Goal: Task Accomplishment & Management: Use online tool/utility

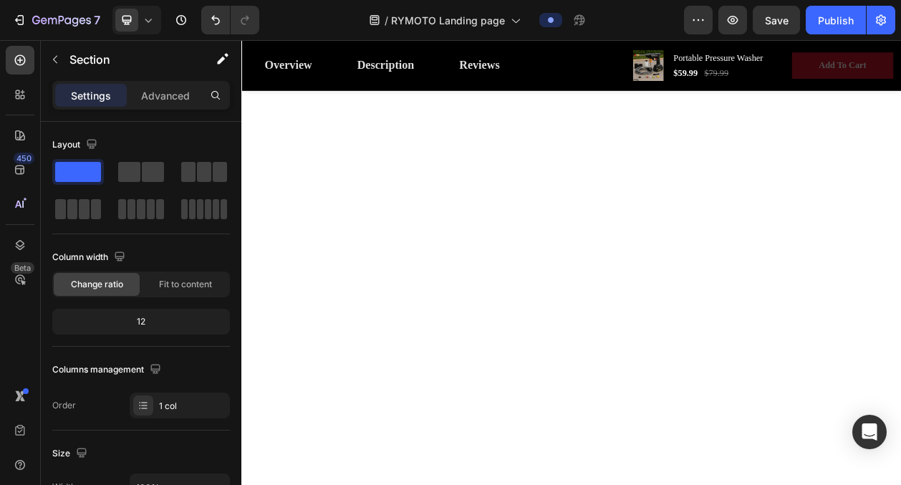
scroll to position [1364, 0]
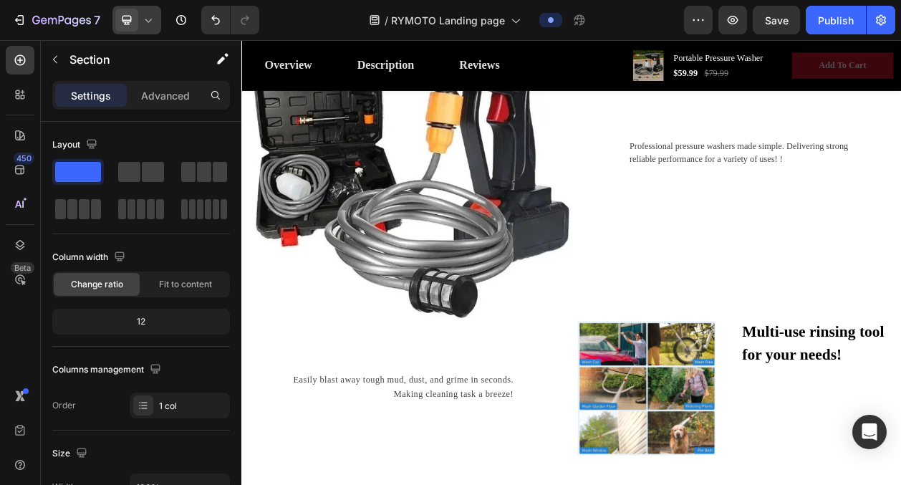
click at [145, 20] on icon at bounding box center [148, 20] width 14 height 14
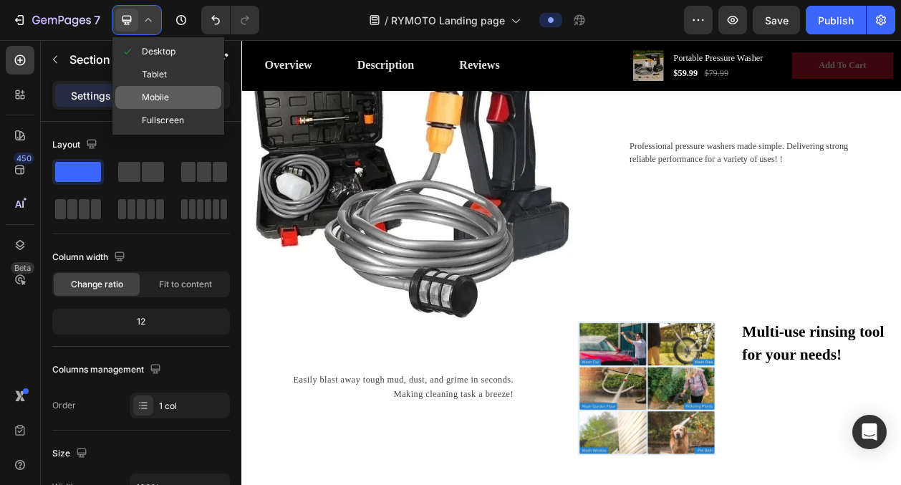
click at [168, 109] on div "Mobile" at bounding box center [168, 120] width 106 height 23
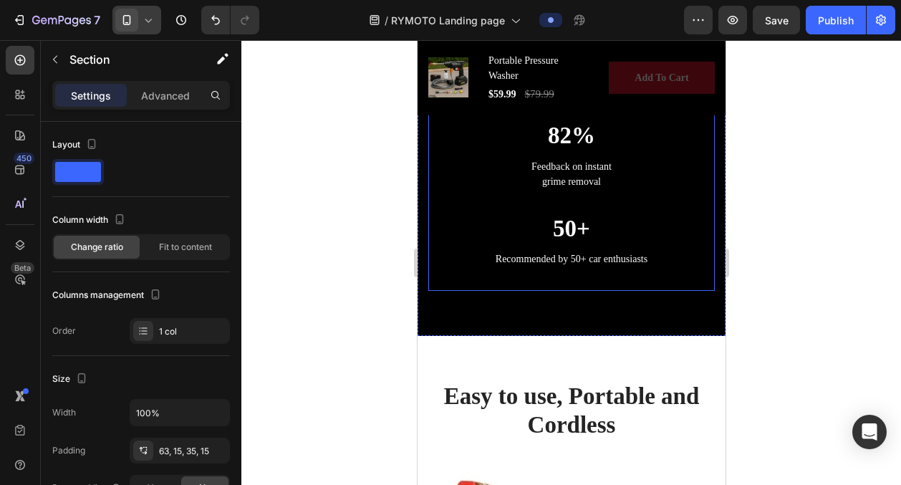
scroll to position [1450, 0]
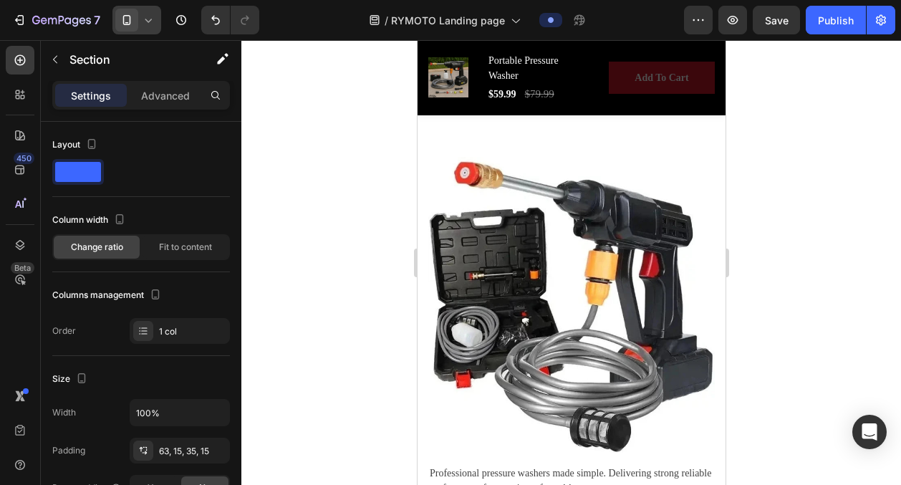
click at [142, 17] on icon at bounding box center [148, 20] width 14 height 14
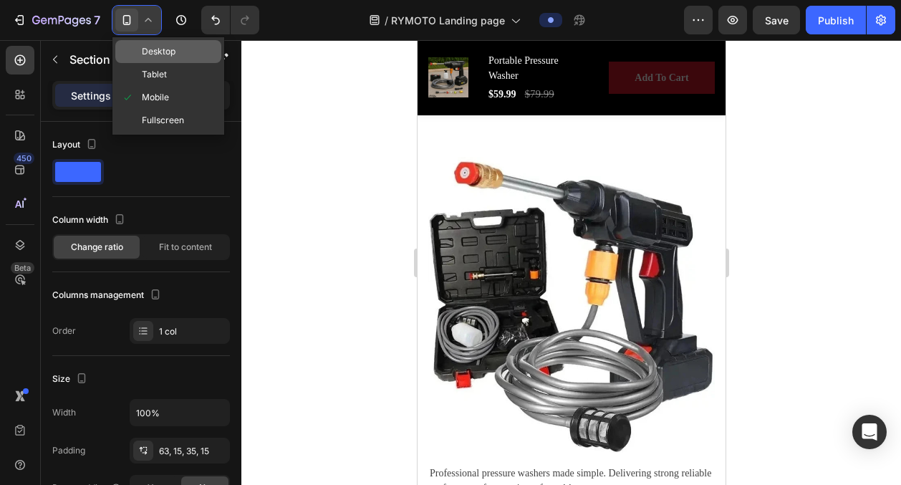
click at [149, 49] on span "Desktop" at bounding box center [159, 51] width 34 height 14
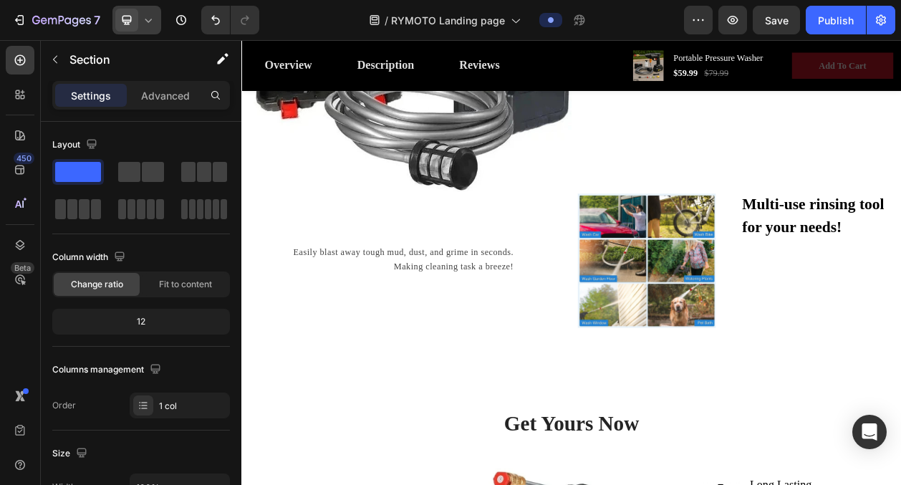
scroll to position [1505, 0]
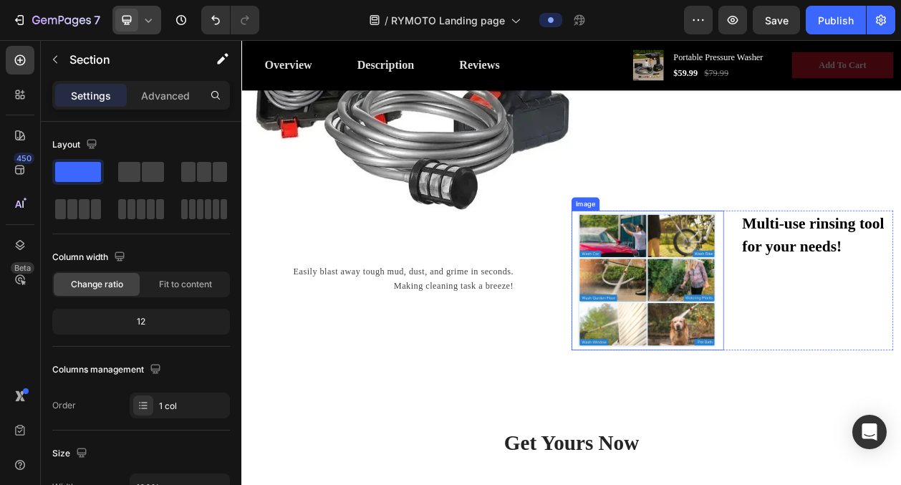
click at [727, 364] on img at bounding box center [770, 353] width 198 height 182
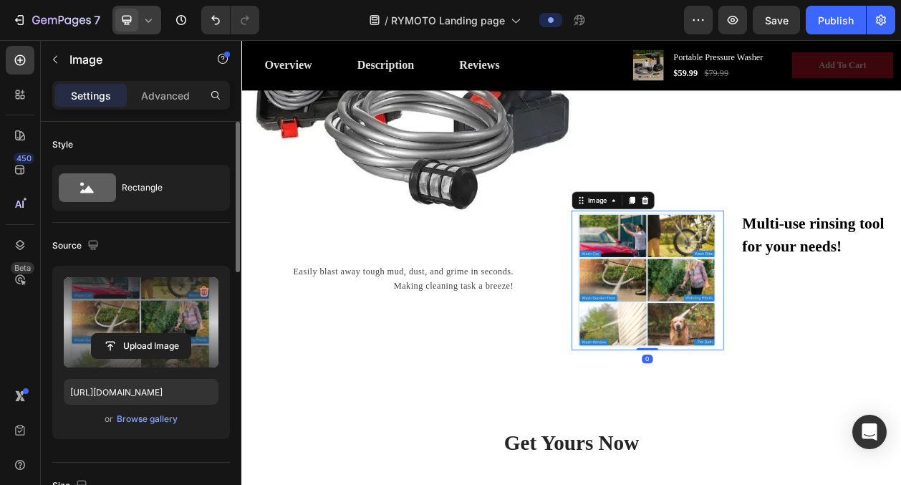
click at [126, 318] on label at bounding box center [141, 322] width 155 height 90
click at [126, 334] on input "file" at bounding box center [141, 346] width 99 height 24
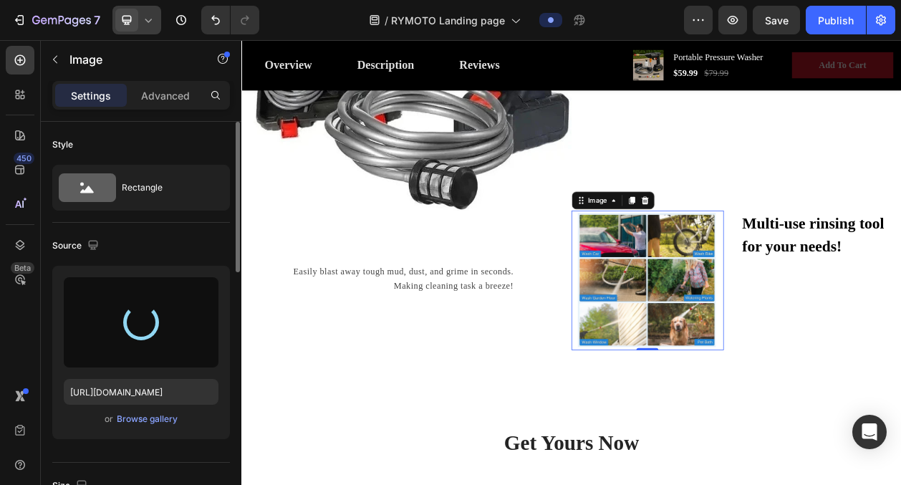
type input "https://cdn.shopify.com/s/files/1/0770/6699/3914/files/gempages_579526570339729…"
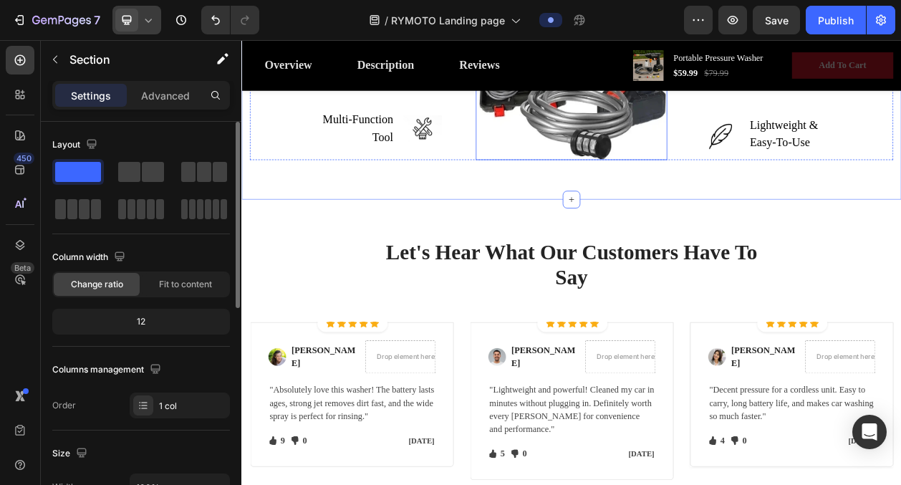
scroll to position [2204, 0]
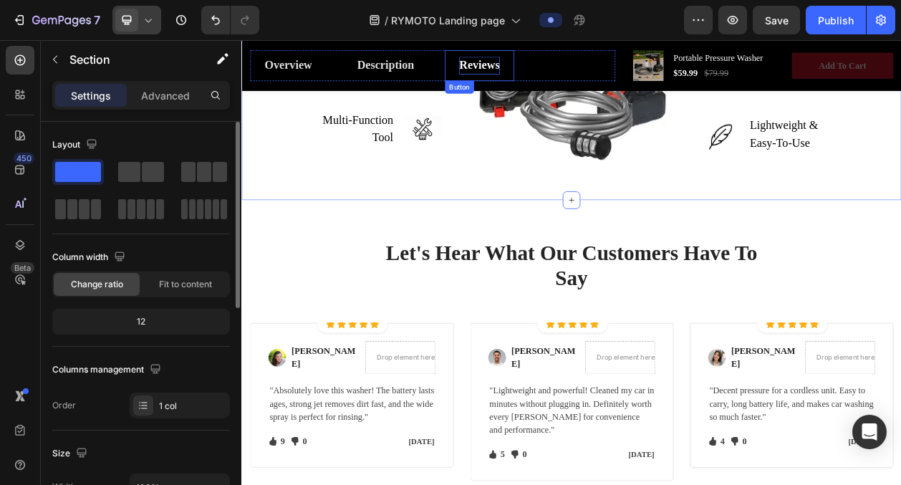
click at [561, 82] on div "Reviews" at bounding box center [550, 73] width 52 height 23
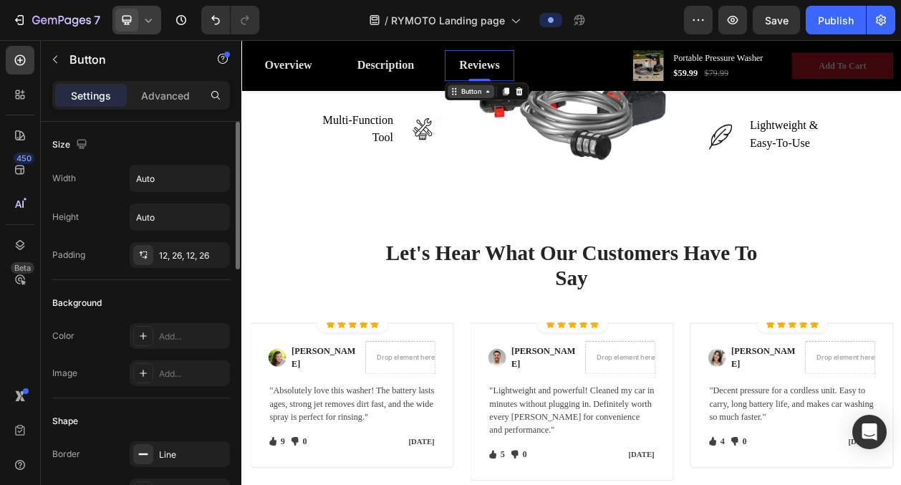
click at [559, 105] on icon at bounding box center [561, 106] width 11 height 11
click at [560, 107] on icon at bounding box center [561, 106] width 11 height 11
click at [565, 107] on icon at bounding box center [561, 106] width 11 height 11
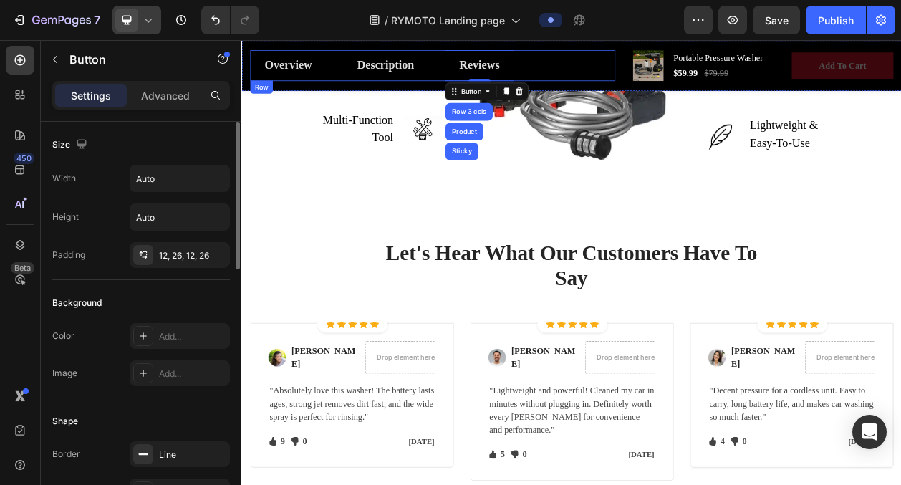
click at [606, 55] on div "Overview Button Description Button Reviews Button Row 3 cols Product Sticky 0 R…" at bounding box center [490, 73] width 476 height 40
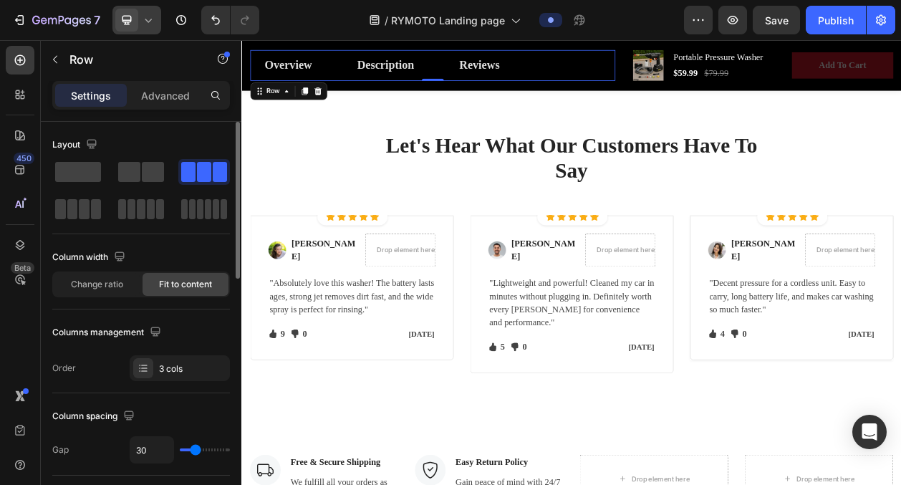
scroll to position [2345, 0]
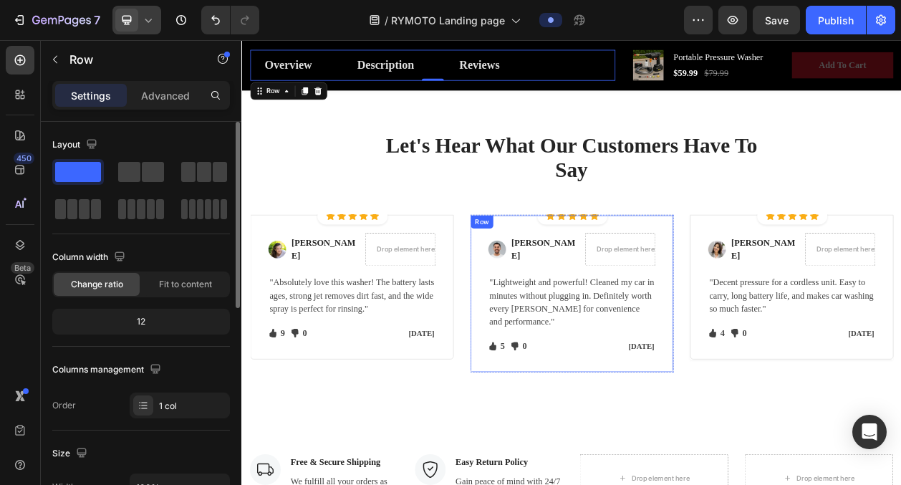
click at [728, 273] on div "Image Mike C. Text block Drop element here Row "Lightweight and powerful! Clean…" at bounding box center [671, 371] width 265 height 206
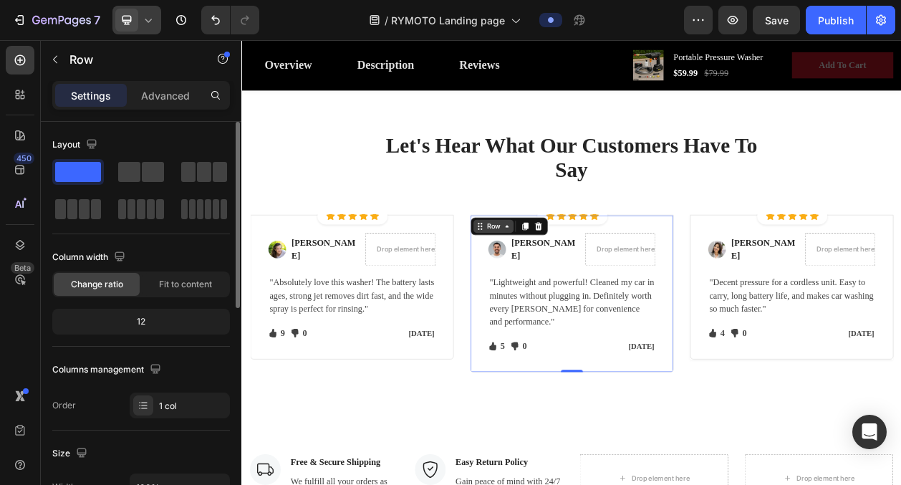
click at [559, 287] on div "Row" at bounding box center [569, 282] width 24 height 13
click at [714, 274] on div "Icon Icon Icon Icon Icon Icon List Hoz Row" at bounding box center [672, 269] width 92 height 23
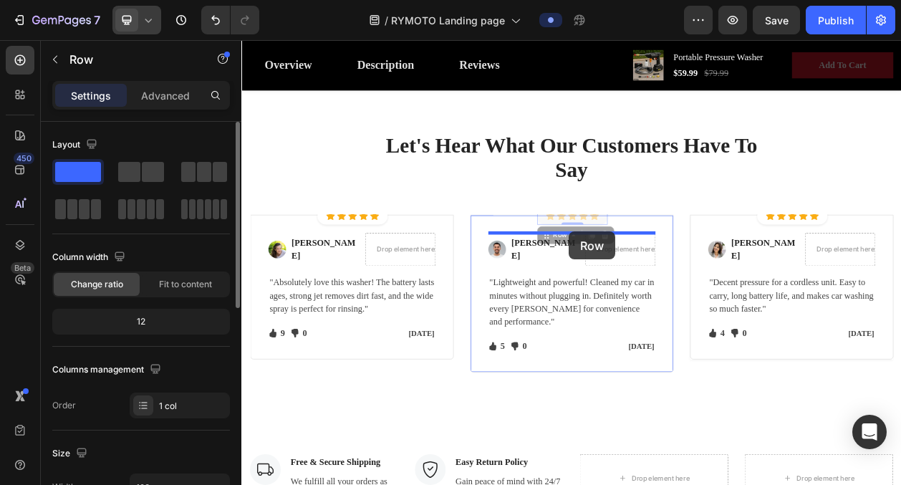
drag, startPoint x: 673, startPoint y: 296, endPoint x: 668, endPoint y: 289, distance: 8.7
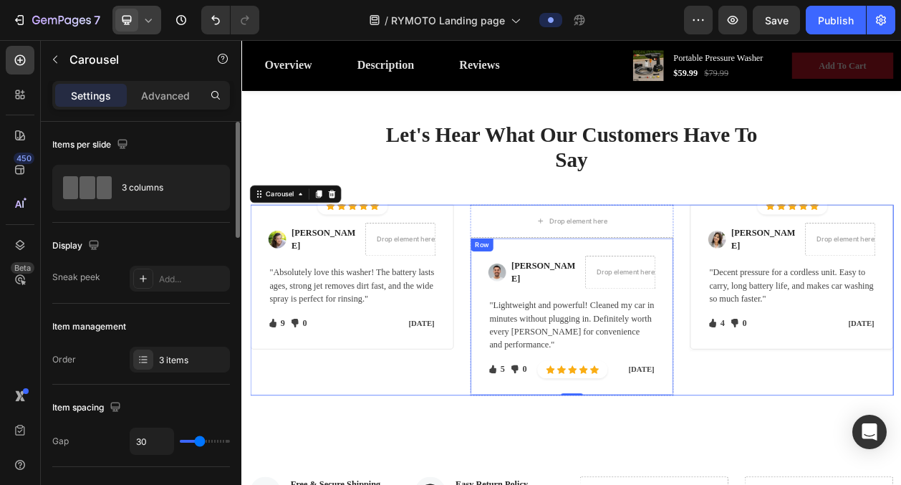
scroll to position [2360, 0]
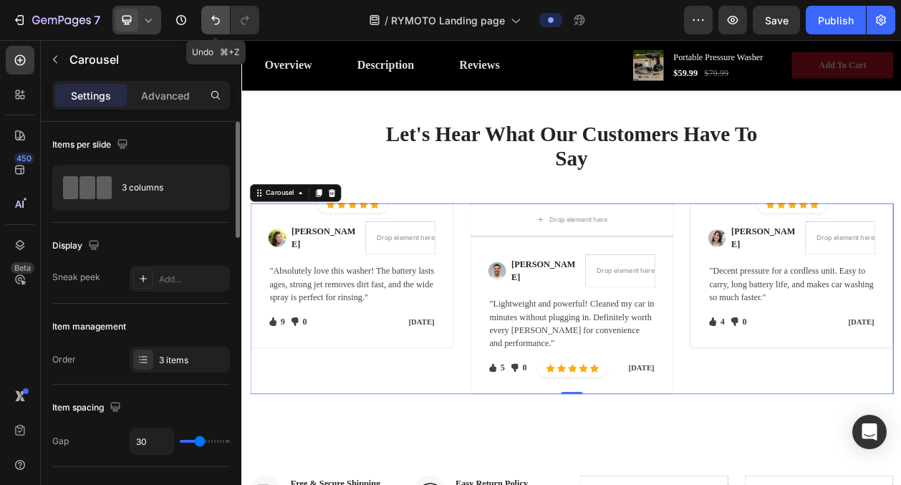
click at [218, 18] on icon "Undo/Redo" at bounding box center [215, 20] width 9 height 9
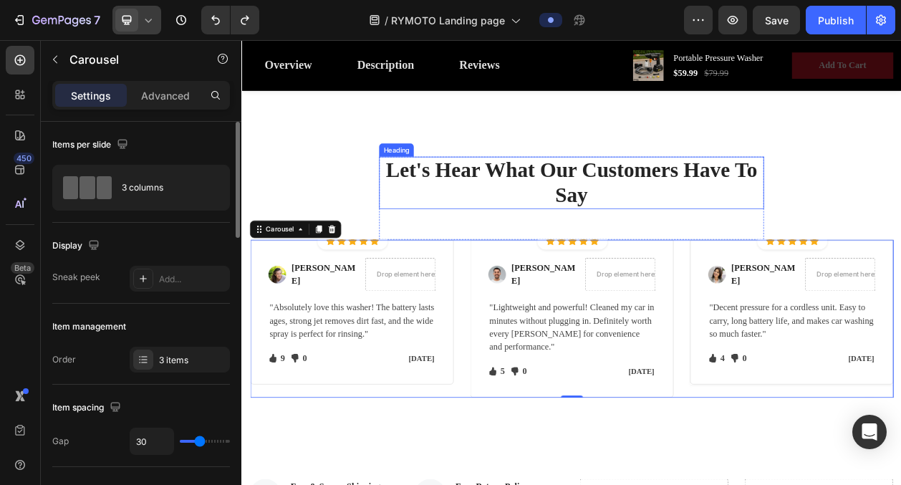
scroll to position [2305, 0]
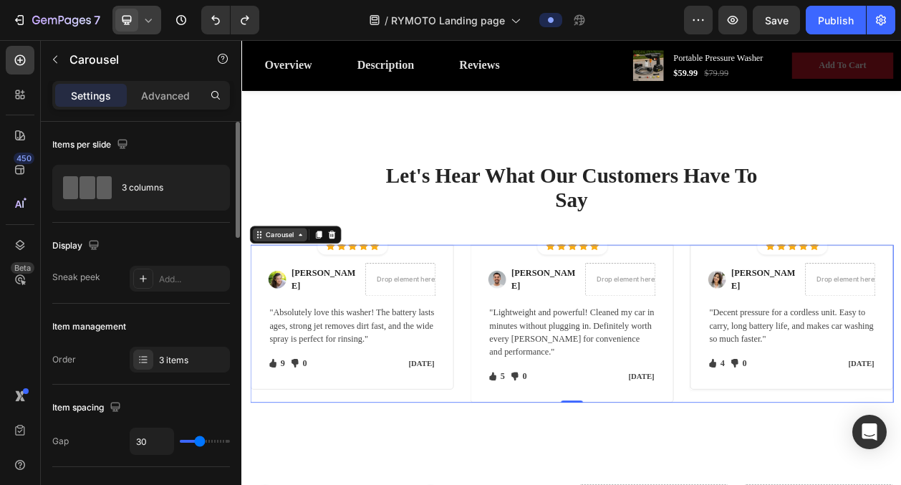
click at [279, 294] on div "Carousel" at bounding box center [291, 293] width 42 height 13
click at [308, 299] on div "Carousel" at bounding box center [291, 293] width 42 height 13
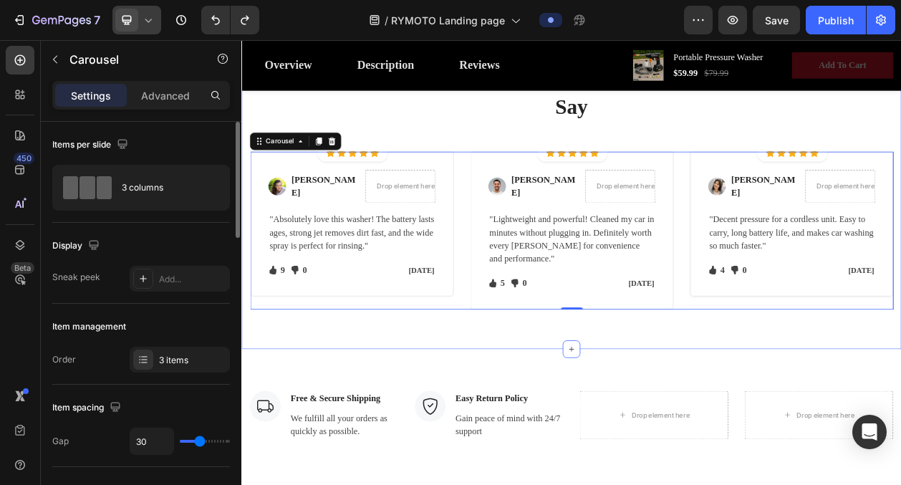
scroll to position [2401, 0]
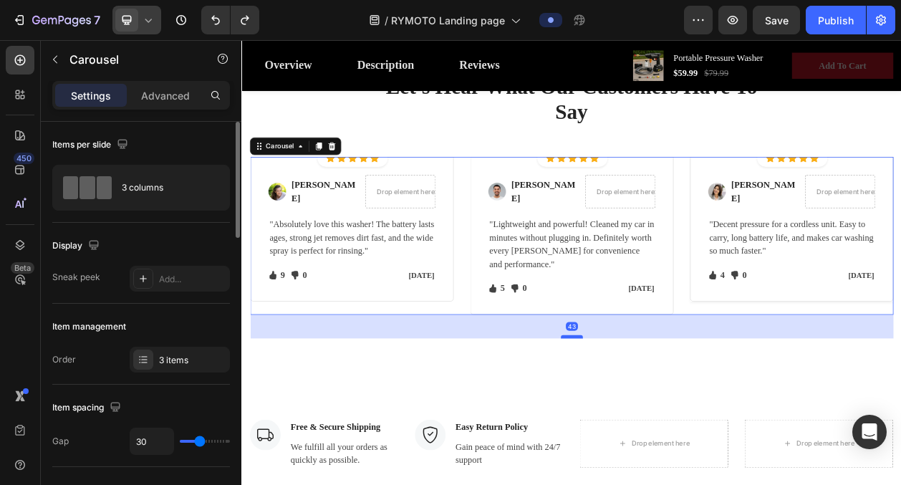
drag, startPoint x: 677, startPoint y: 395, endPoint x: 674, endPoint y: 426, distance: 31.0
click at [674, 426] on div at bounding box center [671, 426] width 29 height 4
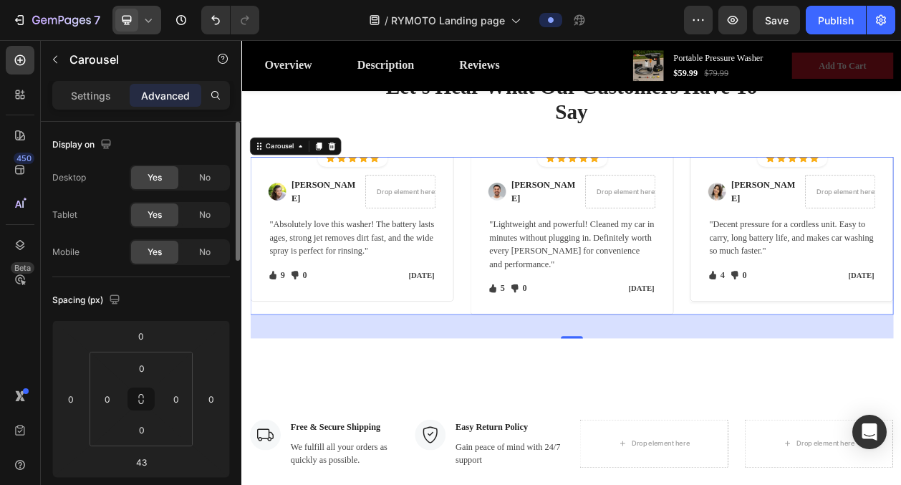
click at [93, 100] on p "Settings" at bounding box center [91, 95] width 40 height 15
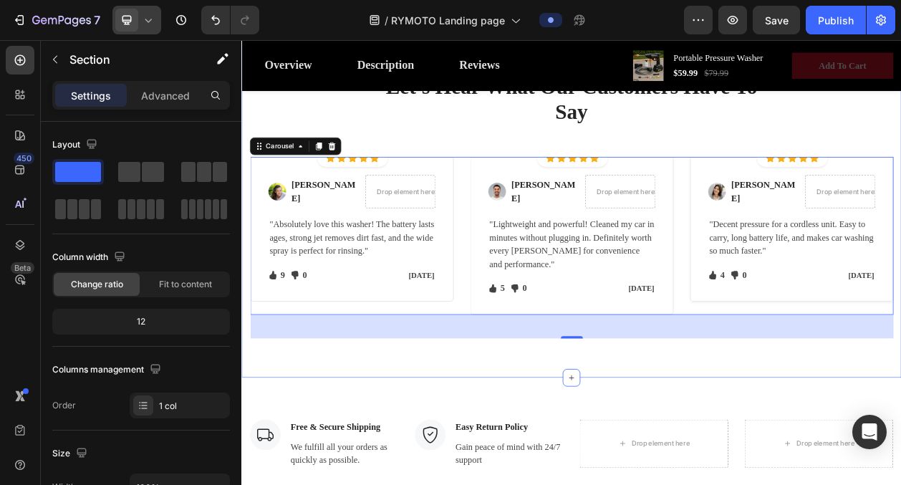
click at [579, 455] on div "Let's Hear What Our Customers Have To Say Heading Row Icon Icon Icon Icon Icon …" at bounding box center [670, 256] width 859 height 448
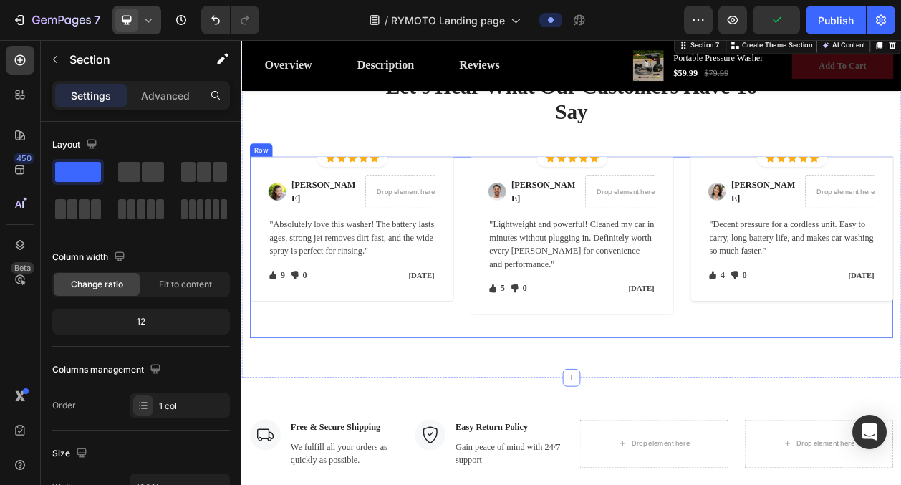
drag, startPoint x: 667, startPoint y: 478, endPoint x: 670, endPoint y: 410, distance: 67.4
click at [670, 410] on div "Let's Hear What Our Customers Have To Say Heading Row Icon Icon Icon Icon Icon …" at bounding box center [670, 256] width 859 height 448
click at [670, 423] on div "Icon Icon Icon Icon Icon Icon List Hoz Row Row Image Sarah J. Text block Drop e…" at bounding box center [671, 310] width 838 height 236
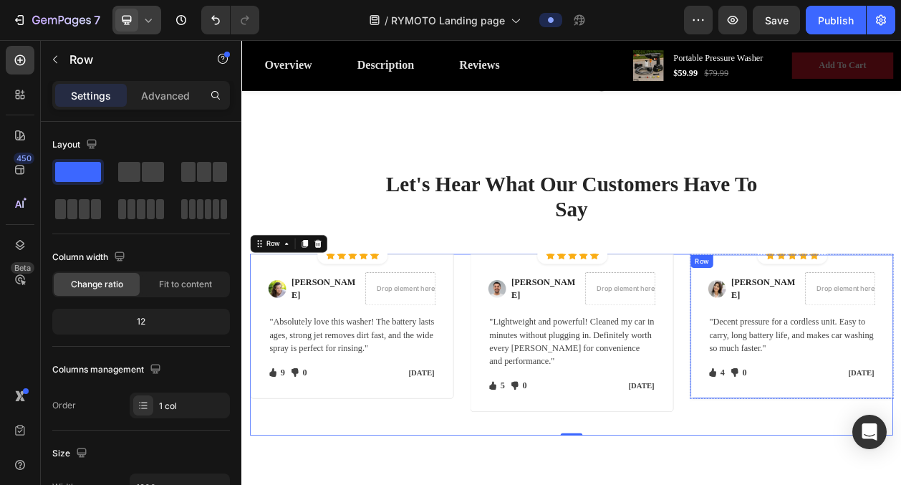
scroll to position [2295, 0]
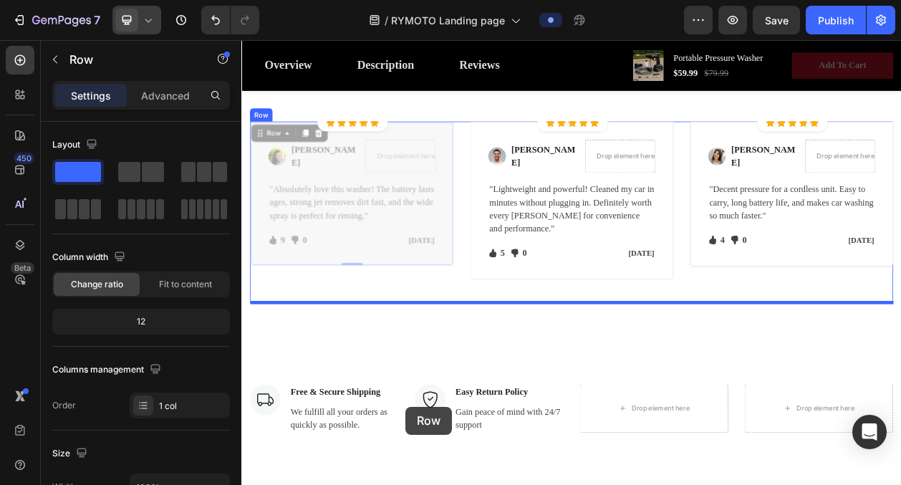
drag, startPoint x: 453, startPoint y: 496, endPoint x: 456, endPoint y: 517, distance: 21.8
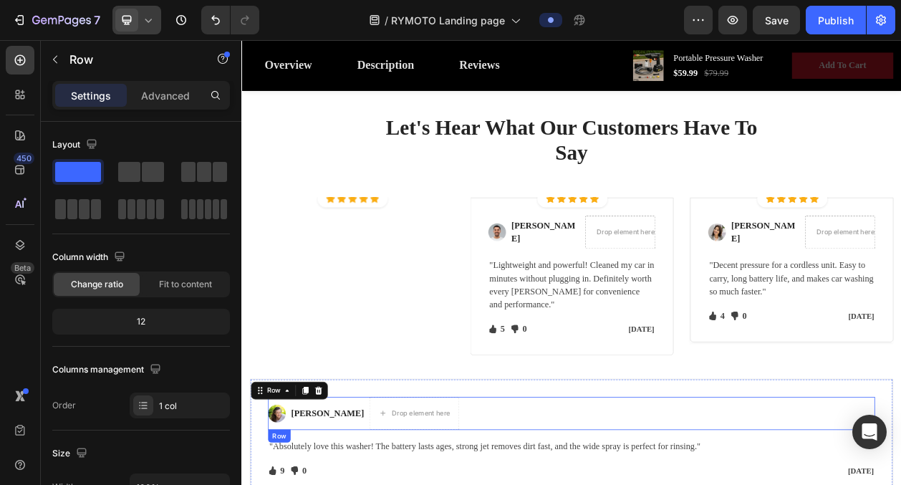
scroll to position [2363, 0]
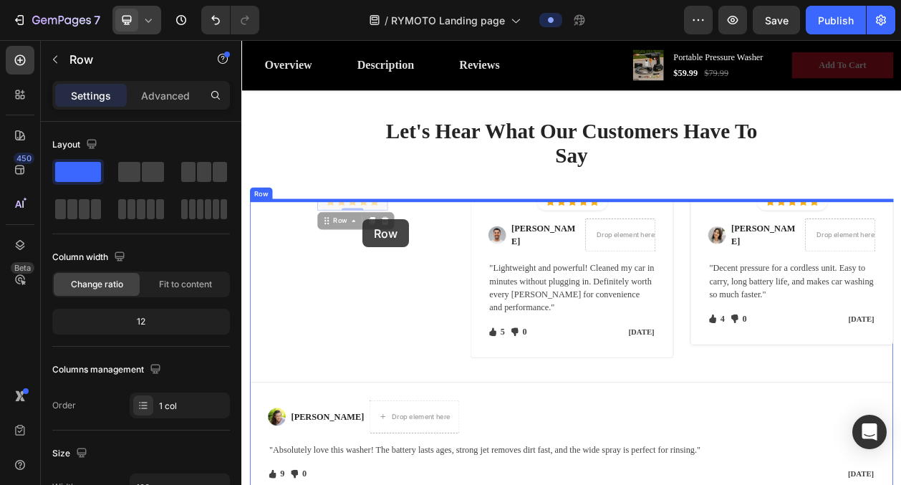
drag, startPoint x: 400, startPoint y: 257, endPoint x: 397, endPoint y: 274, distance: 16.7
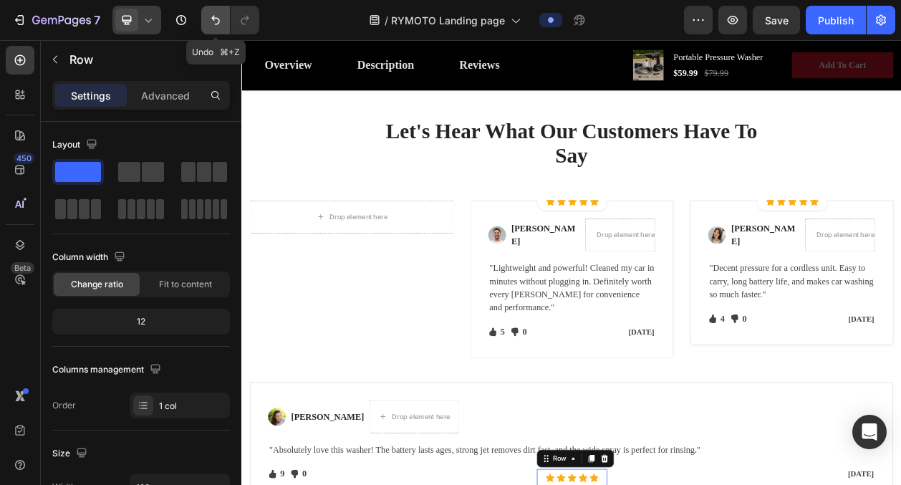
click at [212, 26] on icon "Undo/Redo" at bounding box center [215, 20] width 14 height 14
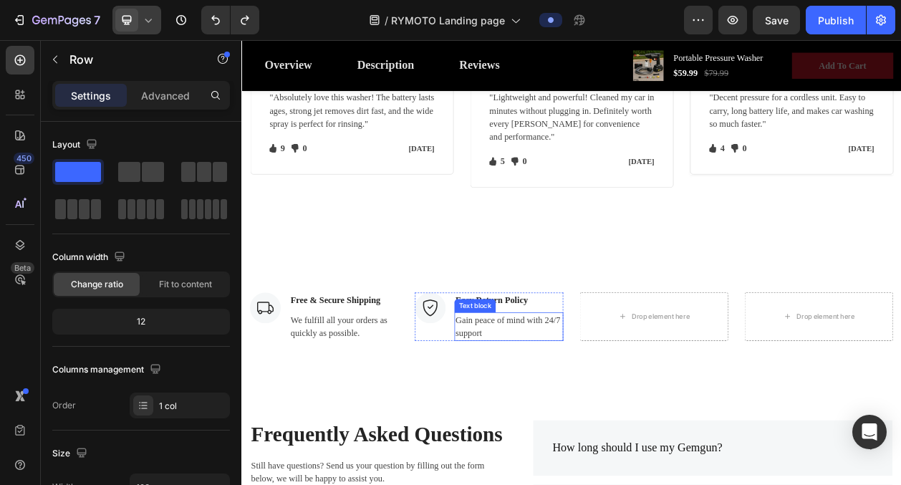
scroll to position [2816, 0]
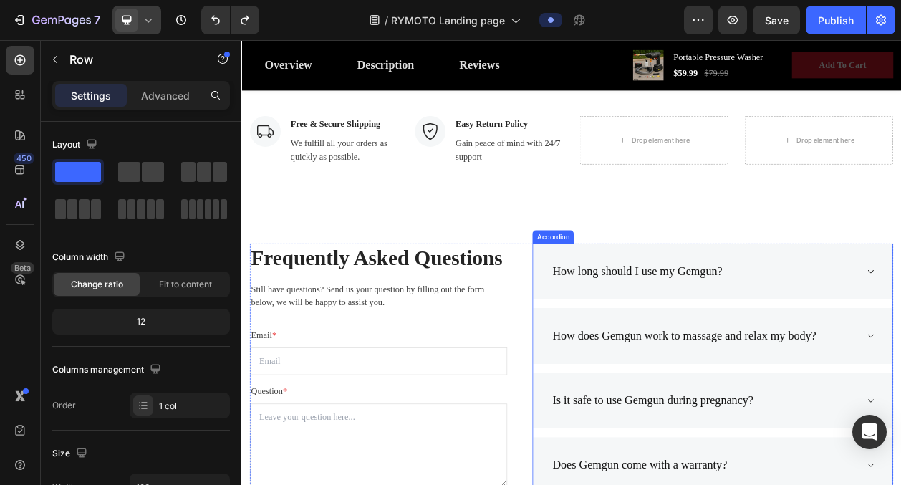
click at [900, 359] on div "How long should I use my Gemgun?" at bounding box center [855, 341] width 468 height 73
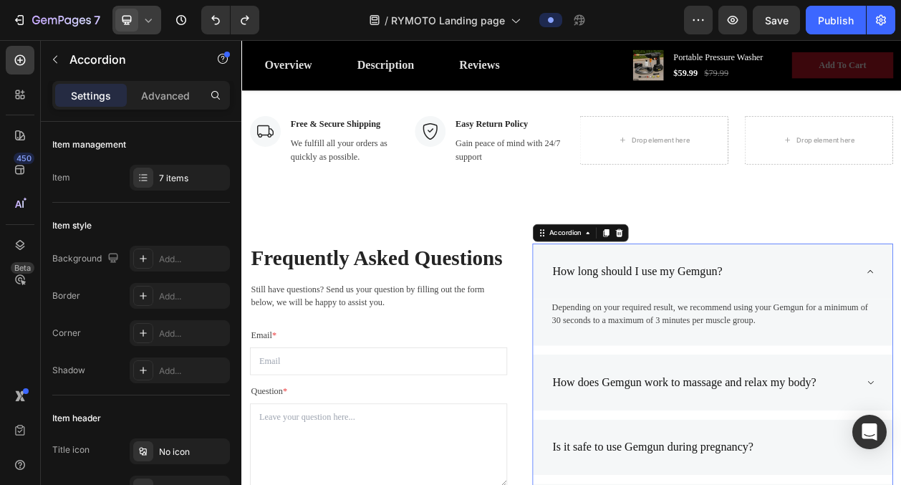
click at [900, 356] on div "How long should I use my Gemgun?" at bounding box center [855, 341] width 468 height 73
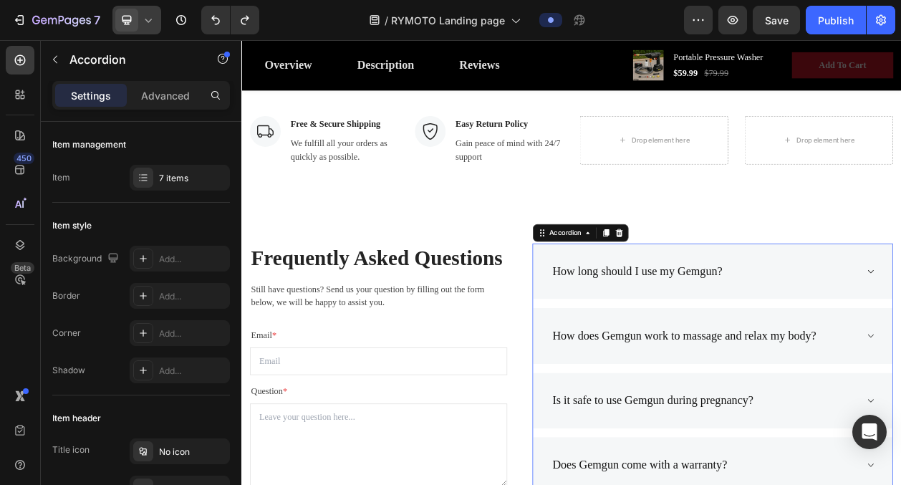
click at [900, 332] on div "How long should I use my Gemgun?" at bounding box center [844, 341] width 400 height 27
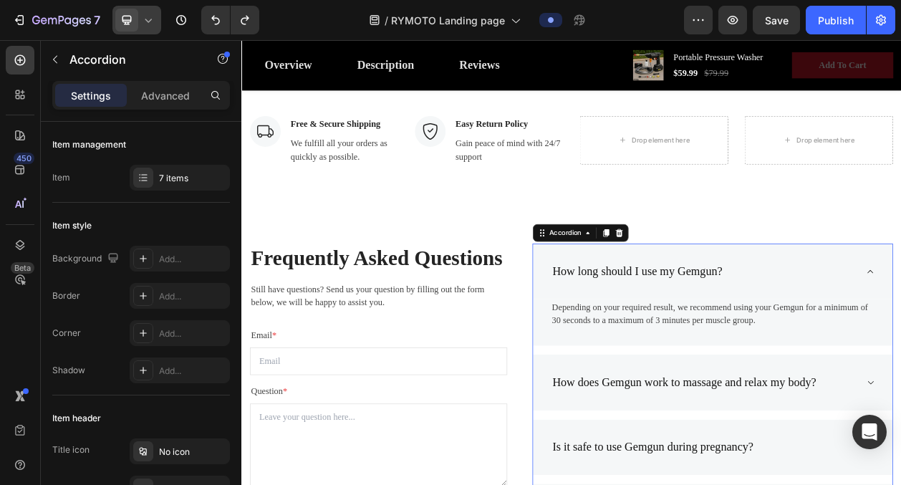
click at [900, 473] on div "How does Gemgun work to massage and relax my body?" at bounding box center [844, 486] width 400 height 27
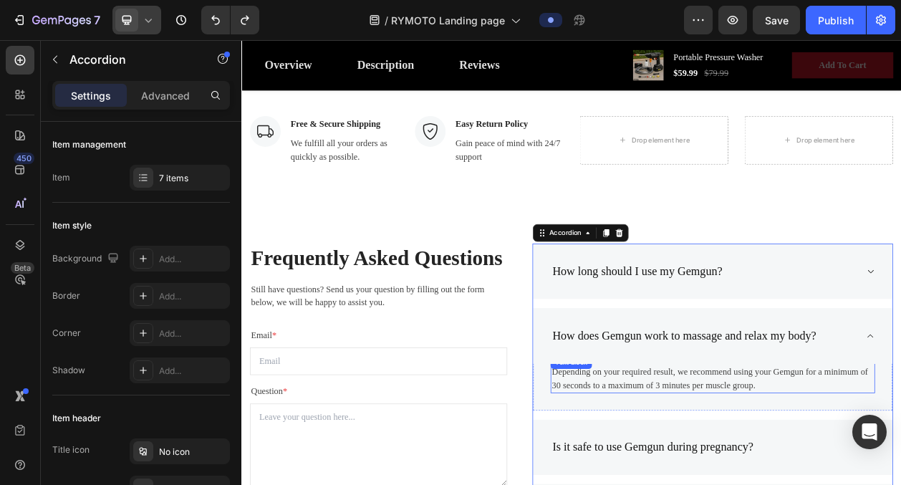
click at [776, 472] on p "Depending on your required result, we recommend using your Gemgun for a minimum…" at bounding box center [855, 481] width 420 height 34
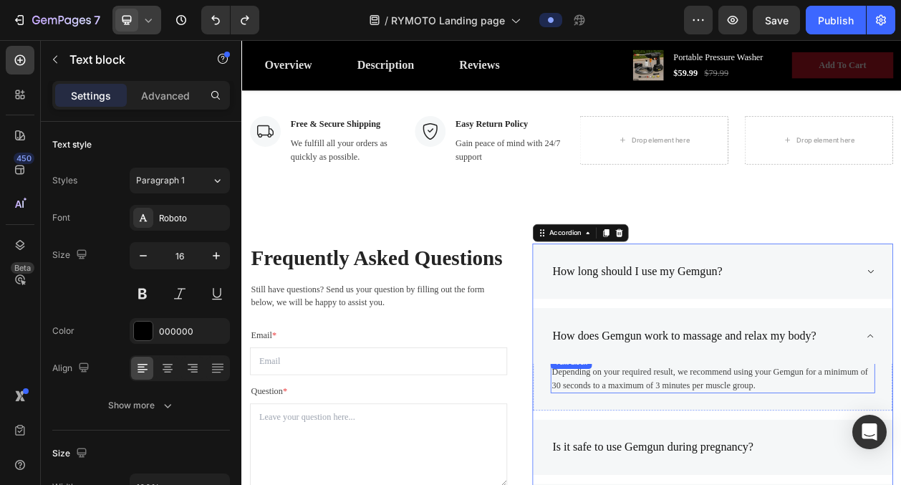
click at [776, 472] on p "Depending on your required result, we recommend using your Gemgun for a minimum…" at bounding box center [855, 481] width 420 height 34
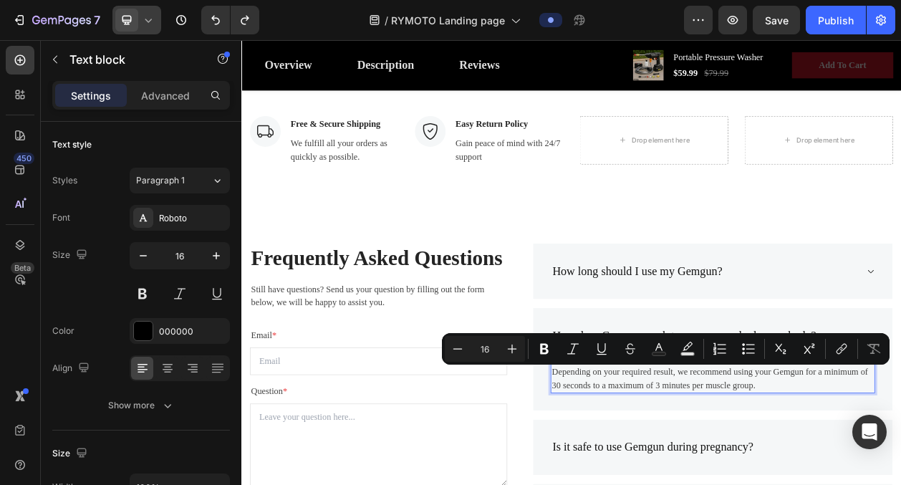
click at [815, 482] on p "Depending on your required result, we recommend using your Gemgun for a minimum…" at bounding box center [855, 481] width 420 height 34
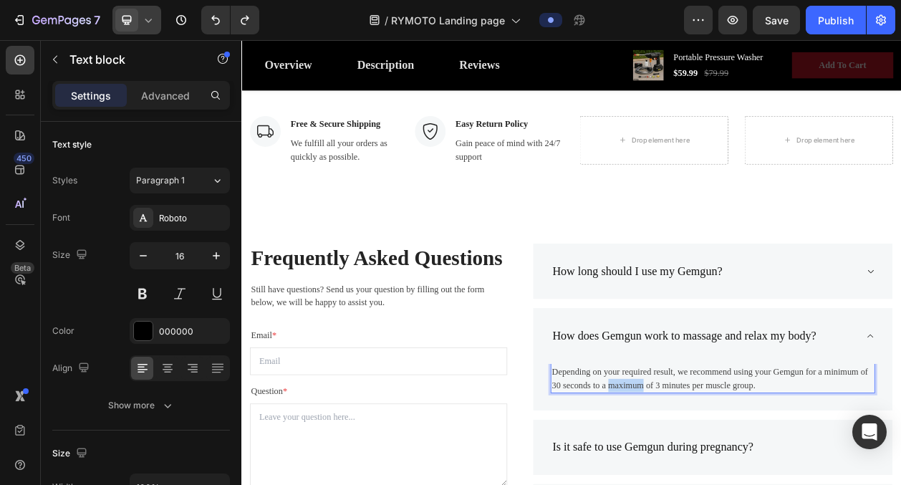
click at [815, 482] on p "Depending on your required result, we recommend using your Gemgun for a minimum…" at bounding box center [855, 481] width 420 height 34
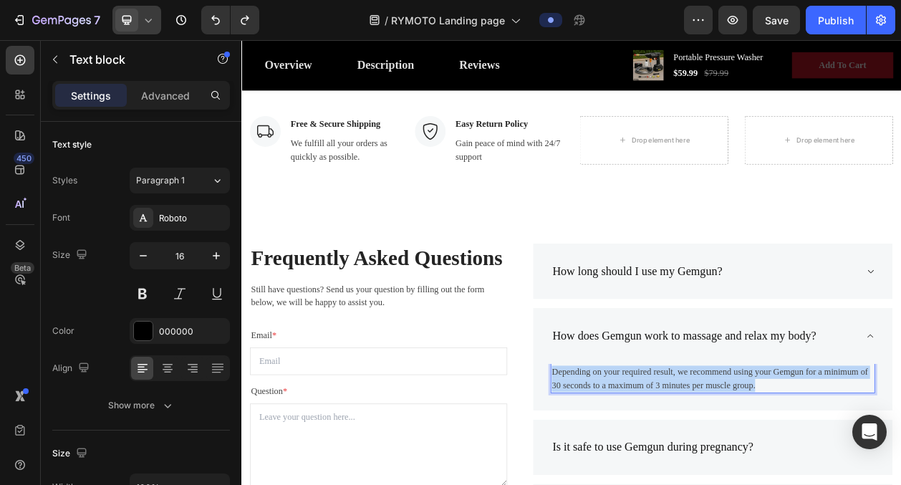
click at [815, 482] on p "Depending on your required result, we recommend using your Gemgun for a minimum…" at bounding box center [855, 481] width 420 height 34
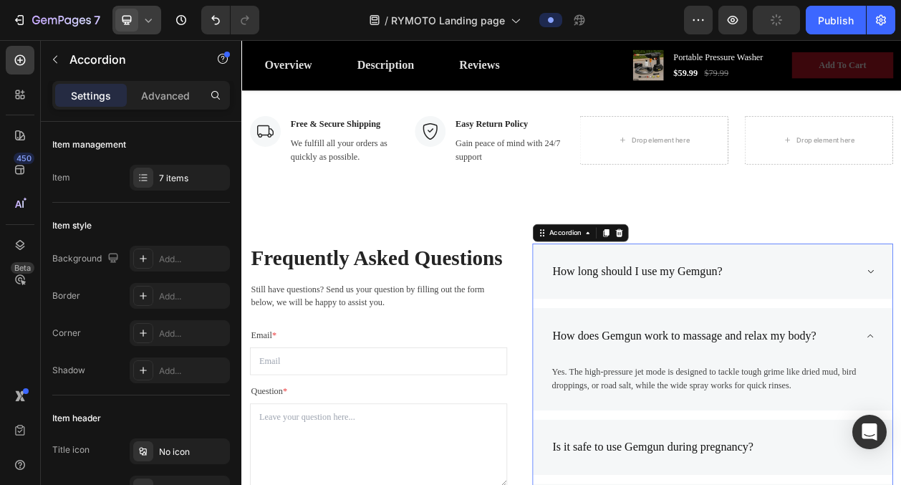
click at [900, 422] on div "How does Gemgun work to massage and relax my body?" at bounding box center [818, 425] width 348 height 27
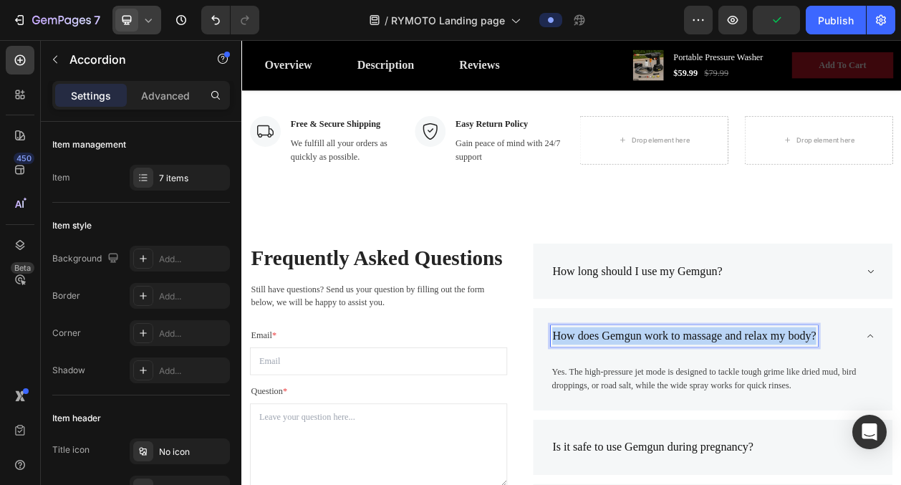
click at [900, 422] on p "How does Gemgun work to massage and relax my body?" at bounding box center [818, 425] width 344 height 23
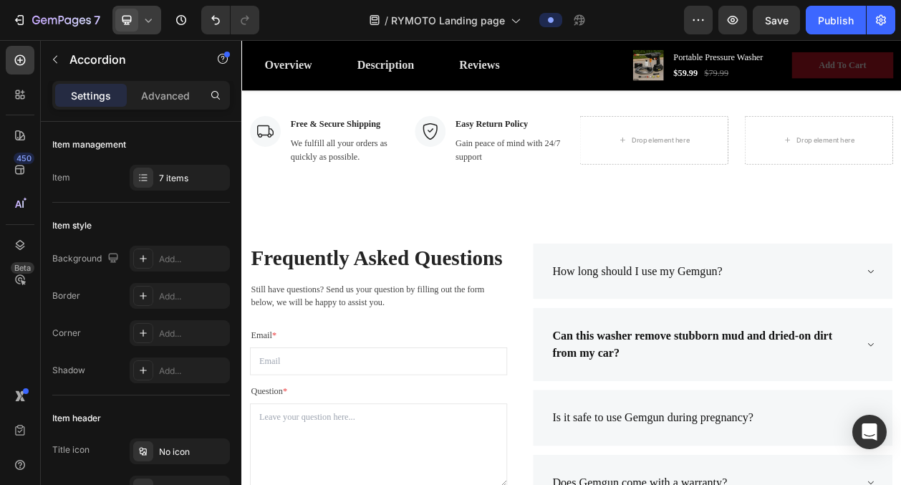
click at [900, 332] on div "How long should I use my Gemgun?" at bounding box center [844, 341] width 400 height 27
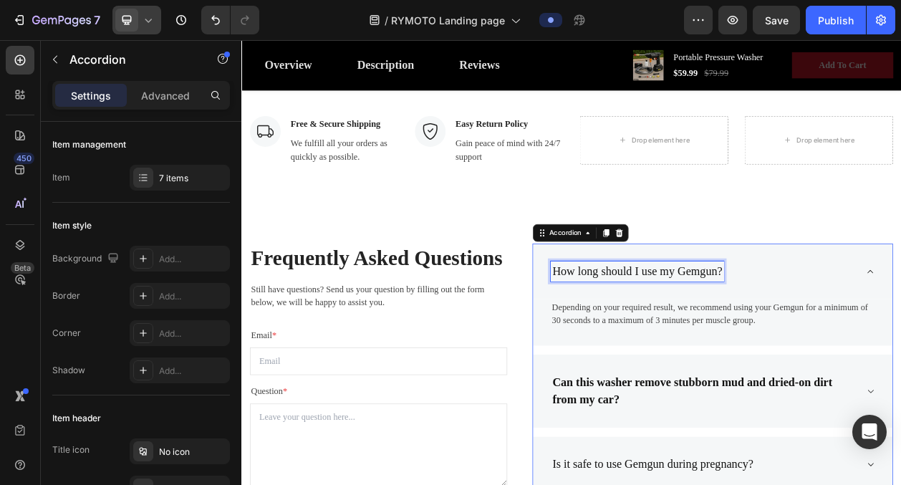
click at [811, 337] on p "How long should I use my Gemgun?" at bounding box center [756, 341] width 221 height 23
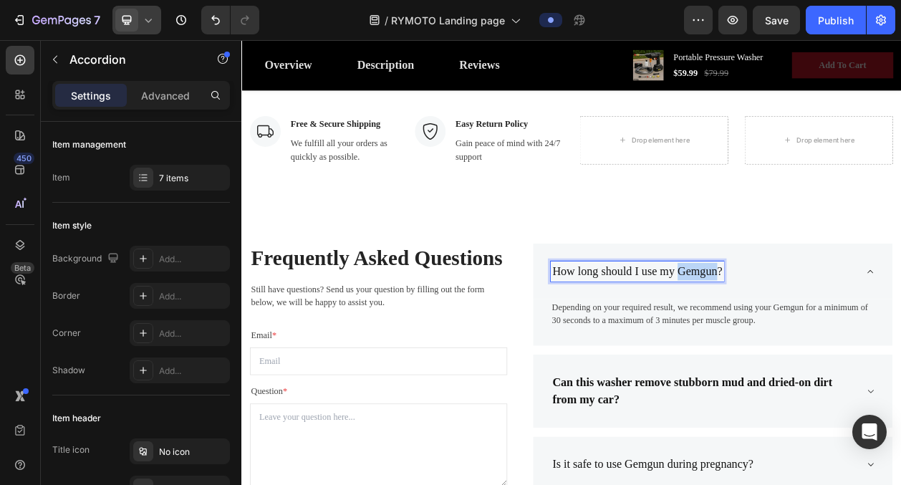
click at [811, 337] on p "How long should I use my Gemgun?" at bounding box center [756, 341] width 221 height 23
click at [784, 393] on p "Depending on your required result, we recommend using your Gemgun for a minimum…" at bounding box center [855, 397] width 420 height 34
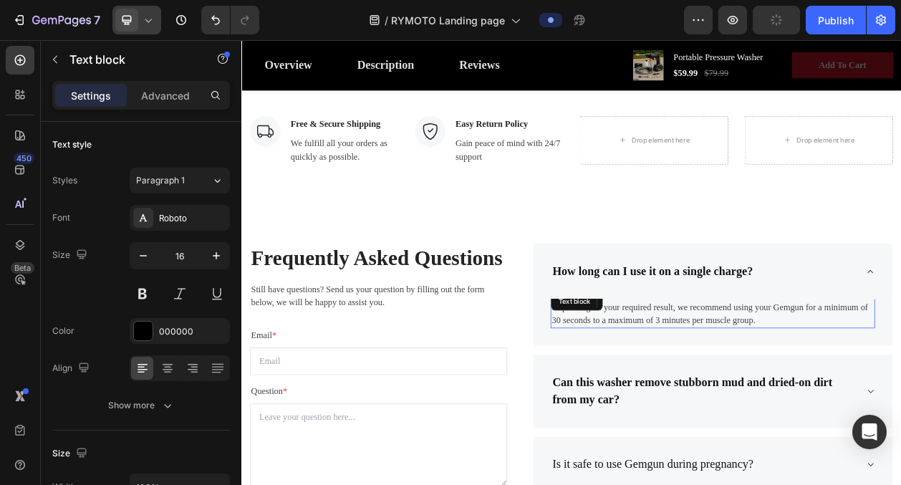
click at [784, 393] on p "Depending on your required result, we recommend using your Gemgun for a minimum…" at bounding box center [855, 397] width 420 height 34
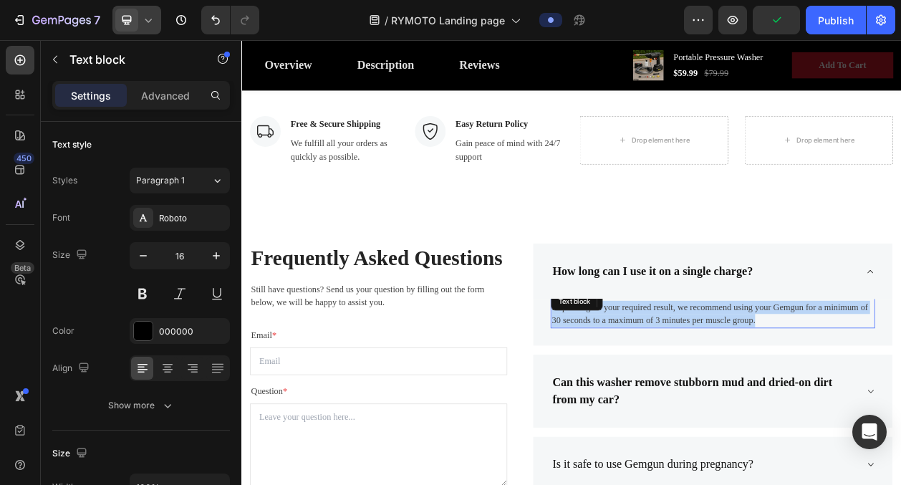
click at [784, 393] on p "Depending on your required result, we recommend using your Gemgun for a minimum…" at bounding box center [855, 397] width 420 height 34
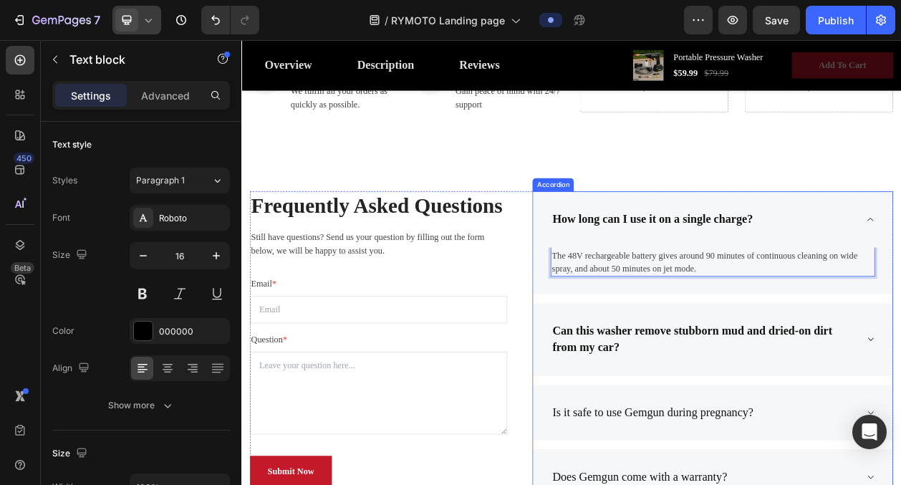
scroll to position [2883, 0]
click at [900, 272] on div "How long can I use it on a single charge?" at bounding box center [844, 274] width 400 height 27
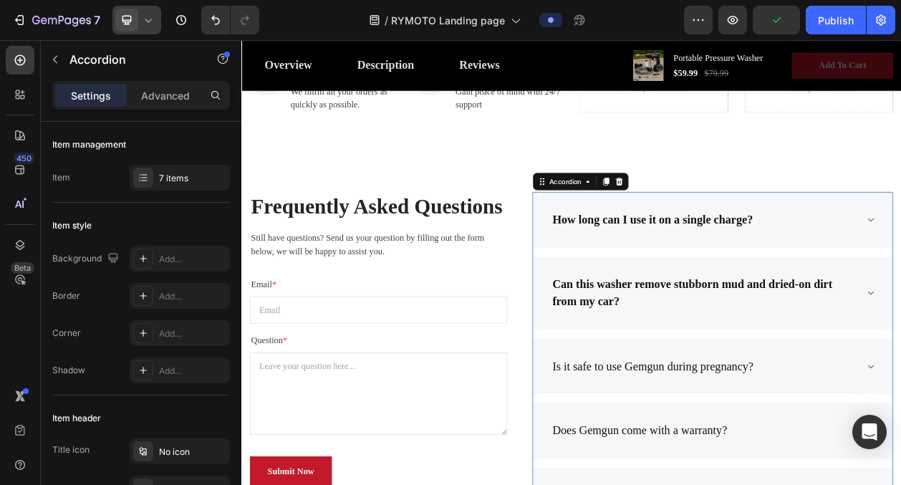
click at [900, 453] on div "Is it safe to use Gemgun during pregnancy?" at bounding box center [844, 465] width 400 height 27
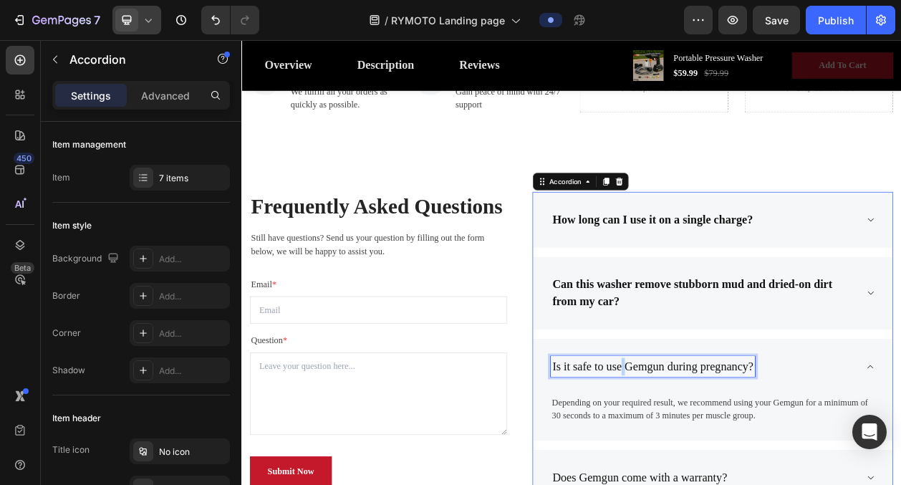
click at [738, 460] on p "Is it safe to use Gemgun during pregnancy?" at bounding box center [777, 465] width 262 height 23
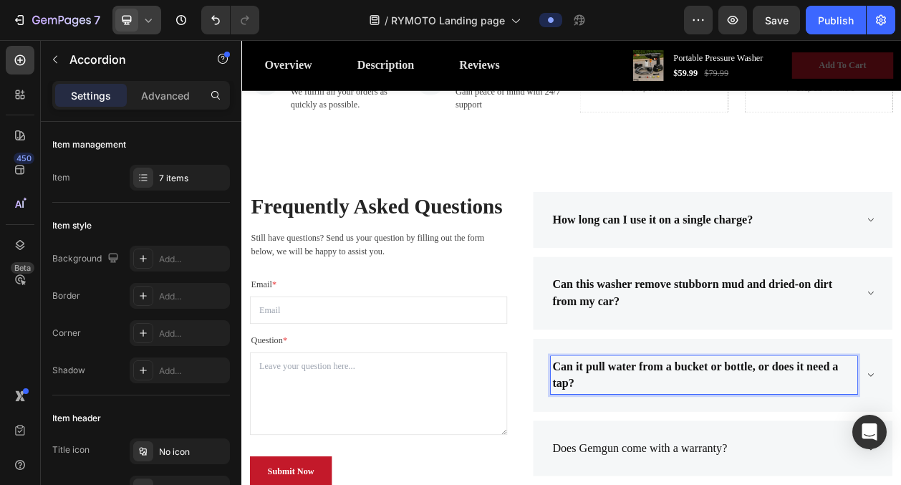
click at [900, 473] on div "Can it pull water from a bucket or bottle, or does it need a tap?" at bounding box center [855, 476] width 468 height 95
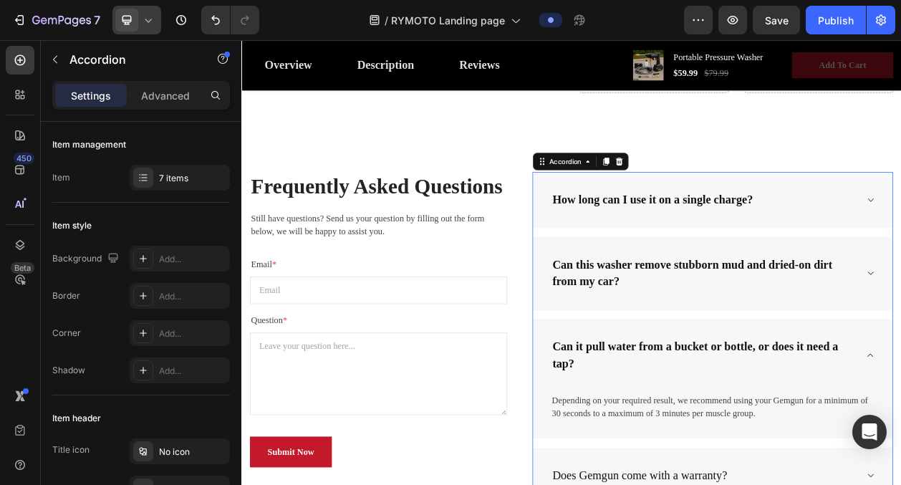
scroll to position [2937, 0]
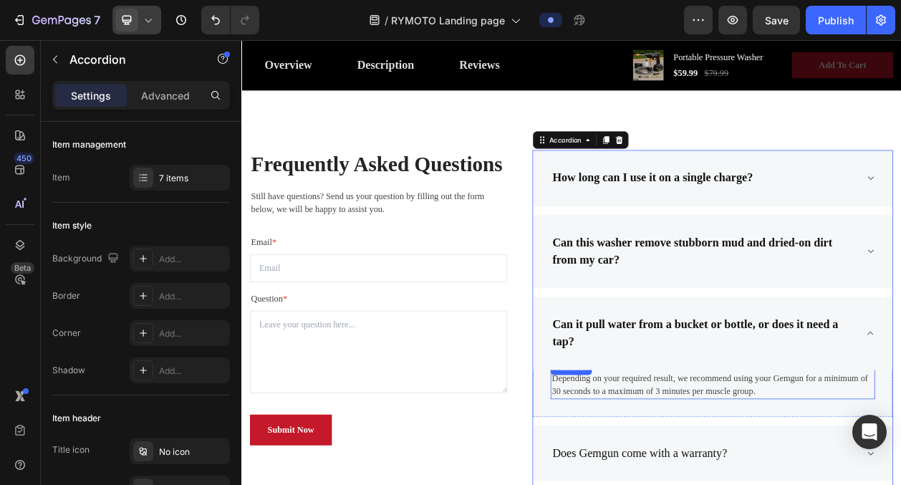
click at [760, 484] on p "Depending on your required result, we recommend using your Gemgun for a minimum…" at bounding box center [855, 489] width 420 height 34
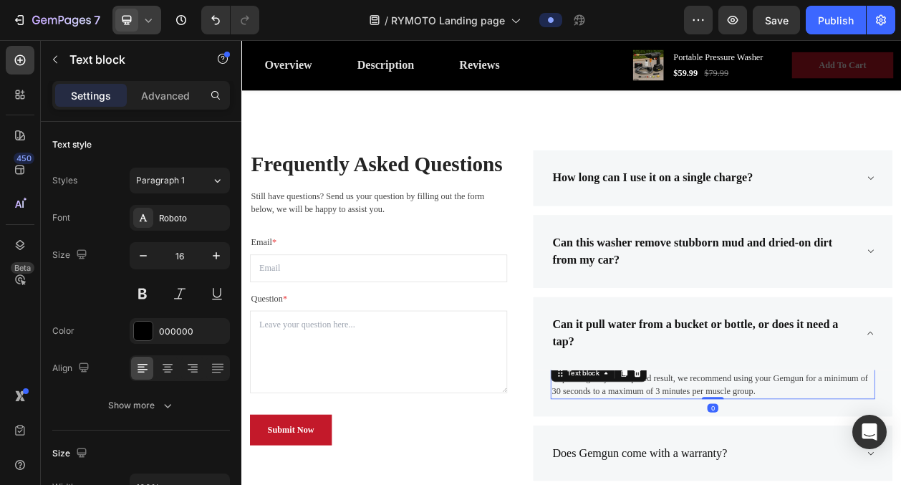
click at [760, 484] on p "Depending on your required result, we recommend using your Gemgun for a minimum…" at bounding box center [855, 489] width 420 height 34
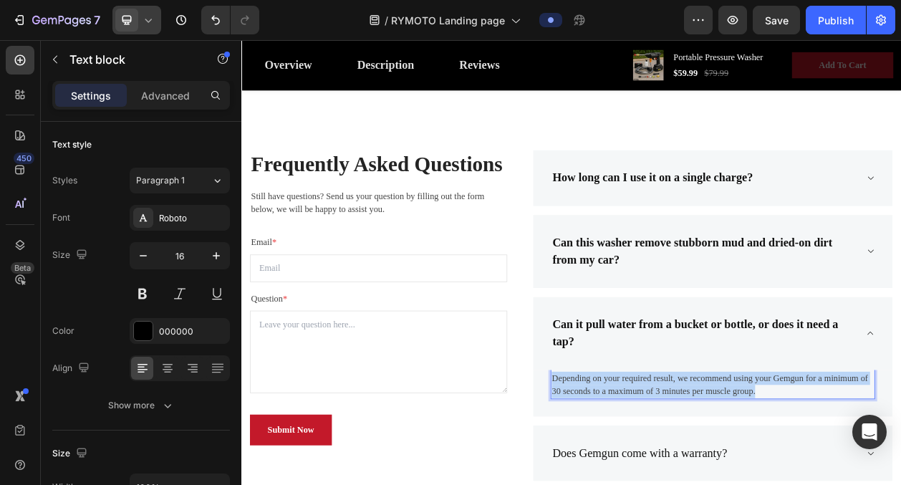
click at [760, 484] on p "Depending on your required result, we recommend using your Gemgun for a minimum…" at bounding box center [855, 489] width 420 height 34
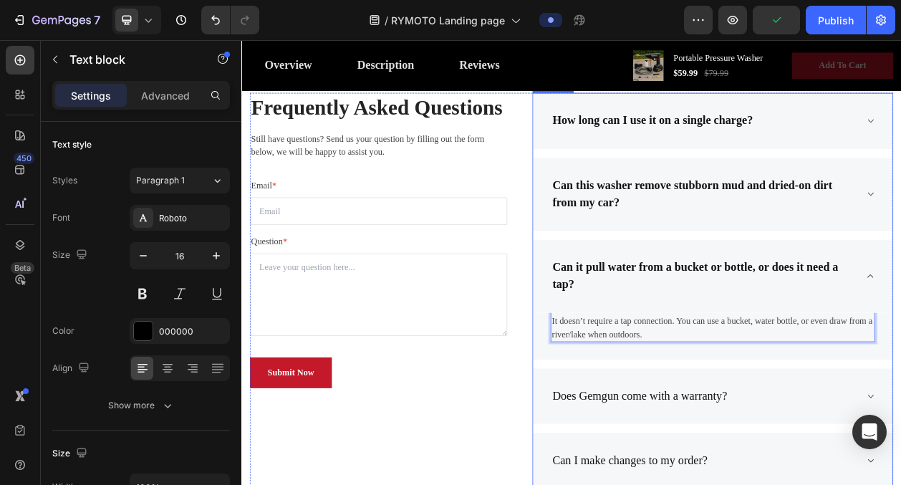
scroll to position [3034, 0]
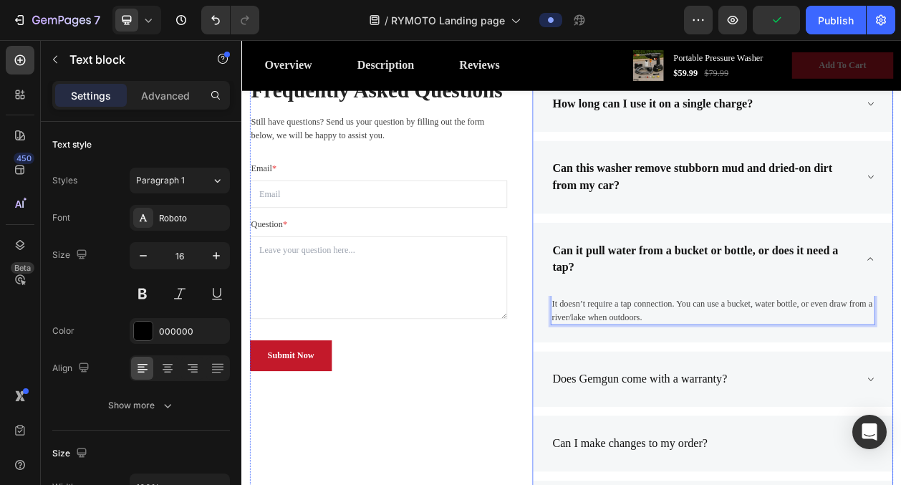
click at [841, 479] on p "Does Gemgun come with a warranty?" at bounding box center [760, 482] width 228 height 23
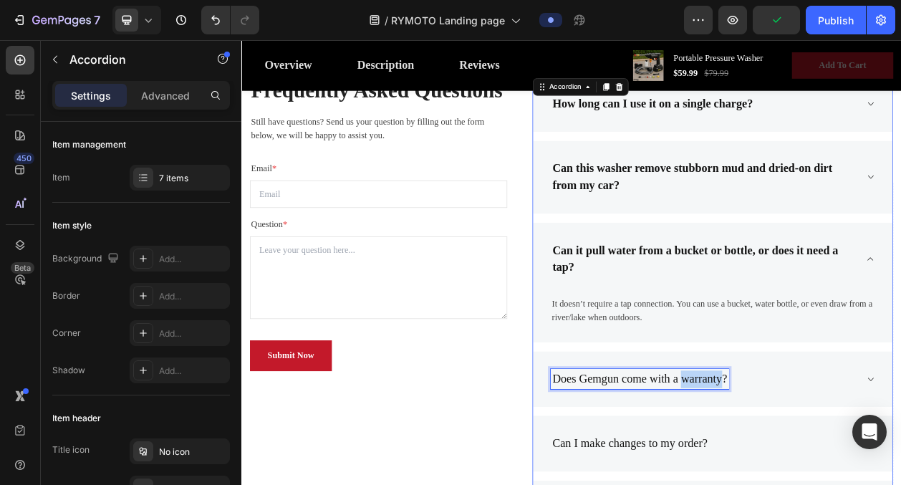
click at [841, 479] on p "Does Gemgun come with a warranty?" at bounding box center [760, 482] width 228 height 23
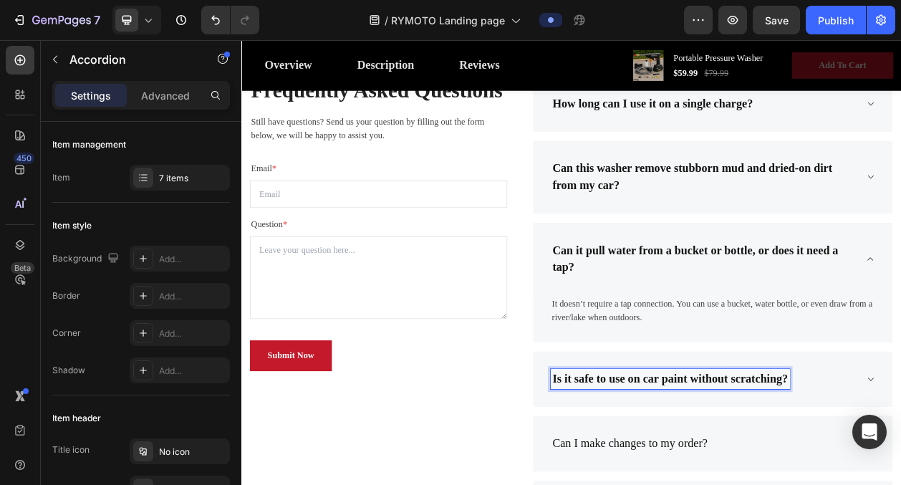
click at [900, 484] on div "Is it safe to use on car paint without scratching?" at bounding box center [844, 481] width 400 height 27
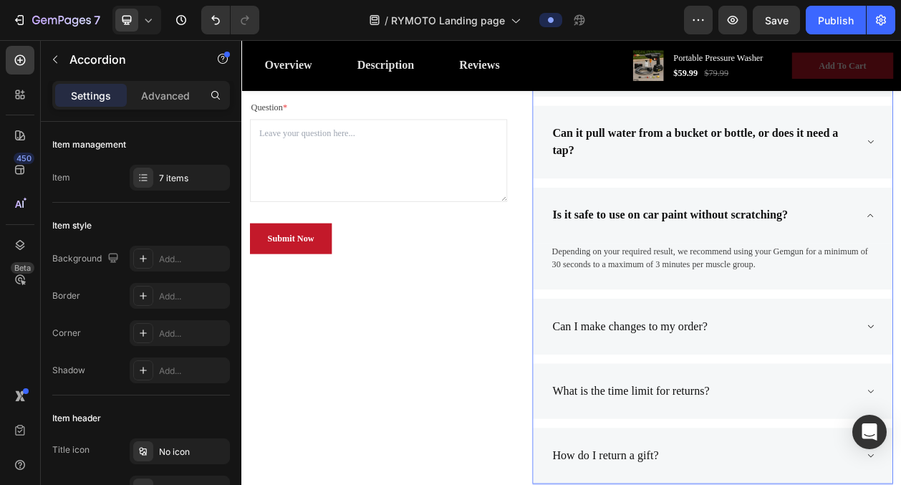
scroll to position [3188, 0]
click at [900, 418] on div "Can I make changes to my order?" at bounding box center [844, 411] width 400 height 27
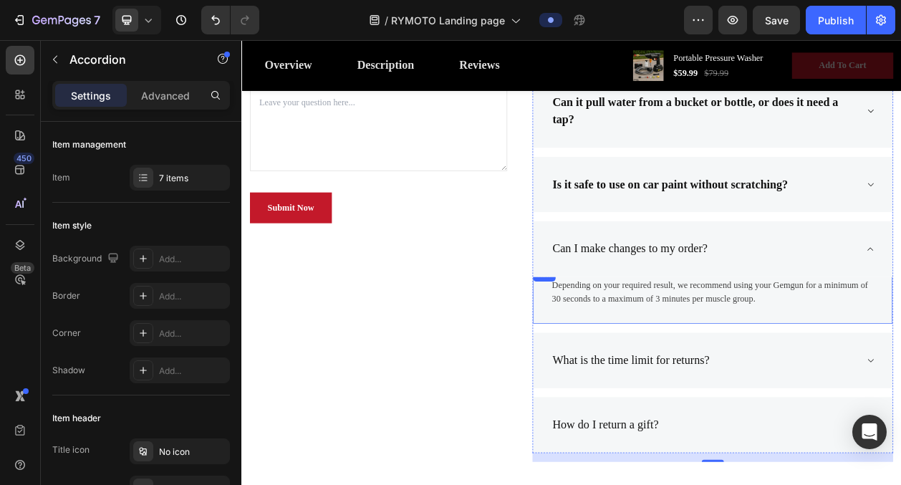
scroll to position [3226, 0]
click at [900, 249] on div "Is it safe to use on car paint without scratching?" at bounding box center [855, 229] width 468 height 73
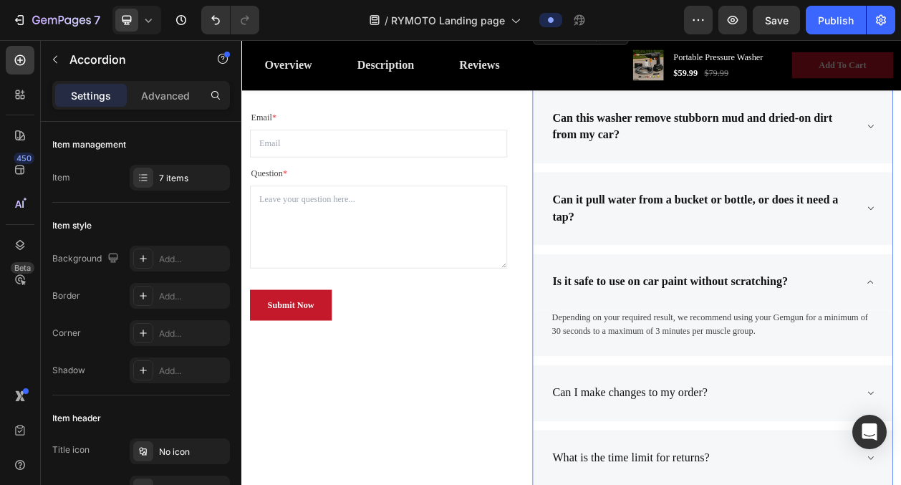
scroll to position [3093, 0]
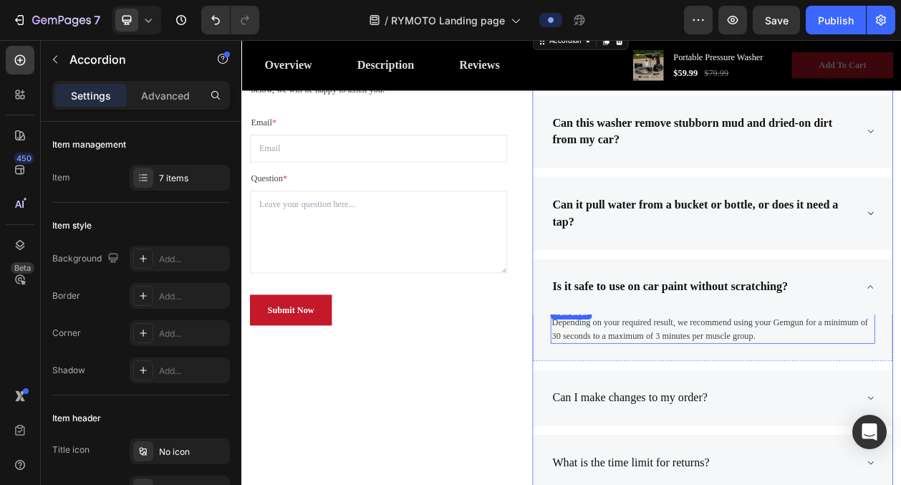
click at [788, 409] on p "Depending on your required result, we recommend using your Gemgun for a minimum…" at bounding box center [855, 417] width 420 height 34
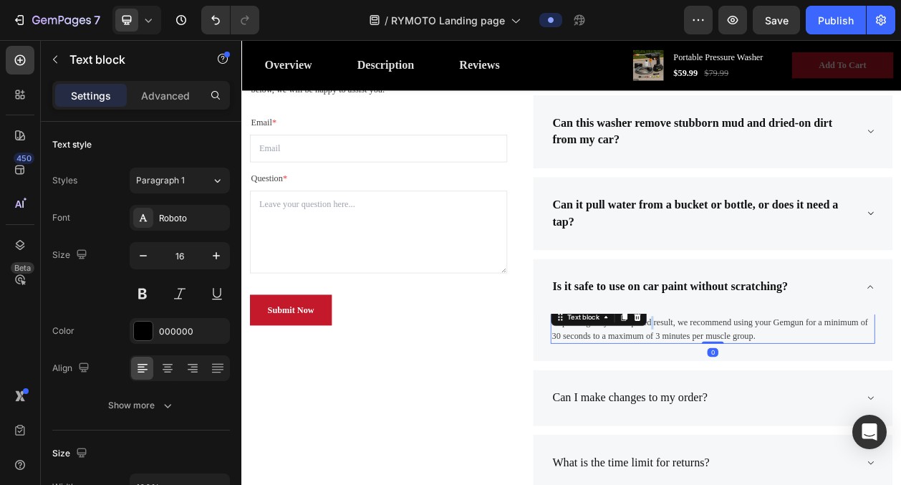
click at [788, 409] on p "Depending on your required result, we recommend using your Gemgun for a minimum…" at bounding box center [855, 417] width 420 height 34
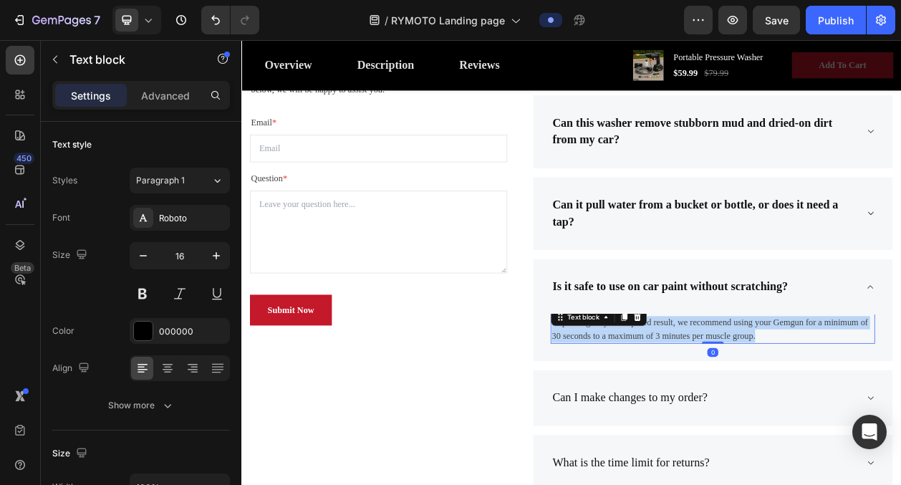
click at [788, 409] on p "Depending on your required result, we recommend using your Gemgun for a minimum…" at bounding box center [855, 417] width 420 height 34
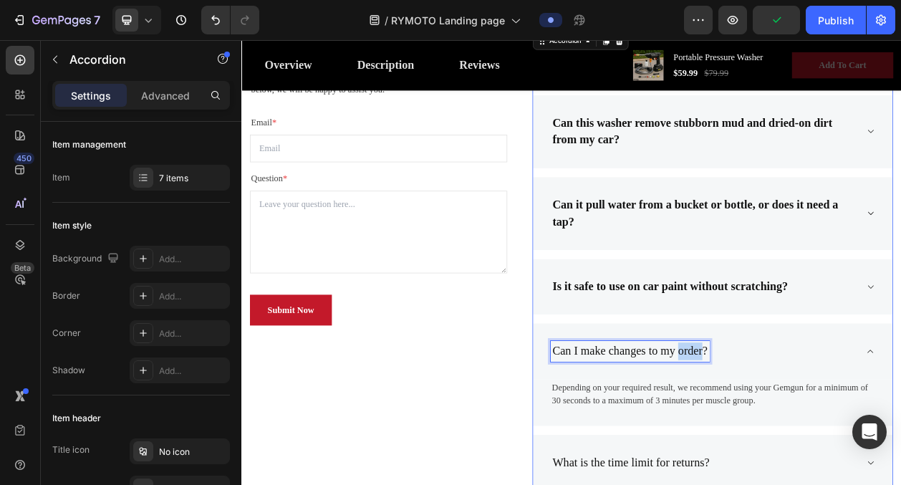
click at [827, 448] on p "Can I make changes to my order?" at bounding box center [747, 445] width 202 height 23
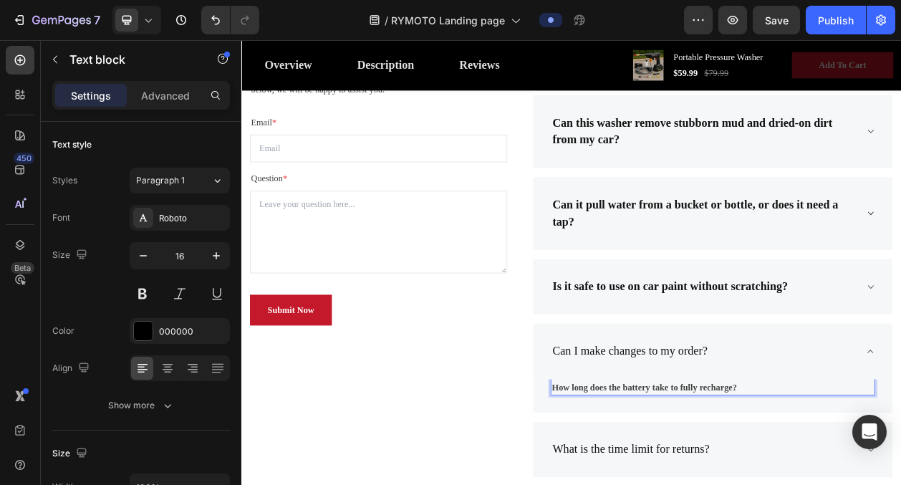
click at [844, 484] on strong "How long does the battery take to fully recharge?" at bounding box center [765, 492] width 241 height 12
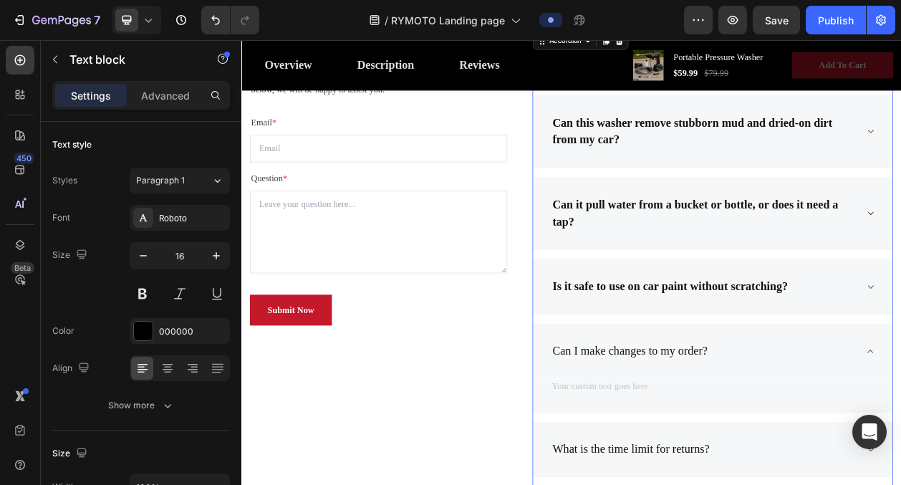
click at [784, 440] on p "Can I make changes to my order?" at bounding box center [747, 445] width 202 height 23
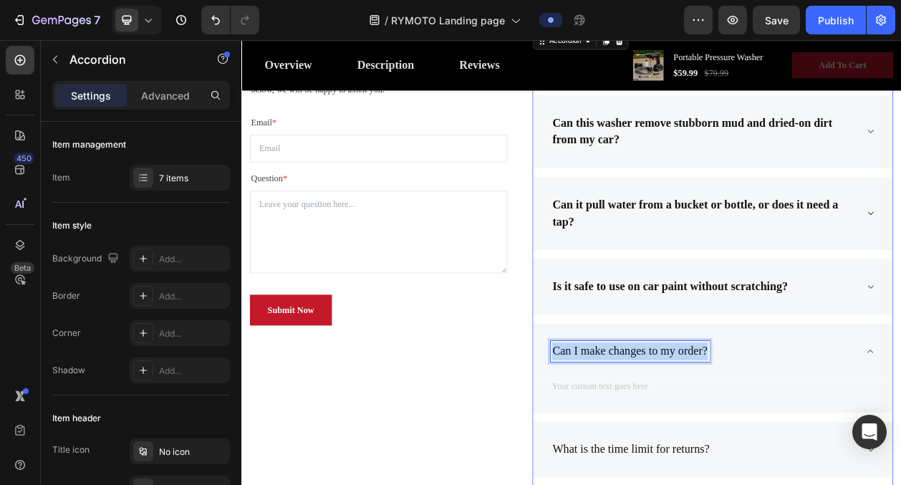
click at [784, 440] on p "Can I make changes to my order?" at bounding box center [747, 445] width 202 height 23
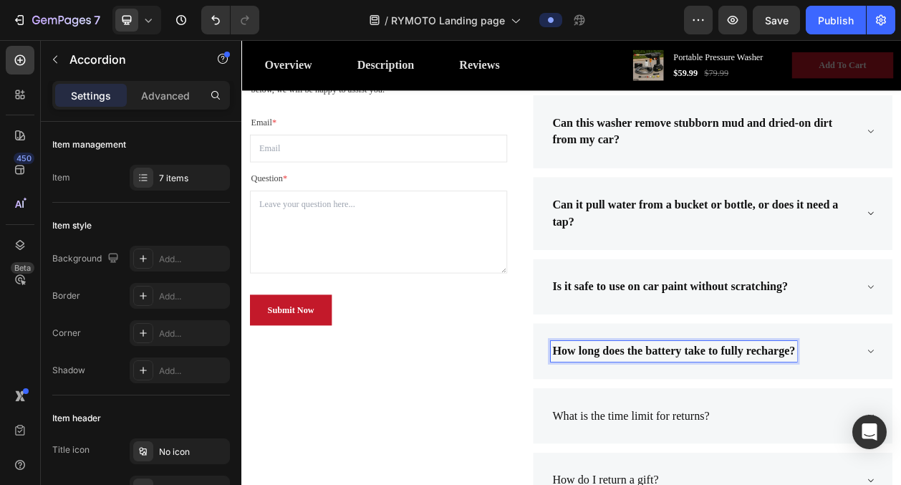
click at [900, 456] on div "How long does the battery take to fully recharge?" at bounding box center [844, 445] width 400 height 27
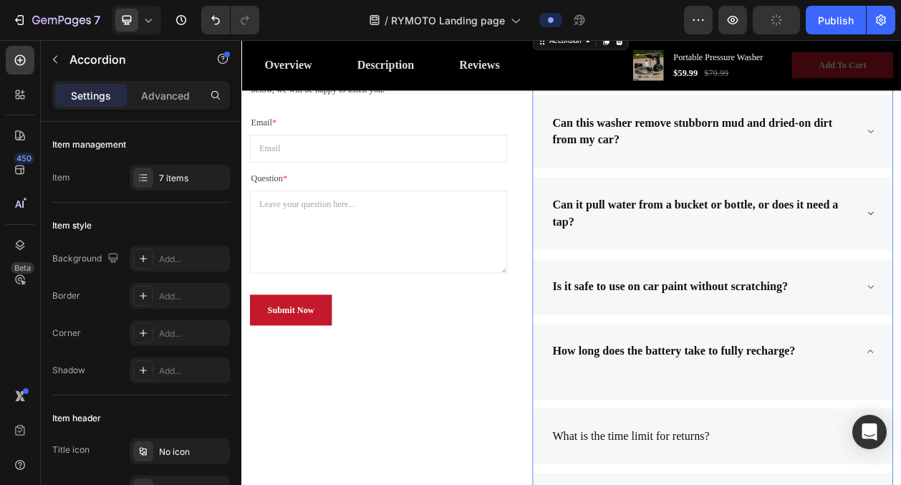
click at [715, 475] on div "How long does the battery take to fully recharge?" at bounding box center [855, 445] width 468 height 73
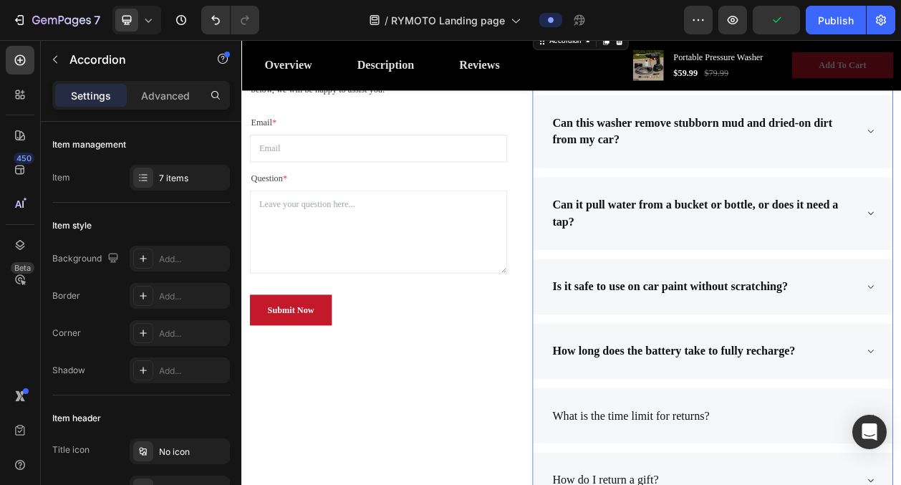
click at [715, 475] on div "How long does the battery take to fully recharge?" at bounding box center [855, 445] width 468 height 73
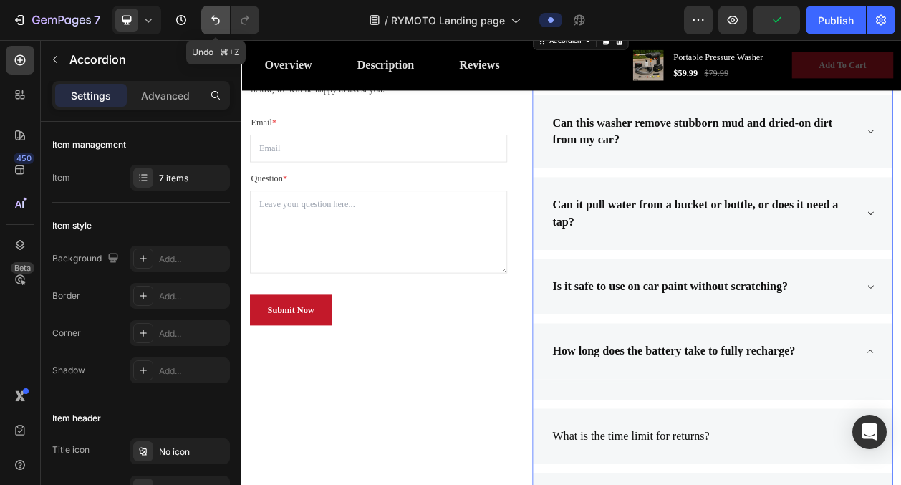
click at [214, 25] on icon "Undo/Redo" at bounding box center [215, 20] width 14 height 14
click at [214, 24] on icon "Undo/Redo" at bounding box center [215, 20] width 14 height 14
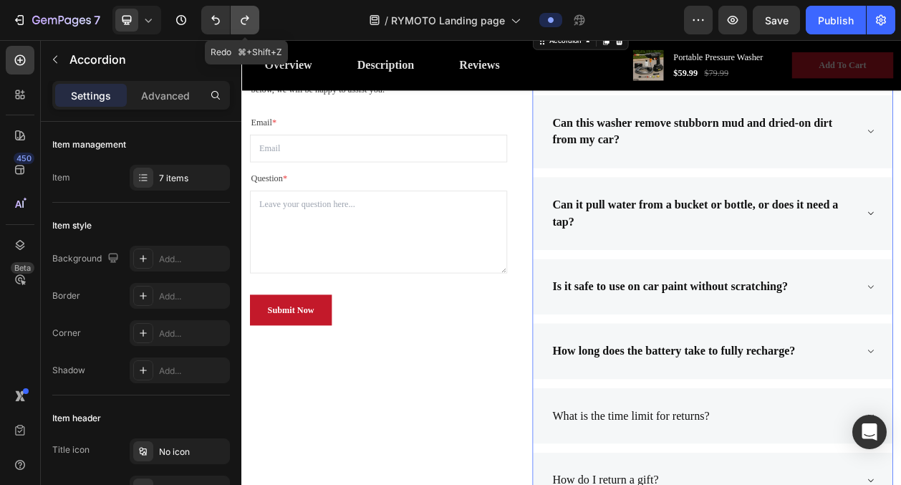
click at [241, 22] on icon "Undo/Redo" at bounding box center [245, 20] width 14 height 14
click at [900, 442] on div "How long does the battery take to fully recharge?" at bounding box center [844, 445] width 400 height 27
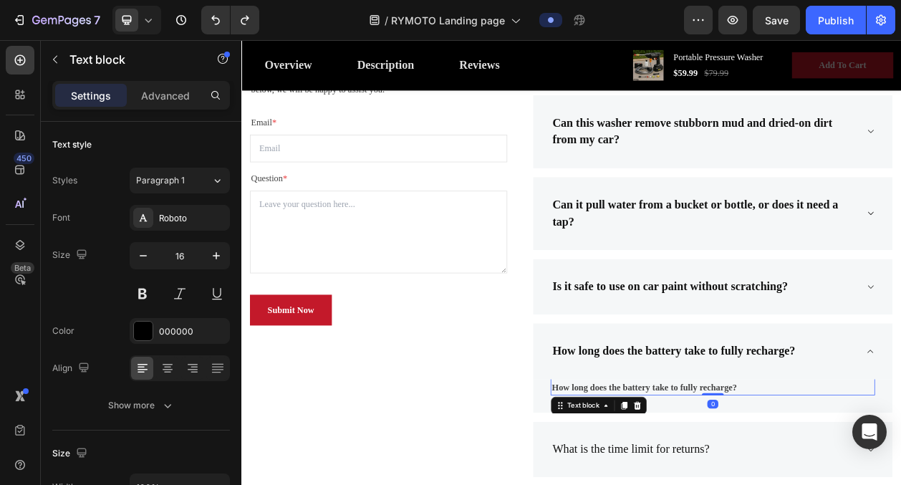
click at [802, 484] on strong "How long does the battery take to fully recharge?" at bounding box center [765, 492] width 241 height 12
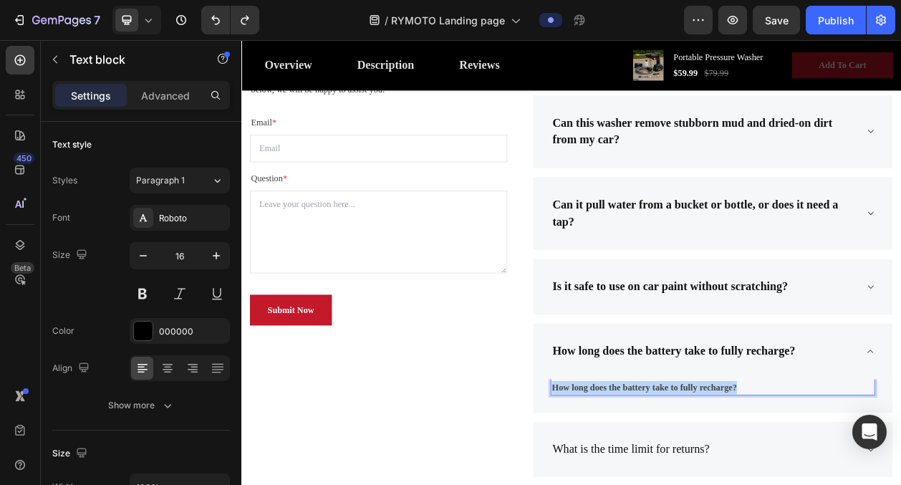
click at [802, 484] on strong "How long does the battery take to fully recharge?" at bounding box center [765, 492] width 241 height 12
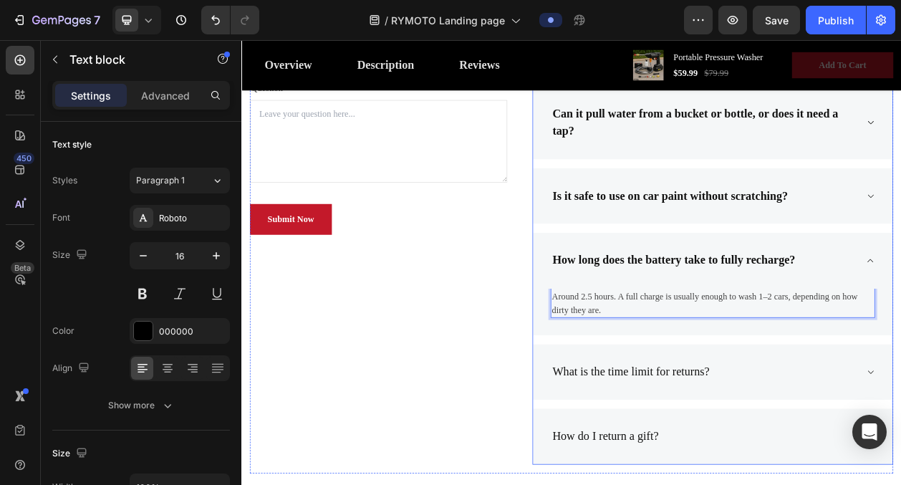
scroll to position [3276, 0]
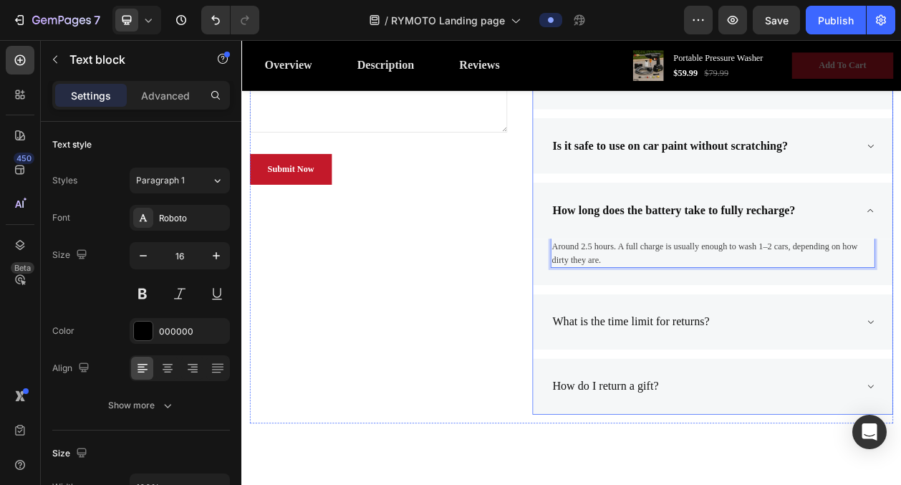
click at [900, 408] on div "What is the time limit for returns?" at bounding box center [844, 407] width 400 height 27
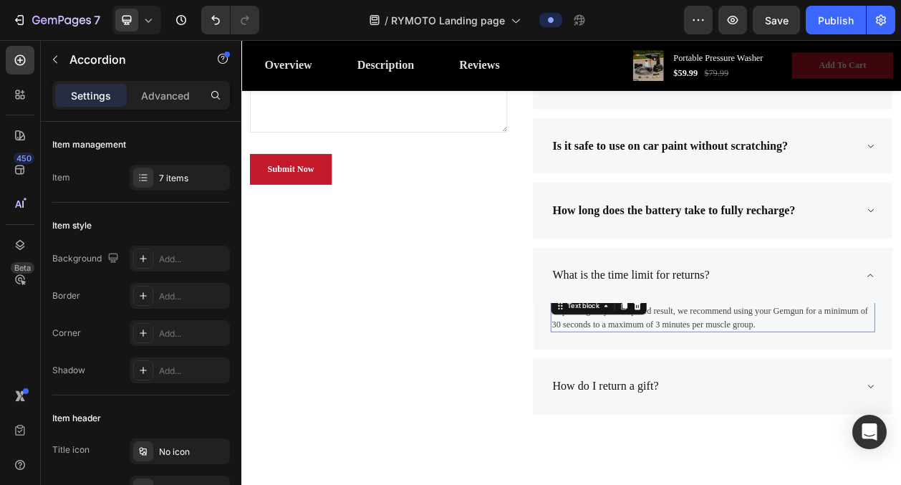
click at [780, 395] on p "Depending on your required result, we recommend using your Gemgun for a minimum…" at bounding box center [855, 402] width 420 height 34
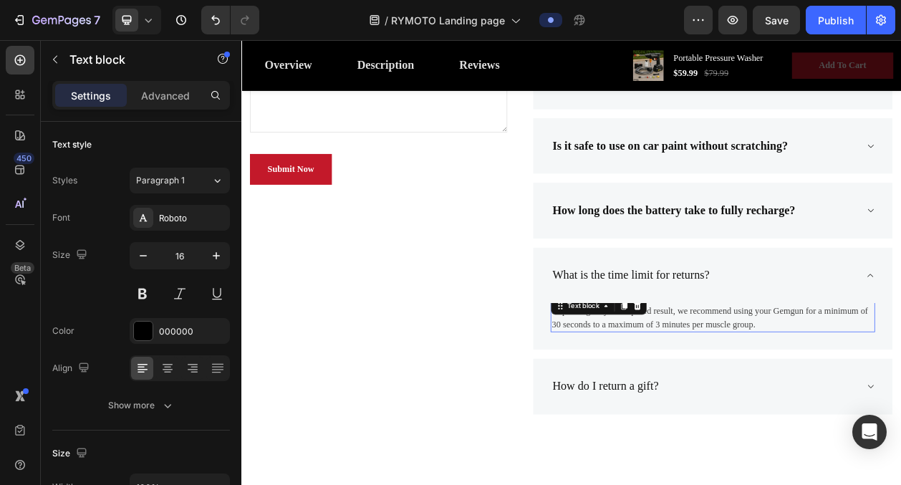
click at [780, 395] on p "Depending on your required result, we recommend using your Gemgun for a minimum…" at bounding box center [855, 402] width 420 height 34
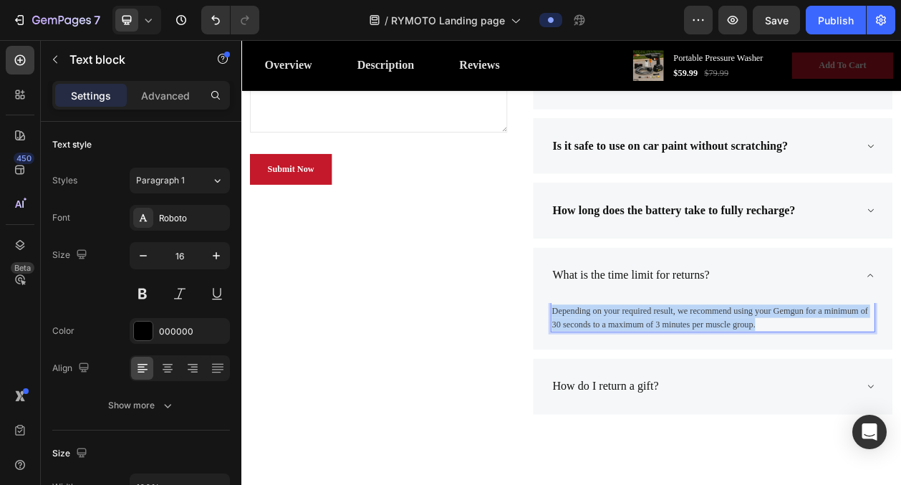
click at [780, 395] on p "Depending on your required result, we recommend using your Gemgun for a minimum…" at bounding box center [855, 402] width 420 height 34
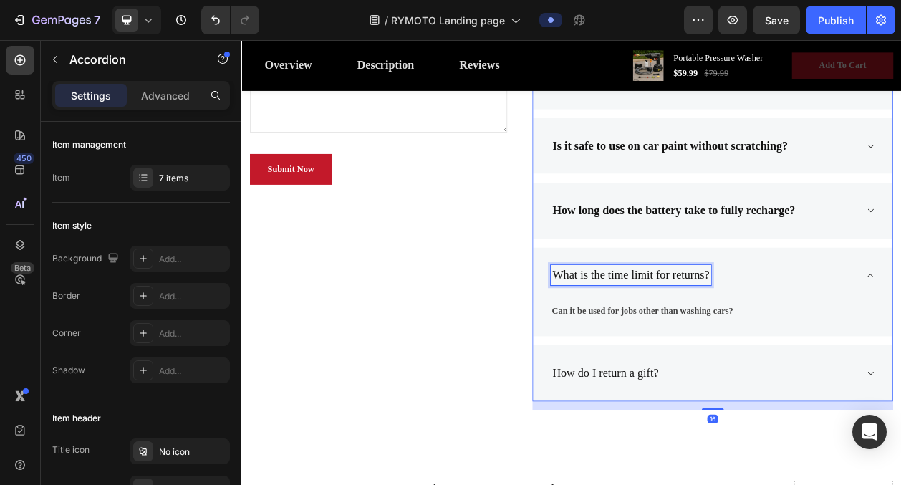
click at [794, 351] on p "What is the time limit for returns?" at bounding box center [748, 346] width 205 height 23
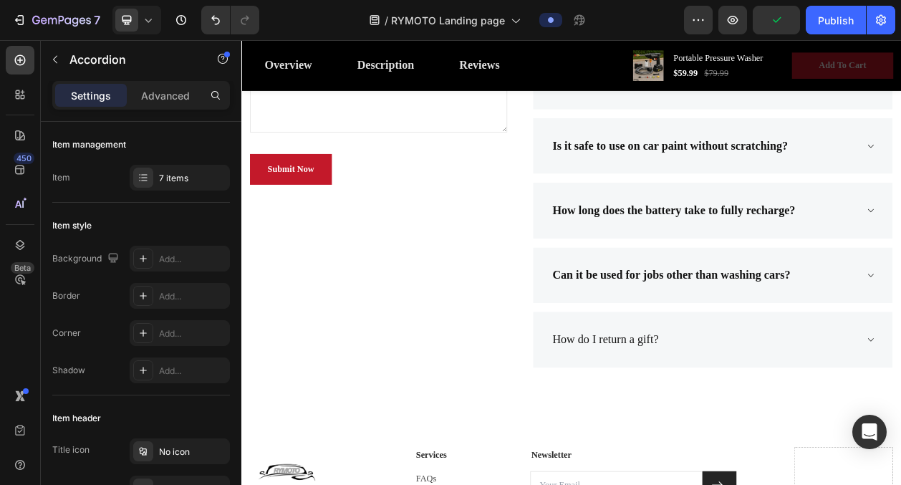
click at [900, 360] on div "Can it be used for jobs other than washing cars?" at bounding box center [855, 346] width 468 height 73
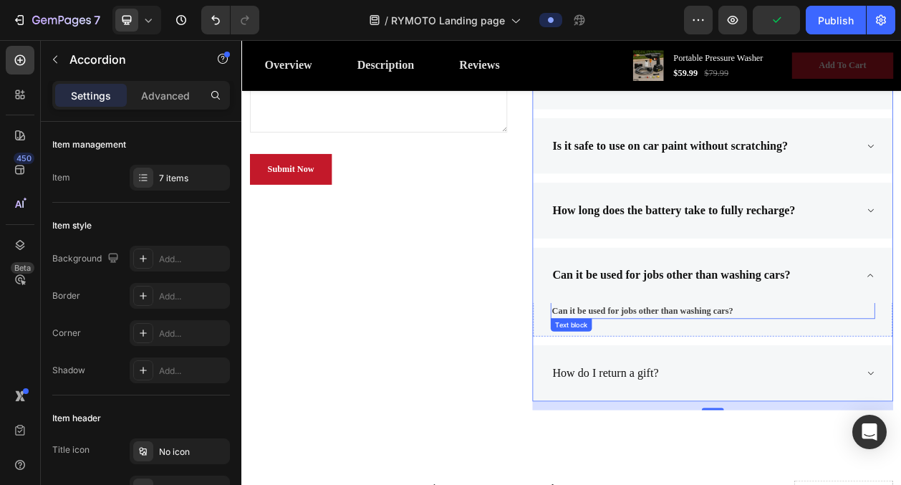
click at [796, 393] on strong "Can it be used for jobs other than washing cars?" at bounding box center [763, 393] width 236 height 12
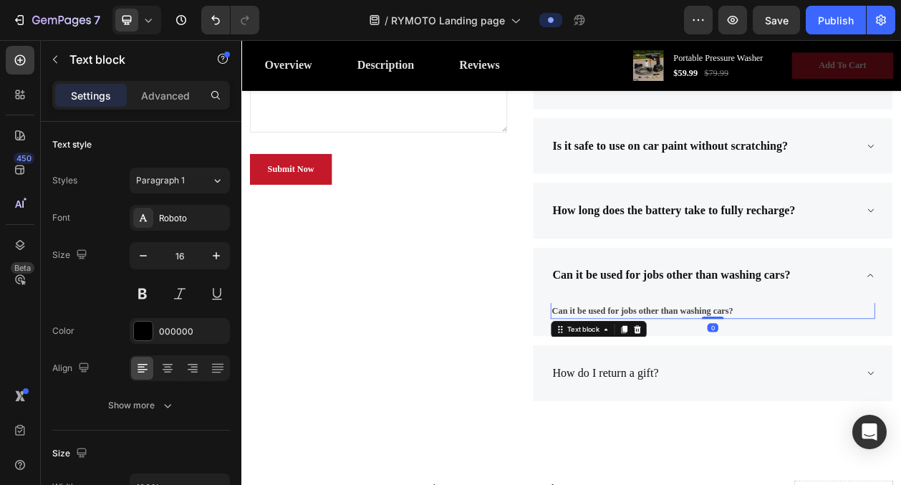
click at [796, 393] on strong "Can it be used for jobs other than washing cars?" at bounding box center [763, 393] width 236 height 12
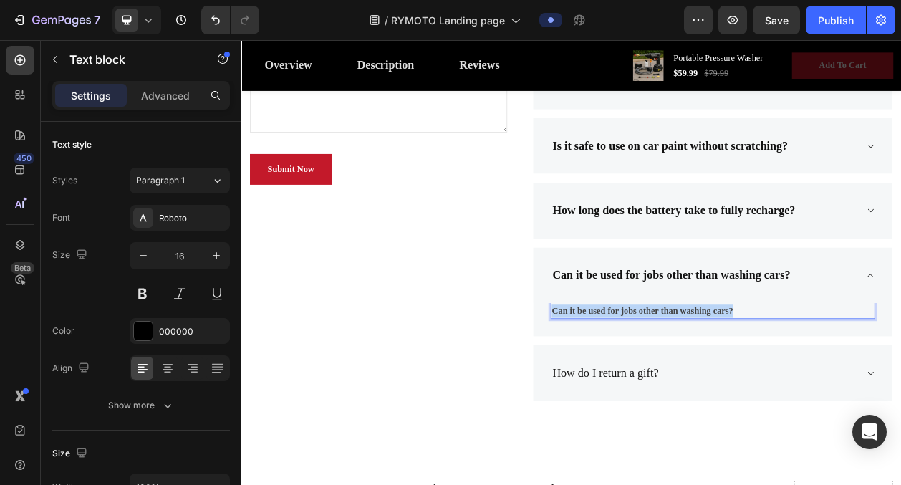
click at [796, 393] on strong "Can it be used for jobs other than washing cars?" at bounding box center [763, 393] width 236 height 12
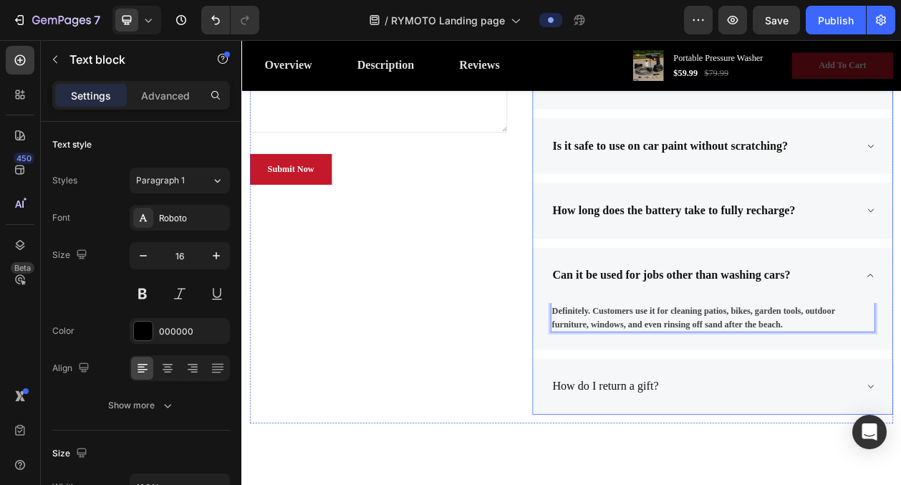
click at [724, 484] on p "How do I return a gift?" at bounding box center [715, 491] width 138 height 23
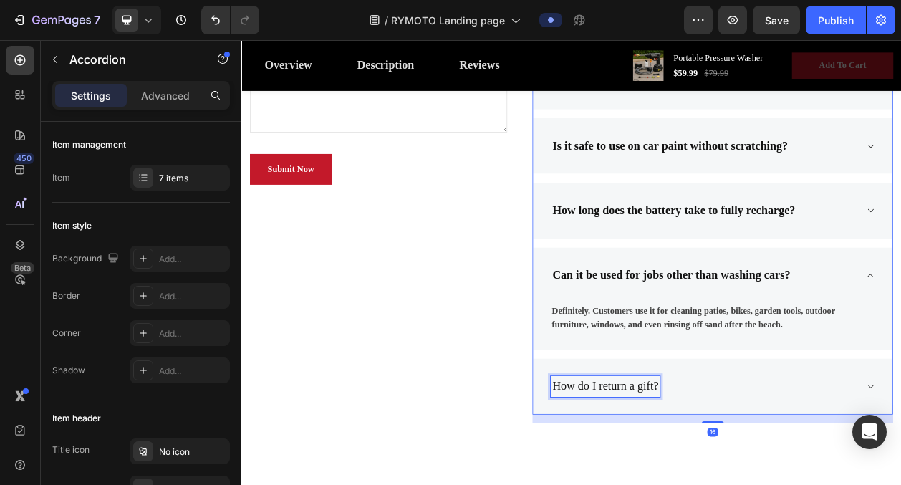
click at [718, 484] on p "How do I return a gift?" at bounding box center [715, 491] width 138 height 23
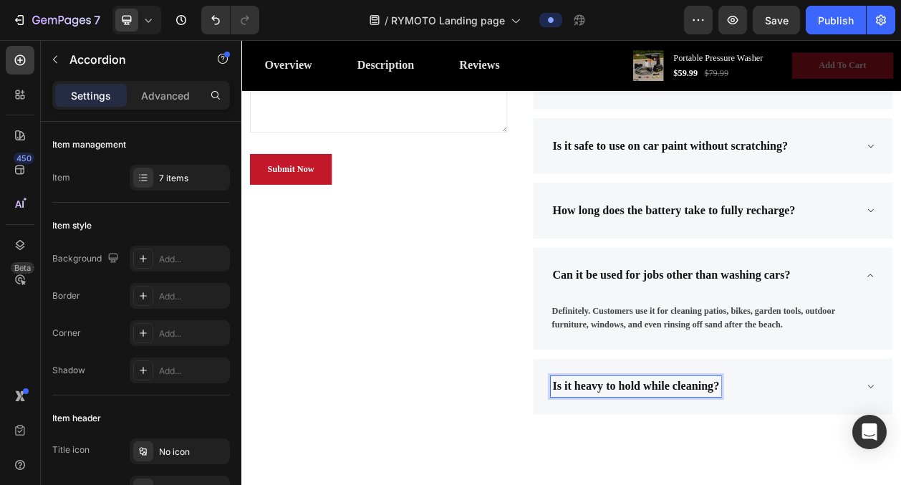
click at [900, 481] on div "Is it heavy to hold while cleaning?" at bounding box center [844, 491] width 400 height 27
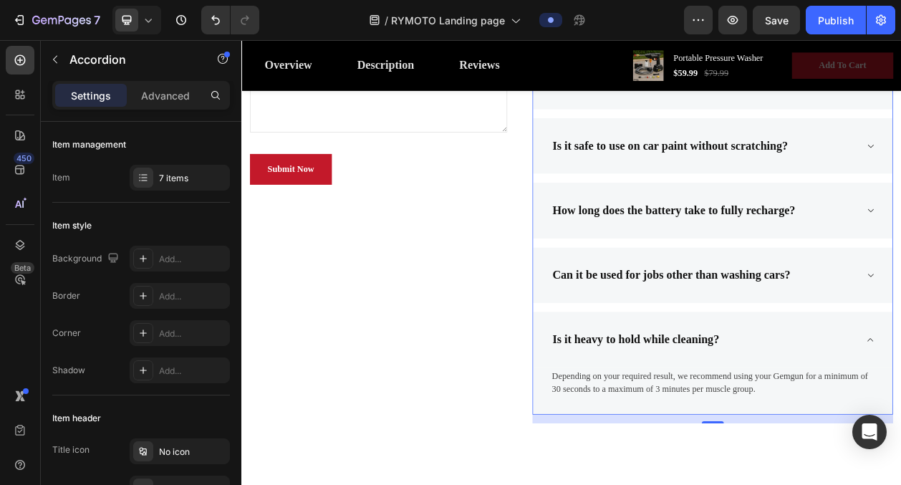
click at [900, 483] on p "Depending on your required result, we recommend using your Gemgun for a minimum…" at bounding box center [855, 486] width 420 height 34
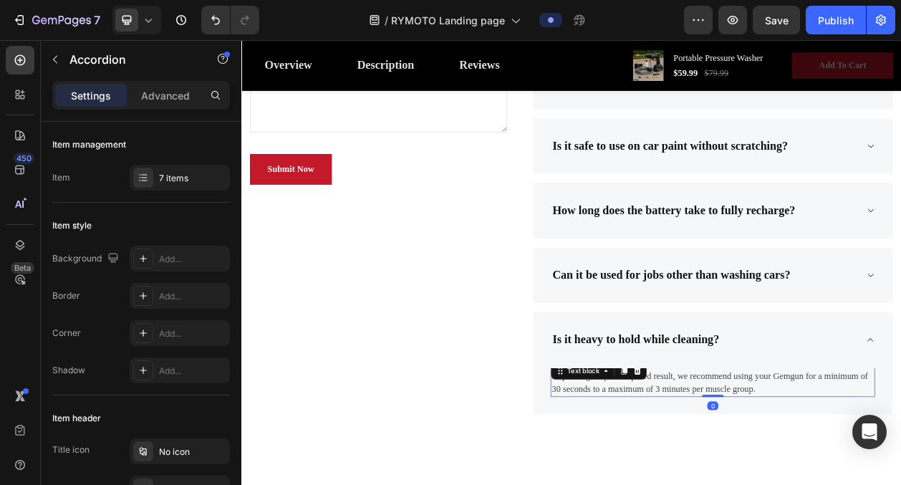
click at [900, 483] on p "Depending on your required result, we recommend using your Gemgun for a minimum…" at bounding box center [855, 486] width 420 height 34
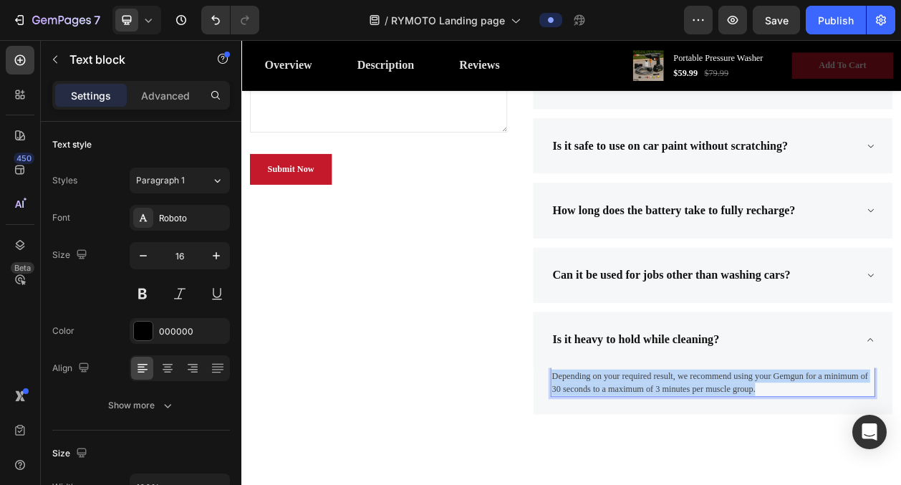
click at [900, 483] on p "Depending on your required result, we recommend using your Gemgun for a minimum…" at bounding box center [855, 486] width 420 height 34
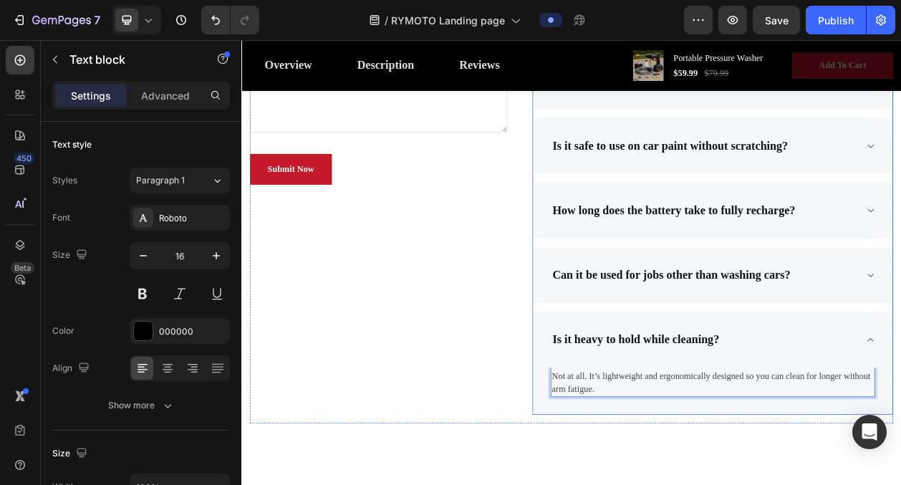
click at [900, 432] on div "Is it heavy to hold while cleaning?" at bounding box center [844, 430] width 400 height 27
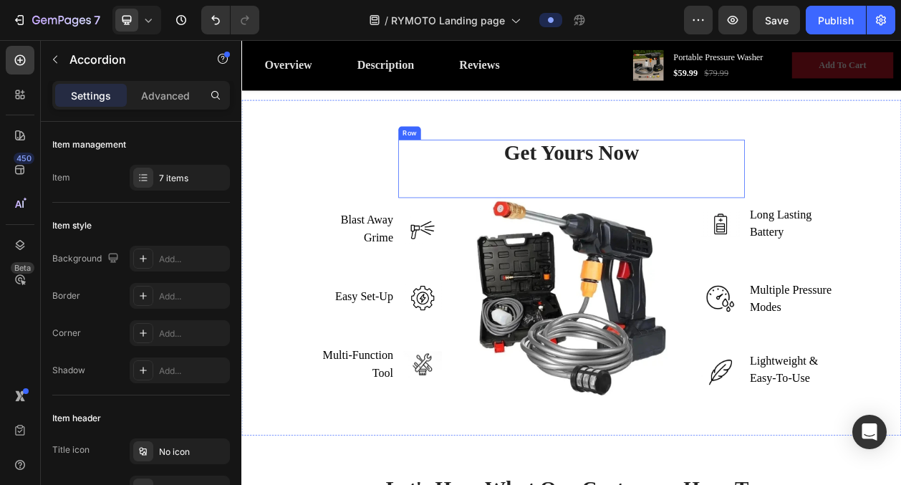
scroll to position [2745, 0]
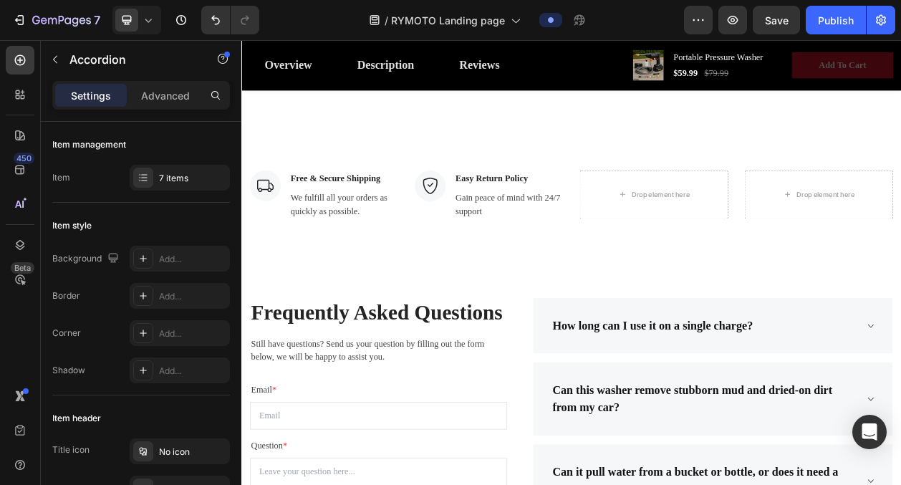
click at [149, 24] on icon at bounding box center [148, 20] width 14 height 14
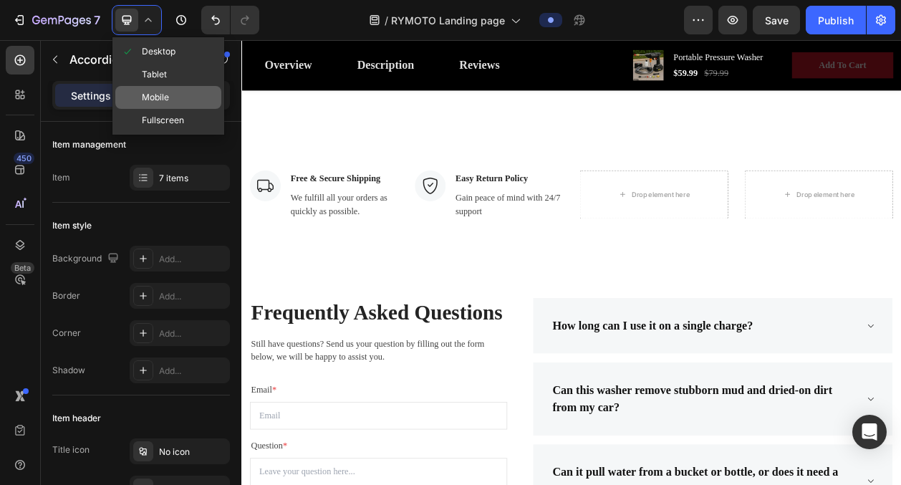
click at [163, 99] on span "Mobile" at bounding box center [155, 97] width 27 height 14
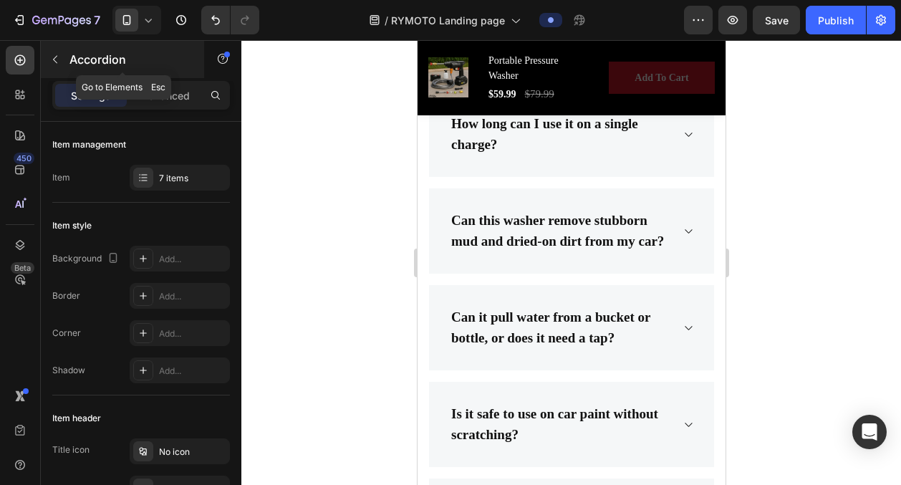
scroll to position [3496, 0]
click at [47, 60] on button "button" at bounding box center [55, 59] width 23 height 23
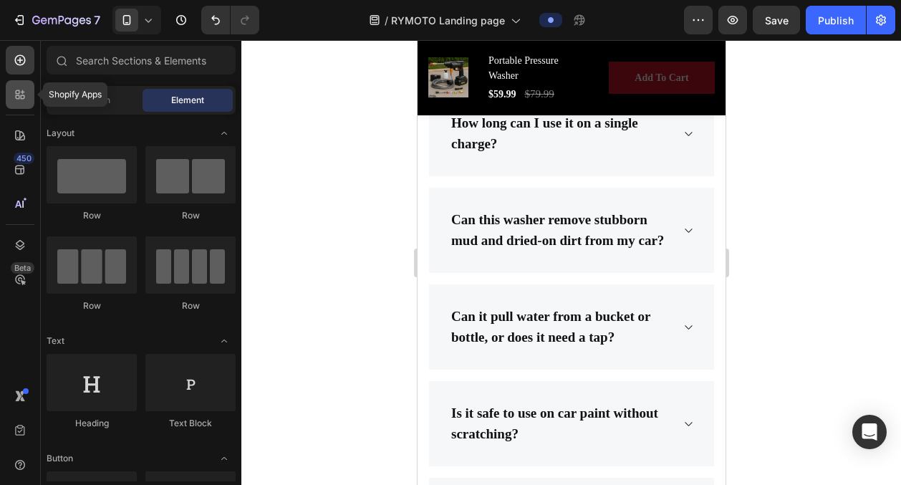
click at [27, 97] on div at bounding box center [20, 94] width 29 height 29
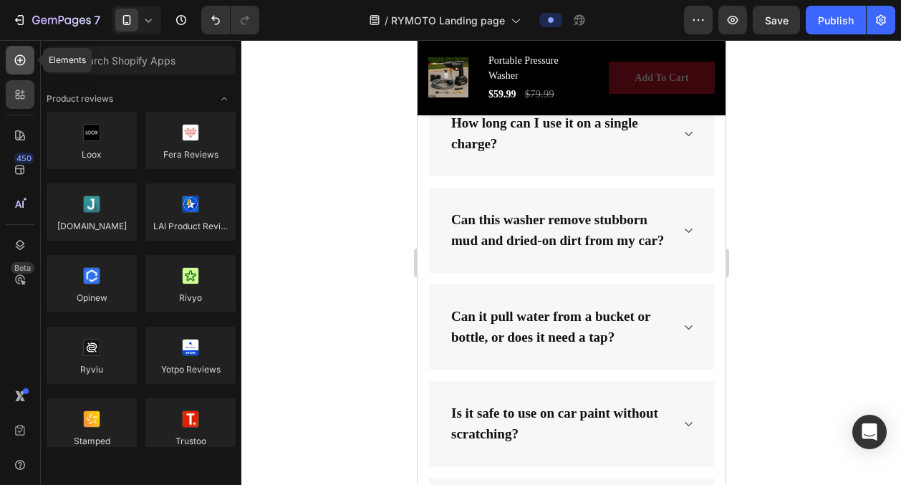
click at [19, 61] on icon at bounding box center [20, 60] width 14 height 14
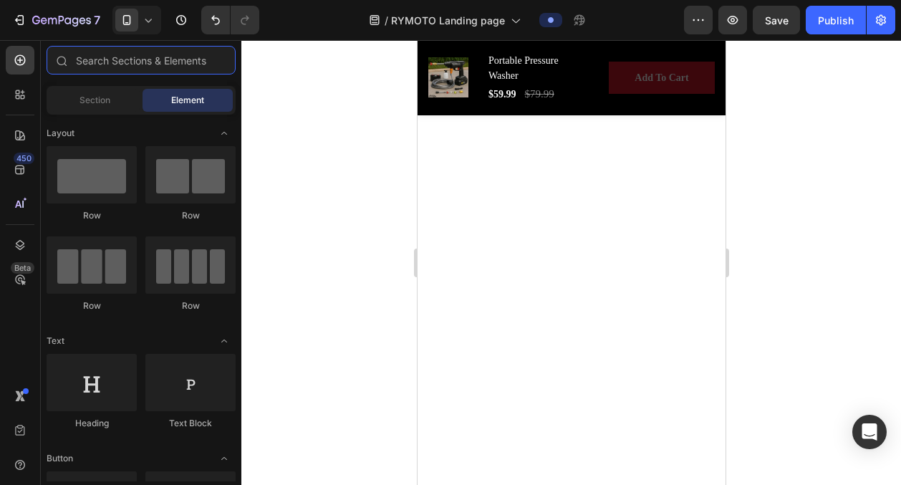
scroll to position [3732, 0]
click at [571, 89] on button "Dot" at bounding box center [570, 84] width 9 height 9
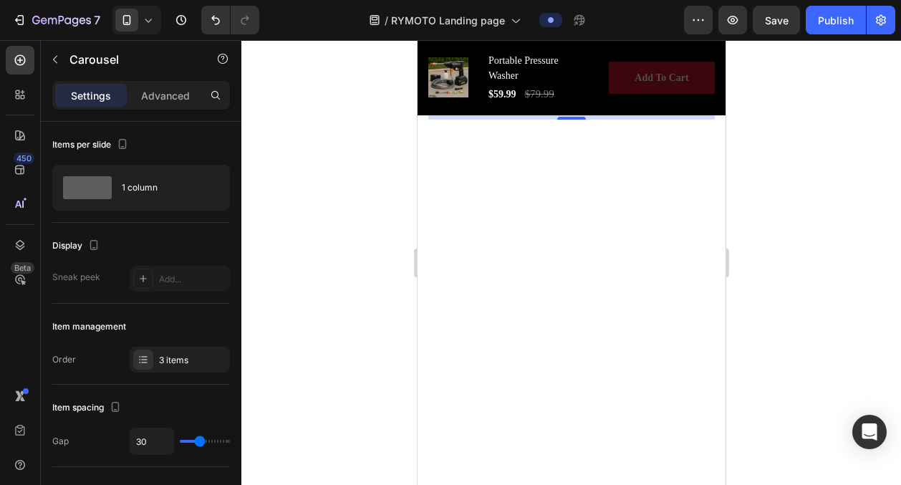
click at [586, 89] on button "Dot" at bounding box center [585, 84] width 9 height 9
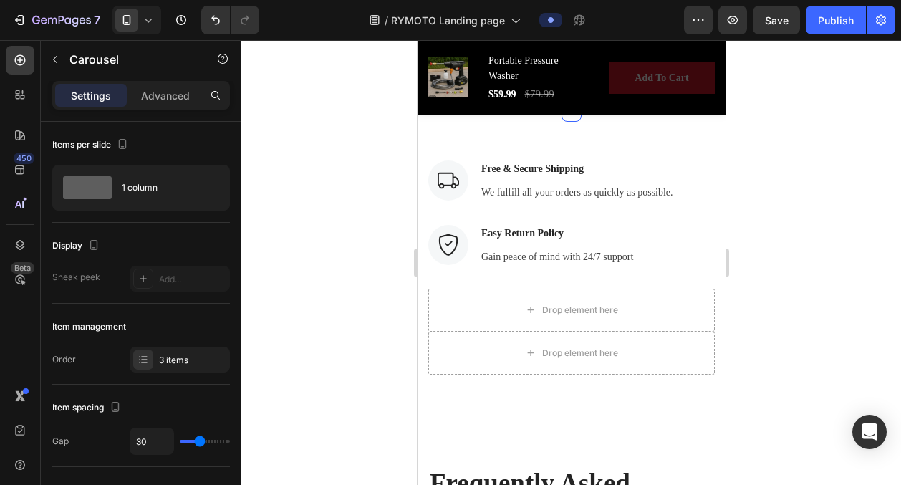
scroll to position [4121, 0]
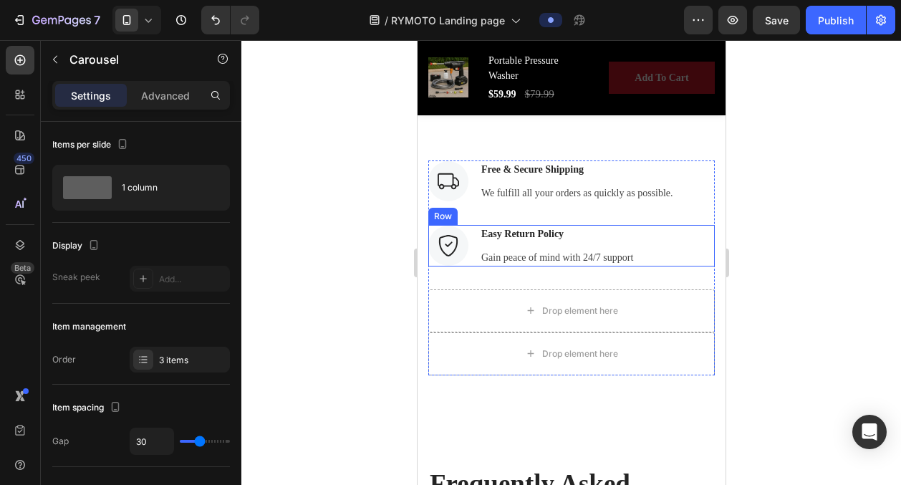
click at [498, 242] on div "Easy Return Policy Text block Gain peace of mind with 24/7 support Text block" at bounding box center [556, 246] width 155 height 42
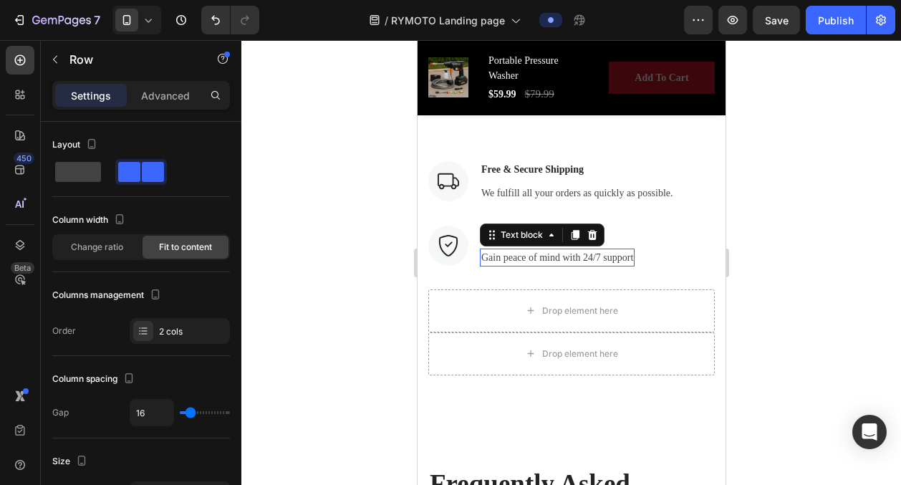
click at [610, 257] on p "Gain peace of mind with 24/7 support" at bounding box center [557, 257] width 152 height 15
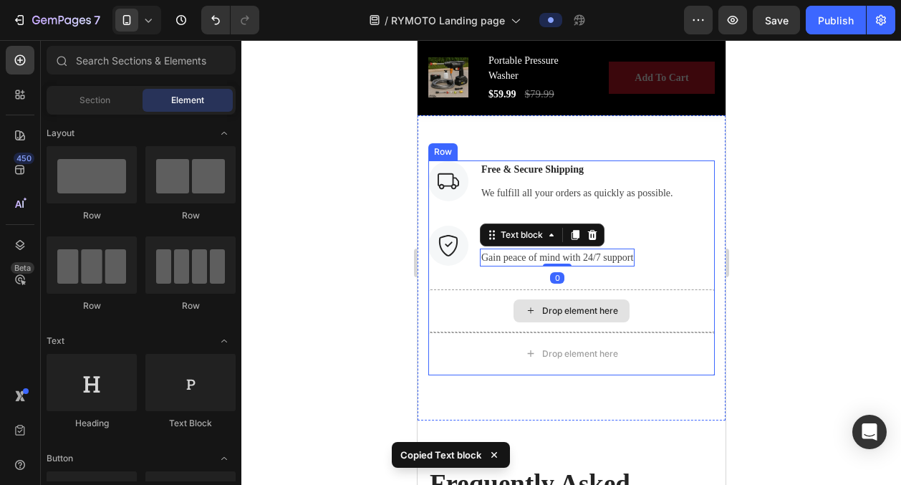
click at [561, 312] on div "Drop element here" at bounding box center [579, 310] width 76 height 11
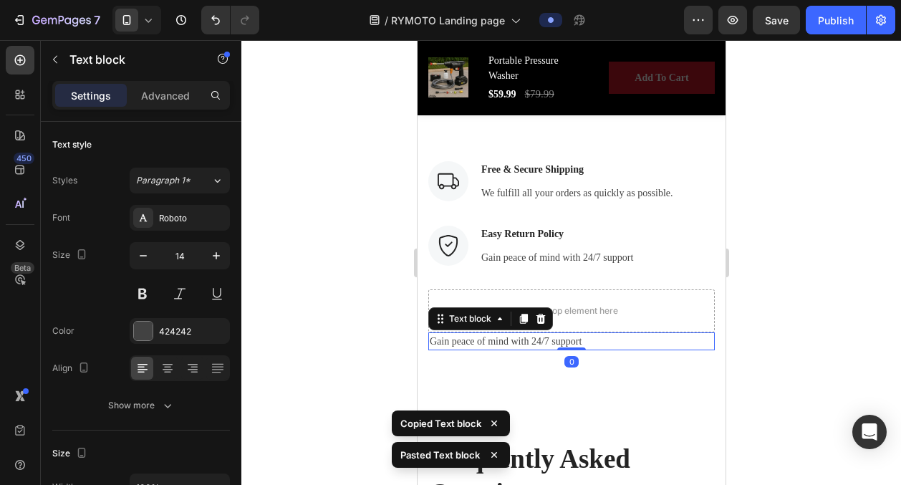
scroll to position [4165, 0]
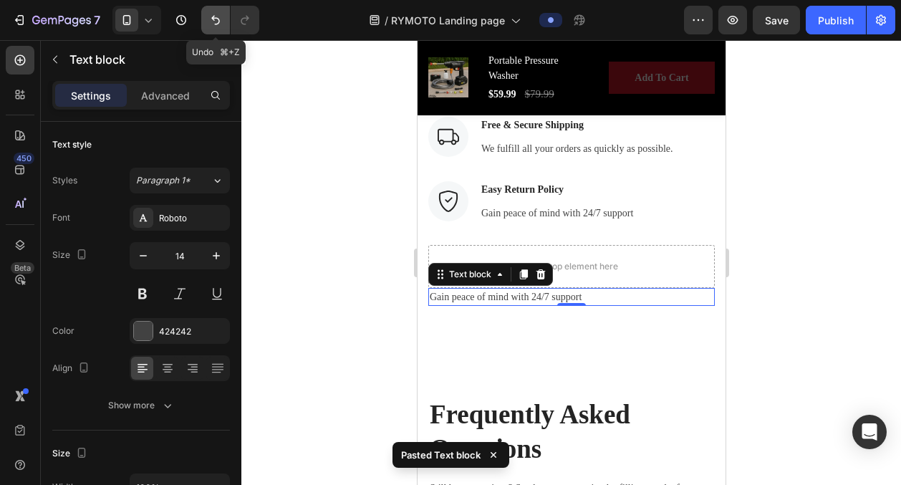
click at [208, 16] on icon "Undo/Redo" at bounding box center [215, 20] width 14 height 14
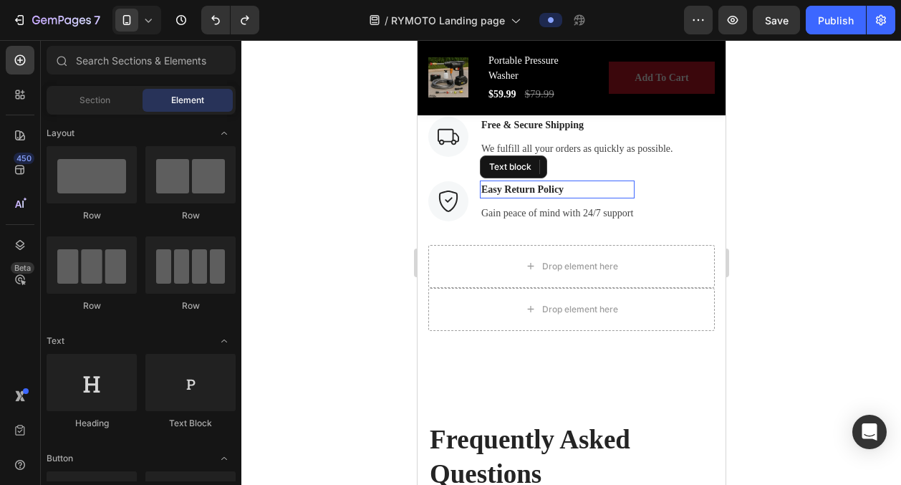
click at [521, 187] on p "Easy Return Policy" at bounding box center [557, 189] width 152 height 15
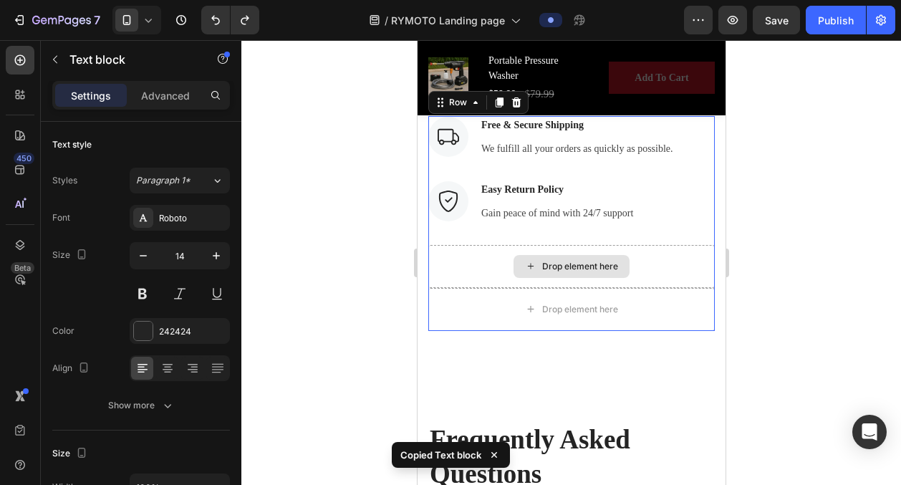
click at [539, 252] on div "Drop element here" at bounding box center [571, 266] width 286 height 43
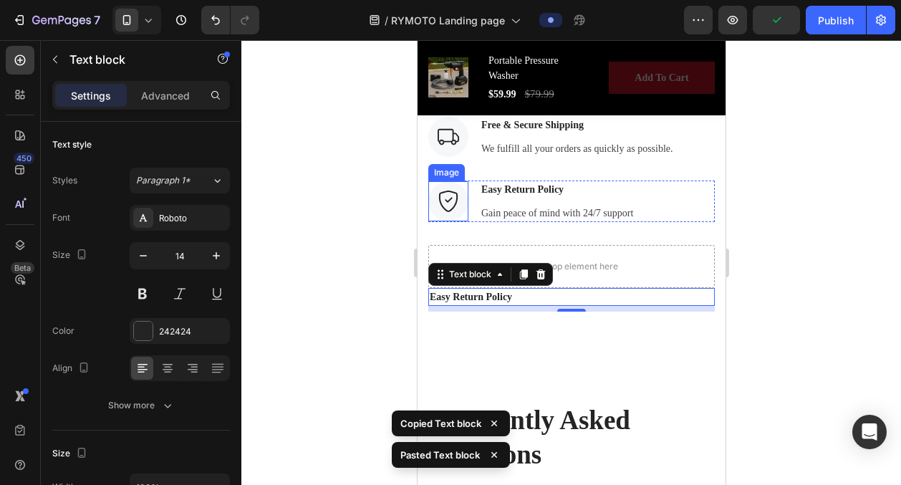
click at [453, 199] on img at bounding box center [448, 201] width 40 height 40
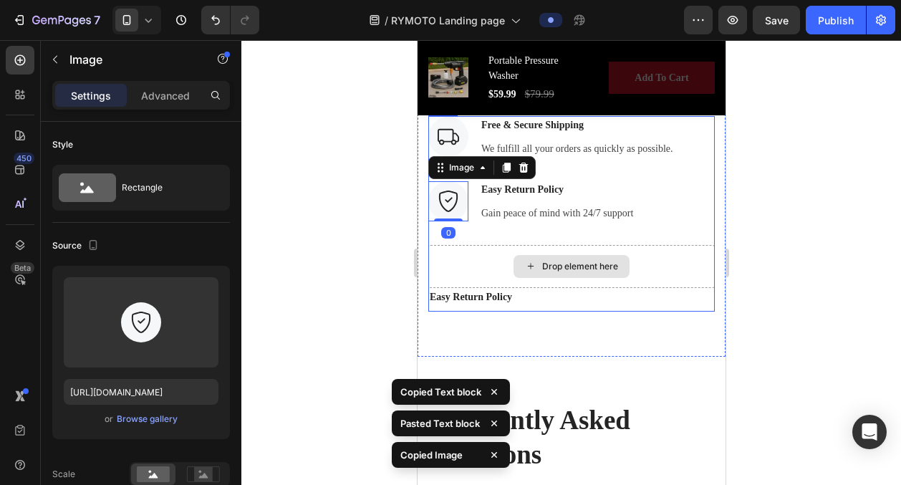
click at [453, 262] on div "Drop element here" at bounding box center [571, 266] width 286 height 43
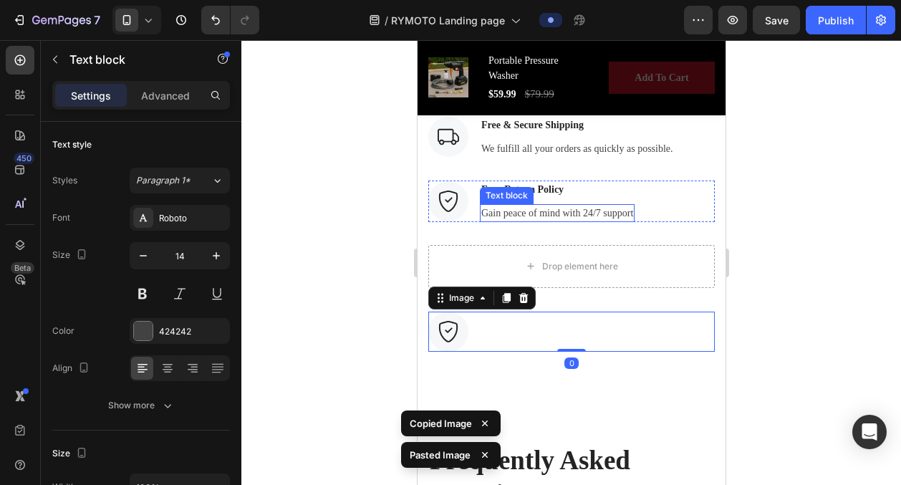
click at [516, 216] on p "Gain peace of mind with 24/7 support" at bounding box center [557, 213] width 152 height 15
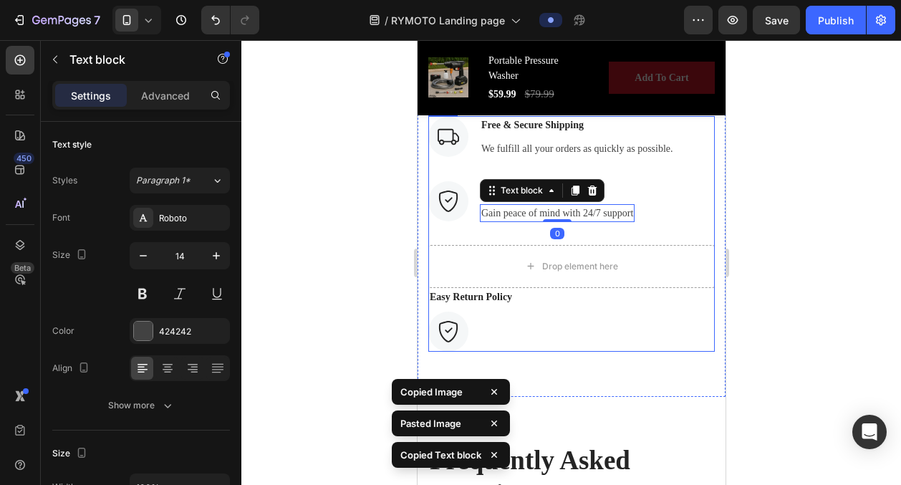
click at [515, 310] on div "Easy Return Policy Text block Image" at bounding box center [571, 320] width 286 height 64
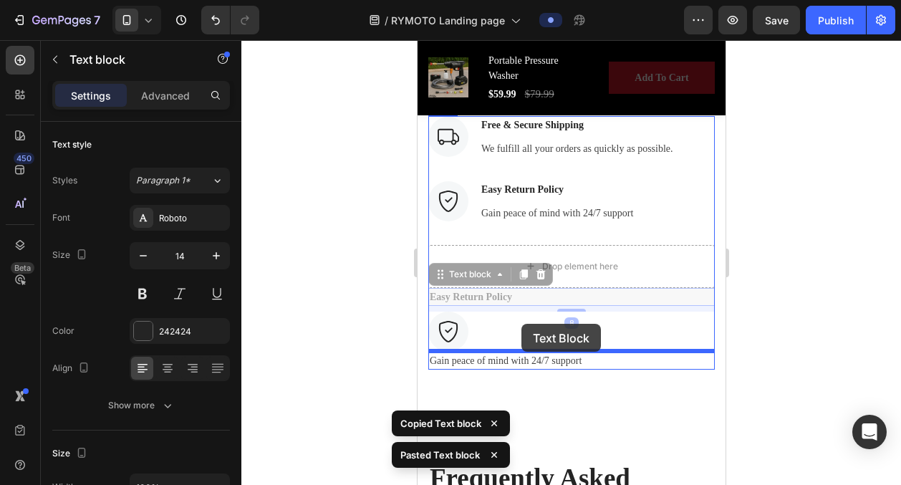
drag, startPoint x: 482, startPoint y: 292, endPoint x: 521, endPoint y: 324, distance: 49.9
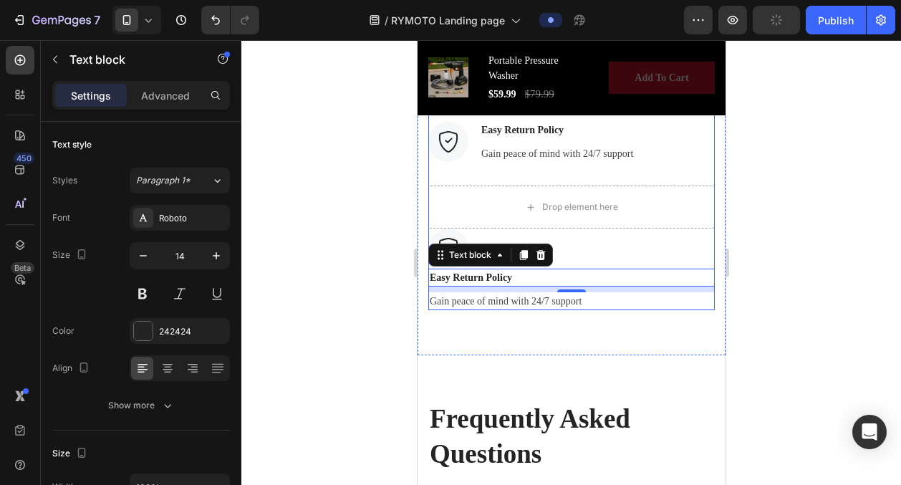
scroll to position [4151, 0]
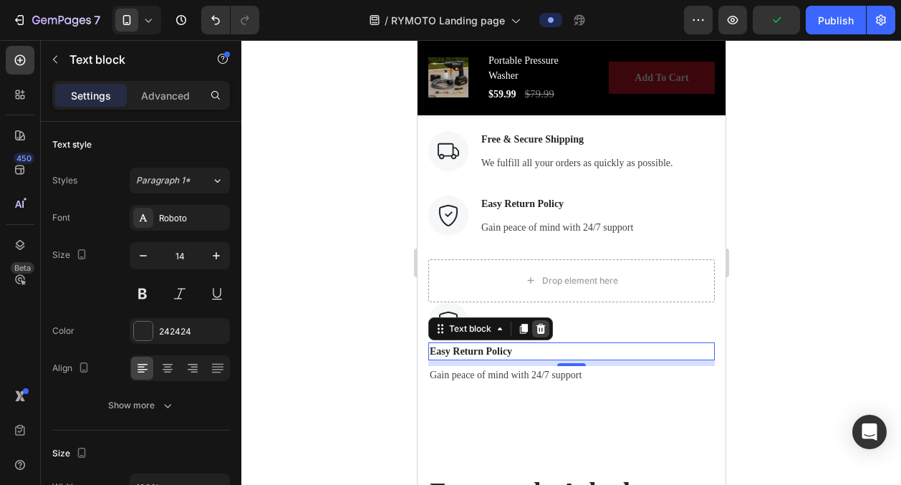
click at [538, 323] on icon at bounding box center [539, 328] width 11 height 11
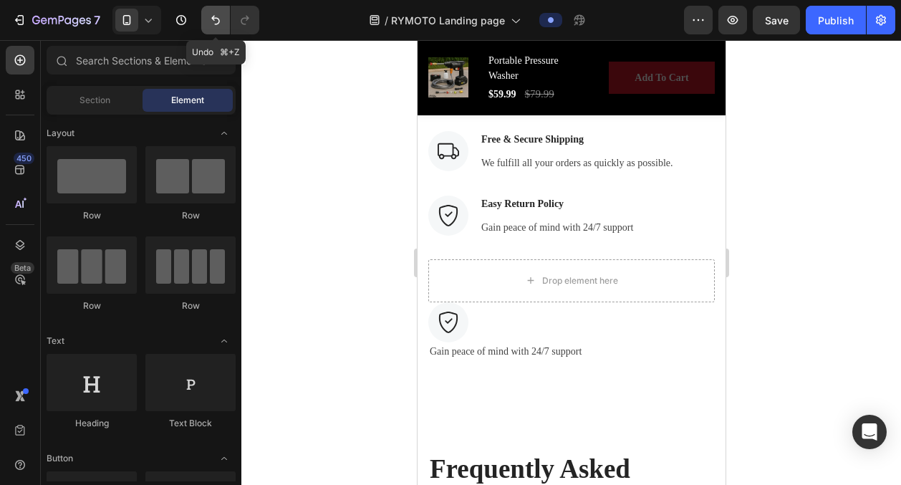
click at [216, 13] on icon "Undo/Redo" at bounding box center [215, 20] width 14 height 14
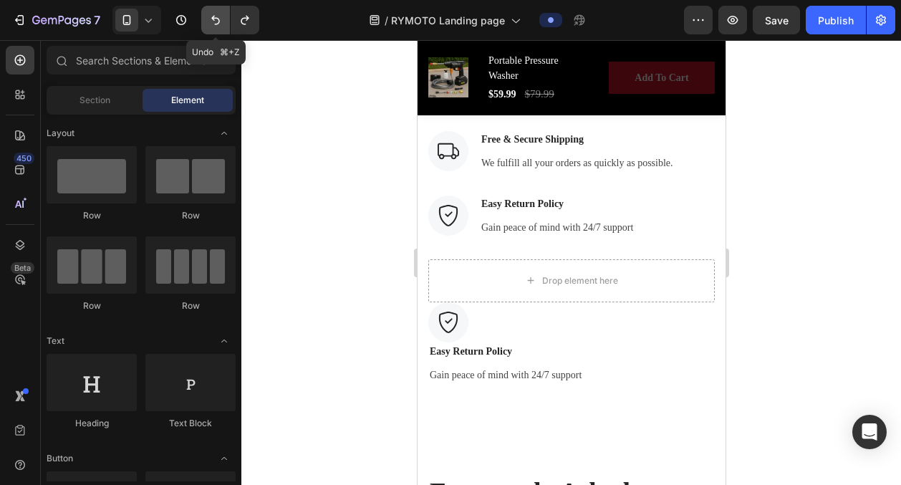
click at [216, 13] on icon "Undo/Redo" at bounding box center [215, 20] width 14 height 14
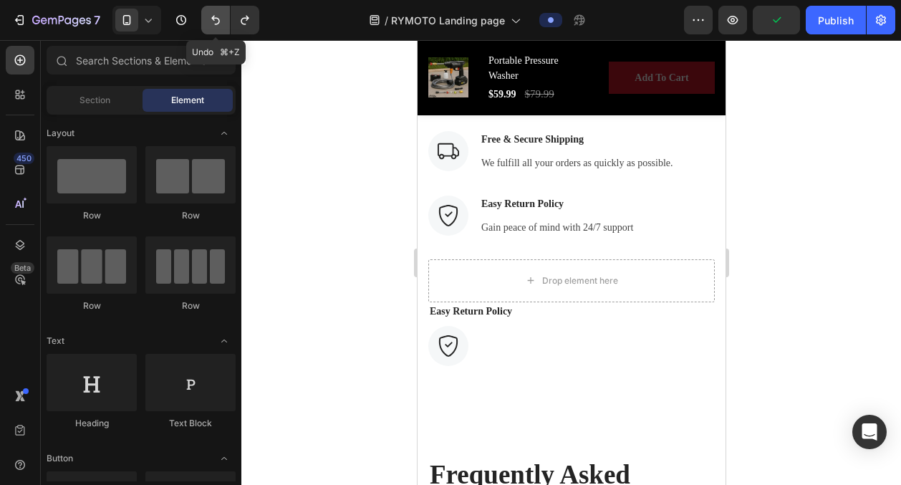
click at [216, 23] on icon "Undo/Redo" at bounding box center [215, 20] width 14 height 14
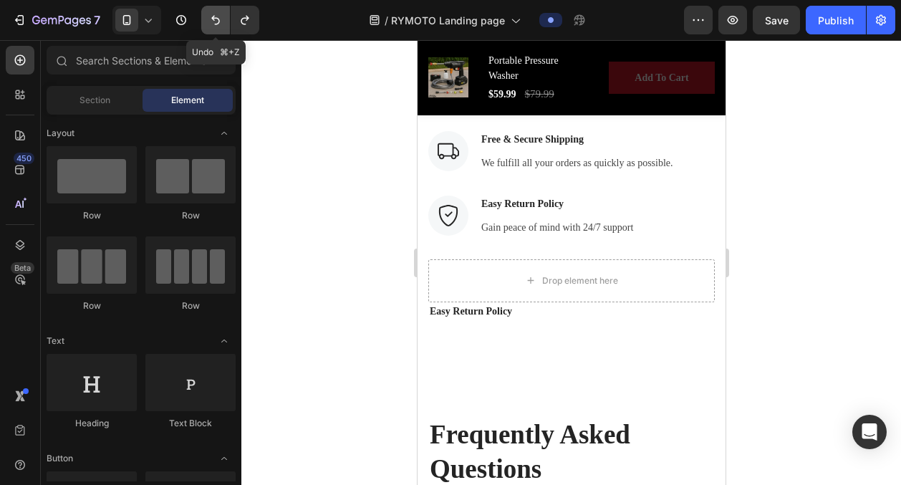
click at [216, 23] on icon "Undo/Redo" at bounding box center [215, 20] width 14 height 14
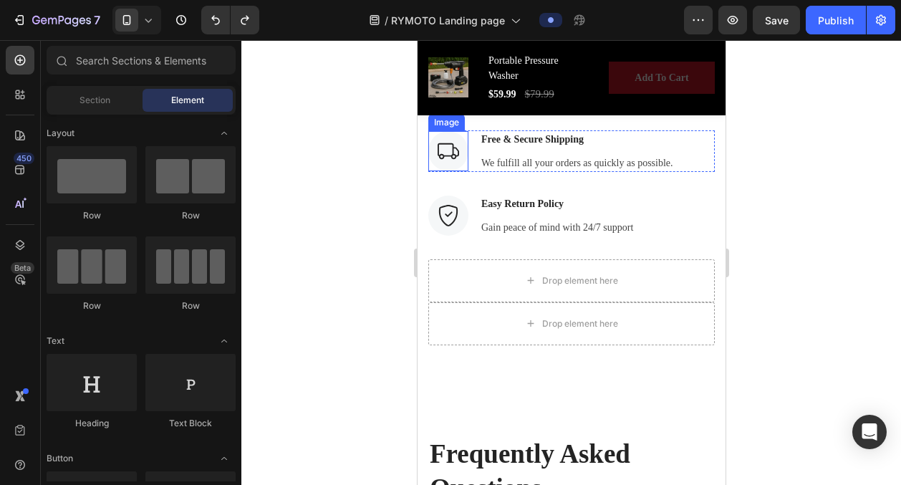
click at [436, 125] on div "Image" at bounding box center [445, 122] width 31 height 13
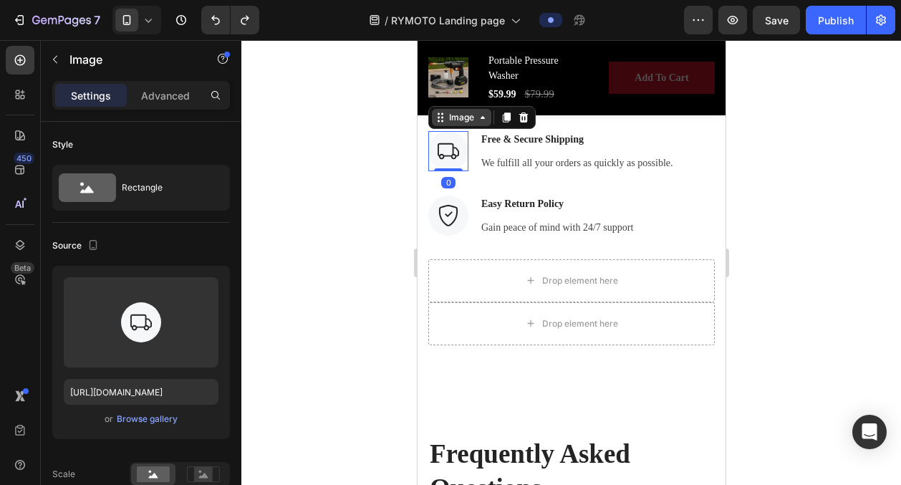
click at [468, 122] on div "Image" at bounding box center [460, 117] width 31 height 13
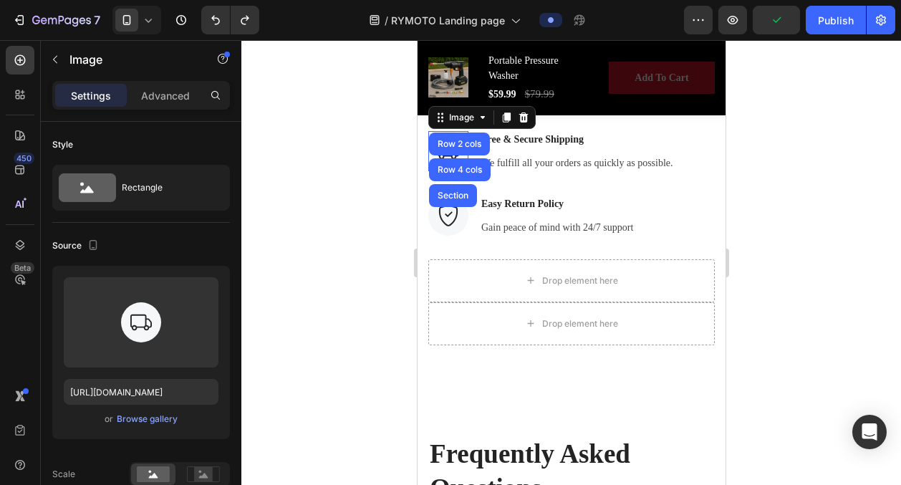
click at [788, 238] on div at bounding box center [571, 262] width 660 height 445
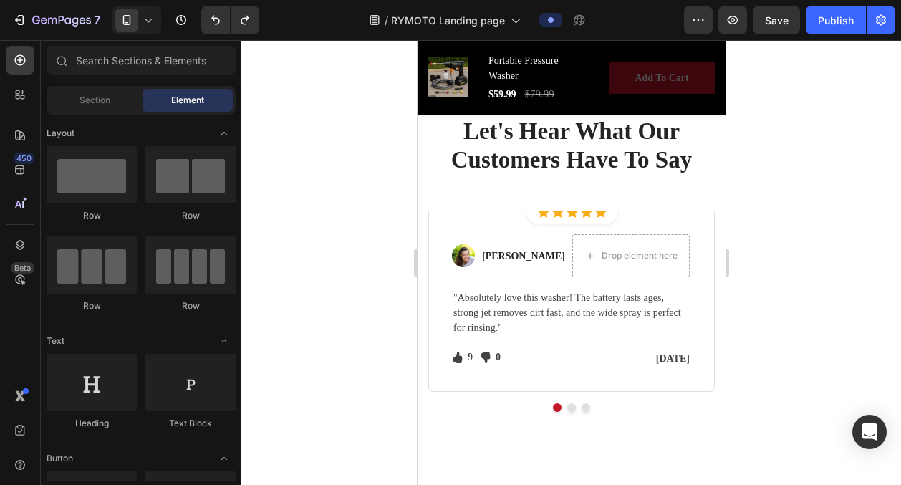
scroll to position [3827, 0]
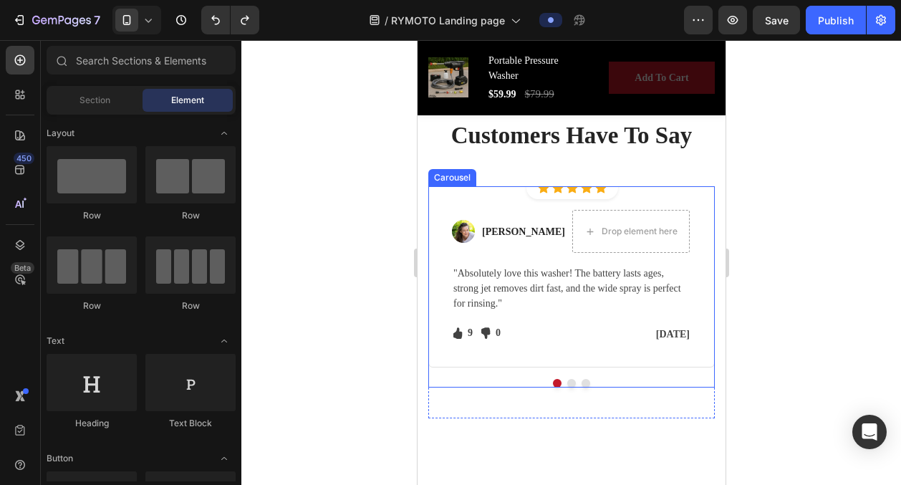
click at [566, 387] on div "Icon Icon Icon Icon Icon Icon List Hoz Row Row Image Sarah J. Text block Drop e…" at bounding box center [571, 302] width 286 height 232
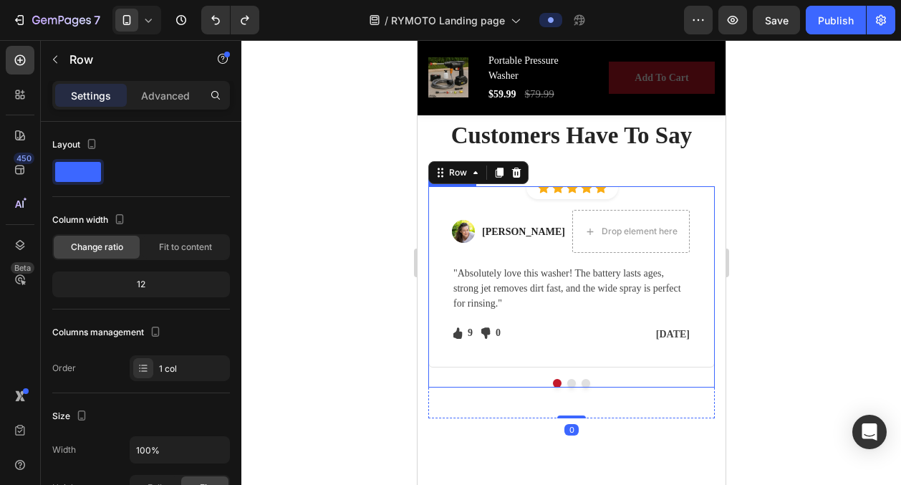
click at [571, 380] on button "Dot" at bounding box center [570, 383] width 9 height 9
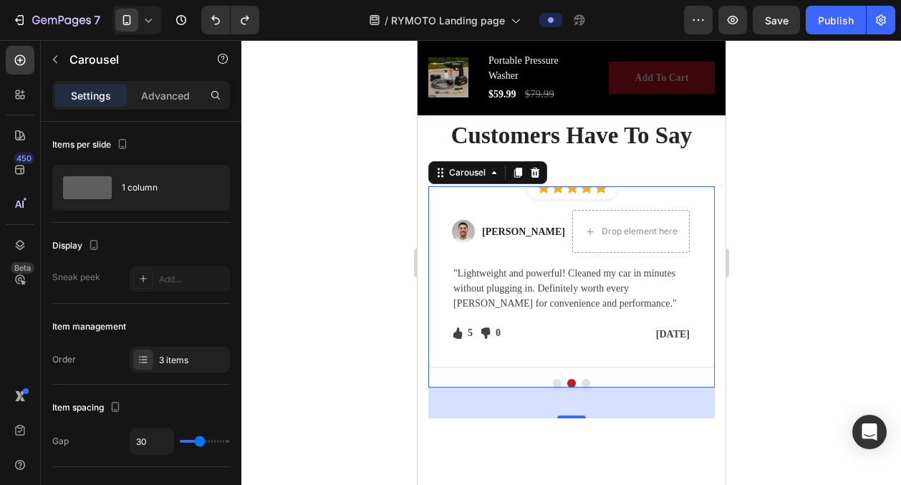
click at [585, 382] on button "Dot" at bounding box center [585, 383] width 9 height 9
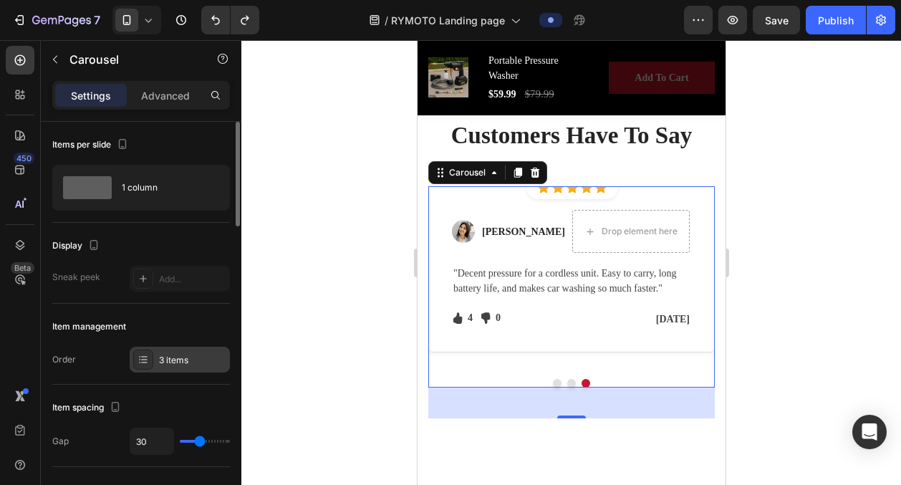
click at [168, 357] on div "3 items" at bounding box center [192, 360] width 67 height 13
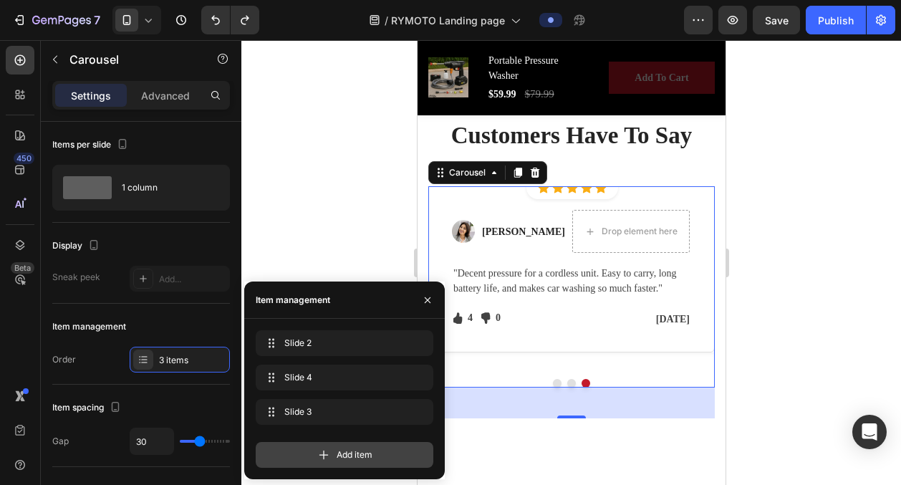
drag, startPoint x: 292, startPoint y: 448, endPoint x: 306, endPoint y: 457, distance: 16.1
click at [292, 448] on div "Add item" at bounding box center [345, 455] width 178 height 26
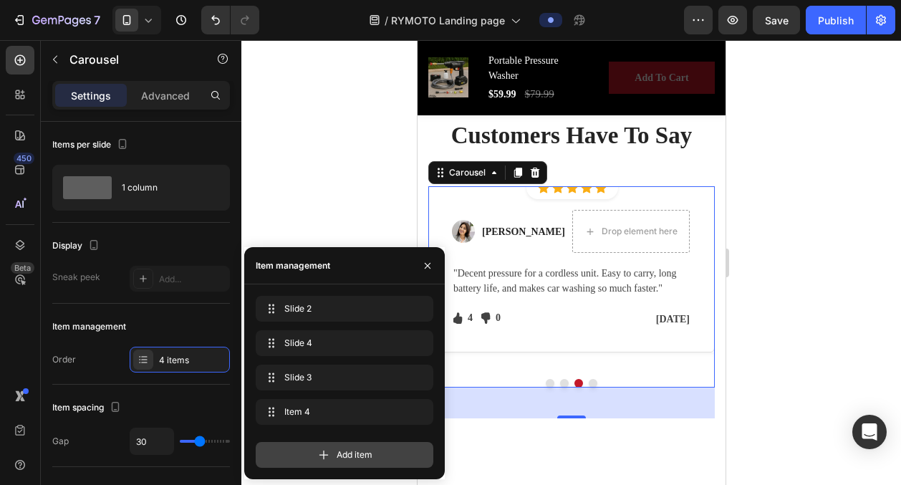
drag, startPoint x: 317, startPoint y: 455, endPoint x: 194, endPoint y: 342, distance: 166.7
click at [317, 455] on div "Add item" at bounding box center [345, 455] width 178 height 26
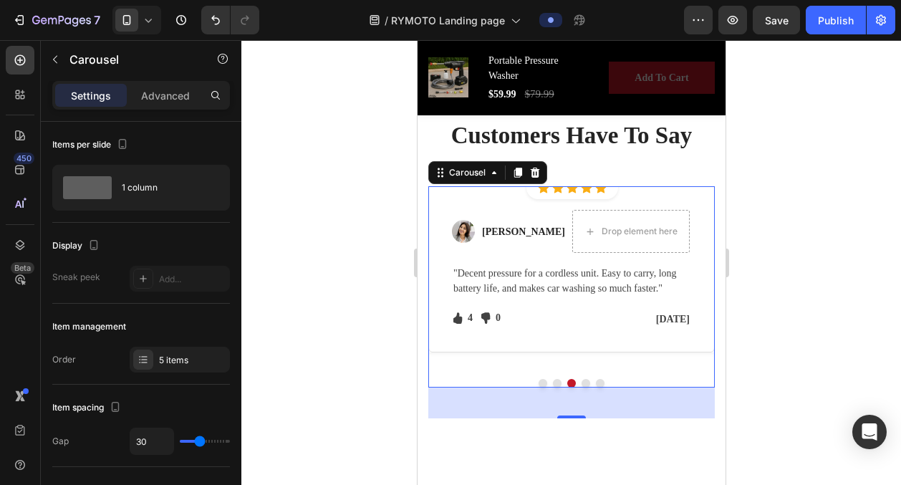
click at [583, 382] on button "Dot" at bounding box center [585, 383] width 9 height 9
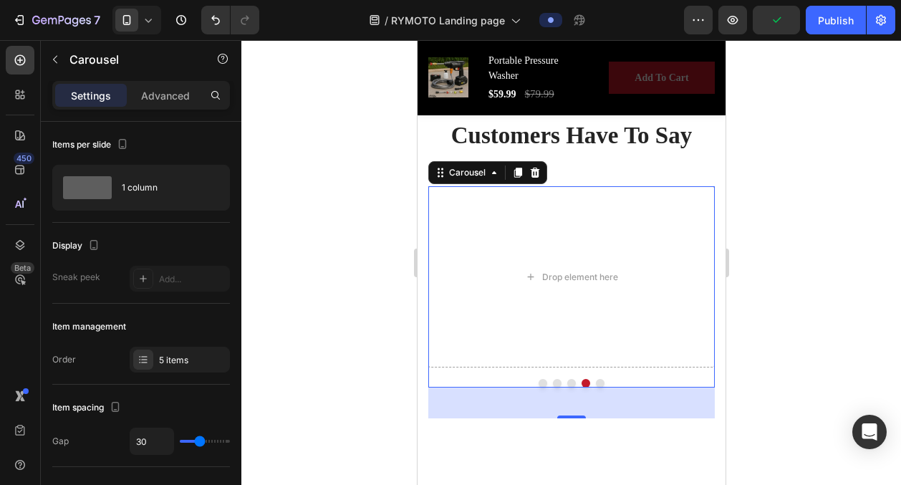
click at [567, 382] on button "Dot" at bounding box center [570, 383] width 9 height 9
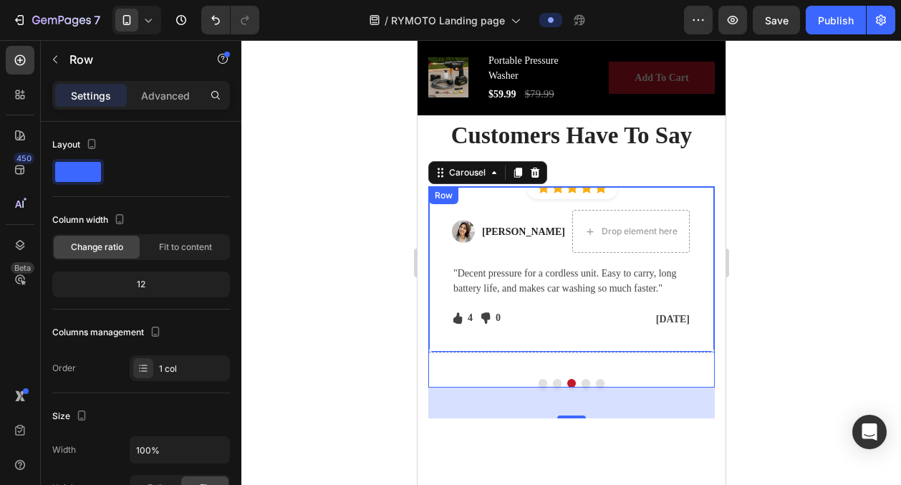
click at [443, 194] on div "Row" at bounding box center [443, 195] width 24 height 13
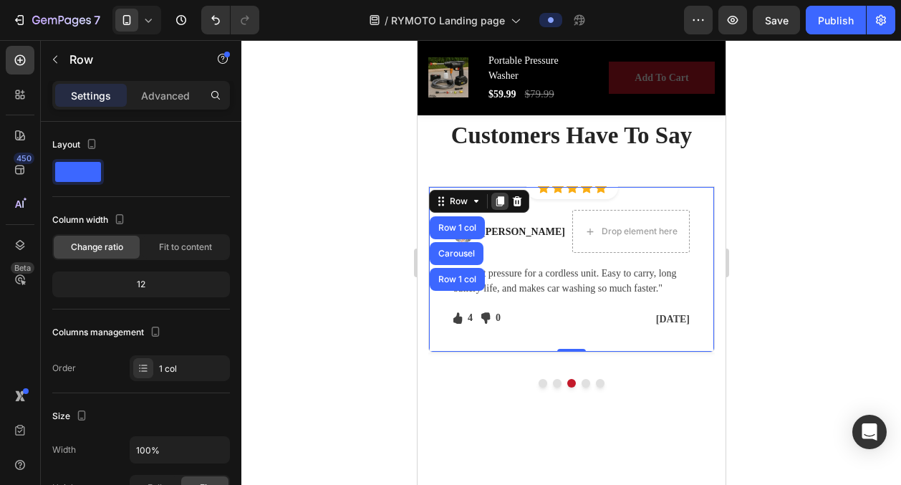
click at [500, 203] on icon at bounding box center [500, 202] width 8 height 10
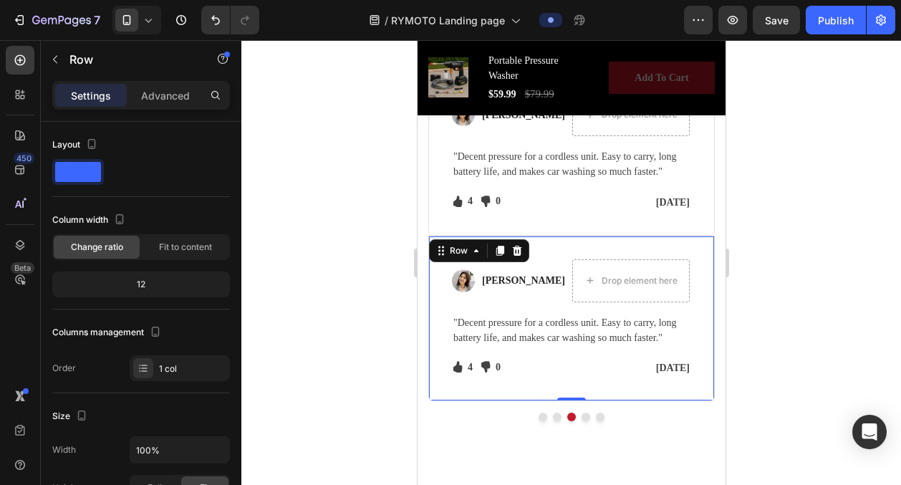
scroll to position [3942, 0]
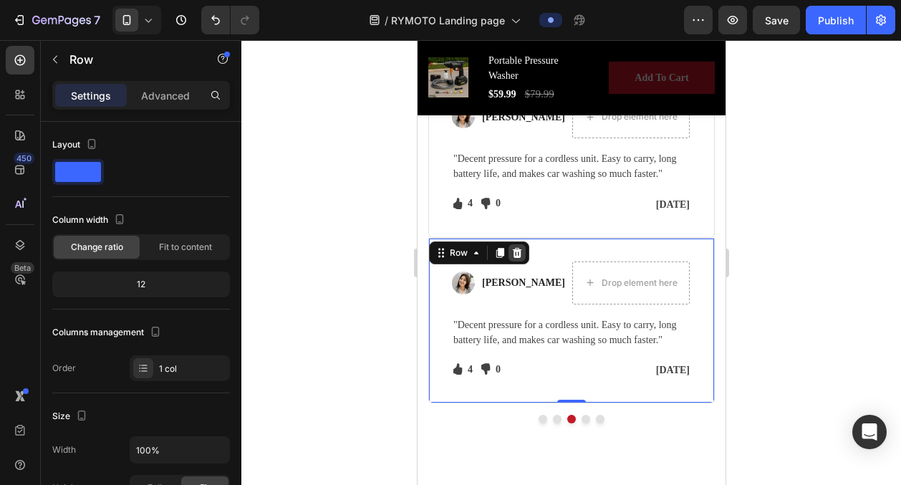
click at [513, 254] on icon at bounding box center [516, 253] width 9 height 10
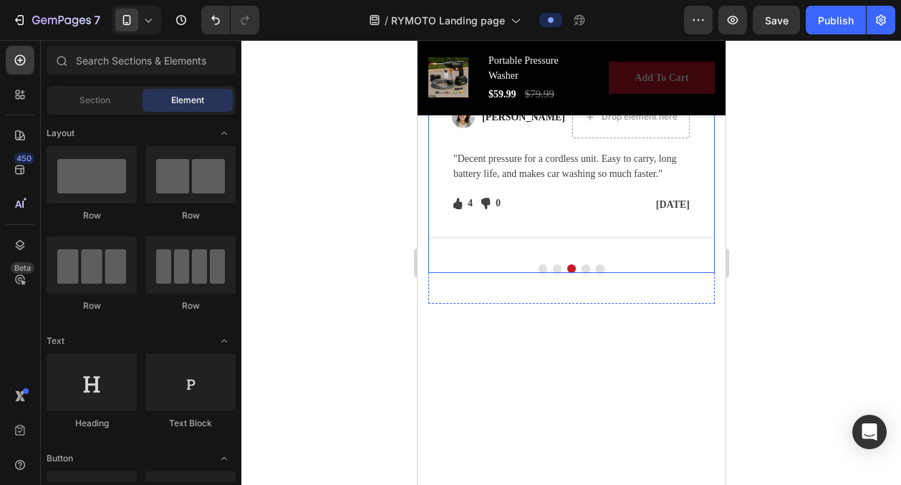
click at [581, 266] on button "Dot" at bounding box center [585, 268] width 9 height 9
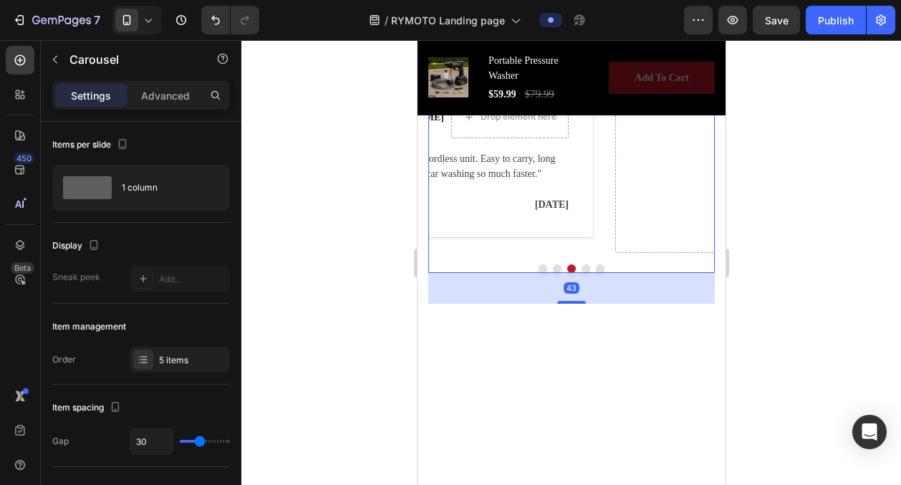
scroll to position [3823, 0]
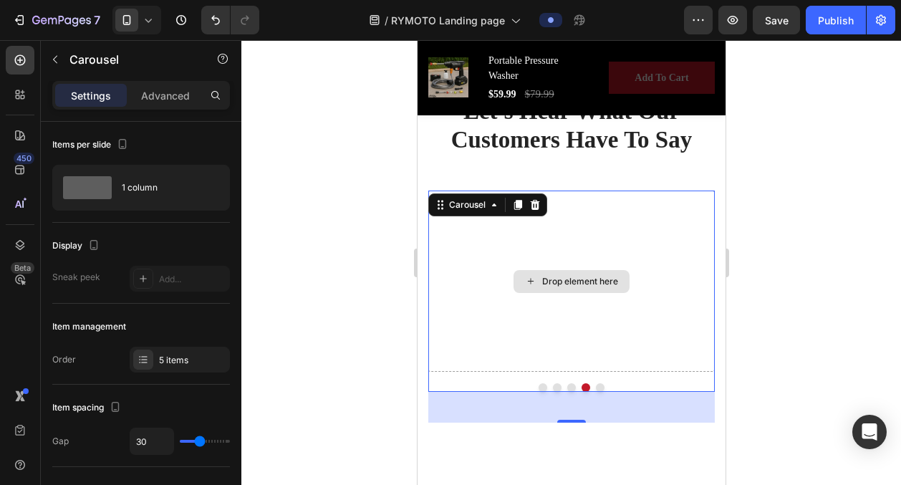
click at [557, 261] on div "Drop element here" at bounding box center [571, 280] width 286 height 181
click at [552, 276] on div "Drop element here" at bounding box center [579, 281] width 76 height 11
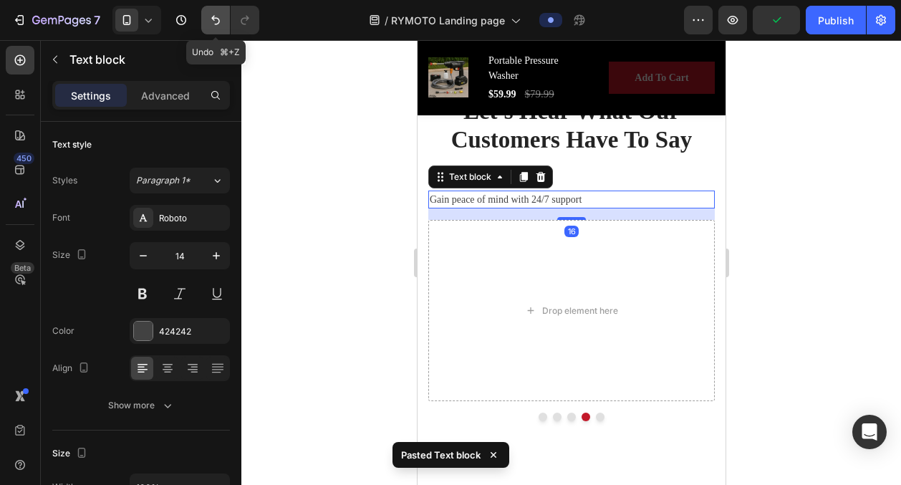
click at [208, 18] on icon "Undo/Redo" at bounding box center [215, 20] width 14 height 14
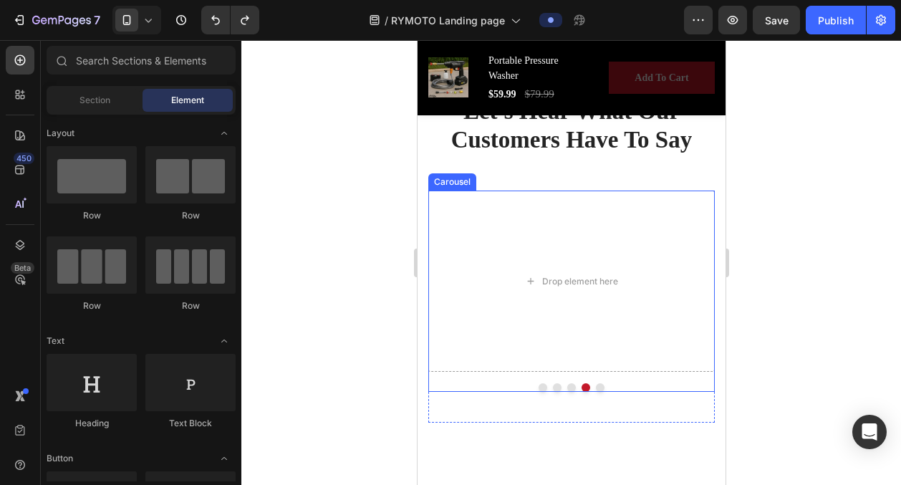
click at [572, 388] on button "Dot" at bounding box center [570, 387] width 9 height 9
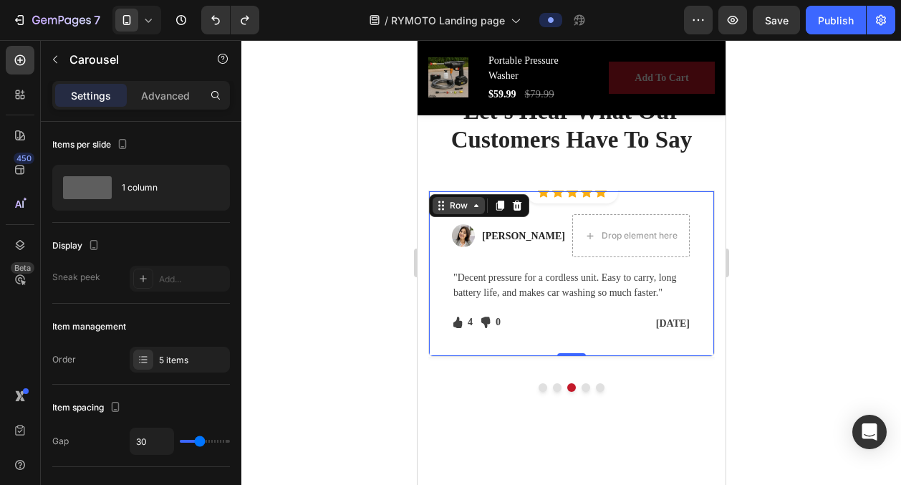
click at [446, 201] on div "Row" at bounding box center [458, 205] width 24 height 13
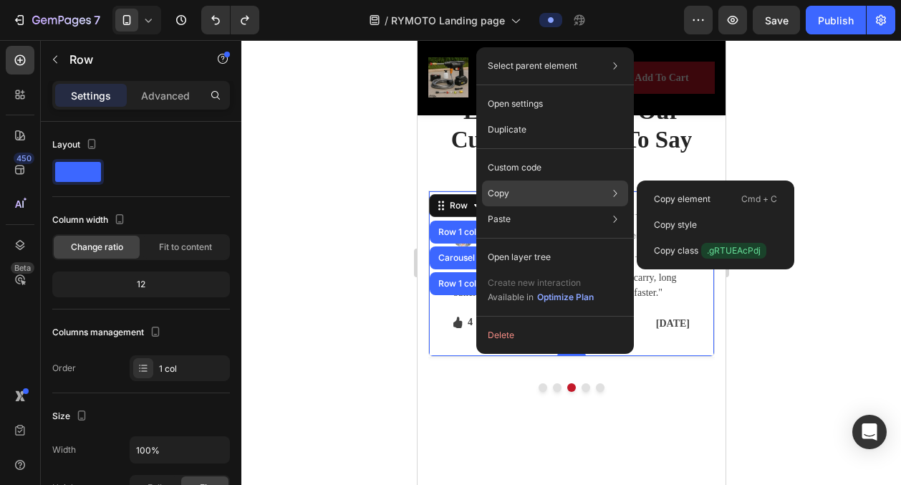
click at [511, 196] on div "Copy Copy element Cmd + C Copy style Copy class .gRTUEAcPdj" at bounding box center [555, 193] width 146 height 26
click at [690, 228] on p "Copy style" at bounding box center [675, 224] width 43 height 13
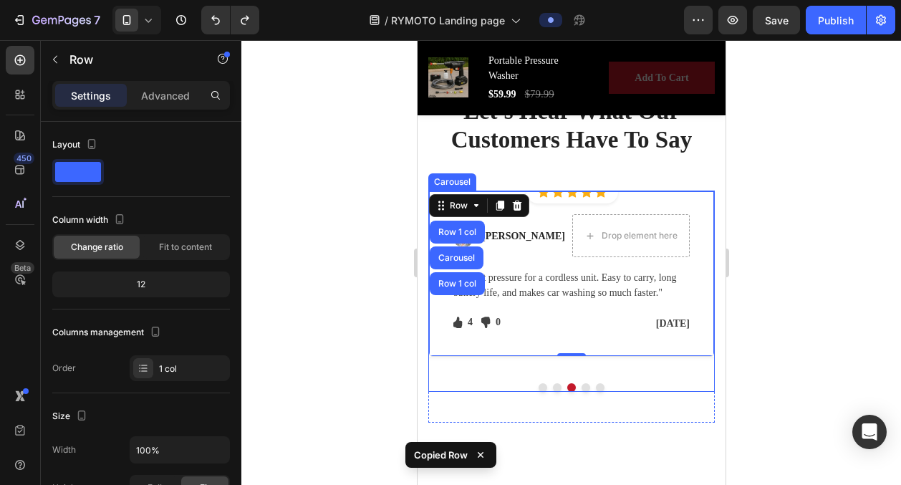
click at [585, 387] on button "Dot" at bounding box center [585, 387] width 9 height 9
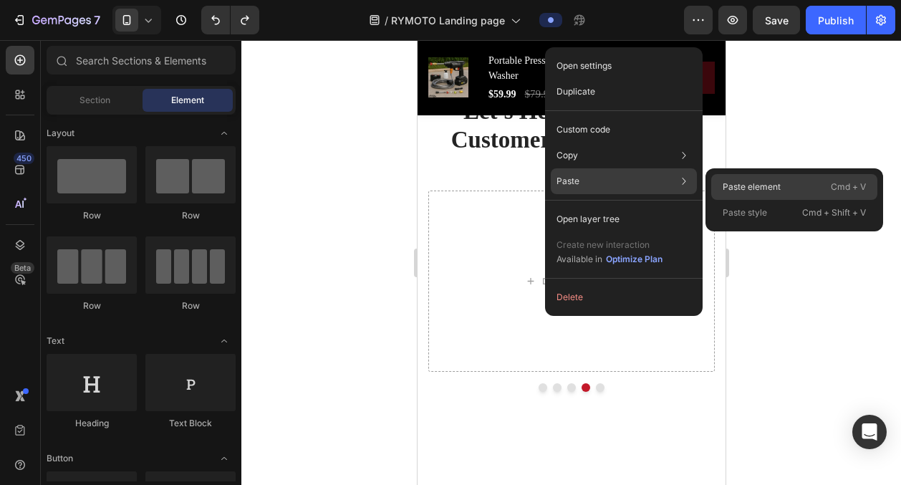
click at [730, 188] on p "Paste element" at bounding box center [752, 186] width 58 height 13
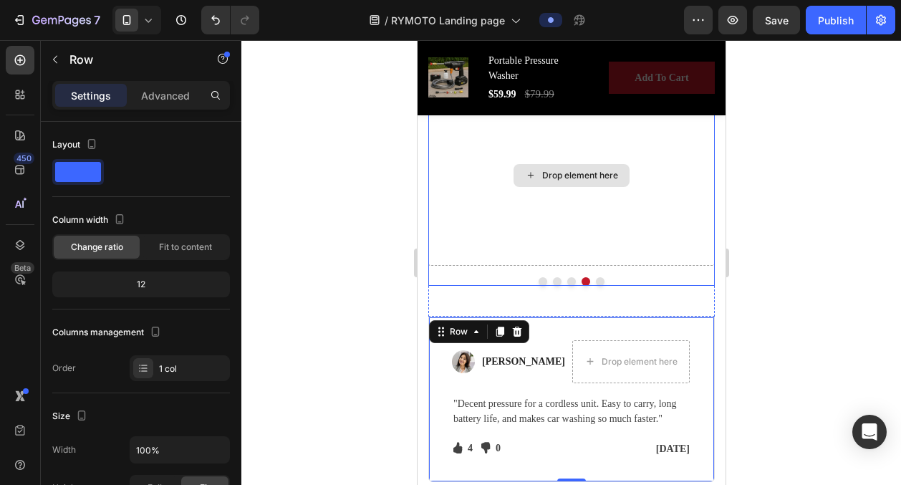
scroll to position [3934, 0]
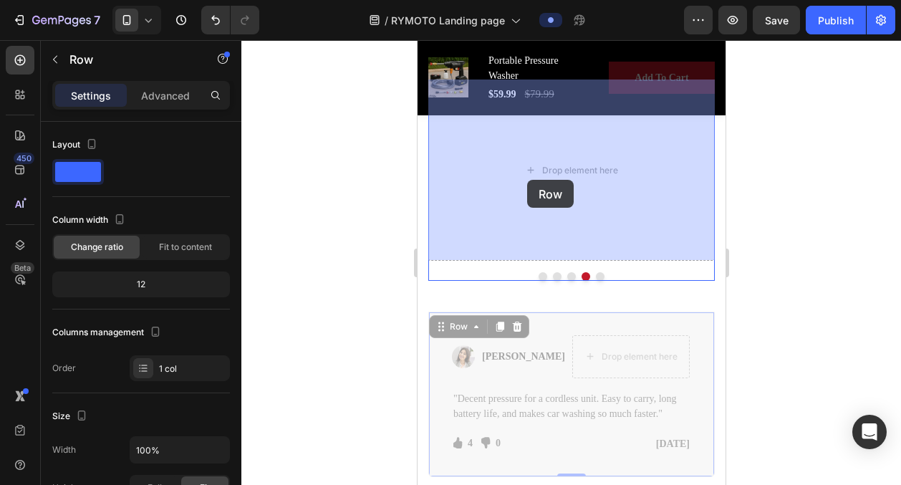
drag, startPoint x: 474, startPoint y: 326, endPoint x: 526, endPoint y: 180, distance: 154.3
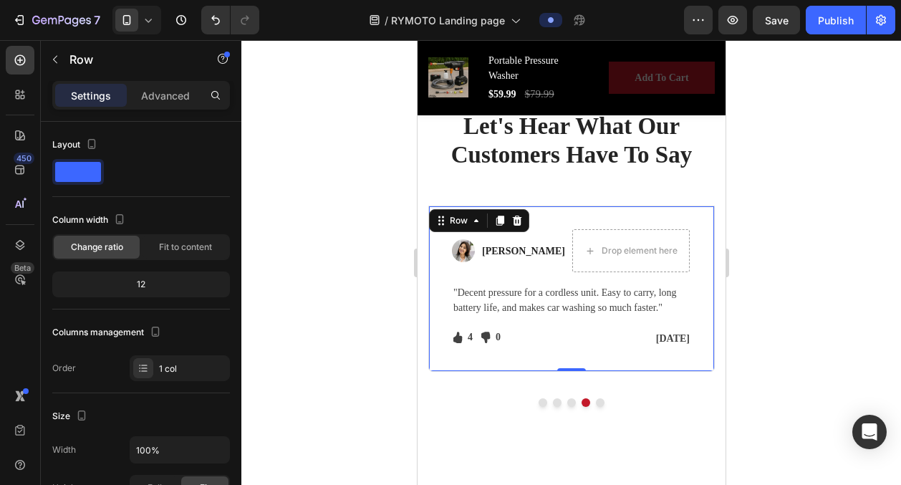
scroll to position [3806, 0]
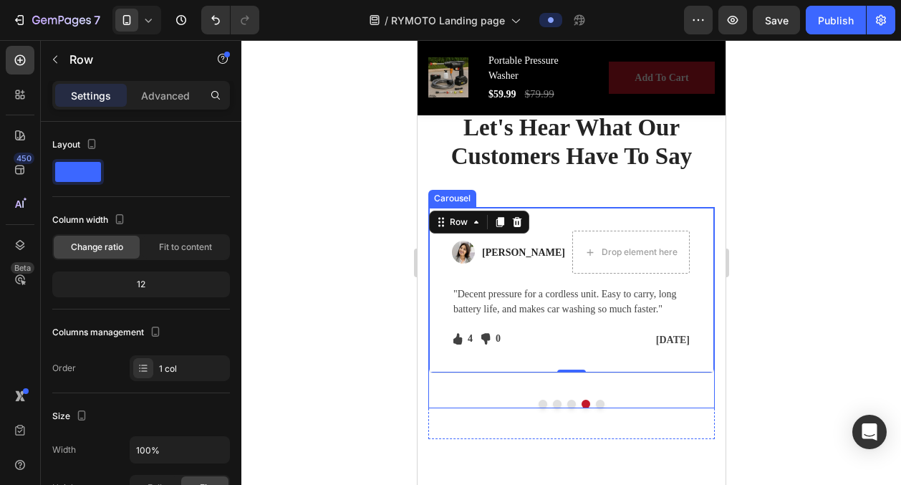
click at [600, 402] on button "Dot" at bounding box center [599, 404] width 9 height 9
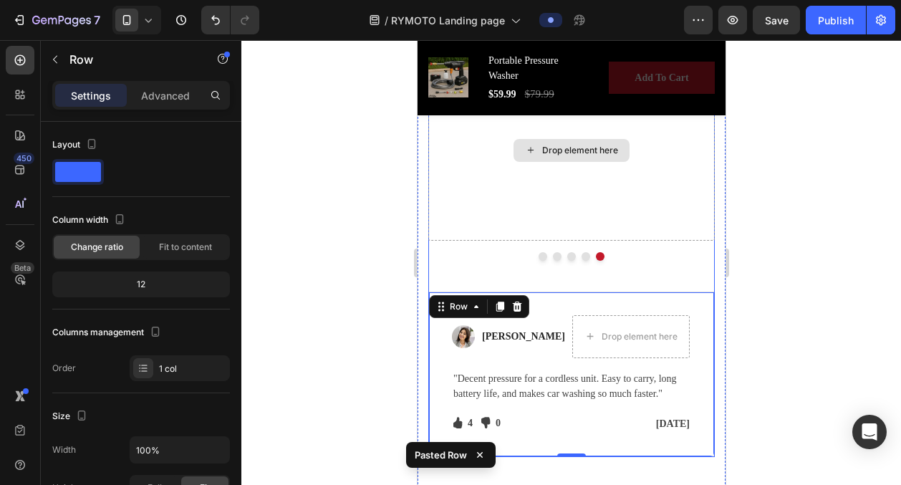
scroll to position [3890, 0]
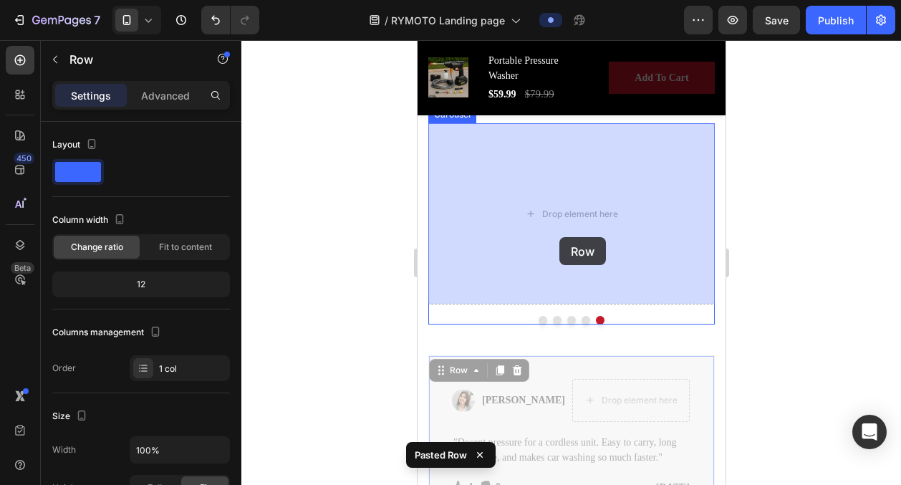
drag, startPoint x: 475, startPoint y: 370, endPoint x: 555, endPoint y: 226, distance: 164.8
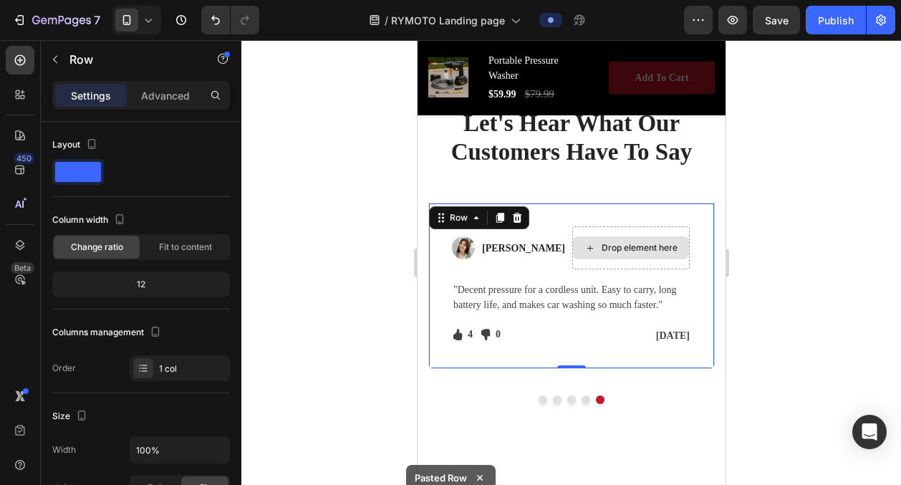
scroll to position [3795, 0]
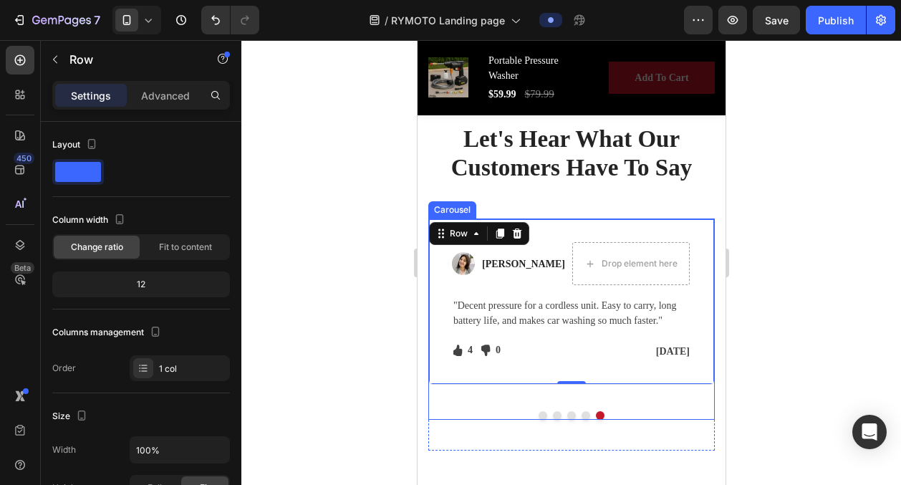
click at [572, 414] on button "Dot" at bounding box center [570, 415] width 9 height 9
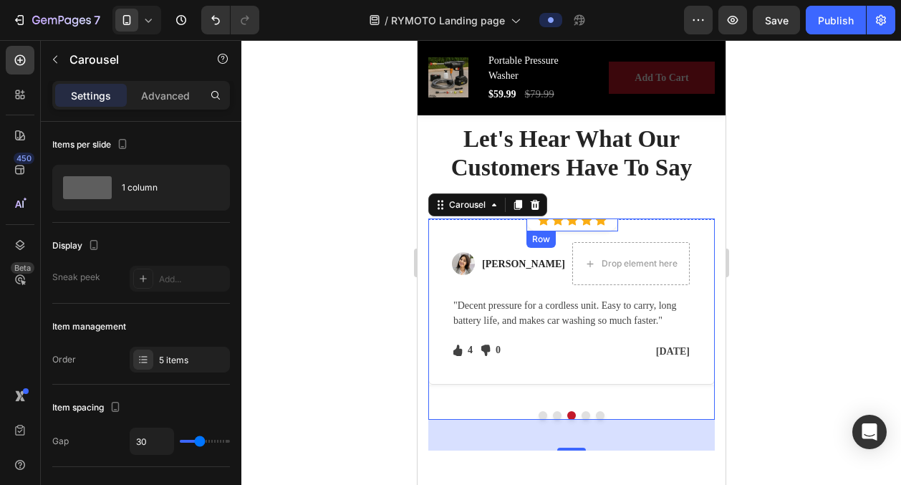
click at [534, 221] on div "Icon Icon Icon Icon Icon Icon List Hoz Row" at bounding box center [572, 219] width 92 height 23
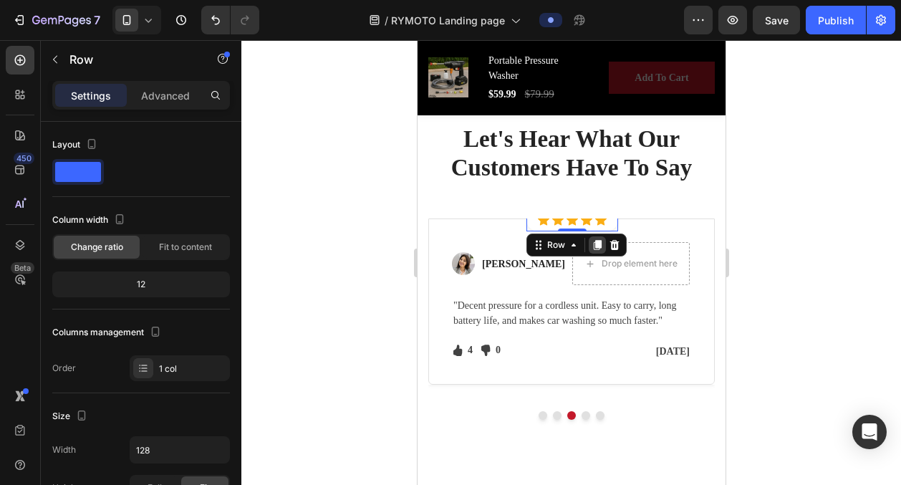
click at [594, 243] on icon at bounding box center [596, 244] width 11 height 11
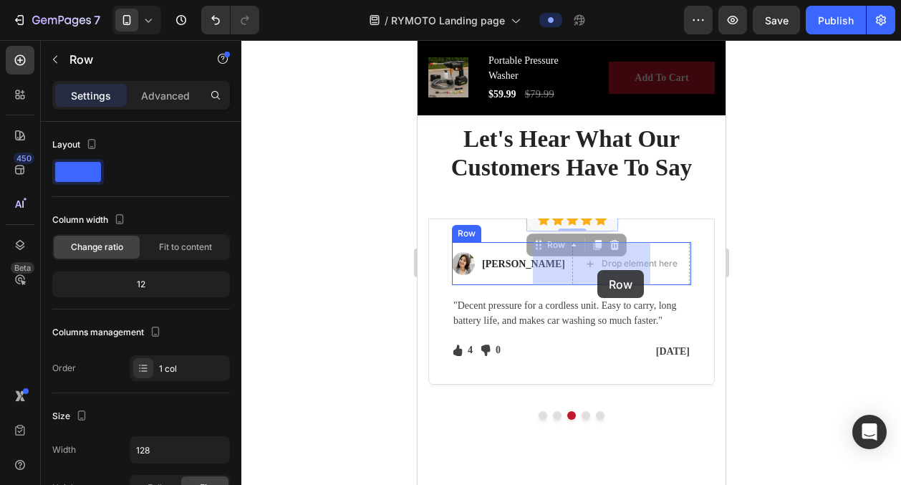
drag, startPoint x: 574, startPoint y: 241, endPoint x: 597, endPoint y: 270, distance: 36.7
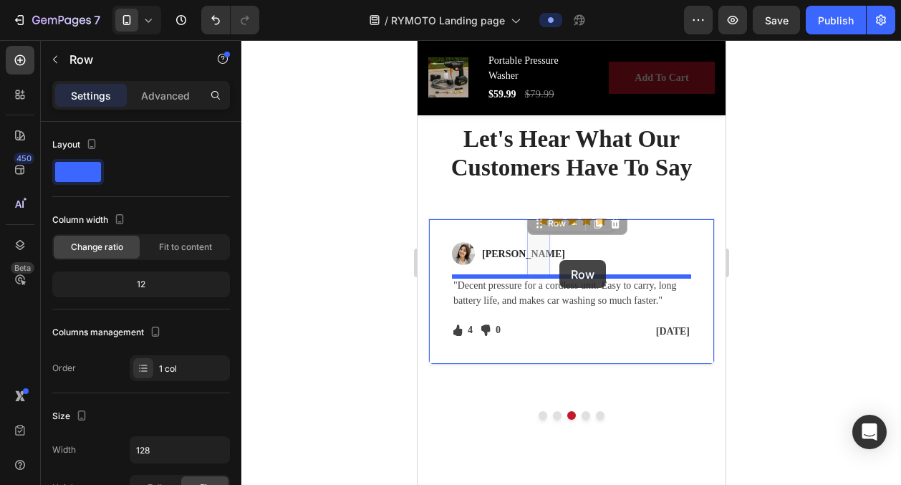
drag, startPoint x: 498, startPoint y: 255, endPoint x: 595, endPoint y: 257, distance: 96.7
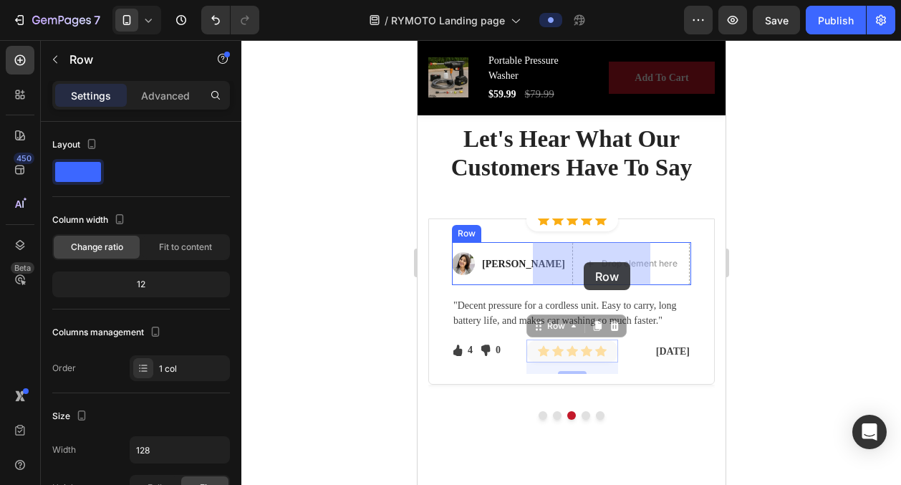
drag, startPoint x: 569, startPoint y: 324, endPoint x: 583, endPoint y: 262, distance: 63.9
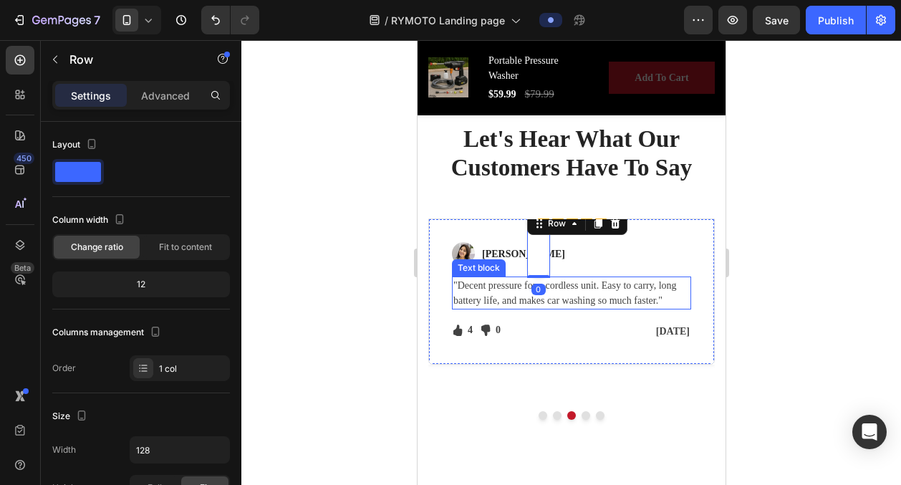
scroll to position [3768, 0]
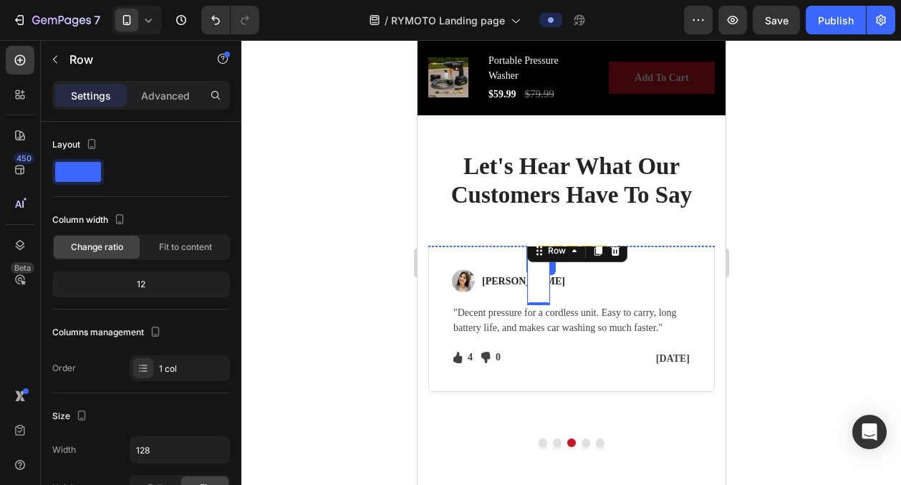
click at [608, 249] on div "Icon Icon Icon Icon Icon Icon List Hoz Row" at bounding box center [572, 247] width 92 height 23
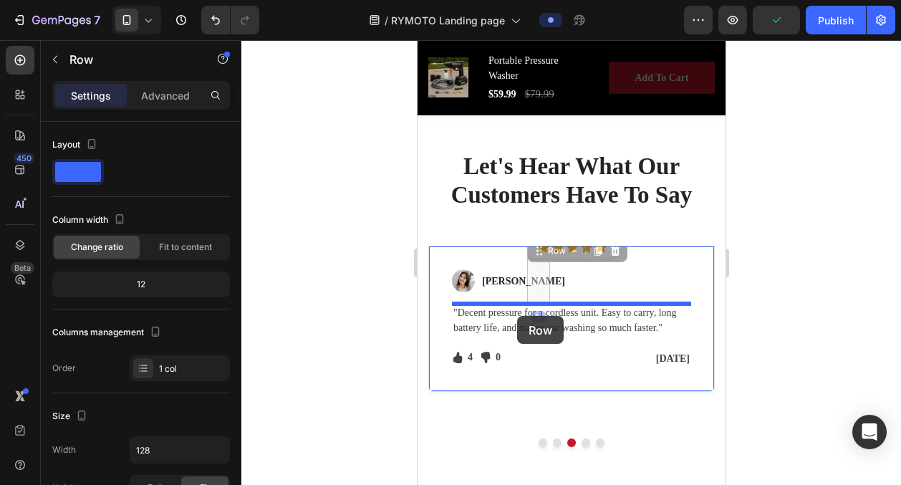
drag, startPoint x: 496, startPoint y: 276, endPoint x: 516, endPoint y: 319, distance: 47.7
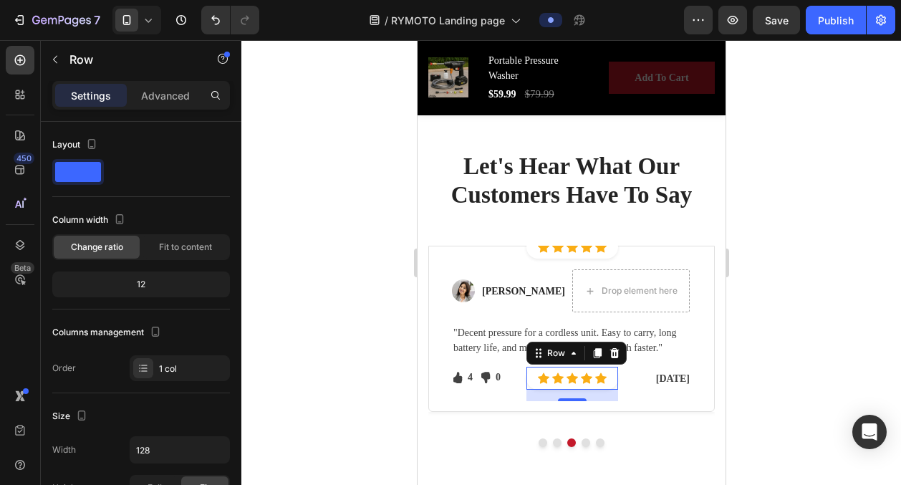
click at [798, 295] on div at bounding box center [571, 262] width 660 height 445
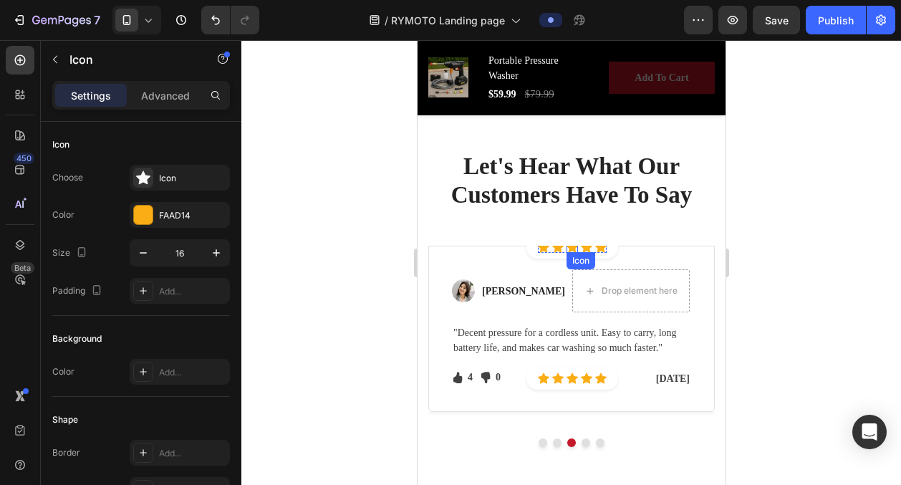
click at [575, 252] on div "Icon" at bounding box center [571, 246] width 11 height 11
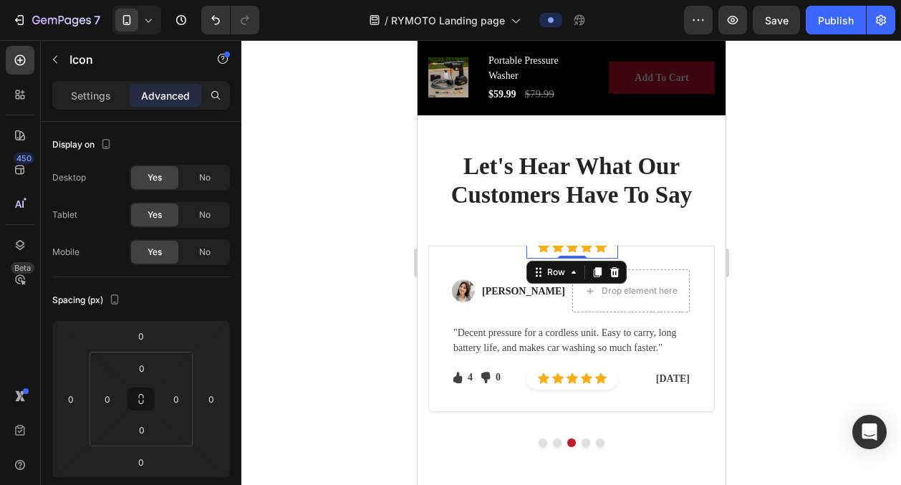
click at [536, 247] on div "Icon Icon Icon Icon Icon Icon List Hoz Row 0" at bounding box center [572, 247] width 92 height 23
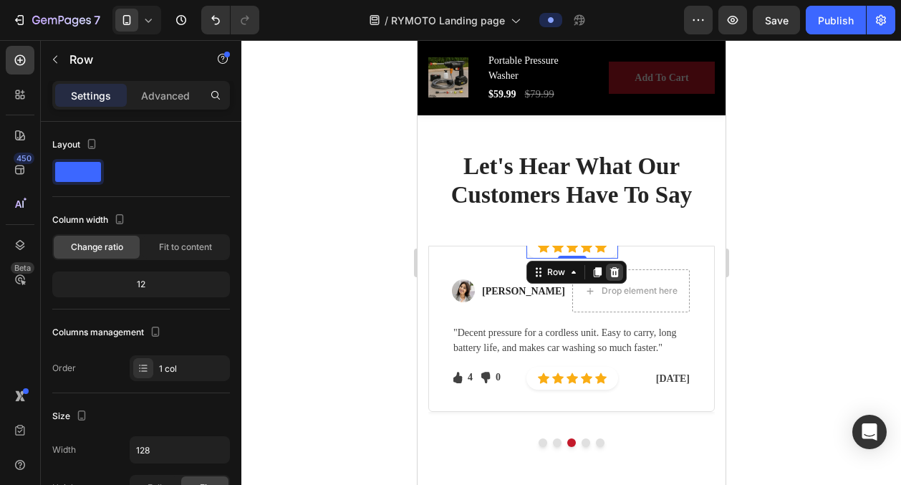
click at [609, 268] on icon at bounding box center [613, 271] width 11 height 11
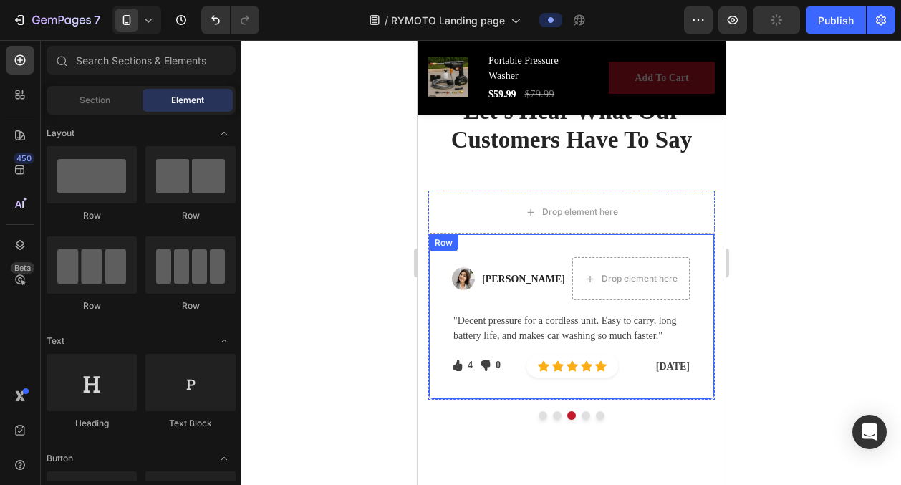
scroll to position [3825, 0]
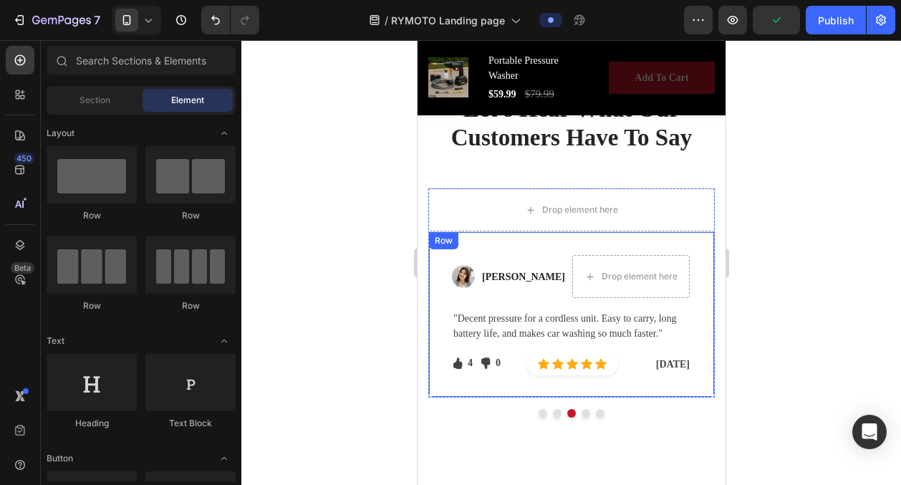
click at [829, 269] on div at bounding box center [571, 262] width 660 height 445
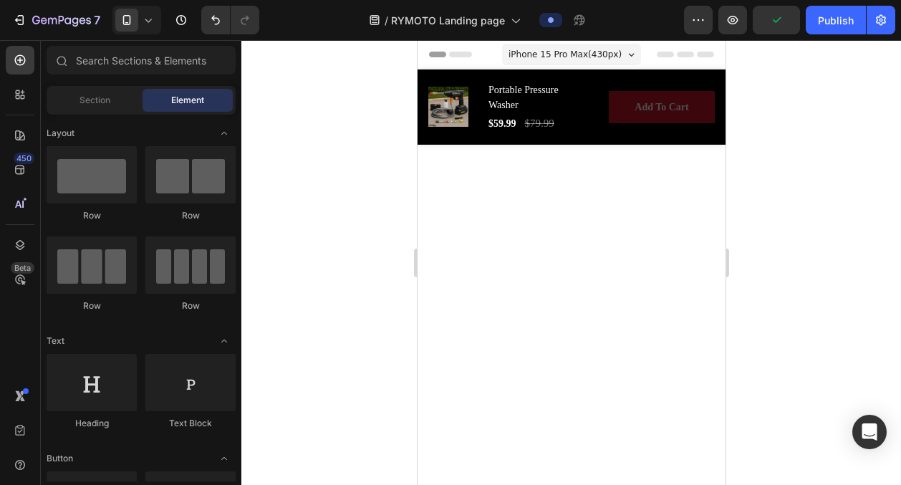
scroll to position [3825, 0]
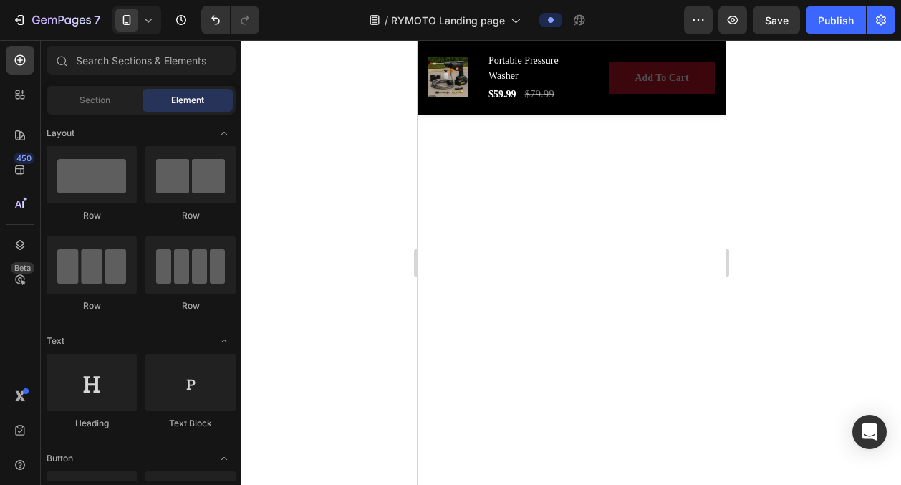
click at [555, 81] on button "Dot" at bounding box center [556, 76] width 9 height 9
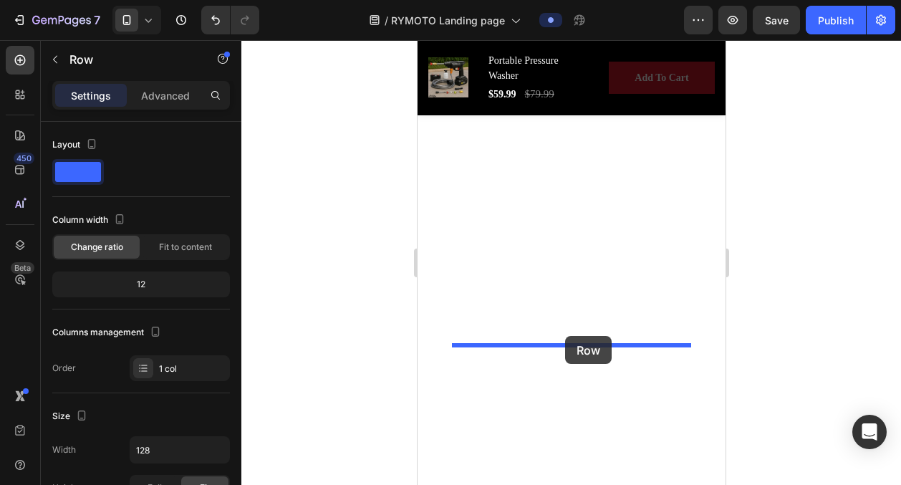
drag, startPoint x: 545, startPoint y: 206, endPoint x: 564, endPoint y: 336, distance: 131.1
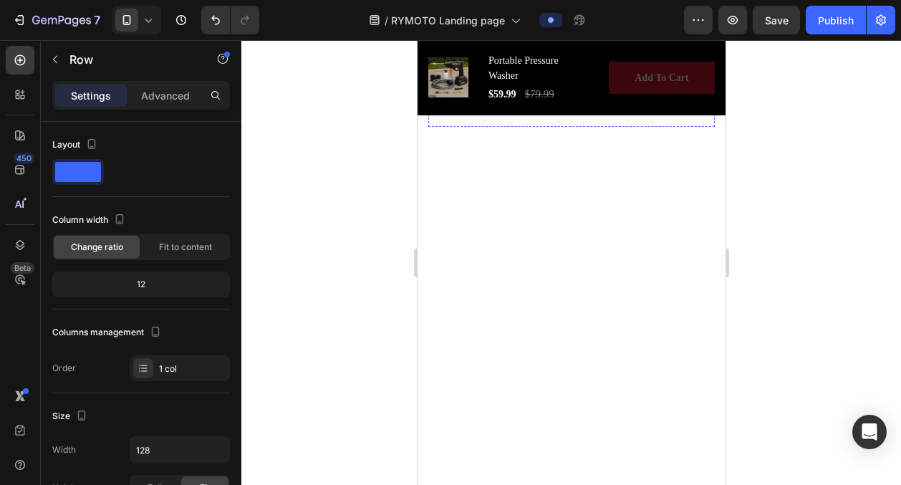
click at [540, 96] on button "Dot" at bounding box center [542, 91] width 9 height 9
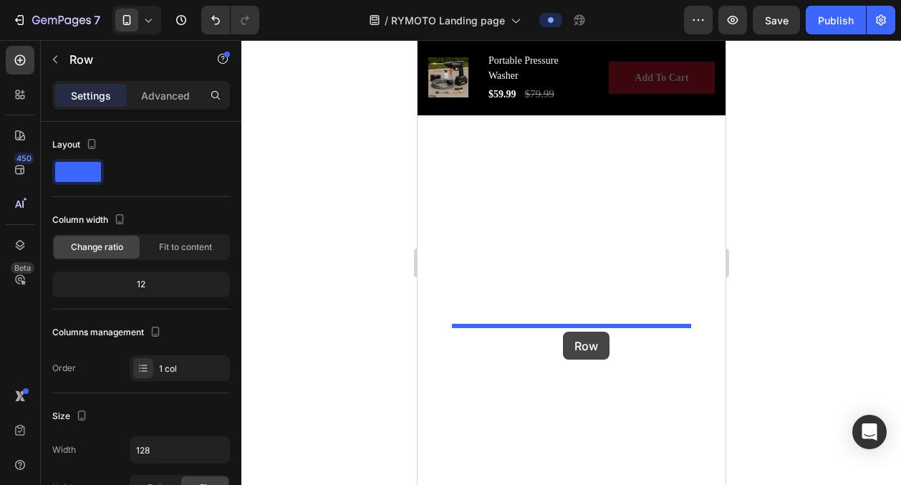
drag, startPoint x: 537, startPoint y: 208, endPoint x: 559, endPoint y: 332, distance: 125.2
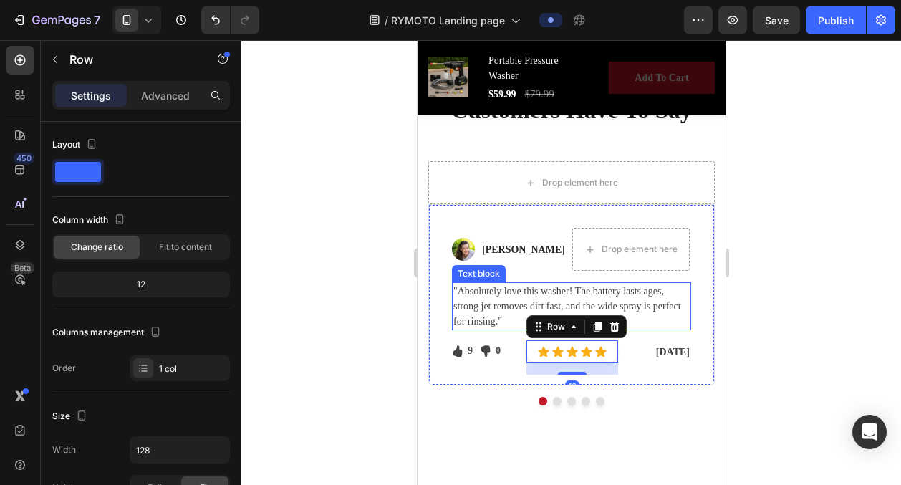
scroll to position [3858, 0]
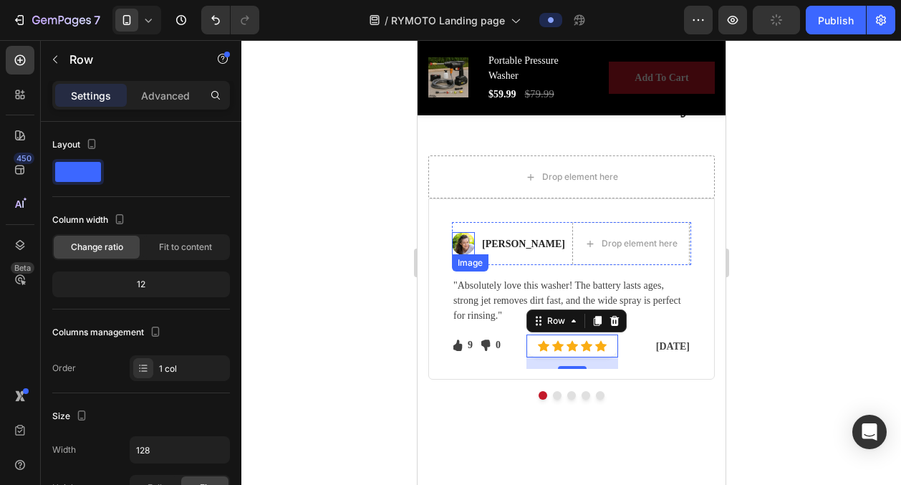
click at [466, 246] on img at bounding box center [462, 243] width 23 height 23
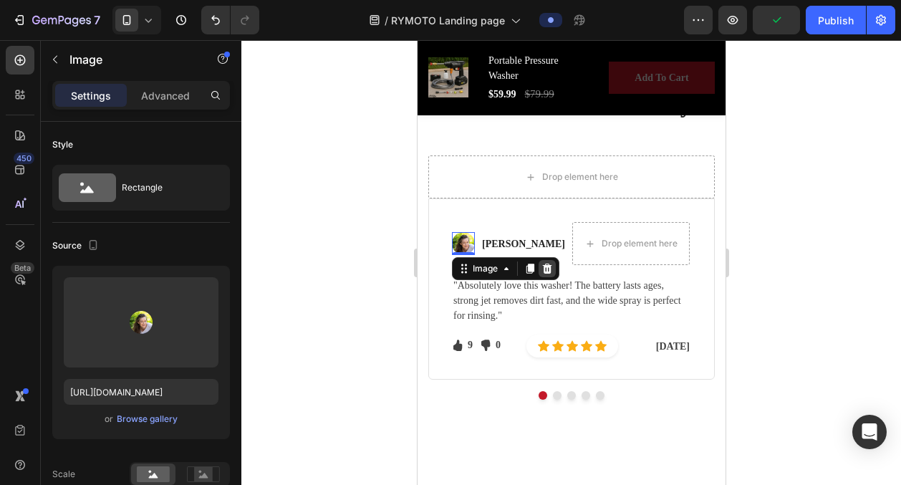
click at [551, 266] on icon at bounding box center [546, 268] width 11 height 11
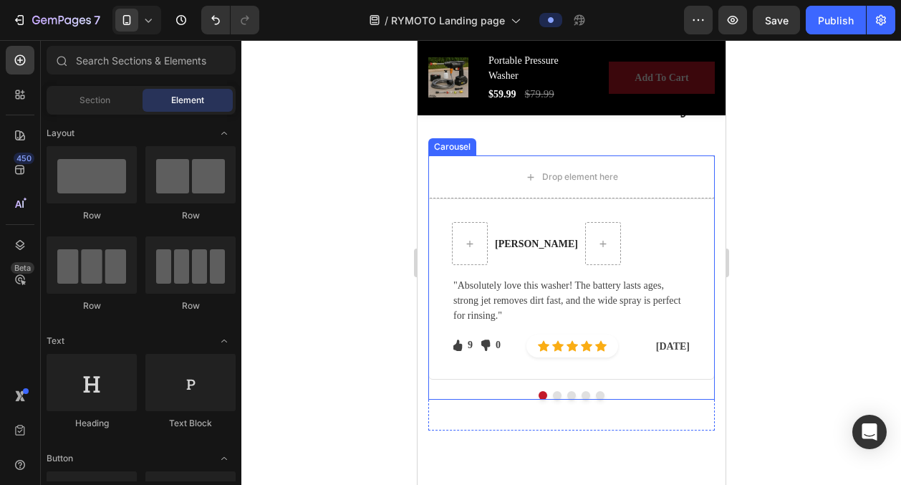
click at [554, 395] on button "Dot" at bounding box center [556, 395] width 9 height 9
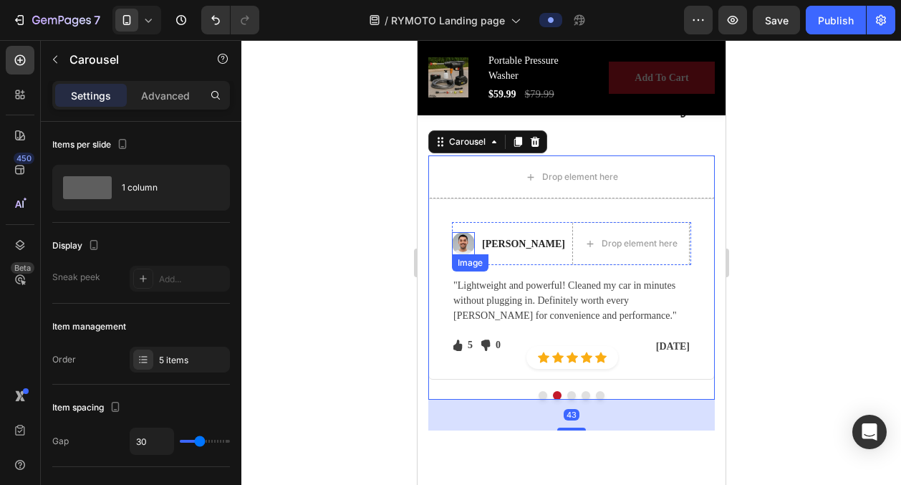
click at [463, 241] on img at bounding box center [462, 243] width 23 height 23
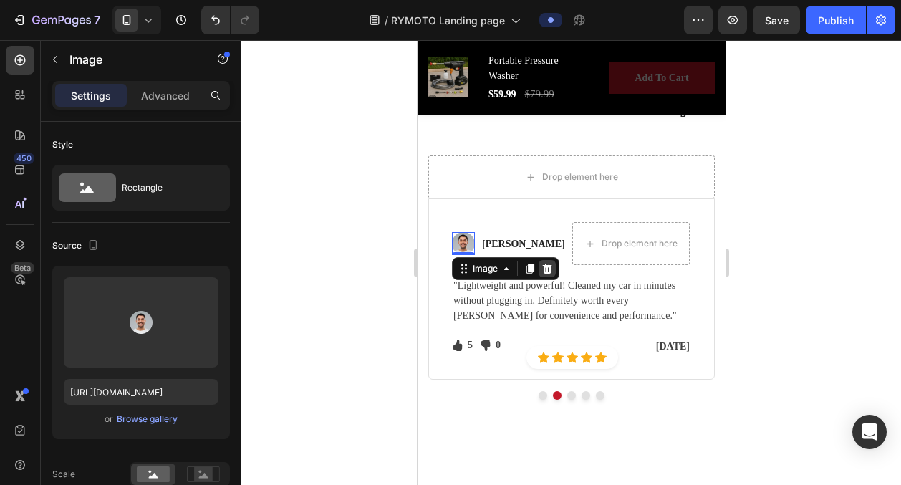
click at [549, 274] on div at bounding box center [546, 268] width 17 height 17
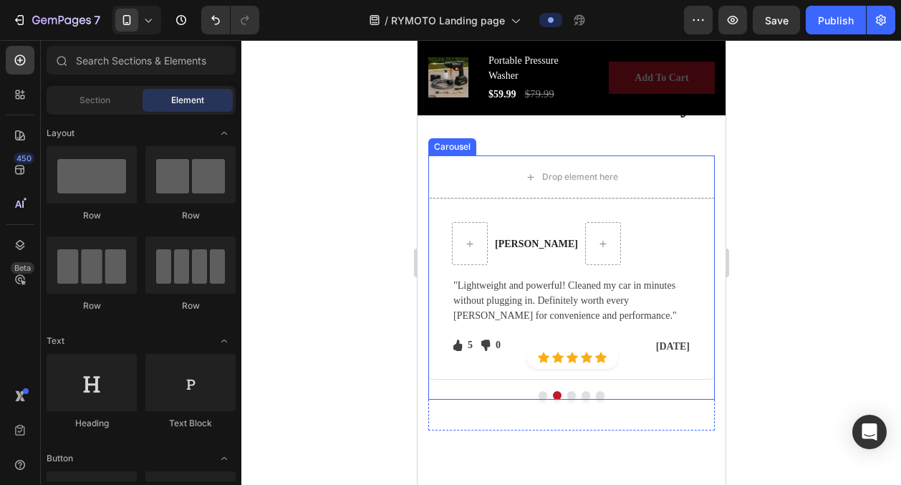
click at [570, 392] on button "Dot" at bounding box center [570, 395] width 9 height 9
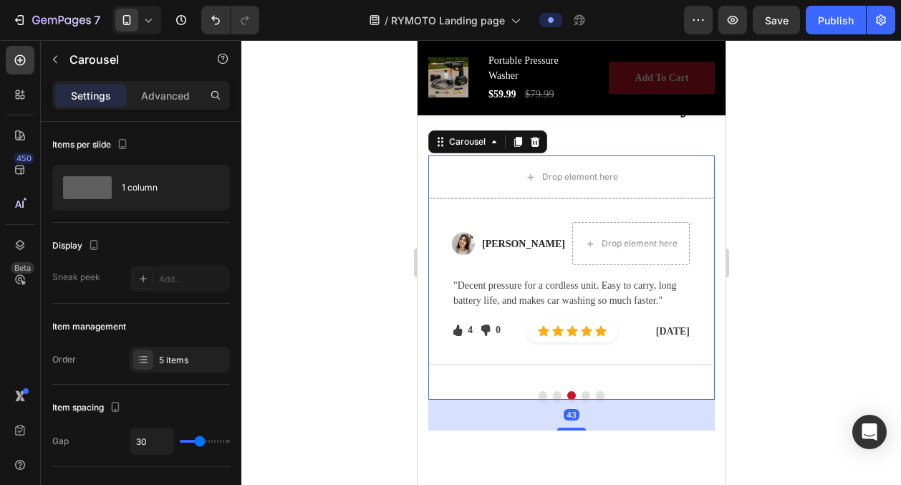
click at [584, 395] on button "Dot" at bounding box center [585, 395] width 9 height 9
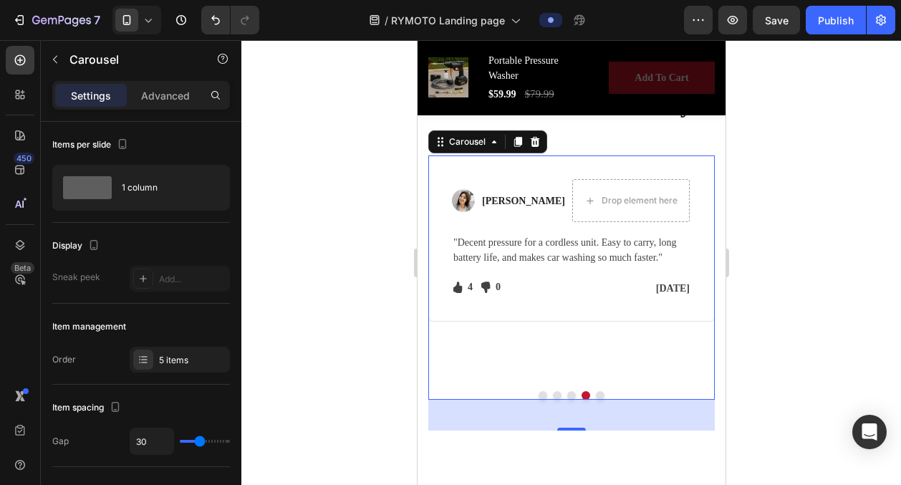
click at [569, 392] on button "Dot" at bounding box center [570, 395] width 9 height 9
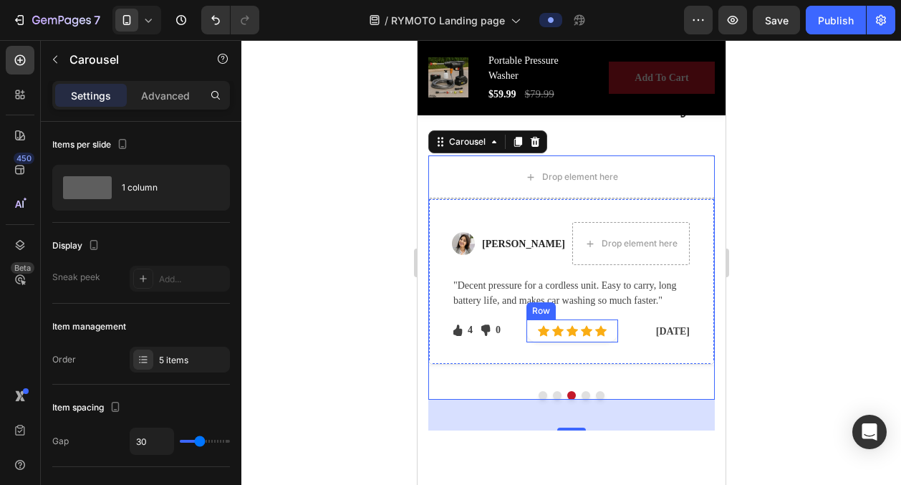
click at [532, 314] on div "Row" at bounding box center [540, 310] width 29 height 17
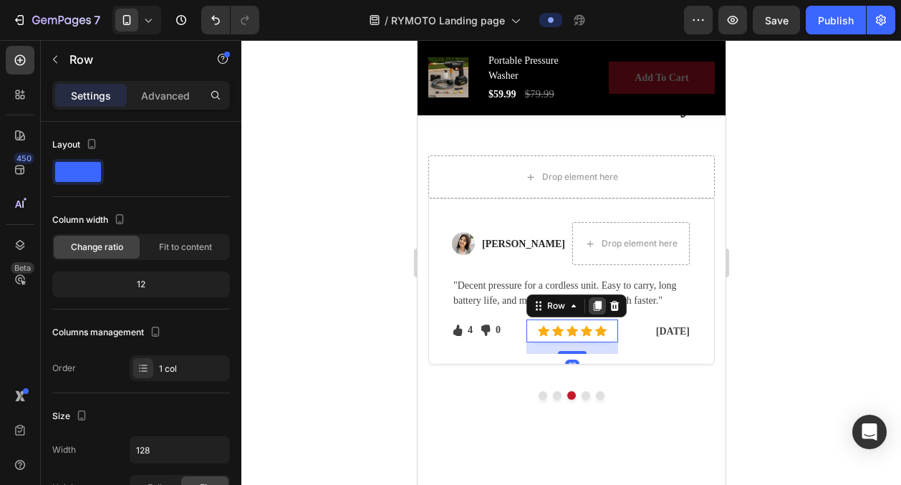
click at [595, 305] on icon at bounding box center [597, 306] width 8 height 10
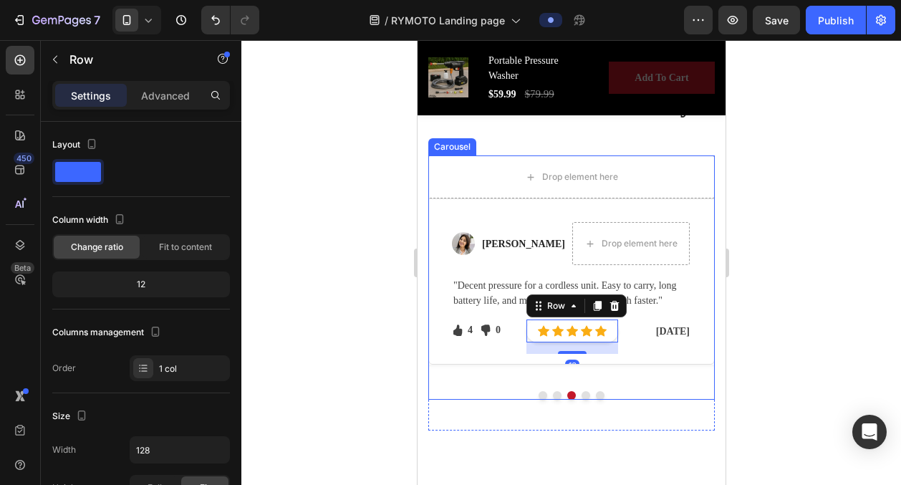
click at [582, 396] on button "Dot" at bounding box center [585, 395] width 9 height 9
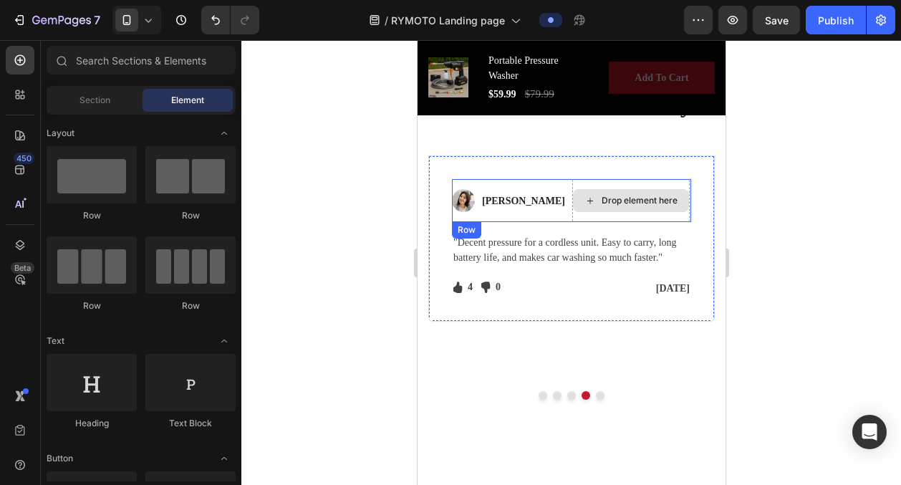
click at [601, 196] on div "Drop element here" at bounding box center [639, 200] width 76 height 11
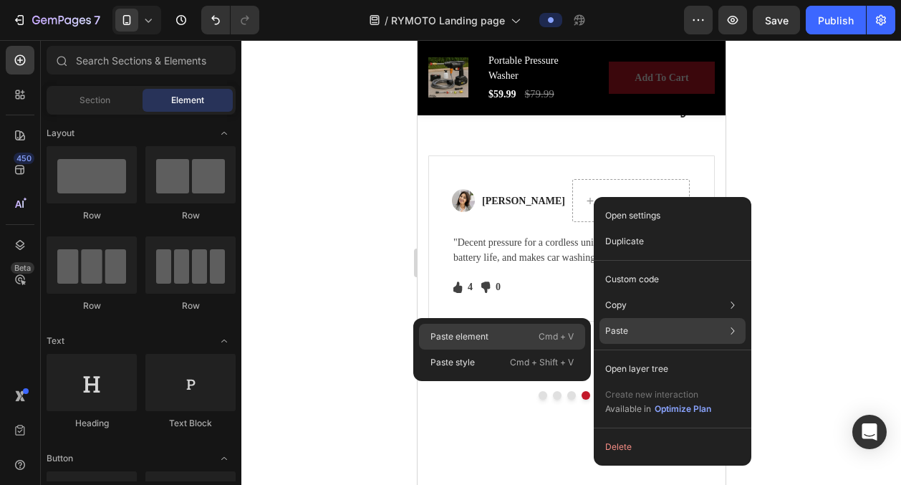
click at [503, 349] on div "Paste element Cmd + V" at bounding box center [502, 362] width 166 height 26
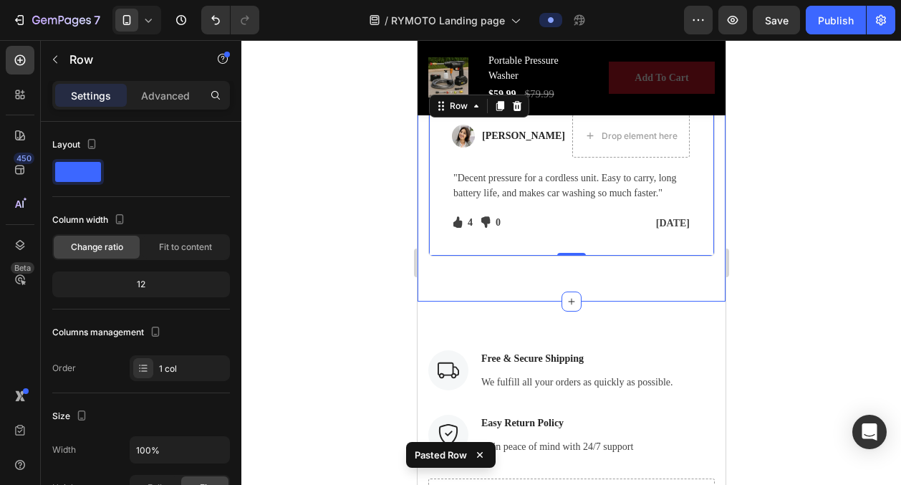
scroll to position [4108, 0]
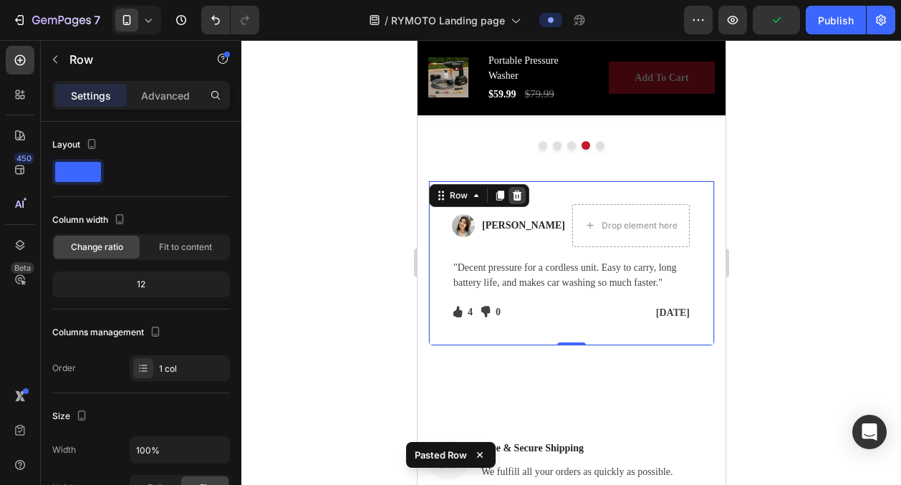
click at [516, 195] on icon at bounding box center [516, 195] width 9 height 10
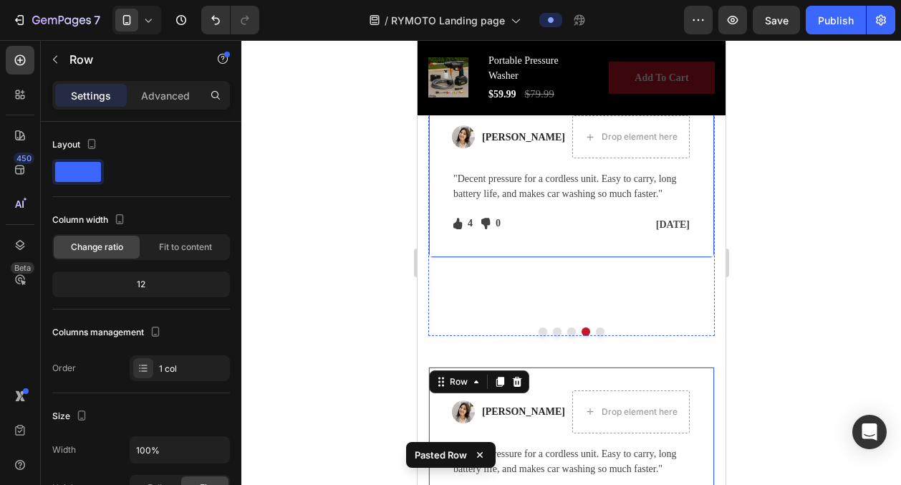
scroll to position [3894, 0]
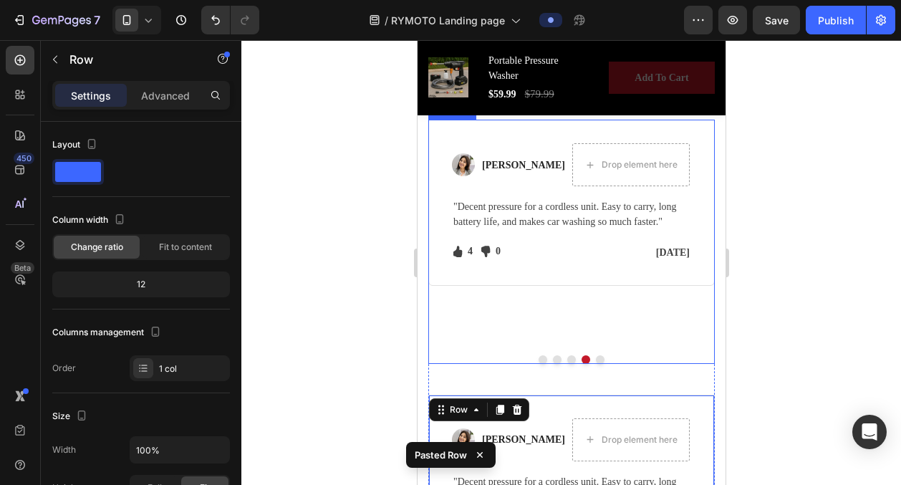
click at [569, 357] on button "Dot" at bounding box center [570, 359] width 9 height 9
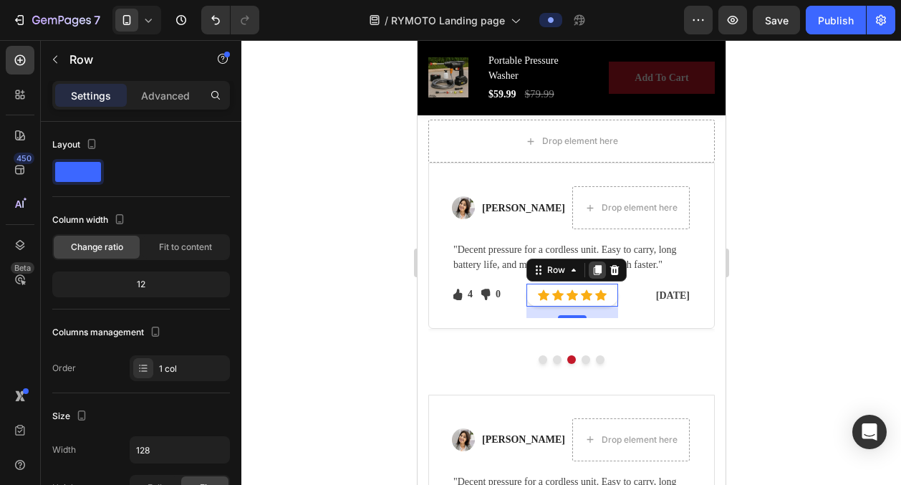
click at [595, 273] on icon at bounding box center [596, 269] width 11 height 11
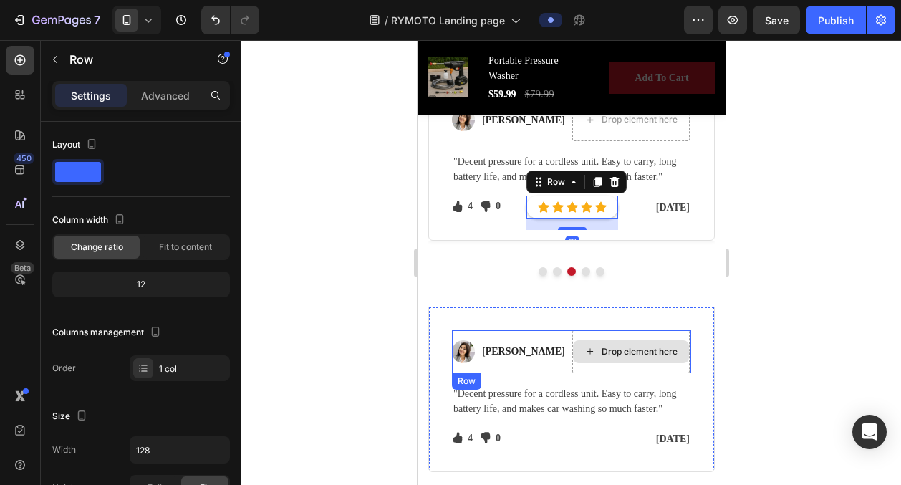
scroll to position [3988, 0]
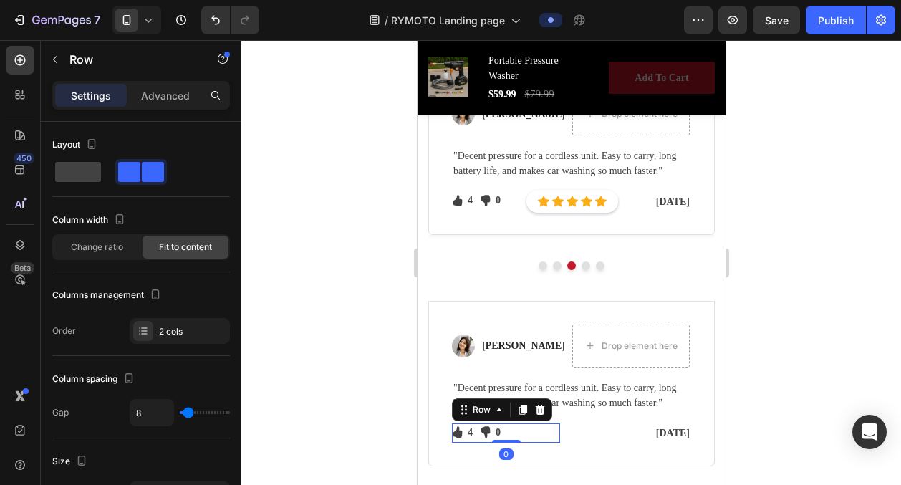
click at [553, 437] on div "Icon 4 Text block Icon List Icon 0 Text block Icon List Row 0" at bounding box center [505, 433] width 108 height 20
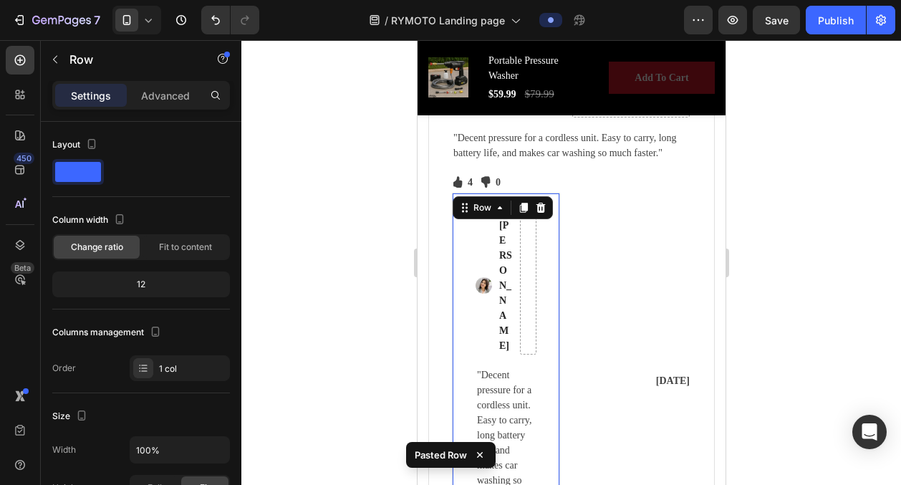
scroll to position [4239, 0]
click at [537, 209] on icon at bounding box center [540, 206] width 9 height 10
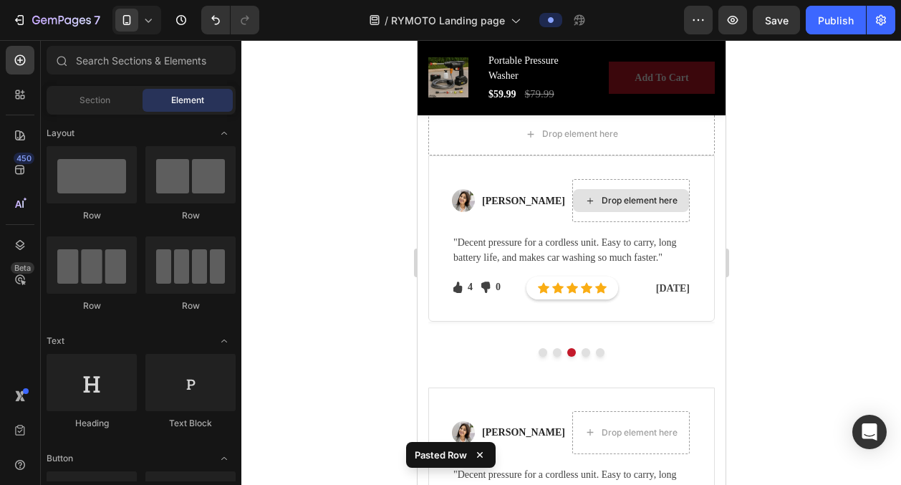
scroll to position [3894, 0]
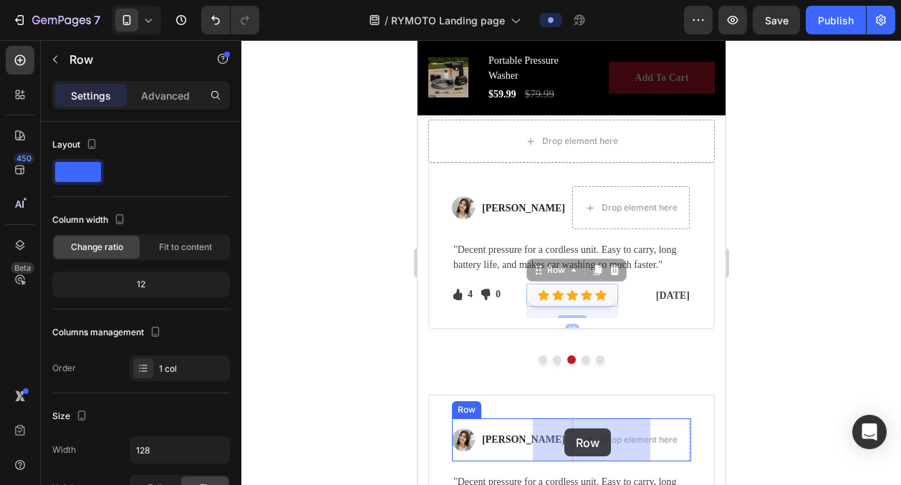
drag, startPoint x: 536, startPoint y: 279, endPoint x: 564, endPoint y: 428, distance: 152.1
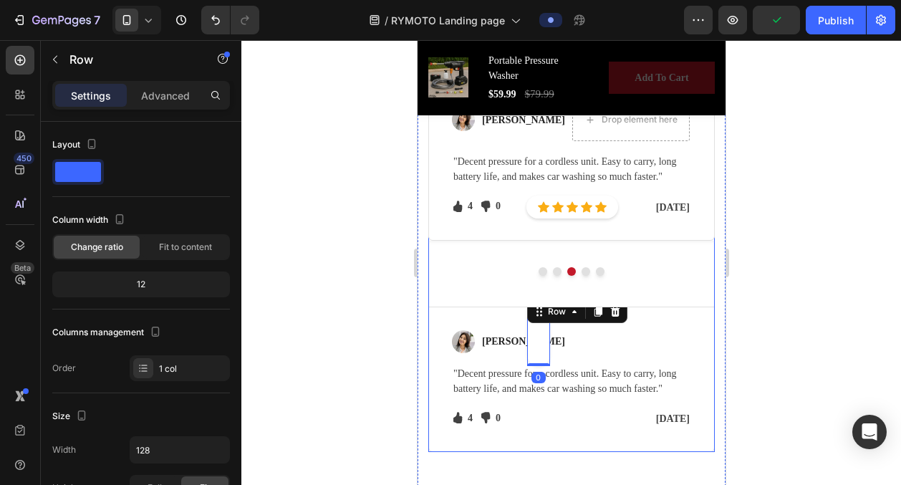
scroll to position [3996, 0]
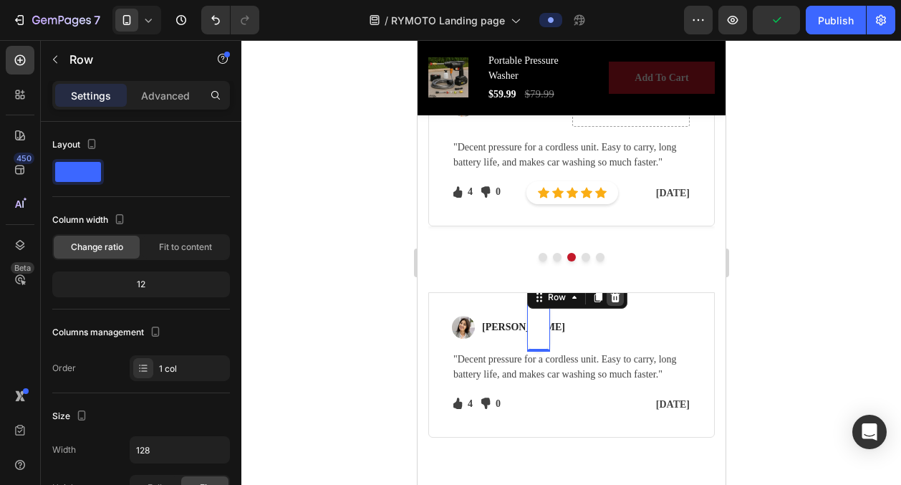
click at [606, 298] on div at bounding box center [614, 297] width 17 height 17
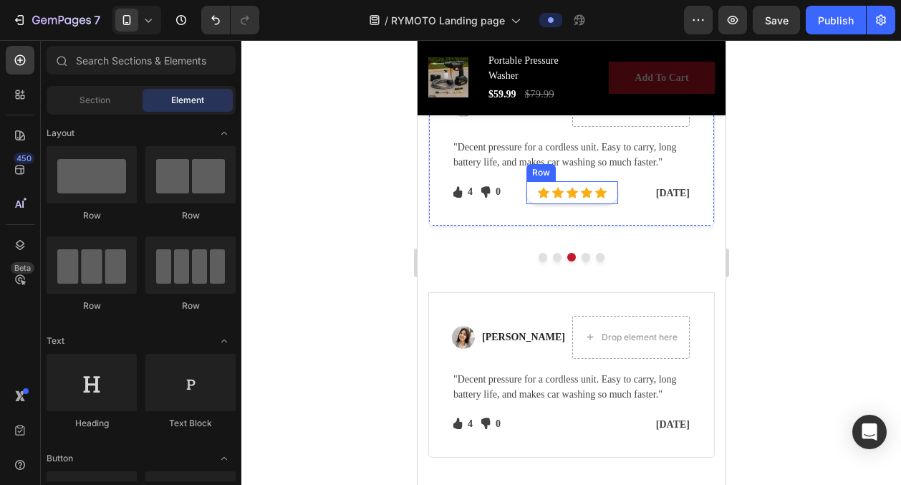
click at [531, 185] on div "Icon Icon Icon Icon Icon Icon List Hoz Row" at bounding box center [572, 192] width 92 height 23
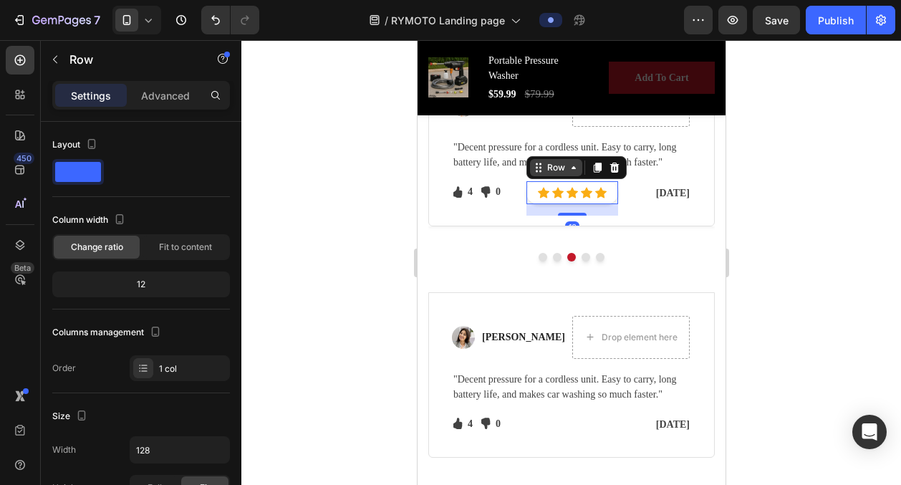
click at [568, 168] on icon at bounding box center [572, 167] width 11 height 11
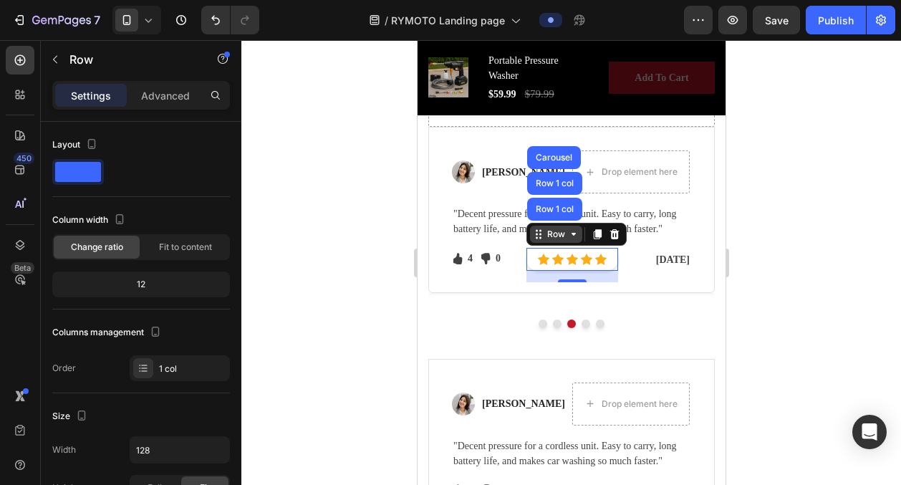
scroll to position [3928, 0]
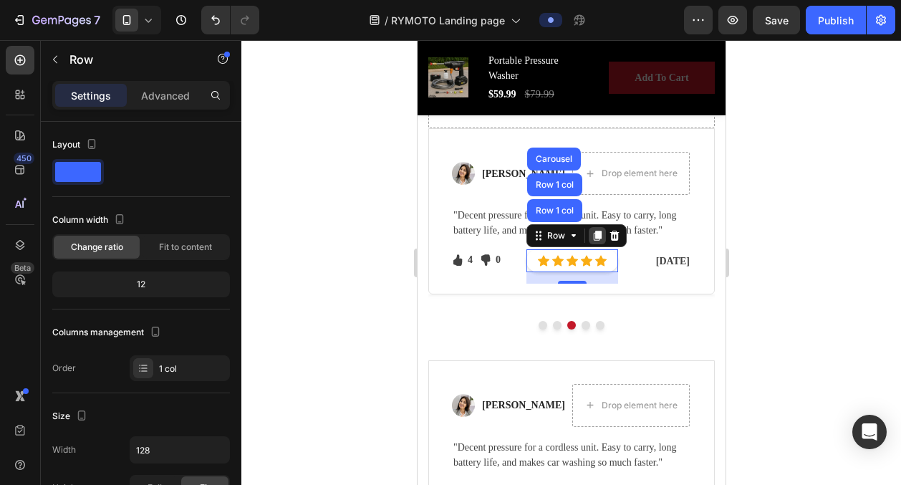
click at [599, 234] on icon at bounding box center [597, 236] width 8 height 10
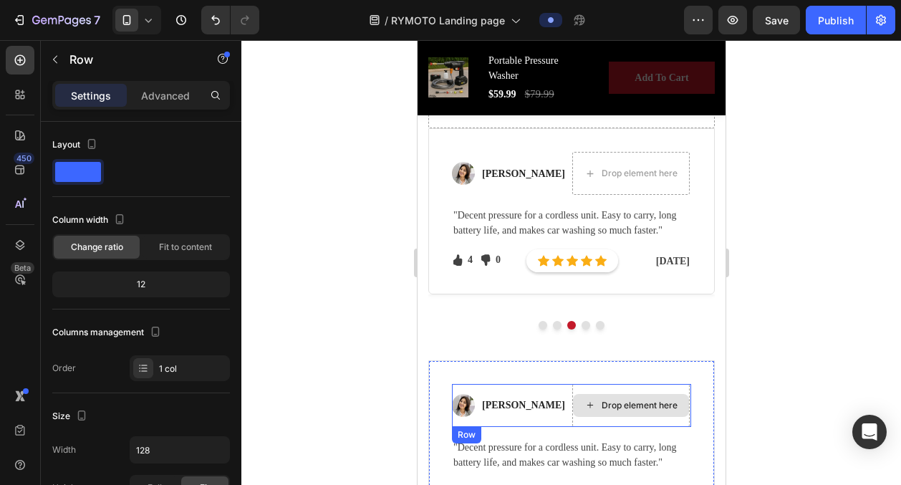
click at [572, 410] on div "Drop element here" at bounding box center [630, 405] width 116 height 23
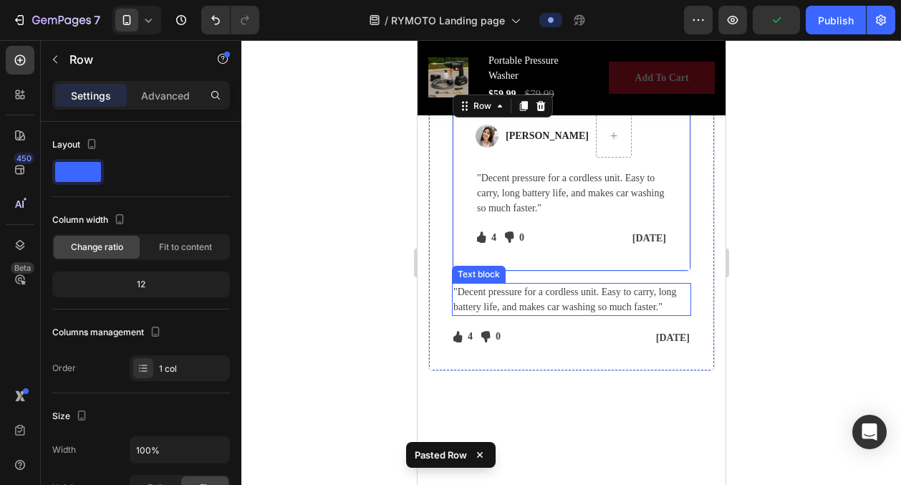
scroll to position [4121, 0]
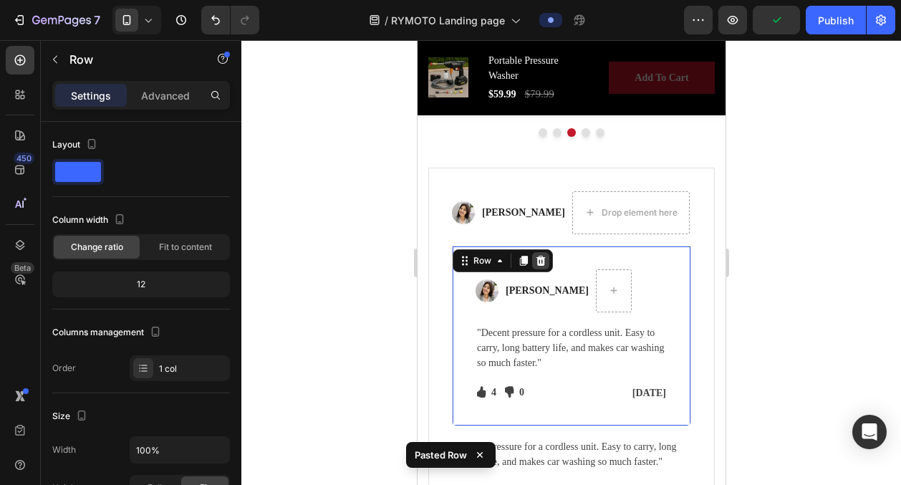
click at [542, 266] on div at bounding box center [539, 260] width 17 height 17
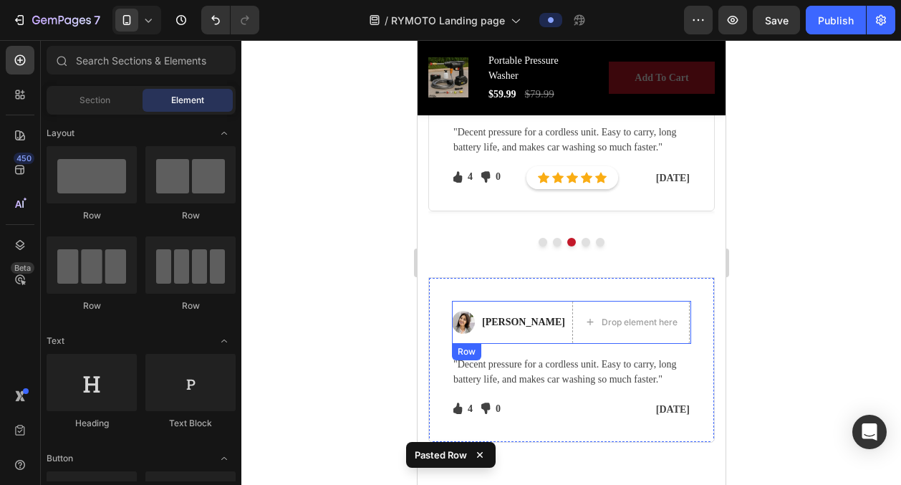
scroll to position [4010, 0]
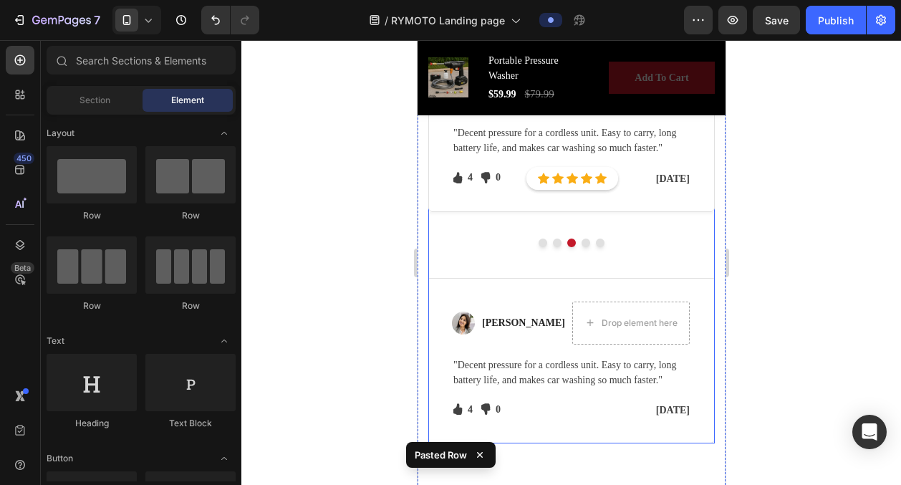
click at [481, 276] on div "Drop element here Row Sarah J. Text block Row "Absolutely love this washer! The…" at bounding box center [571, 140] width 286 height 275
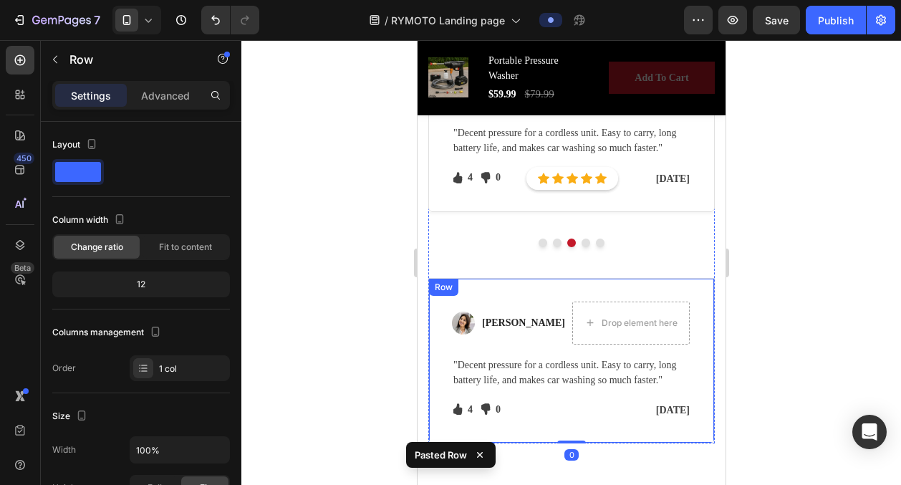
click at [471, 302] on div "Image" at bounding box center [462, 323] width 23 height 43
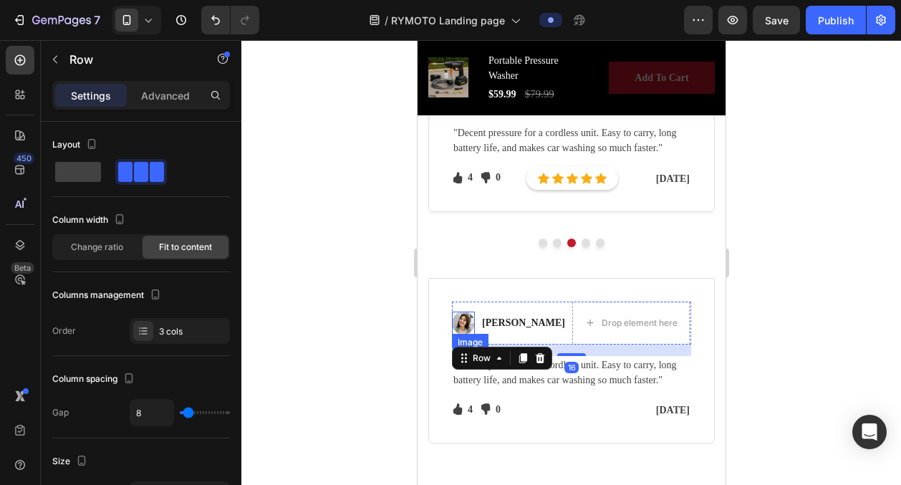
click at [435, 311] on div "Image Abigail W Text block Drop element here Row 16 "Decent pressure for a cord…" at bounding box center [571, 361] width 286 height 166
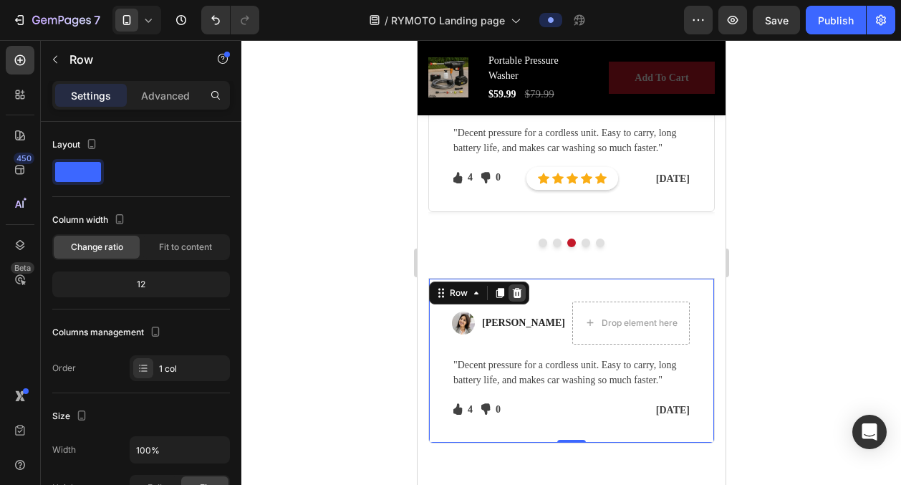
click at [514, 288] on icon at bounding box center [516, 293] width 9 height 10
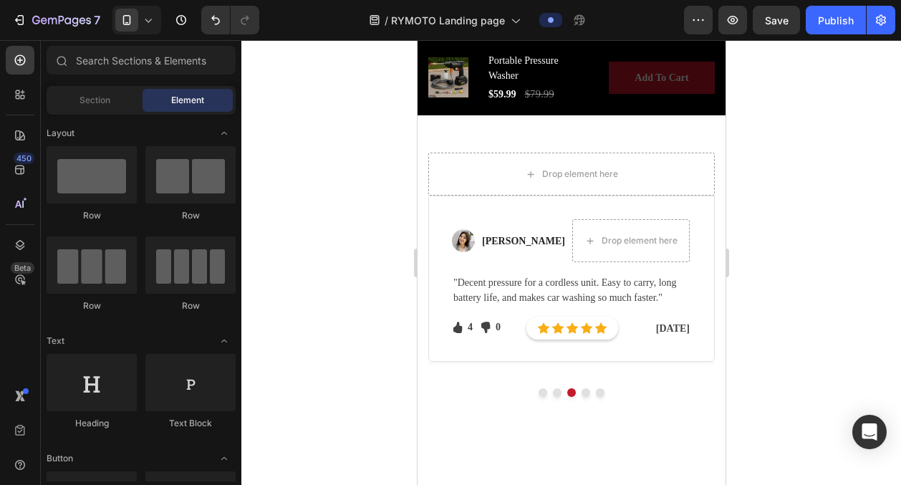
scroll to position [3853, 0]
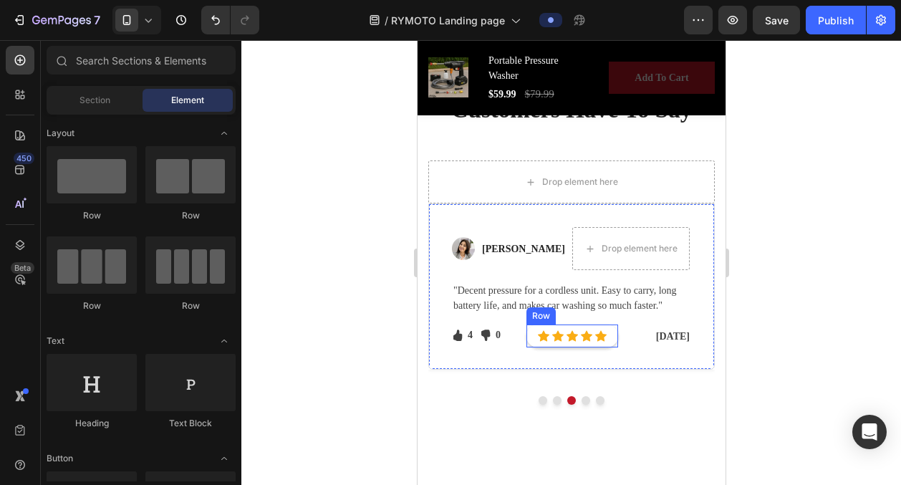
click at [532, 319] on div "Row" at bounding box center [540, 315] width 29 height 17
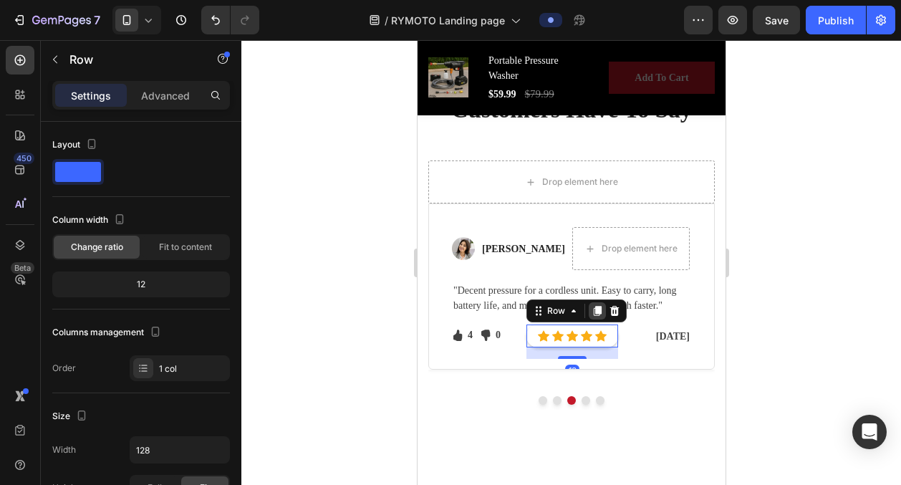
click at [601, 311] on icon at bounding box center [596, 310] width 11 height 11
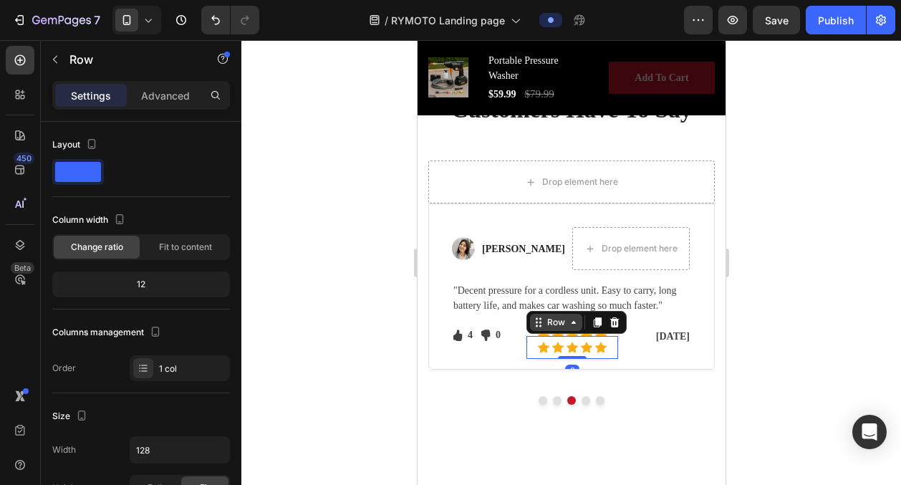
drag, startPoint x: 572, startPoint y: 356, endPoint x: 577, endPoint y: 328, distance: 28.4
click at [571, 336] on div "Icon Icon Icon Icon Icon Icon List Hoz Row 0" at bounding box center [572, 347] width 92 height 23
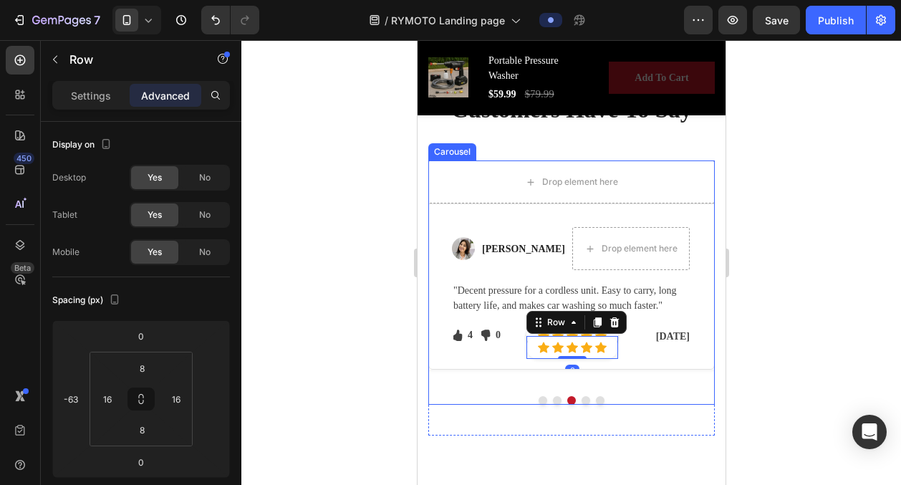
click at [630, 397] on div at bounding box center [571, 400] width 286 height 9
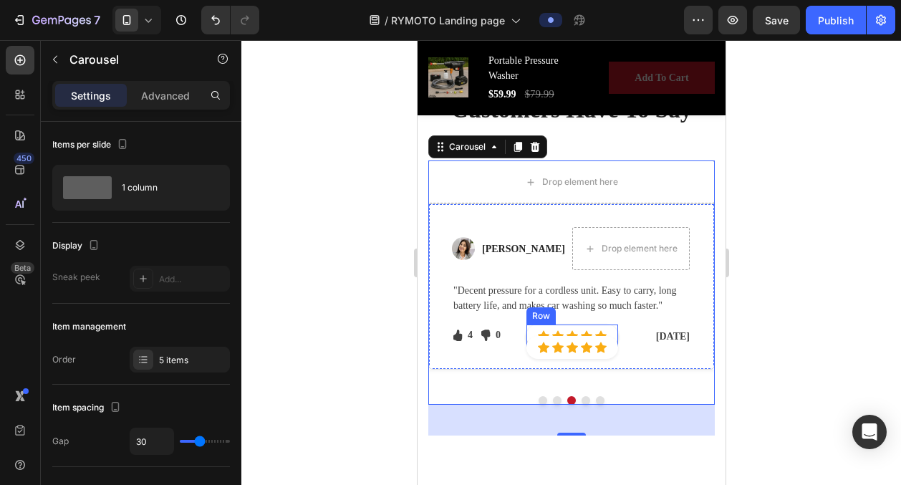
click at [535, 318] on div "Row" at bounding box center [541, 315] width 24 height 13
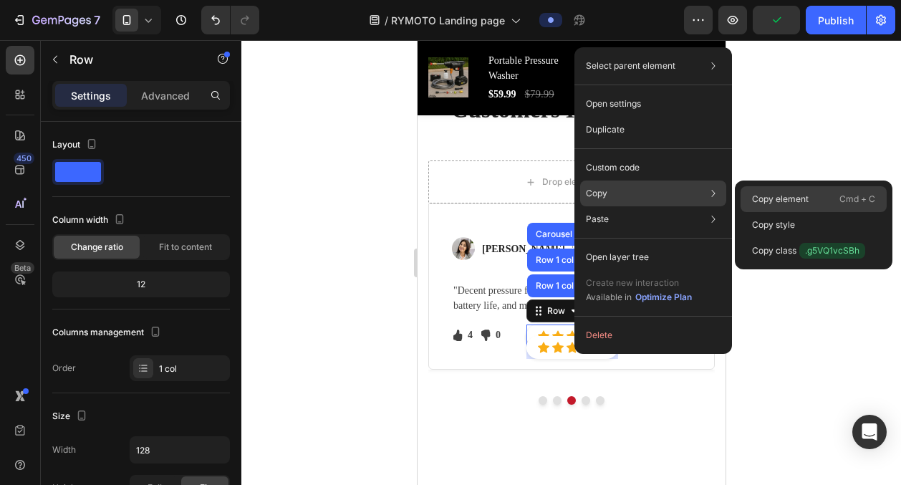
click at [798, 193] on p "Copy element" at bounding box center [780, 199] width 57 height 13
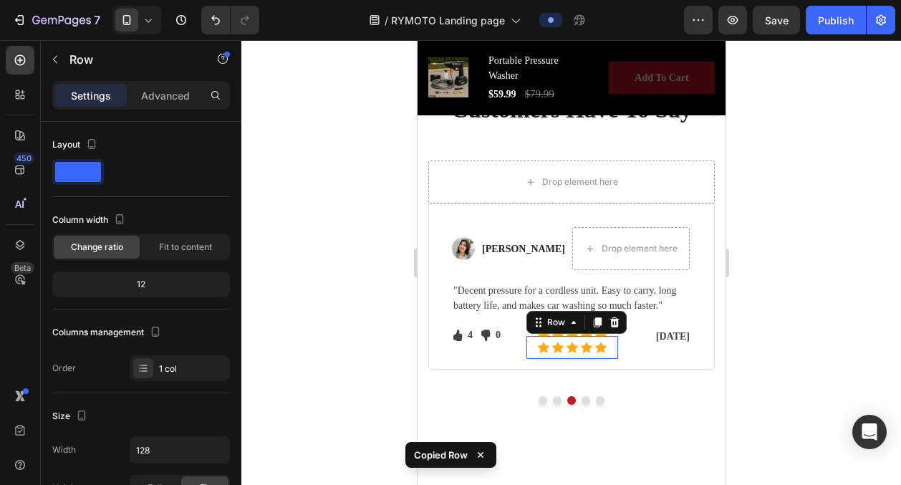
click at [611, 346] on div "Icon Icon Icon Icon Icon Icon List Hoz Row 0" at bounding box center [572, 347] width 92 height 23
click at [610, 319] on icon at bounding box center [613, 322] width 9 height 10
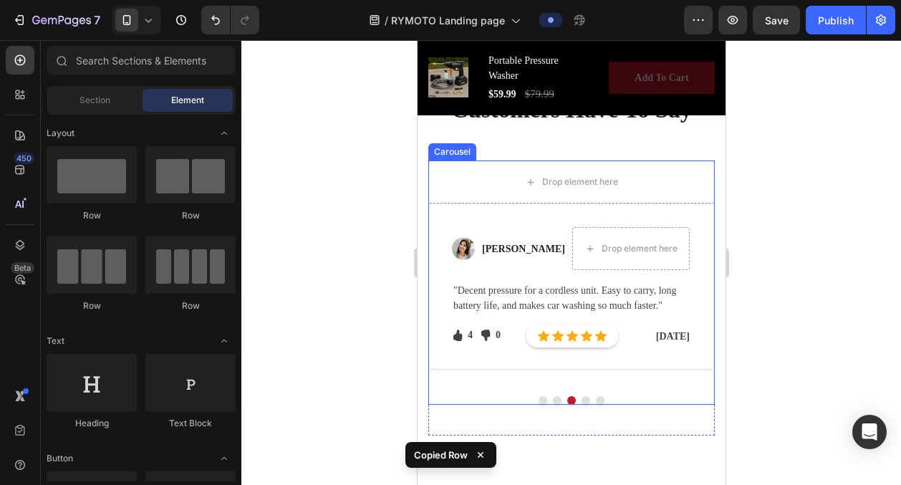
click at [585, 398] on button "Dot" at bounding box center [585, 400] width 9 height 9
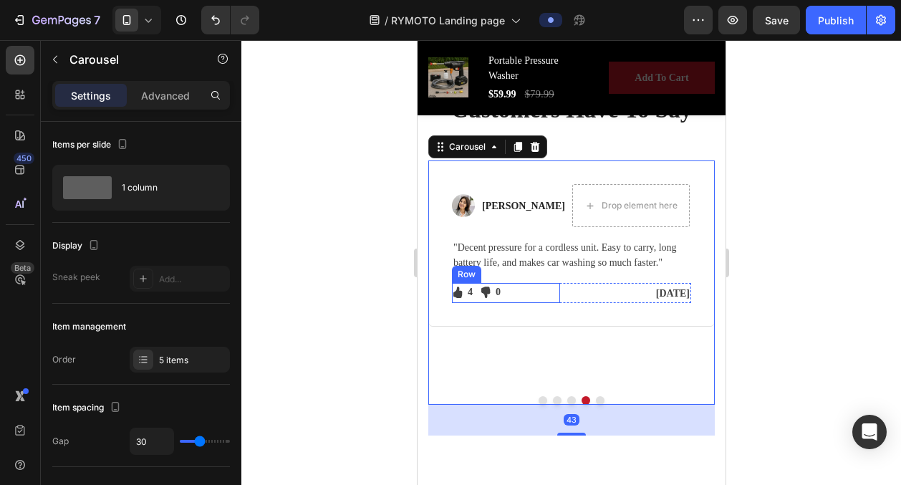
click at [534, 277] on div "Image Abigail W Text block Drop element here Row "Decent pressure for a cordles…" at bounding box center [570, 243] width 239 height 119
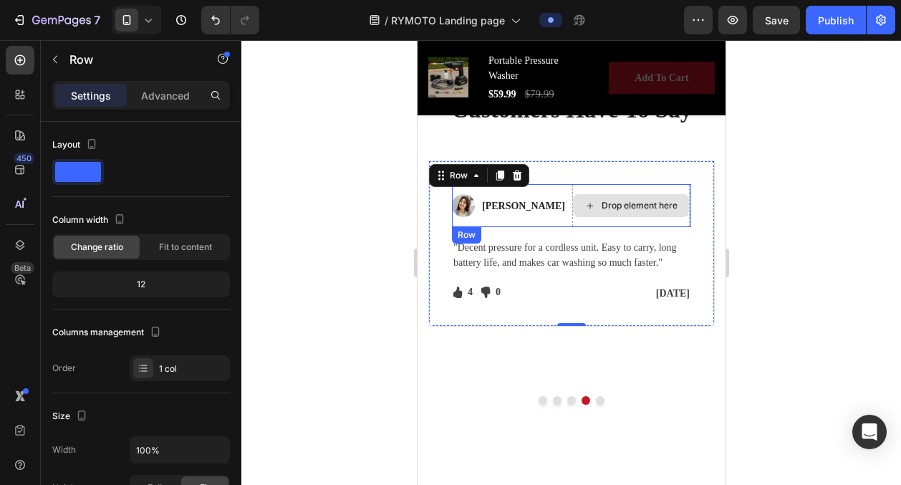
click at [584, 207] on icon at bounding box center [589, 206] width 11 height 12
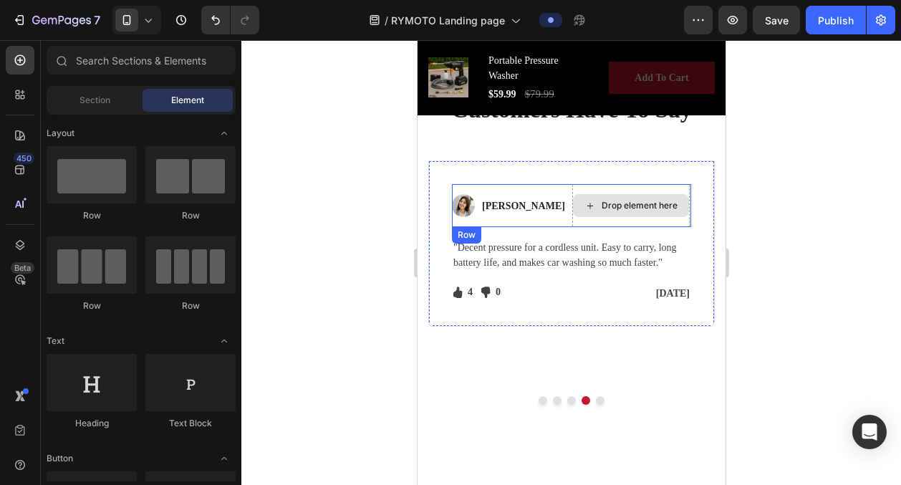
click at [584, 203] on icon at bounding box center [589, 206] width 11 height 12
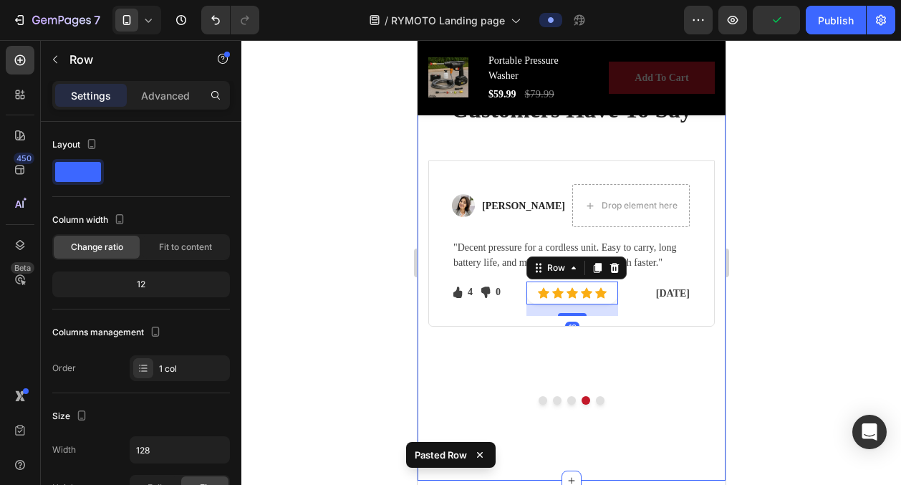
click at [783, 332] on div at bounding box center [571, 262] width 660 height 445
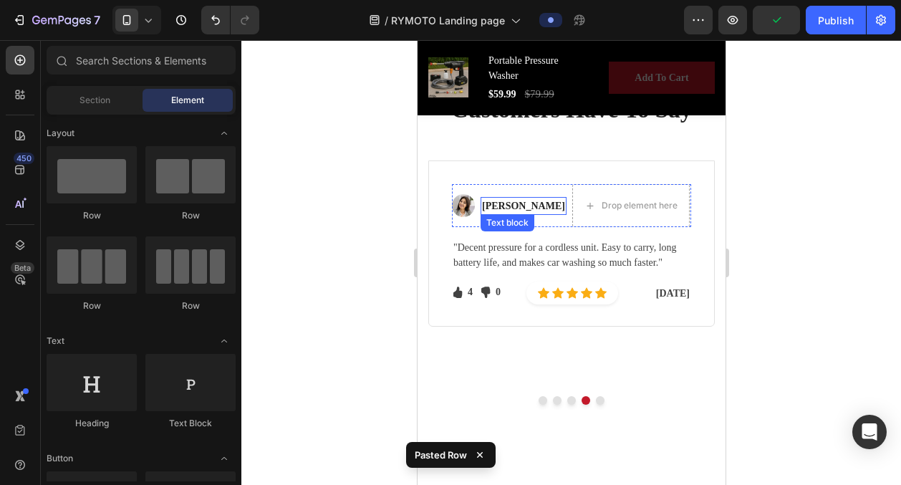
click at [458, 203] on img at bounding box center [462, 205] width 23 height 23
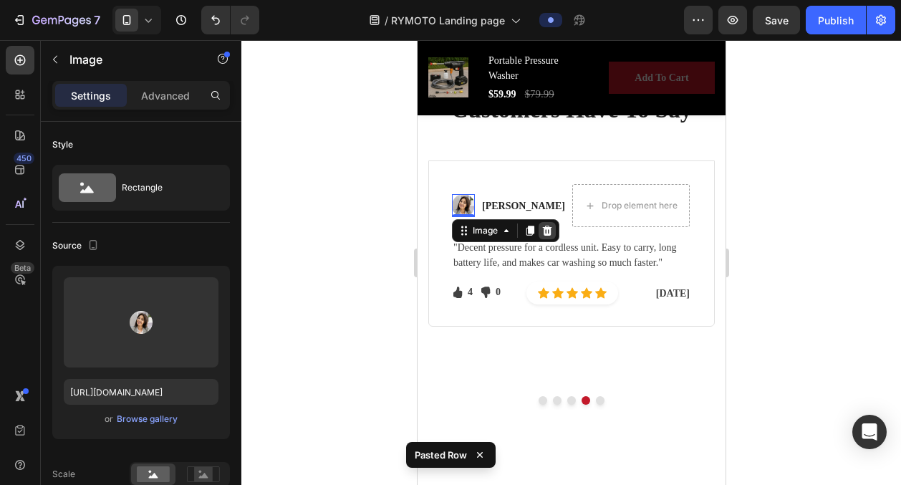
click at [548, 228] on icon at bounding box center [546, 231] width 9 height 10
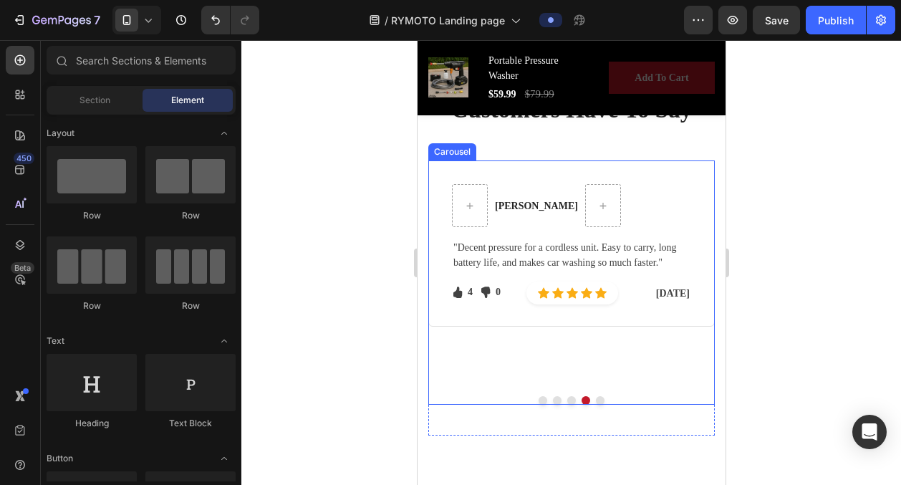
click at [596, 398] on button "Dot" at bounding box center [599, 400] width 9 height 9
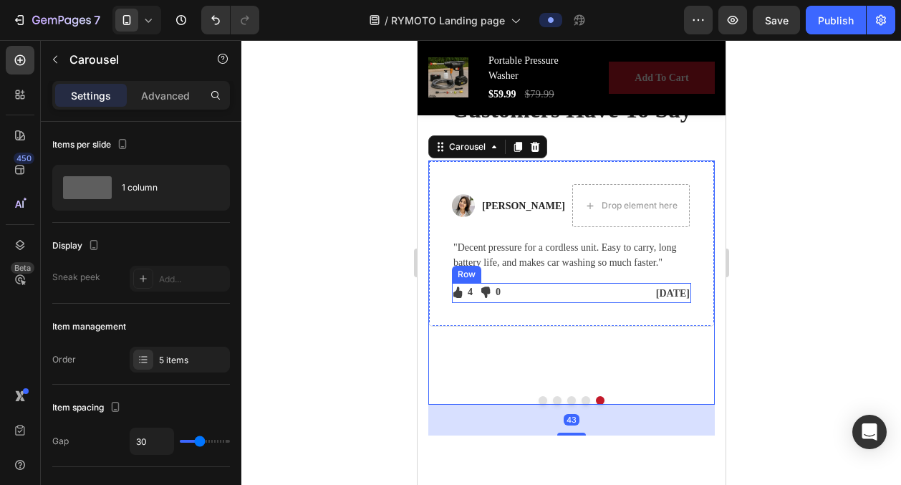
click at [569, 285] on div "Icon 4 Text block Icon List Icon 0 Text block Icon List Row Aug, 2025 Text bloc…" at bounding box center [570, 293] width 239 height 20
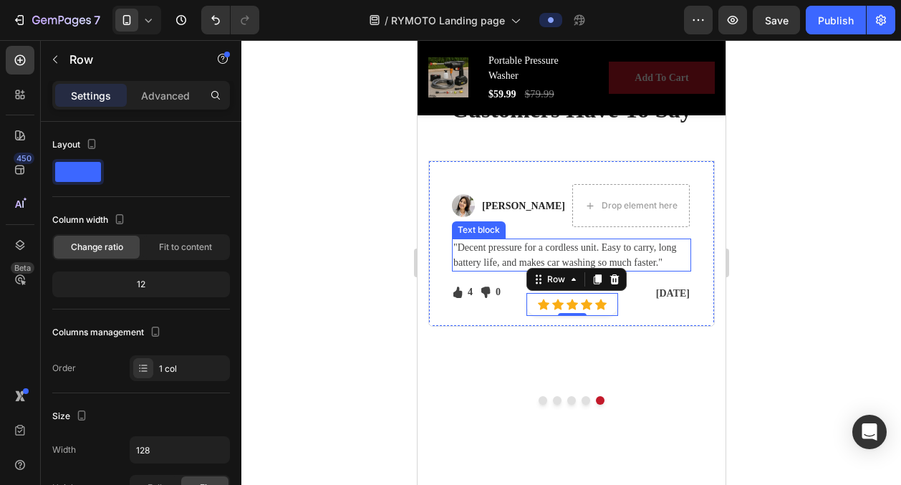
click at [516, 251] on p ""Decent pressure for a cordless unit. Easy to carry, long battery life, and mak…" at bounding box center [571, 255] width 236 height 30
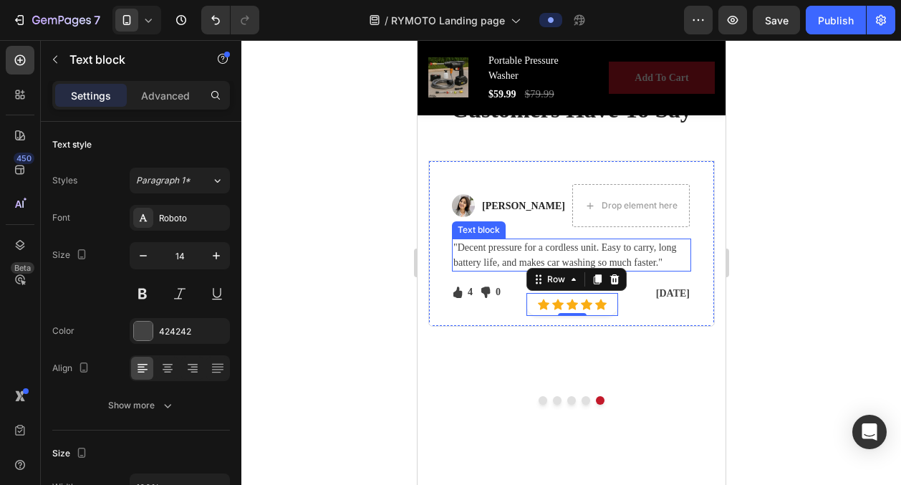
click at [516, 251] on p ""Decent pressure for a cordless unit. Easy to carry, long battery life, and mak…" at bounding box center [571, 255] width 236 height 30
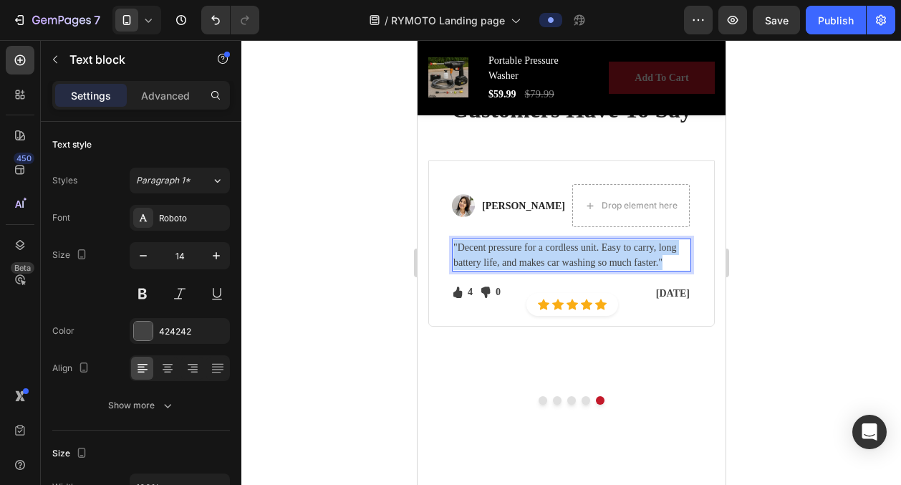
click at [516, 251] on p ""Decent pressure for a cordless unit. Easy to carry, long battery life, and mak…" at bounding box center [571, 255] width 236 height 30
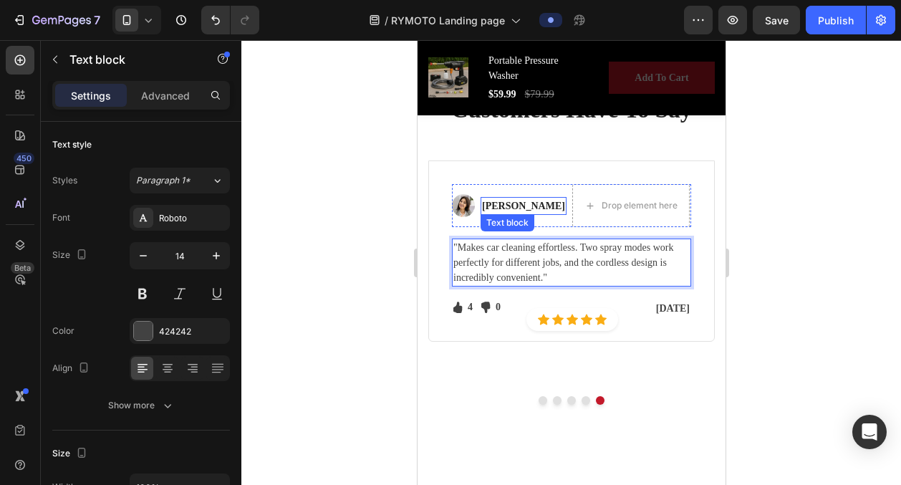
click at [498, 208] on strong "[PERSON_NAME]" at bounding box center [522, 206] width 83 height 11
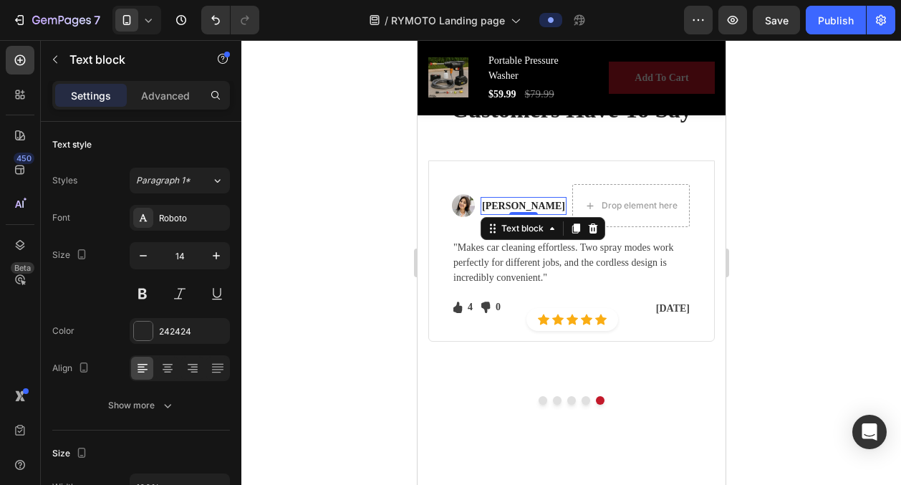
click at [498, 208] on strong "[PERSON_NAME]" at bounding box center [522, 206] width 83 height 11
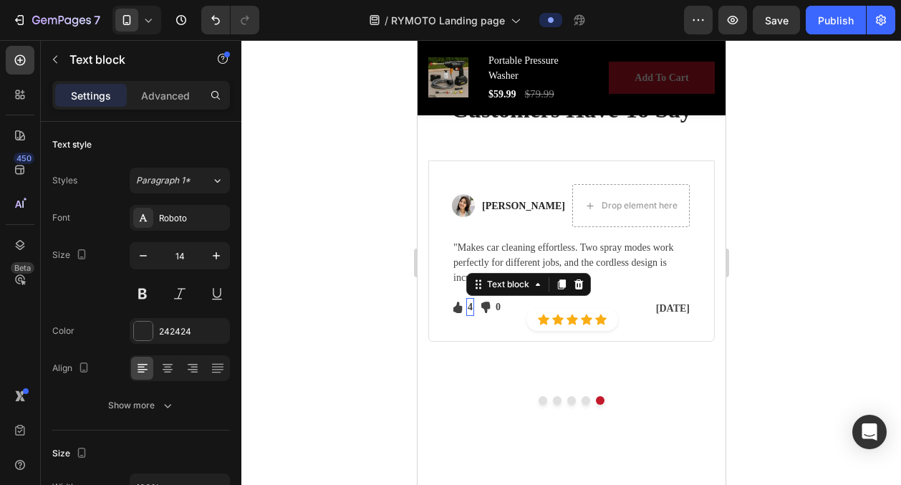
click at [469, 307] on p "4" at bounding box center [469, 306] width 5 height 15
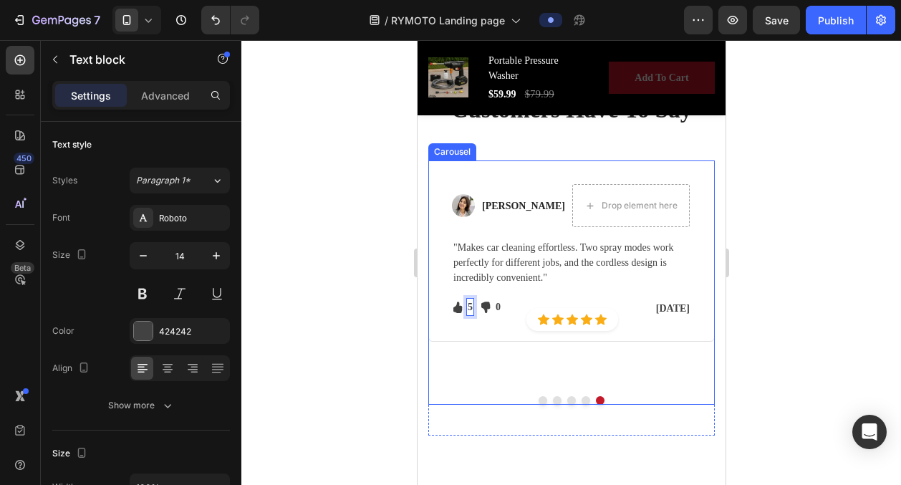
click at [585, 399] on button "Dot" at bounding box center [585, 400] width 9 height 9
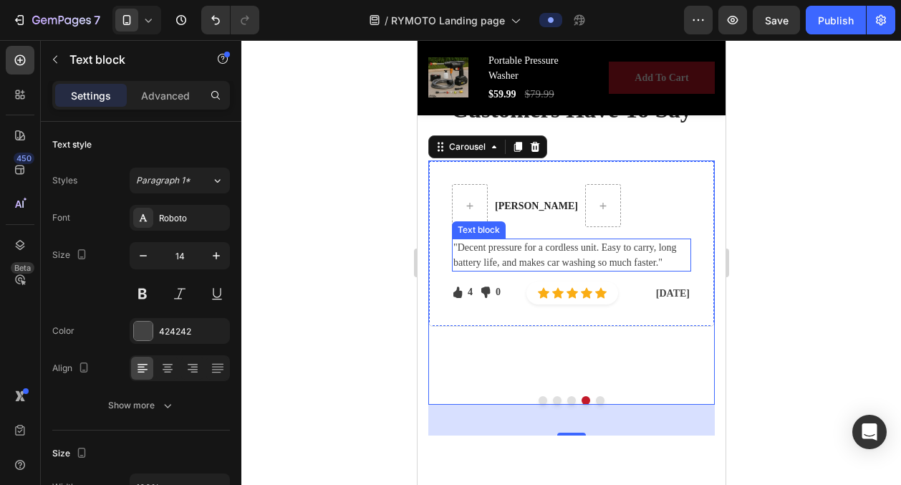
click at [493, 249] on p ""Decent pressure for a cordless unit. Easy to carry, long battery life, and mak…" at bounding box center [571, 255] width 236 height 30
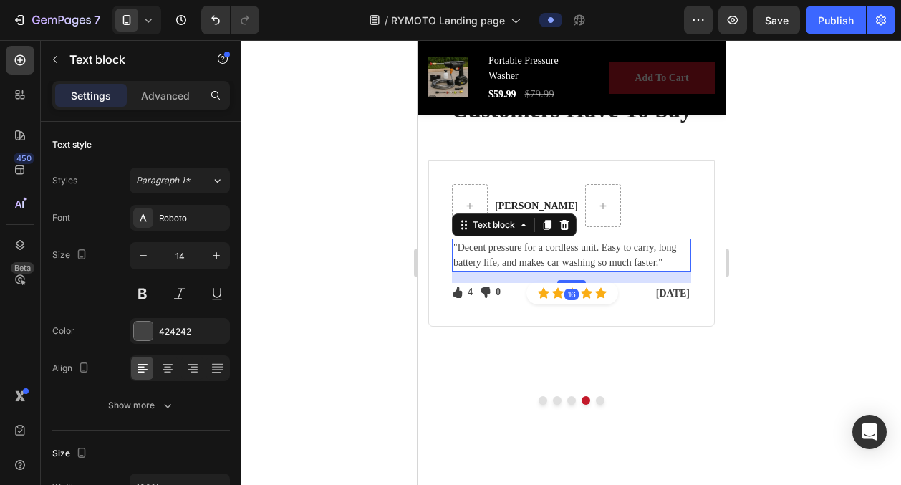
click at [493, 249] on p ""Decent pressure for a cordless unit. Easy to carry, long battery life, and mak…" at bounding box center [571, 255] width 236 height 30
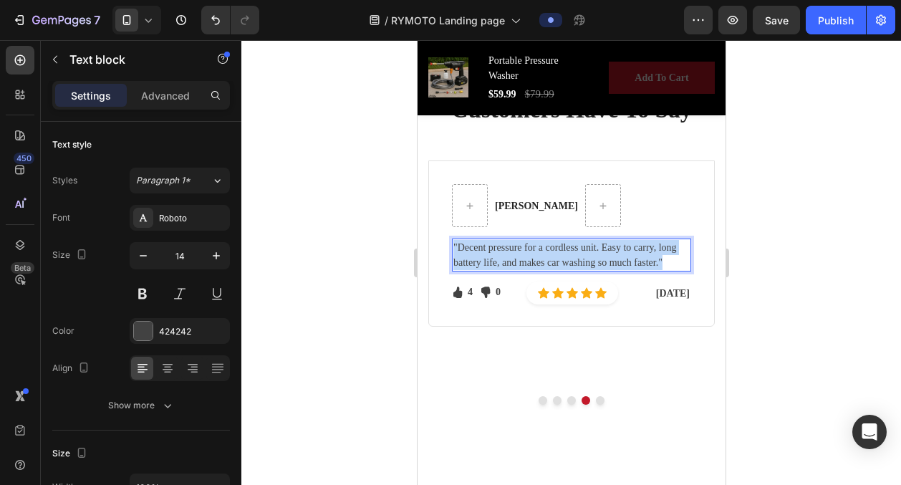
click at [493, 249] on p ""Decent pressure for a cordless unit. Easy to carry, long battery life, and mak…" at bounding box center [571, 255] width 236 height 30
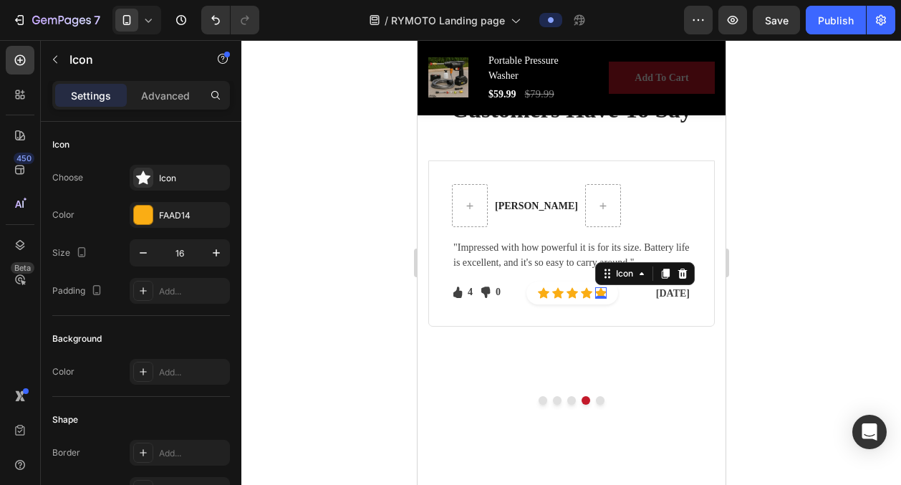
click at [598, 292] on div "Icon 0" at bounding box center [599, 292] width 11 height 11
click at [682, 273] on icon at bounding box center [681, 274] width 9 height 10
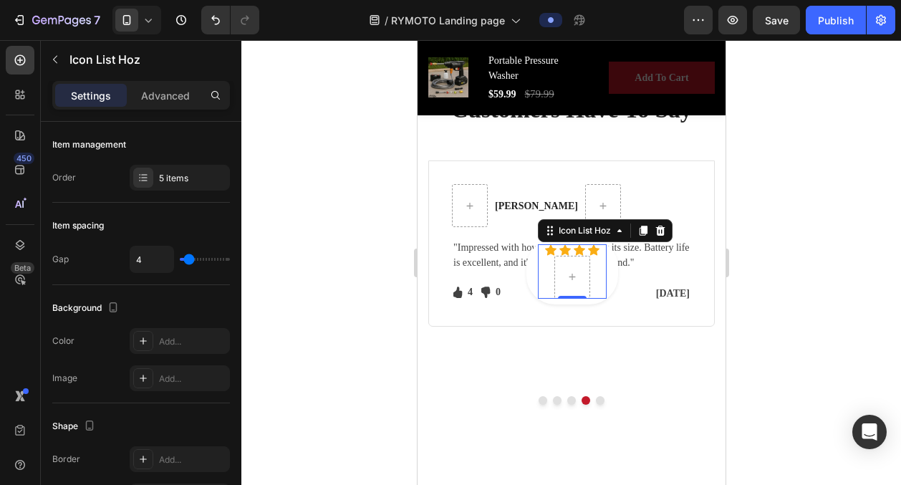
click at [601, 278] on div "Icon Icon Icon Icon" at bounding box center [571, 271] width 69 height 54
drag, startPoint x: 576, startPoint y: 294, endPoint x: 574, endPoint y: 253, distance: 41.6
click at [574, 253] on div "Icon Icon Icon Icon Icon List Hoz 0" at bounding box center [571, 271] width 69 height 54
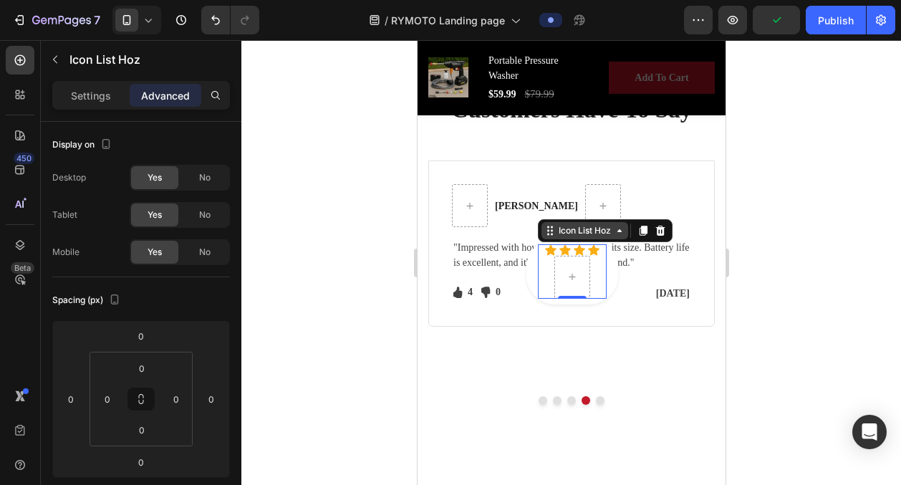
click at [627, 233] on div "Icon List Hoz" at bounding box center [584, 230] width 87 height 17
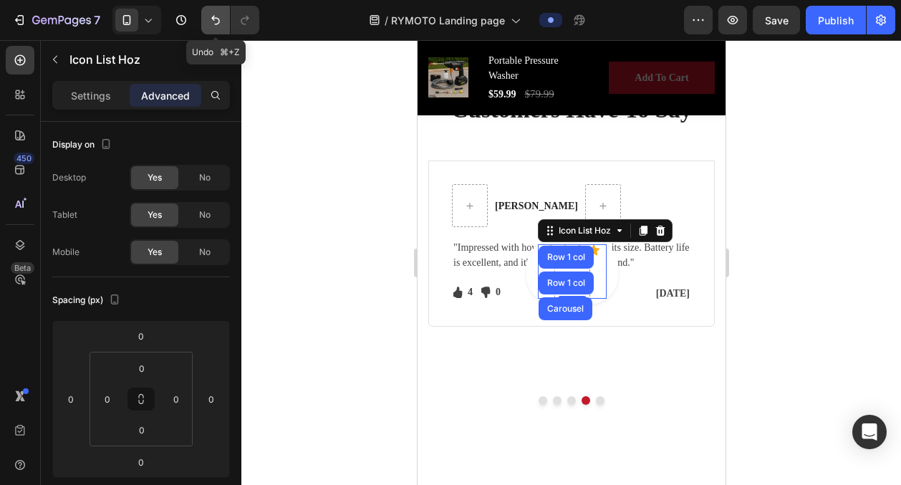
click at [203, 17] on button "Undo/Redo" at bounding box center [215, 20] width 29 height 29
click at [206, 18] on button "Undo/Redo" at bounding box center [215, 20] width 29 height 29
click at [213, 18] on icon "Undo/Redo" at bounding box center [215, 20] width 9 height 9
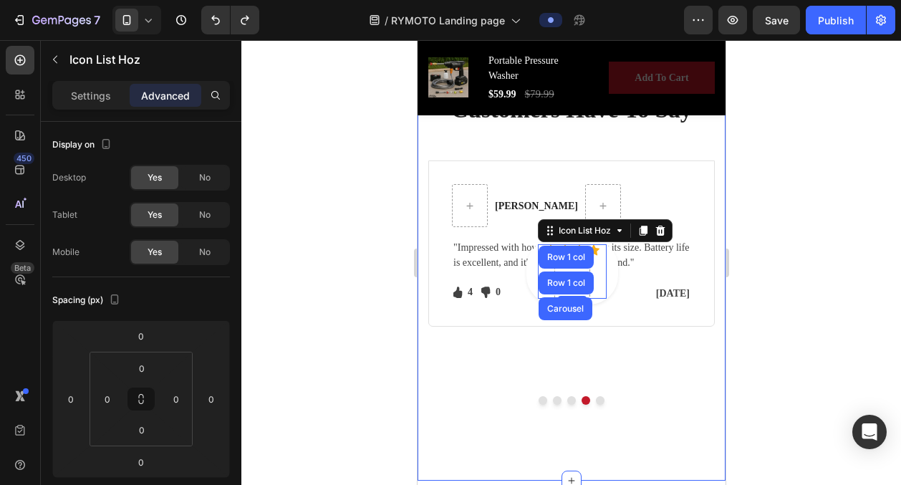
click at [339, 221] on div at bounding box center [571, 262] width 660 height 445
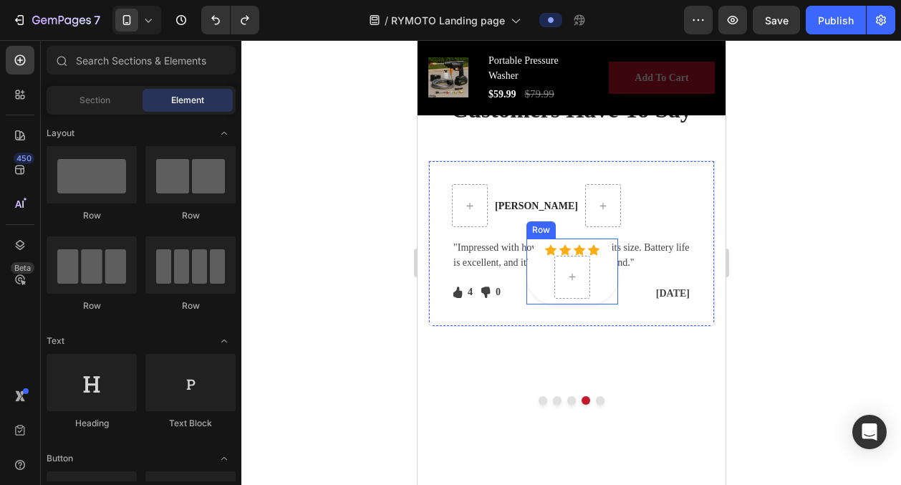
click at [606, 264] on div "Icon Icon Icon Icon Icon List Hoz Row" at bounding box center [572, 271] width 92 height 66
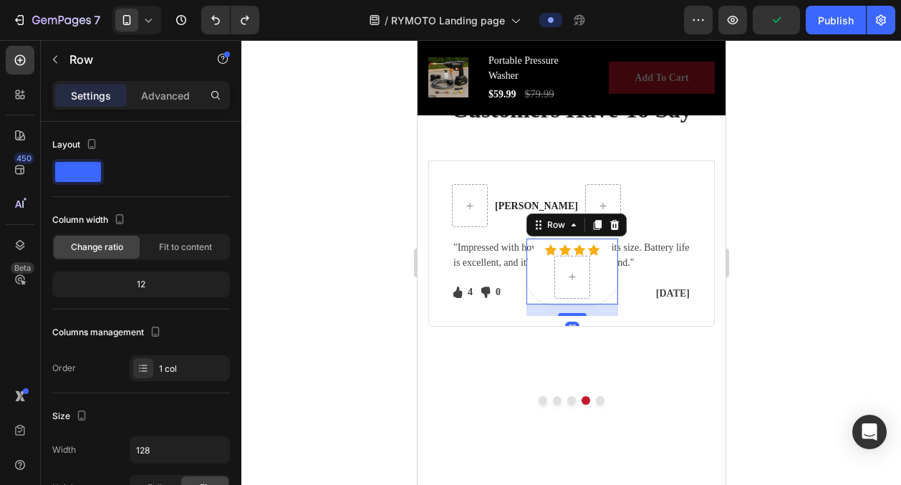
click at [196, 19] on div at bounding box center [228, 20] width 64 height 29
click at [211, 19] on icon "Undo/Redo" at bounding box center [215, 20] width 14 height 14
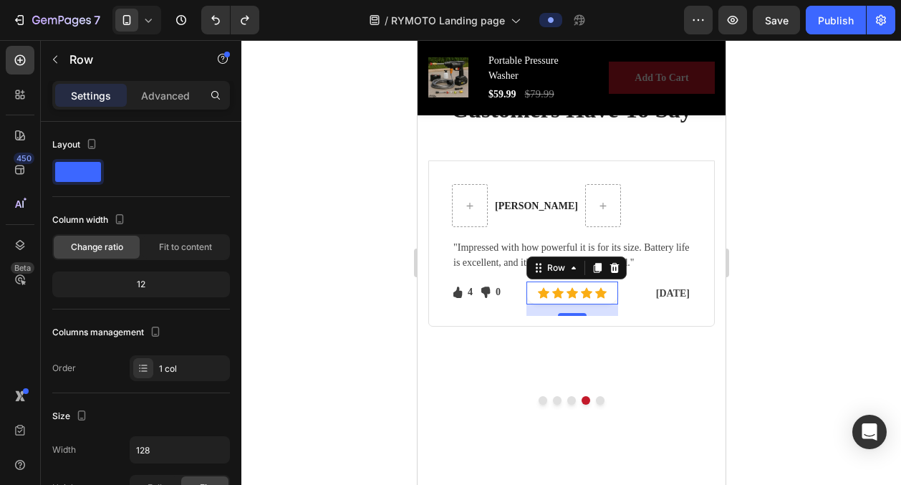
click at [771, 236] on div at bounding box center [571, 262] width 660 height 445
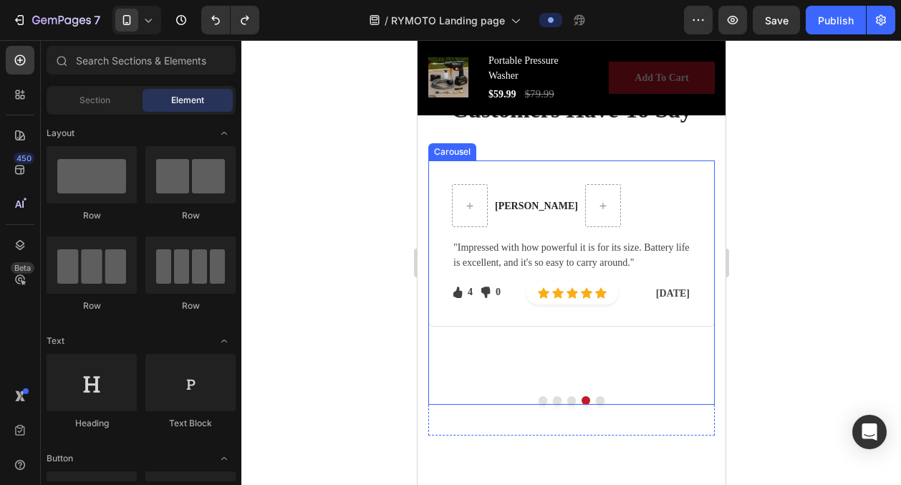
click at [600, 396] on button "Dot" at bounding box center [599, 400] width 9 height 9
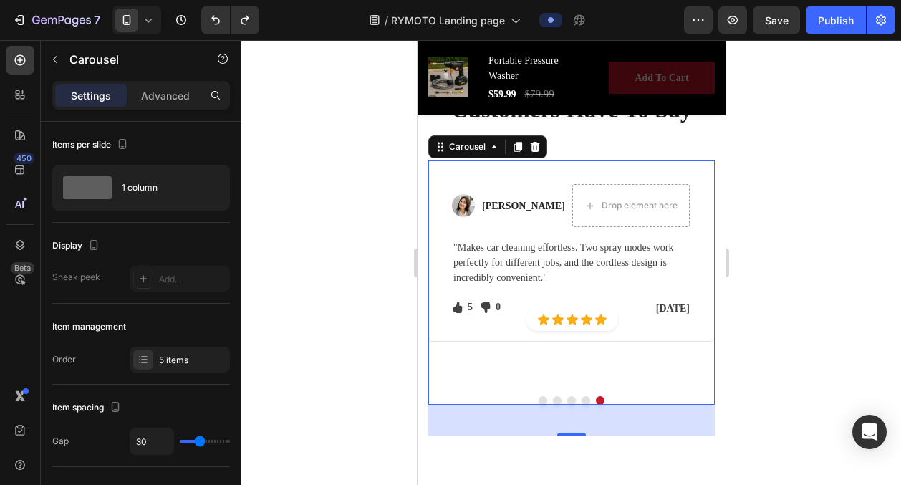
click at [575, 397] on div at bounding box center [571, 400] width 286 height 9
click at [460, 203] on img at bounding box center [462, 205] width 23 height 23
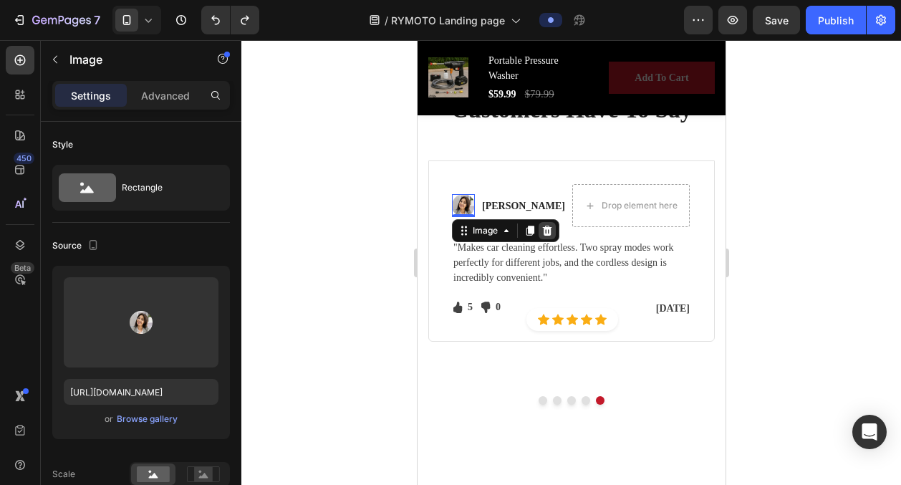
click at [547, 230] on icon at bounding box center [546, 231] width 9 height 10
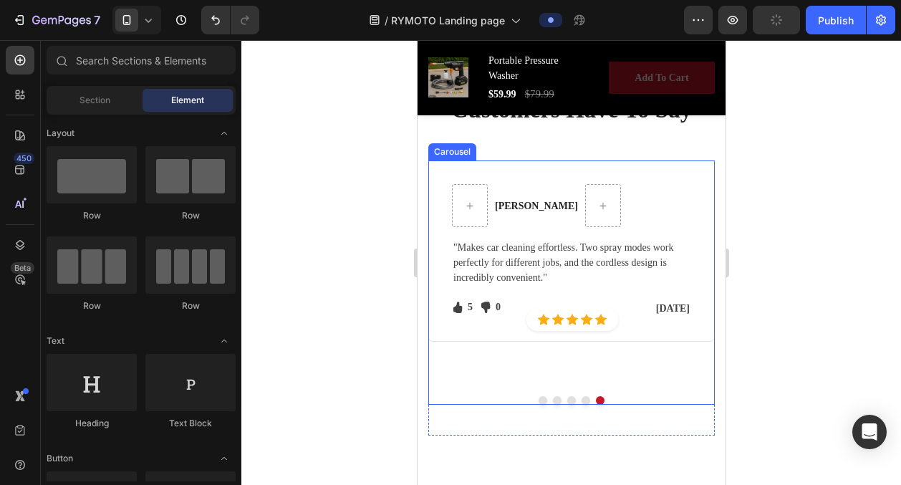
click at [586, 396] on button "Dot" at bounding box center [585, 400] width 9 height 9
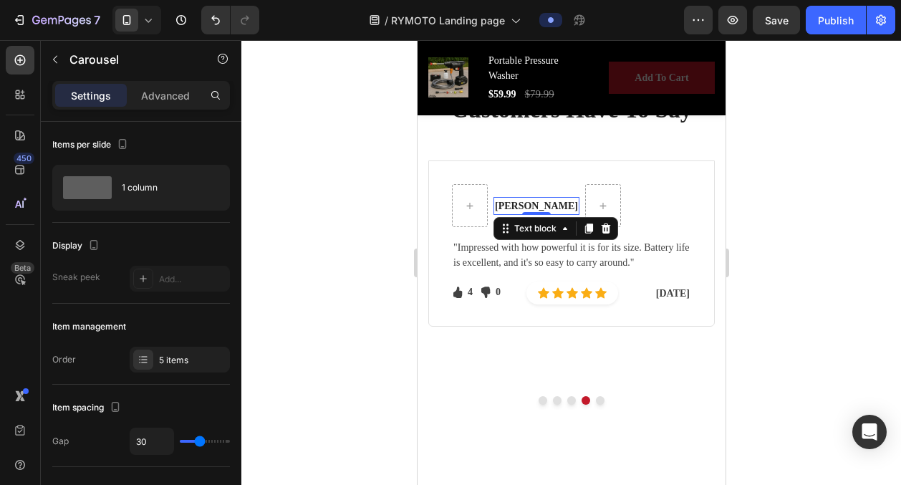
click at [506, 203] on strong "Abigail W" at bounding box center [535, 206] width 83 height 11
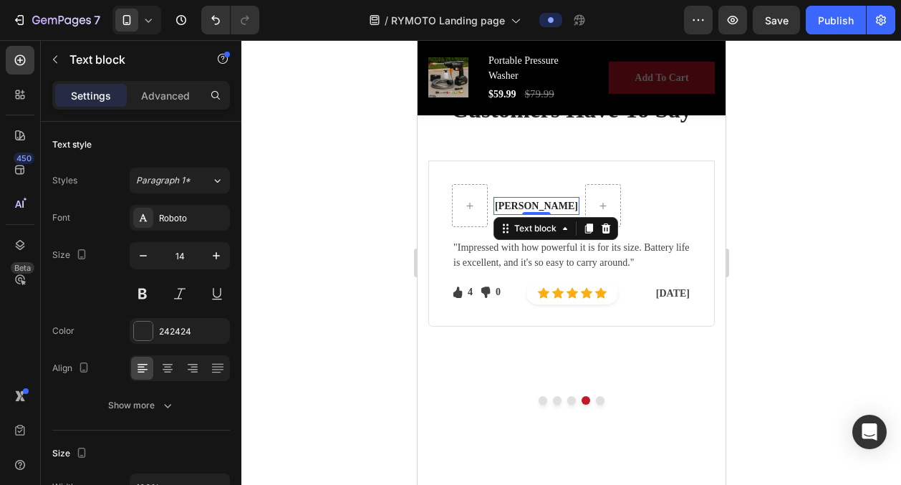
click at [506, 203] on strong "Abigail W" at bounding box center [535, 206] width 83 height 11
click at [809, 280] on div at bounding box center [571, 262] width 660 height 445
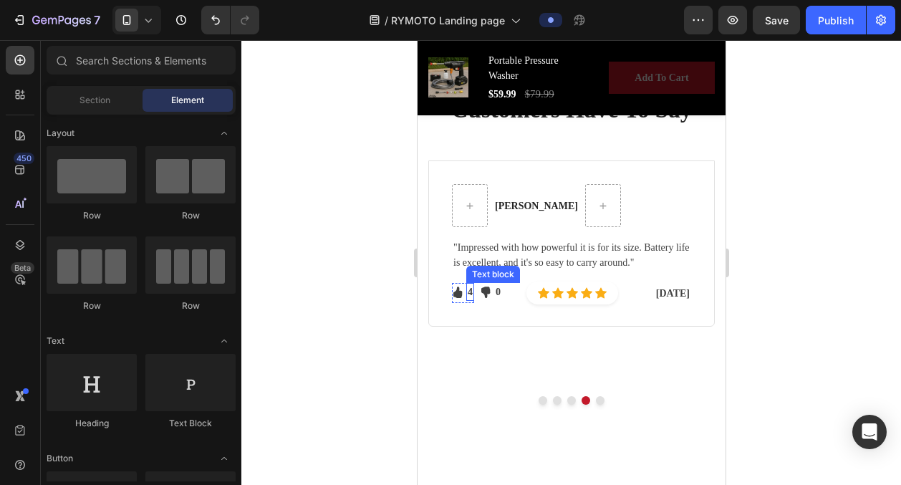
click at [468, 292] on p "4" at bounding box center [469, 291] width 5 height 15
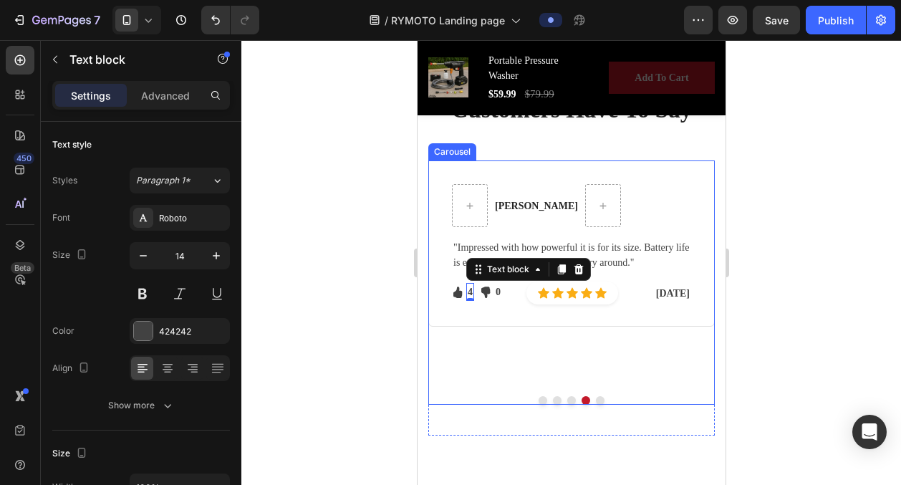
click at [568, 400] on button "Dot" at bounding box center [570, 400] width 9 height 9
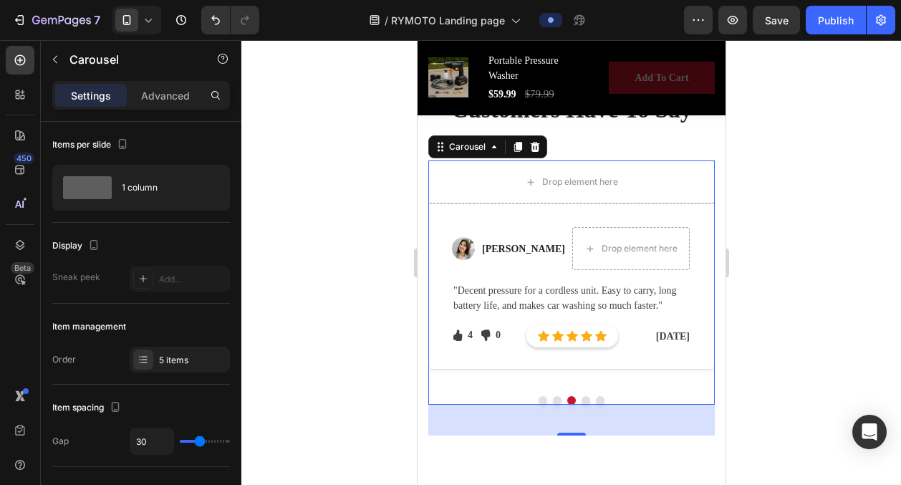
click at [589, 398] on button "Dot" at bounding box center [585, 400] width 9 height 9
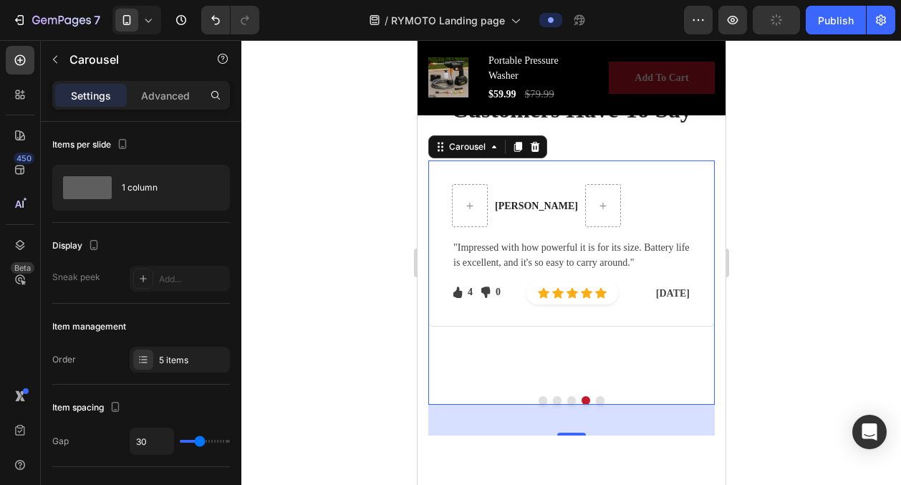
click at [602, 401] on button "Dot" at bounding box center [599, 400] width 9 height 9
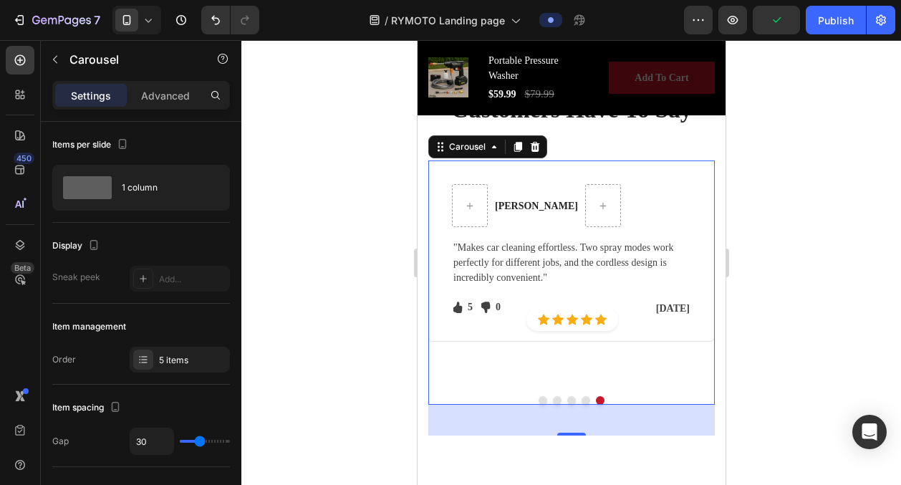
click at [572, 399] on button "Dot" at bounding box center [570, 400] width 9 height 9
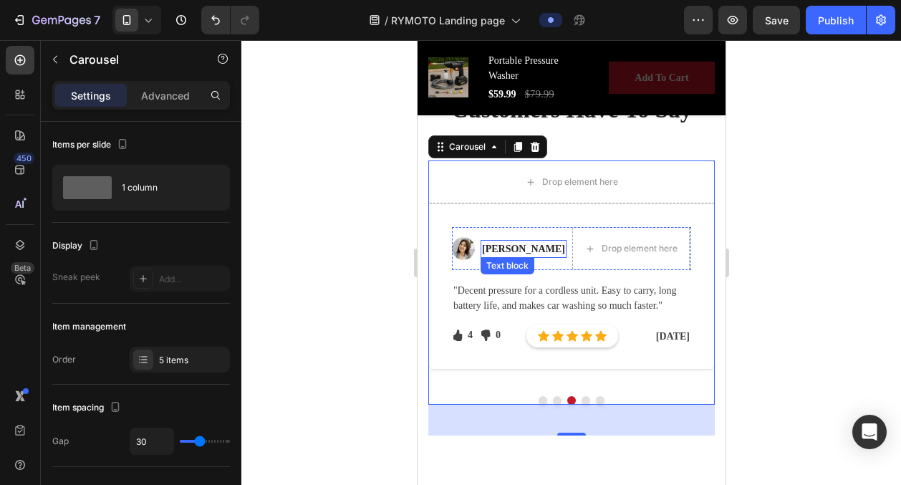
click at [501, 251] on strong "Abigail W" at bounding box center [522, 248] width 83 height 11
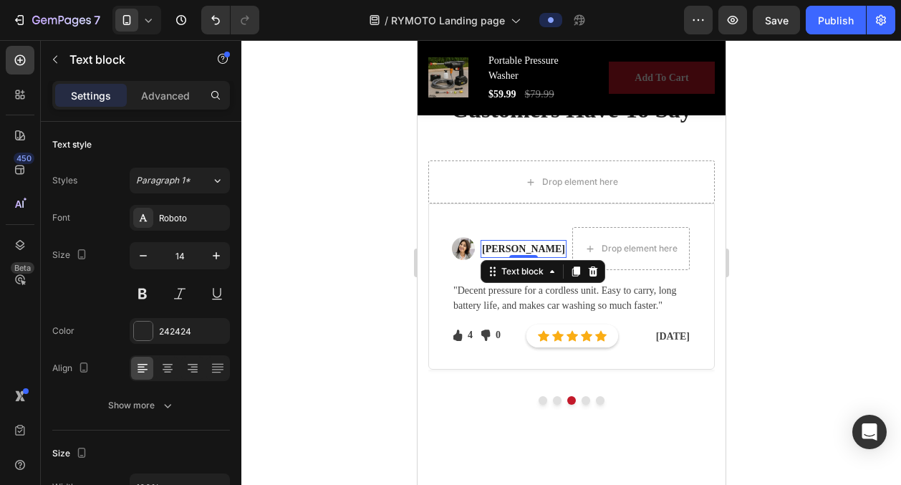
click at [501, 251] on strong "Abigail W" at bounding box center [522, 248] width 83 height 11
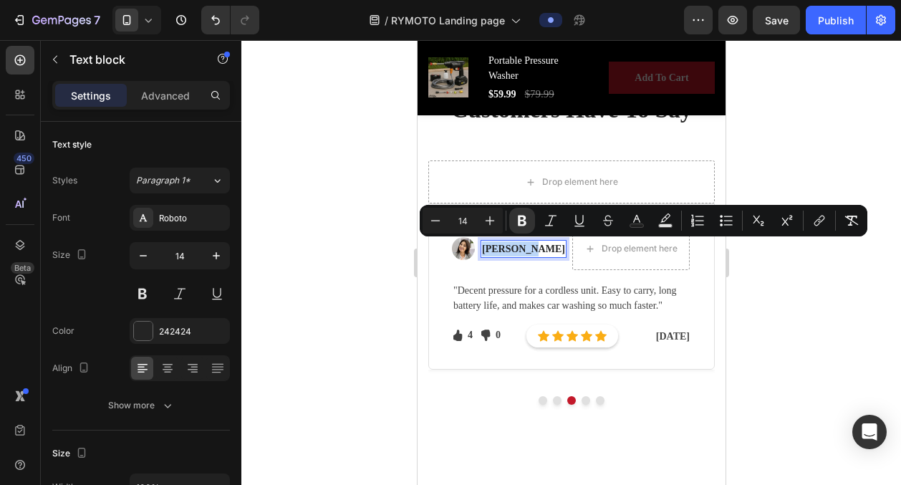
click at [458, 250] on img at bounding box center [462, 248] width 23 height 23
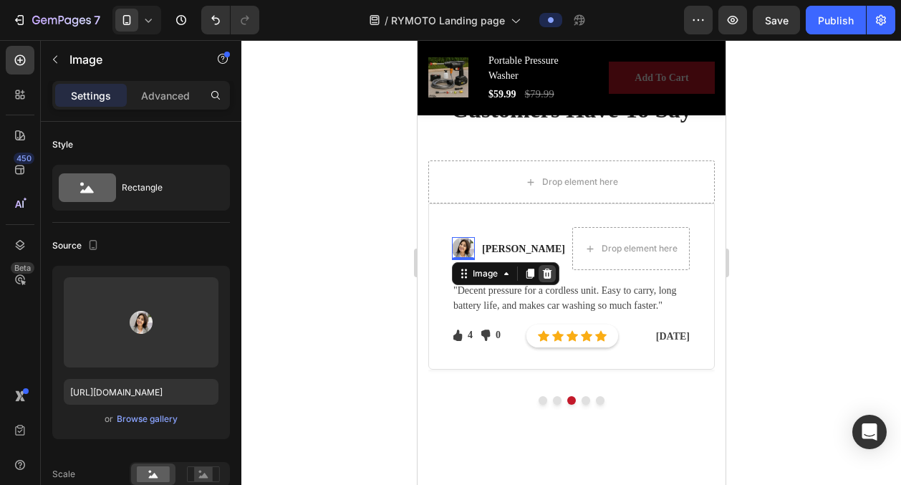
click at [551, 271] on icon at bounding box center [546, 273] width 11 height 11
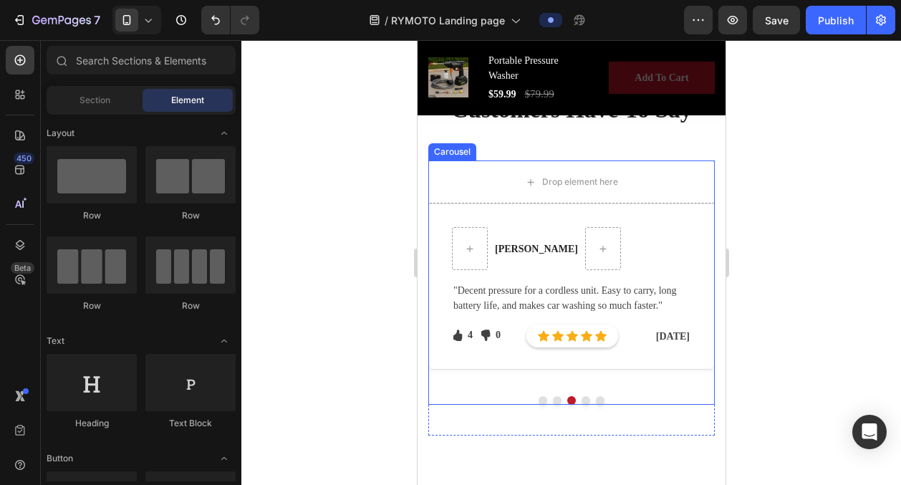
click at [554, 399] on button "Dot" at bounding box center [556, 400] width 9 height 9
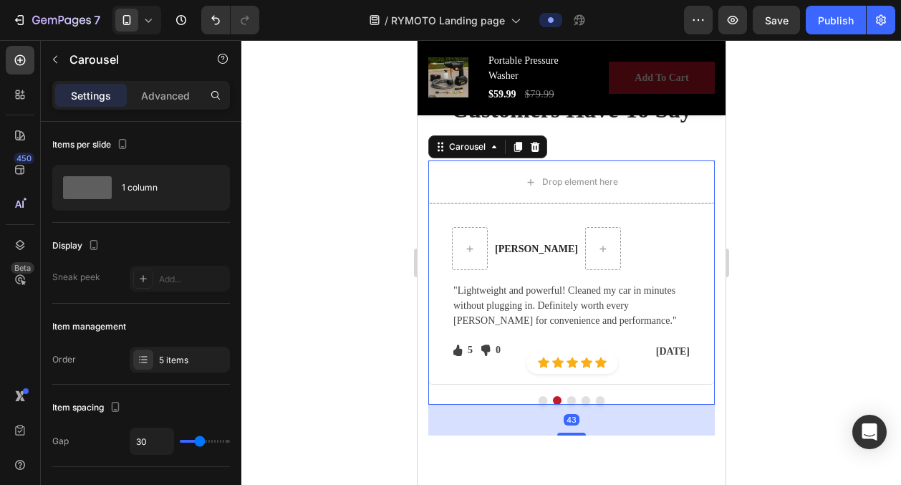
click at [544, 400] on button "Dot" at bounding box center [542, 400] width 9 height 9
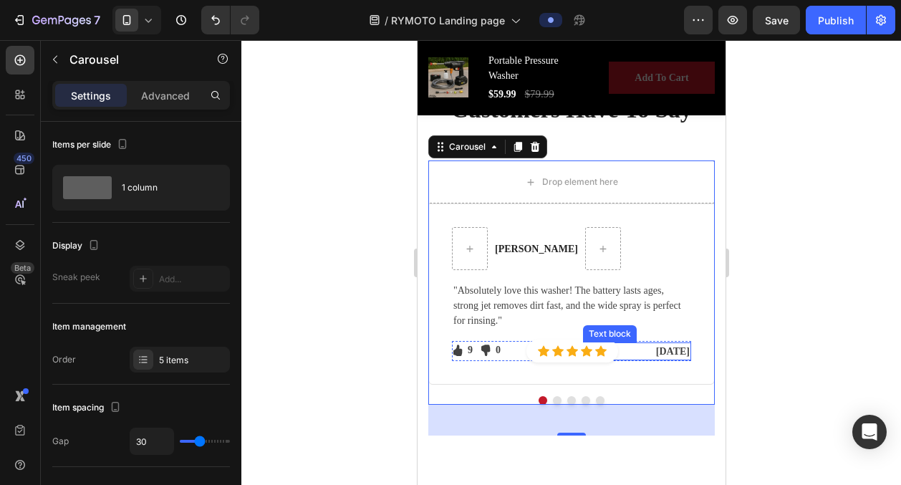
click at [658, 349] on p "Jul, 2025" at bounding box center [636, 351] width 105 height 15
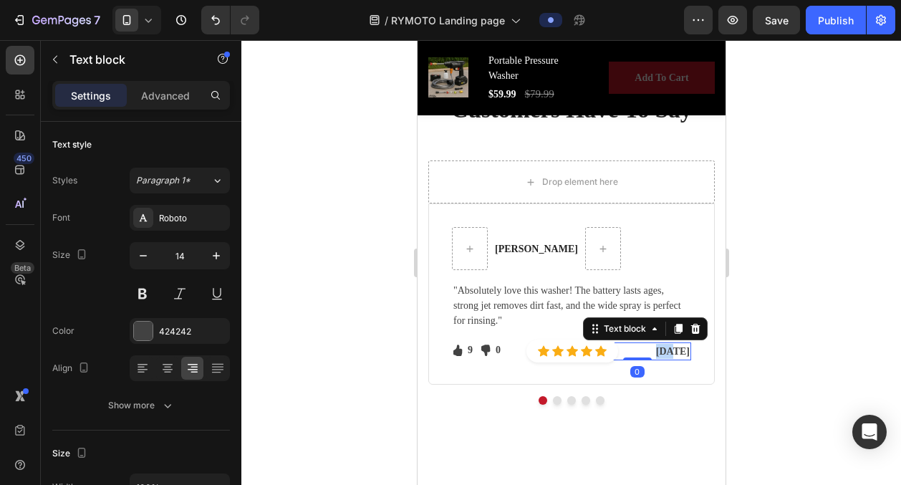
click at [658, 349] on p "Jul, 2025" at bounding box center [636, 351] width 105 height 15
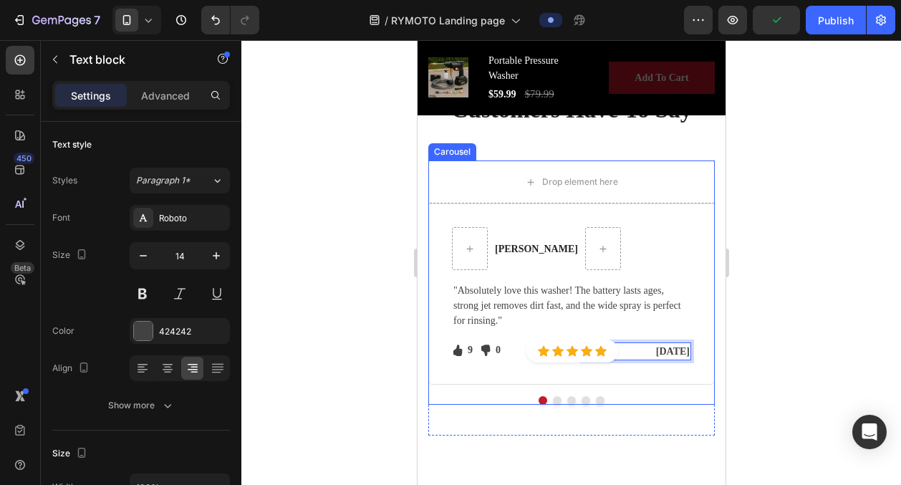
click at [557, 398] on button "Dot" at bounding box center [556, 400] width 9 height 9
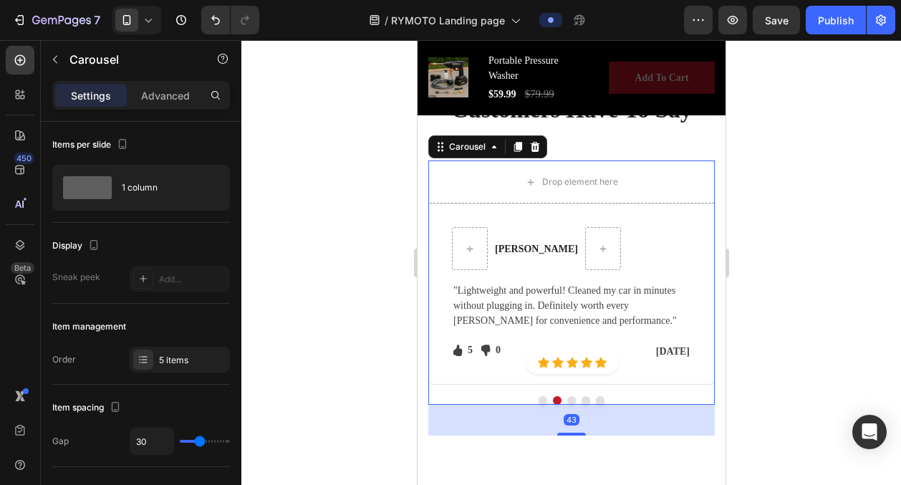
click at [571, 399] on button "Dot" at bounding box center [570, 400] width 9 height 9
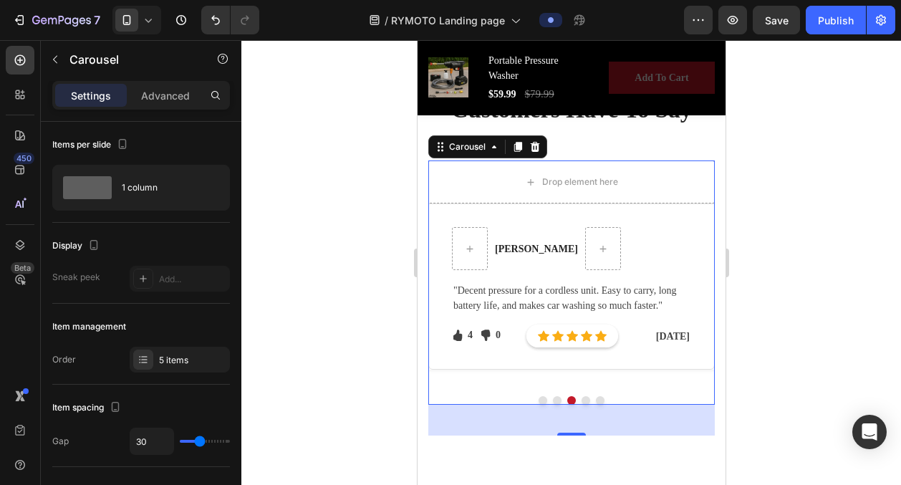
click at [587, 396] on button "Dot" at bounding box center [585, 400] width 9 height 9
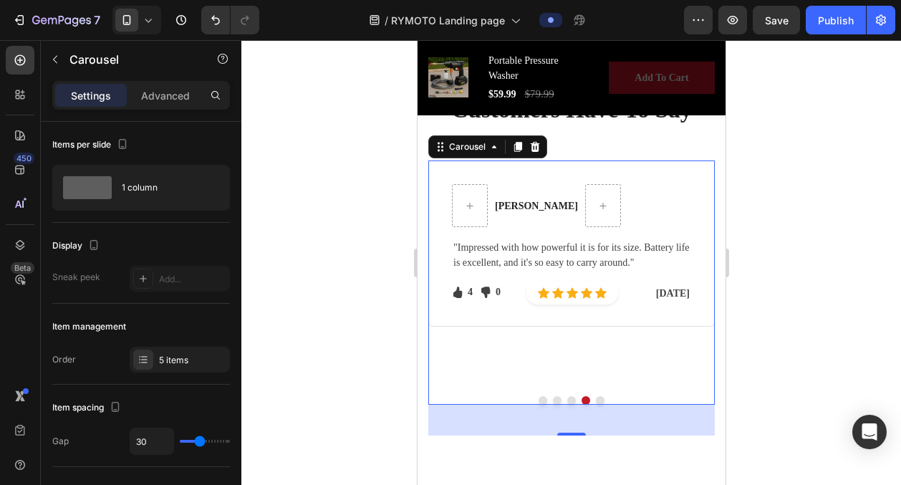
click at [604, 399] on div at bounding box center [571, 400] width 286 height 9
click at [557, 402] on button "Dot" at bounding box center [556, 400] width 9 height 9
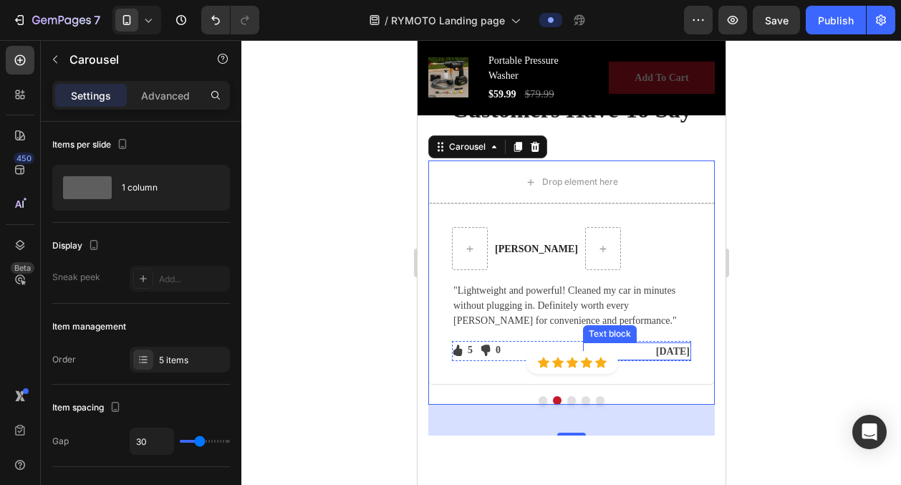
click at [656, 352] on p "Jul, 2025" at bounding box center [636, 351] width 105 height 15
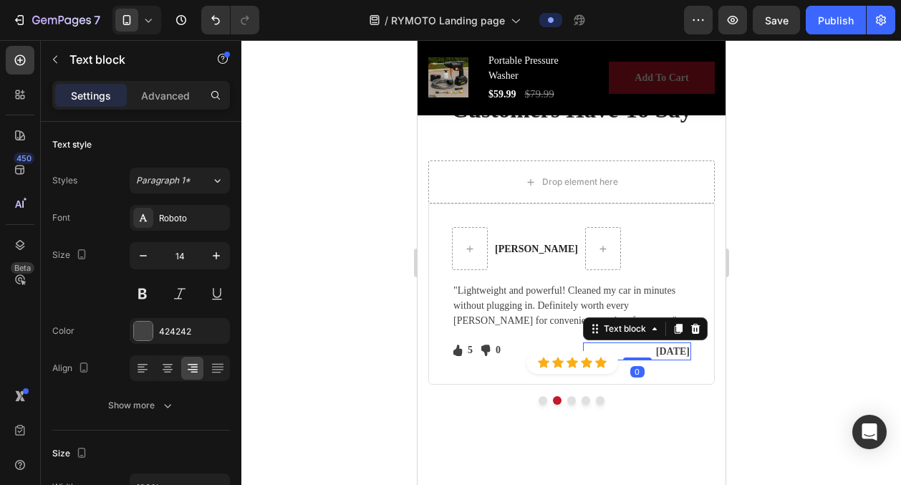
click at [656, 352] on p "Jul, 2025" at bounding box center [636, 351] width 105 height 15
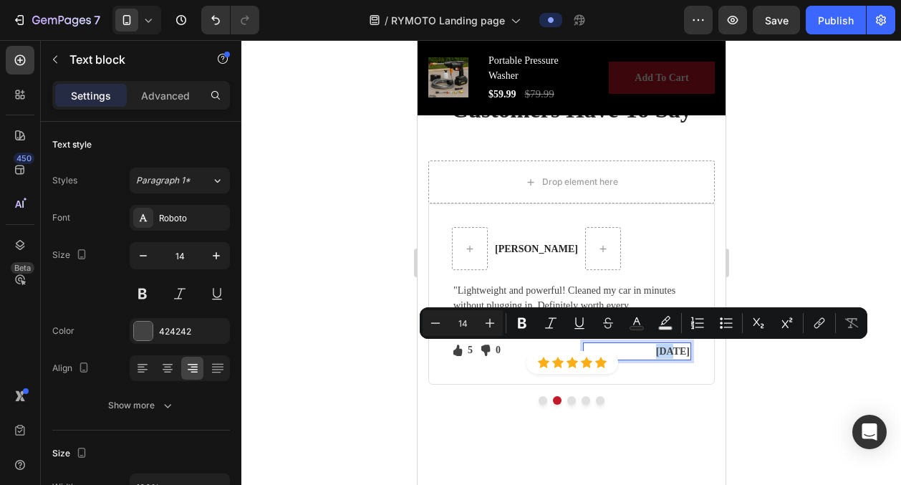
click at [656, 352] on p "Jul, 2025" at bounding box center [636, 351] width 105 height 15
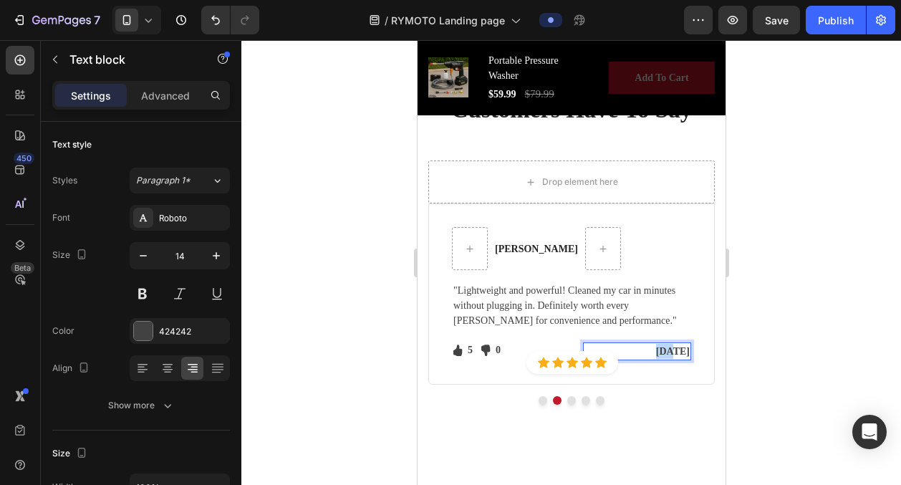
click at [656, 352] on p "Jul, 2025" at bounding box center [636, 351] width 105 height 15
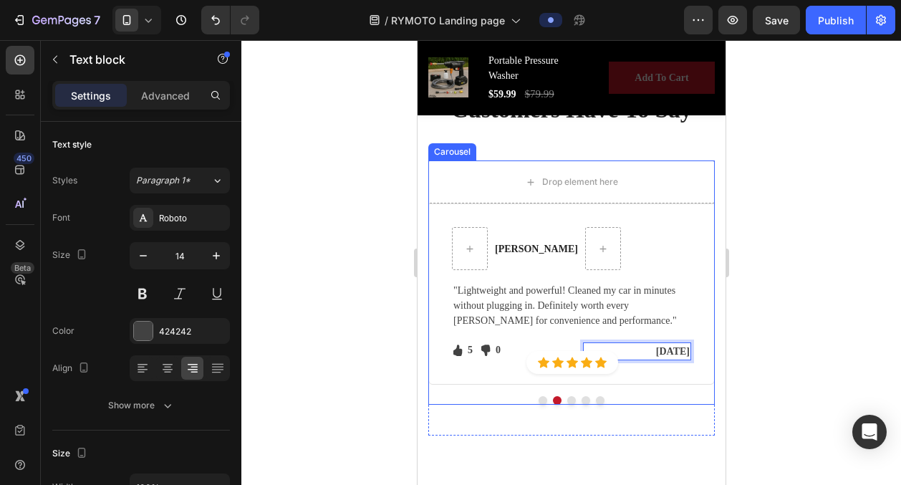
click at [569, 400] on button "Dot" at bounding box center [570, 400] width 9 height 9
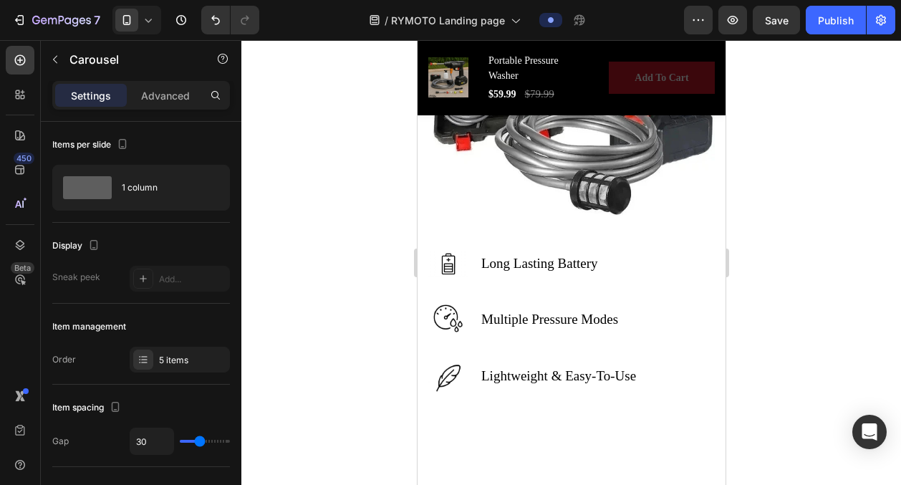
scroll to position [3127, 0]
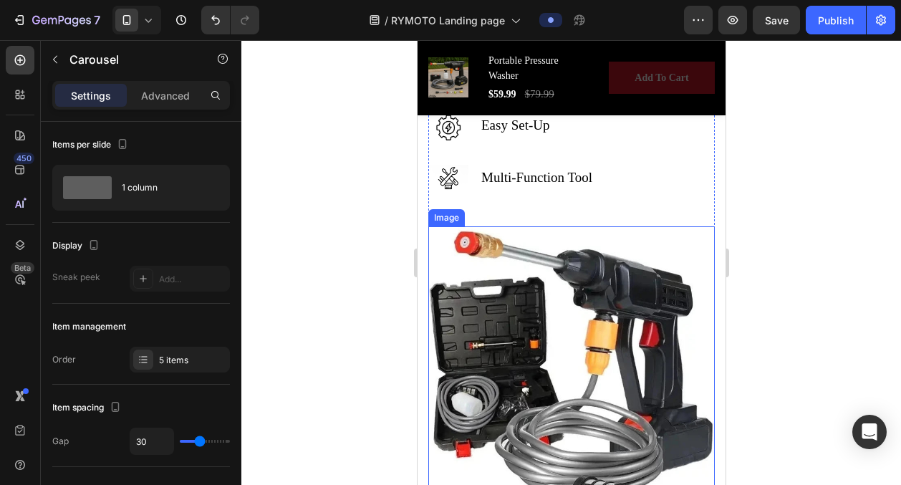
click at [582, 317] on img at bounding box center [571, 374] width 286 height 296
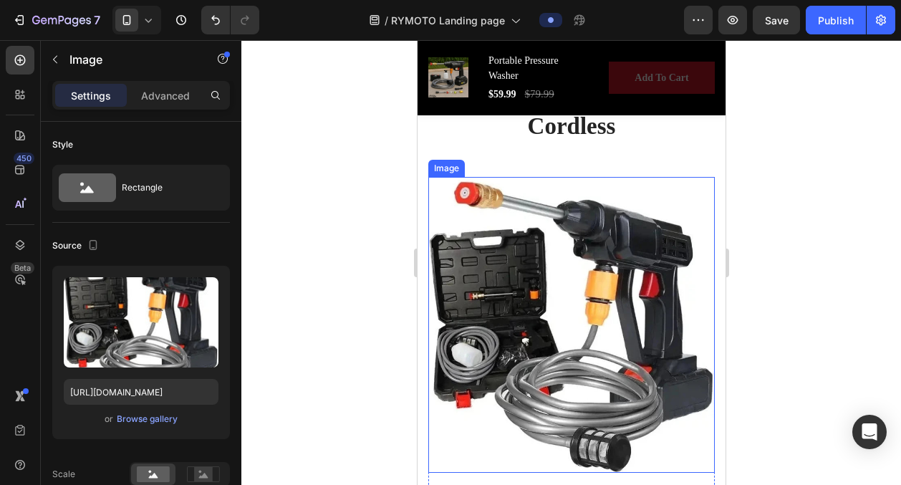
scroll to position [2043, 0]
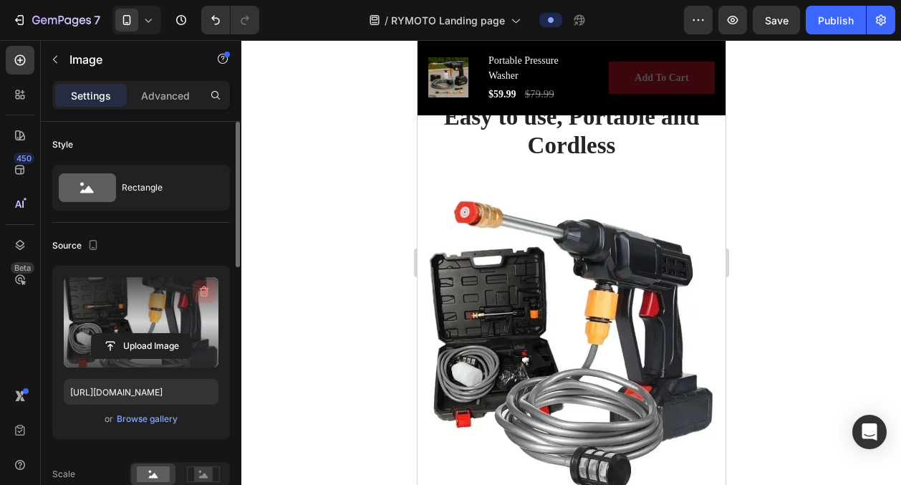
click at [201, 289] on icon "button" at bounding box center [204, 291] width 9 height 11
click at [143, 334] on input "file" at bounding box center [141, 346] width 99 height 24
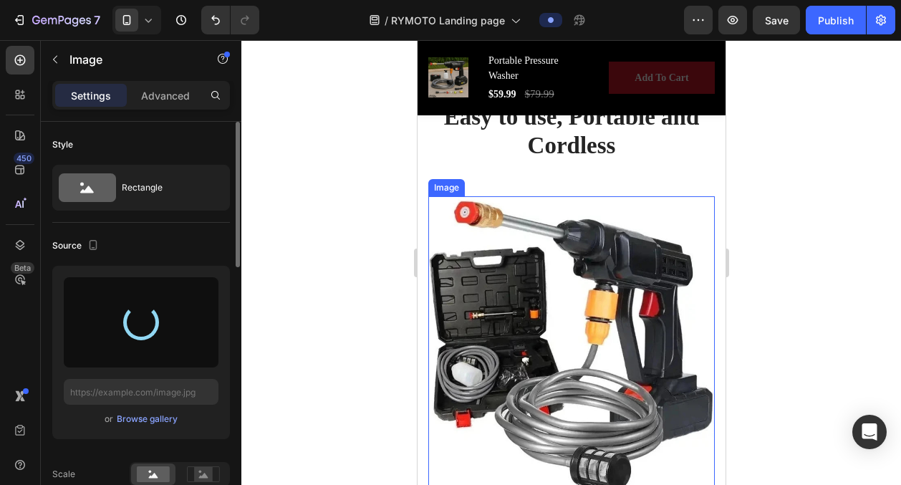
type input "[URL][DOMAIN_NAME]"
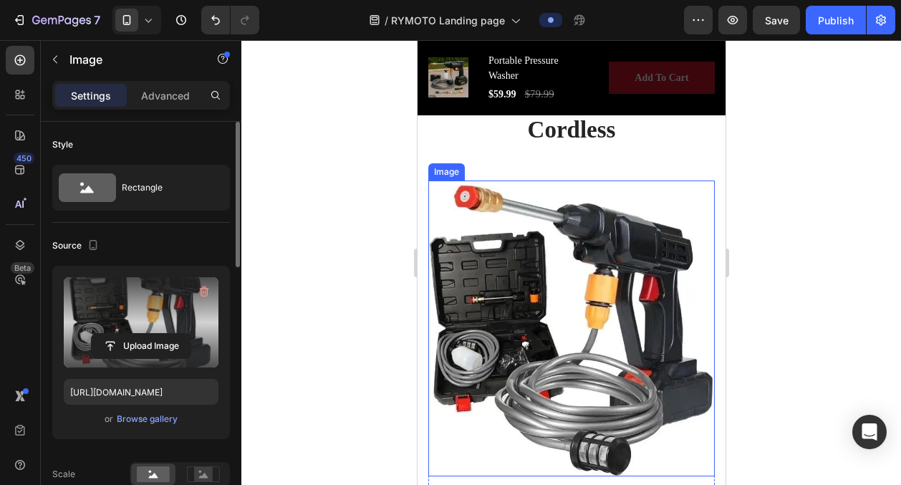
scroll to position [2058, 0]
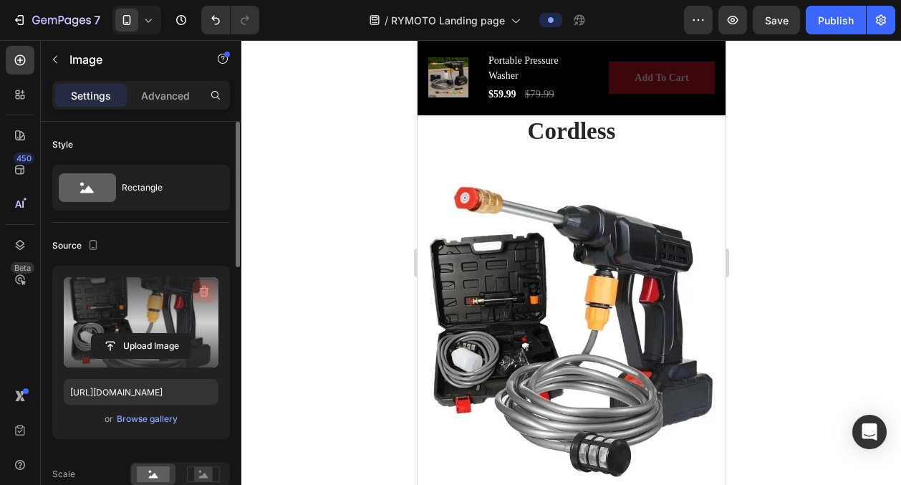
click at [208, 284] on icon "button" at bounding box center [204, 291] width 14 height 14
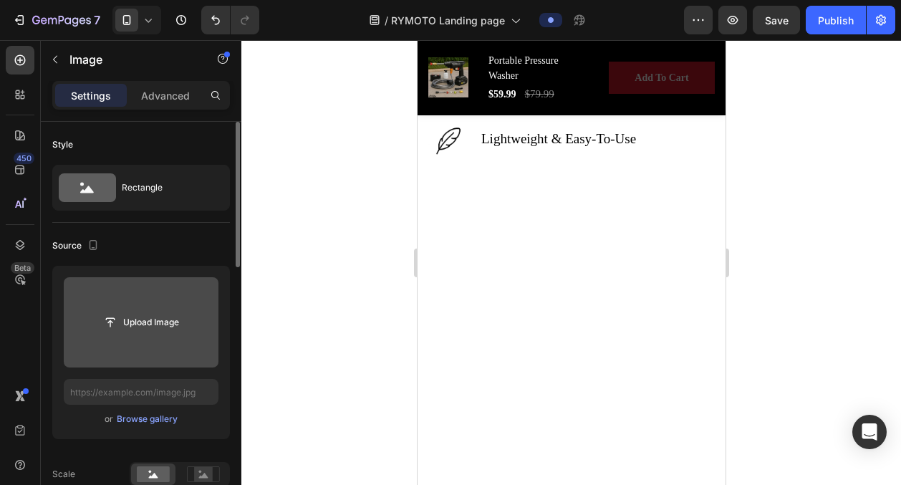
scroll to position [3170, 0]
click at [122, 319] on input "file" at bounding box center [141, 322] width 99 height 24
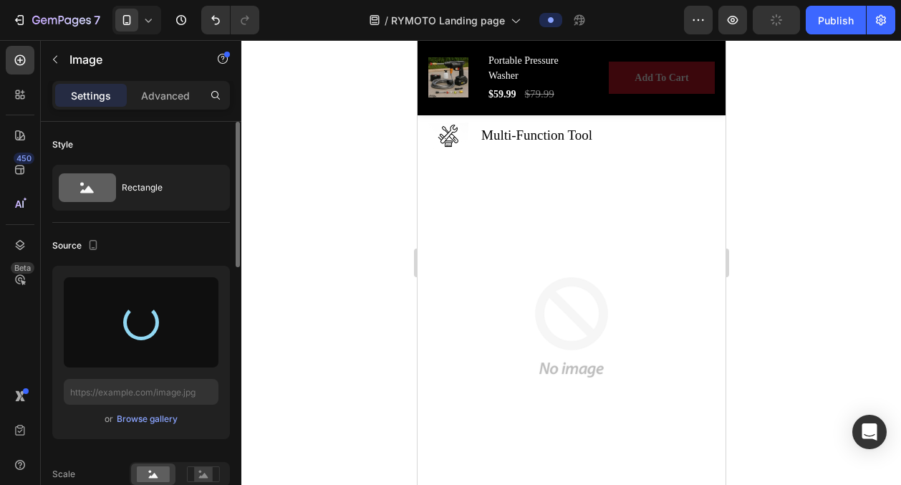
type input "[URL][DOMAIN_NAME]"
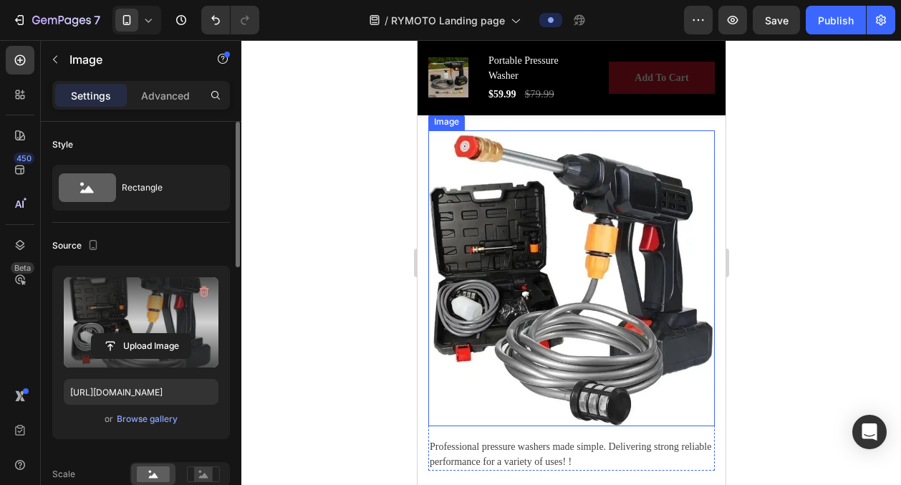
scroll to position [2100, 0]
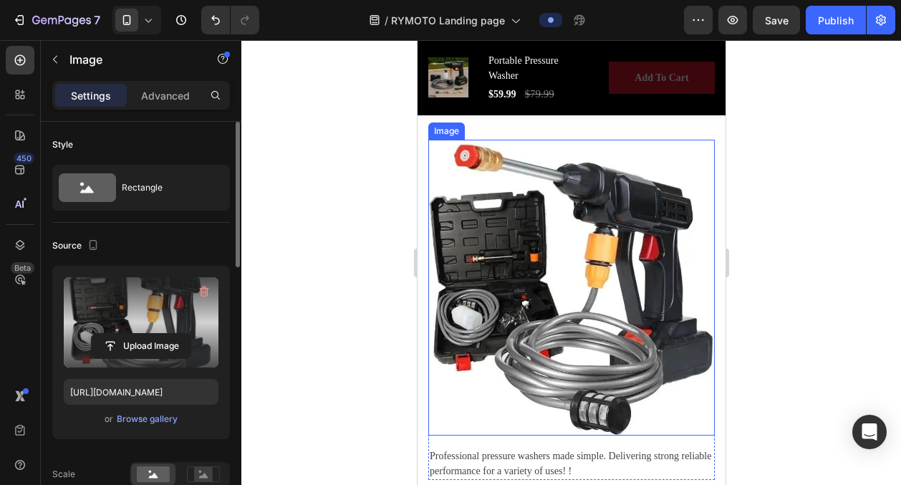
click at [644, 194] on img at bounding box center [571, 288] width 286 height 296
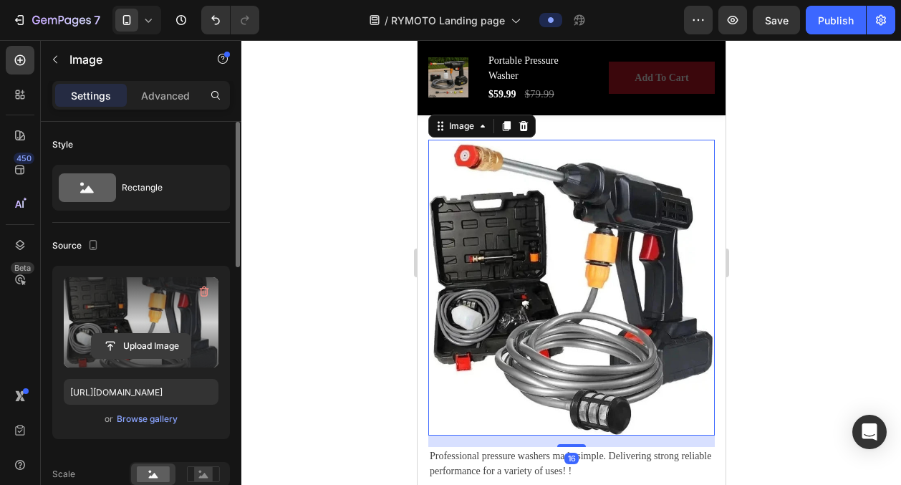
click at [206, 289] on icon "button" at bounding box center [204, 291] width 14 height 14
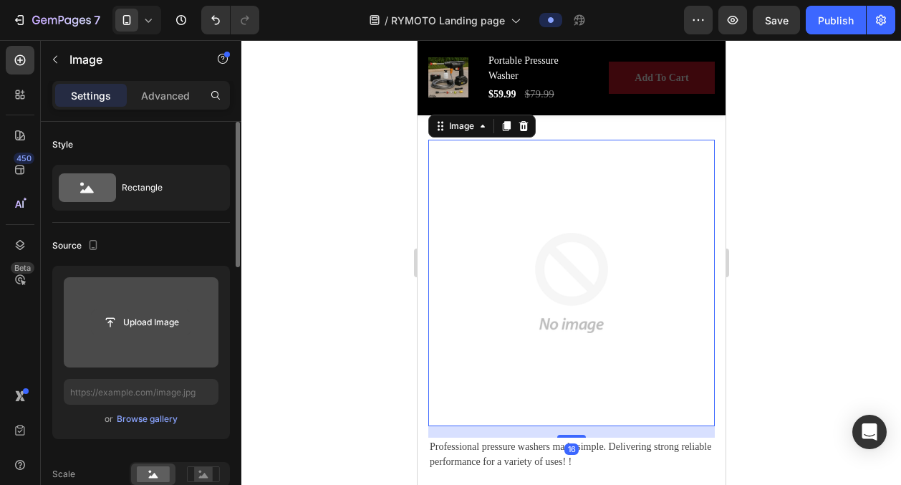
click at [123, 329] on input "file" at bounding box center [141, 322] width 99 height 24
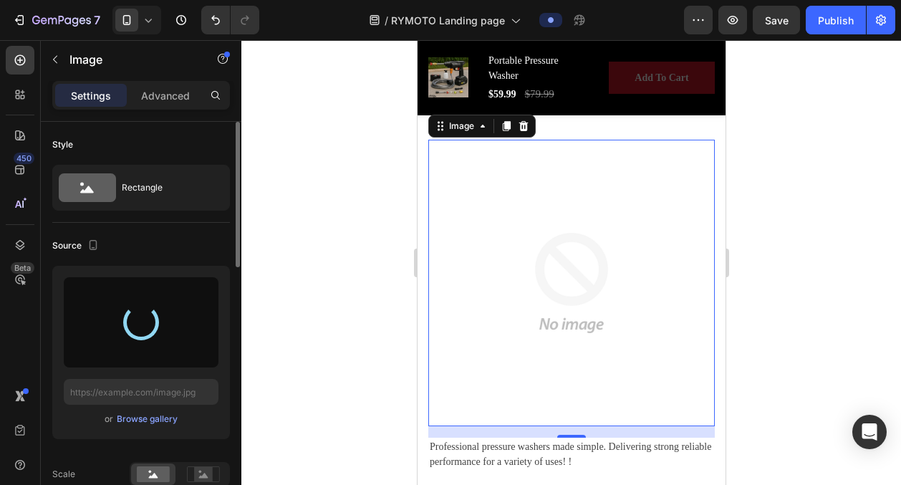
type input "[URL][DOMAIN_NAME]"
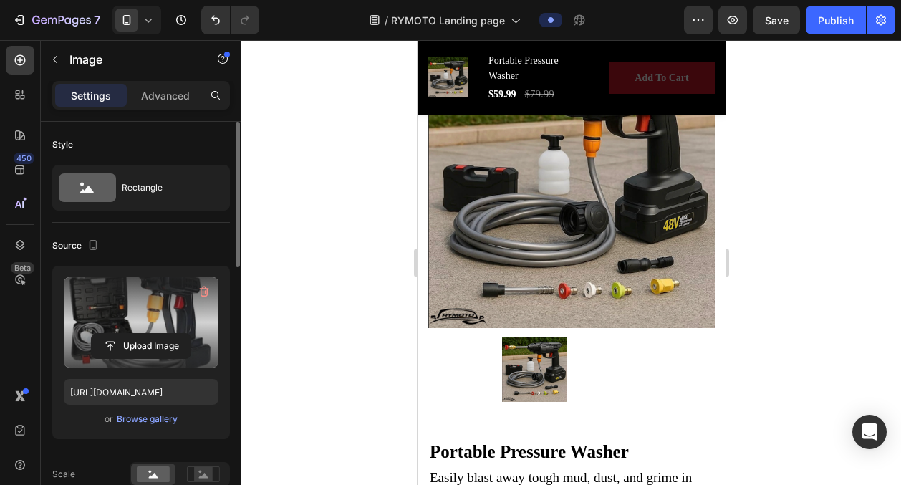
scroll to position [350, 0]
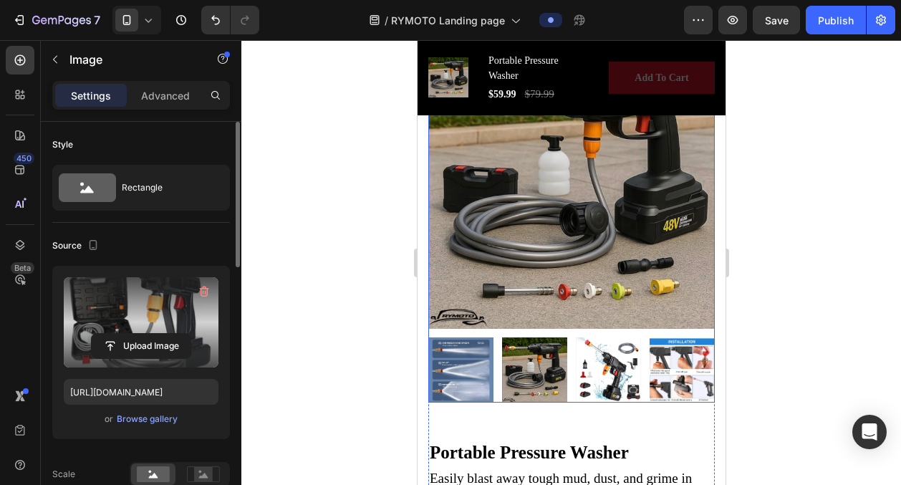
click at [619, 360] on img at bounding box center [607, 369] width 65 height 65
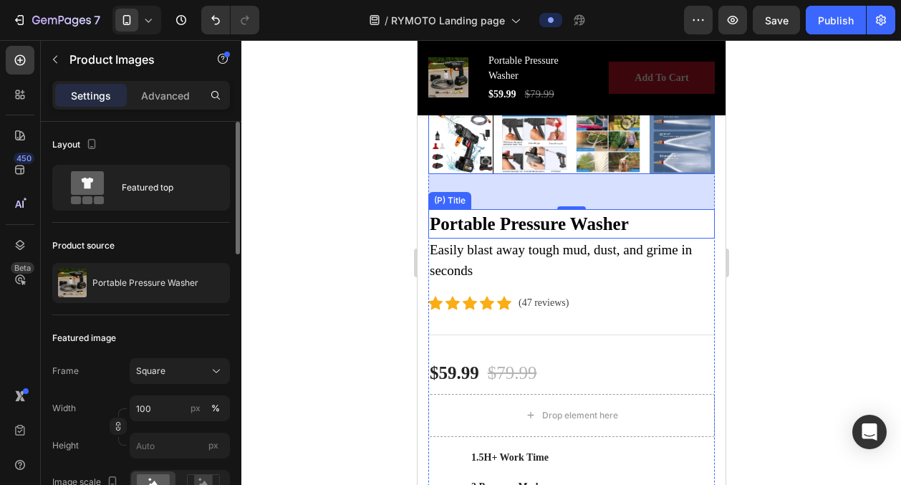
scroll to position [577, 0]
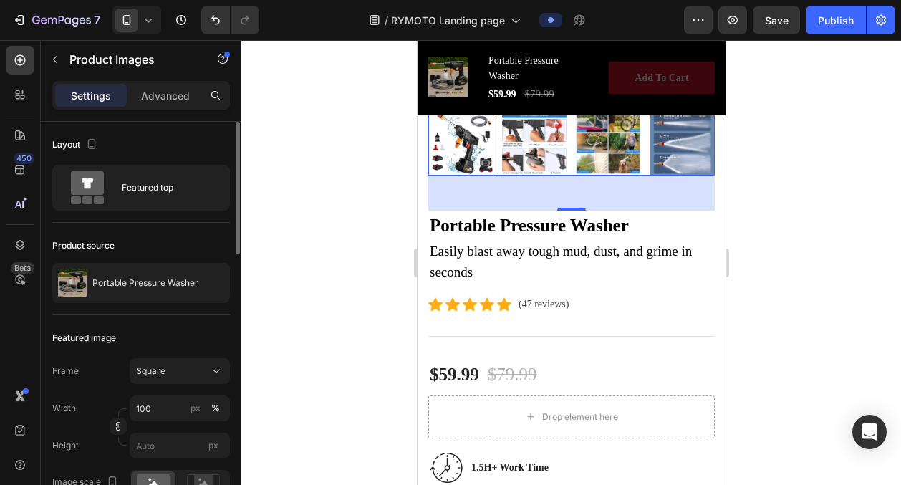
click at [785, 293] on div at bounding box center [571, 262] width 660 height 445
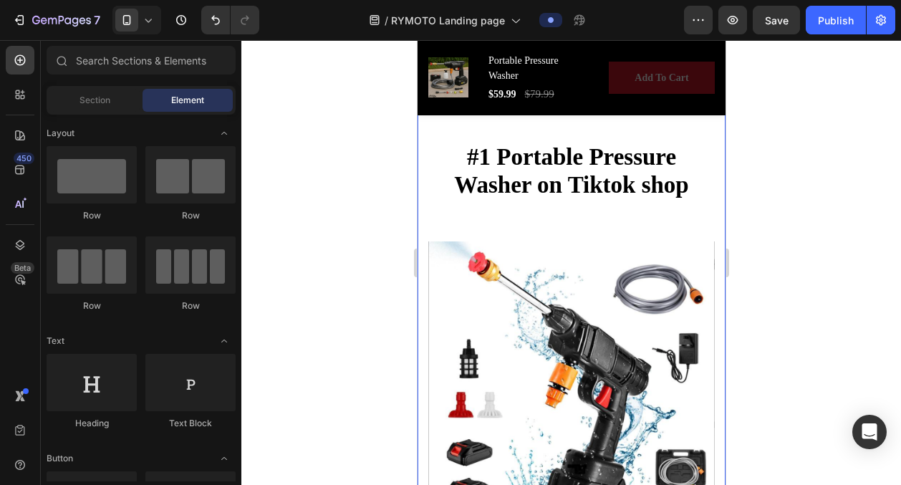
scroll to position [0, 0]
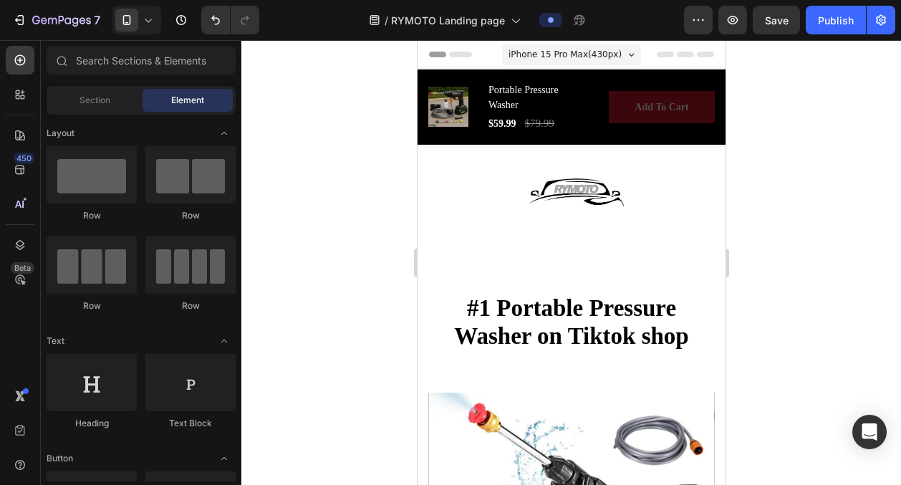
click at [397, 228] on div at bounding box center [571, 262] width 660 height 445
click at [145, 21] on icon at bounding box center [148, 20] width 14 height 14
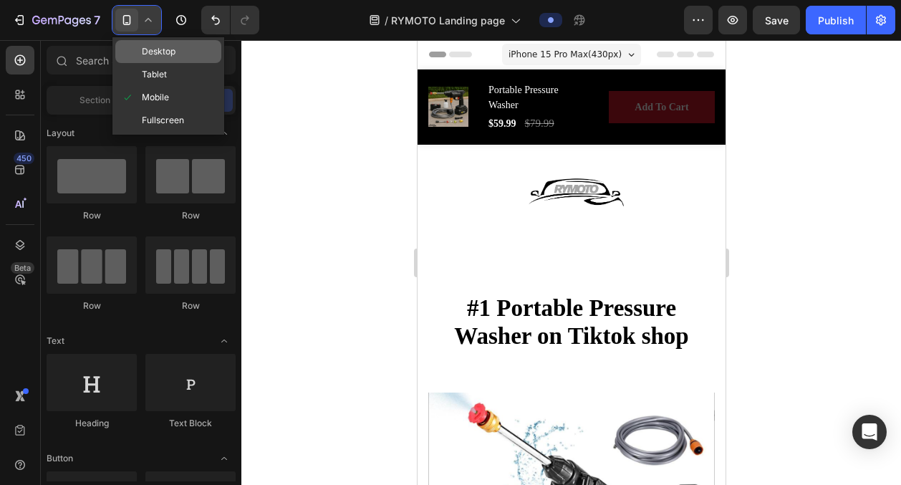
click at [167, 53] on span "Desktop" at bounding box center [159, 51] width 34 height 14
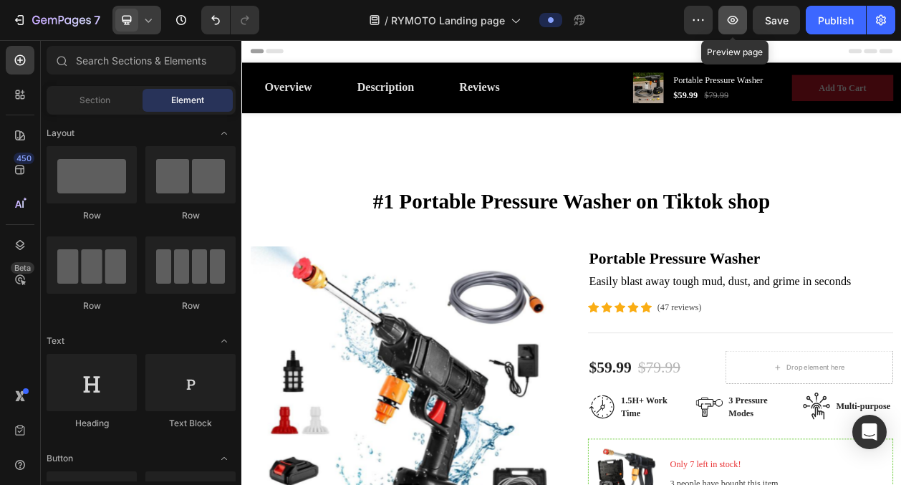
click at [738, 20] on icon "button" at bounding box center [733, 20] width 11 height 9
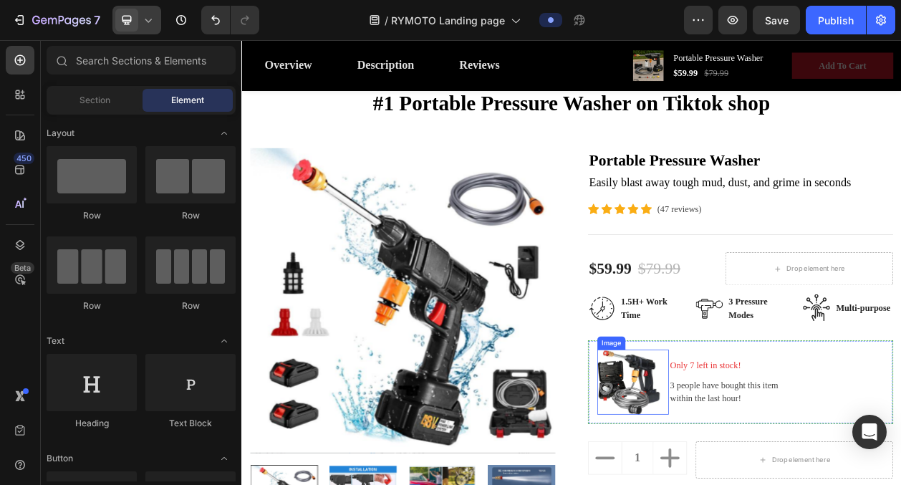
scroll to position [119, 0]
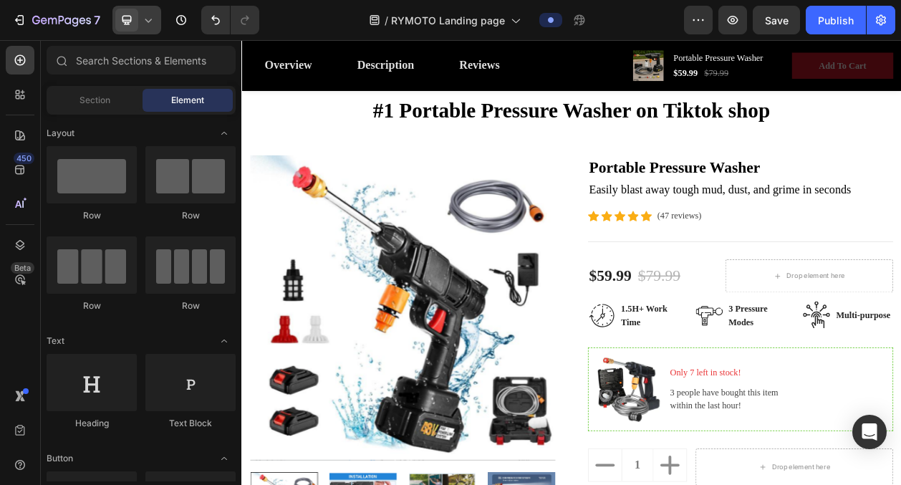
click at [154, 20] on icon at bounding box center [148, 20] width 14 height 14
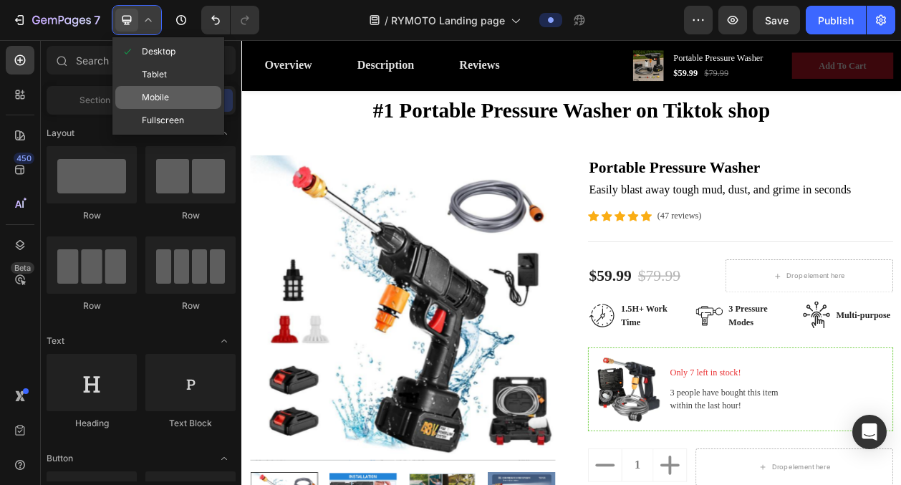
click at [166, 95] on span "Mobile" at bounding box center [155, 97] width 27 height 14
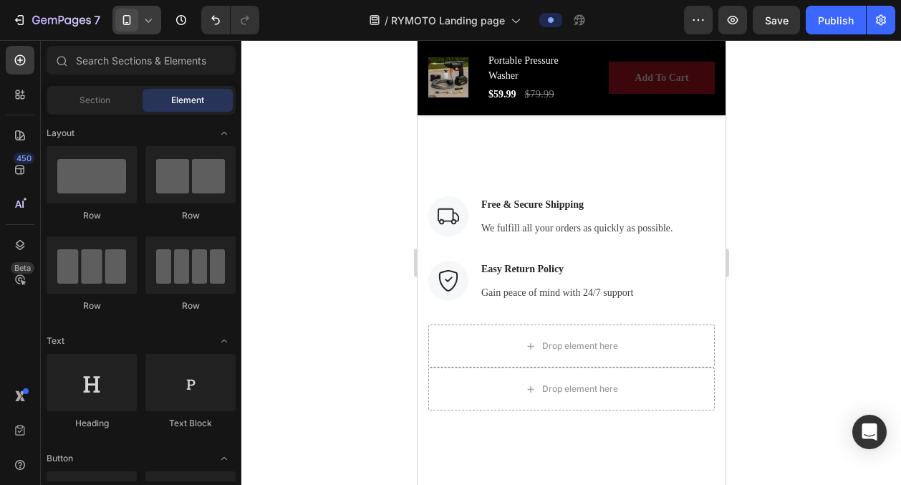
scroll to position [4202, 0]
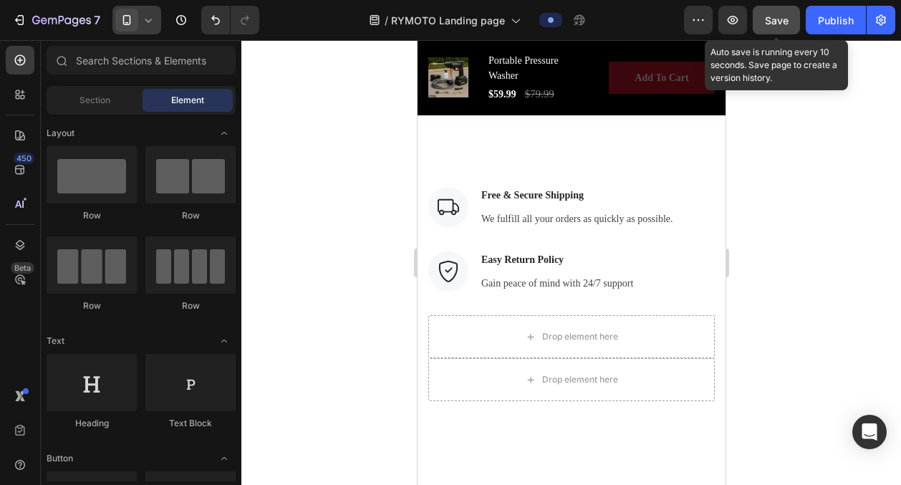
click at [768, 18] on span "Save" at bounding box center [777, 20] width 24 height 12
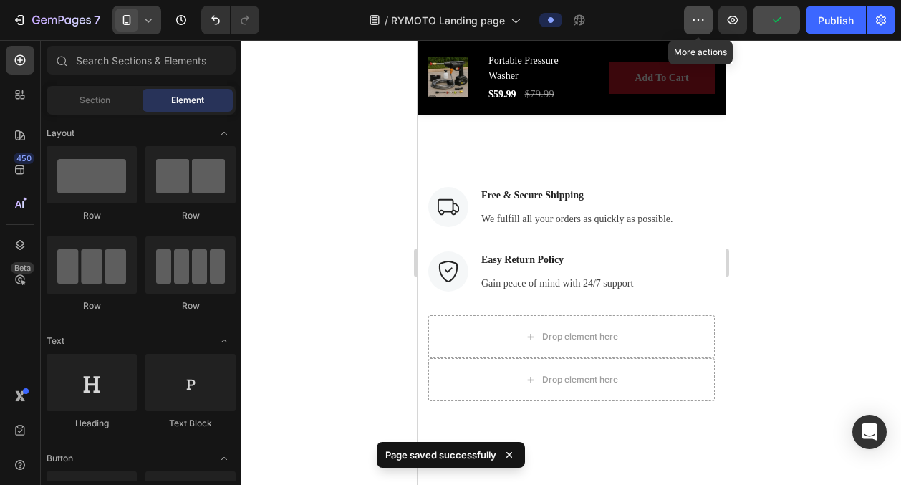
click at [700, 19] on icon "button" at bounding box center [699, 19] width 2 height 1
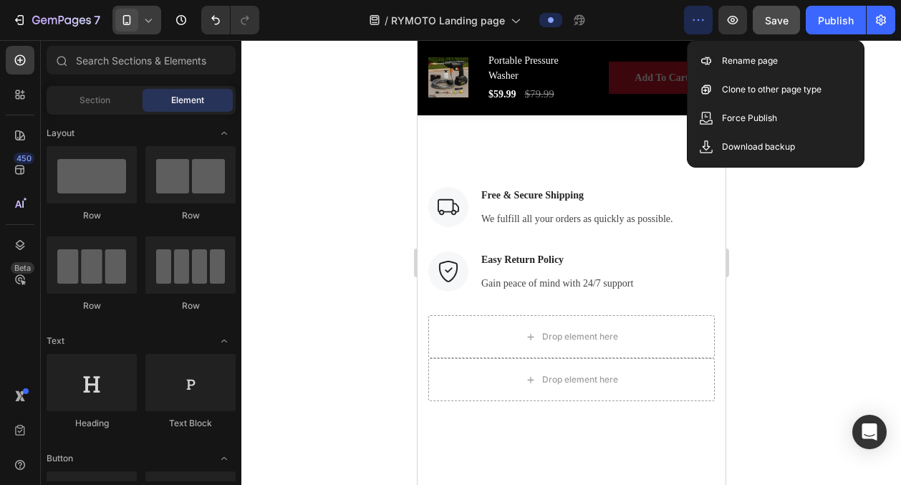
click at [350, 206] on div at bounding box center [571, 262] width 660 height 445
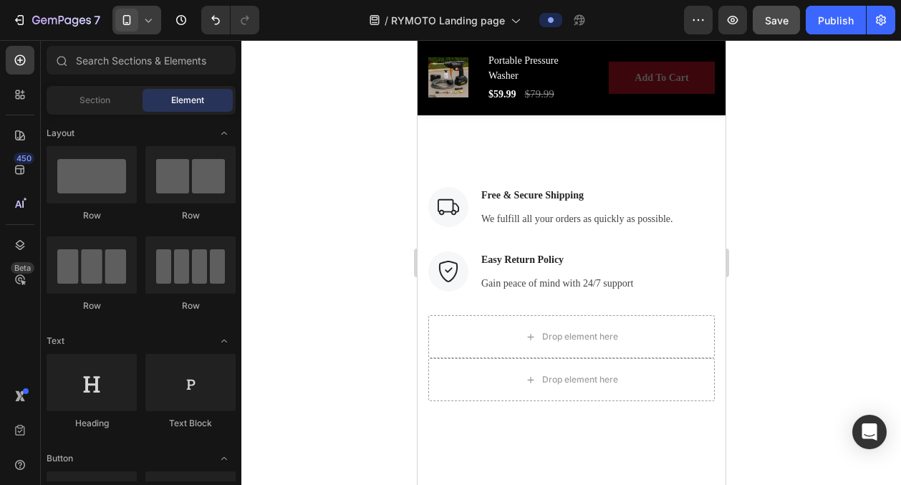
click at [153, 22] on icon at bounding box center [148, 20] width 14 height 14
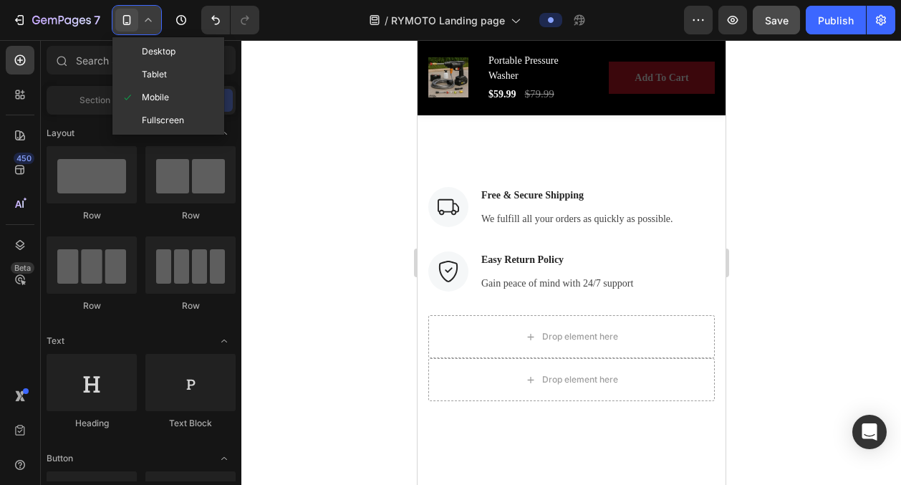
click at [154, 21] on icon at bounding box center [148, 20] width 14 height 14
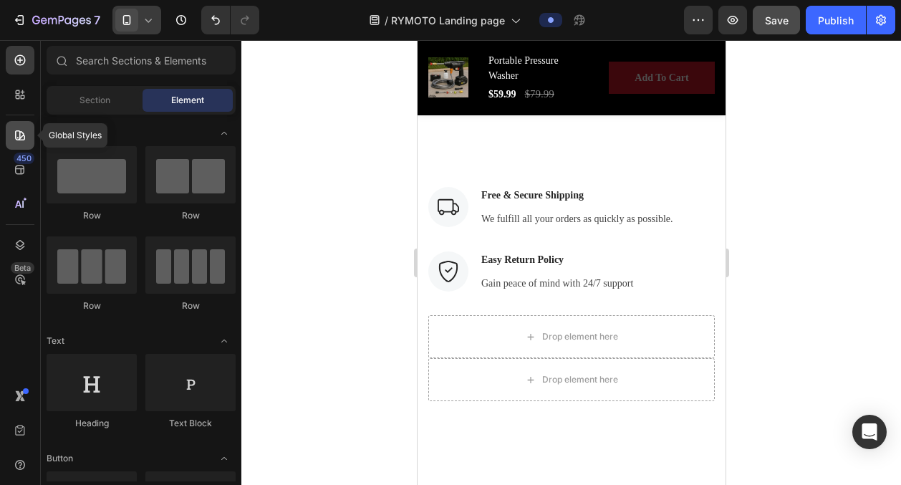
click at [23, 125] on div at bounding box center [20, 135] width 29 height 29
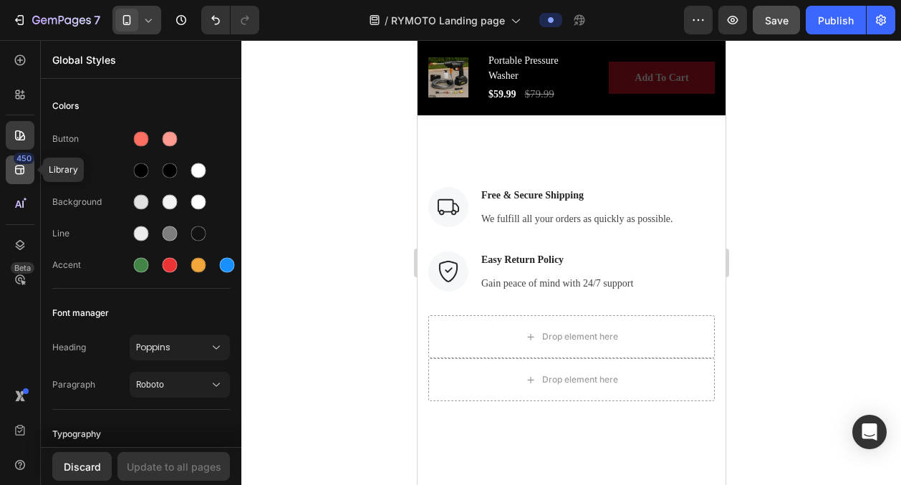
click at [23, 159] on div "450" at bounding box center [24, 158] width 21 height 11
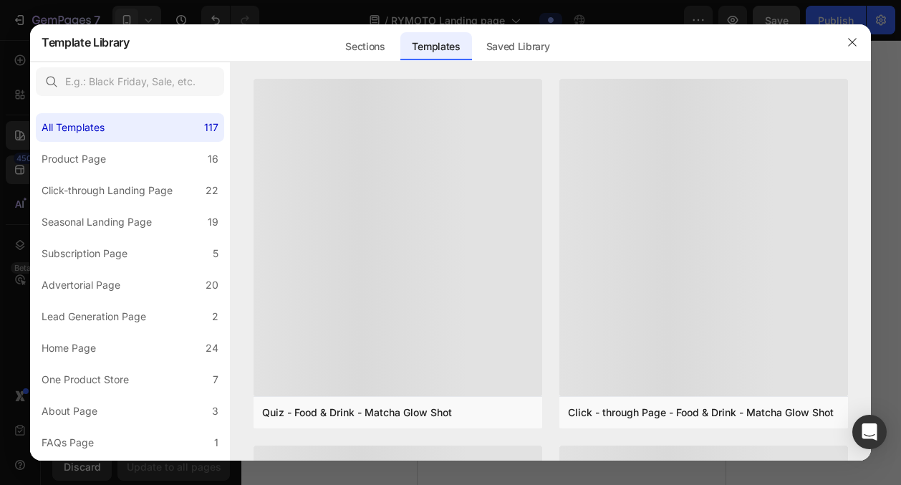
click at [19, 99] on div at bounding box center [450, 242] width 901 height 485
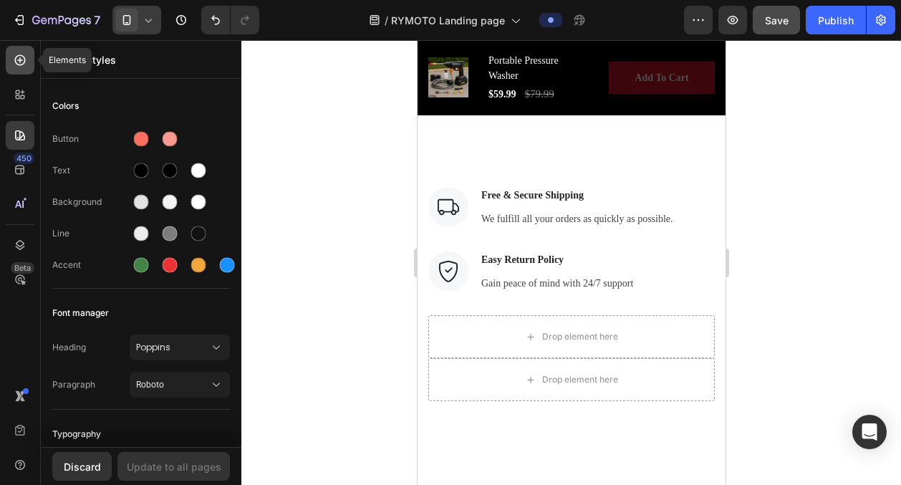
click at [21, 54] on icon at bounding box center [20, 60] width 14 height 14
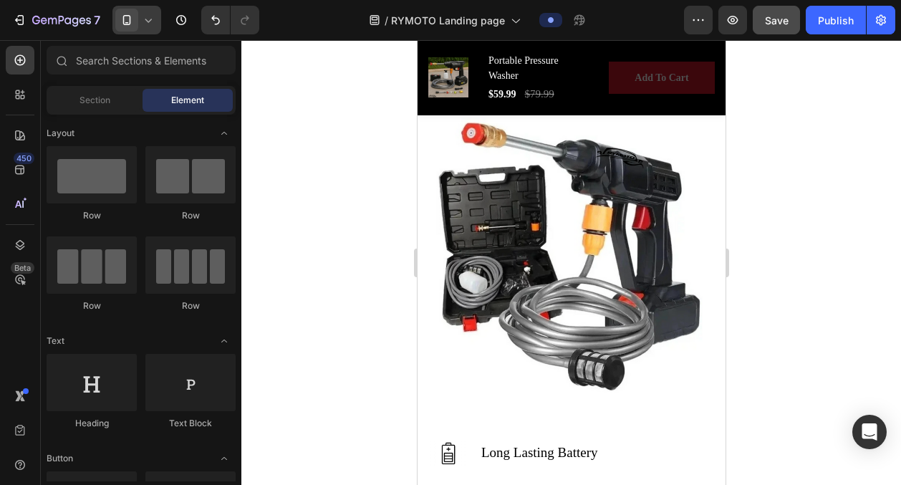
scroll to position [3251, 0]
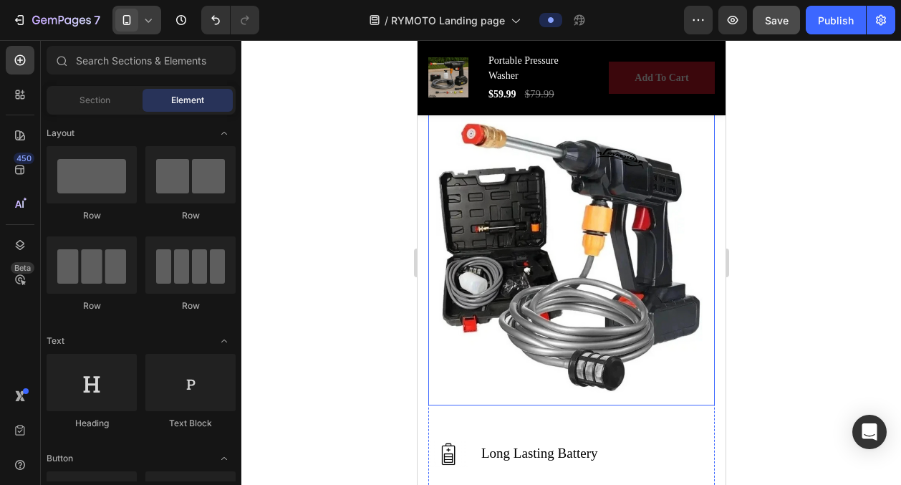
click at [595, 284] on img at bounding box center [571, 255] width 286 height 299
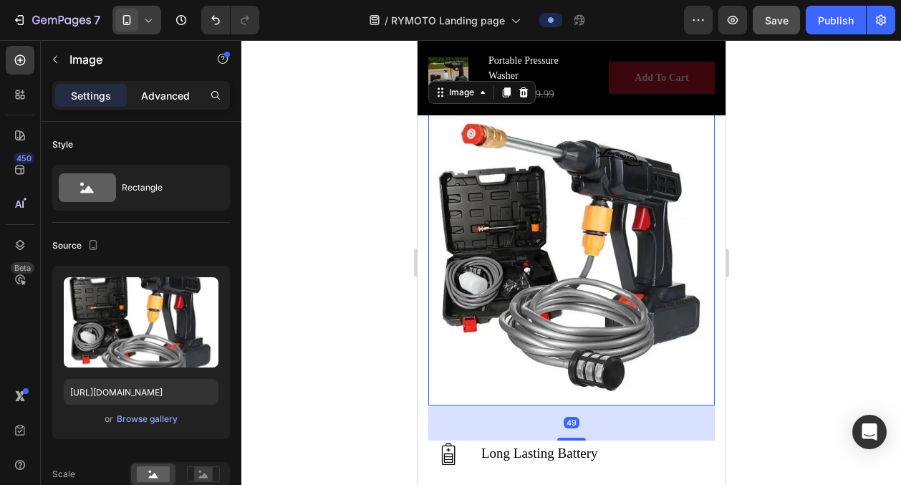
click at [173, 89] on p "Advanced" at bounding box center [165, 95] width 49 height 15
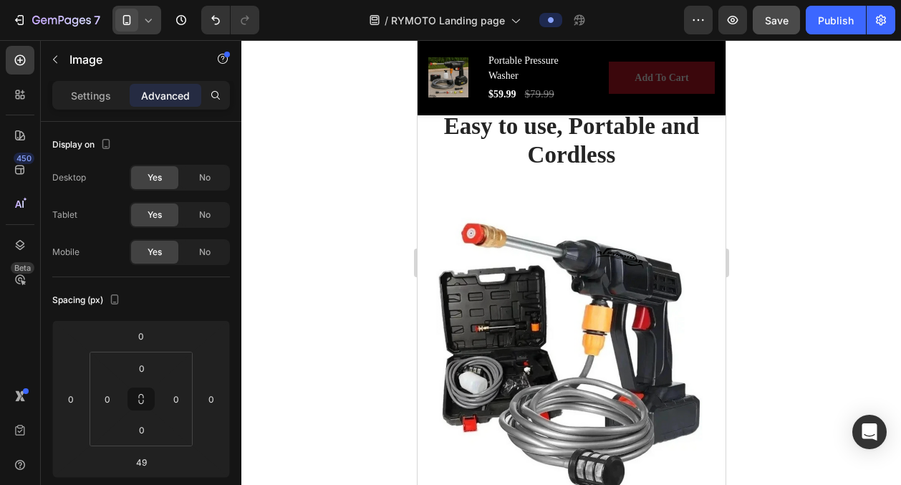
scroll to position [2032, 0]
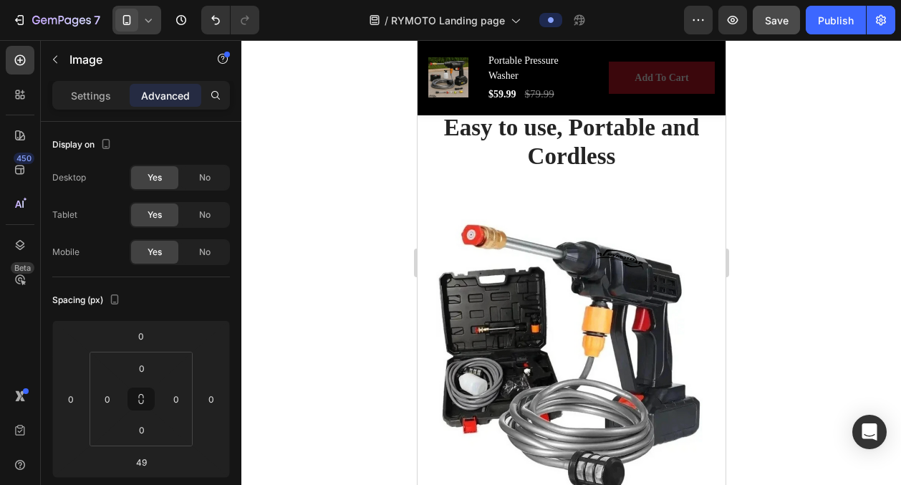
click at [531, 298] on img at bounding box center [571, 356] width 286 height 299
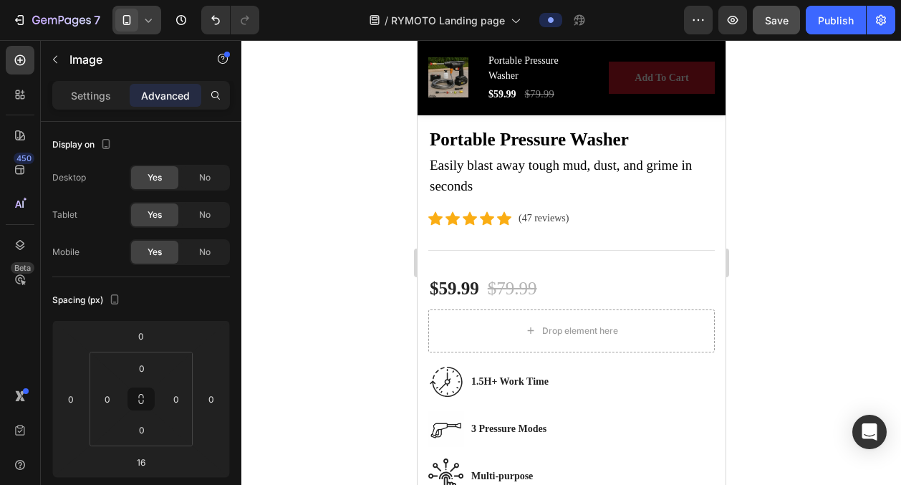
scroll to position [0, 0]
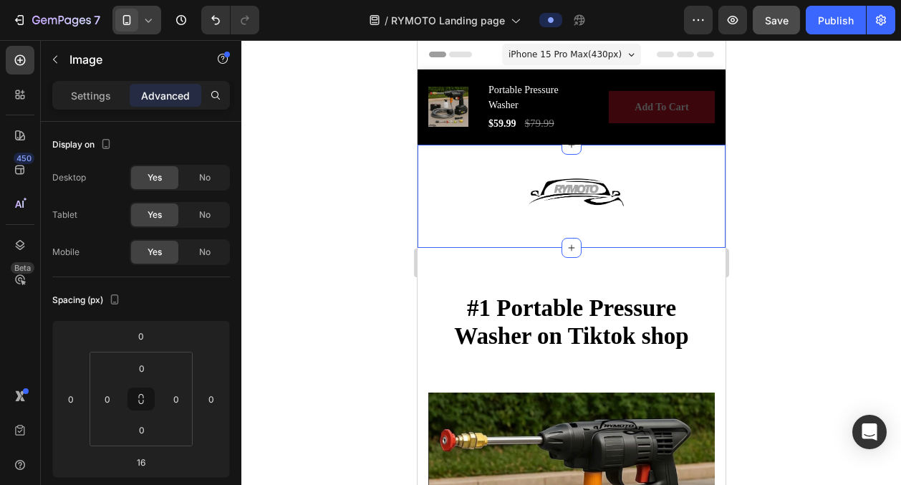
click at [561, 192] on img at bounding box center [570, 196] width 115 height 57
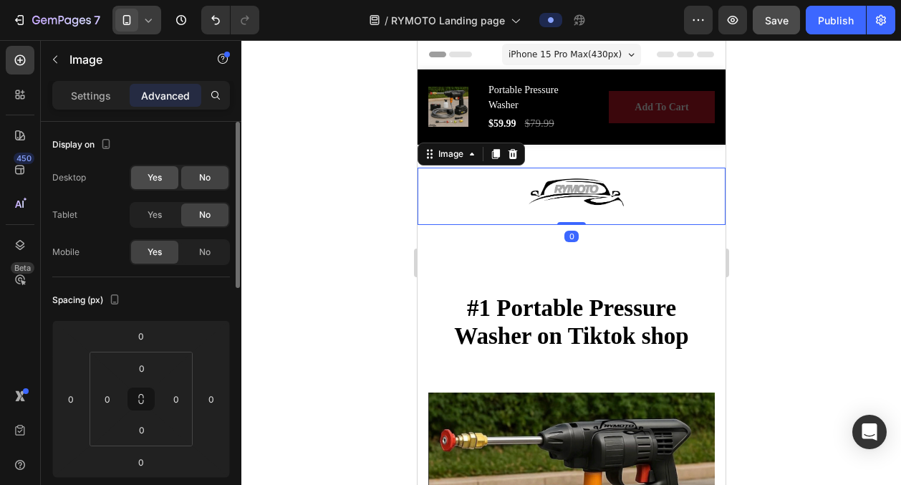
click at [153, 183] on span "Yes" at bounding box center [155, 177] width 14 height 13
click at [155, 210] on span "Yes" at bounding box center [155, 214] width 14 height 13
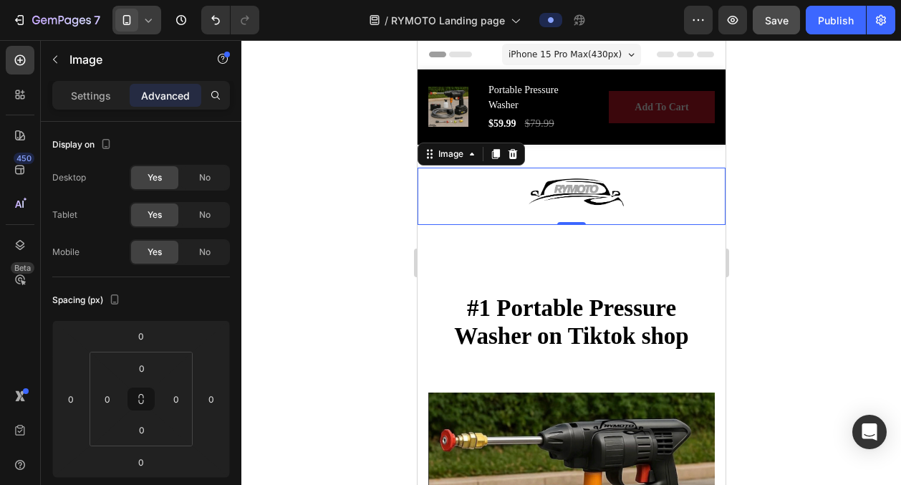
click at [362, 266] on div at bounding box center [571, 262] width 660 height 445
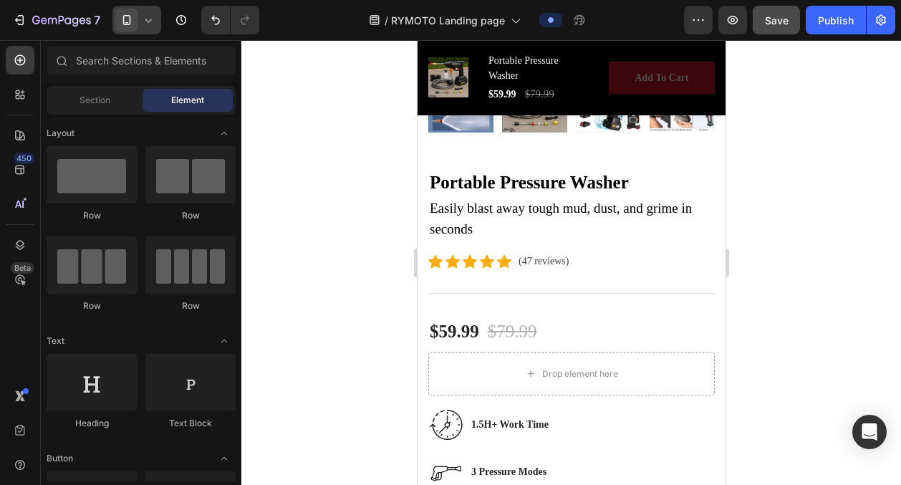
scroll to position [670, 0]
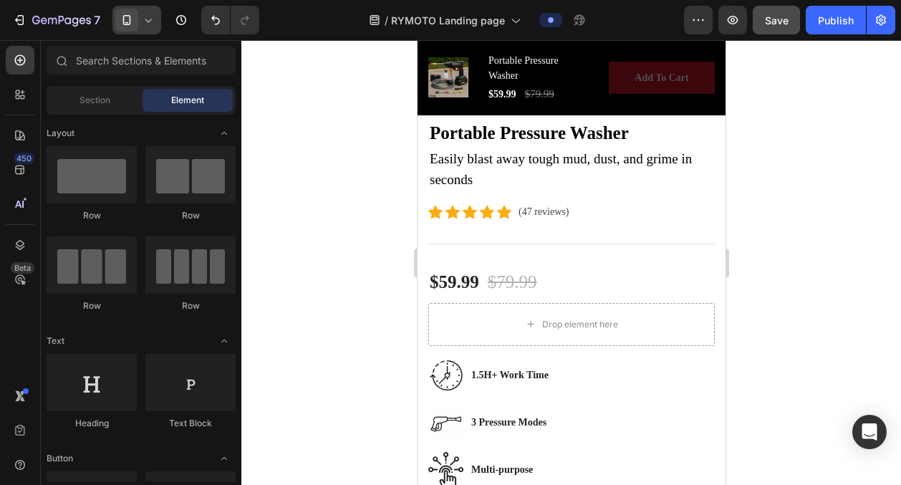
click at [145, 14] on icon at bounding box center [148, 20] width 14 height 14
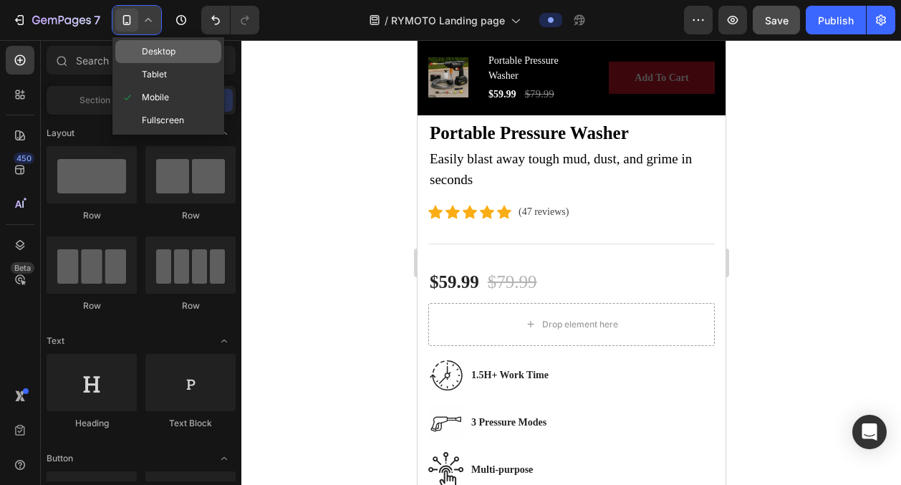
click at [150, 46] on span "Desktop" at bounding box center [159, 51] width 34 height 14
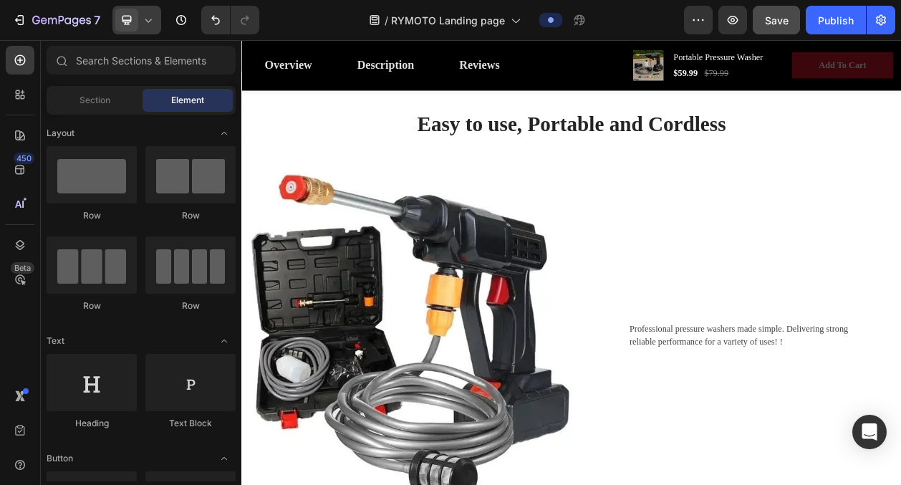
scroll to position [1207, 0]
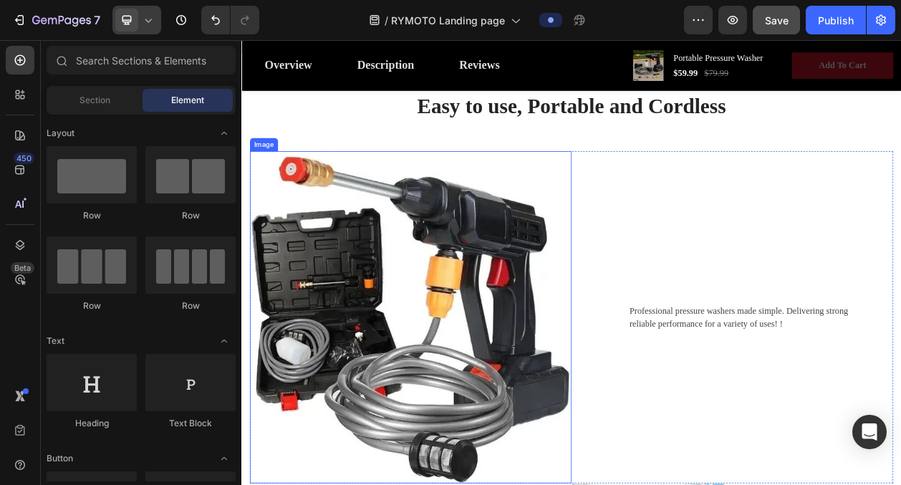
click at [673, 372] on div "Professional pressure washers made simple. Delivering strong reliable performan…" at bounding box center [880, 401] width 419 height 433
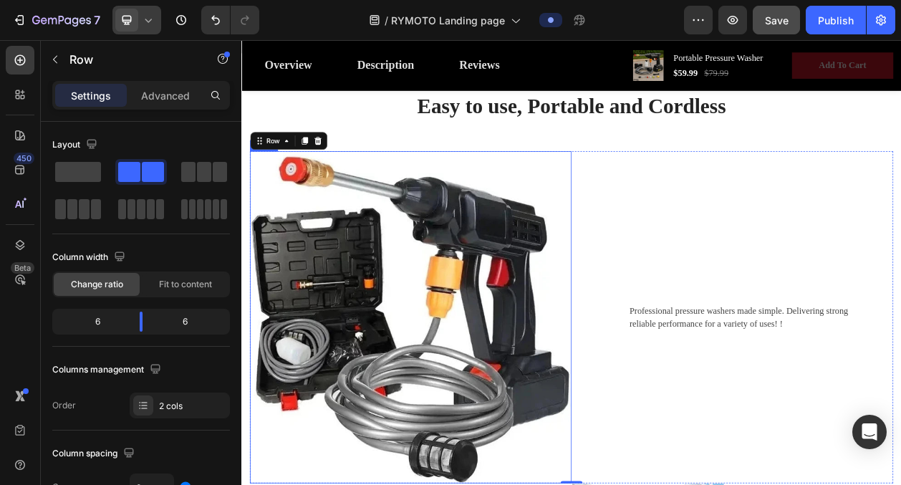
click at [593, 376] on img at bounding box center [461, 401] width 419 height 433
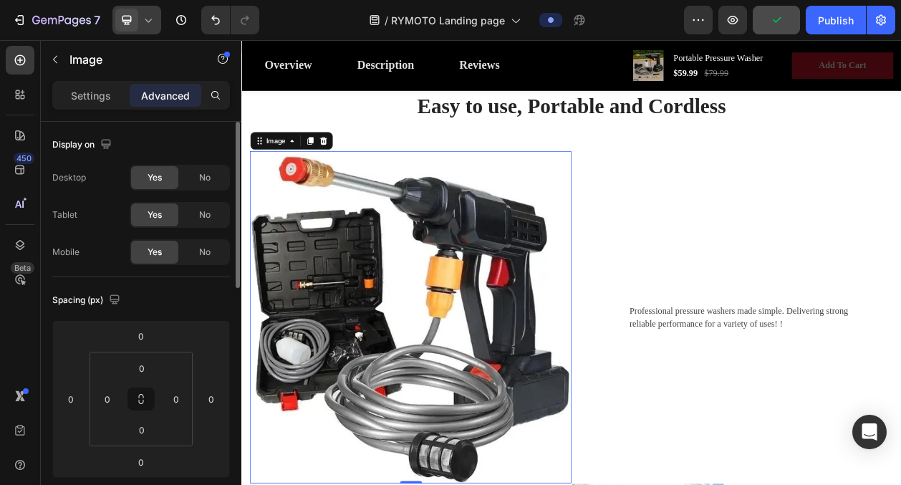
click at [96, 96] on p "Settings" at bounding box center [91, 95] width 40 height 15
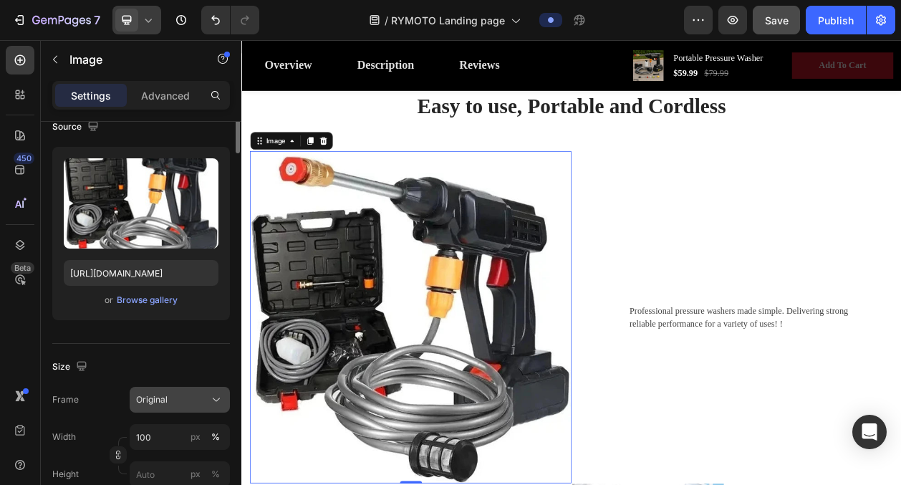
scroll to position [0, 0]
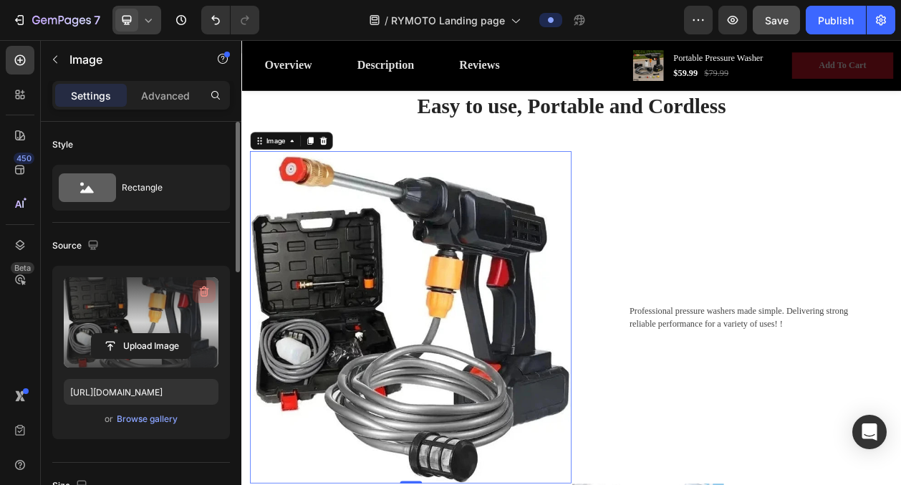
click at [203, 288] on icon "button" at bounding box center [204, 291] width 9 height 11
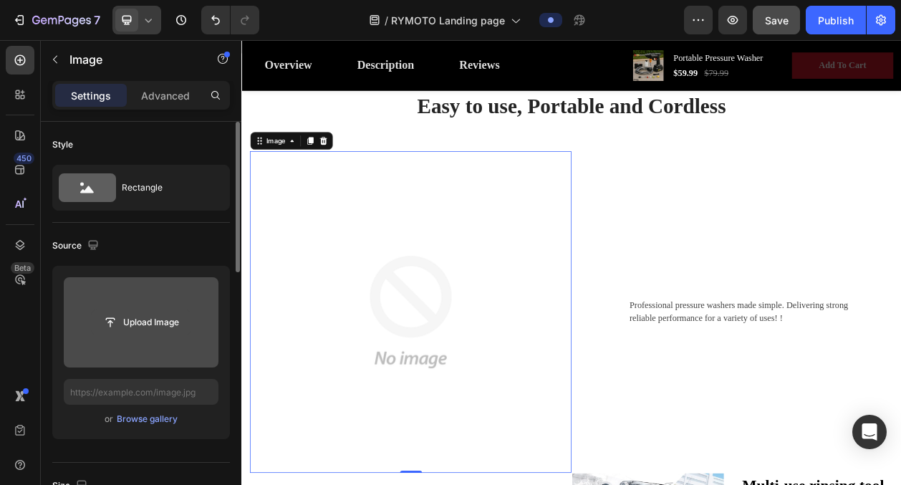
click at [165, 313] on input "file" at bounding box center [141, 322] width 99 height 24
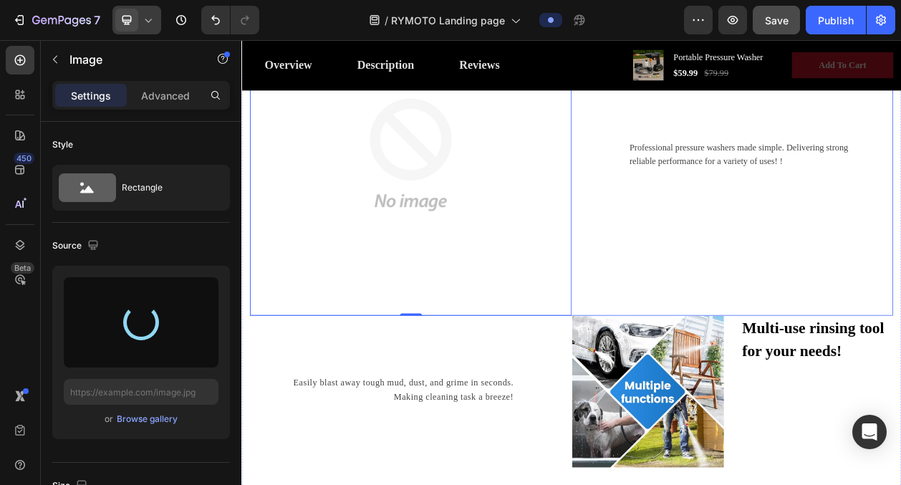
scroll to position [1431, 0]
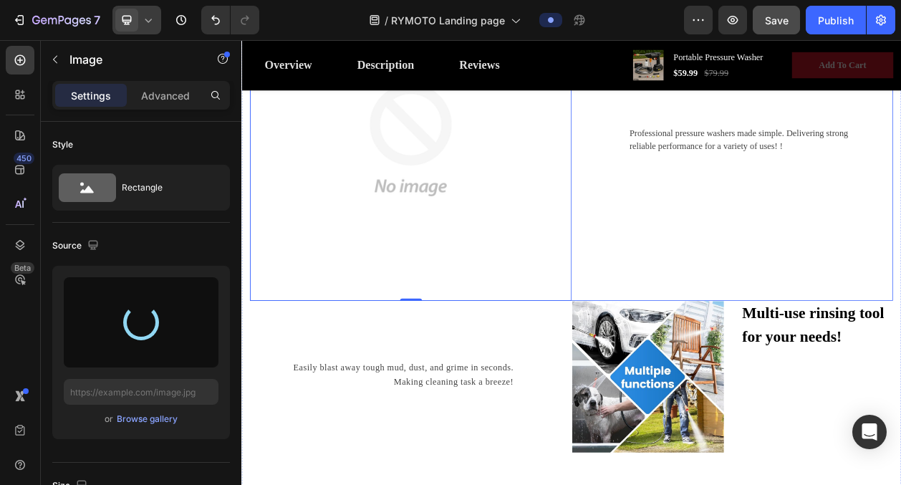
type input "[URL][DOMAIN_NAME]"
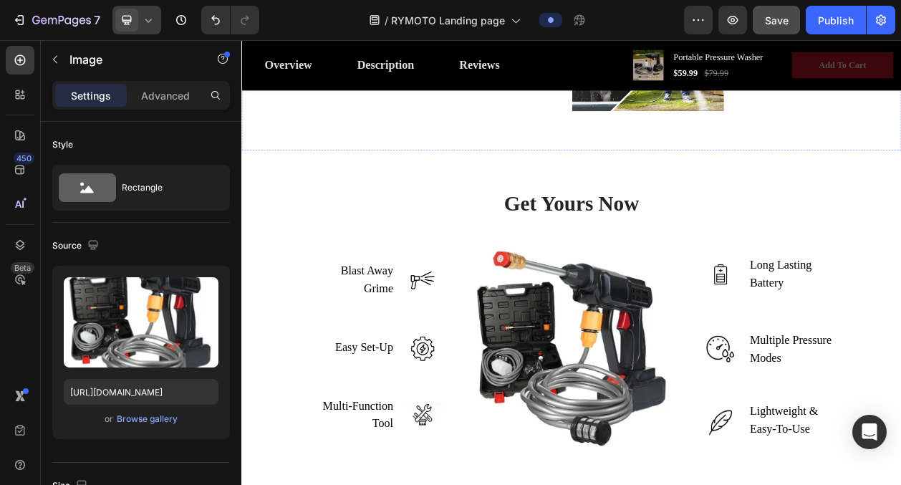
scroll to position [1942, 0]
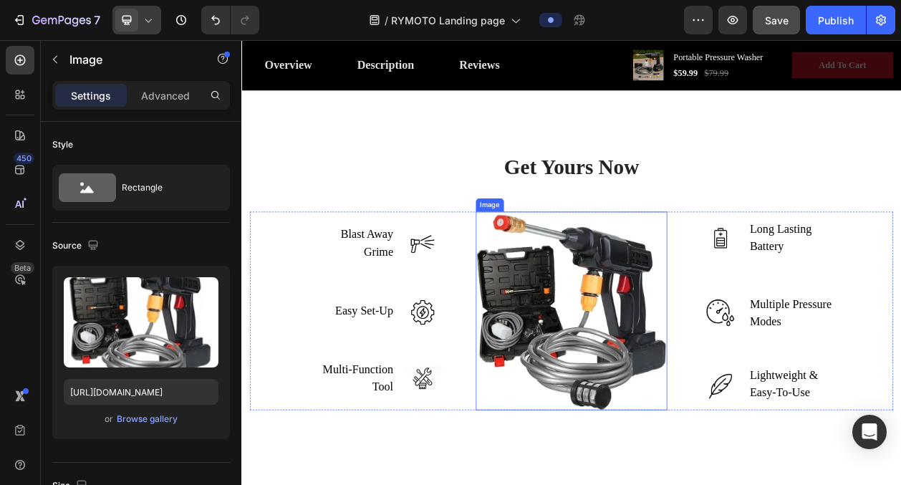
click at [687, 367] on img at bounding box center [671, 393] width 250 height 258
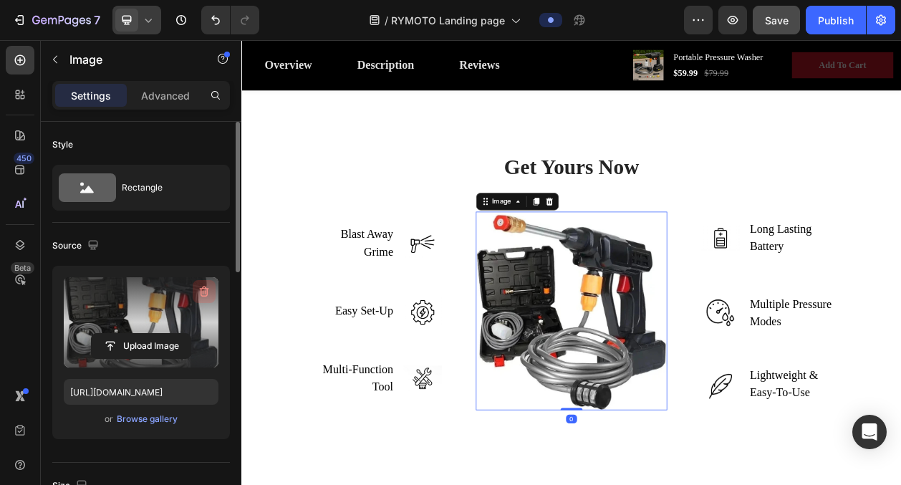
click at [208, 284] on icon "button" at bounding box center [204, 291] width 14 height 14
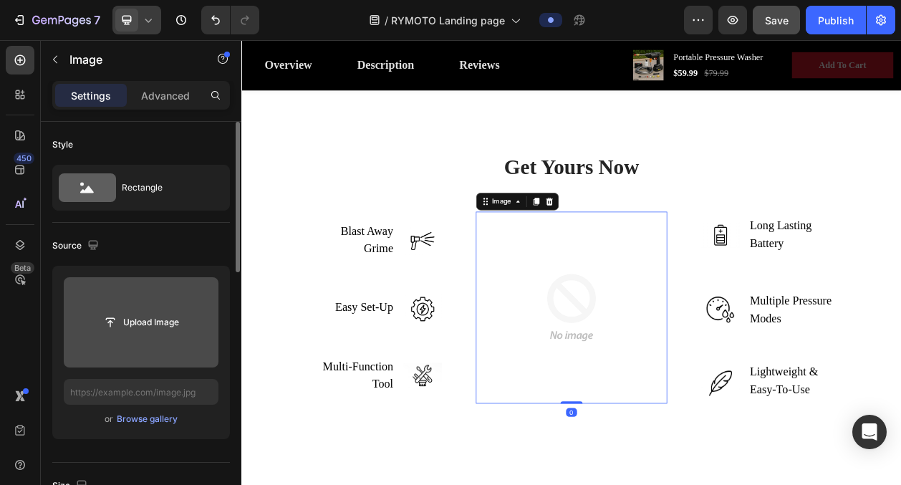
click at [155, 296] on input "file" at bounding box center [141, 322] width 155 height 90
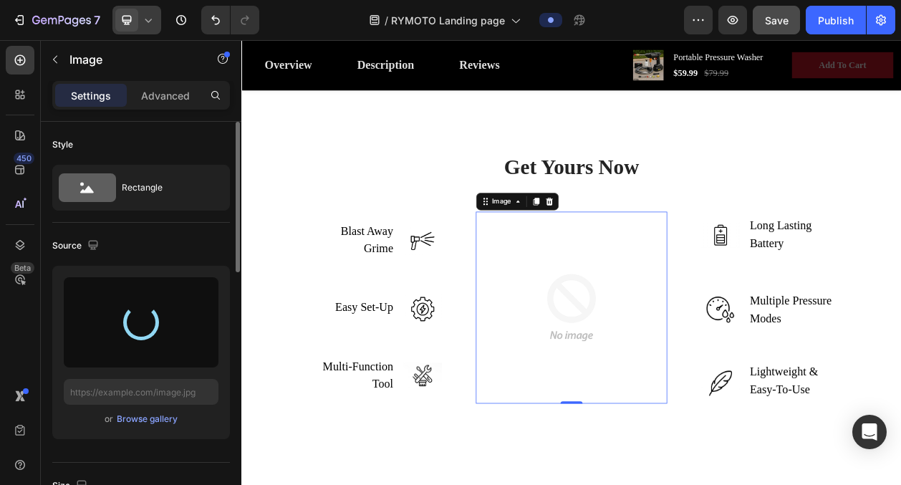
type input "[URL][DOMAIN_NAME]"
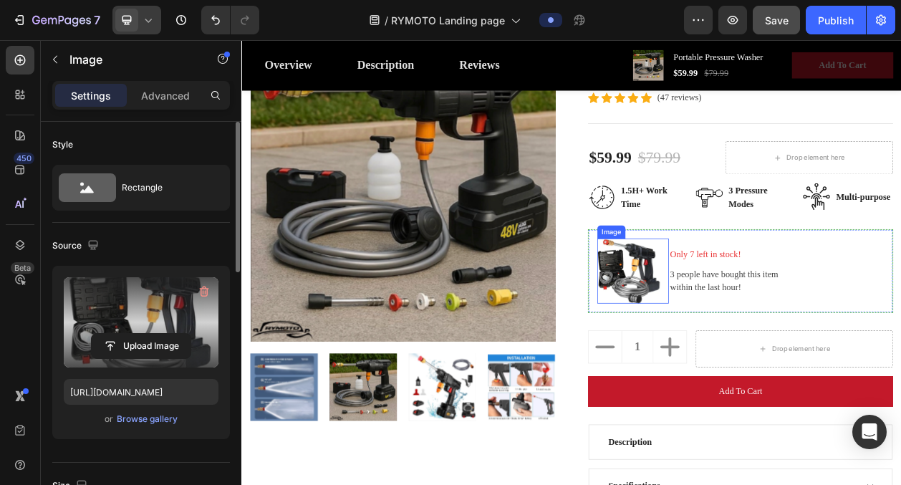
scroll to position [449, 0]
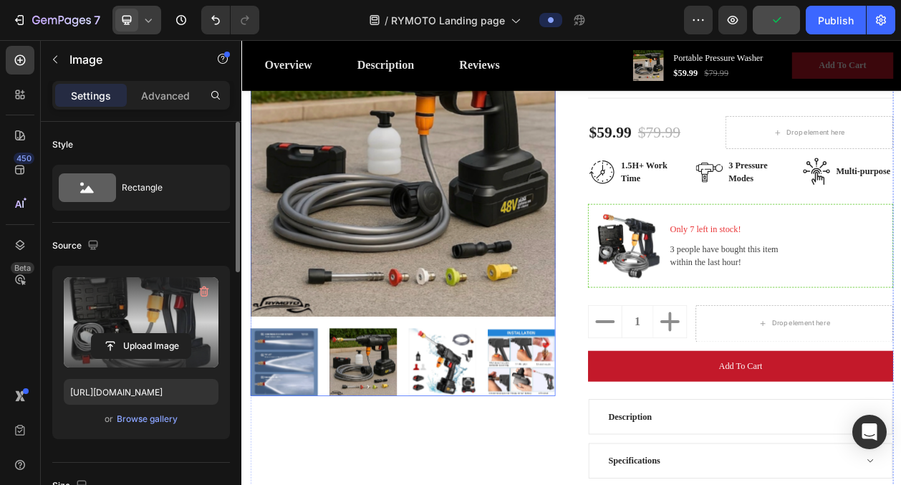
click at [402, 458] on img at bounding box center [399, 459] width 88 height 88
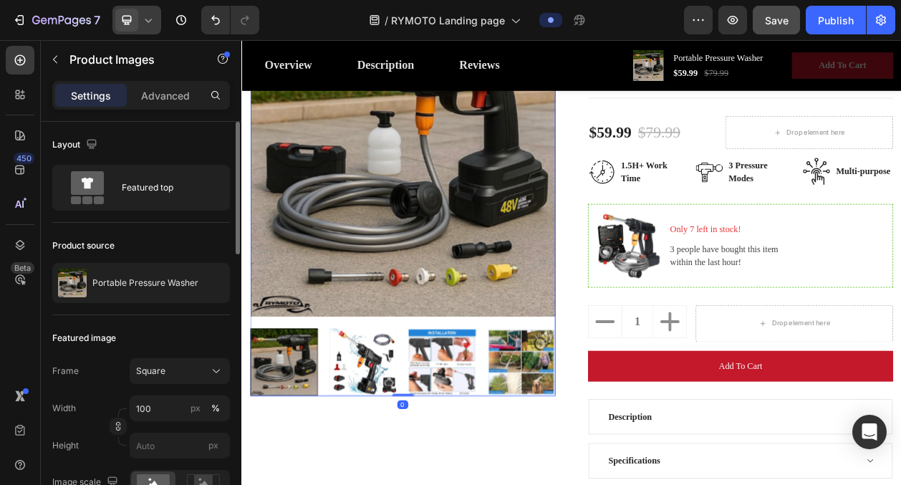
click at [496, 448] on img at bounding box center [502, 459] width 88 height 88
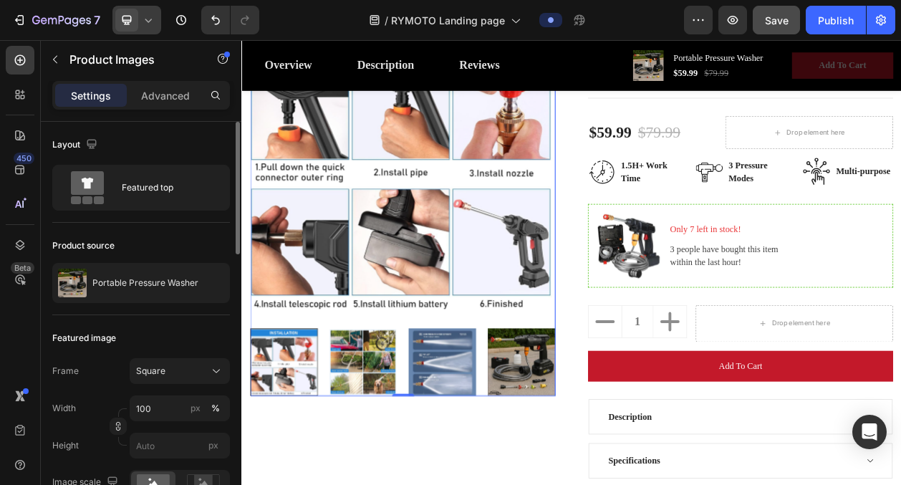
click at [384, 440] on img at bounding box center [399, 459] width 88 height 88
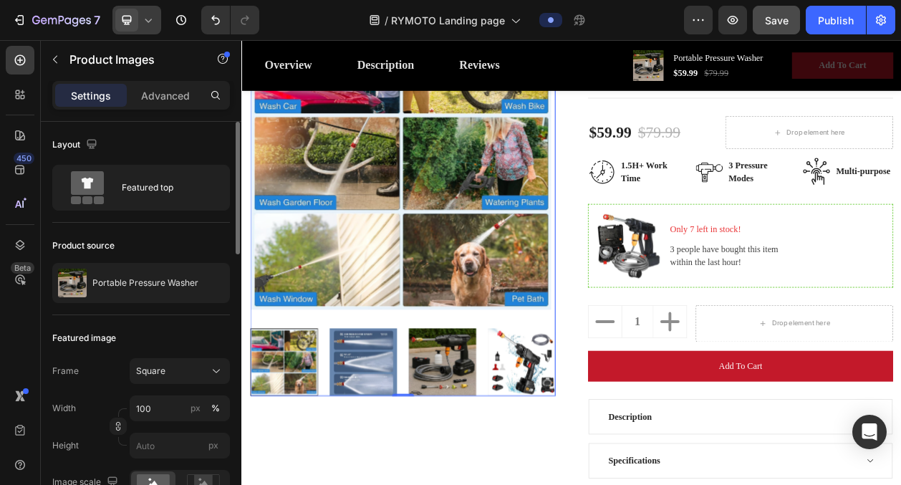
click at [398, 469] on img at bounding box center [399, 459] width 88 height 88
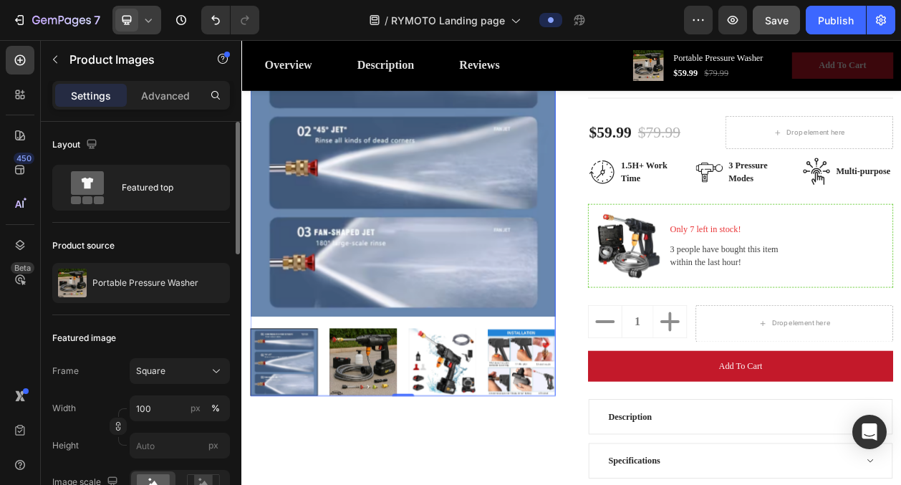
click at [387, 471] on img at bounding box center [399, 459] width 88 height 88
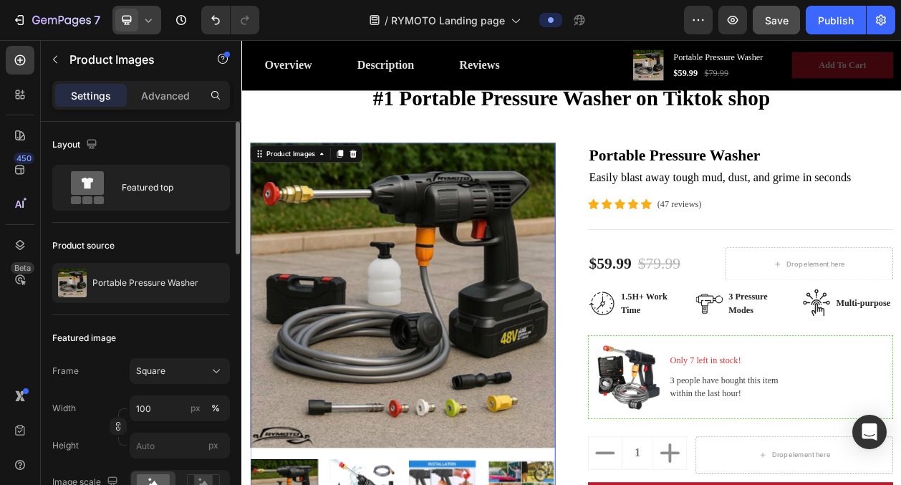
scroll to position [308, 0]
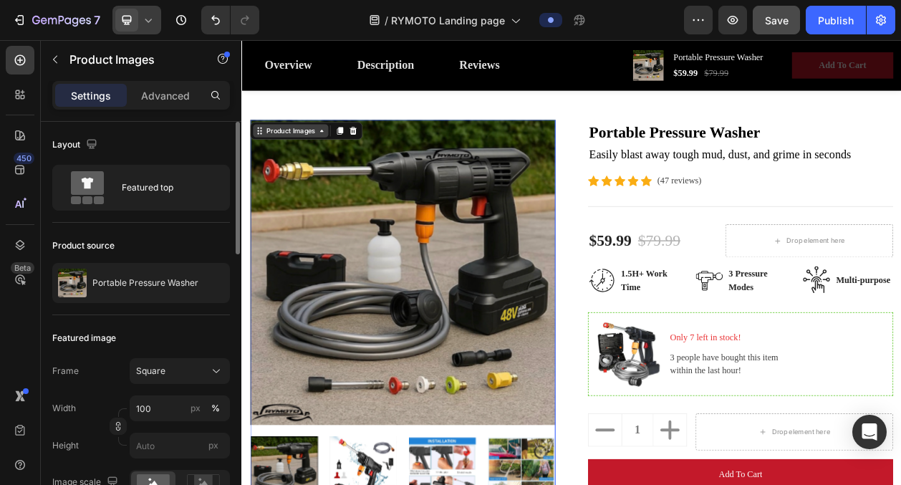
click at [341, 165] on div "Product Images" at bounding box center [305, 158] width 98 height 17
click at [328, 159] on div "Product Images" at bounding box center [304, 158] width 69 height 13
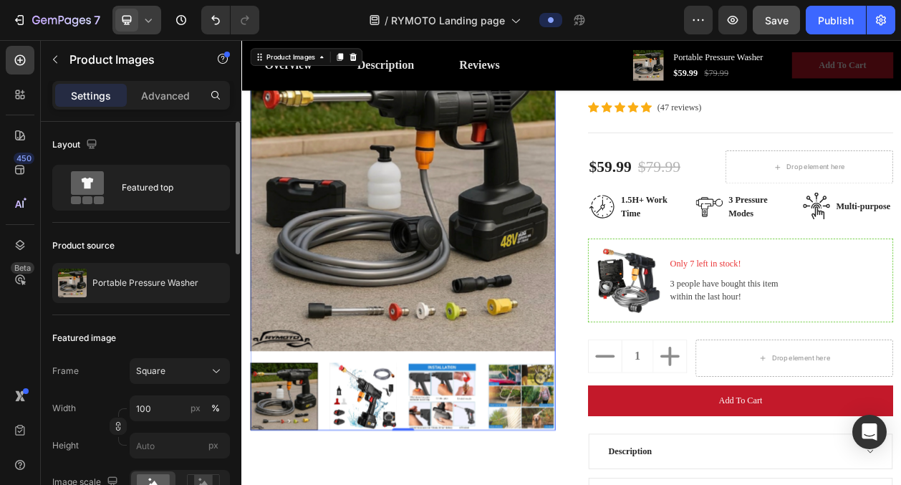
scroll to position [423, 0]
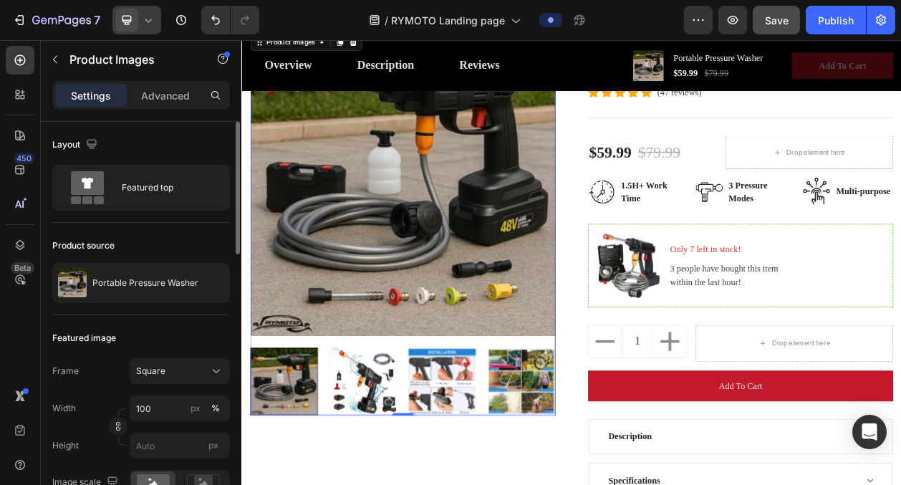
click at [385, 484] on img at bounding box center [399, 485] width 88 height 88
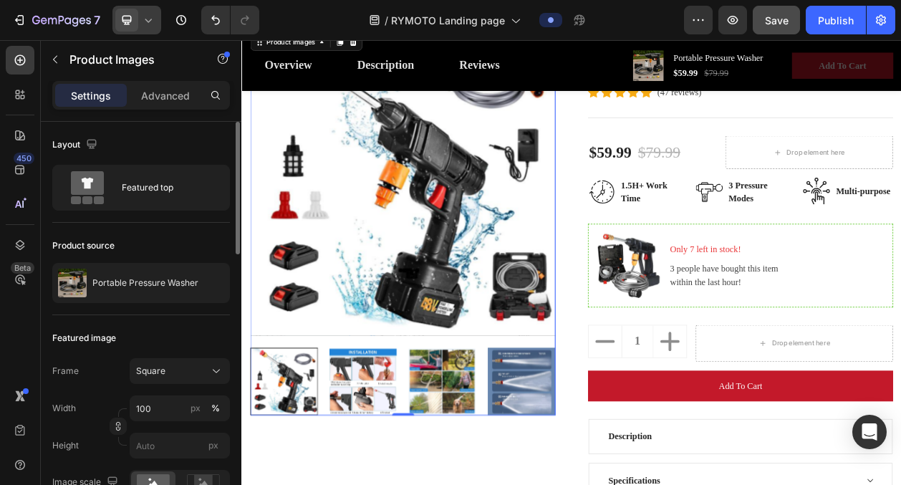
click at [364, 483] on img at bounding box center [399, 485] width 88 height 88
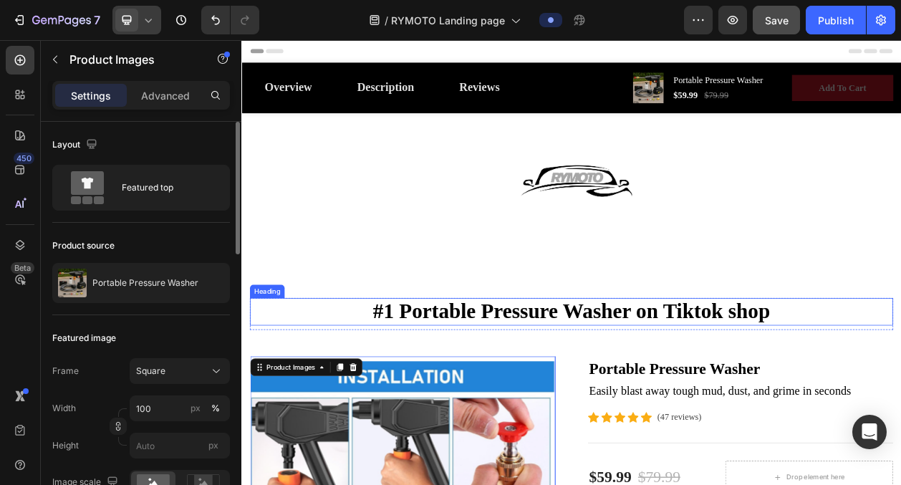
scroll to position [91, 0]
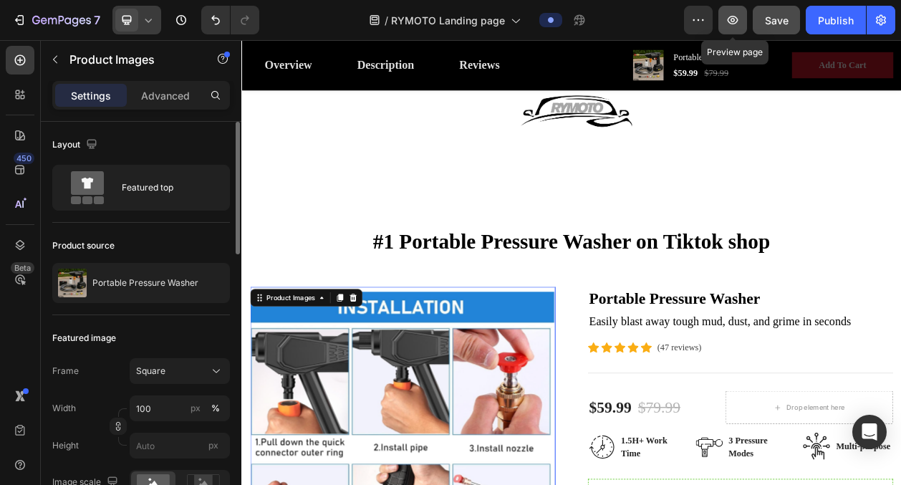
click at [740, 21] on icon "button" at bounding box center [732, 20] width 14 height 14
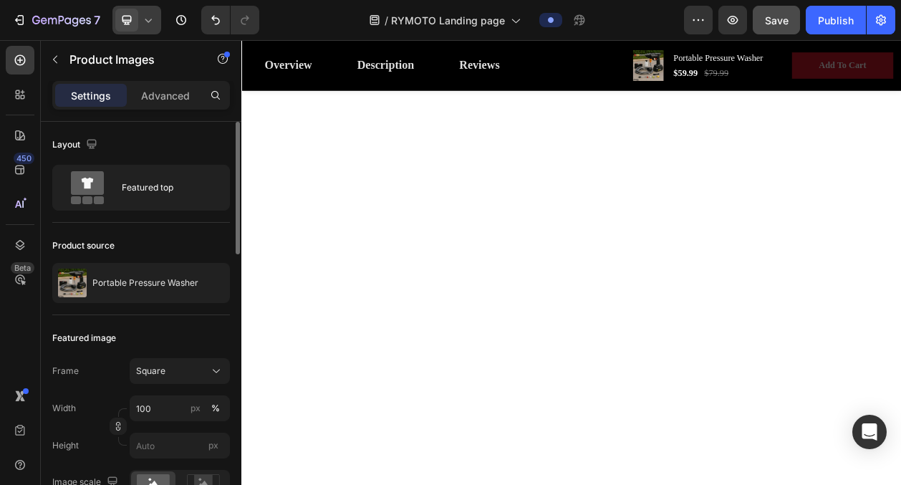
scroll to position [1470, 0]
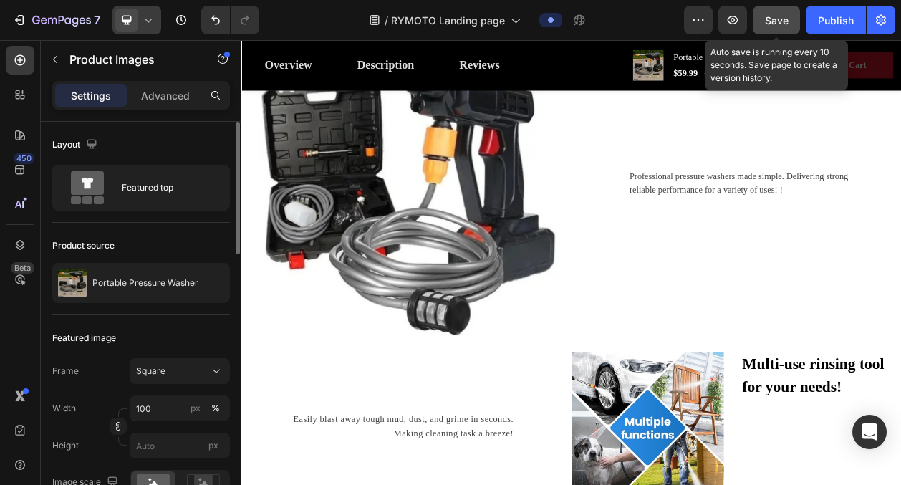
click at [768, 26] on div "Save" at bounding box center [777, 20] width 24 height 15
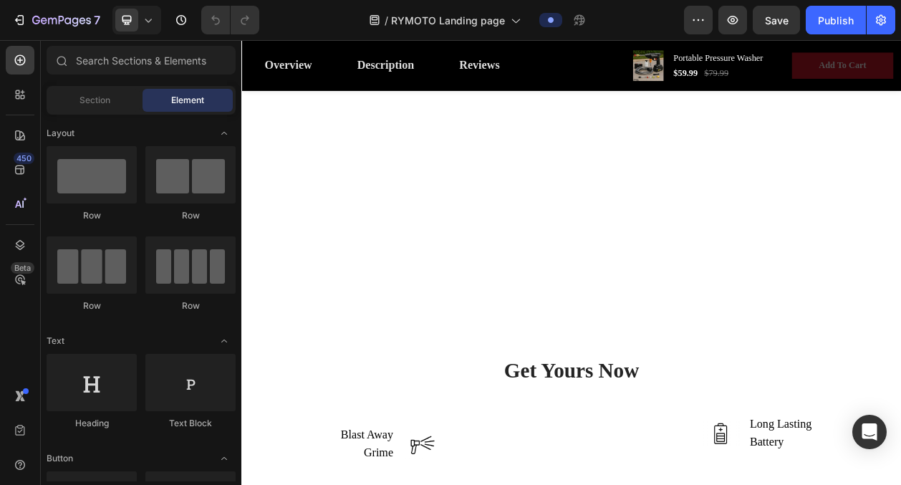
scroll to position [3809, 0]
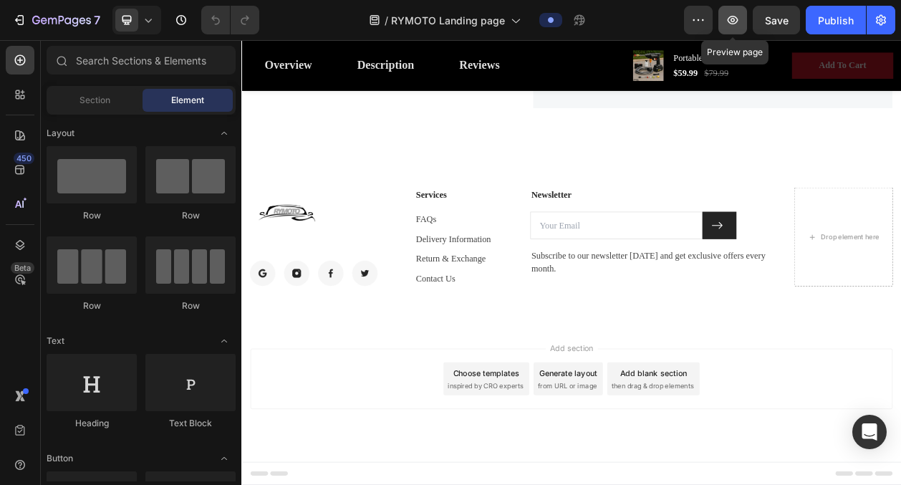
click at [744, 22] on button "button" at bounding box center [732, 20] width 29 height 29
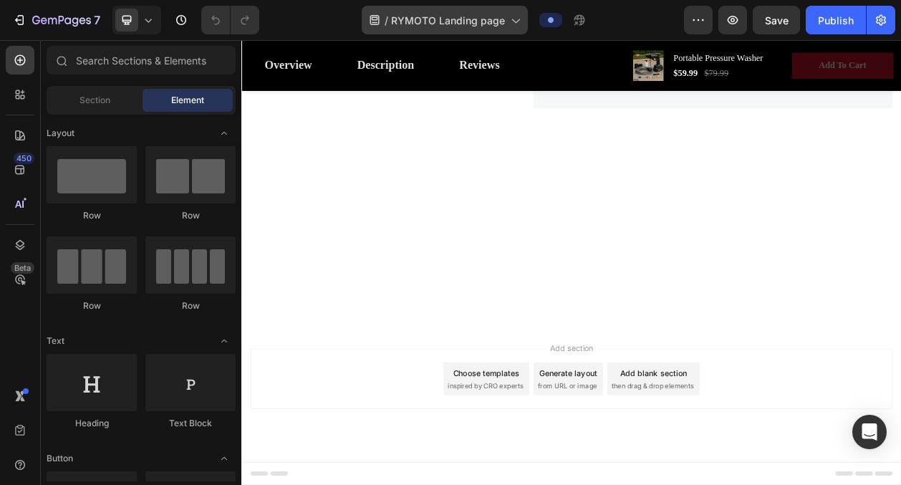
drag, startPoint x: 494, startPoint y: 16, endPoint x: 405, endPoint y: 280, distance: 278.8
click at [494, 16] on span "RYMOTO Landing page" at bounding box center [448, 20] width 114 height 15
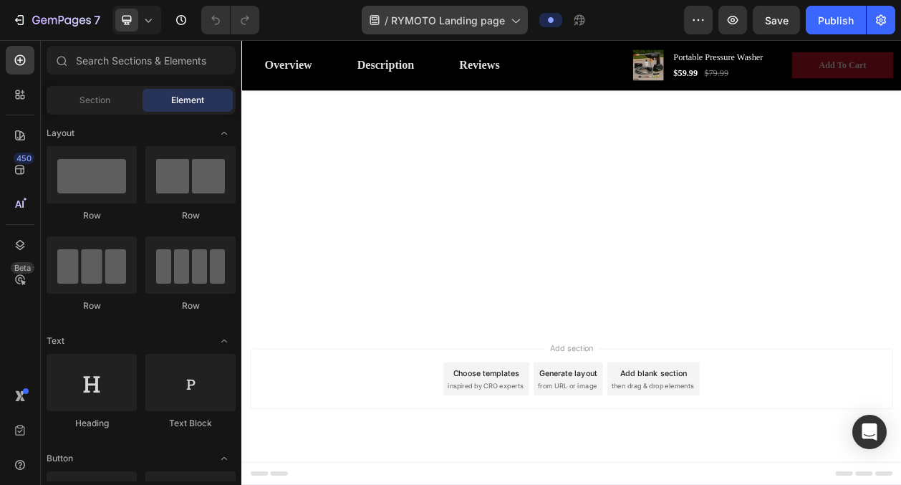
scroll to position [2430, 0]
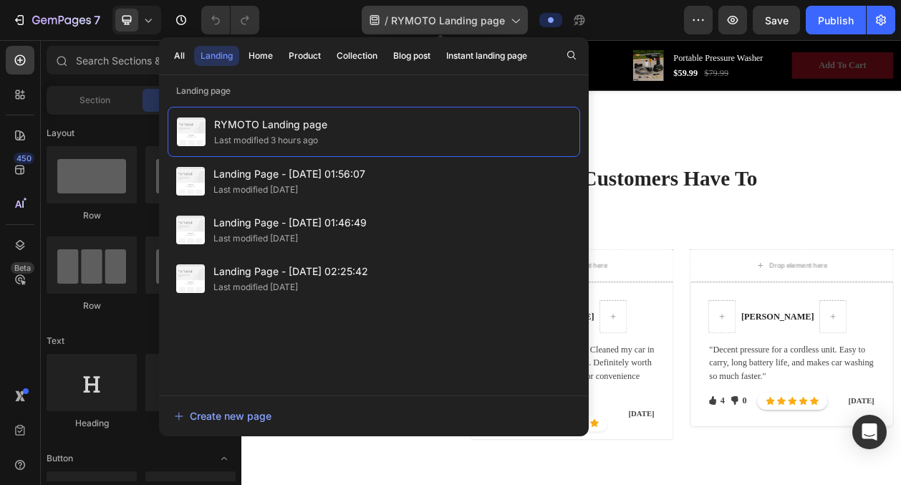
click at [508, 16] on icon at bounding box center [515, 20] width 14 height 14
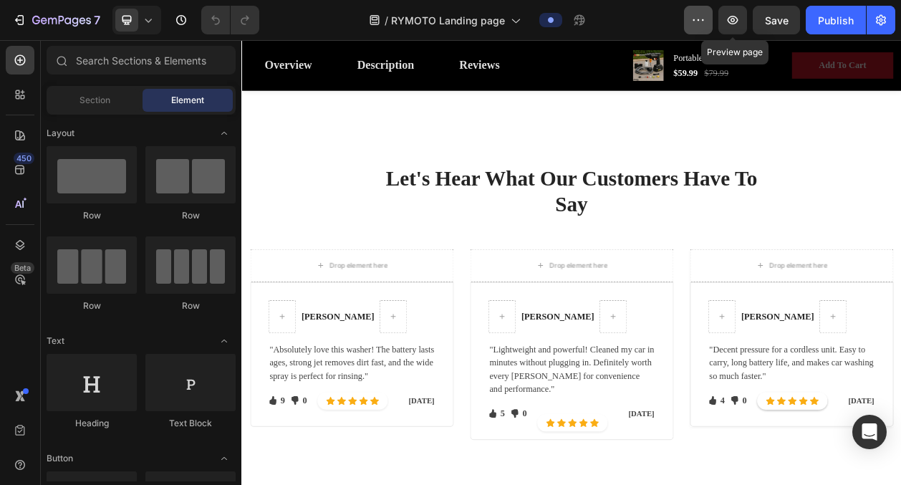
click at [704, 22] on icon "button" at bounding box center [698, 20] width 14 height 14
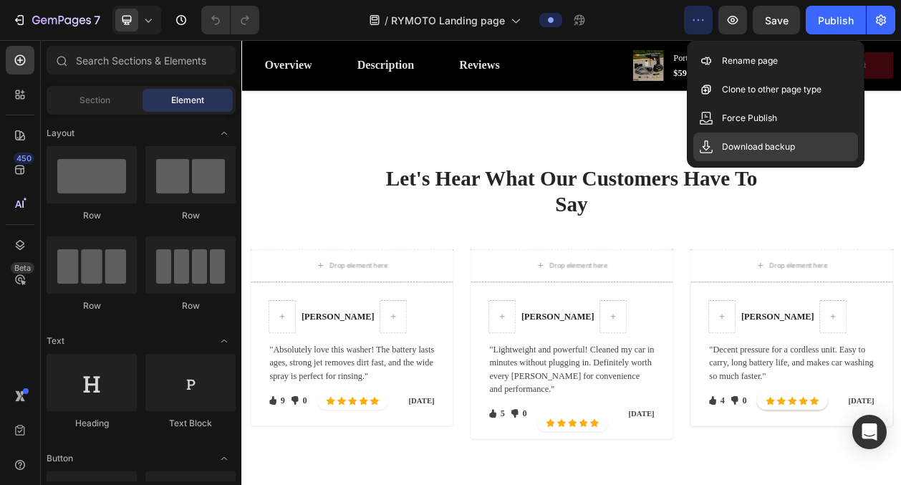
click at [753, 144] on p "Download backup" at bounding box center [758, 147] width 73 height 14
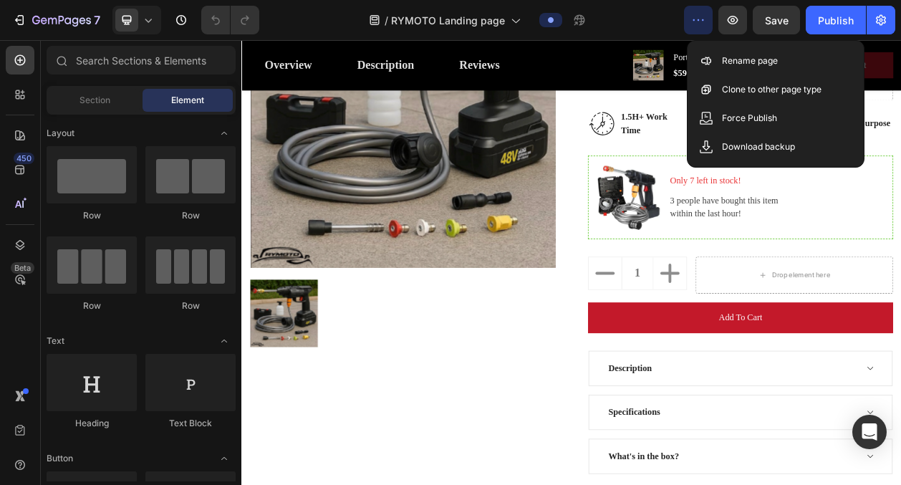
scroll to position [411, 0]
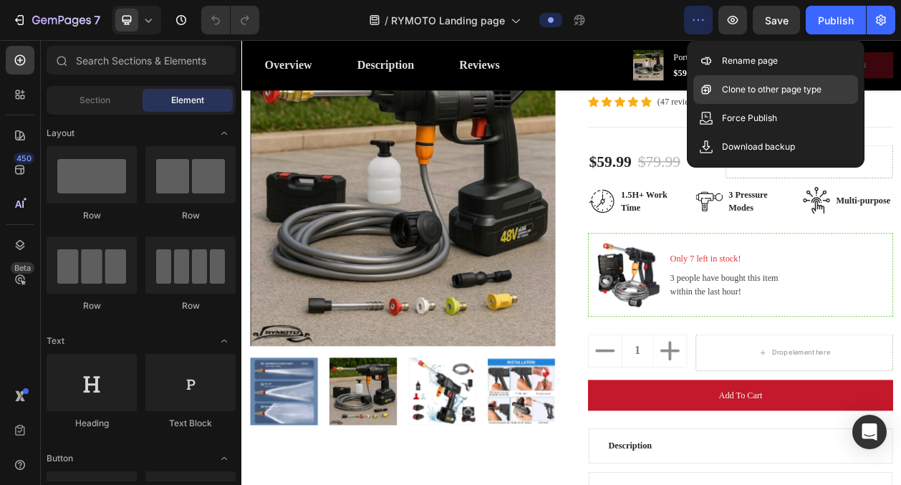
click at [743, 93] on p "Clone to other page type" at bounding box center [772, 89] width 100 height 14
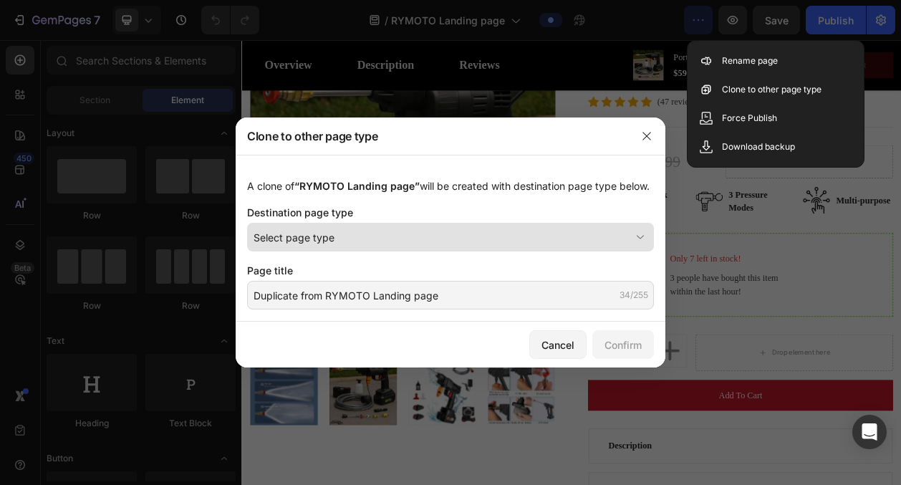
click at [438, 240] on div "Select page type" at bounding box center [442, 237] width 377 height 15
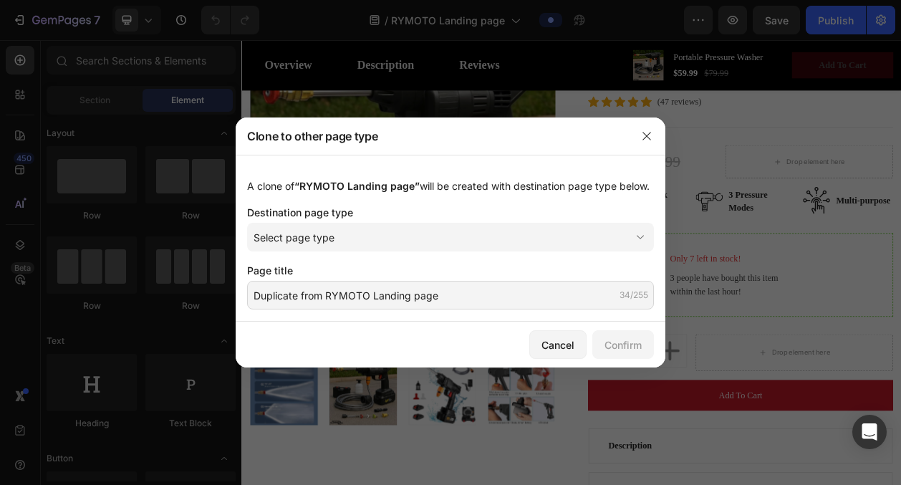
click at [474, 193] on div "A clone of “RYMOTO Landing page” will be created with destination page type bel…" at bounding box center [450, 185] width 407 height 15
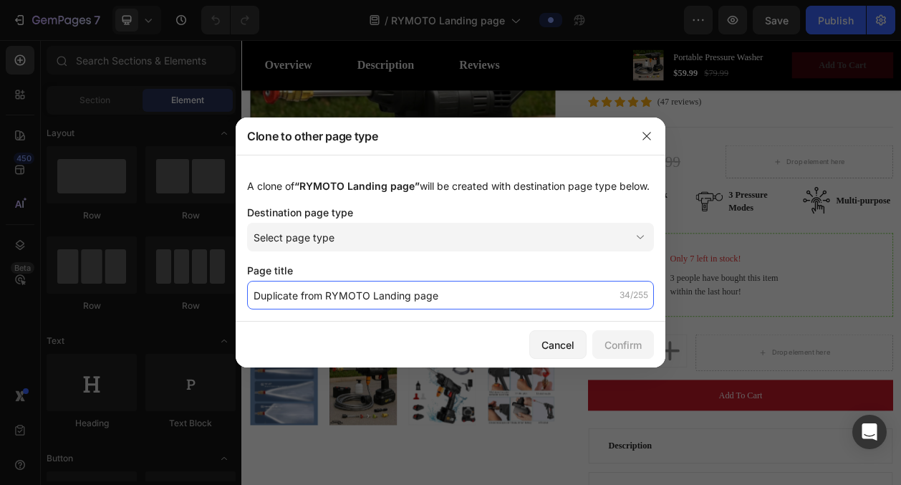
click at [398, 287] on input "Duplicate from RYMOTO Landing page" at bounding box center [450, 295] width 407 height 29
click at [473, 302] on input "Duplicate from RYMOTO Landing page" at bounding box center [450, 295] width 407 height 29
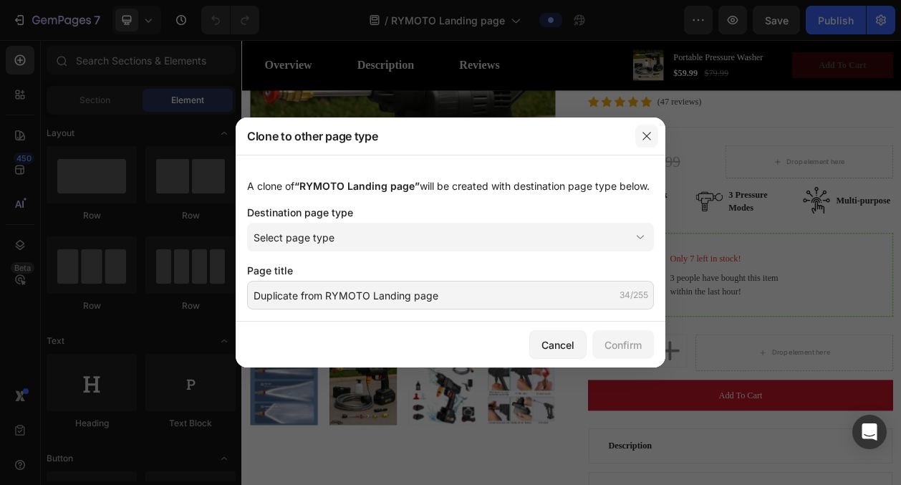
click at [647, 144] on button "button" at bounding box center [646, 136] width 23 height 23
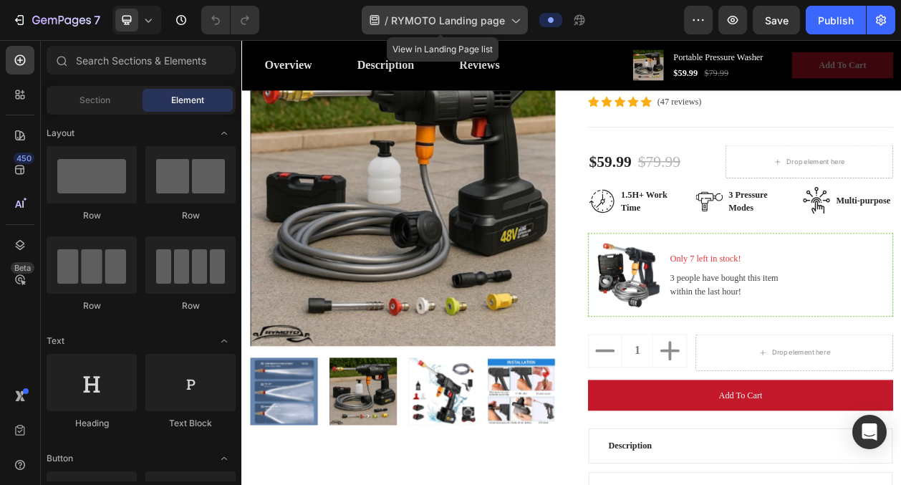
click at [510, 24] on icon at bounding box center [515, 20] width 14 height 14
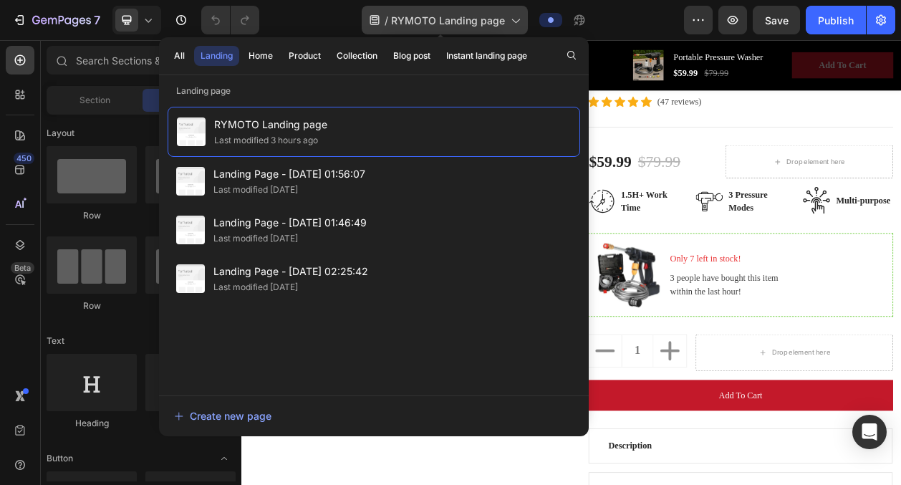
click at [518, 17] on icon at bounding box center [515, 20] width 14 height 14
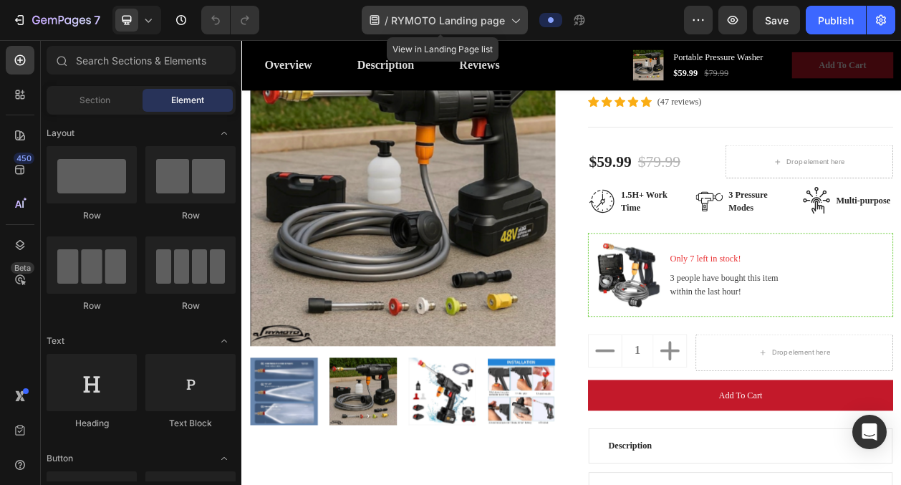
click at [504, 26] on div "/ RYMOTO Landing page" at bounding box center [445, 20] width 166 height 29
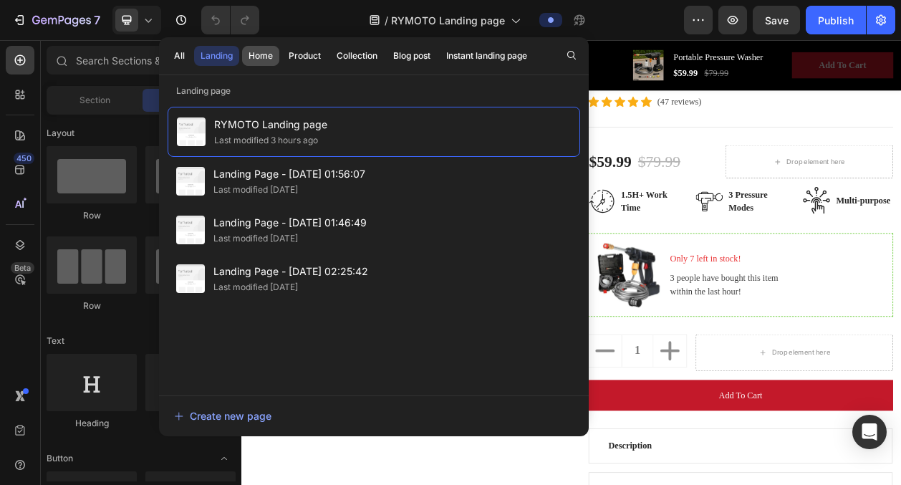
click at [256, 60] on div "Home" at bounding box center [261, 55] width 24 height 13
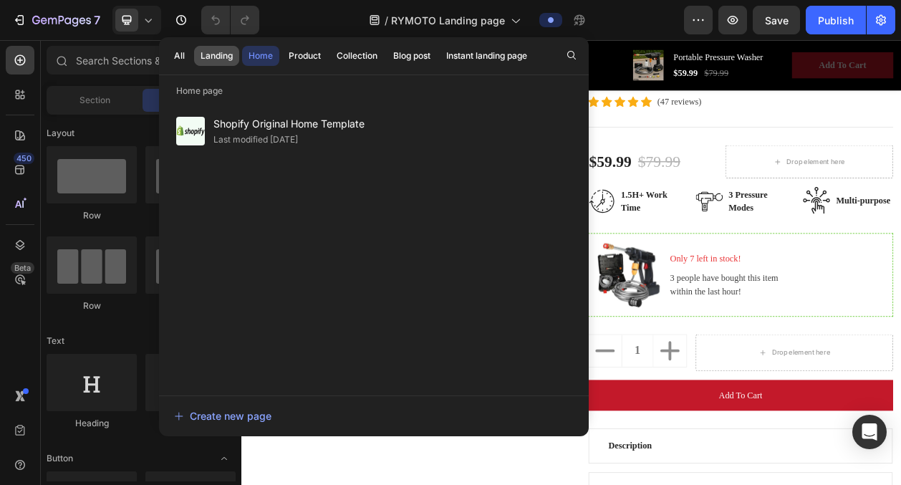
click at [223, 47] on button "Landing" at bounding box center [216, 56] width 45 height 20
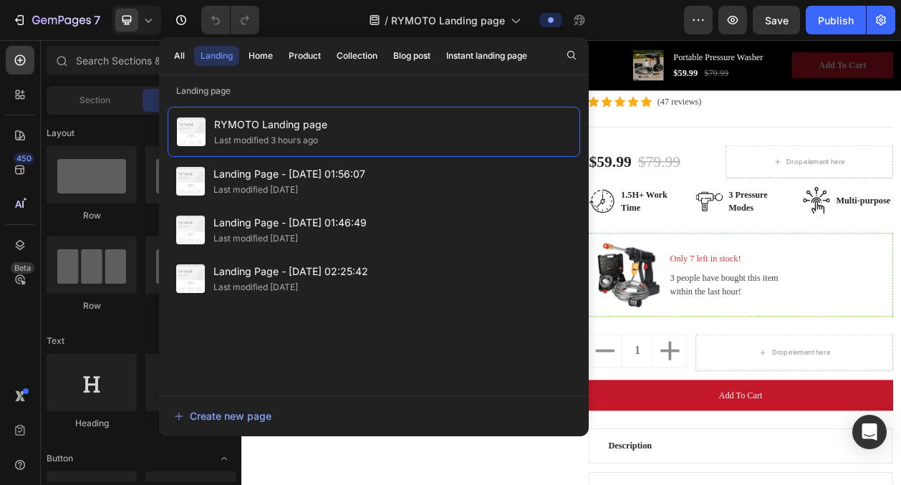
click at [354, 17] on div "/ RYMOTO Landing page" at bounding box center [477, 20] width 413 height 29
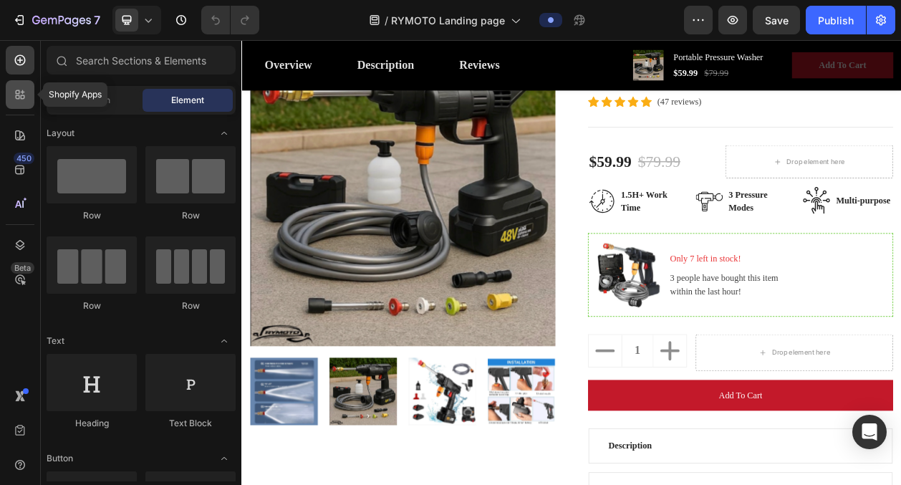
click at [21, 90] on icon at bounding box center [20, 94] width 14 height 14
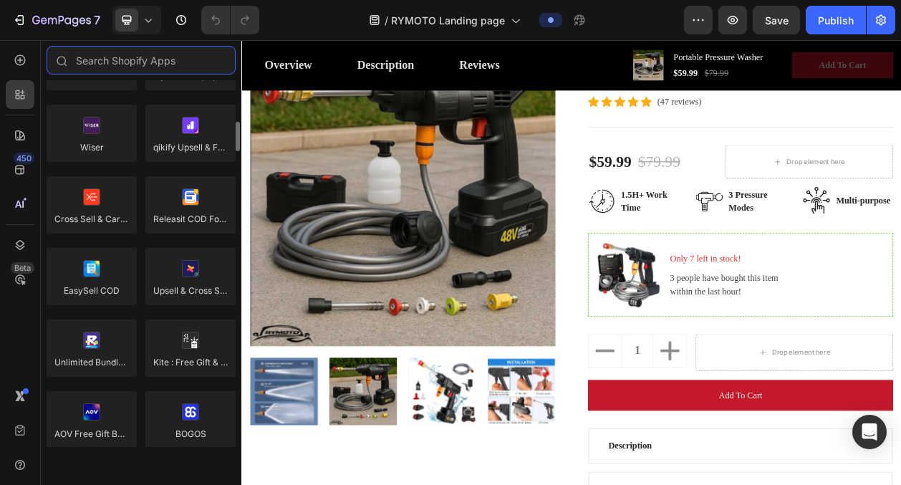
scroll to position [0, 0]
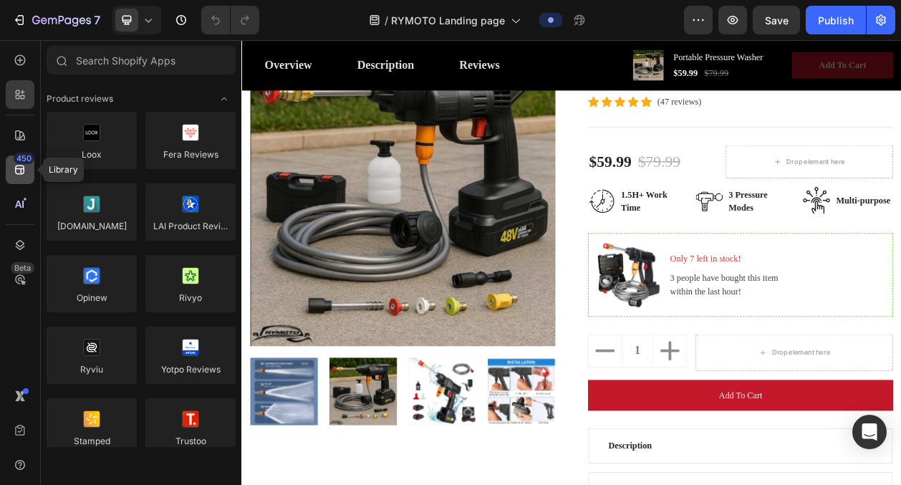
click at [20, 170] on icon at bounding box center [20, 170] width 14 height 14
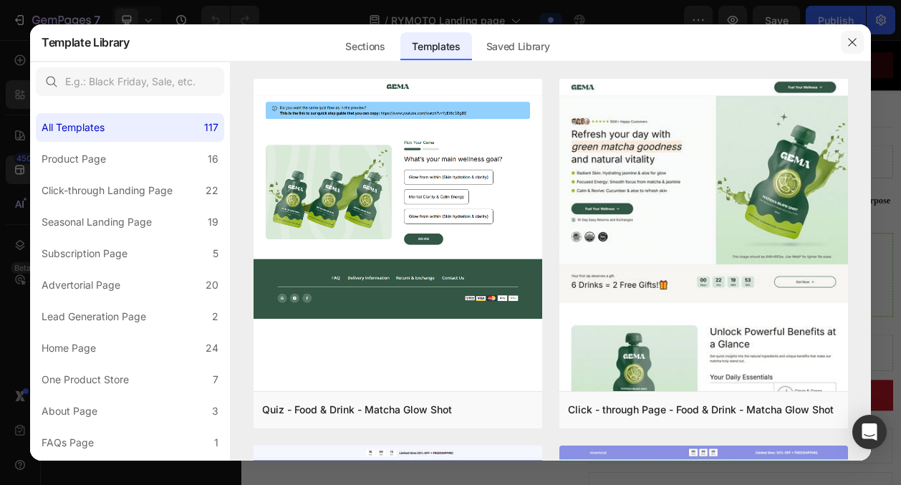
click at [845, 39] on button "button" at bounding box center [852, 42] width 23 height 23
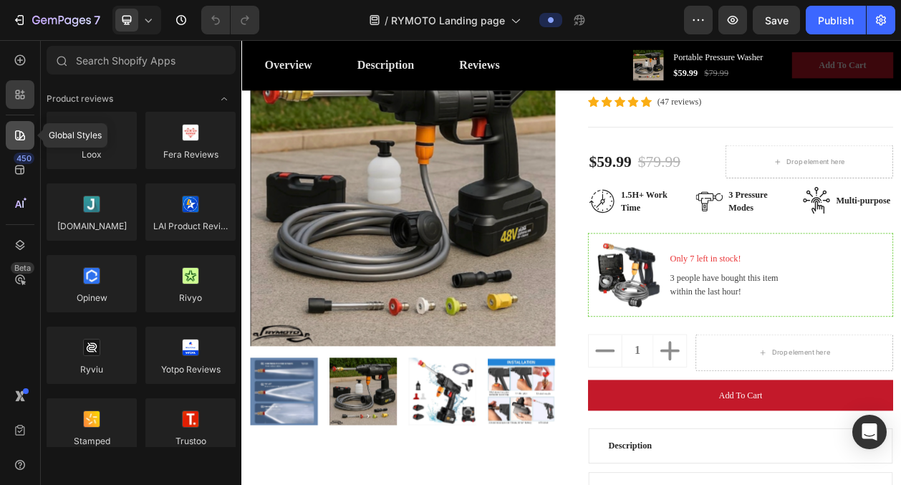
click at [23, 139] on icon at bounding box center [20, 135] width 14 height 14
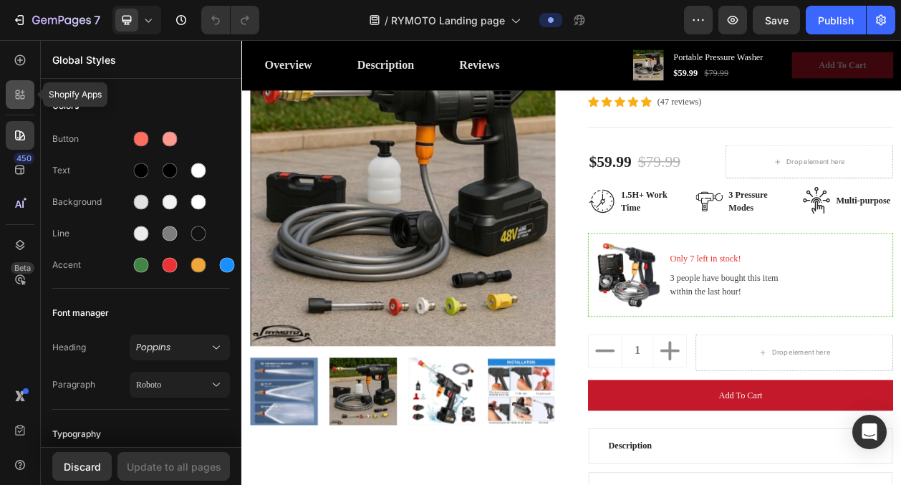
click at [14, 90] on icon at bounding box center [20, 94] width 14 height 14
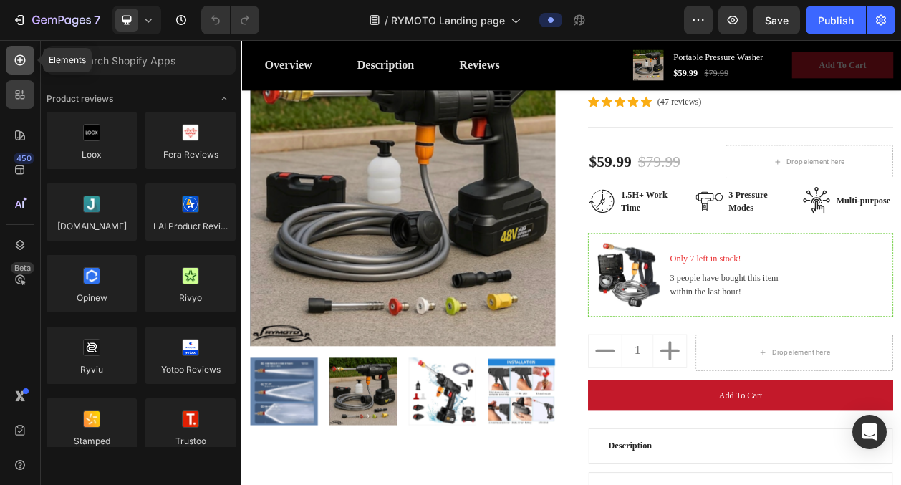
click at [20, 58] on icon at bounding box center [20, 60] width 6 height 6
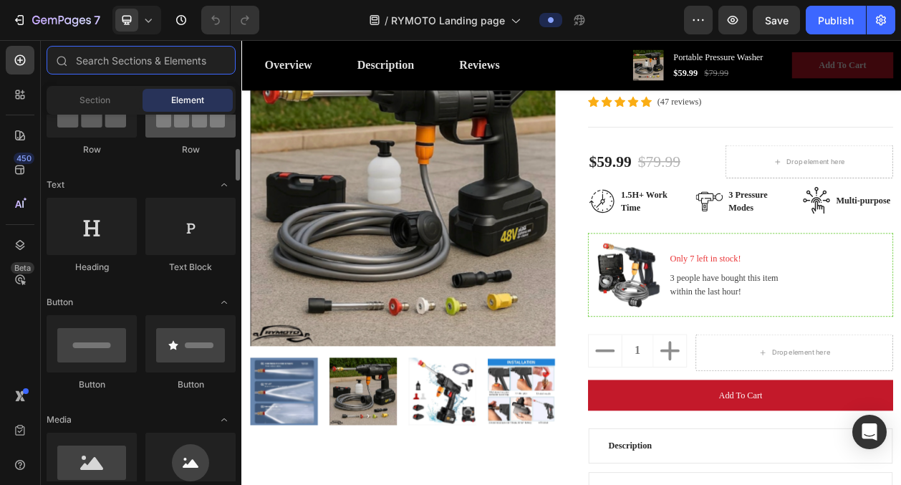
scroll to position [178, 0]
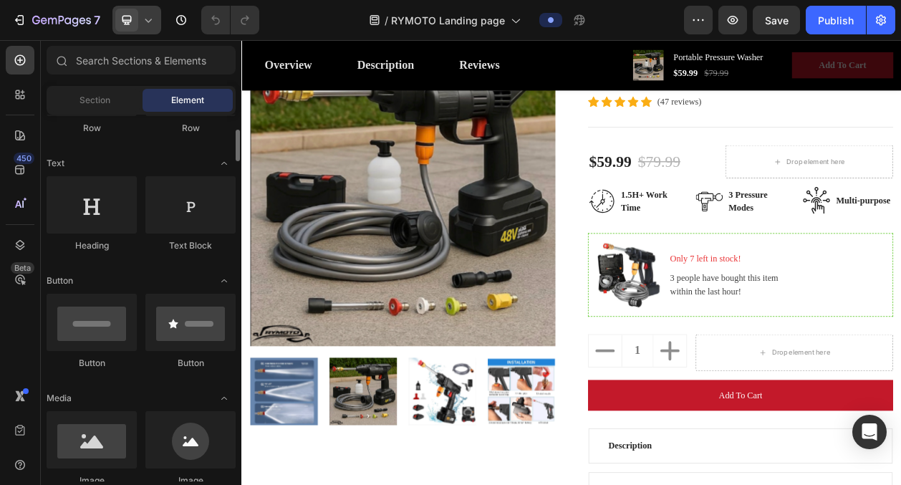
click at [146, 16] on icon at bounding box center [148, 20] width 14 height 14
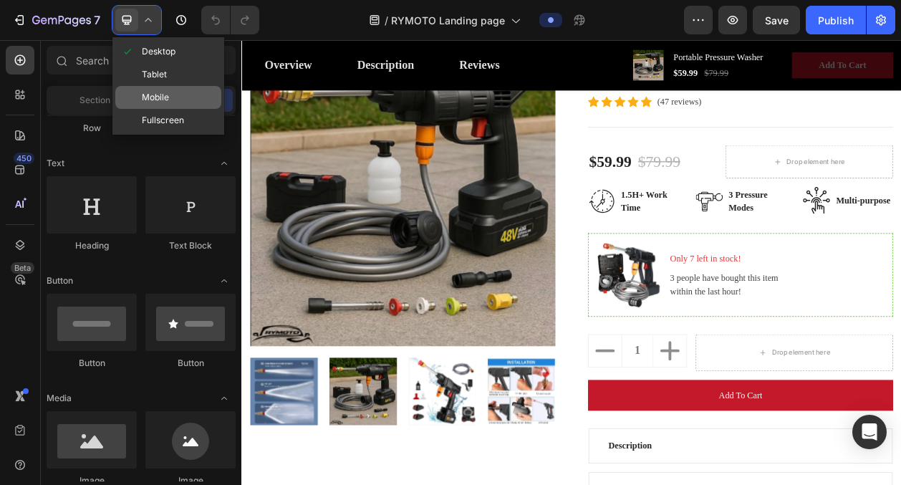
click at [150, 94] on span "Mobile" at bounding box center [155, 97] width 27 height 14
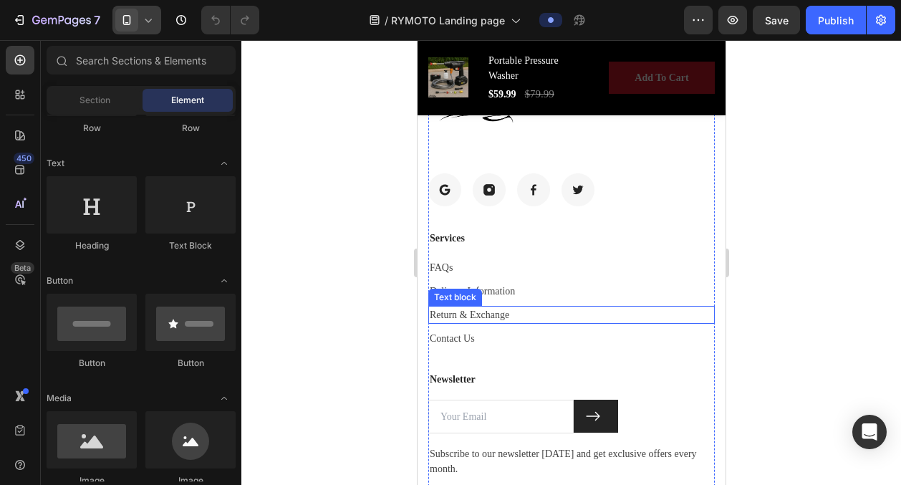
scroll to position [5875, 0]
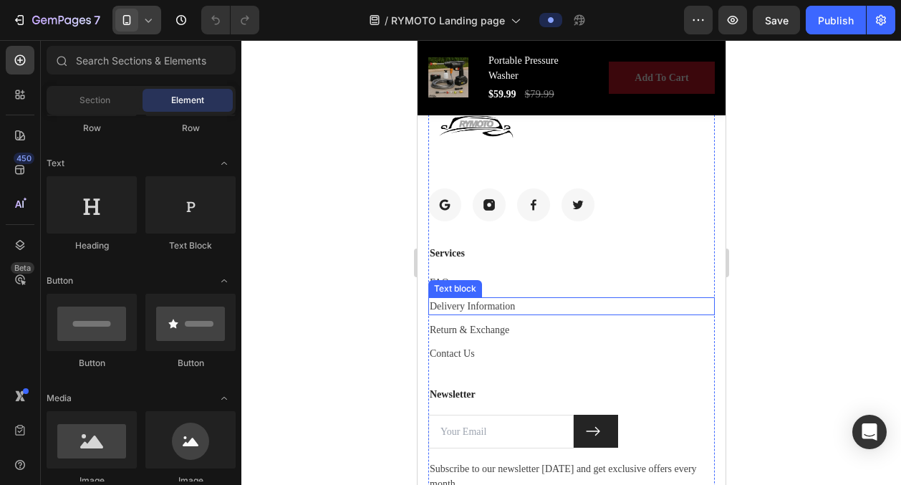
click at [525, 304] on p "Delivery Information" at bounding box center [571, 306] width 284 height 15
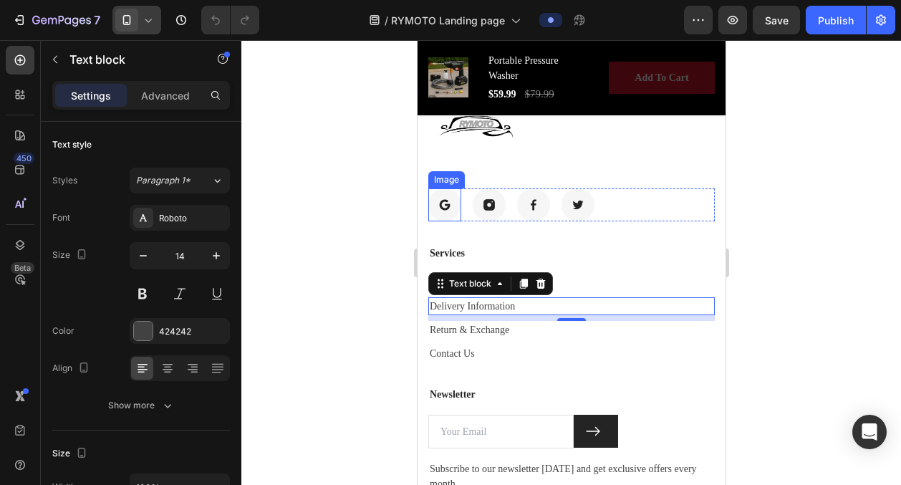
click at [406, 158] on div at bounding box center [571, 262] width 660 height 445
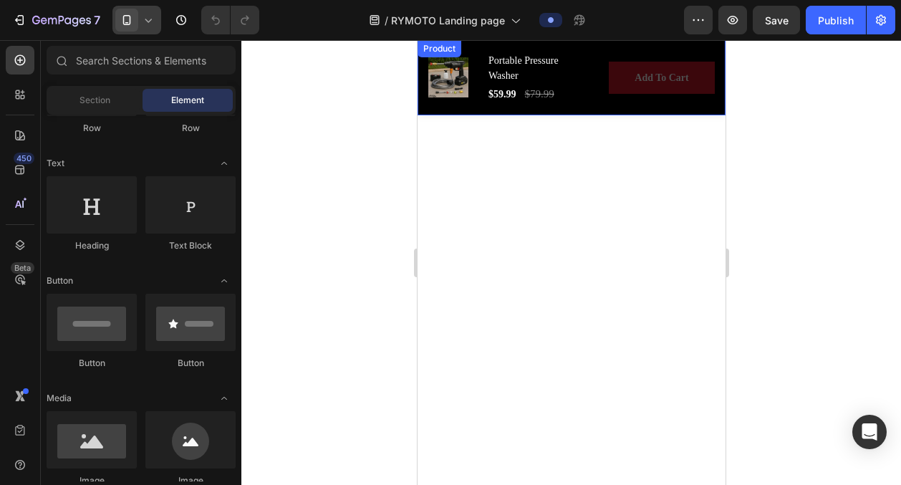
scroll to position [501, 0]
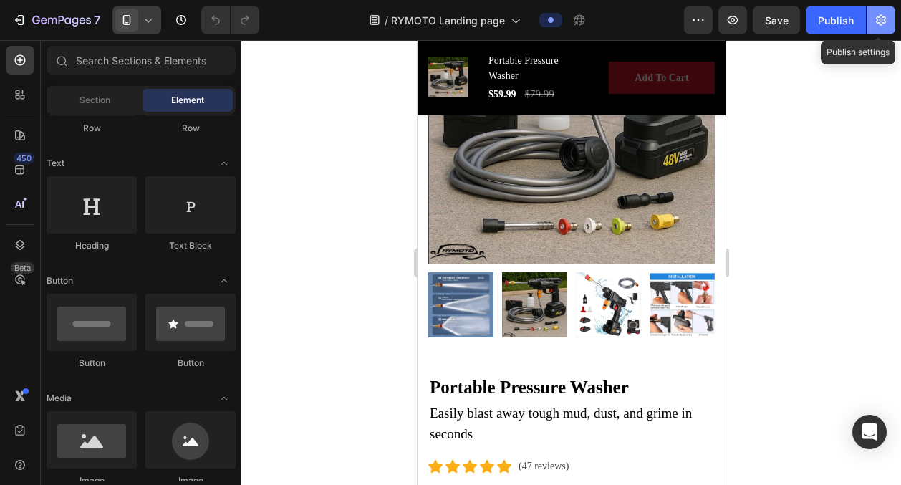
click at [880, 19] on icon "button" at bounding box center [881, 20] width 10 height 11
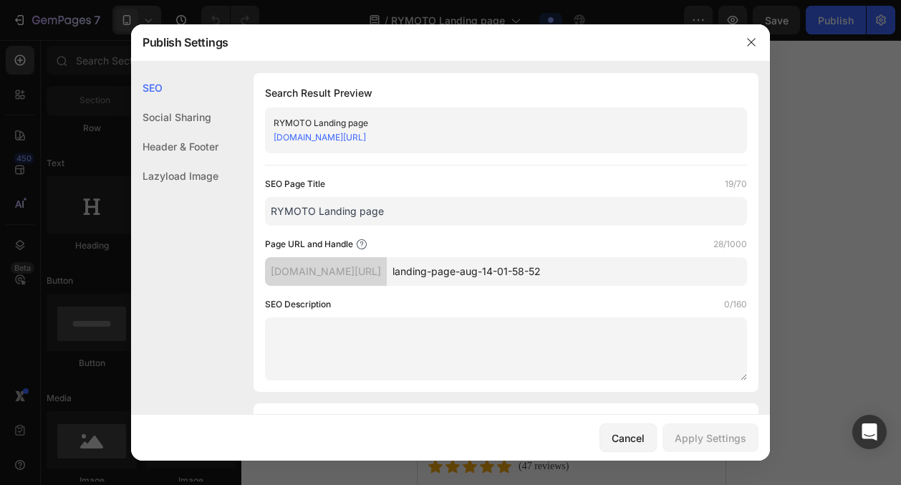
click at [460, 219] on input "RYMOTO Landing page" at bounding box center [506, 211] width 482 height 29
click at [418, 208] on input "RYMOTO Landing page" at bounding box center [506, 211] width 482 height 29
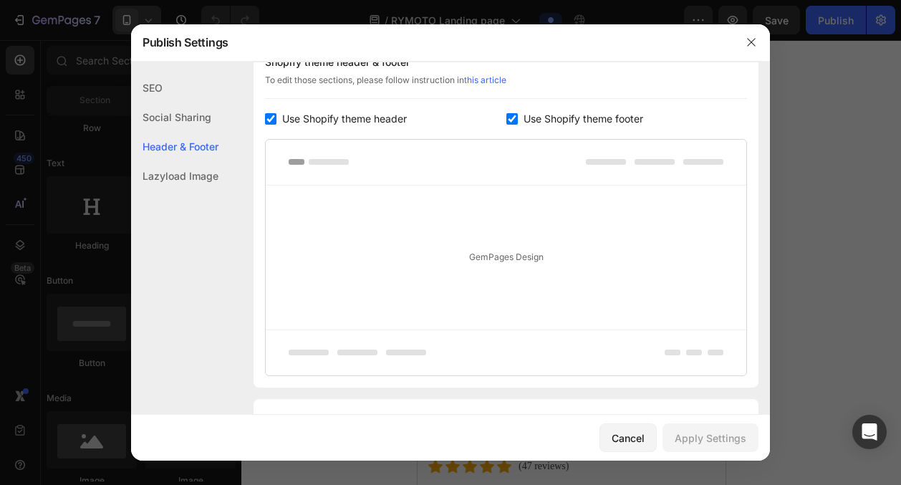
scroll to position [708, 0]
click at [753, 42] on icon "button" at bounding box center [751, 42] width 11 height 11
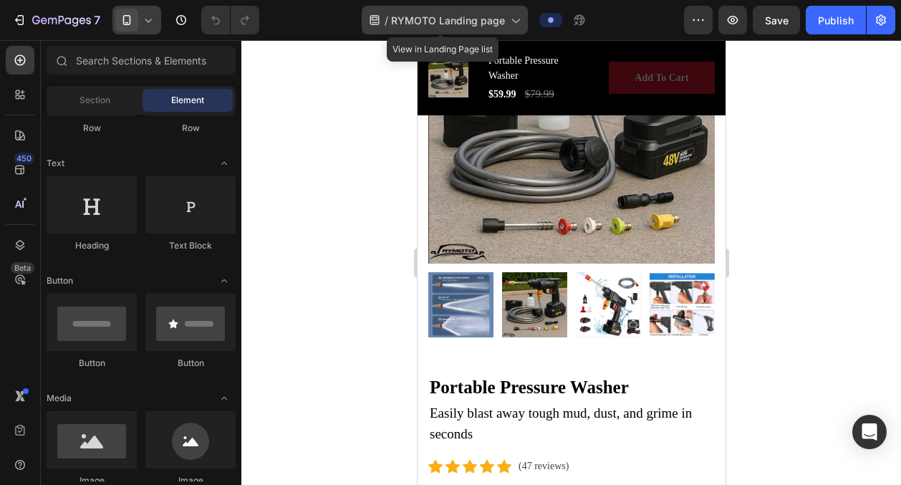
click at [487, 24] on span "RYMOTO Landing page" at bounding box center [448, 20] width 114 height 15
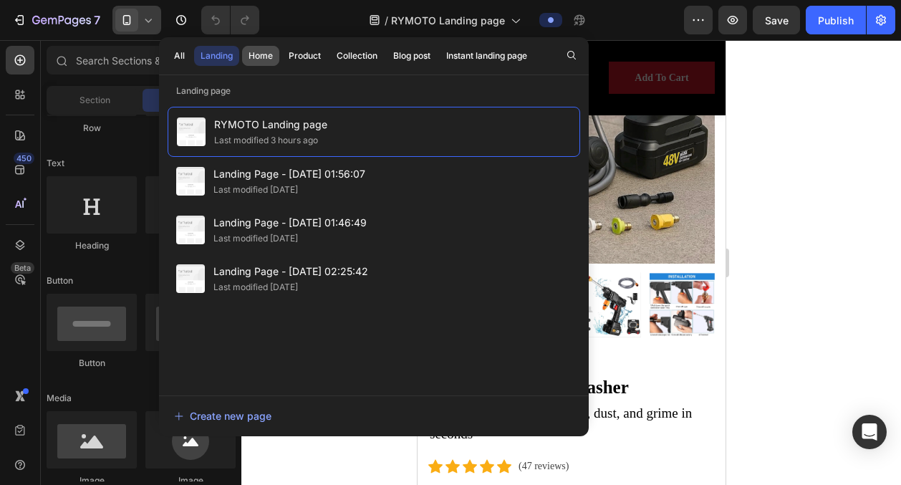
click at [252, 59] on div "Home" at bounding box center [261, 55] width 24 height 13
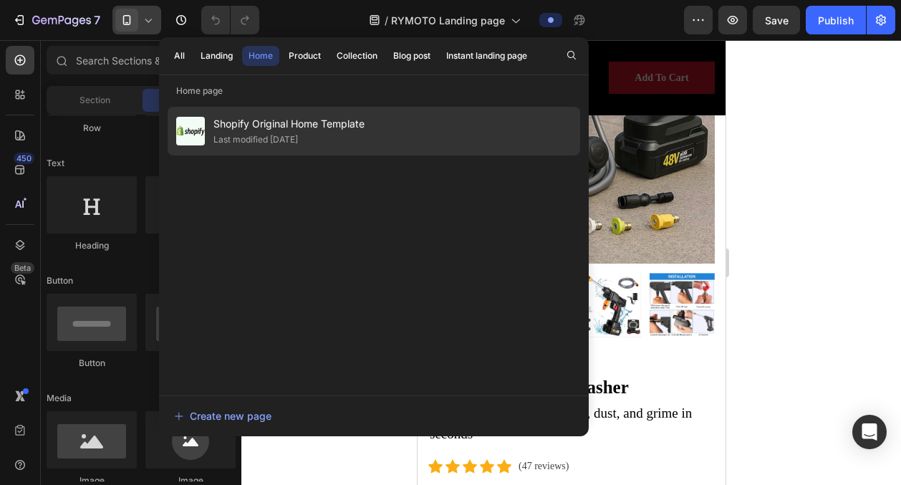
click at [297, 129] on span "Shopify Original Home Template" at bounding box center [288, 123] width 151 height 17
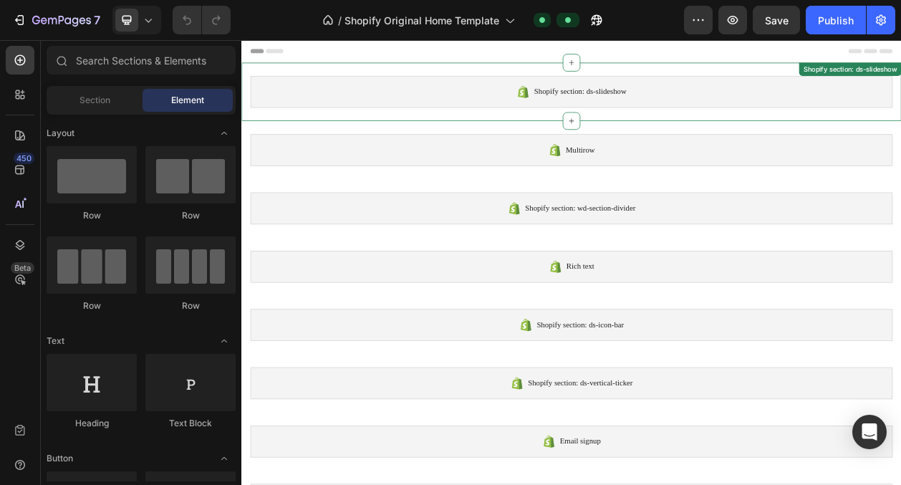
click at [599, 107] on icon at bounding box center [607, 107] width 17 height 17
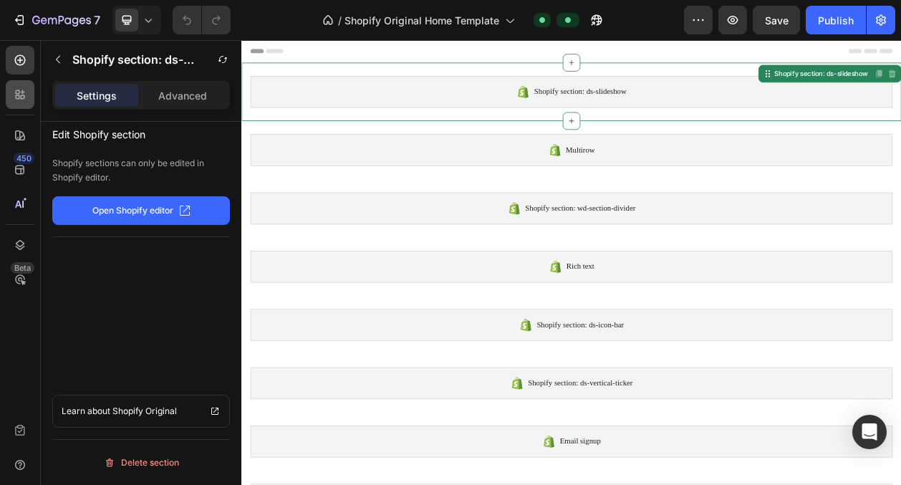
click at [14, 105] on div at bounding box center [20, 94] width 29 height 29
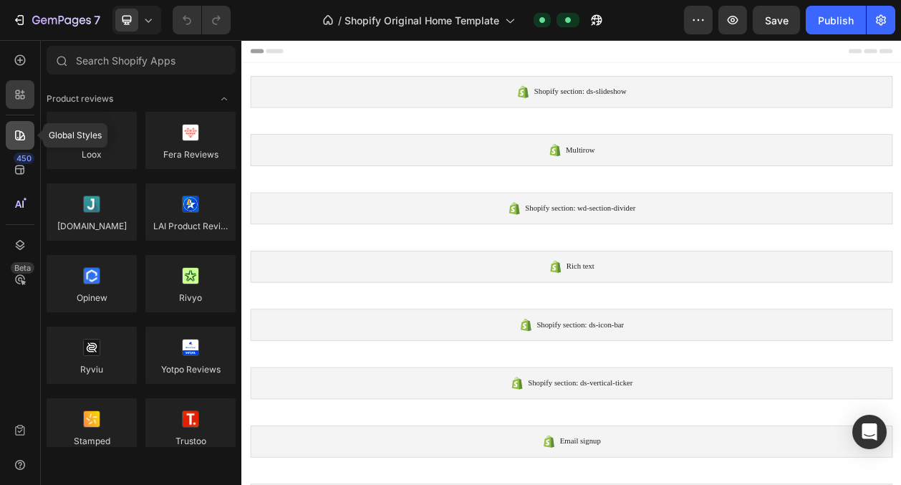
click at [27, 145] on div at bounding box center [20, 135] width 29 height 29
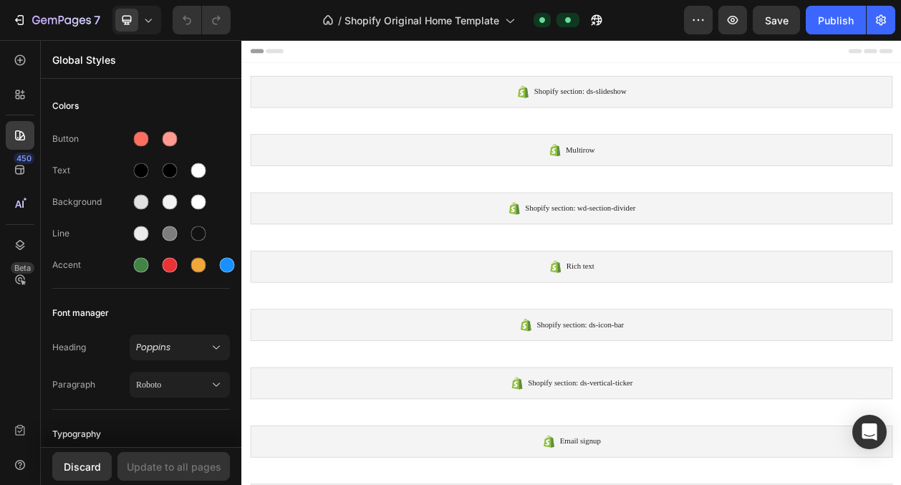
click at [17, 153] on div "450 Beta" at bounding box center [20, 231] width 29 height 370
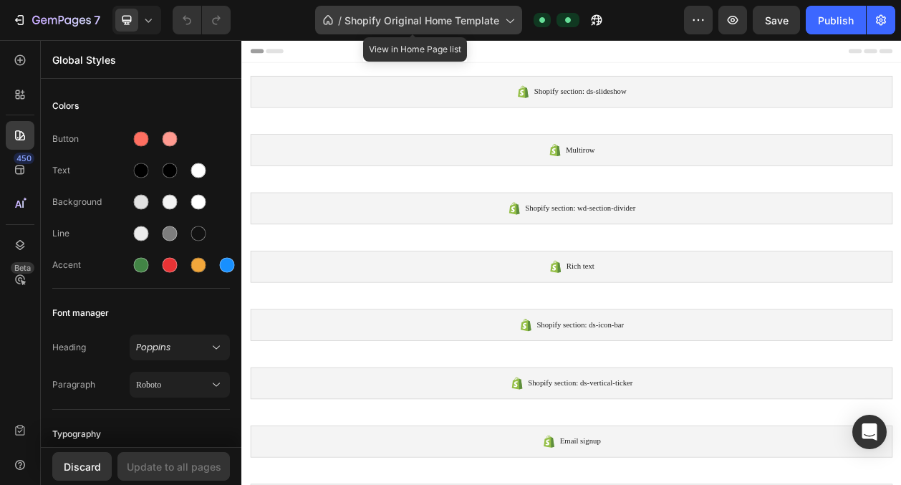
click at [448, 19] on span "Shopify Original Home Template" at bounding box center [421, 20] width 155 height 15
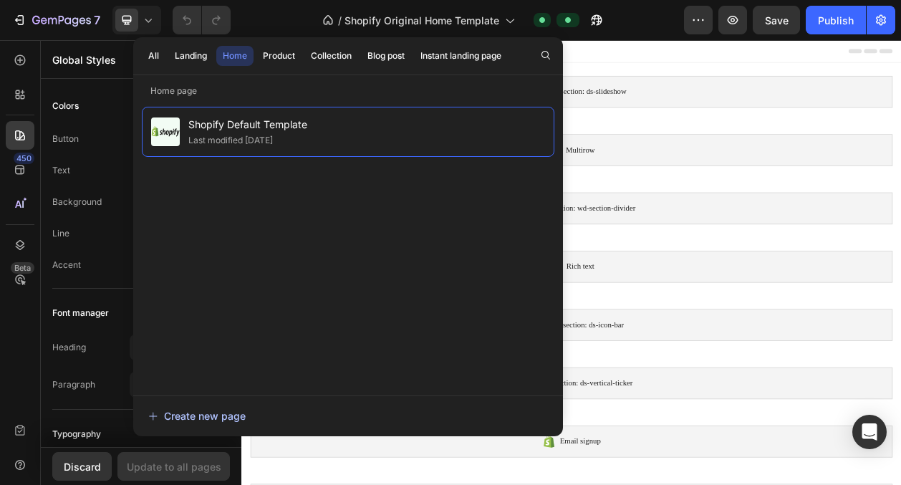
click at [171, 410] on div "Create new page" at bounding box center [196, 415] width 97 height 15
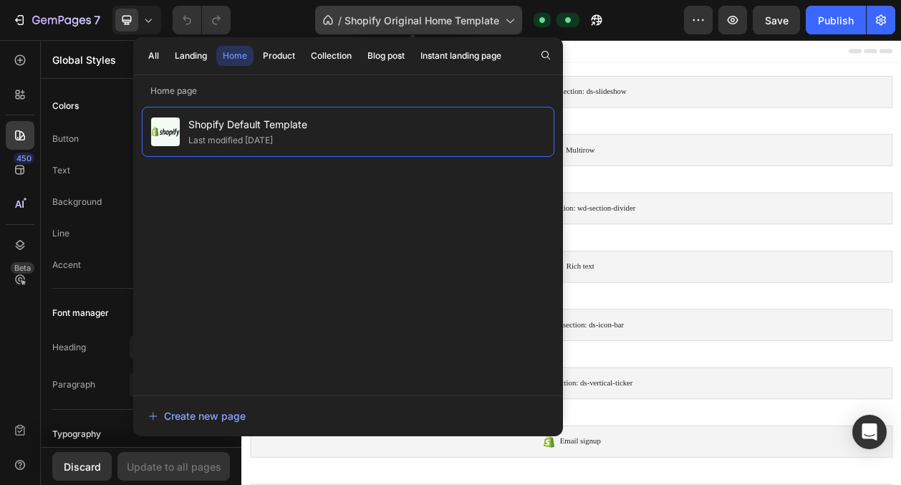
click at [474, 26] on span "Shopify Original Home Template" at bounding box center [421, 20] width 155 height 15
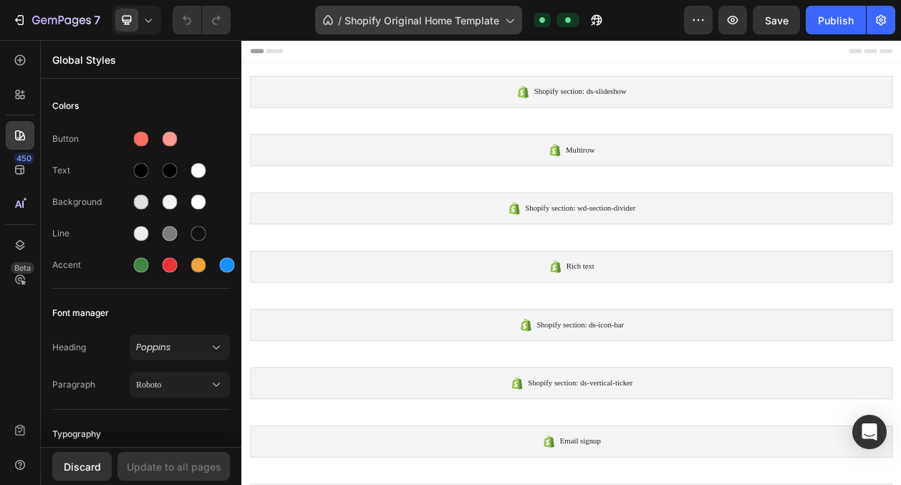
click at [415, 27] on div "/ Shopify Original Home Template" at bounding box center [418, 20] width 207 height 29
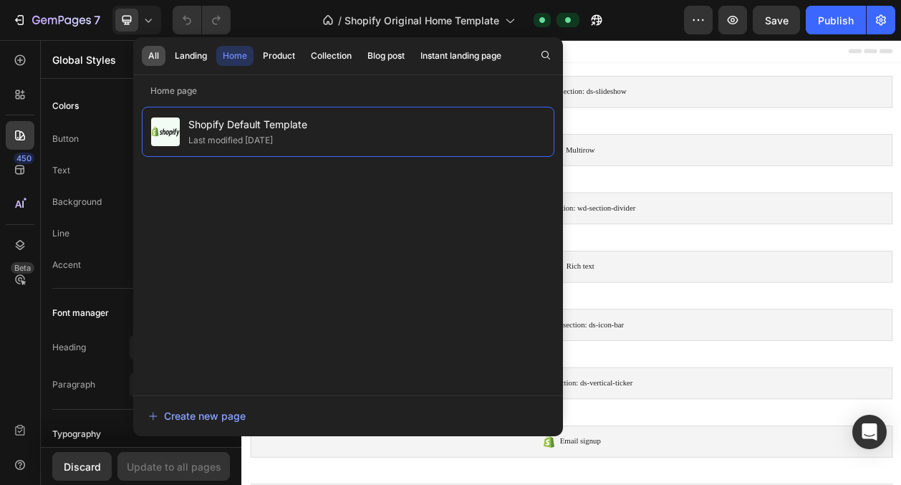
click at [168, 58] on button "All" at bounding box center [190, 56] width 45 height 20
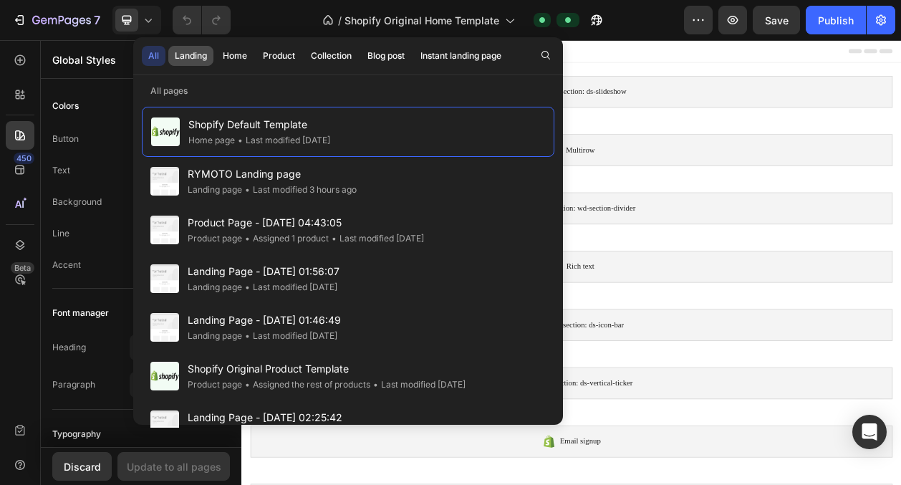
click at [183, 60] on div "Landing" at bounding box center [191, 55] width 32 height 13
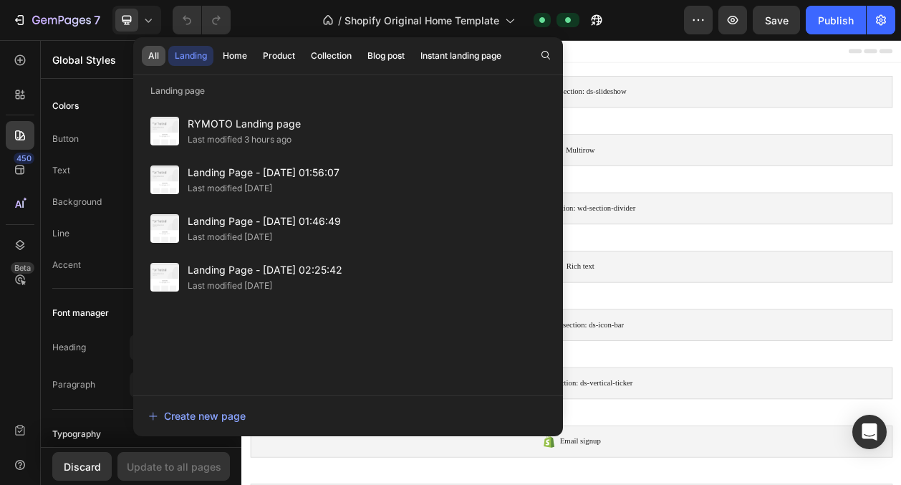
click at [155, 59] on div "All" at bounding box center [153, 55] width 11 height 13
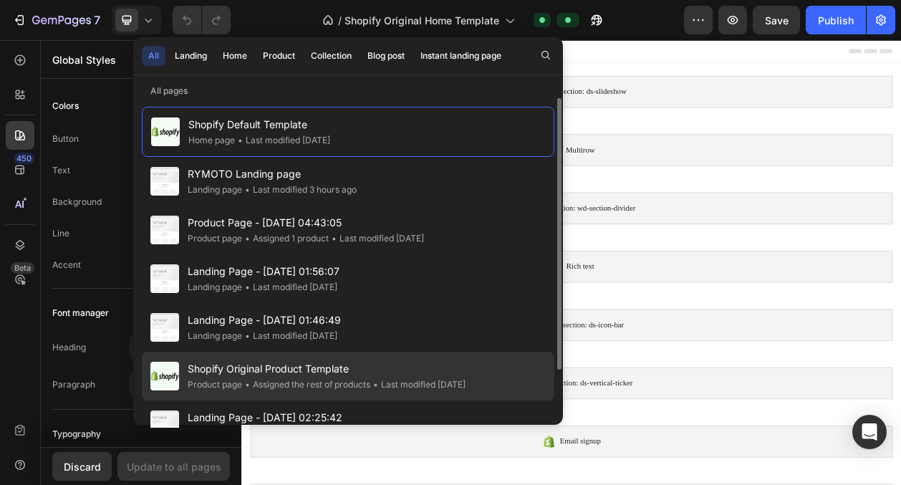
click at [231, 375] on span "Shopify Original Product Template" at bounding box center [327, 368] width 278 height 17
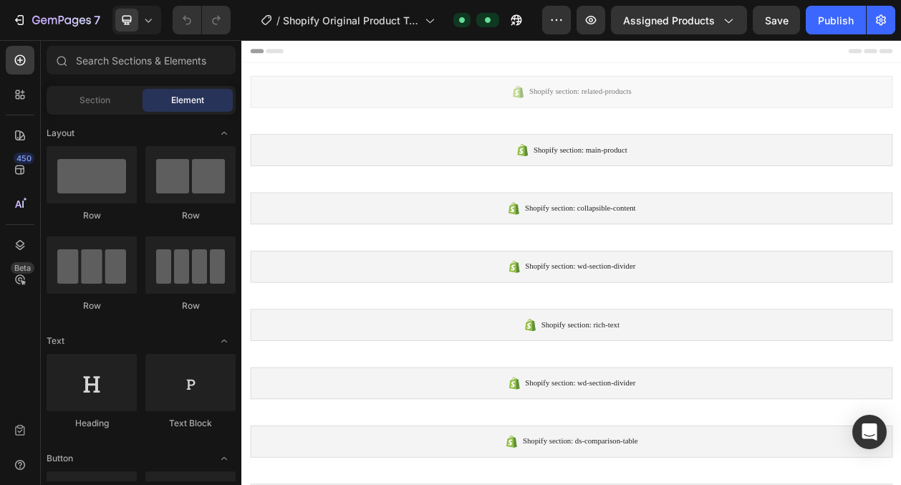
click at [105, 112] on div "Section Element" at bounding box center [141, 100] width 189 height 29
click at [90, 97] on span "Section" at bounding box center [94, 100] width 31 height 13
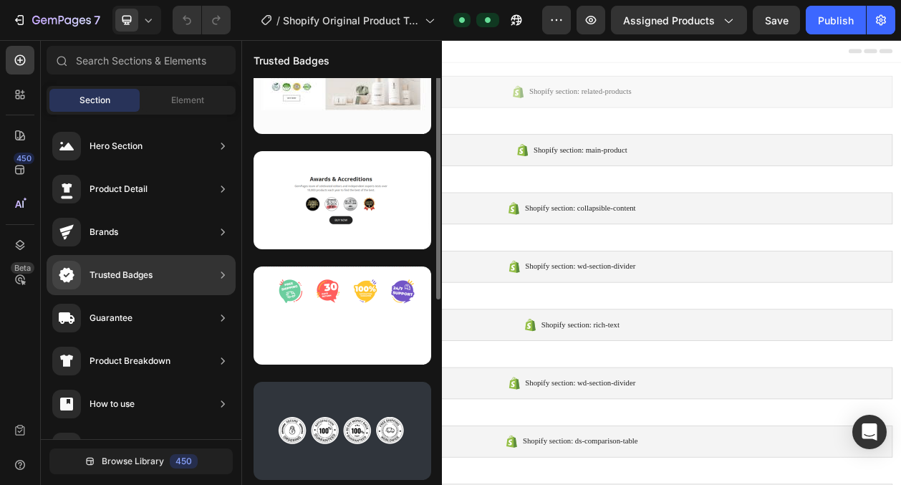
scroll to position [162, 0]
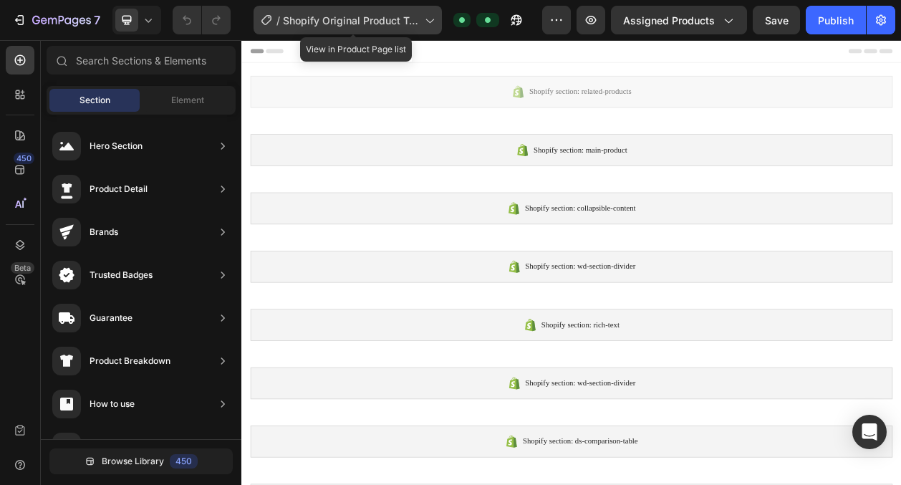
click at [415, 19] on span "Shopify Original Product Template" at bounding box center [351, 20] width 136 height 15
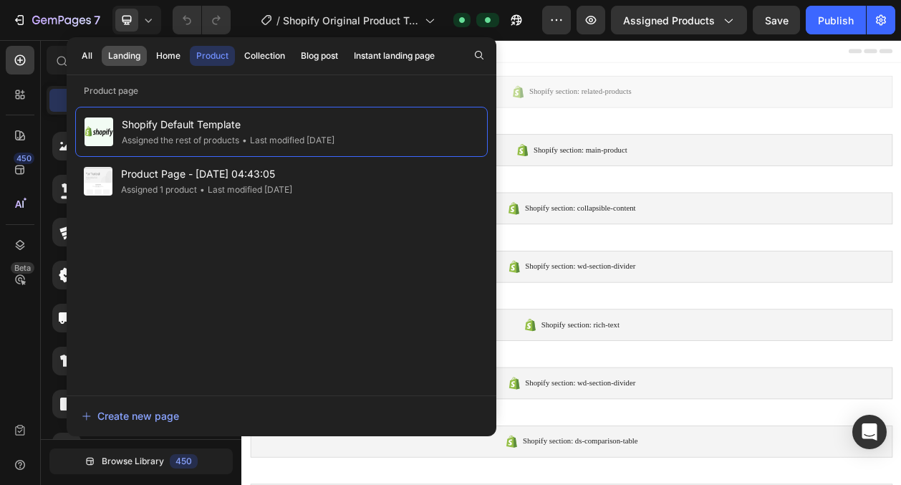
click at [122, 59] on div "Landing" at bounding box center [124, 55] width 32 height 13
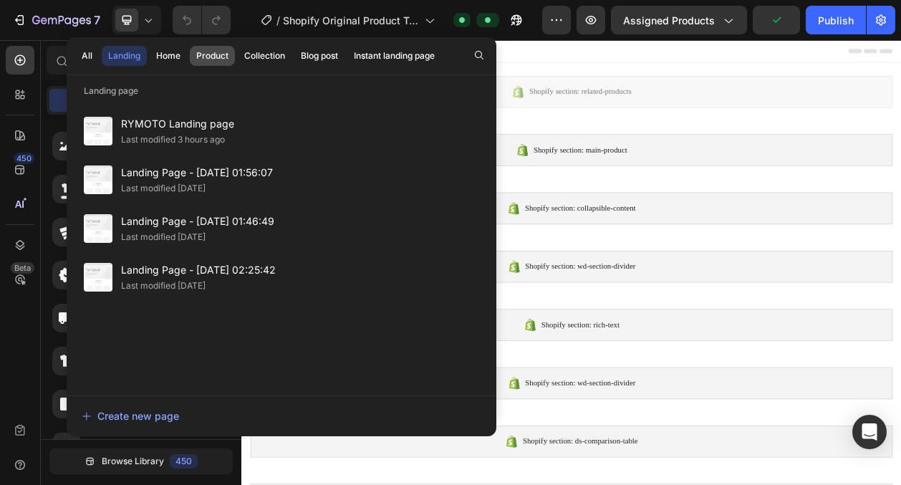
click at [199, 59] on div "Product" at bounding box center [212, 55] width 32 height 13
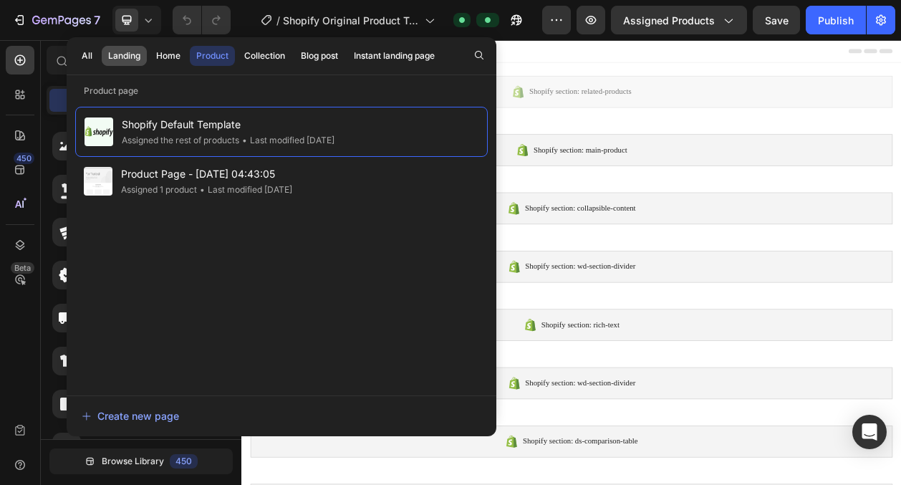
click at [150, 65] on button "Landing" at bounding box center [168, 56] width 37 height 20
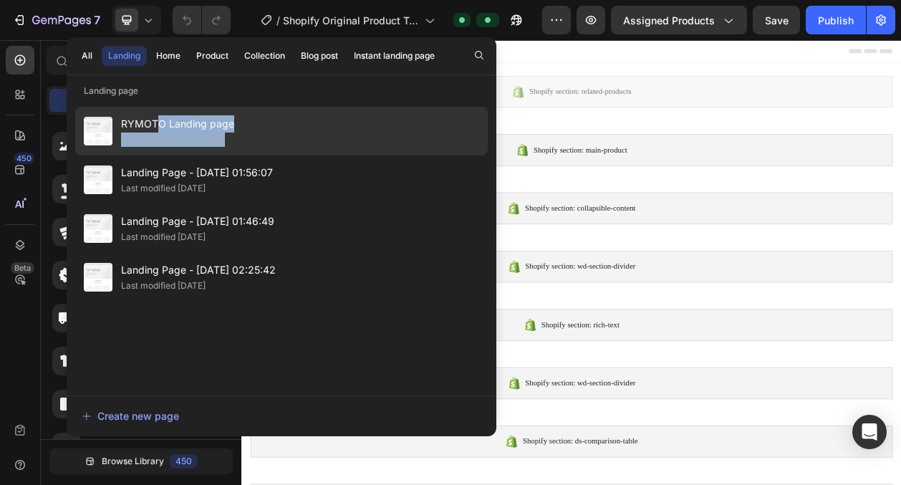
drag, startPoint x: 158, startPoint y: 130, endPoint x: 360, endPoint y: 144, distance: 202.5
click at [362, 155] on div "RYMOTO Landing page Last modified 3 hours ago" at bounding box center [281, 179] width 413 height 49
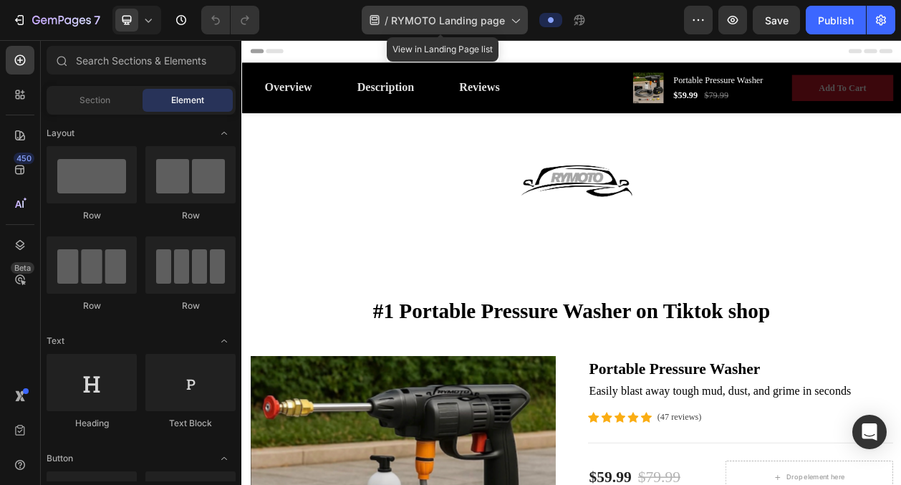
click at [393, 15] on div "/ RYMOTO Landing page" at bounding box center [445, 20] width 166 height 29
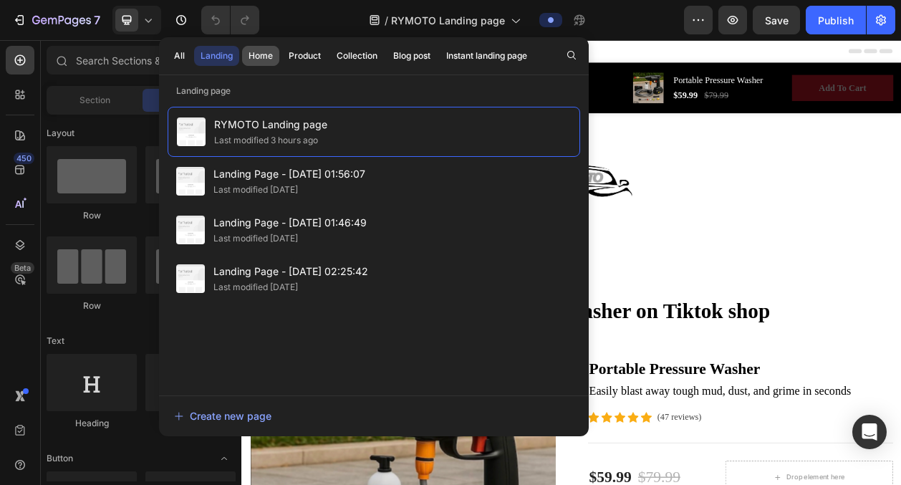
click at [265, 56] on div "Home" at bounding box center [261, 55] width 24 height 13
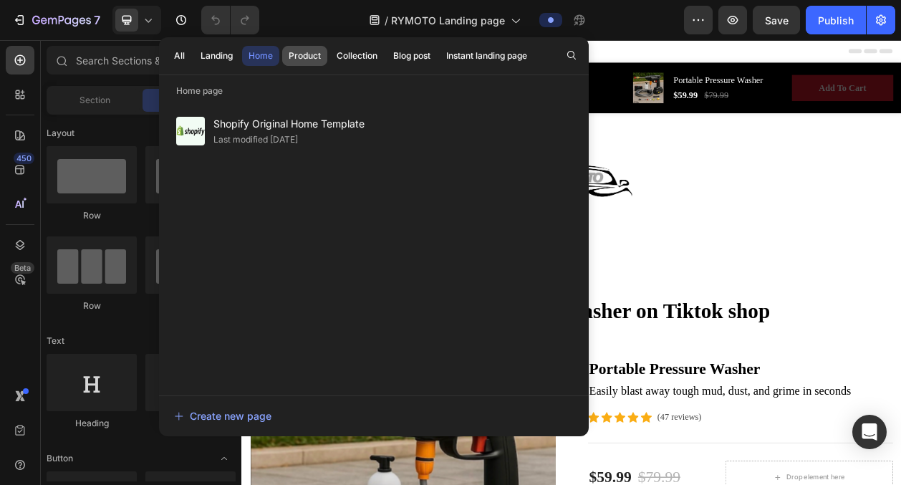
click at [289, 56] on div "Product" at bounding box center [305, 55] width 32 height 13
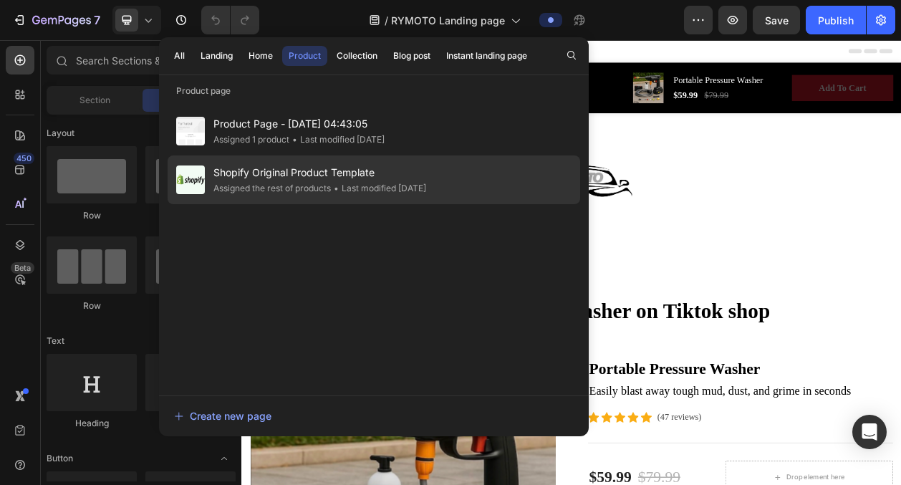
click at [287, 175] on span "Shopify Original Product Template" at bounding box center [319, 172] width 213 height 17
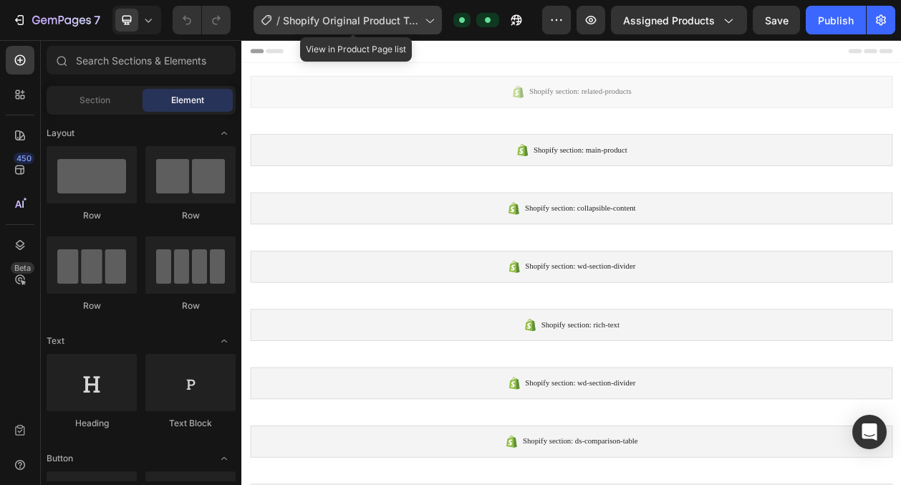
click at [415, 26] on span "Shopify Original Product Template" at bounding box center [351, 20] width 136 height 15
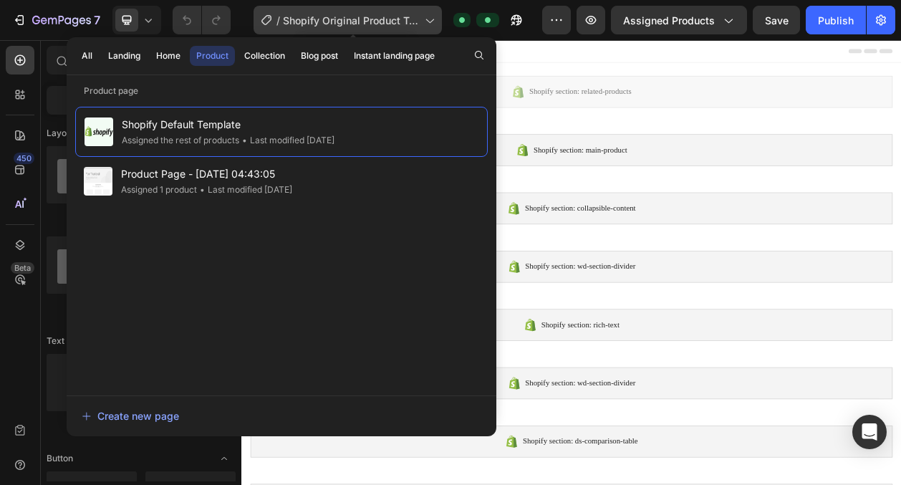
click at [407, 22] on span "Shopify Original Product Template" at bounding box center [351, 20] width 136 height 15
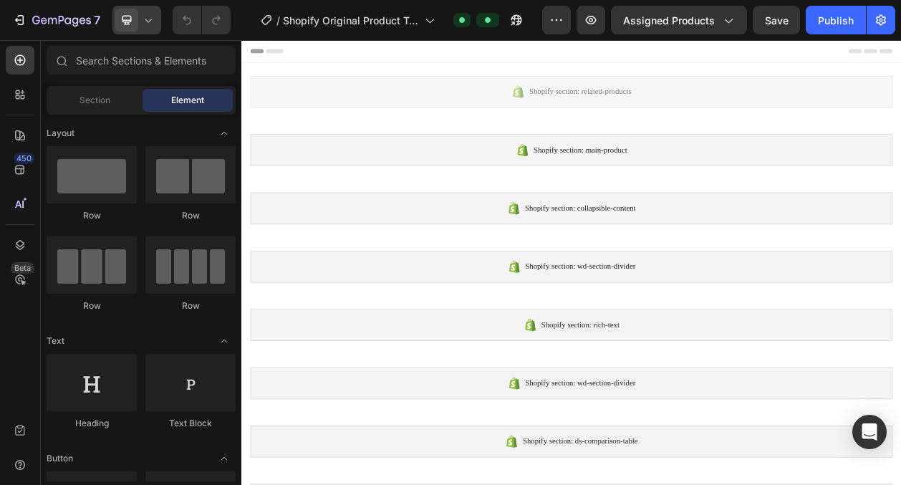
click at [147, 20] on icon at bounding box center [148, 20] width 14 height 14
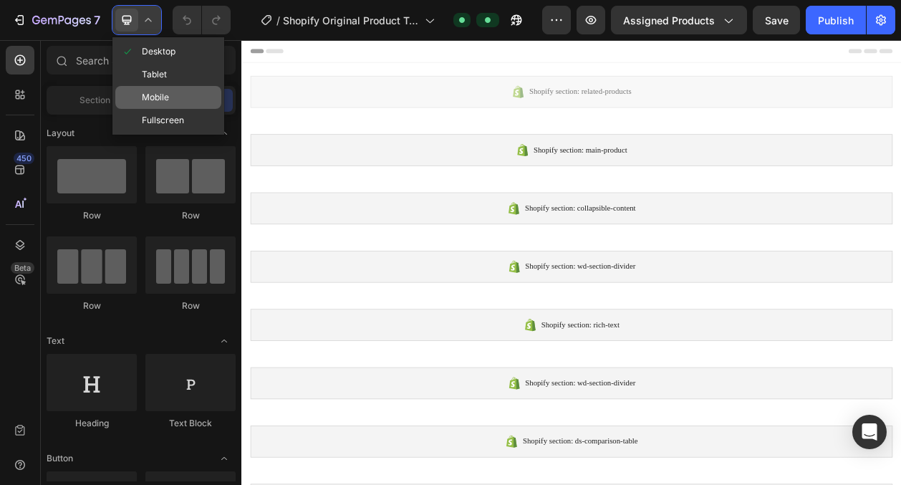
click at [150, 95] on span "Mobile" at bounding box center [155, 97] width 27 height 14
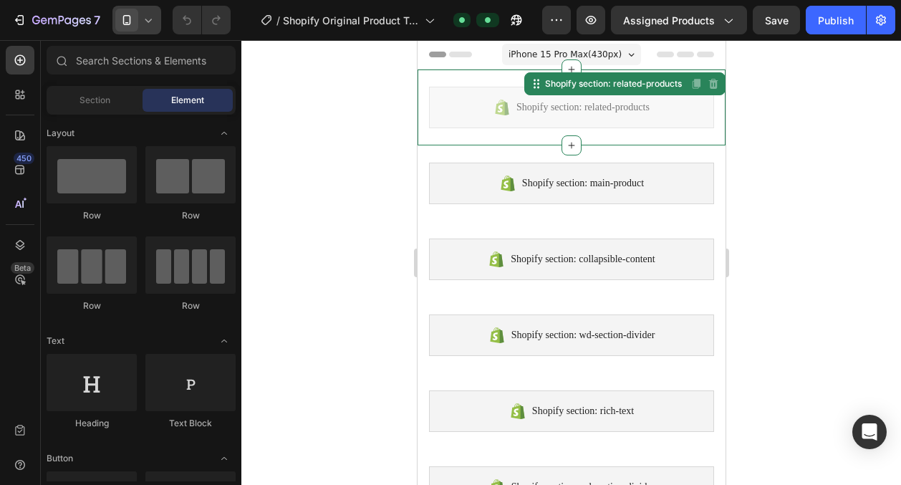
click at [593, 117] on div "Shopify section: related-products" at bounding box center [570, 108] width 285 height 42
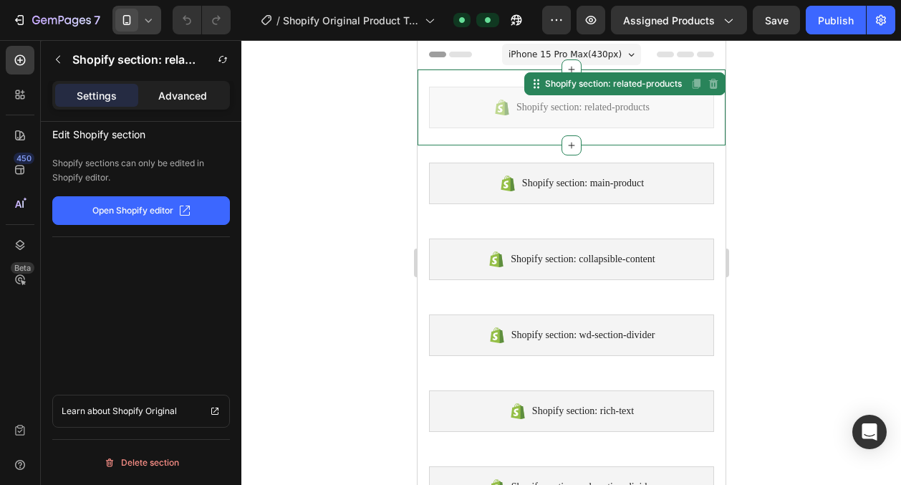
click at [160, 90] on div "Advanced" at bounding box center [182, 95] width 83 height 23
click at [103, 70] on div "Shopify section: related-products" at bounding box center [123, 59] width 152 height 23
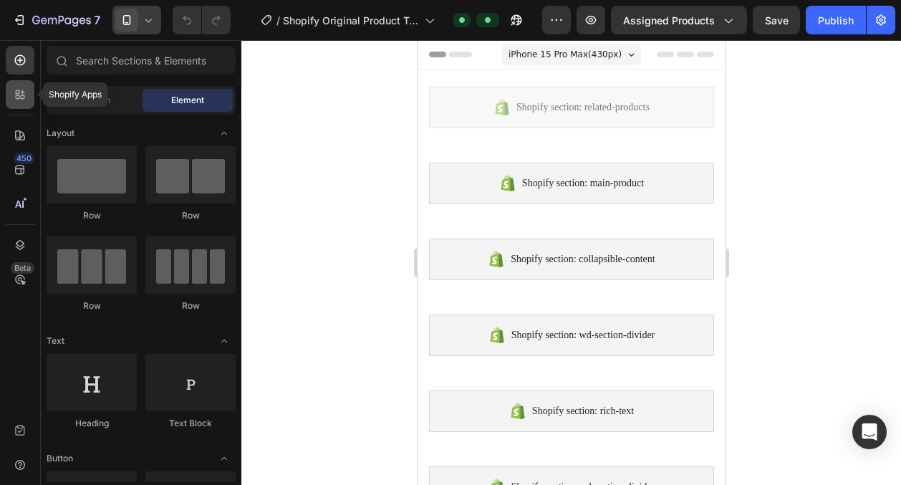
click at [24, 90] on icon at bounding box center [20, 94] width 14 height 14
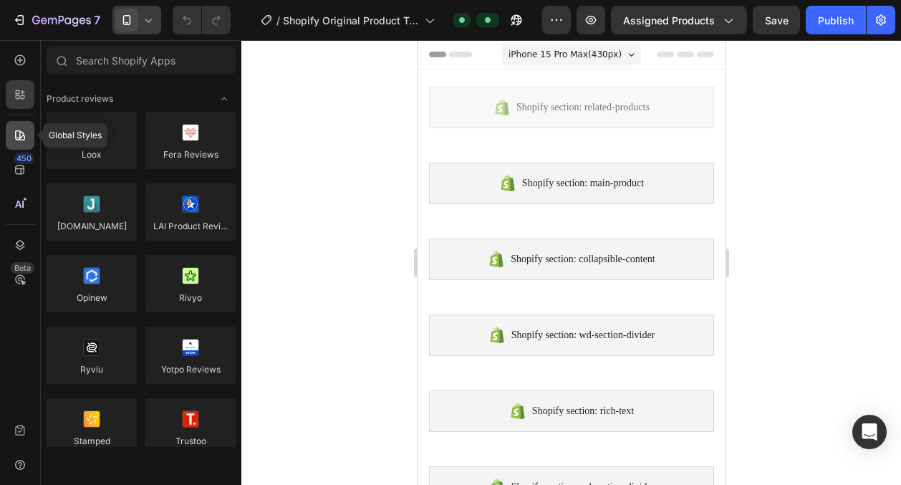
click at [19, 145] on div at bounding box center [20, 135] width 29 height 29
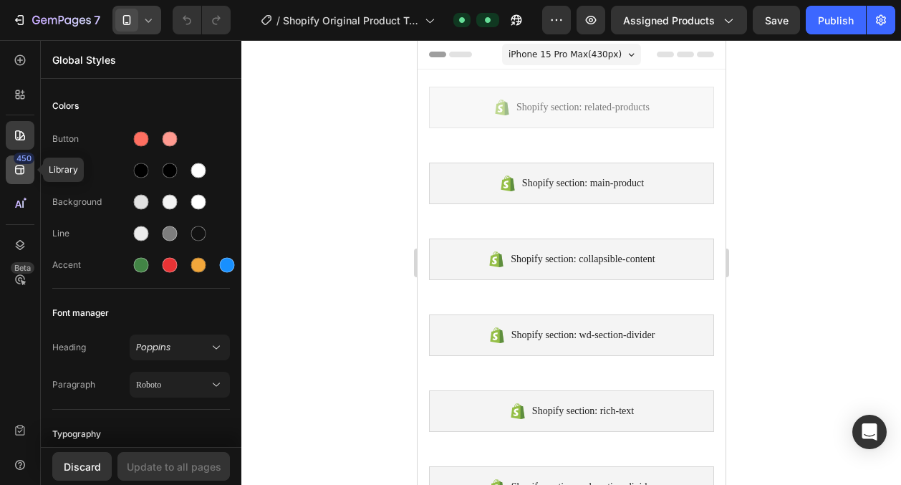
click at [26, 178] on div "450" at bounding box center [20, 169] width 29 height 29
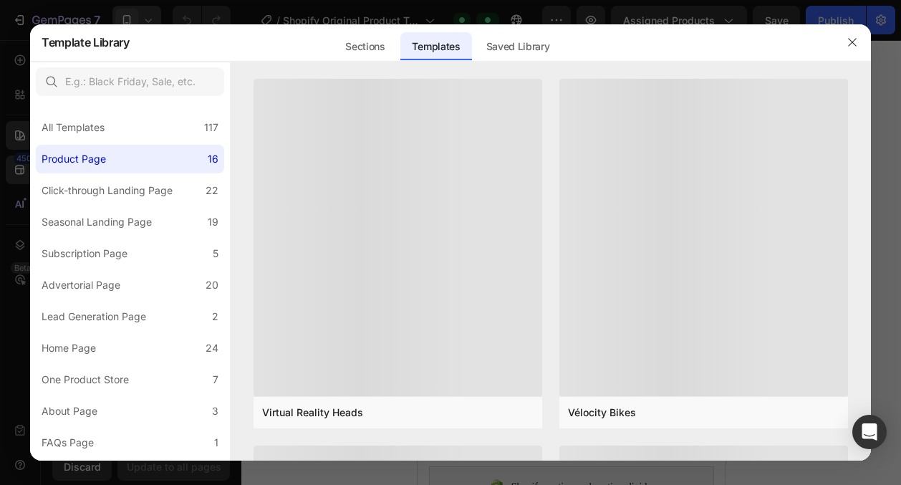
click at [26, 204] on div at bounding box center [450, 242] width 901 height 485
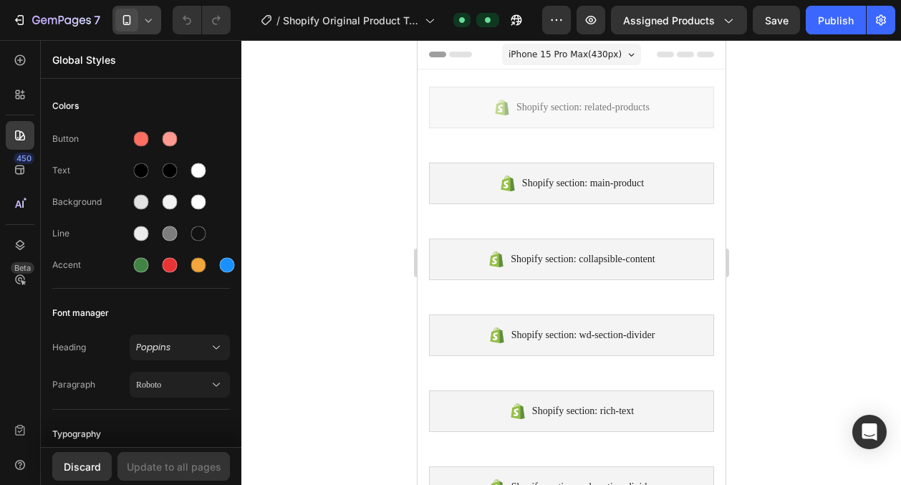
click at [774, 130] on div at bounding box center [571, 262] width 660 height 445
click at [693, 22] on span "Assigned Products" at bounding box center [669, 20] width 92 height 15
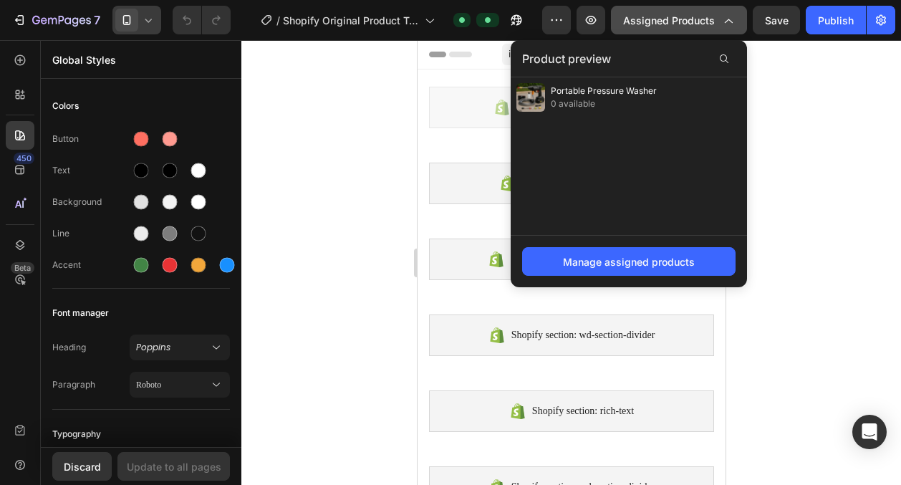
click at [739, 14] on button "Assigned Products" at bounding box center [679, 20] width 136 height 29
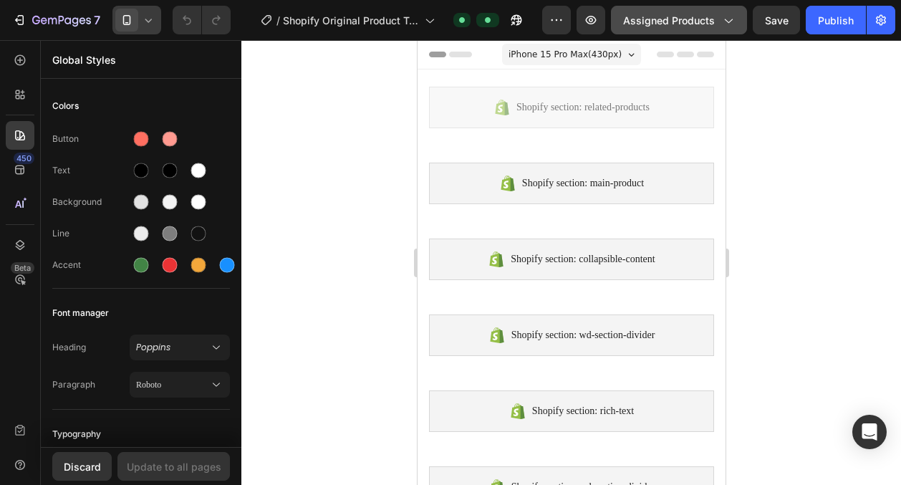
click at [739, 14] on button "Assigned Products" at bounding box center [679, 20] width 136 height 29
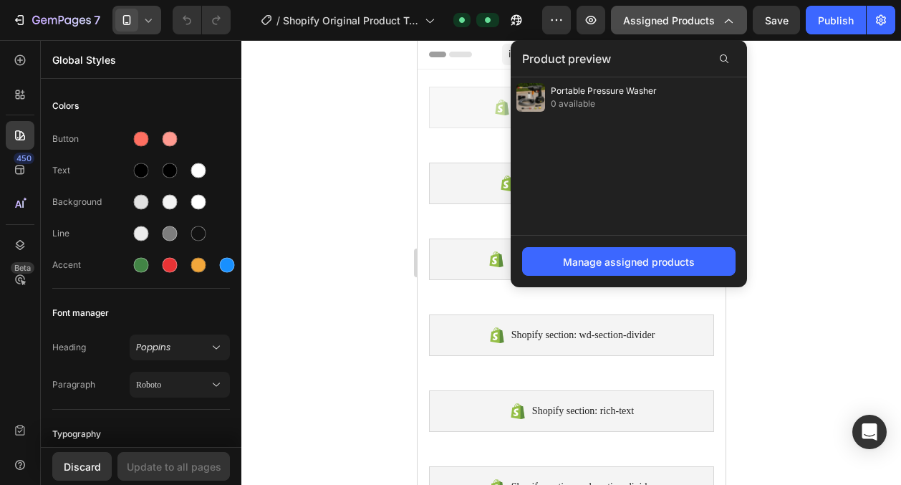
click at [733, 14] on icon "button" at bounding box center [727, 20] width 14 height 14
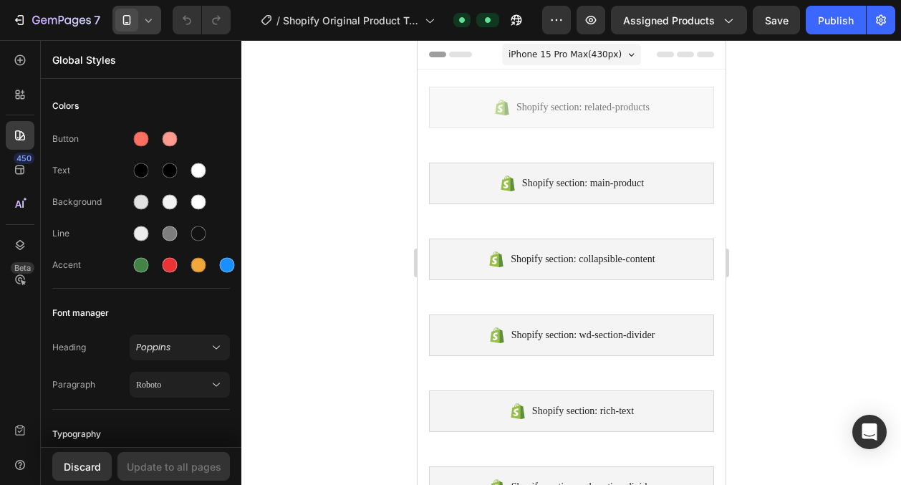
click at [269, 223] on div at bounding box center [571, 262] width 660 height 445
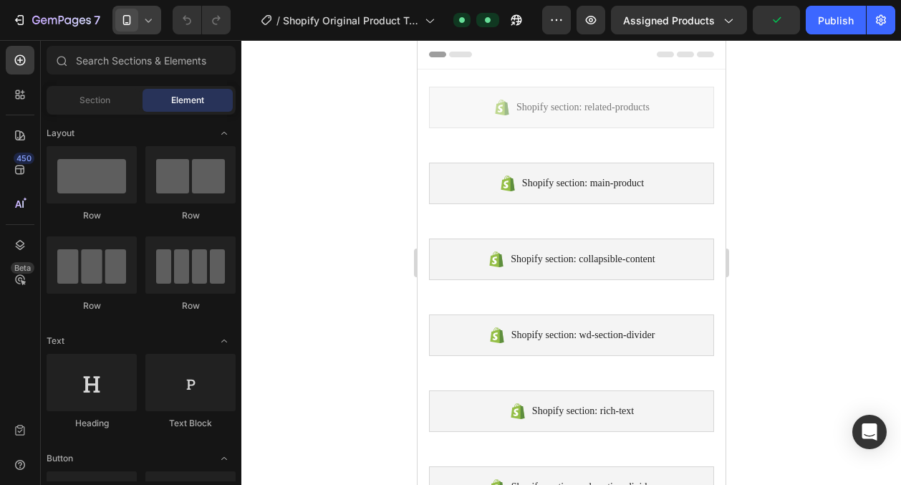
click at [153, 22] on icon at bounding box center [148, 20] width 14 height 14
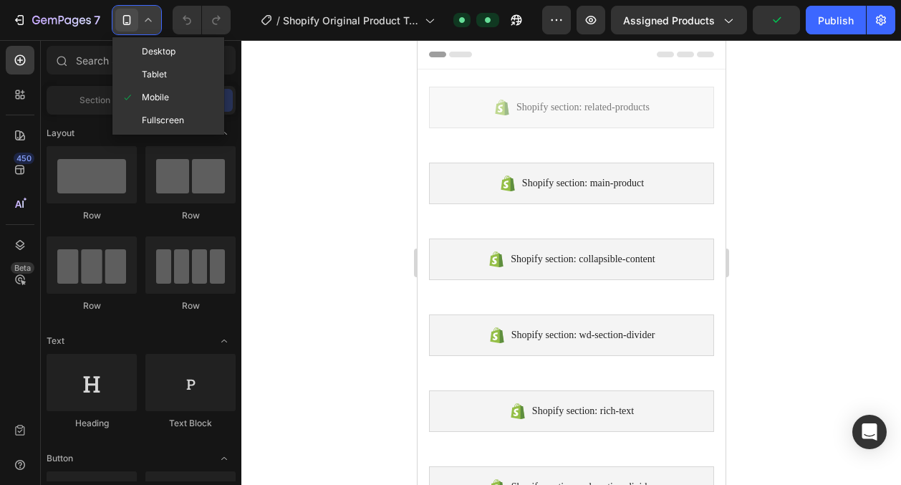
click at [153, 22] on icon at bounding box center [148, 20] width 14 height 14
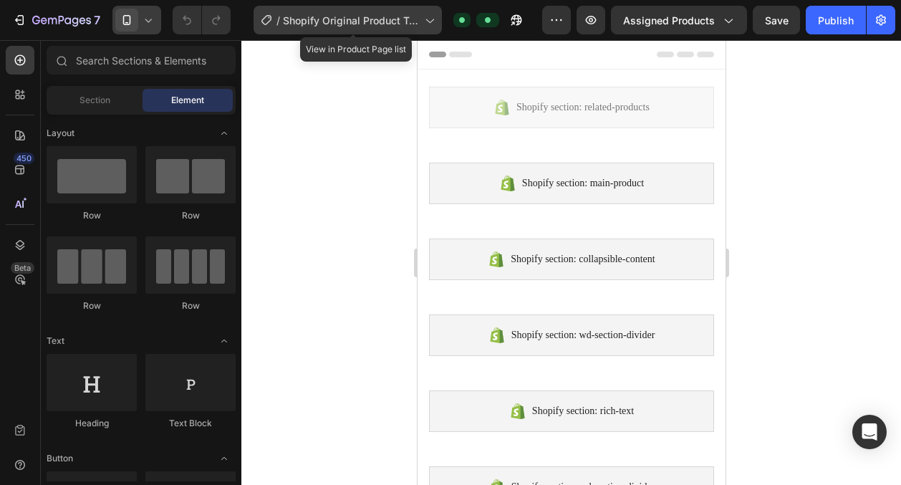
click at [428, 7] on div "/ Shopify Original Product Template" at bounding box center [348, 20] width 188 height 29
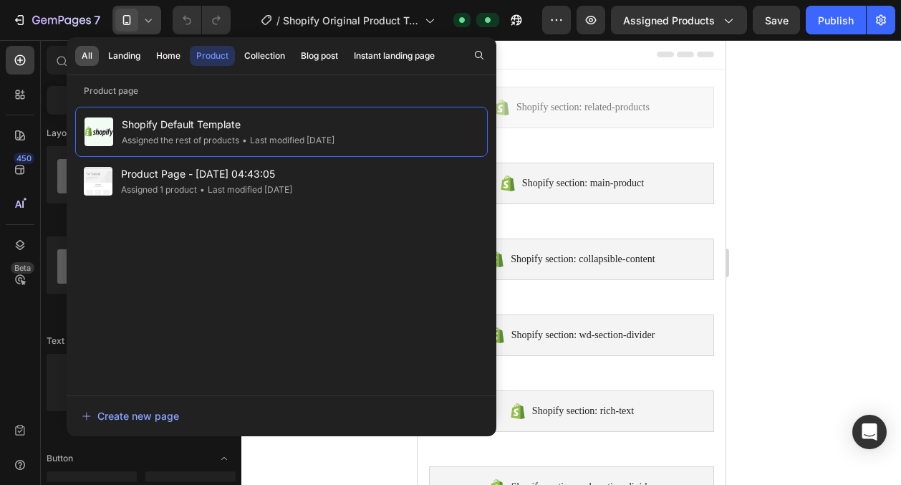
click at [85, 59] on div "All" at bounding box center [87, 55] width 11 height 13
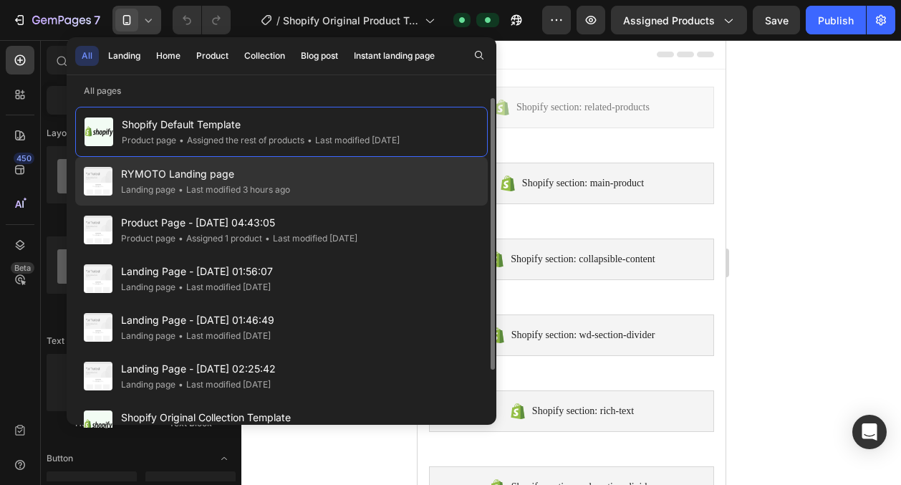
click at [178, 180] on span "RYMOTO Landing page" at bounding box center [205, 173] width 169 height 17
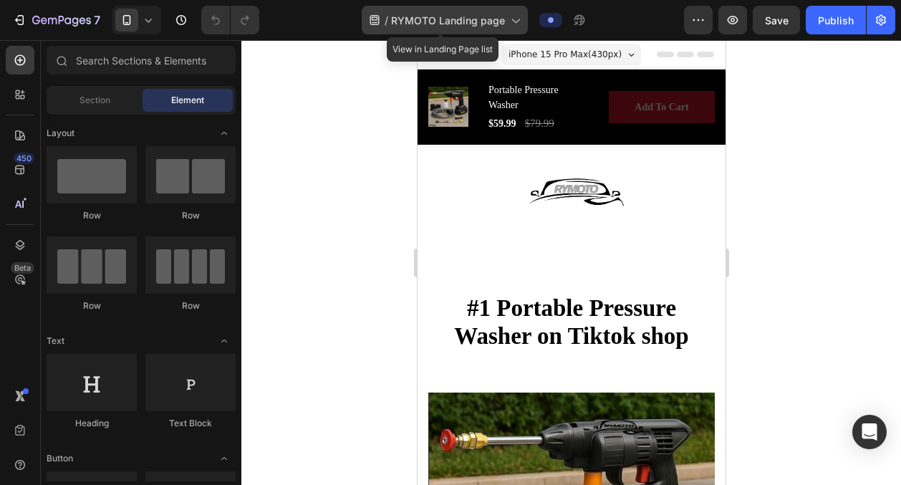
click at [494, 21] on span "RYMOTO Landing page" at bounding box center [448, 20] width 114 height 15
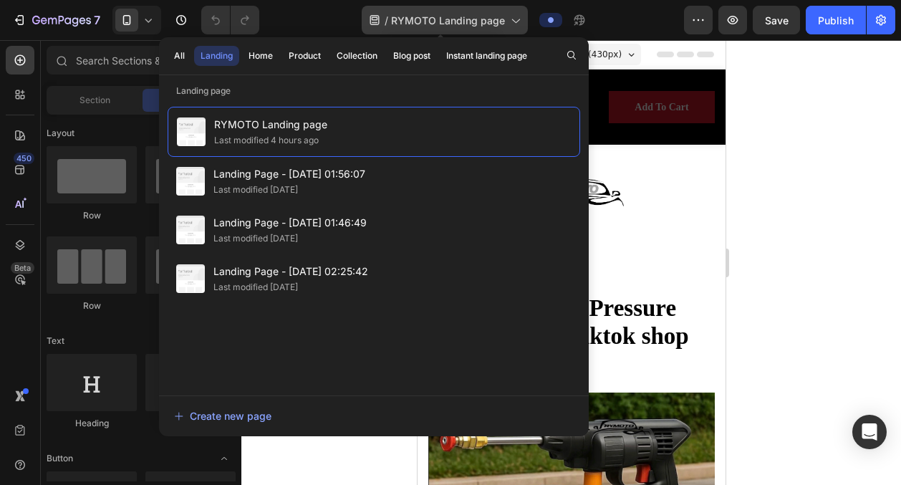
click at [504, 22] on div "/ RYMOTO Landing page" at bounding box center [445, 20] width 166 height 29
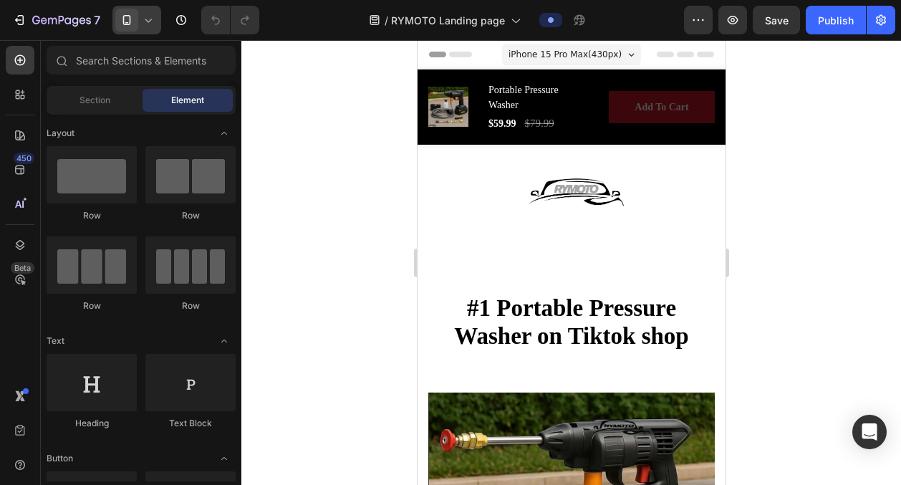
click at [152, 16] on icon at bounding box center [148, 20] width 14 height 14
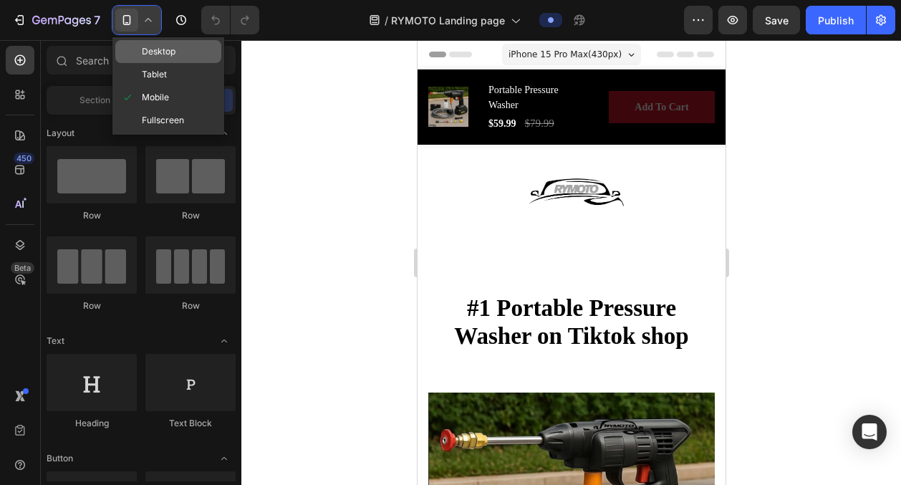
click at [163, 48] on span "Desktop" at bounding box center [159, 51] width 34 height 14
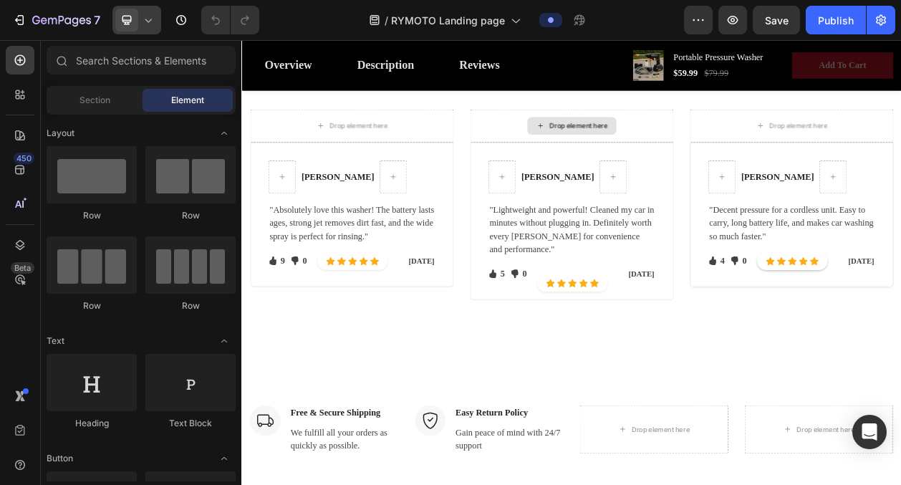
scroll to position [2474, 0]
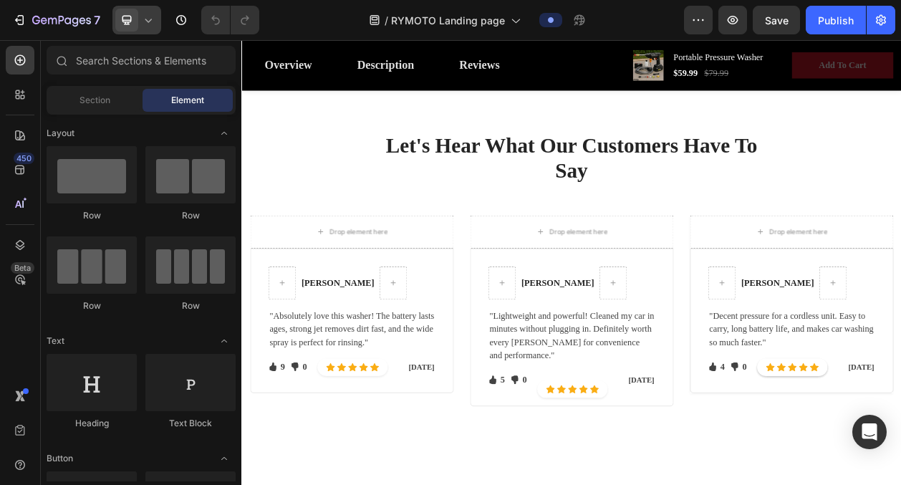
click at [145, 26] on icon at bounding box center [148, 20] width 14 height 14
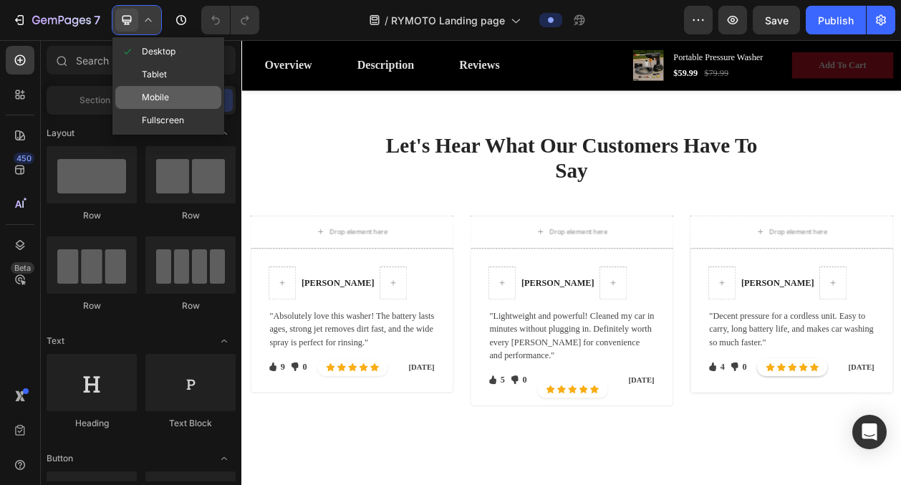
click at [168, 109] on div "Mobile" at bounding box center [168, 120] width 106 height 23
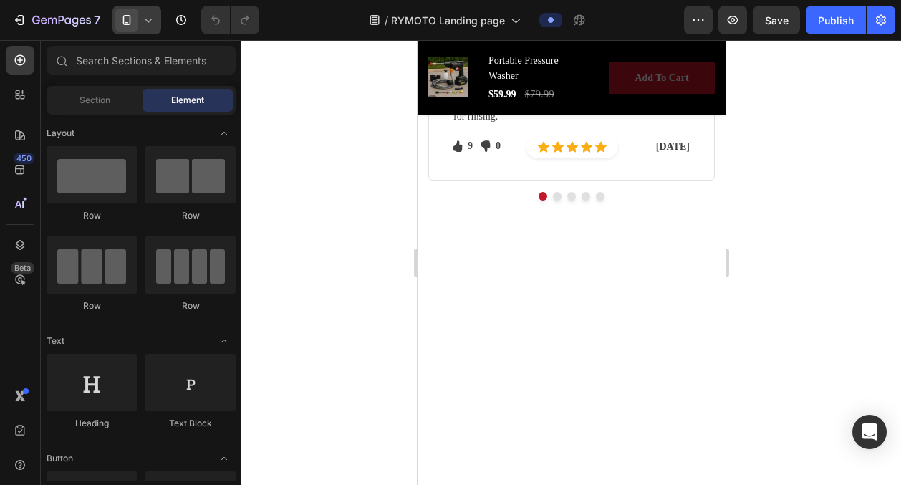
scroll to position [2769, 0]
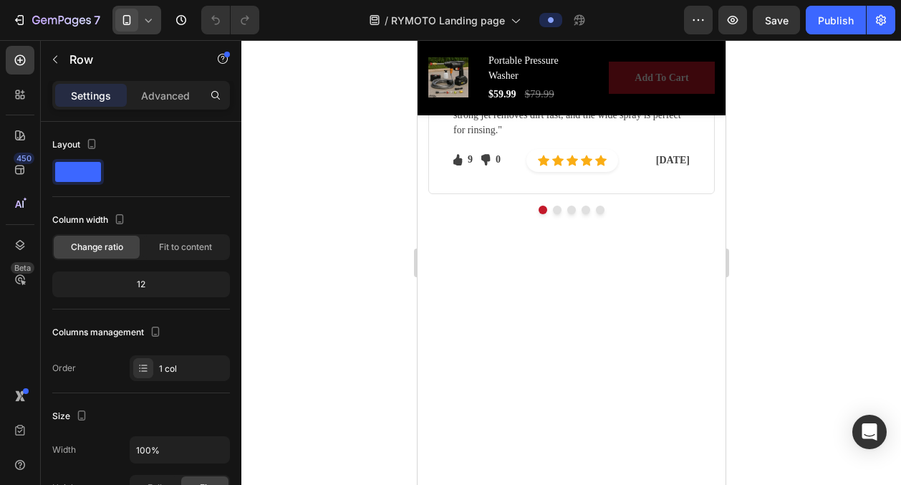
click at [461, 33] on div "Row" at bounding box center [457, 26] width 24 height 13
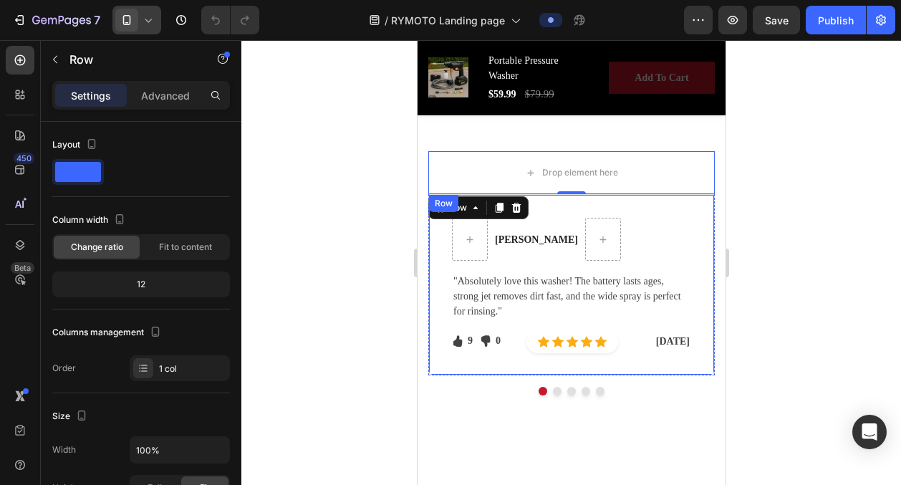
scroll to position [2927, 0]
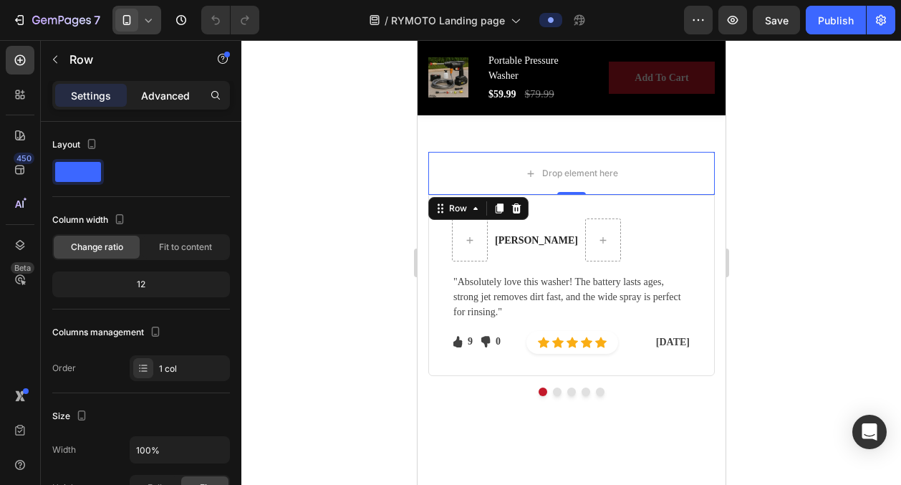
click at [156, 91] on p "Advanced" at bounding box center [165, 95] width 49 height 15
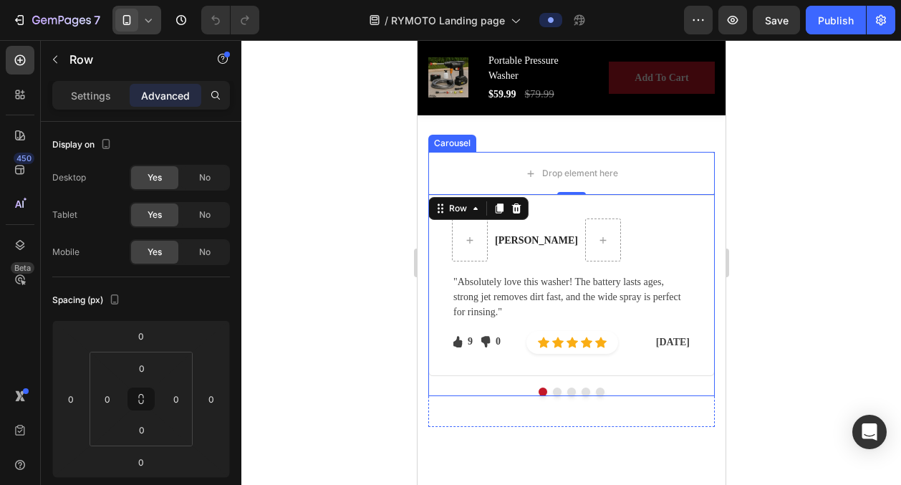
click at [568, 387] on button "Dot" at bounding box center [570, 391] width 9 height 9
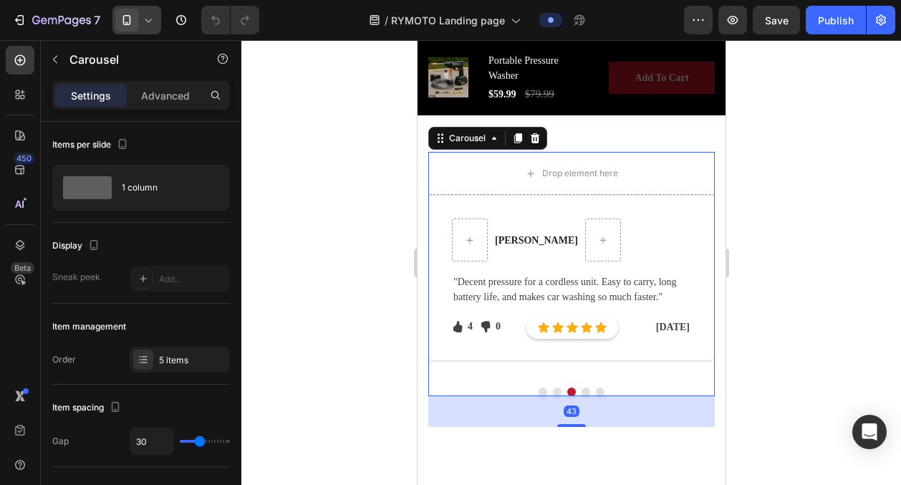
click at [585, 390] on button "Dot" at bounding box center [585, 391] width 9 height 9
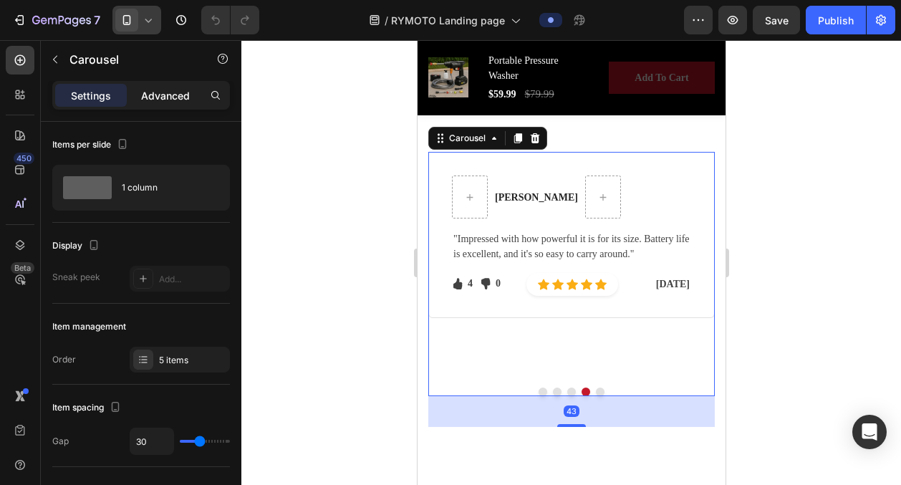
click at [188, 95] on div "Advanced" at bounding box center [166, 95] width 72 height 23
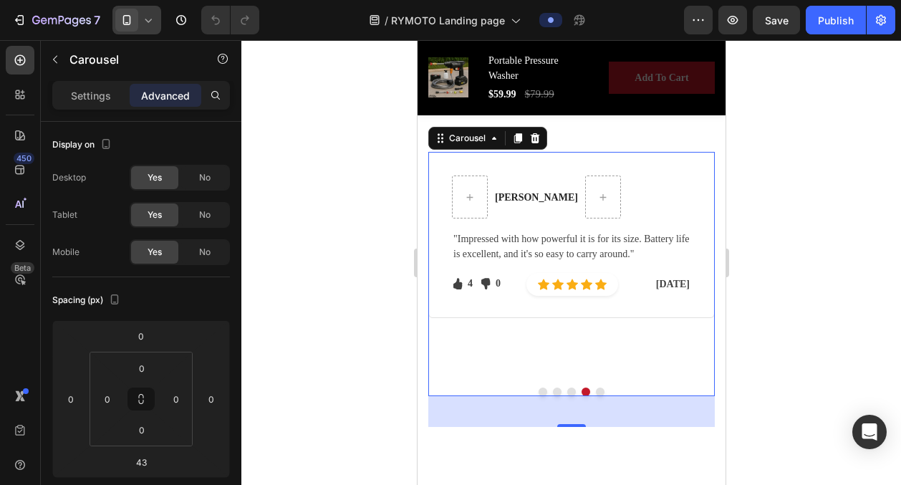
click at [597, 387] on button "Dot" at bounding box center [599, 391] width 9 height 9
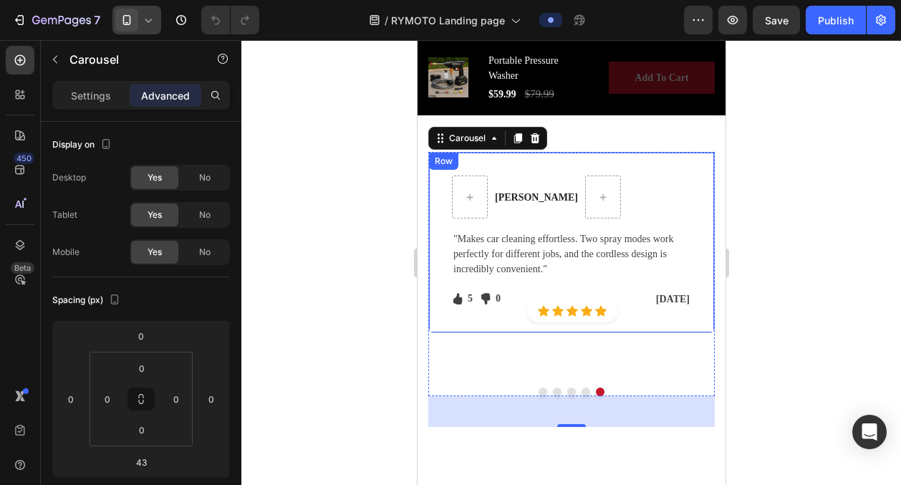
click at [441, 163] on div "Row" at bounding box center [443, 161] width 24 height 13
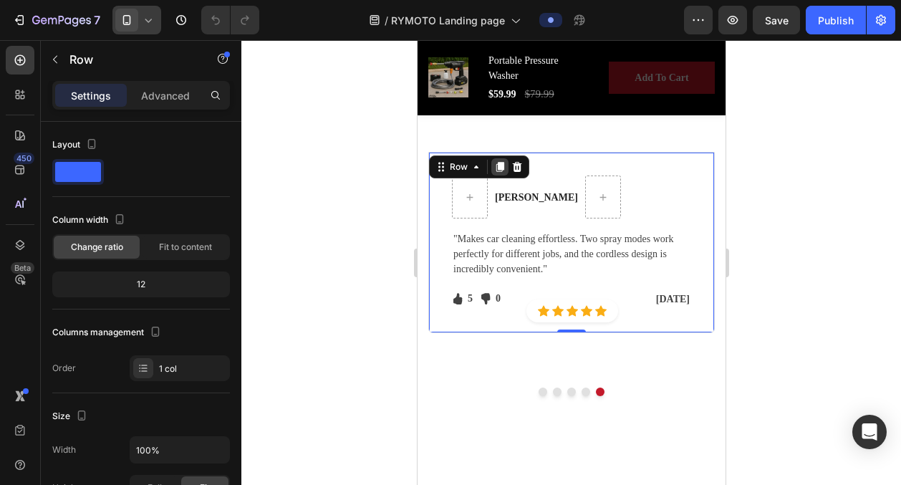
click at [495, 164] on icon at bounding box center [498, 166] width 11 height 11
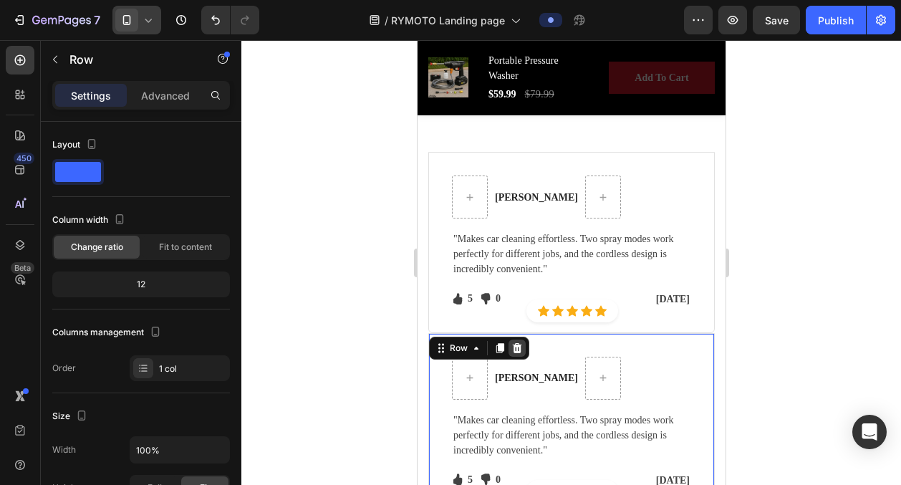
click at [516, 346] on icon at bounding box center [516, 347] width 9 height 10
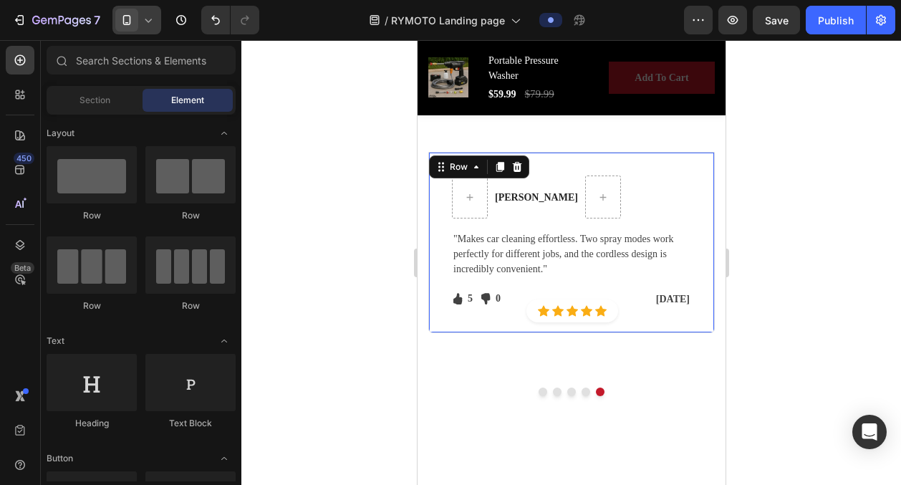
click at [448, 153] on div "Ali S. Text block Row "Makes car cleaning effortless. Two spray modes work perf…" at bounding box center [571, 242] width 286 height 181
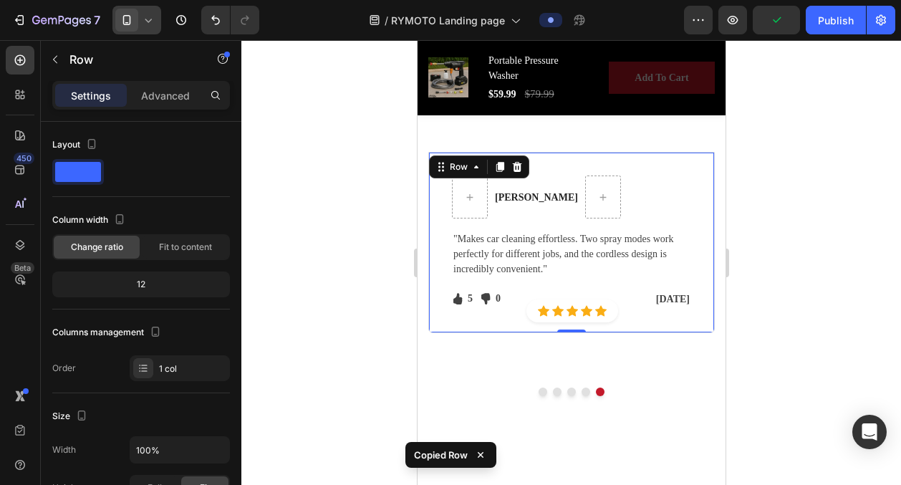
click at [139, 16] on div at bounding box center [136, 20] width 49 height 29
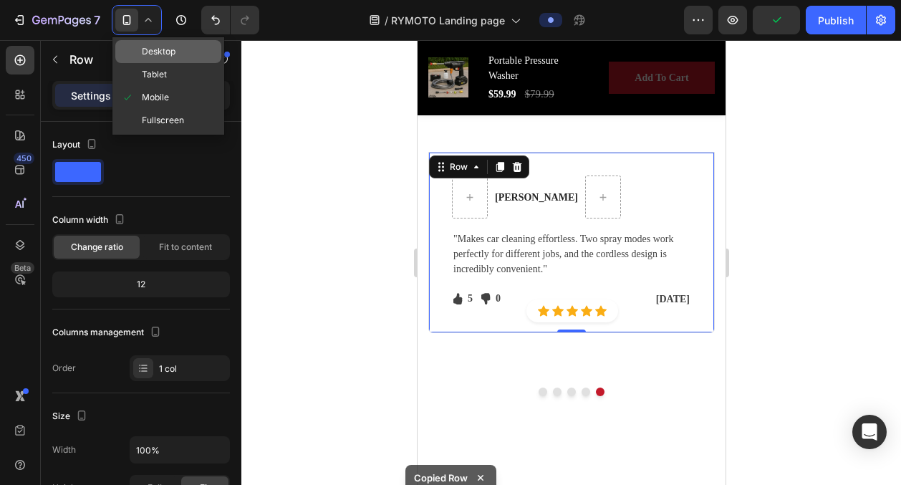
click at [148, 52] on span "Desktop" at bounding box center [159, 51] width 34 height 14
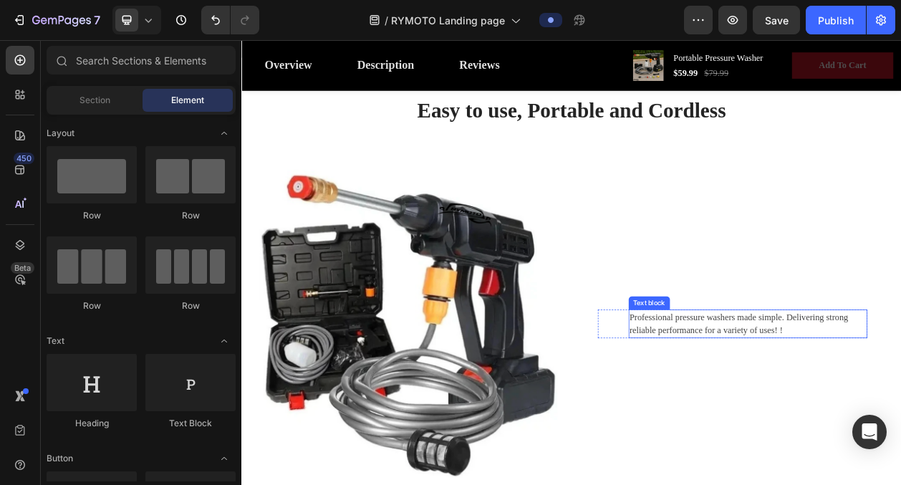
scroll to position [1350, 0]
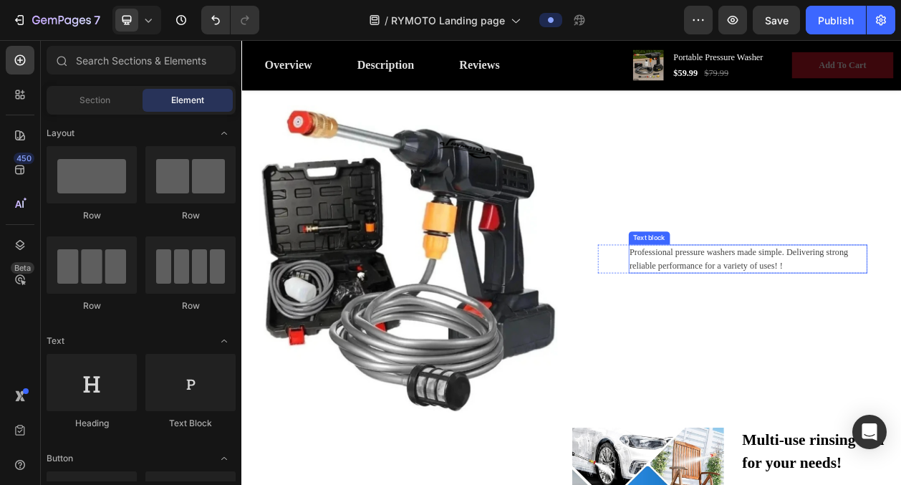
click at [794, 323] on p "Professional pressure washers made simple. Delivering strong reliable performan…" at bounding box center [901, 325] width 308 height 34
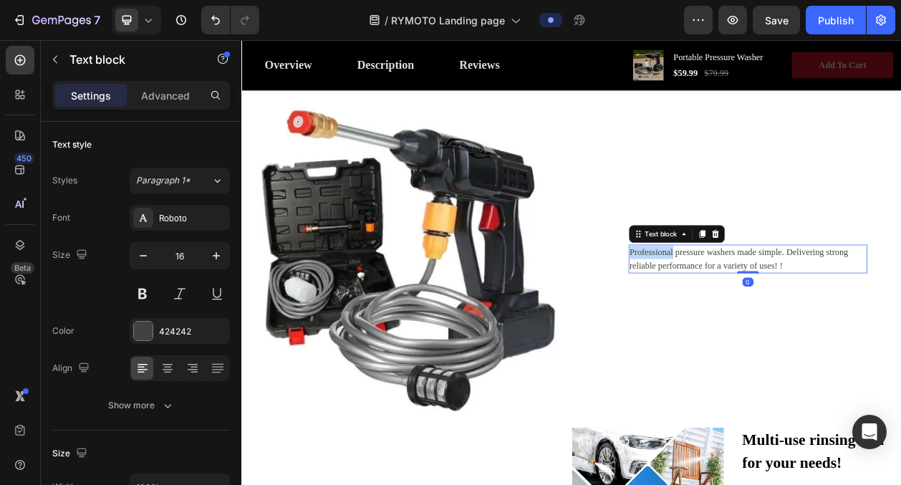
click at [794, 323] on p "Professional pressure washers made simple. Delivering strong reliable performan…" at bounding box center [901, 325] width 308 height 34
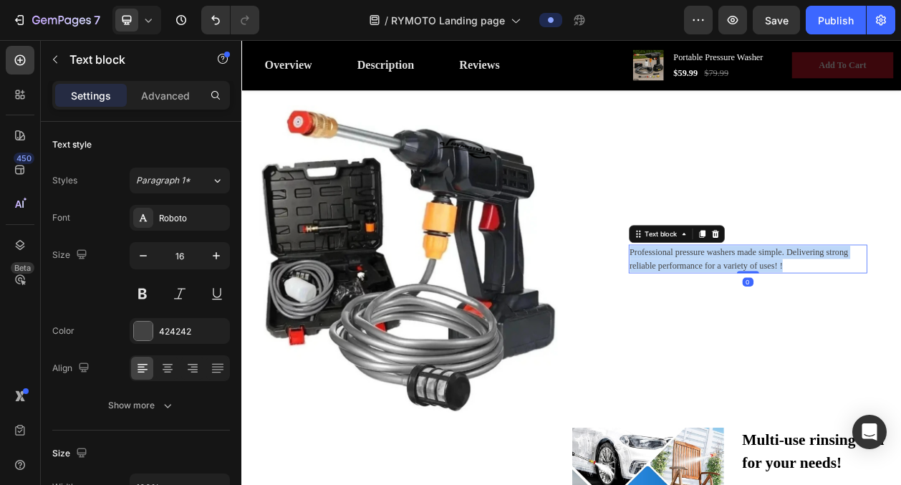
click at [794, 323] on p "Professional pressure washers made simple. Delivering strong reliable performan…" at bounding box center [901, 325] width 308 height 34
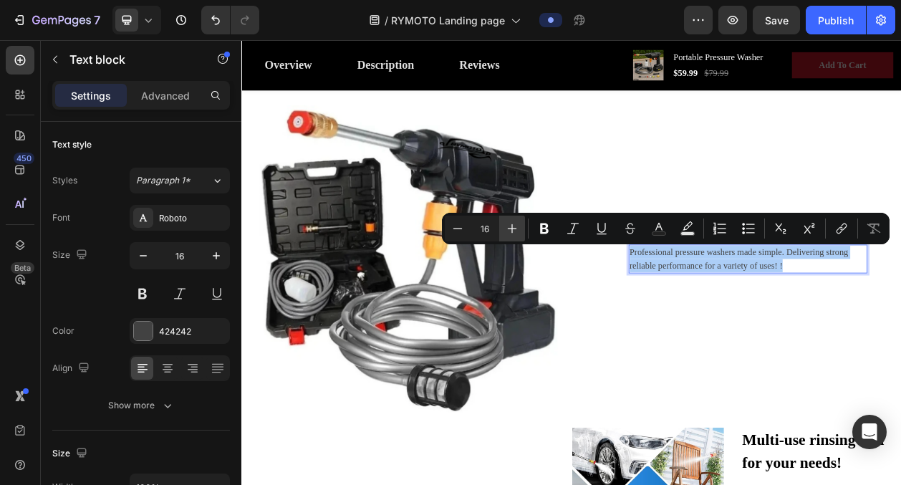
click at [521, 228] on button "Plus" at bounding box center [512, 229] width 26 height 26
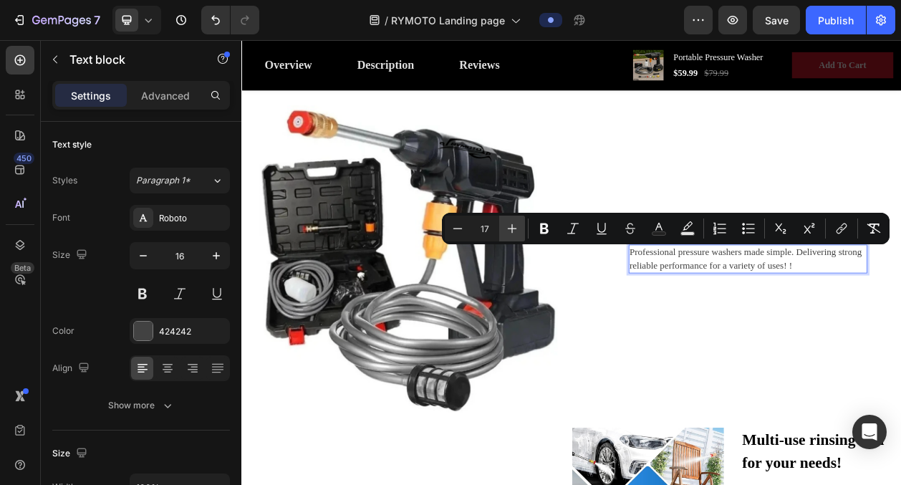
click at [521, 228] on button "Plus" at bounding box center [512, 229] width 26 height 26
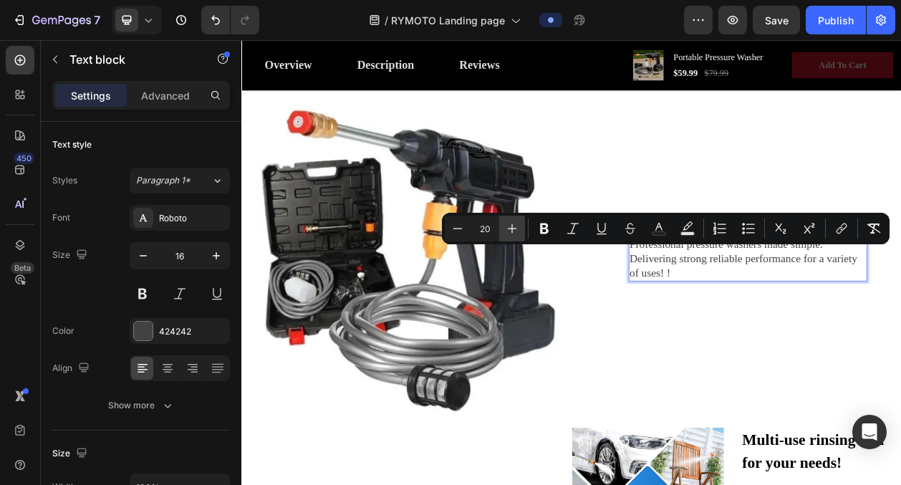
click at [521, 228] on button "Plus" at bounding box center [512, 229] width 26 height 26
click at [521, 229] on button "Plus" at bounding box center [512, 229] width 26 height 26
type input "22"
click at [550, 225] on icon "Editor contextual toolbar" at bounding box center [544, 228] width 14 height 14
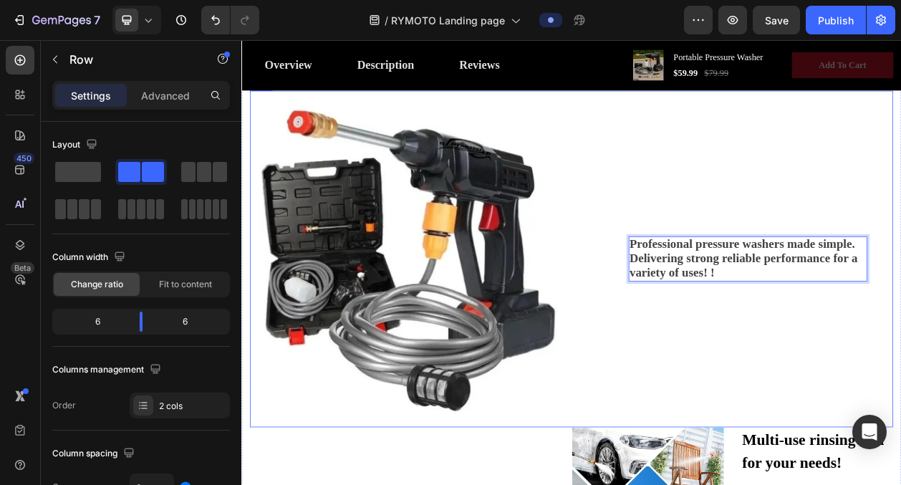
click at [854, 183] on div "Professional pressure washers made simple. Delivering strong reliable performan…" at bounding box center [880, 325] width 419 height 438
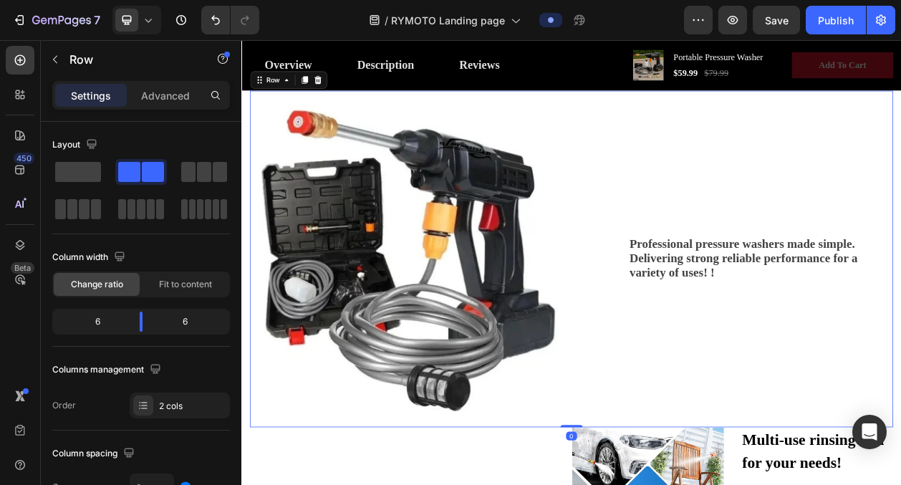
scroll to position [1220, 0]
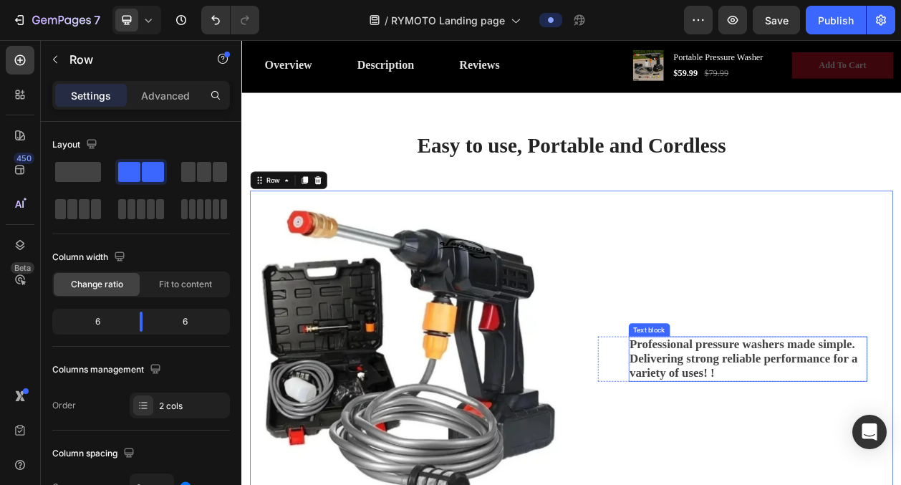
click at [887, 456] on strong "Professional pressure washers made simple. Delivering strong reliable performan…" at bounding box center [895, 454] width 297 height 55
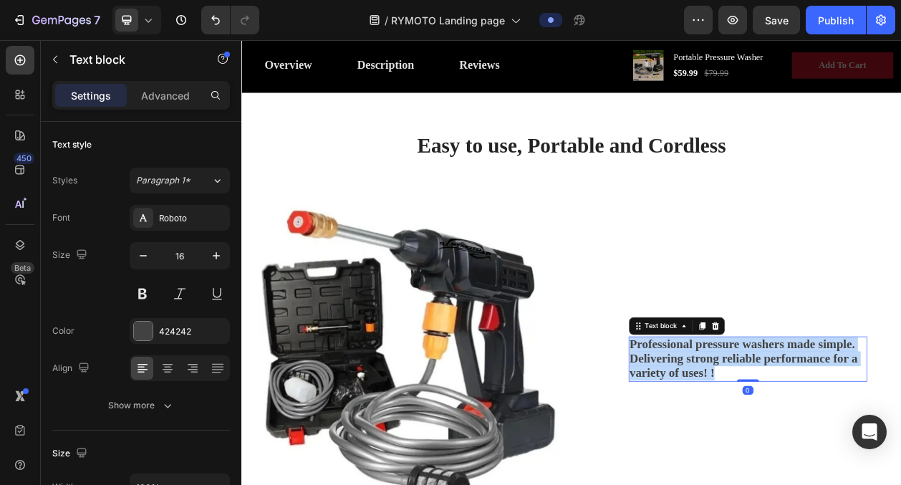
click at [887, 456] on strong "Professional pressure washers made simple. Delivering strong reliable performan…" at bounding box center [895, 454] width 297 height 55
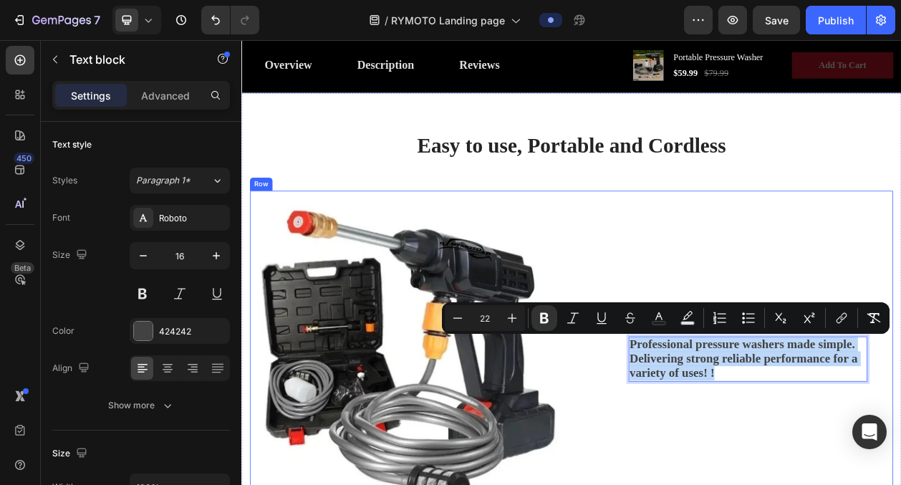
click at [824, 241] on div "Professional pressure washers made simple. Delivering strong reliable performan…" at bounding box center [880, 455] width 419 height 438
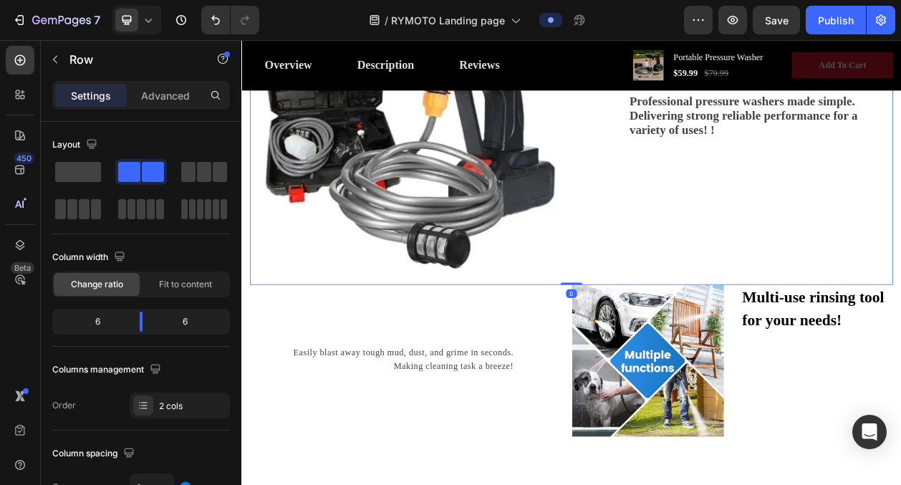
scroll to position [1596, 0]
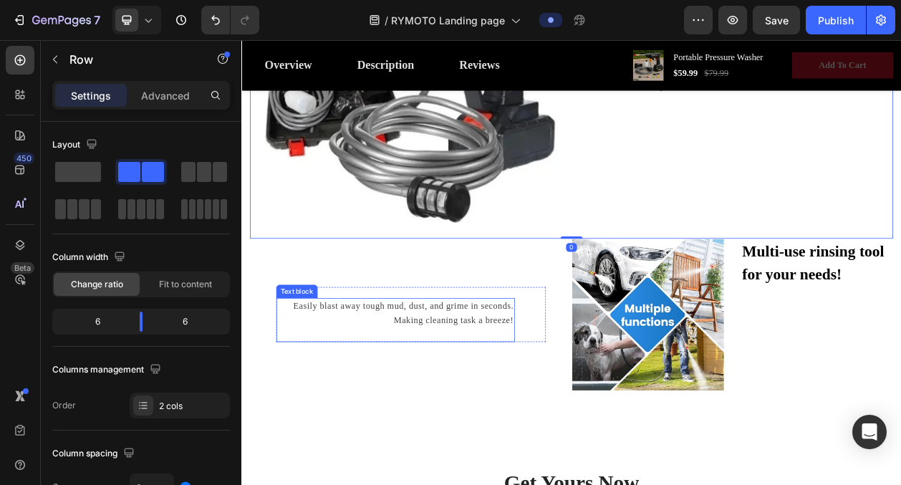
click at [431, 387] on p "Easily blast away tough mud, dust, and grime in seconds. Making cleaning task a…" at bounding box center [442, 395] width 308 height 37
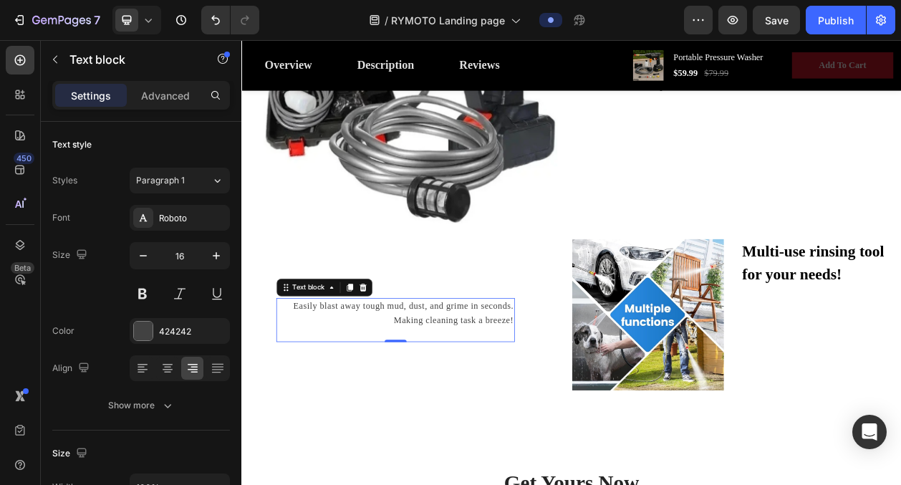
click at [431, 387] on p "Easily blast away tough mud, dust, and grime in seconds. Making cleaning task a…" at bounding box center [442, 395] width 308 height 37
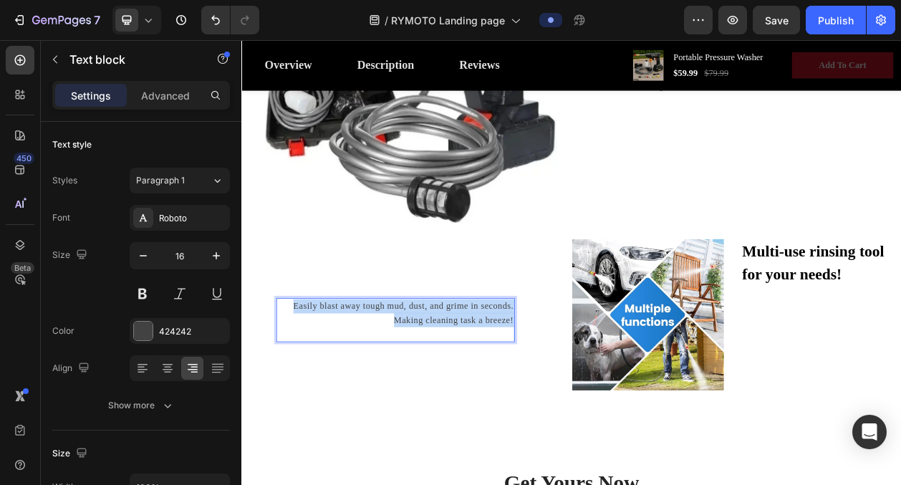
click at [431, 387] on p "Easily blast away tough mud, dust, and grime in seconds. Making cleaning task a…" at bounding box center [442, 395] width 308 height 37
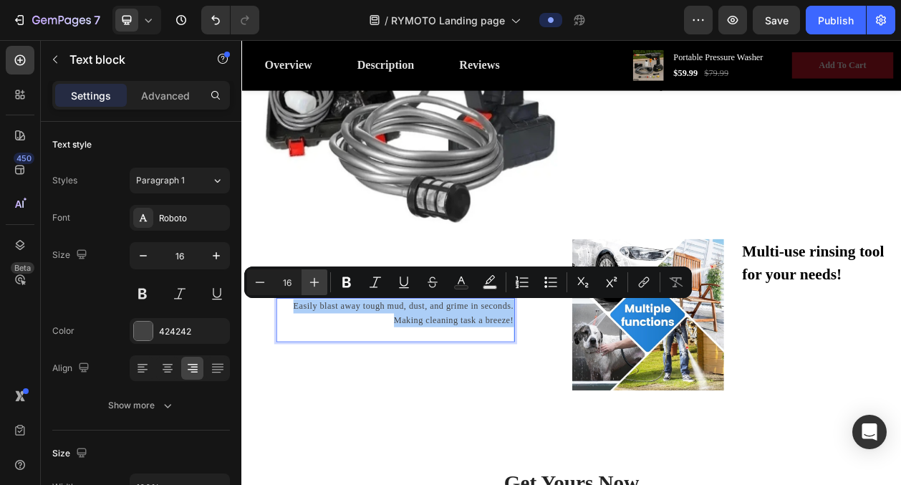
click at [319, 287] on icon "Editor contextual toolbar" at bounding box center [314, 282] width 14 height 14
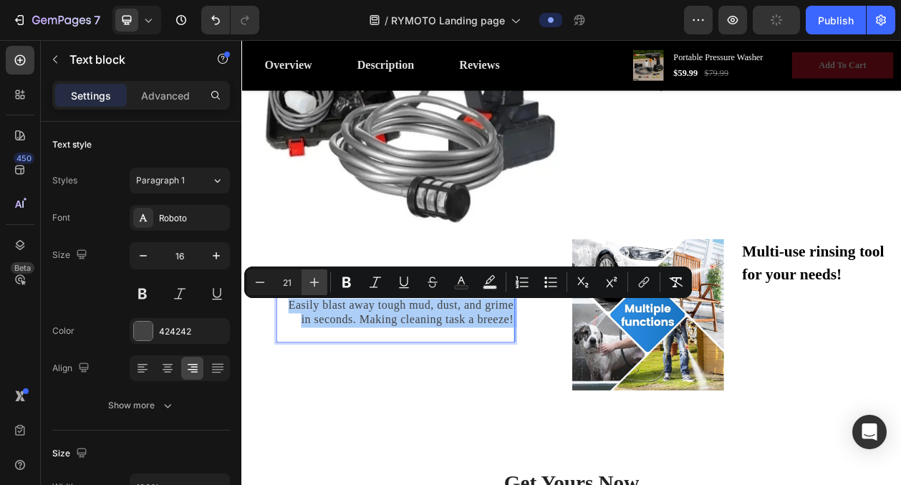
click at [319, 287] on icon "Editor contextual toolbar" at bounding box center [314, 282] width 14 height 14
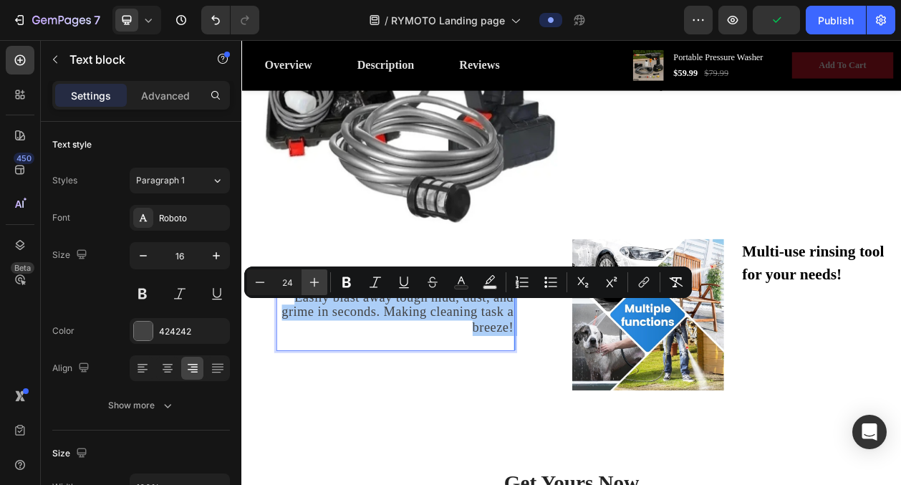
click at [319, 287] on icon "Editor contextual toolbar" at bounding box center [314, 282] width 14 height 14
type input "25"
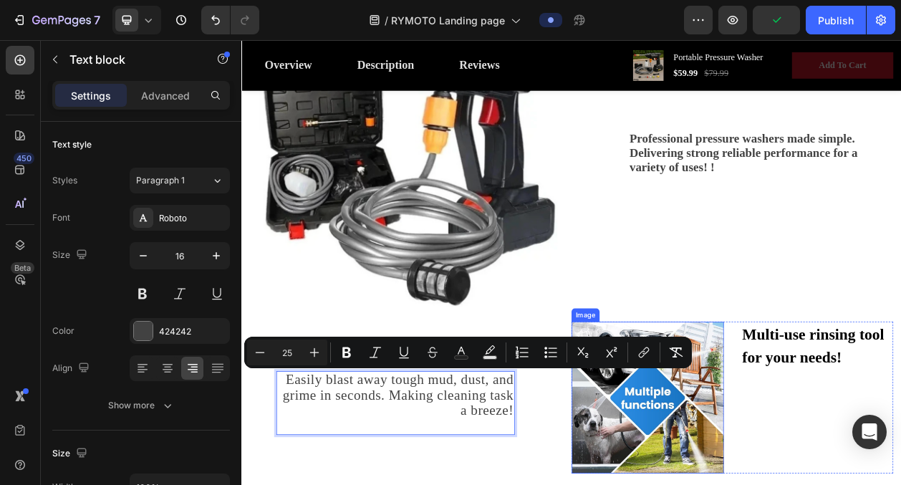
scroll to position [1481, 0]
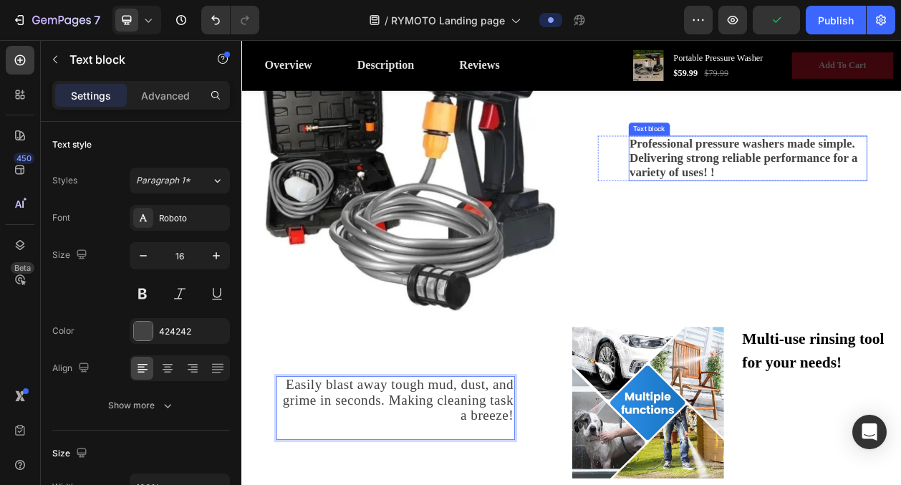
click at [792, 204] on strong "Professional pressure washers made simple. Delivering strong reliable performan…" at bounding box center [895, 192] width 297 height 55
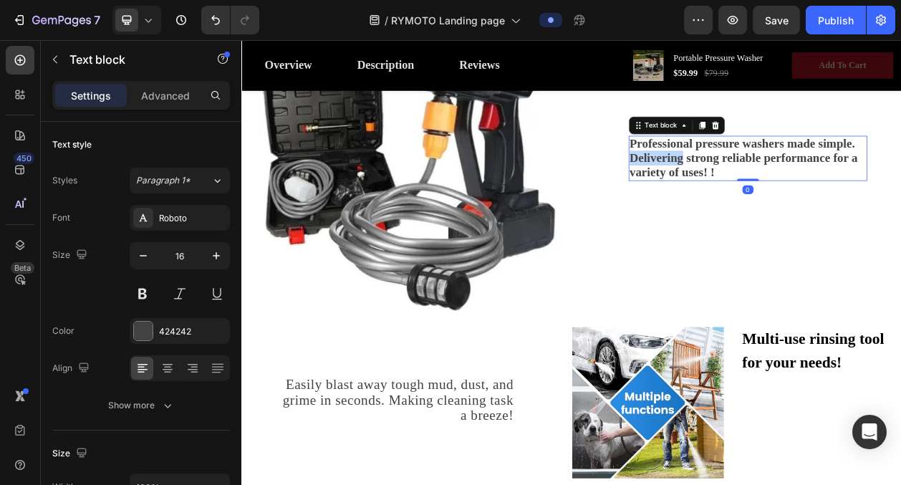
click at [794, 188] on strong "Professional pressure washers made simple. Delivering strong reliable performan…" at bounding box center [895, 192] width 297 height 55
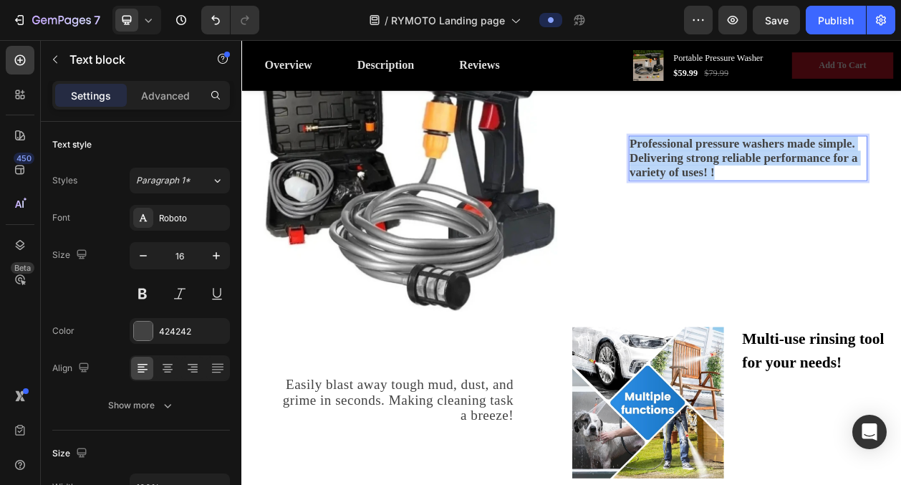
click at [794, 188] on strong "Professional pressure washers made simple. Delivering strong reliable performan…" at bounding box center [895, 192] width 297 height 55
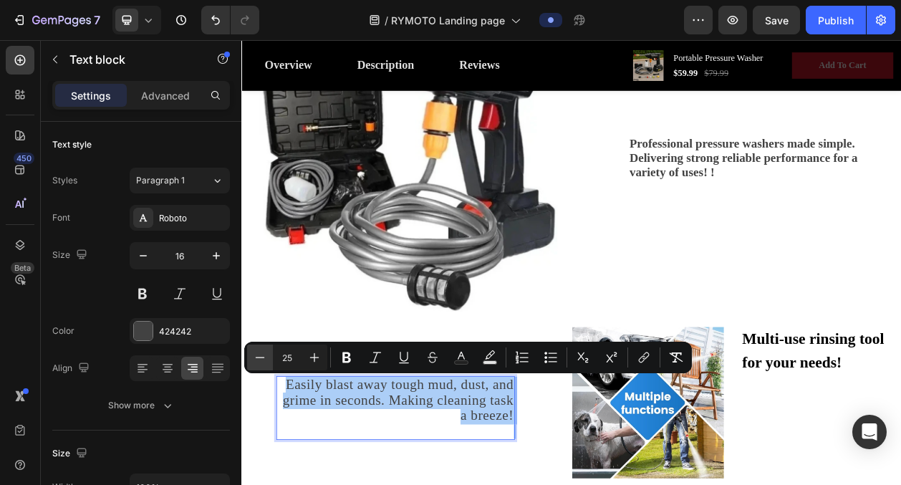
click at [260, 362] on icon "Editor contextual toolbar" at bounding box center [260, 357] width 14 height 14
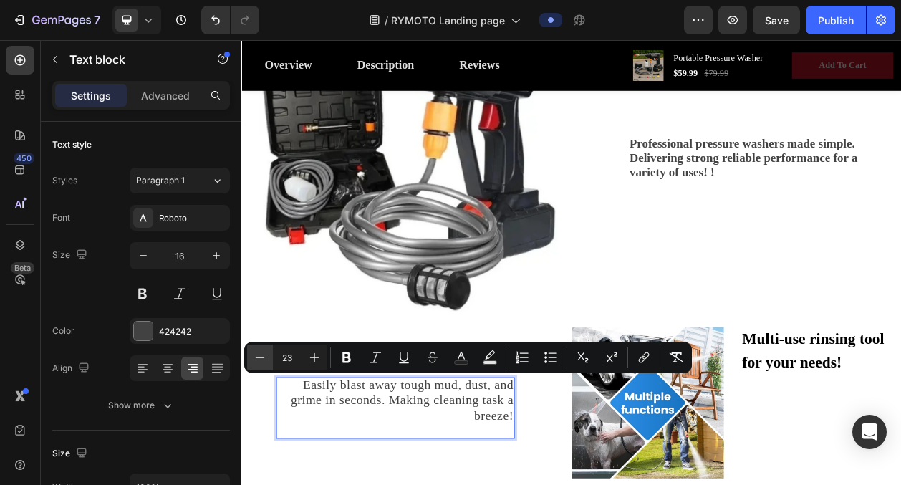
click at [260, 362] on icon "Editor contextual toolbar" at bounding box center [260, 357] width 14 height 14
type input "22"
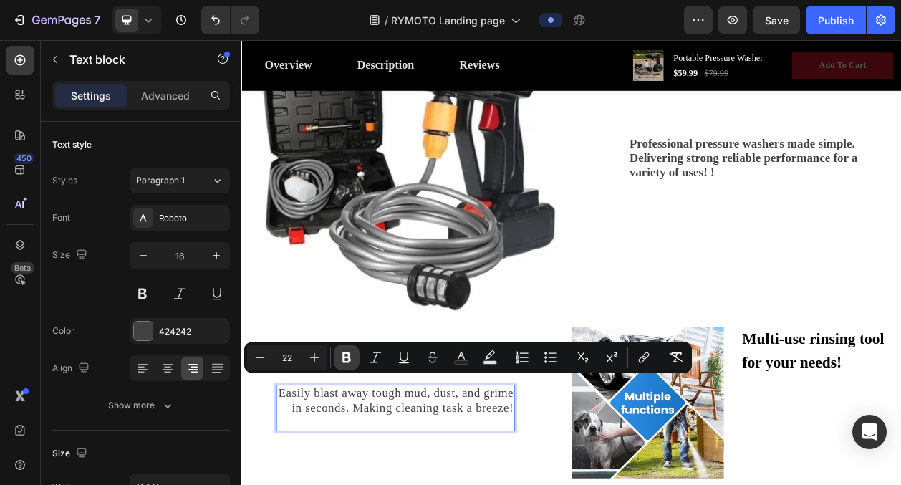
click at [338, 363] on button "Bold" at bounding box center [347, 357] width 26 height 26
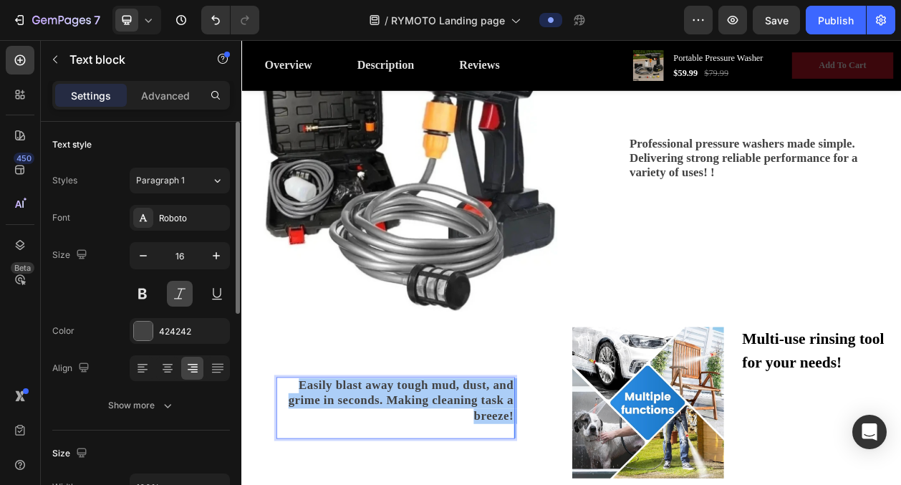
click at [180, 299] on button at bounding box center [180, 294] width 26 height 26
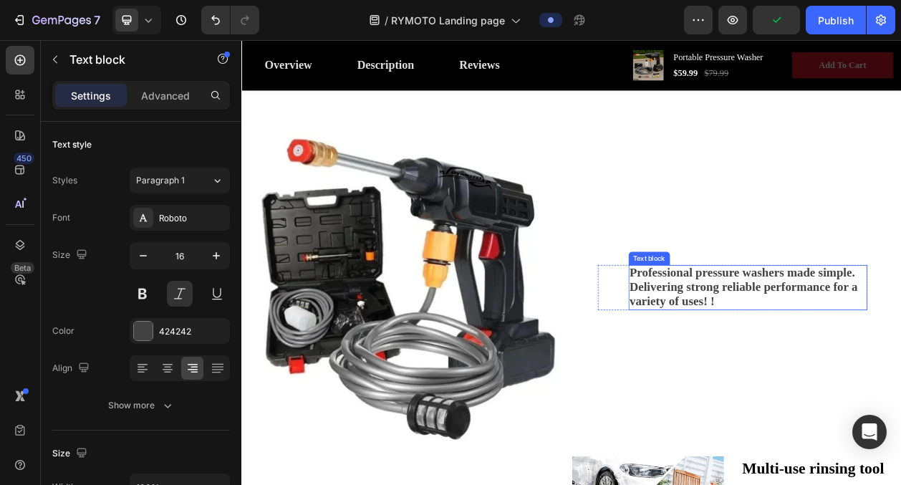
scroll to position [1308, 0]
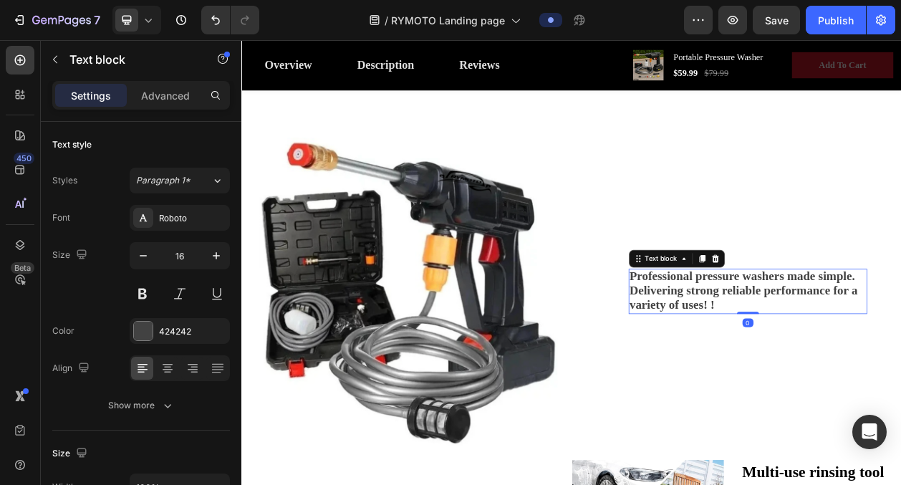
click at [852, 386] on strong "Professional pressure washers made simple. Delivering strong reliable performan…" at bounding box center [895, 366] width 297 height 55
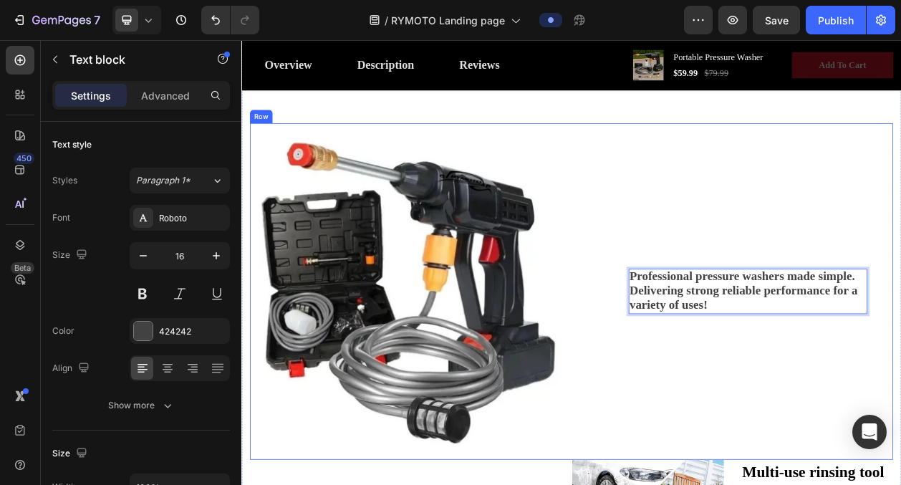
scroll to position [1222, 0]
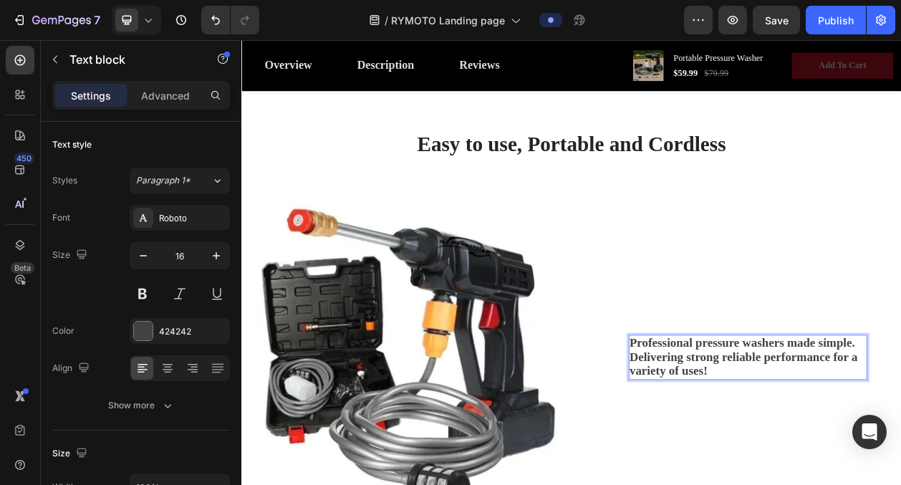
click at [829, 458] on strong "Professional pressure washers made simple. Delivering strong reliable performan…" at bounding box center [895, 452] width 297 height 55
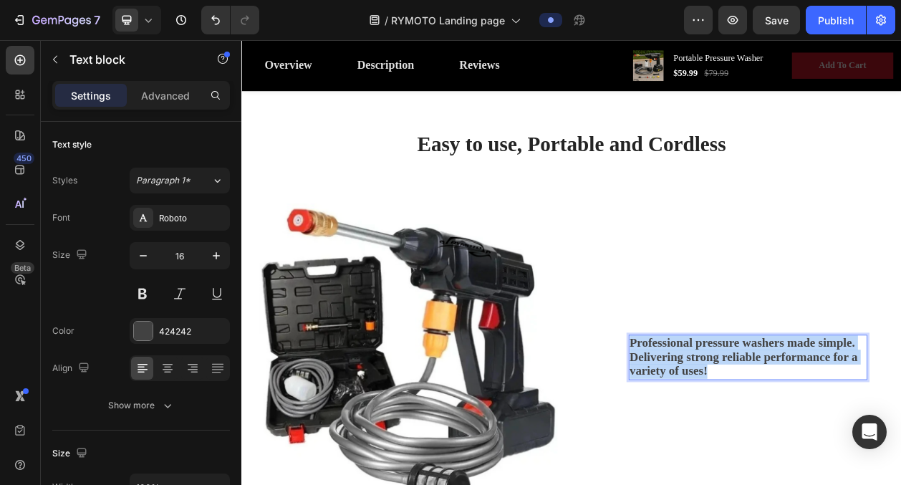
click at [829, 458] on strong "Professional pressure washers made simple. Delivering strong reliable performan…" at bounding box center [895, 452] width 297 height 55
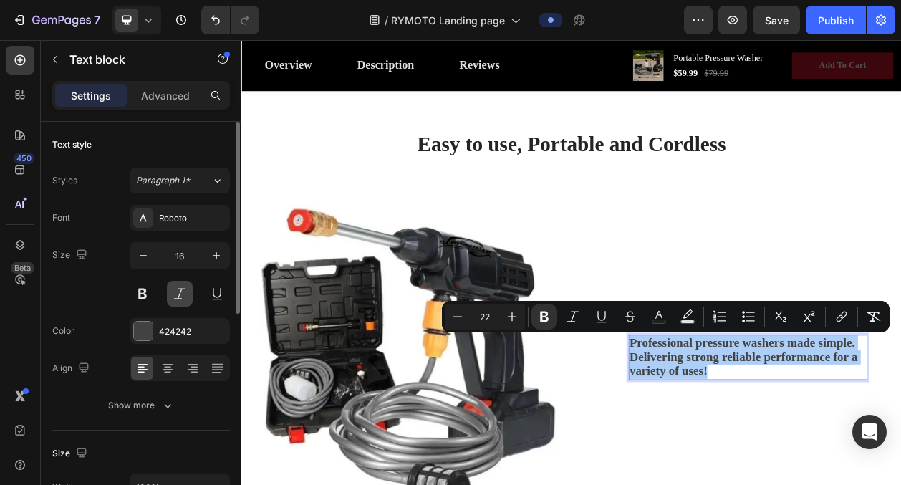
click at [175, 299] on button at bounding box center [180, 294] width 26 height 26
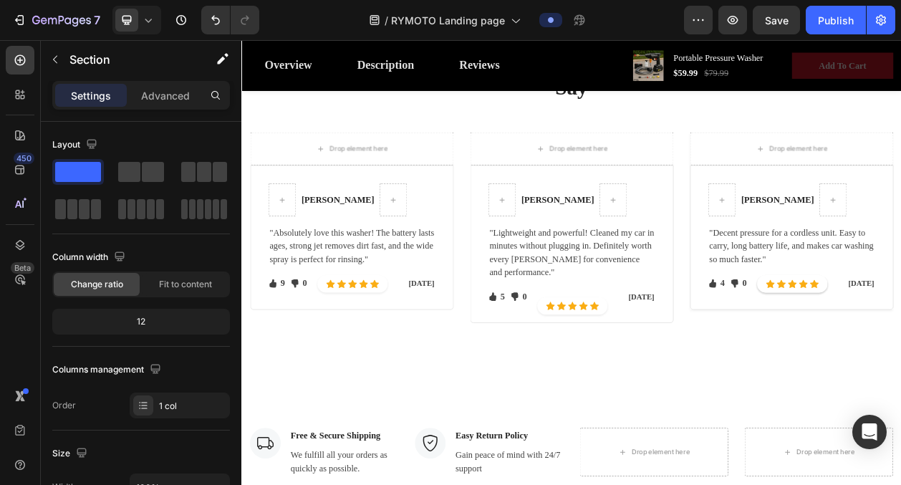
scroll to position [2519, 0]
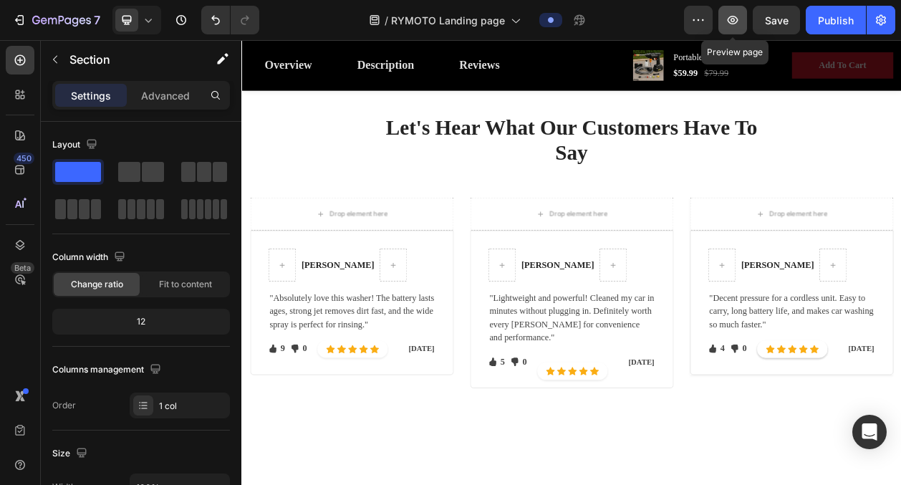
click at [731, 16] on icon "button" at bounding box center [732, 20] width 14 height 14
click at [273, 222] on div "Let's Hear What Our Customers Have To Say Heading Row Drop element here Row Sar…" at bounding box center [671, 330] width 838 height 387
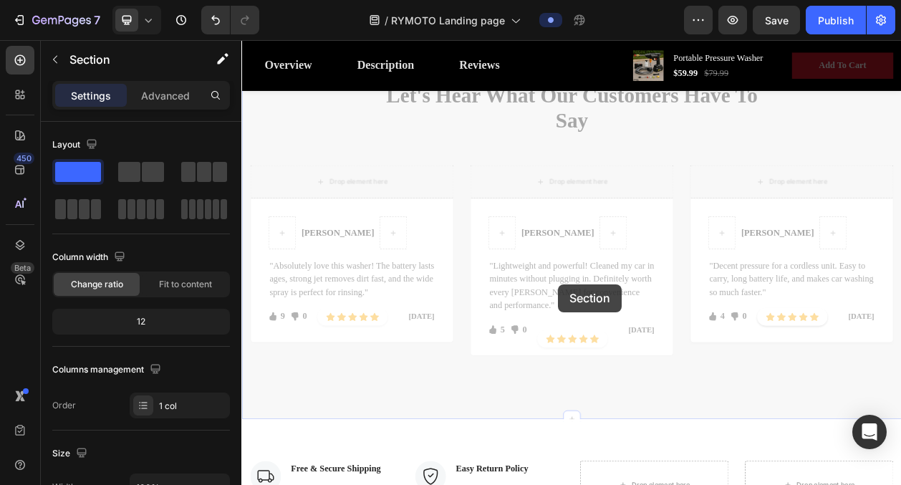
scroll to position [2549, 0]
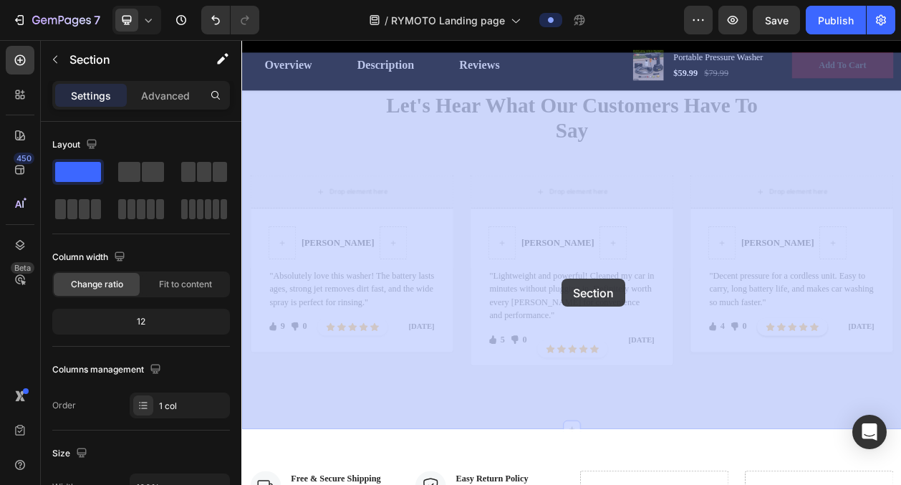
drag, startPoint x: 271, startPoint y: 214, endPoint x: 658, endPoint y: 351, distance: 410.2
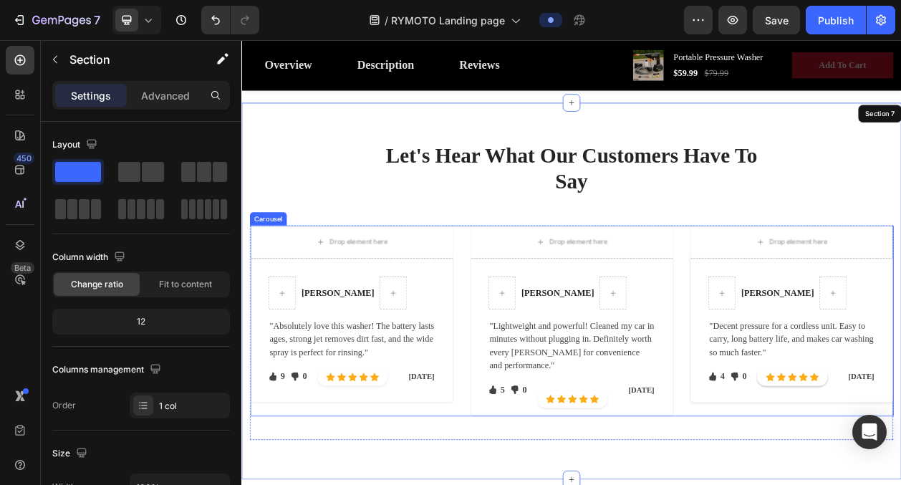
scroll to position [2478, 0]
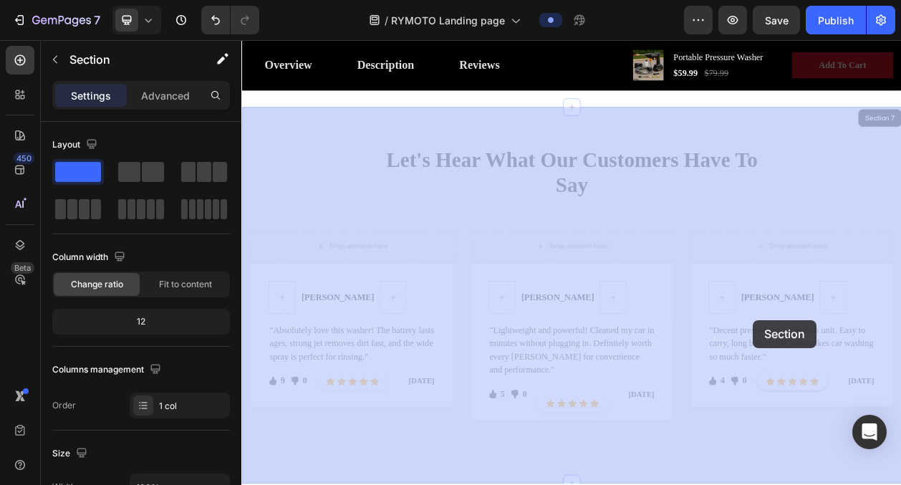
drag, startPoint x: 264, startPoint y: 252, endPoint x: 906, endPoint y: 402, distance: 659.6
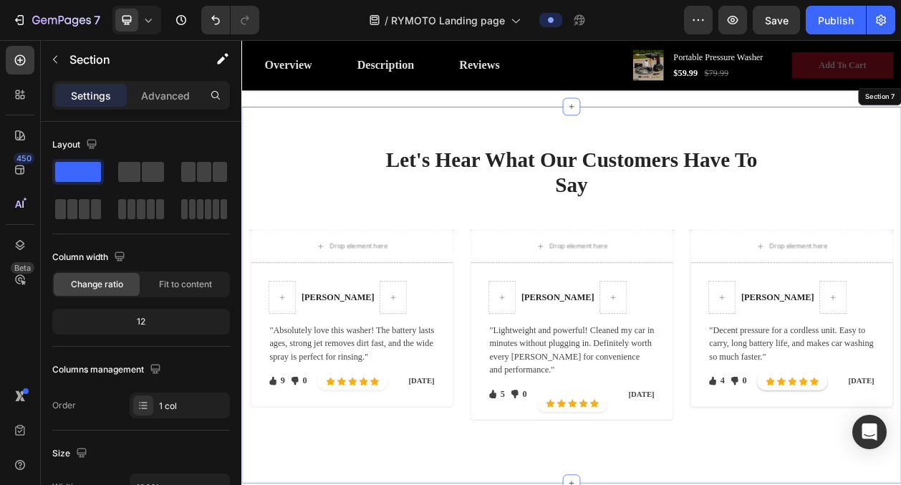
click at [296, 276] on div "Let's Hear What Our Customers Have To Say Heading Row Drop element here Row Sar…" at bounding box center [671, 371] width 838 height 387
click at [306, 348] on div "Sarah J. Text block Row "Absolutely love this washer! The battery lasts ages, s…" at bounding box center [384, 423] width 265 height 188
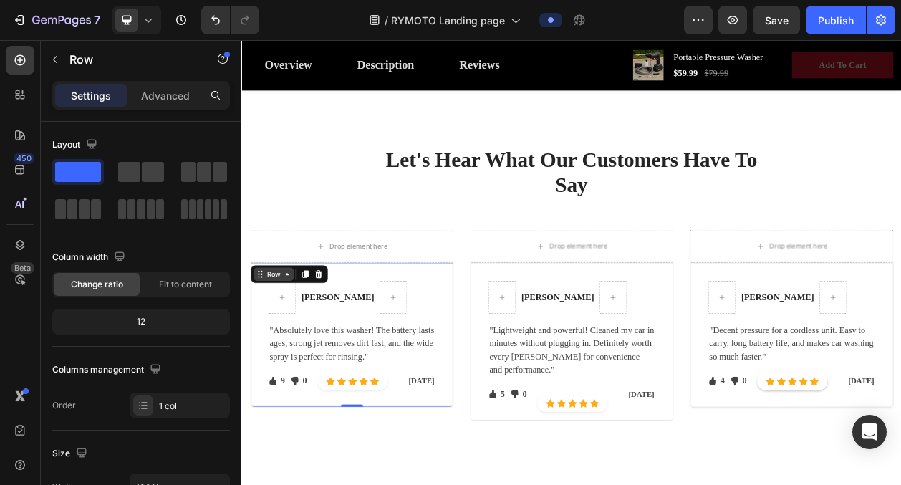
click at [297, 339] on icon at bounding box center [299, 344] width 11 height 11
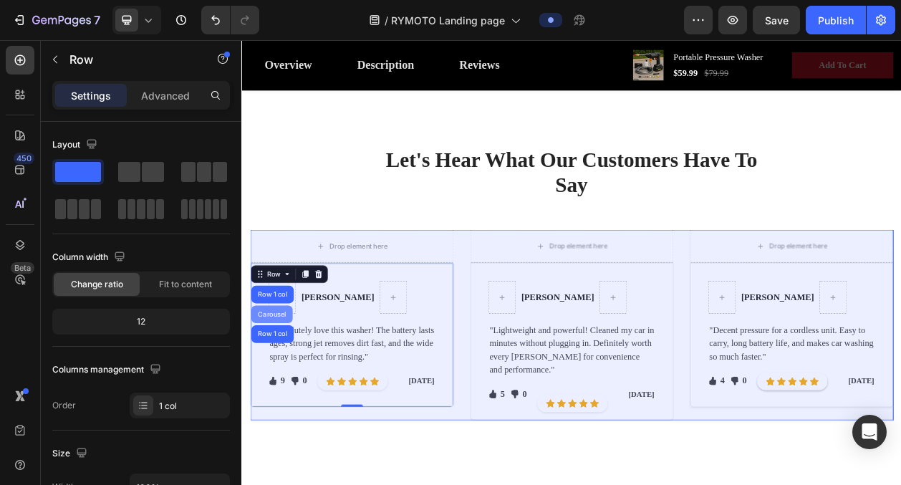
click at [291, 397] on div "Carousel" at bounding box center [280, 396] width 42 height 9
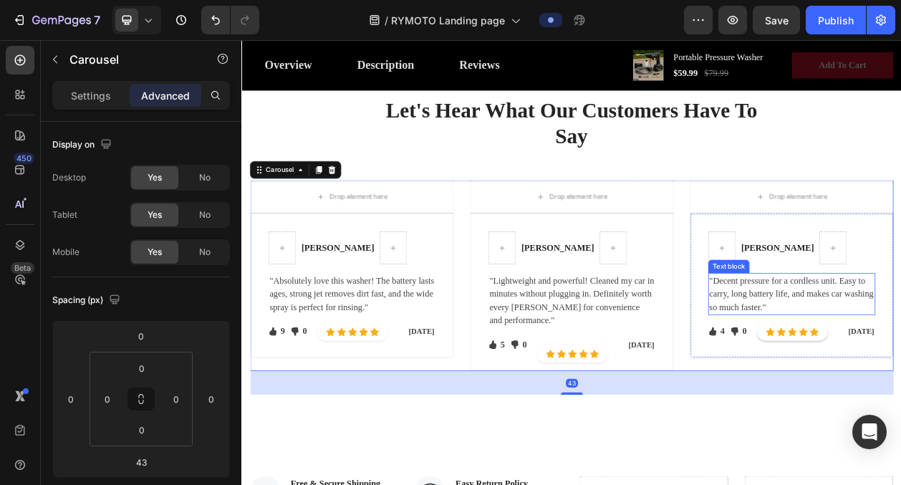
scroll to position [2543, 0]
click at [307, 211] on div "Carousel" at bounding box center [291, 207] width 42 height 13
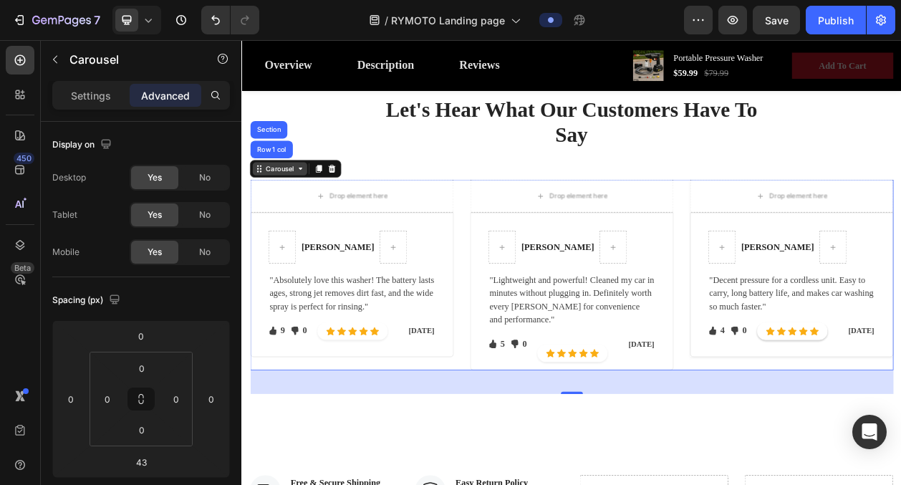
click at [307, 214] on div "Carousel" at bounding box center [291, 207] width 71 height 17
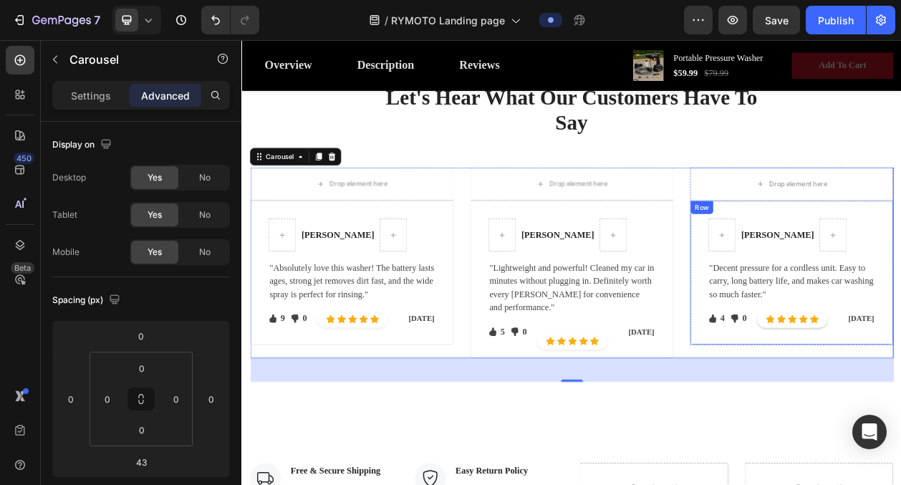
scroll to position [2520, 0]
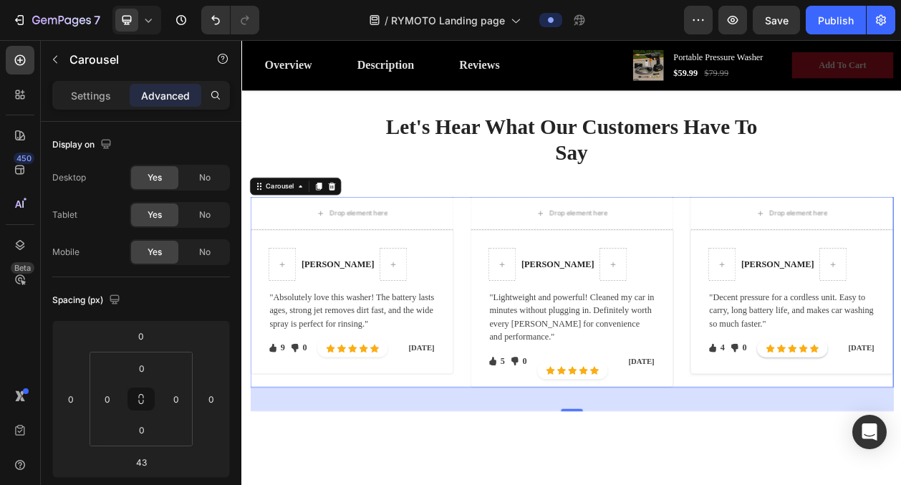
click at [84, 88] on p "Settings" at bounding box center [91, 95] width 40 height 15
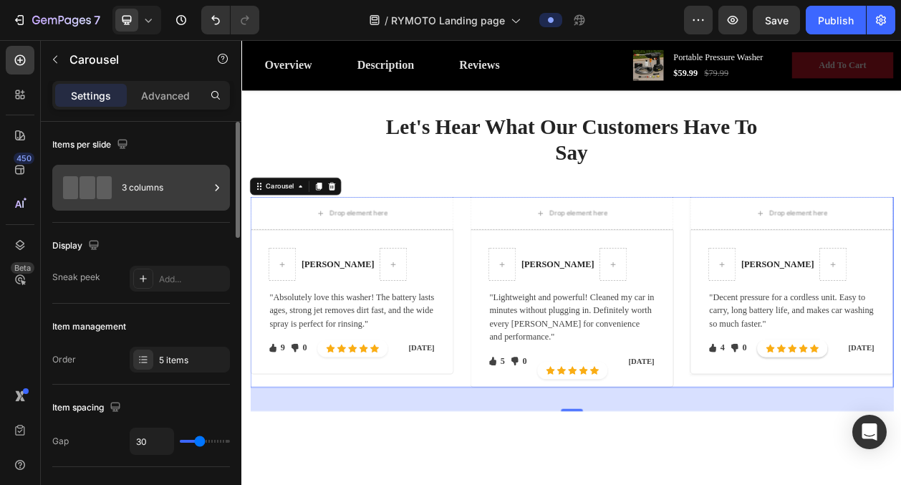
click at [172, 185] on div "3 columns" at bounding box center [165, 187] width 87 height 33
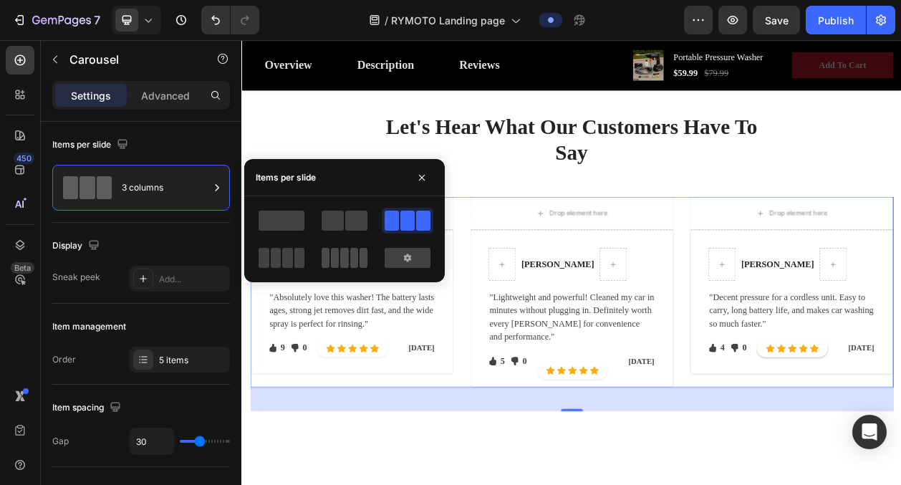
click at [360, 256] on span at bounding box center [364, 258] width 8 height 20
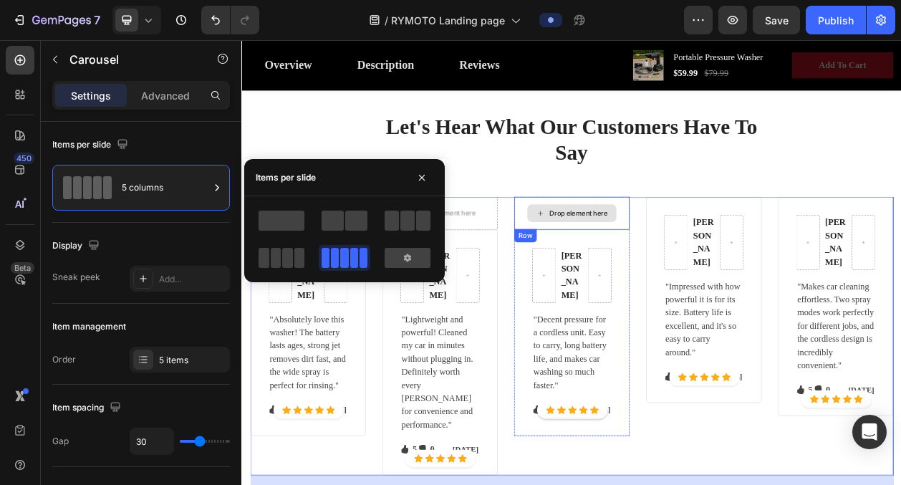
click at [734, 261] on div "Drop element here" at bounding box center [671, 265] width 150 height 43
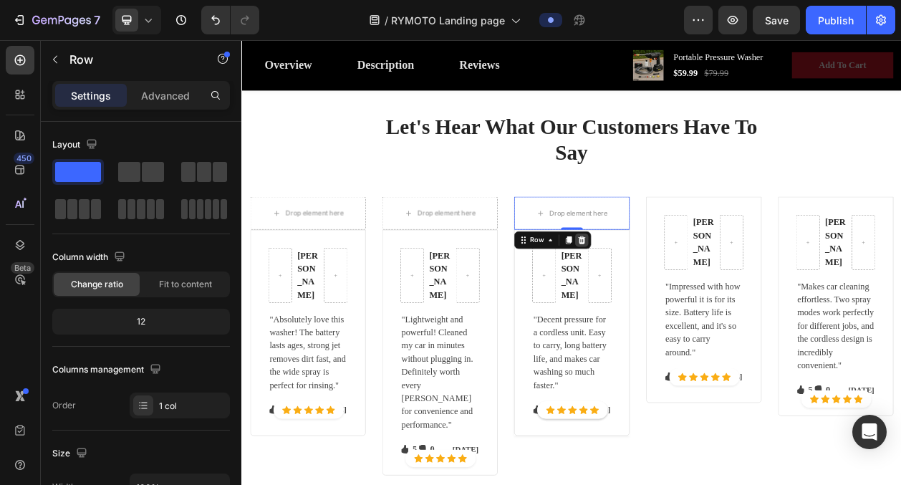
click at [680, 302] on icon at bounding box center [683, 300] width 11 height 11
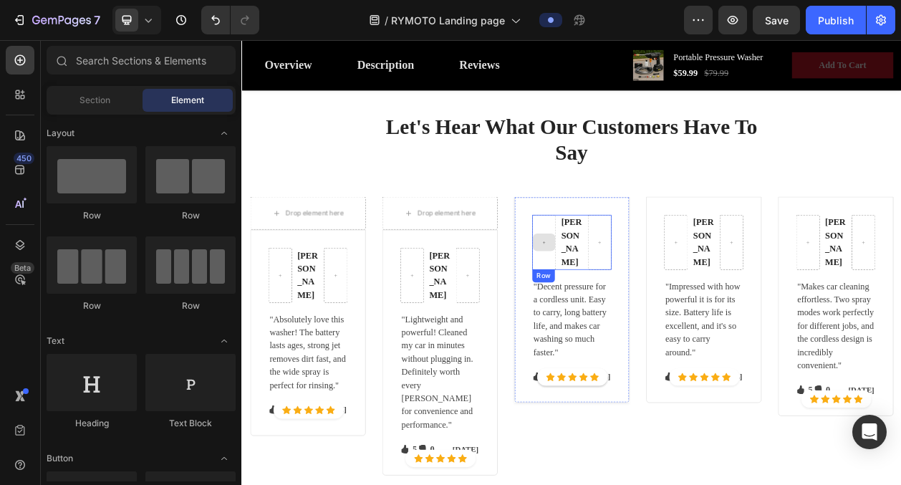
click at [635, 298] on icon at bounding box center [635, 304] width 6 height 12
click at [640, 268] on div at bounding box center [634, 304] width 31 height 72
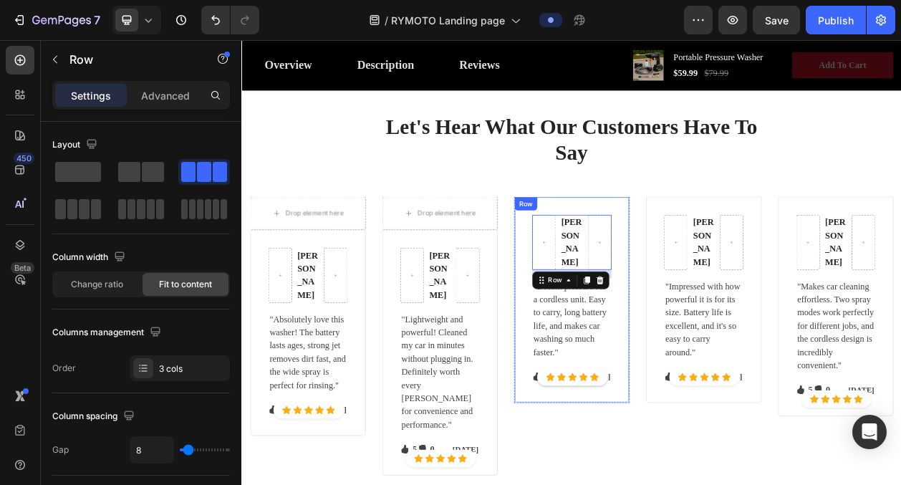
click at [617, 268] on div "Abigail W Text block Row 16 Icon Icon Icon Icon Icon Icon List Hoz Row Icon Ico…" at bounding box center [671, 378] width 150 height 269
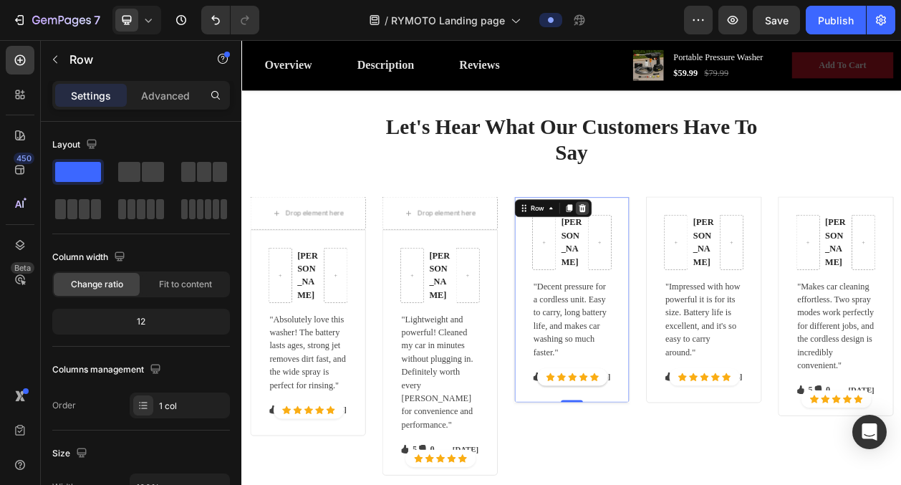
click at [687, 254] on icon at bounding box center [684, 259] width 11 height 11
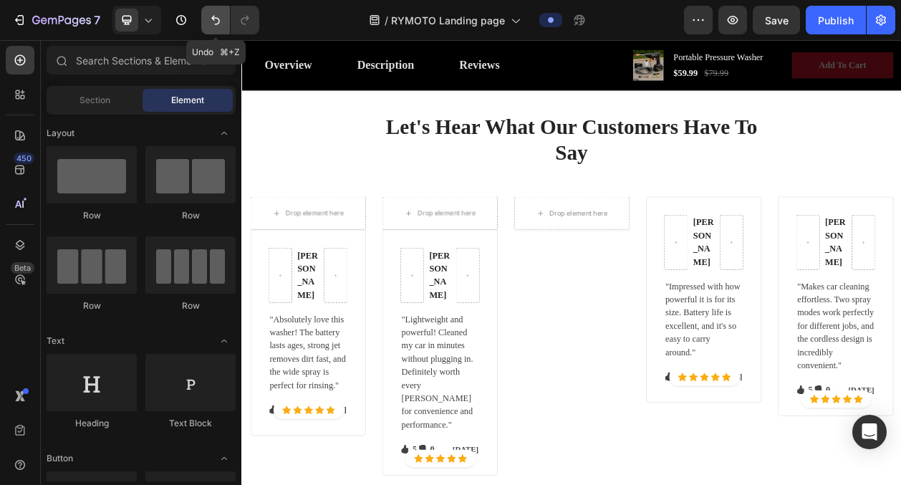
click at [210, 28] on button "Undo/Redo" at bounding box center [215, 20] width 29 height 29
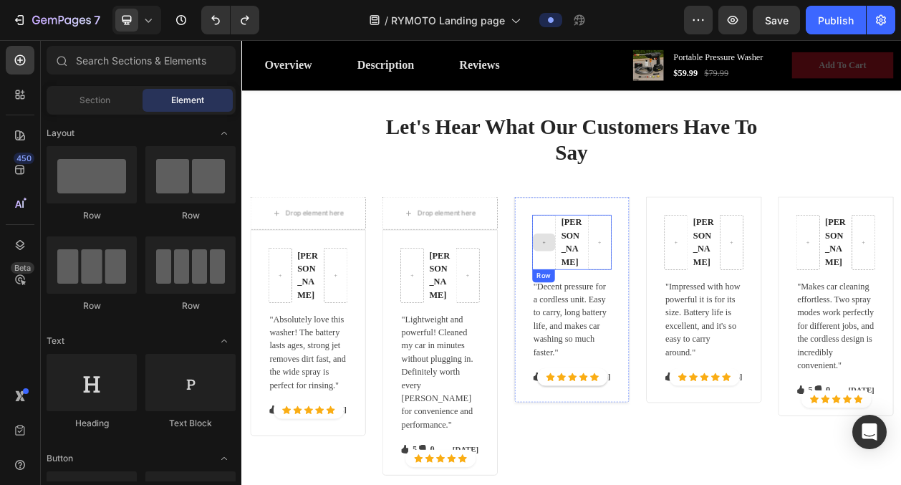
click at [642, 307] on div at bounding box center [634, 304] width 31 height 72
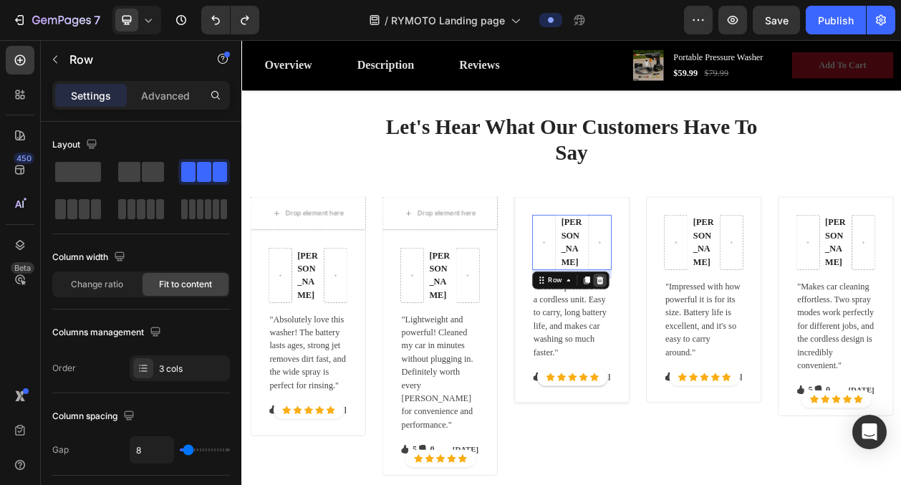
click at [710, 348] on icon at bounding box center [707, 353] width 9 height 10
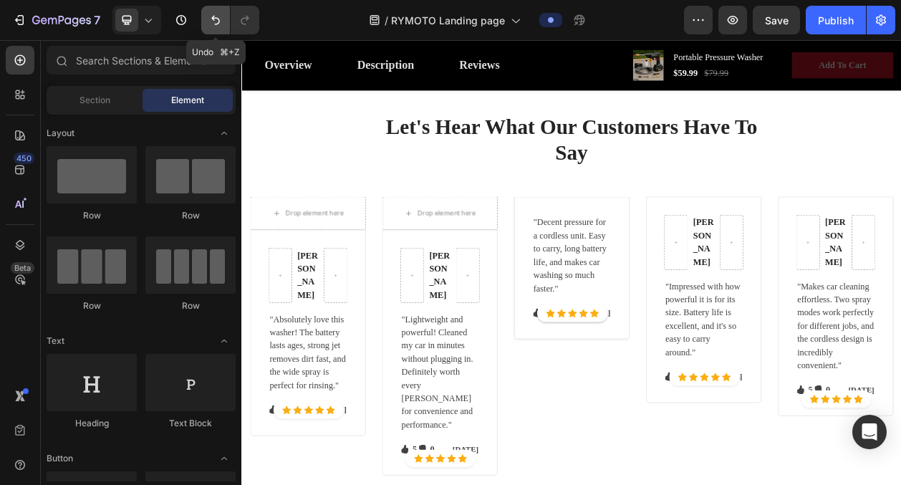
click at [207, 24] on button "Undo/Redo" at bounding box center [215, 20] width 29 height 29
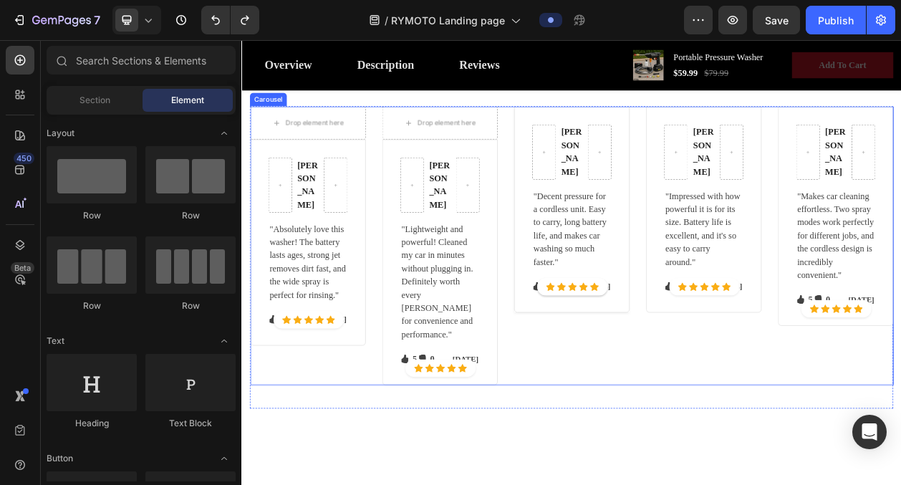
scroll to position [2682, 0]
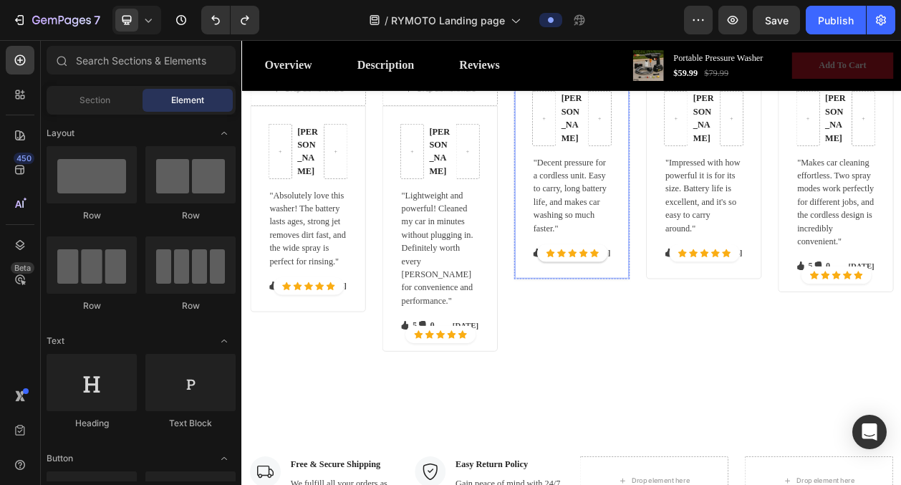
click at [692, 330] on div "Abigail W Text block Row Icon Icon Icon Icon Icon Icon List Hoz Row Icon Icon I…" at bounding box center [671, 216] width 150 height 269
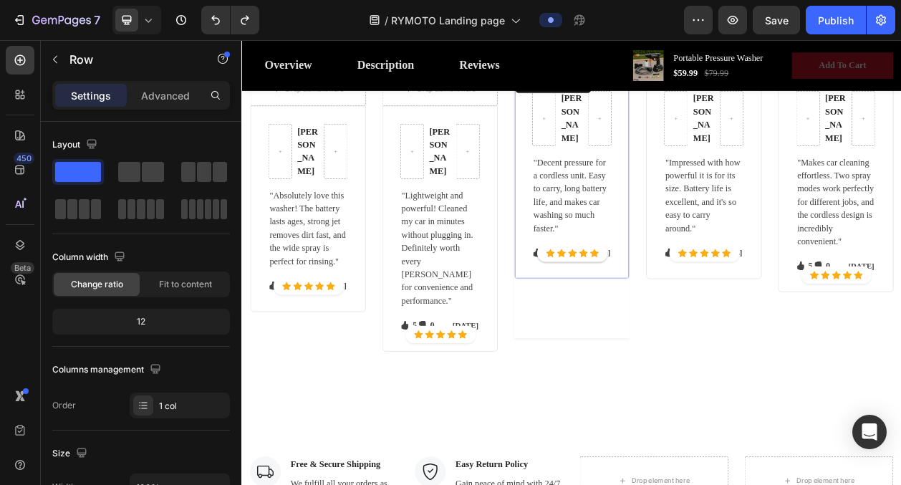
drag, startPoint x: 677, startPoint y: 332, endPoint x: 652, endPoint y: 408, distance: 80.6
click at [652, 408] on div "Abigail W Text block Row Icon Icon Icon Icon Icon Icon List Hoz Row Icon Icon I…" at bounding box center [671, 255] width 150 height 346
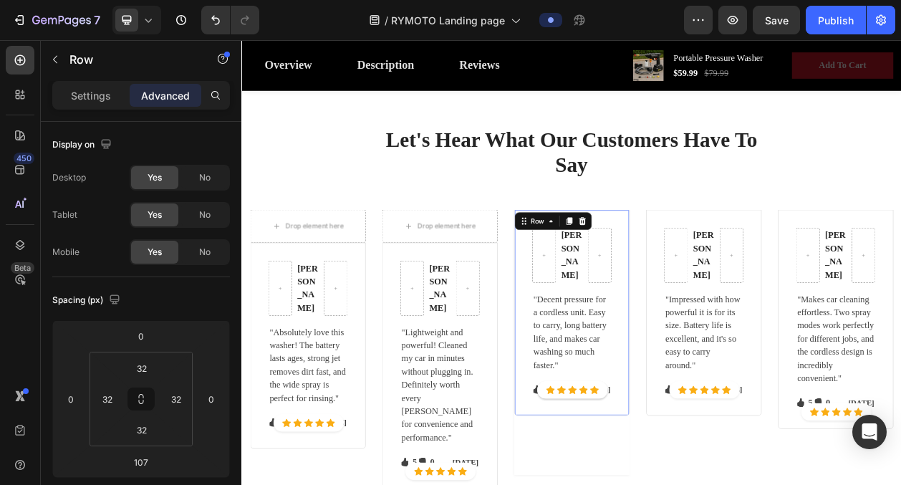
scroll to position [2507, 0]
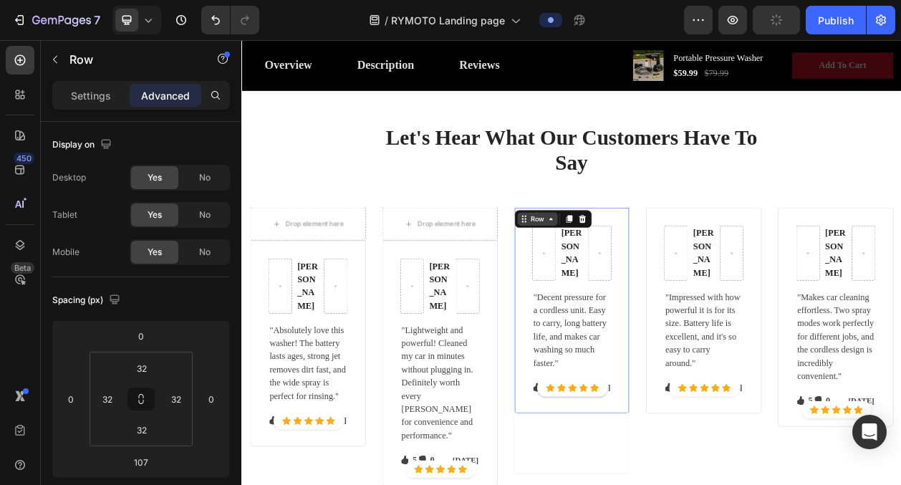
click at [642, 273] on icon at bounding box center [644, 272] width 4 height 3
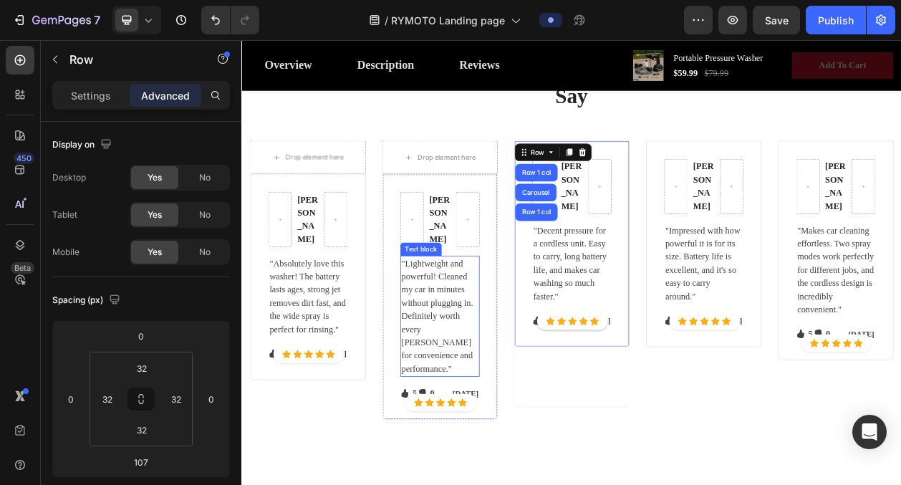
scroll to position [2594, 0]
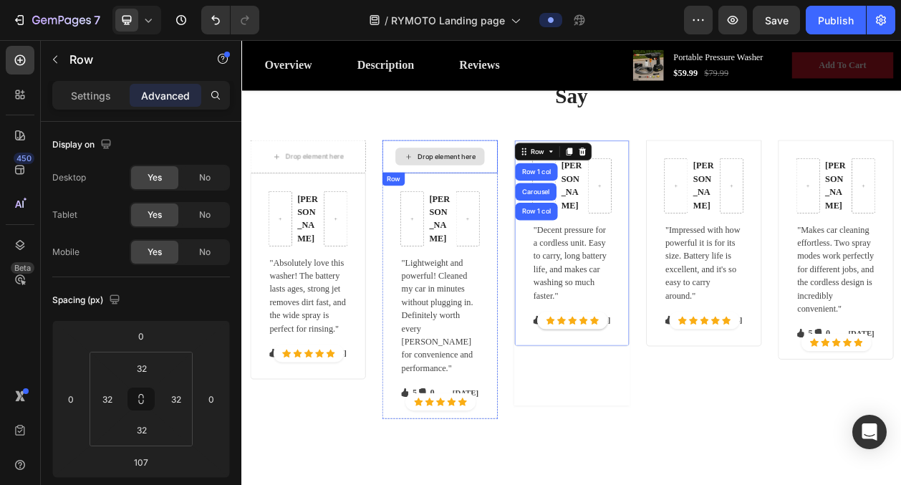
click at [514, 172] on div "Drop element here" at bounding box center [499, 191] width 150 height 43
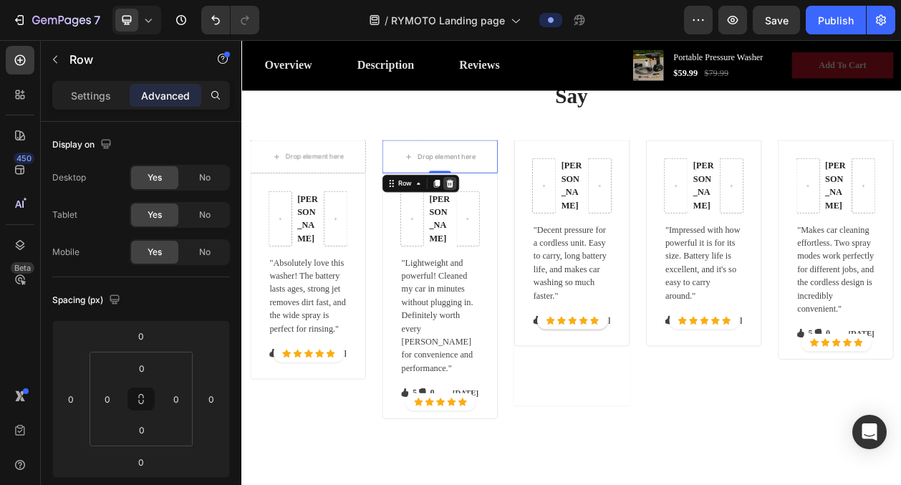
click at [511, 227] on icon at bounding box center [512, 227] width 9 height 10
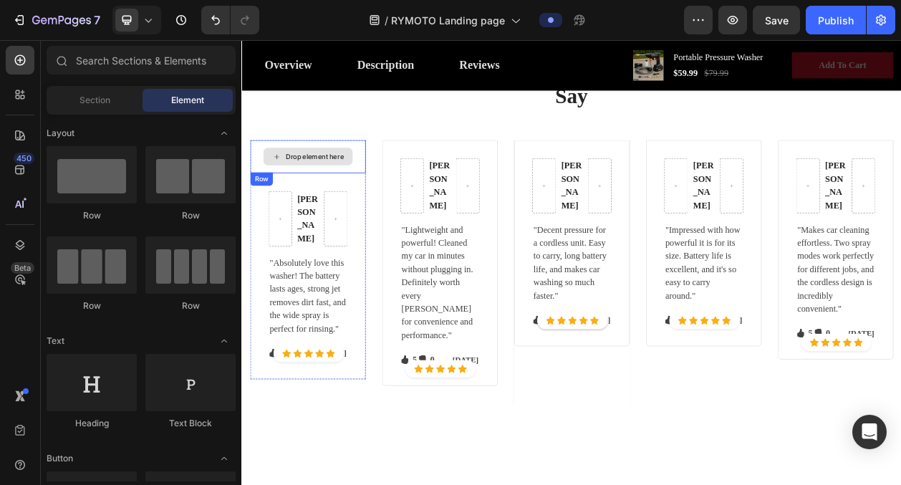
click at [387, 175] on div "Drop element here" at bounding box center [327, 191] width 150 height 43
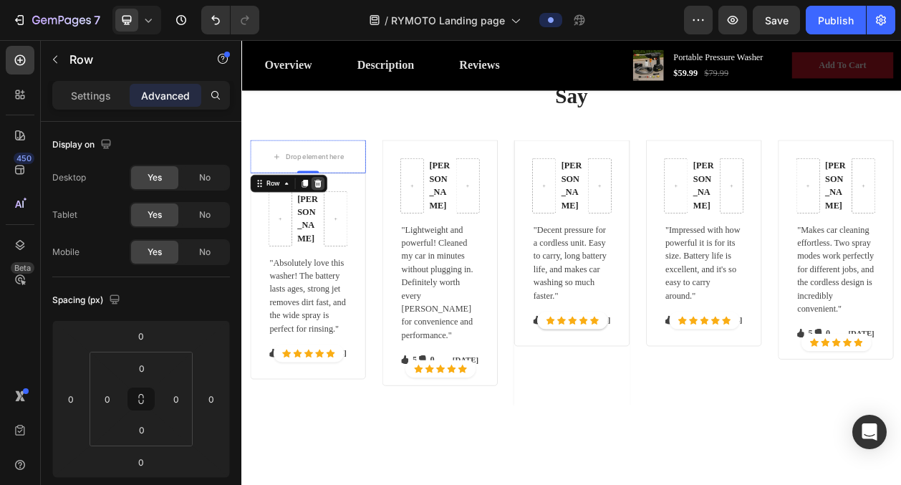
click at [340, 227] on icon at bounding box center [340, 227] width 9 height 10
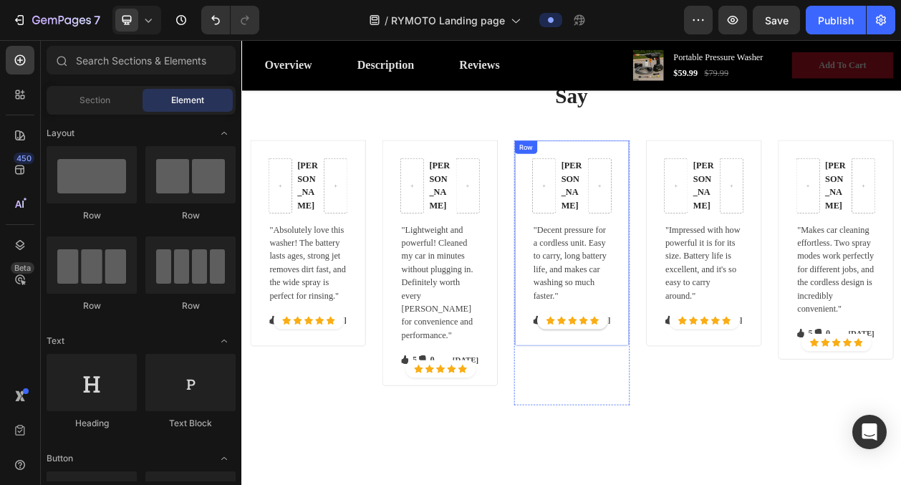
click at [646, 187] on div "Abigail W Text block Row Icon Icon Icon Icon Icon Icon List Hoz Row Icon Icon I…" at bounding box center [671, 304] width 150 height 269
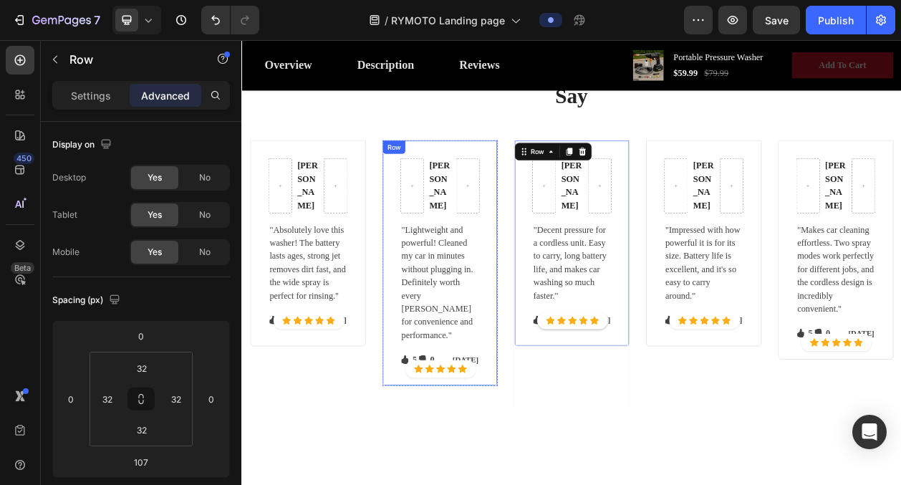
click at [559, 307] on div "Mike C. Text block Row "Lightweight and powerful! Cleaned my car in minutes wit…" at bounding box center [499, 330] width 150 height 320
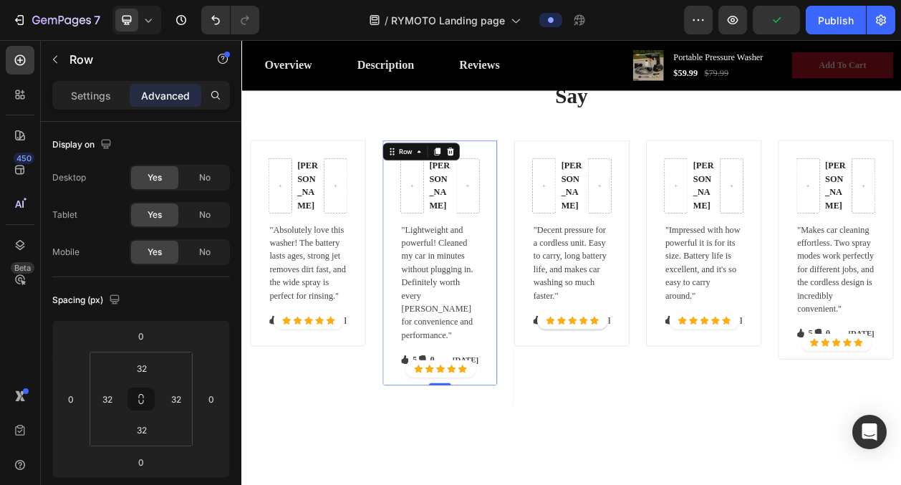
click at [496, 184] on icon at bounding box center [496, 186] width 8 height 10
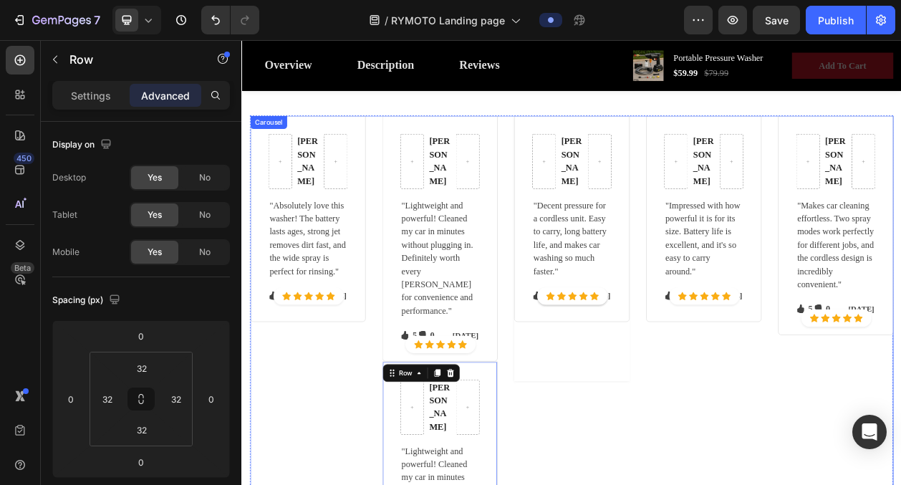
scroll to position [2628, 0]
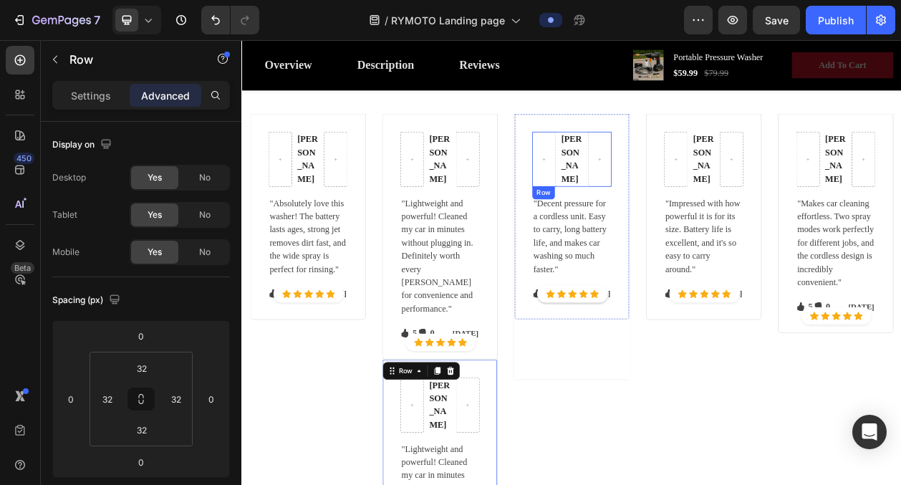
click at [644, 143] on div "Abigail W Text block Row Icon Icon Icon Icon Icon Icon List Hoz Row Icon Icon I…" at bounding box center [671, 270] width 150 height 269
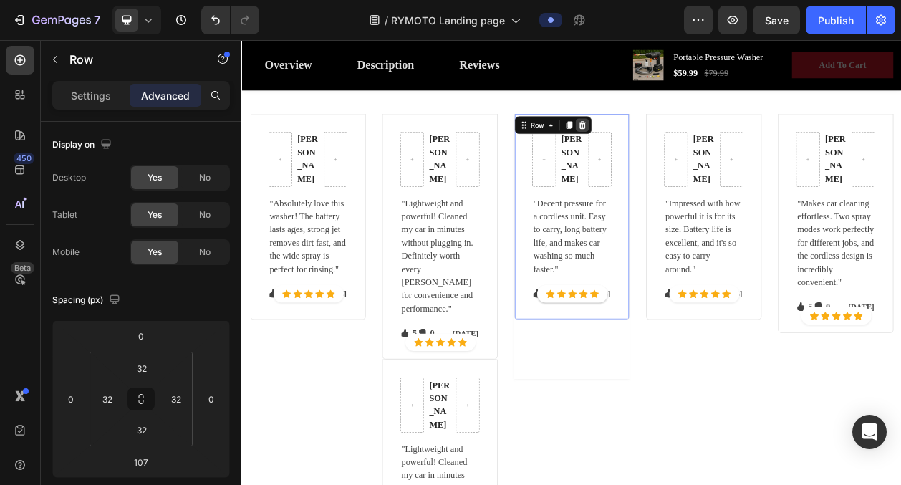
click at [685, 150] on icon at bounding box center [684, 150] width 11 height 11
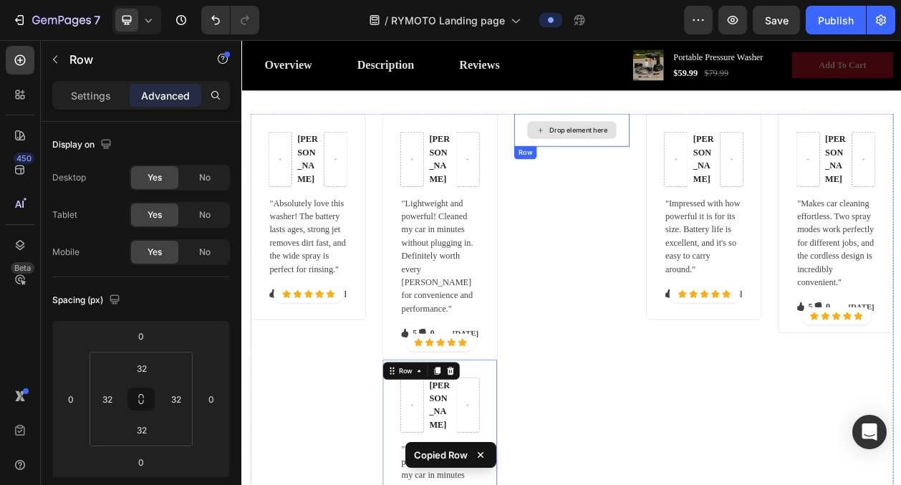
click at [648, 164] on div "Drop element here" at bounding box center [671, 157] width 116 height 23
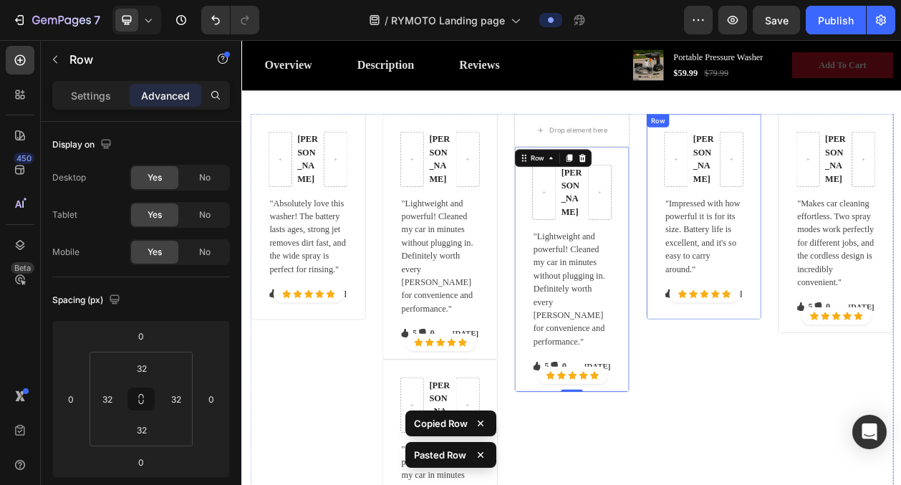
click at [819, 145] on div "Ali S Text block Row Icon Icon Icon Icon Icon Icon List Hoz Row "Impressed with…" at bounding box center [843, 270] width 150 height 269
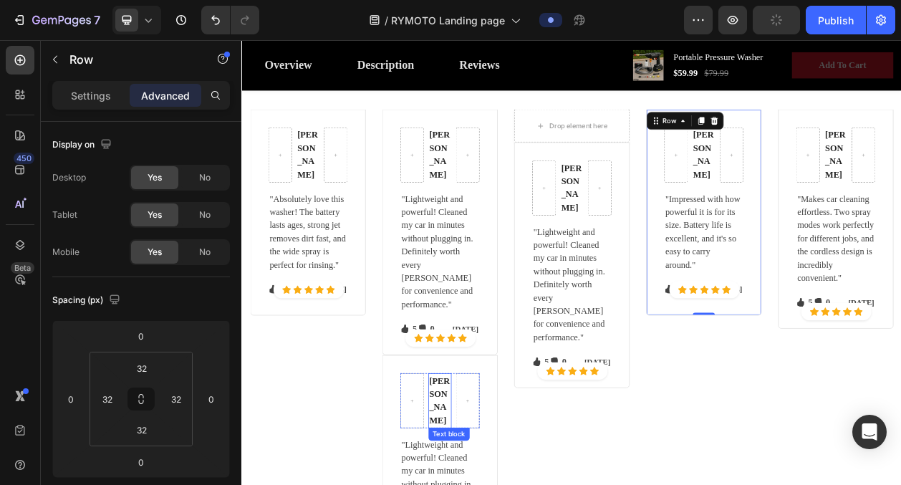
scroll to position [2629, 0]
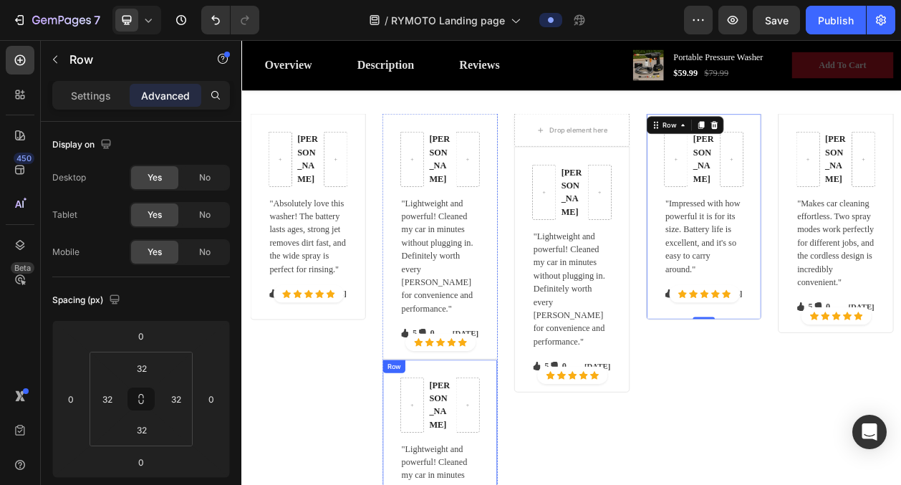
click at [514, 465] on icon at bounding box center [512, 470] width 11 height 11
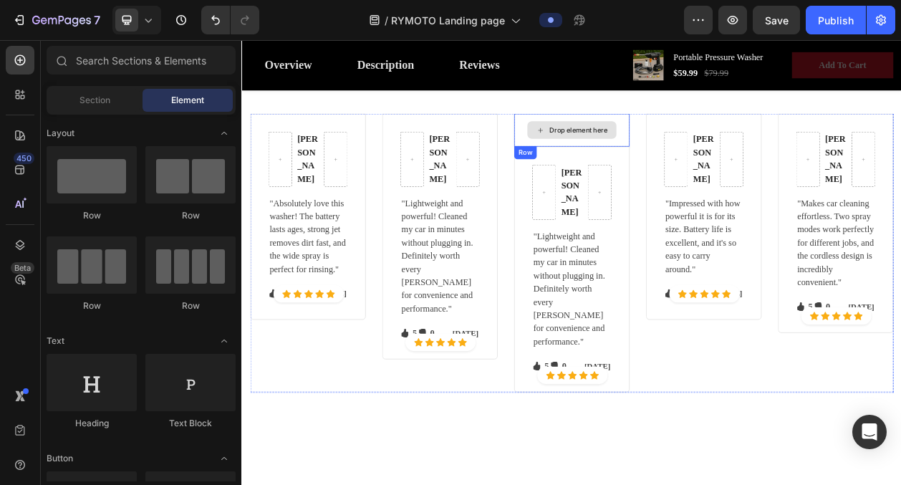
click at [693, 138] on div "Drop element here" at bounding box center [671, 156] width 150 height 43
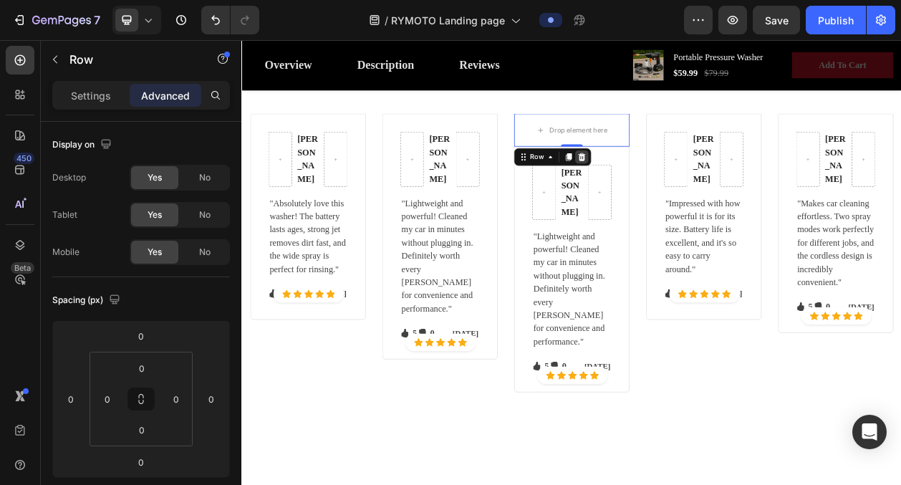
click at [689, 194] on icon at bounding box center [683, 191] width 11 height 11
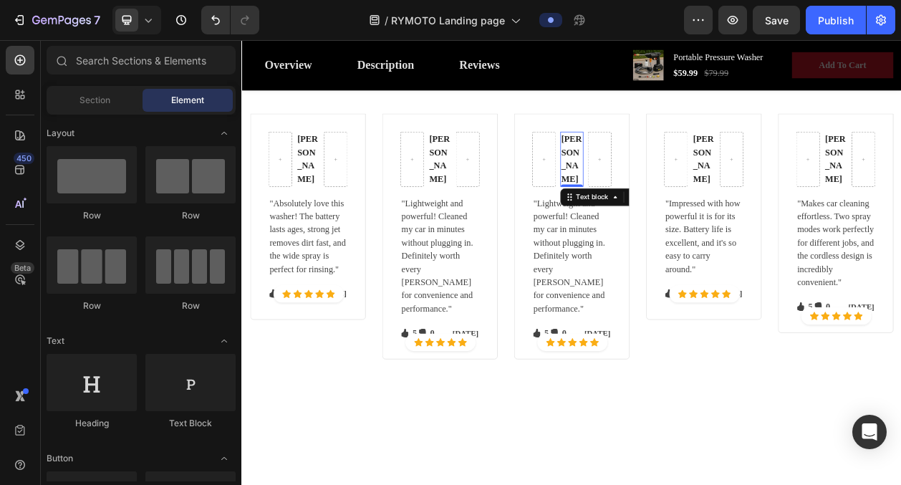
click at [667, 176] on strong "[PERSON_NAME]" at bounding box center [670, 195] width 26 height 64
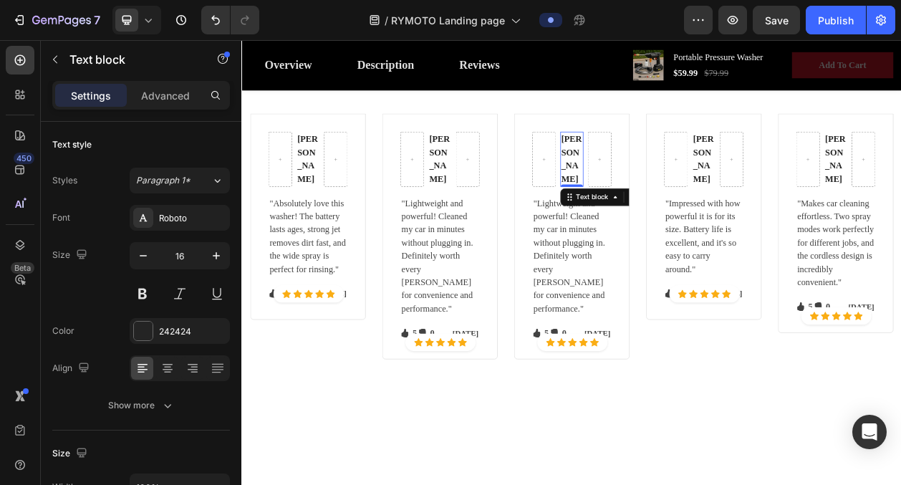
click at [667, 176] on strong "[PERSON_NAME]" at bounding box center [670, 195] width 26 height 64
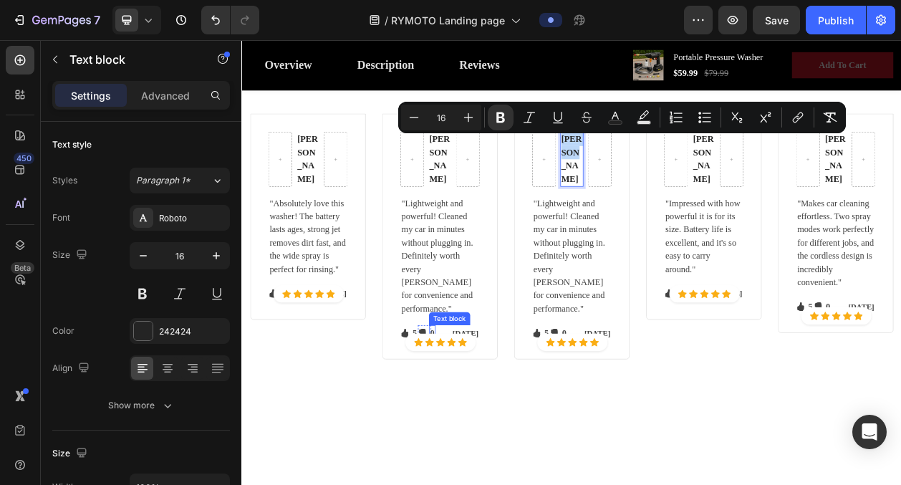
click at [486, 411] on div "Icon 5 Text block Icon List Icon 0 Text block Icon List Row" at bounding box center [468, 421] width 40 height 21
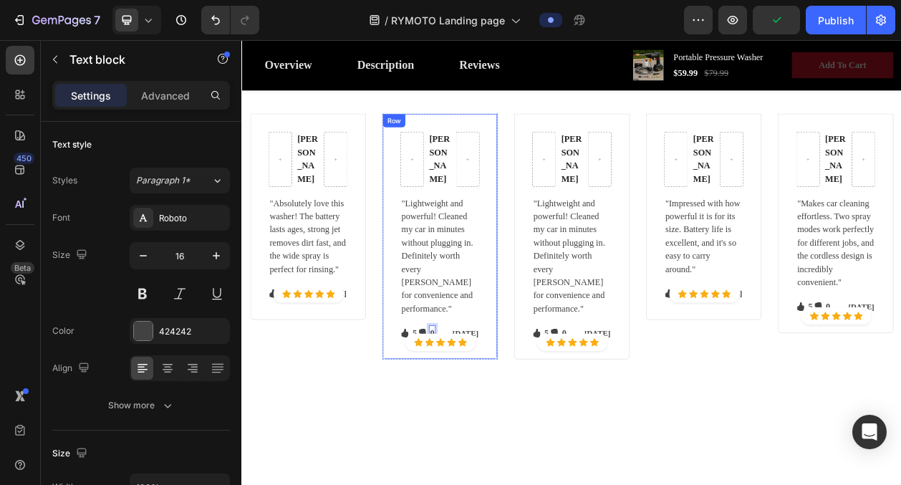
click at [501, 418] on div "Mike C. Text block Row "Lightweight and powerful! Cleaned my car in minutes wit…" at bounding box center [499, 295] width 150 height 320
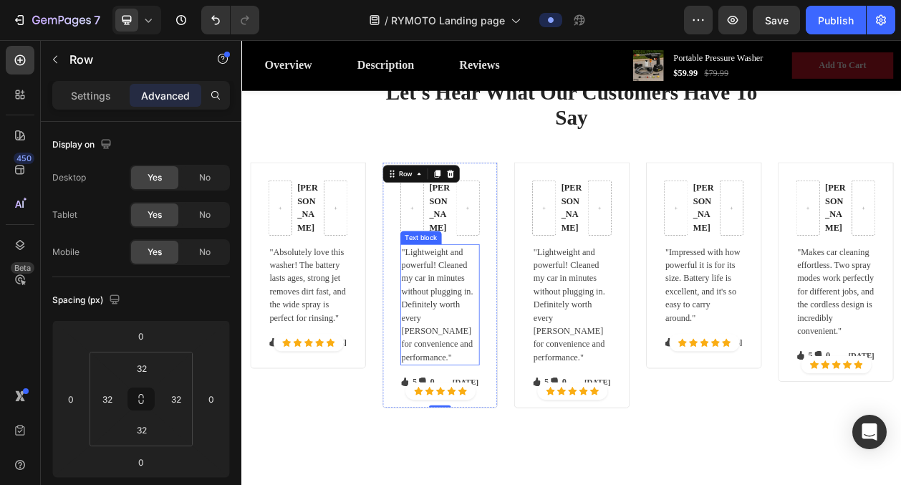
scroll to position [2566, 0]
click at [557, 173] on div "Let's Hear What Our Customers Have To Say Heading" at bounding box center [670, 144] width 501 height 108
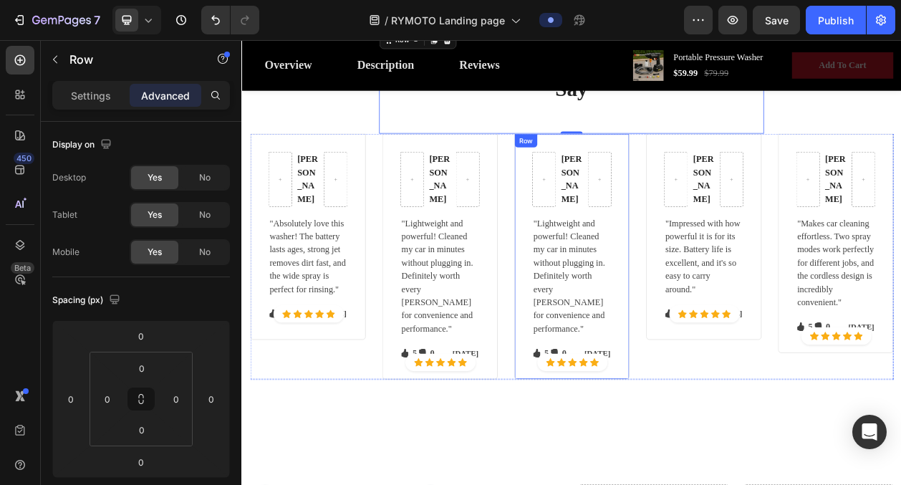
scroll to position [2603, 0]
click at [313, 156] on div "Let's Hear What Our Customers Have To Say Heading Row 0 Sarah J. Text block Row…" at bounding box center [671, 282] width 838 height 459
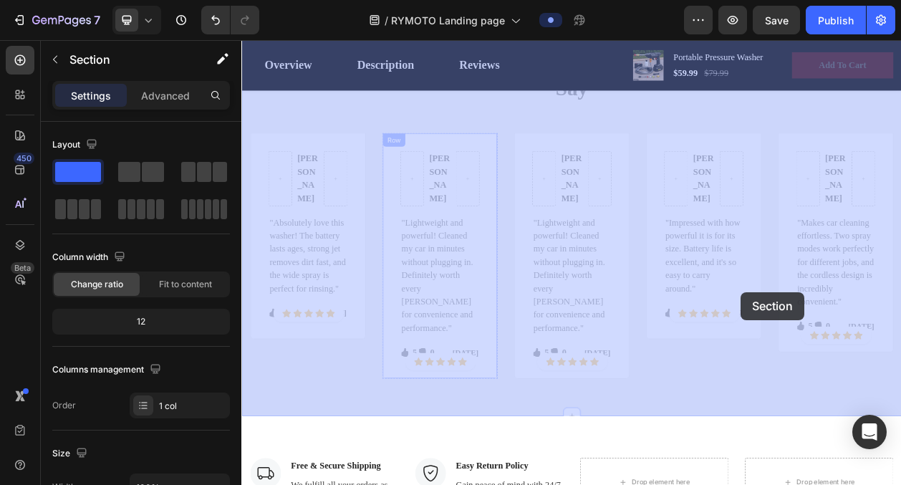
drag, startPoint x: 263, startPoint y: 149, endPoint x: 892, endPoint y: 368, distance: 665.9
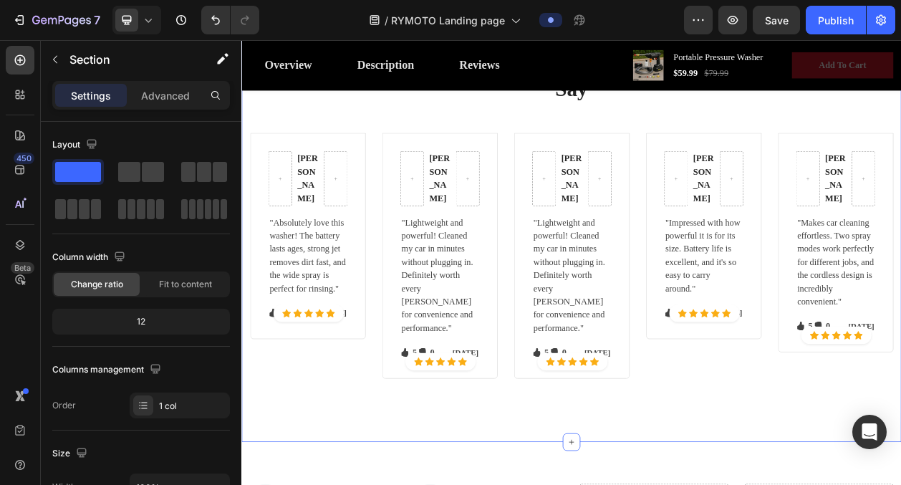
scroll to position [2438, 0]
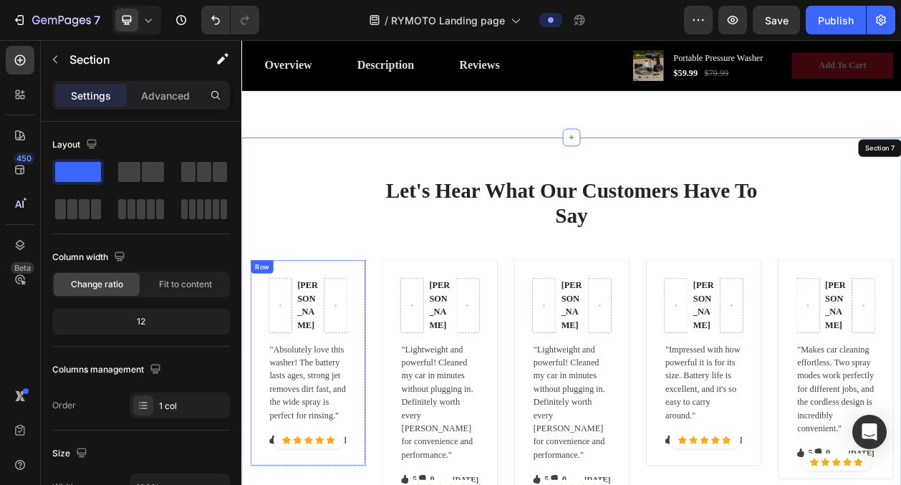
click at [337, 332] on div "Sarah J. Text block Row "Absolutely love this washer! The battery lasts ages, s…" at bounding box center [327, 461] width 150 height 269
click at [296, 335] on div "Row" at bounding box center [282, 341] width 52 height 17
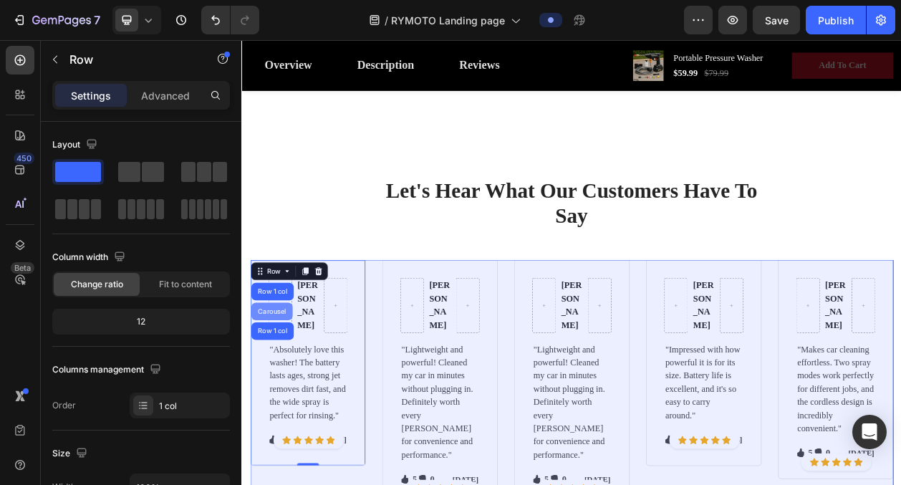
click at [287, 397] on div "Carousel" at bounding box center [280, 394] width 42 height 9
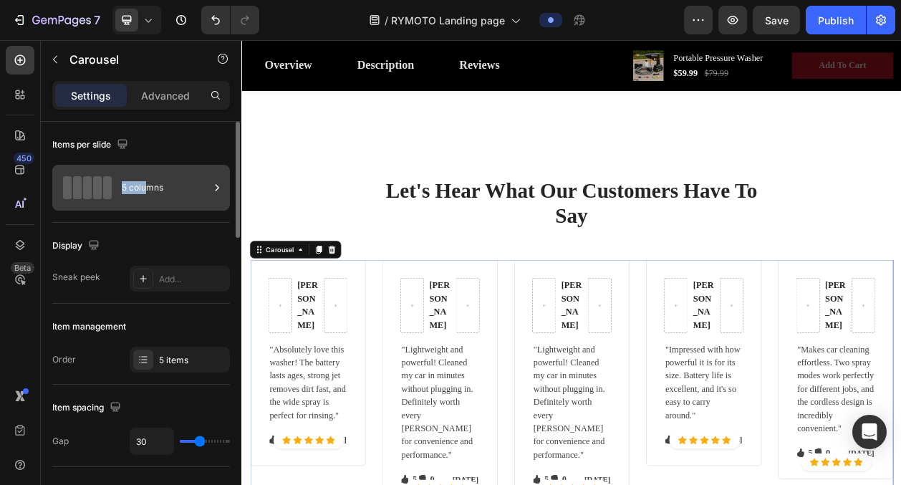
click at [147, 181] on div "5 columns" at bounding box center [165, 187] width 87 height 33
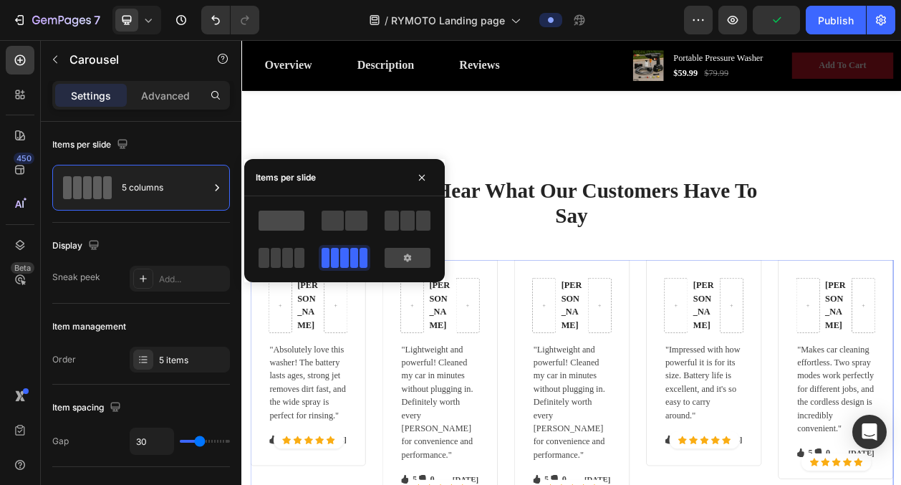
click at [269, 222] on span at bounding box center [282, 221] width 46 height 20
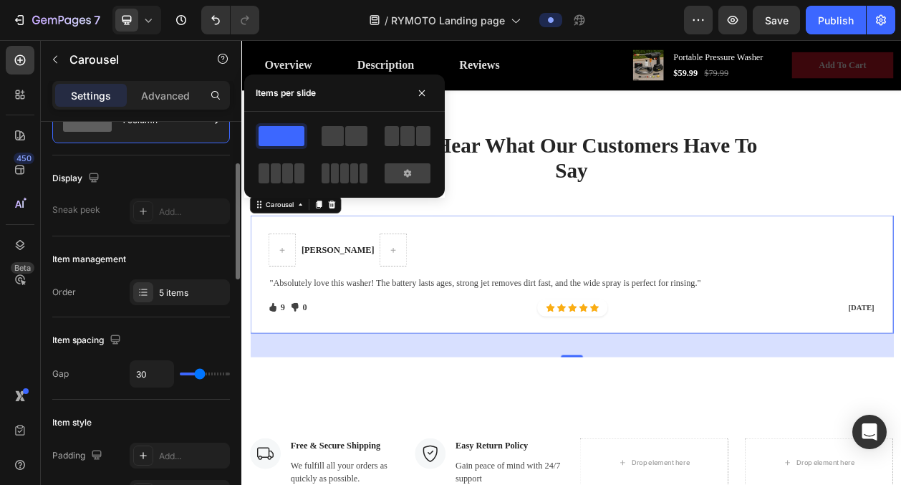
scroll to position [86, 0]
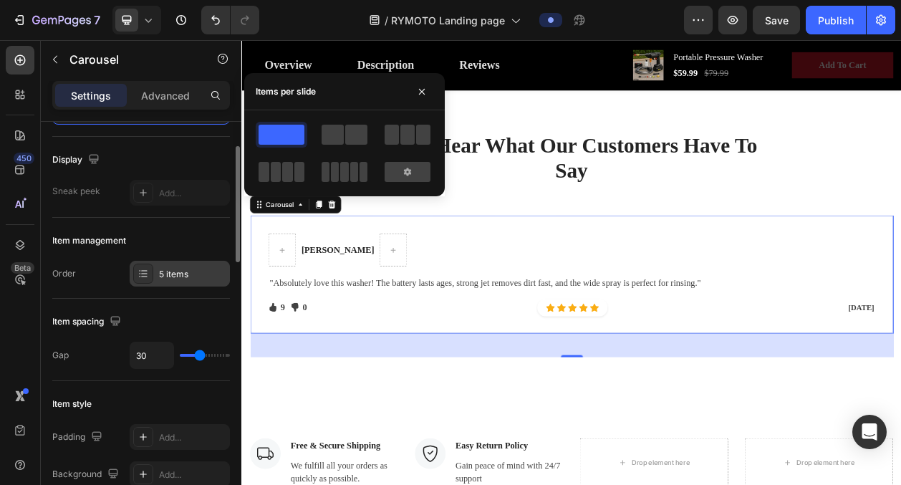
click at [170, 276] on div "5 items" at bounding box center [192, 274] width 67 height 13
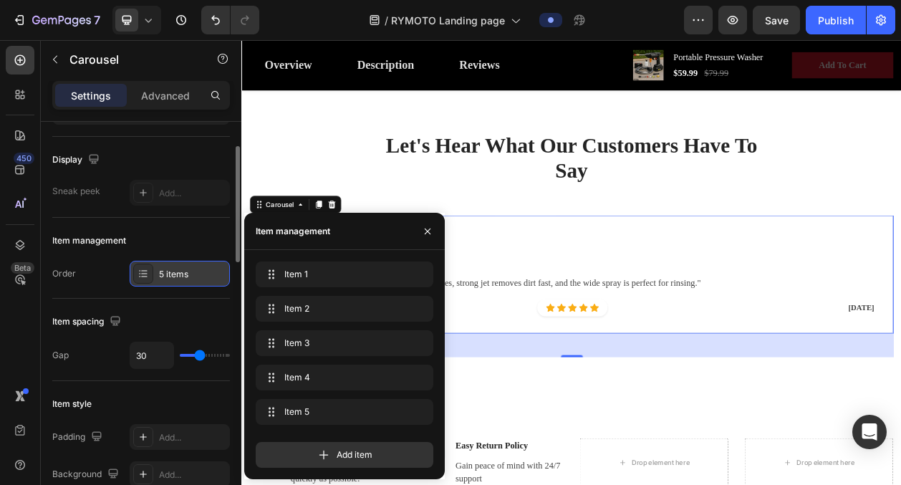
click at [182, 268] on div "5 items" at bounding box center [192, 274] width 67 height 13
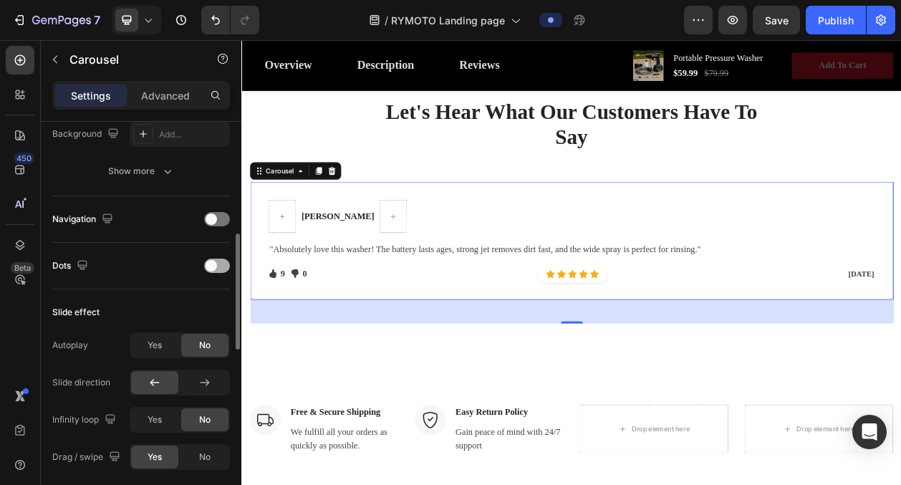
scroll to position [428, 0]
click at [216, 261] on div at bounding box center [217, 264] width 26 height 14
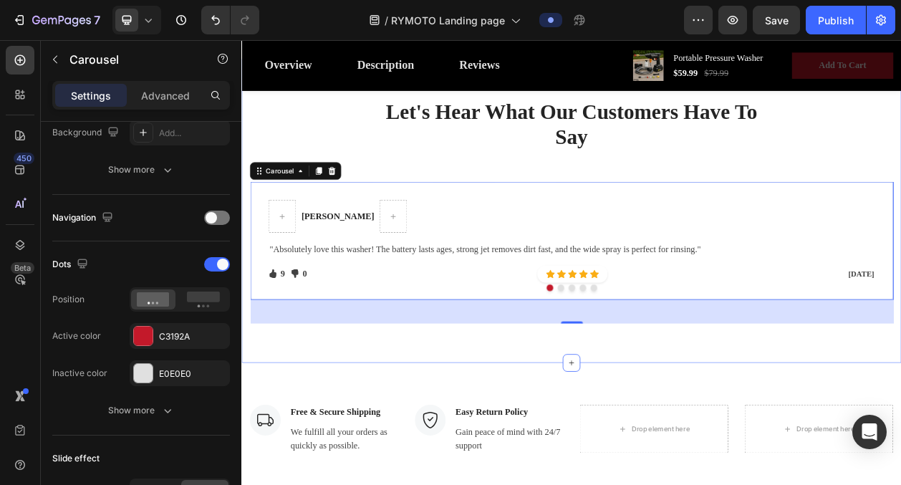
click at [377, 198] on div "Let's Hear What Our Customers Have To Say Heading Row Sarah J. Text block Row "…" at bounding box center [671, 262] width 838 height 293
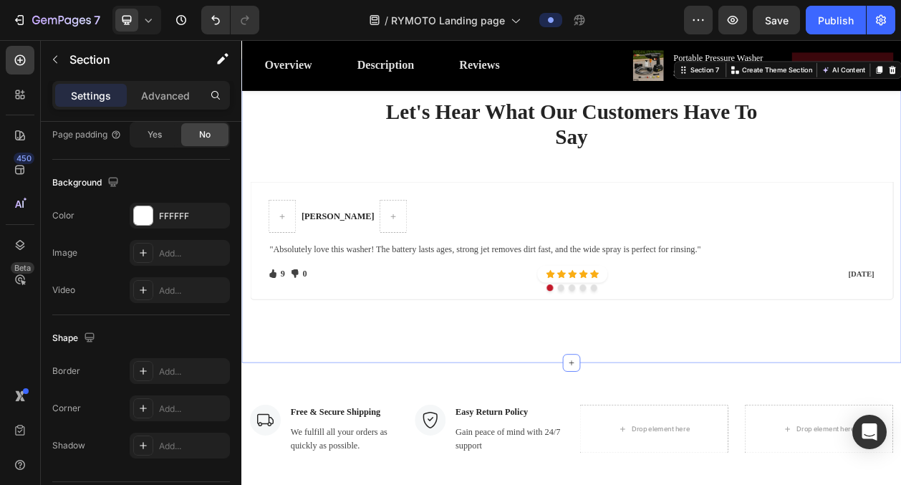
scroll to position [0, 0]
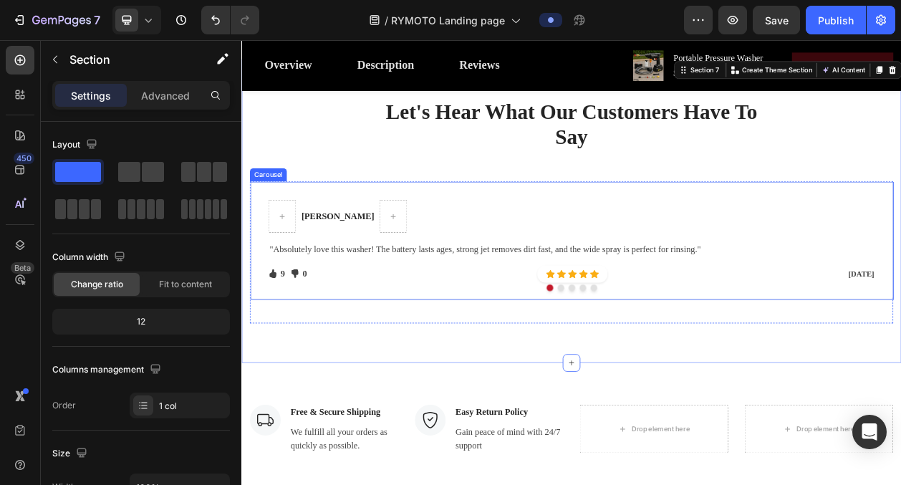
click at [655, 362] on button "Dot" at bounding box center [656, 362] width 9 height 9
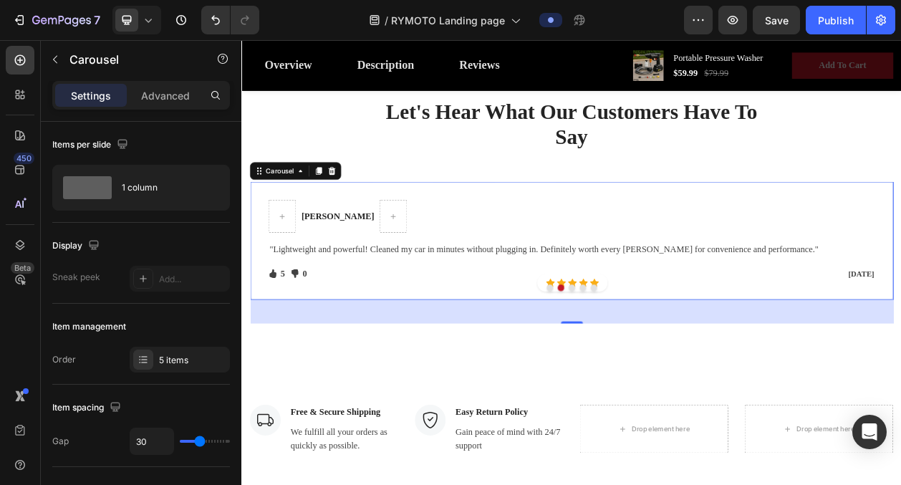
click at [669, 361] on button "Dot" at bounding box center [671, 362] width 9 height 9
click at [685, 363] on button "Dot" at bounding box center [685, 362] width 9 height 9
click at [700, 361] on button "Dot" at bounding box center [699, 362] width 9 height 9
click at [149, 17] on icon at bounding box center [148, 20] width 14 height 14
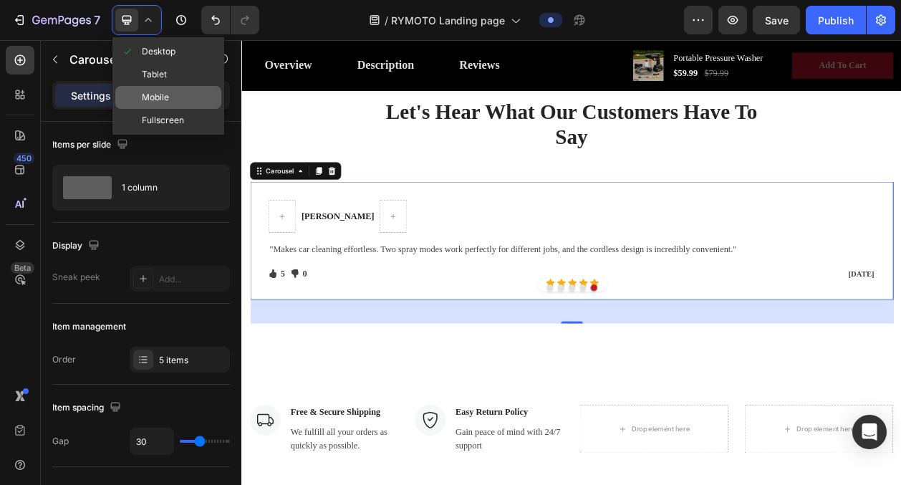
click at [171, 109] on div "Mobile" at bounding box center [168, 120] width 106 height 23
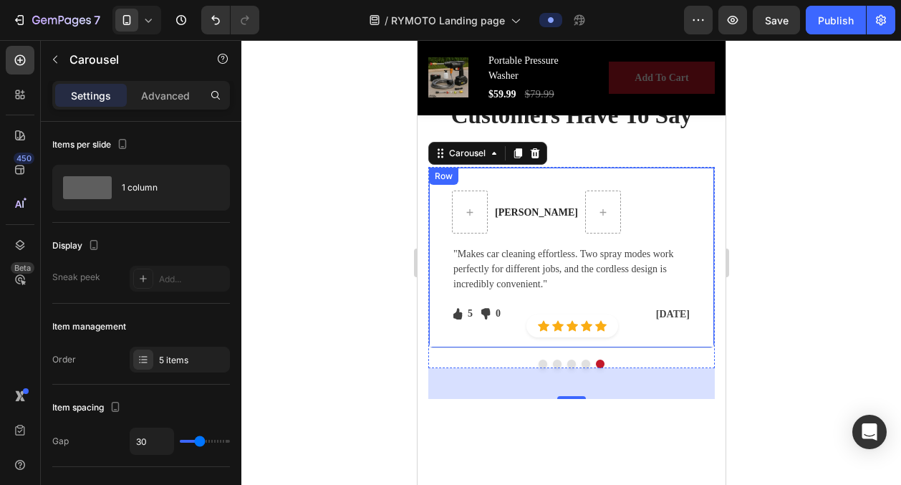
scroll to position [2910, 0]
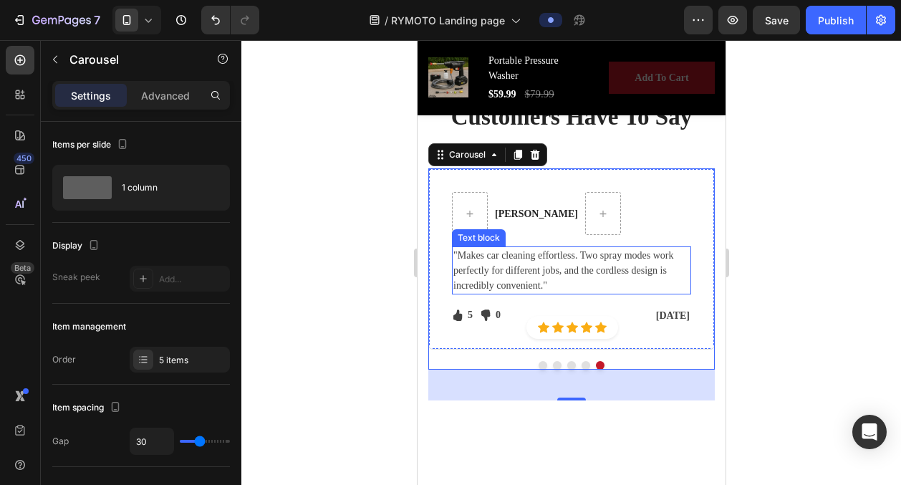
click at [541, 277] on p ""Makes car cleaning effortless. Two spray modes work perfectly for different jo…" at bounding box center [571, 270] width 236 height 45
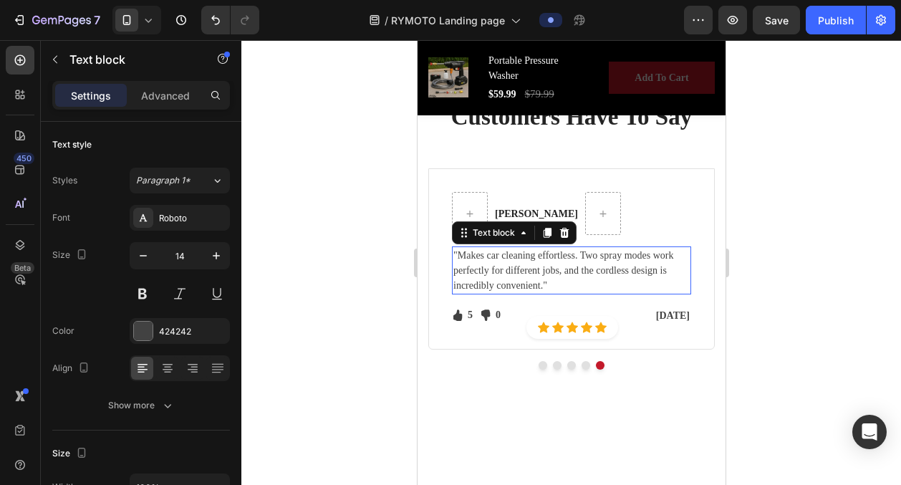
click at [541, 277] on p ""Makes car cleaning effortless. Two spray modes work perfectly for different jo…" at bounding box center [571, 270] width 236 height 45
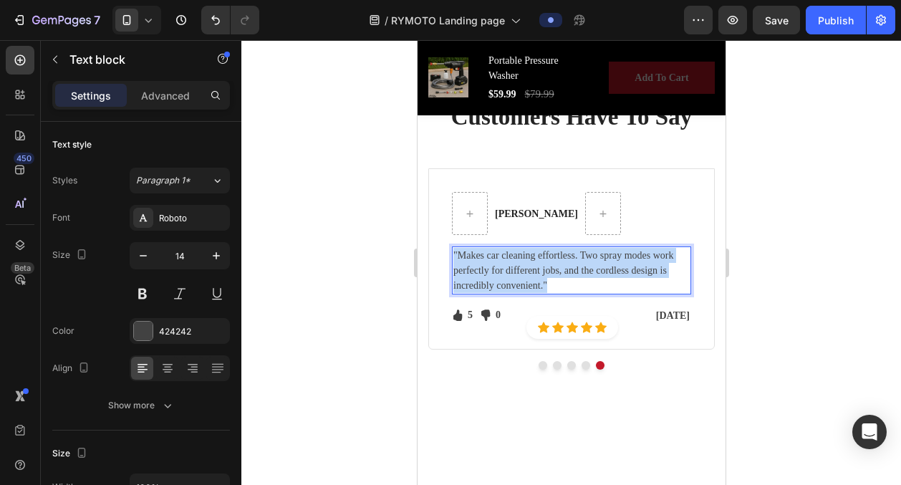
click at [541, 277] on p ""Makes car cleaning effortless. Two spray modes work perfectly for different jo…" at bounding box center [571, 270] width 236 height 45
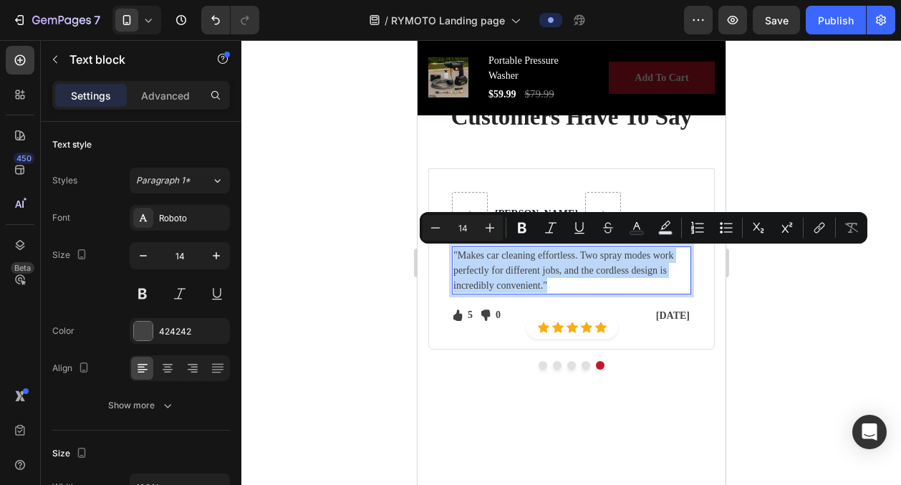
copy p ""Makes car cleaning effortless. Two spray modes work perfectly for different jo…"
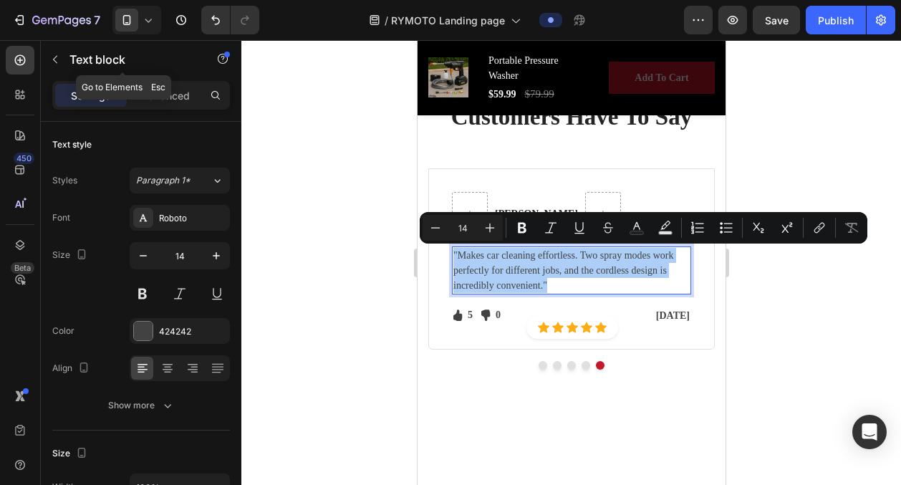
click at [143, 24] on icon at bounding box center [148, 20] width 14 height 14
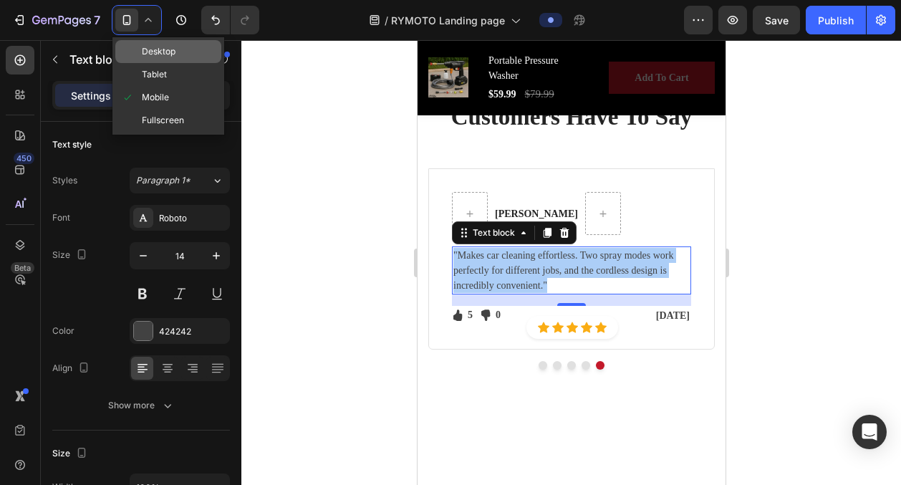
click at [157, 56] on span "Desktop" at bounding box center [159, 51] width 34 height 14
type input "16"
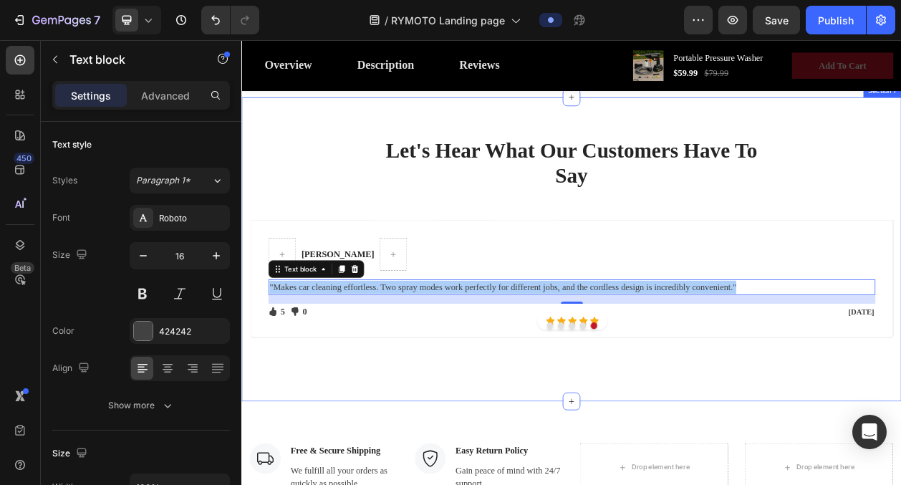
scroll to position [2493, 0]
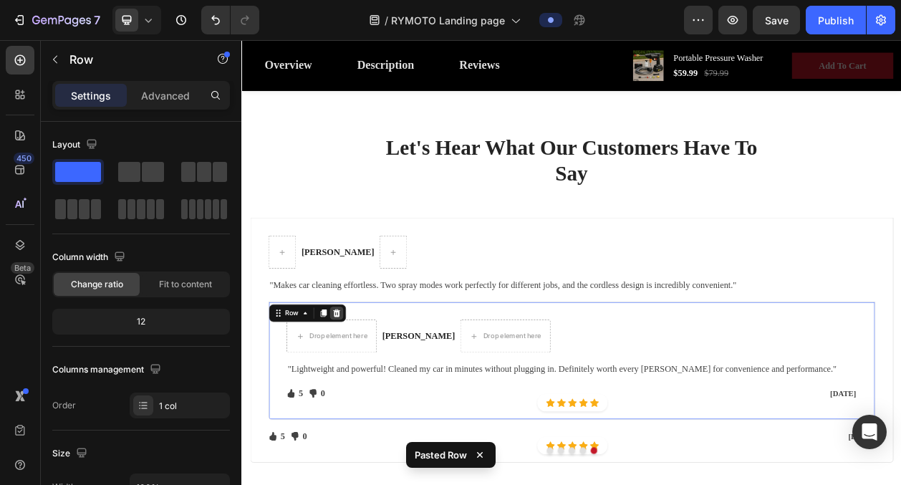
click at [368, 394] on icon at bounding box center [364, 395] width 11 height 11
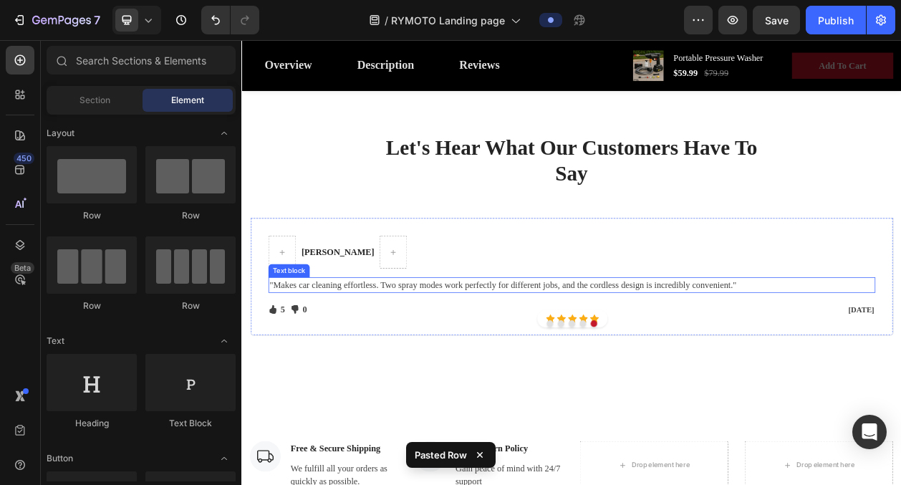
click at [353, 355] on p ""Makes car cleaning effortless. Two spray modes work perfectly for different jo…" at bounding box center [671, 359] width 788 height 17
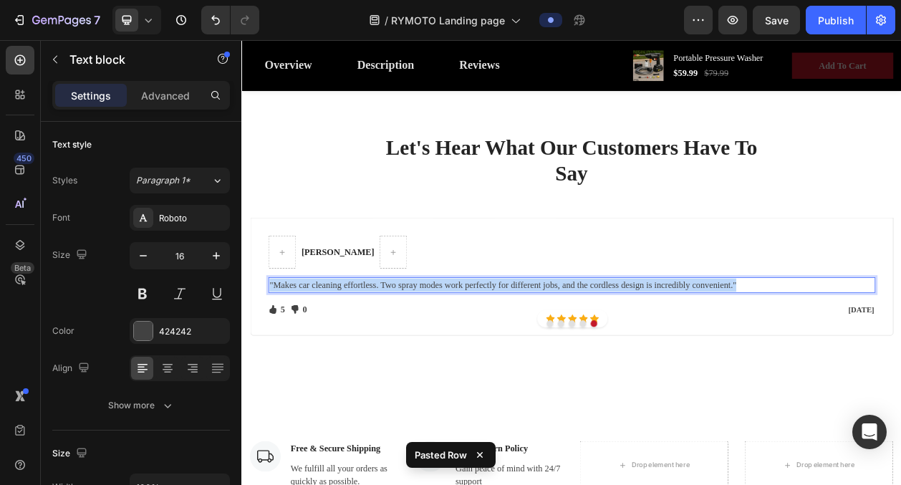
click at [353, 355] on p ""Makes car cleaning effortless. Two spray modes work perfectly for different jo…" at bounding box center [671, 359] width 788 height 17
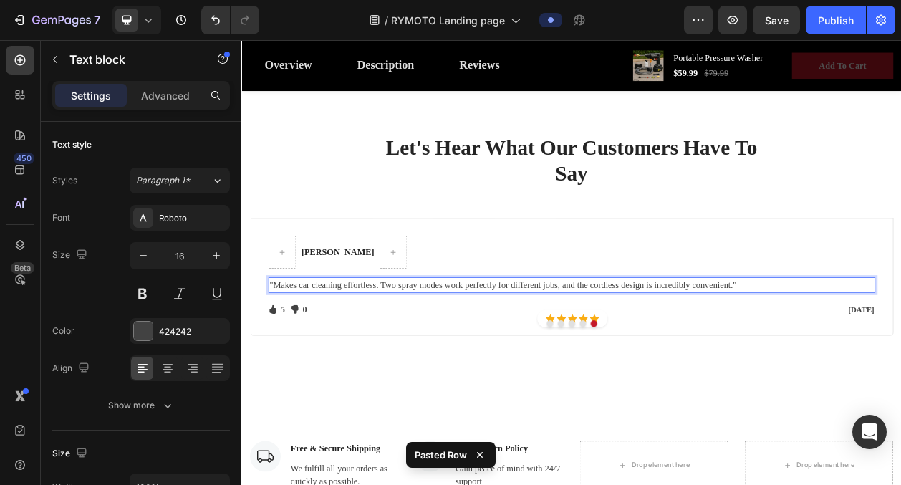
click at [372, 355] on p ""Makes car cleaning effortless. Two spray modes work perfectly for different jo…" at bounding box center [671, 359] width 788 height 17
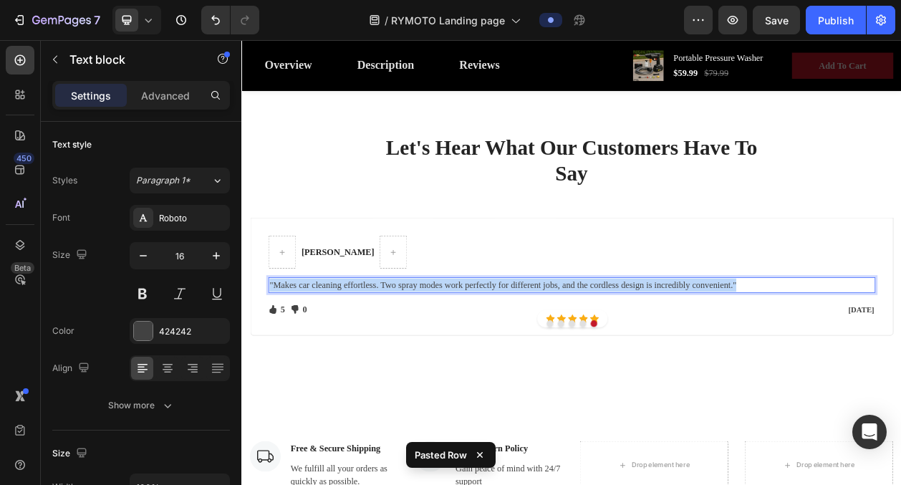
click at [372, 355] on p ""Makes car cleaning effortless. Two spray modes work perfectly for different jo…" at bounding box center [671, 359] width 788 height 17
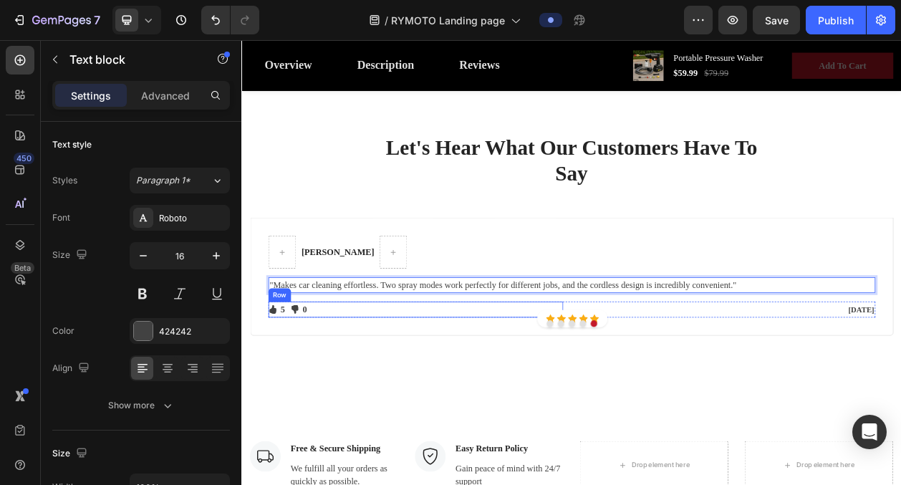
scroll to position [2587, 0]
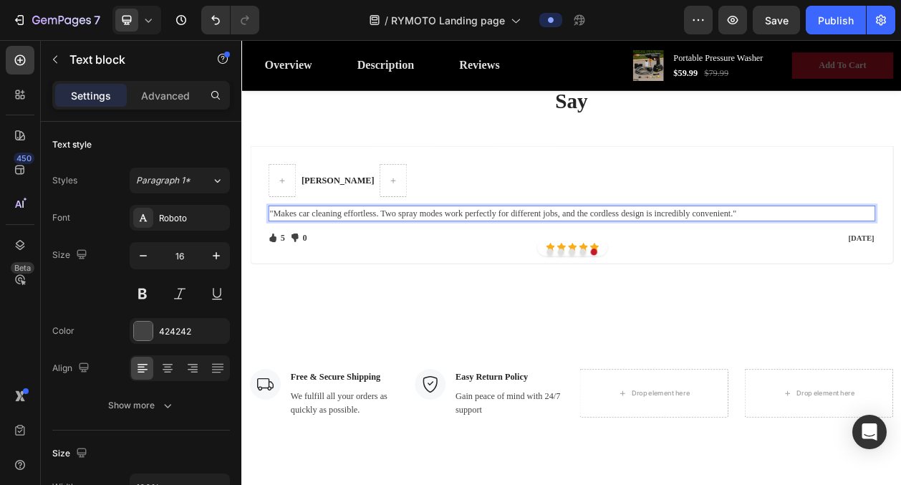
click at [720, 264] on p ""Makes car cleaning effortless. Two spray modes work perfectly for different jo…" at bounding box center [671, 265] width 788 height 17
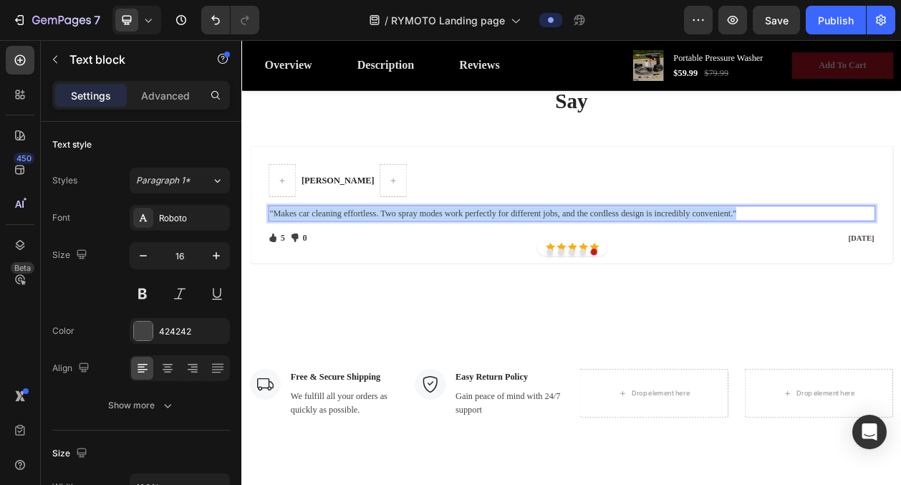
click at [720, 264] on p ""Makes car cleaning effortless. Two spray modes work perfectly for different jo…" at bounding box center [671, 265] width 788 height 17
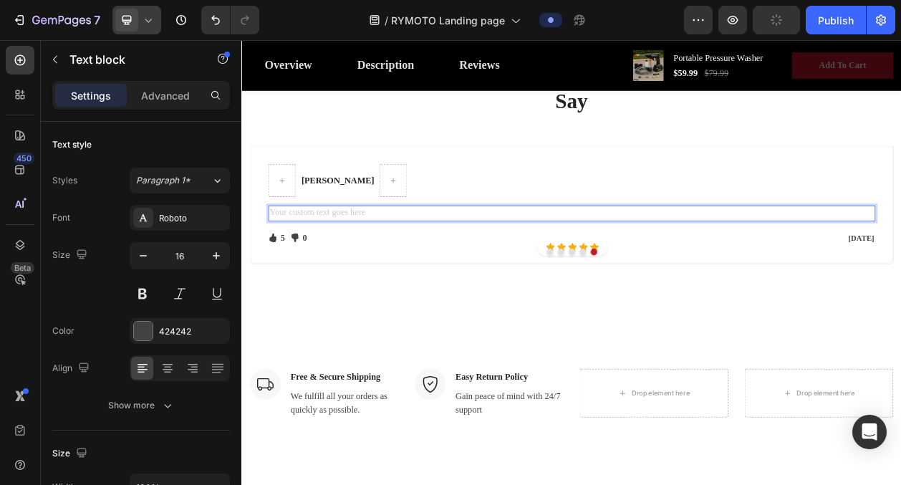
click at [135, 19] on span at bounding box center [126, 20] width 23 height 23
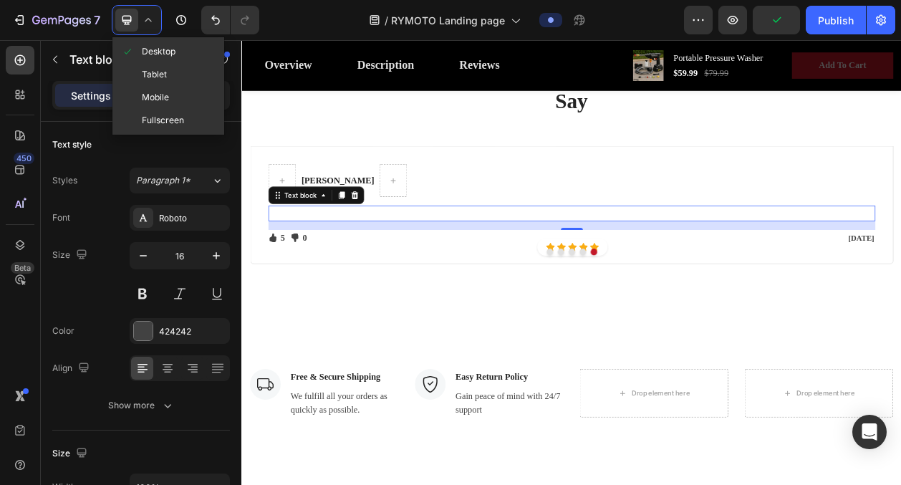
click at [153, 25] on icon at bounding box center [148, 20] width 14 height 14
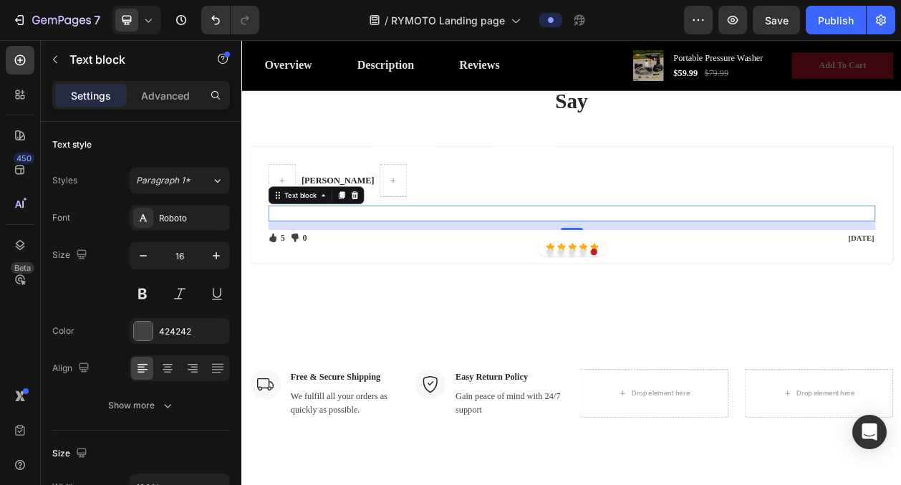
click at [147, 19] on icon at bounding box center [148, 20] width 14 height 14
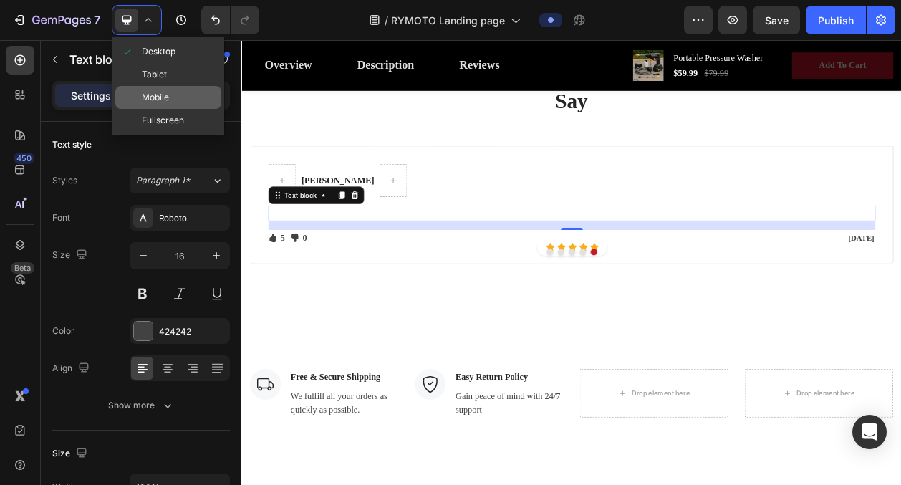
click at [165, 96] on span "Mobile" at bounding box center [155, 97] width 27 height 14
type input "14"
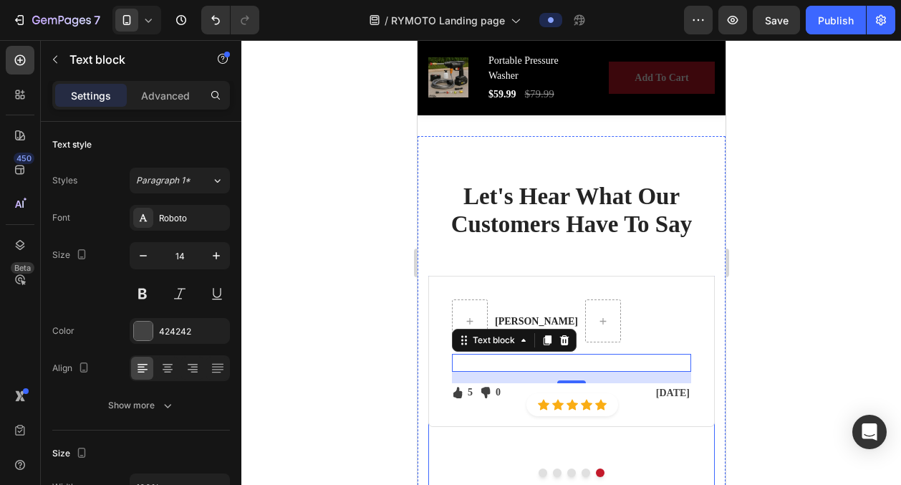
scroll to position [2804, 0]
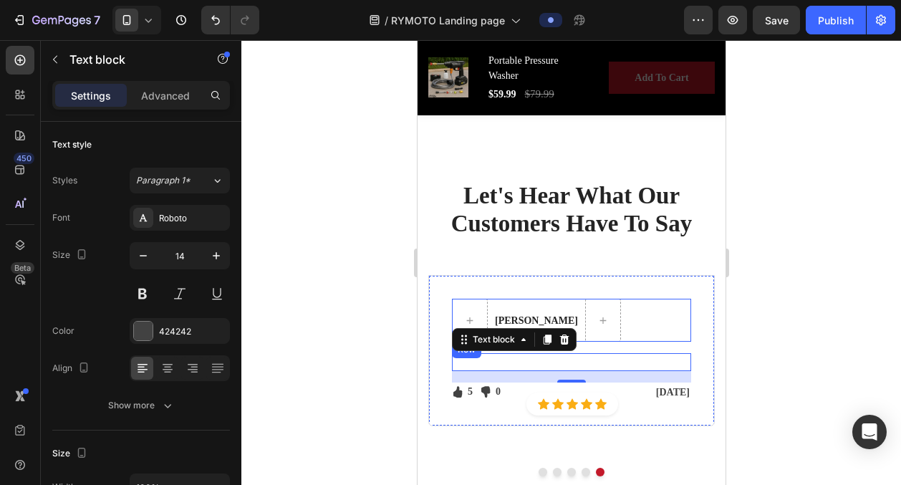
click at [613, 313] on div "Ali S. Text block Row" at bounding box center [570, 320] width 239 height 43
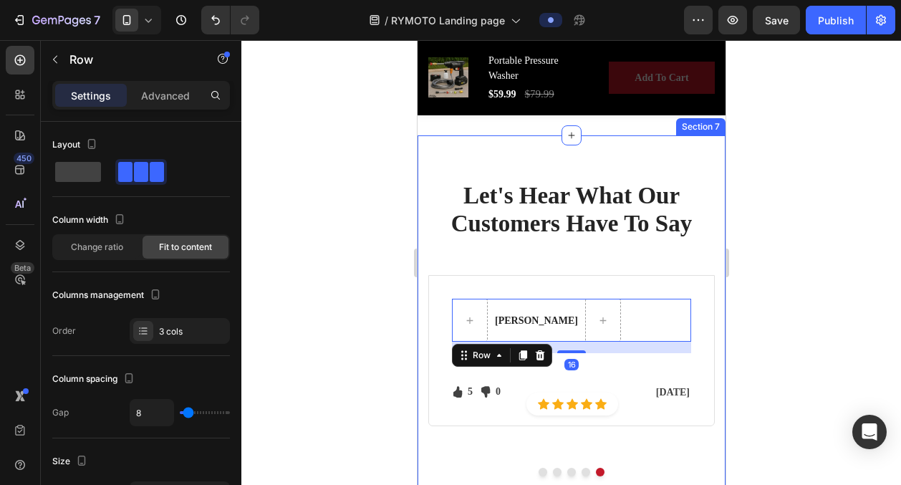
click at [375, 270] on div at bounding box center [571, 262] width 660 height 445
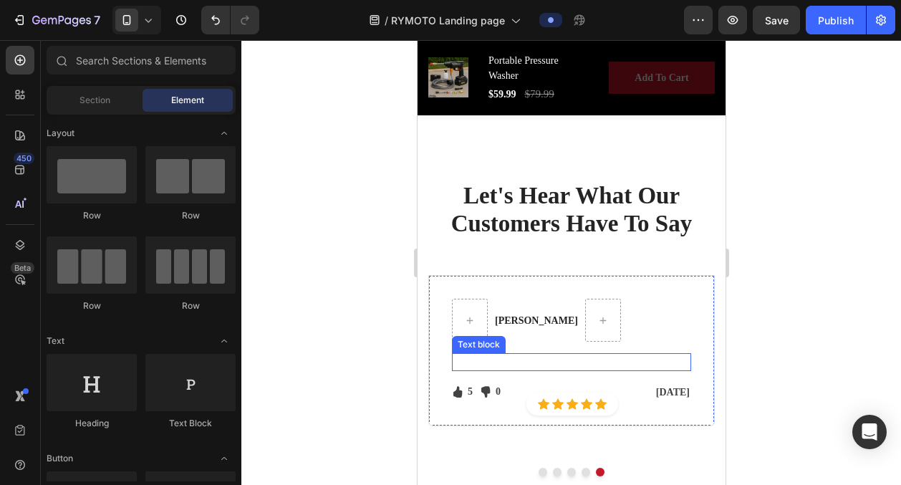
click at [517, 358] on p "Rich Text Editor. Editing area: main" at bounding box center [571, 361] width 236 height 15
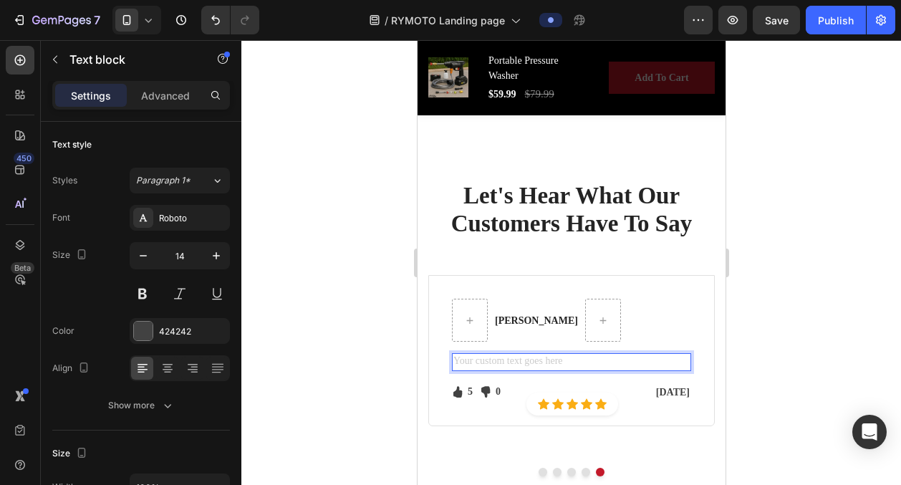
click at [517, 358] on div "Rich Text Editor. Editing area: main" at bounding box center [570, 362] width 239 height 18
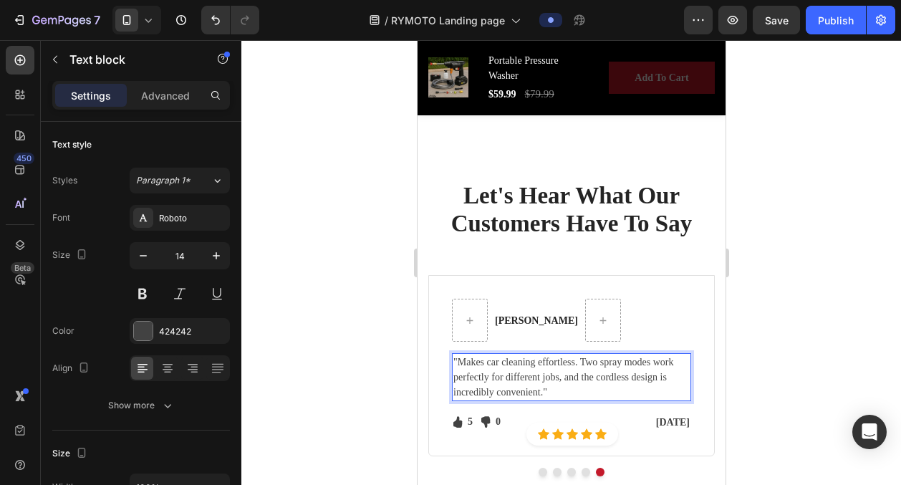
click at [511, 385] on p ""Makes car cleaning effortless. Two spray modes work perfectly for different jo…" at bounding box center [571, 376] width 236 height 45
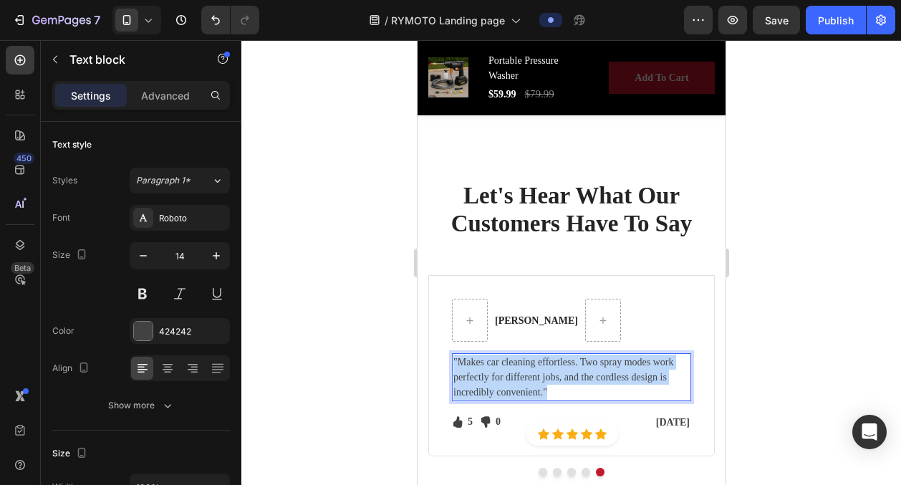
click at [511, 385] on p ""Makes car cleaning effortless. Two spray modes work perfectly for different jo…" at bounding box center [571, 376] width 236 height 45
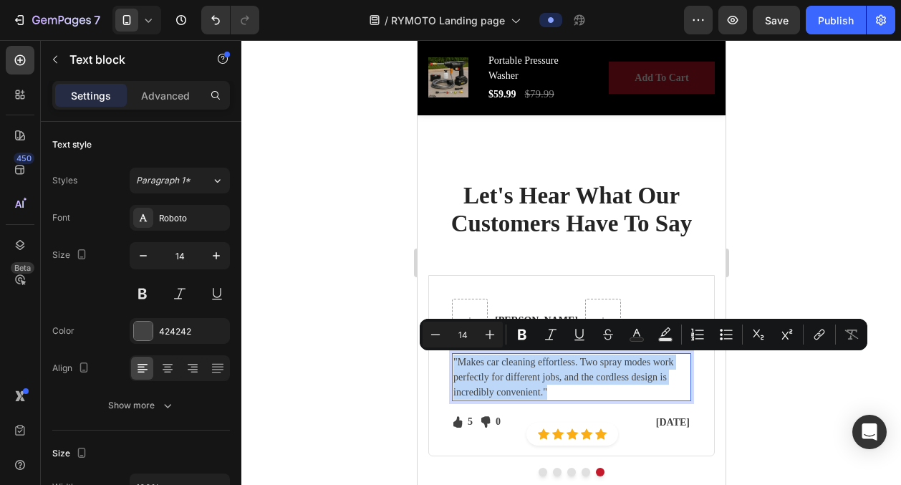
copy p ""Makes car cleaning effortless. Two spray modes work perfectly for different jo…"
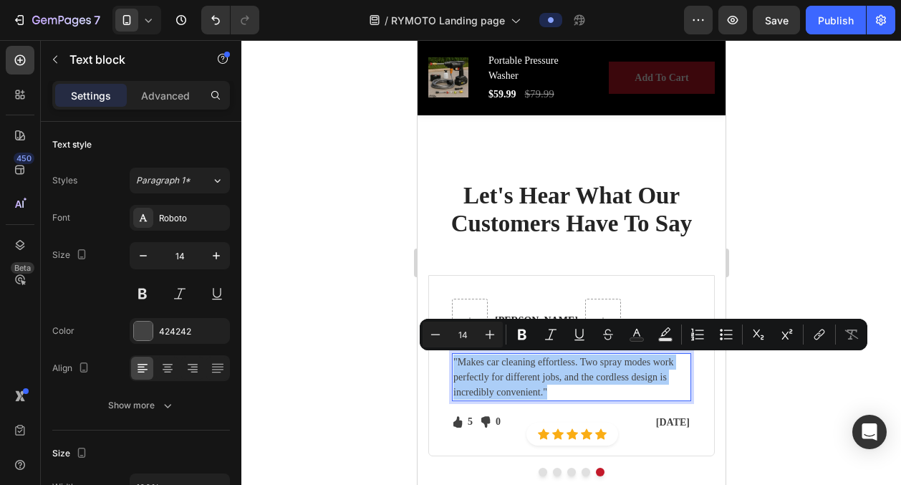
click at [346, 283] on div at bounding box center [571, 262] width 660 height 445
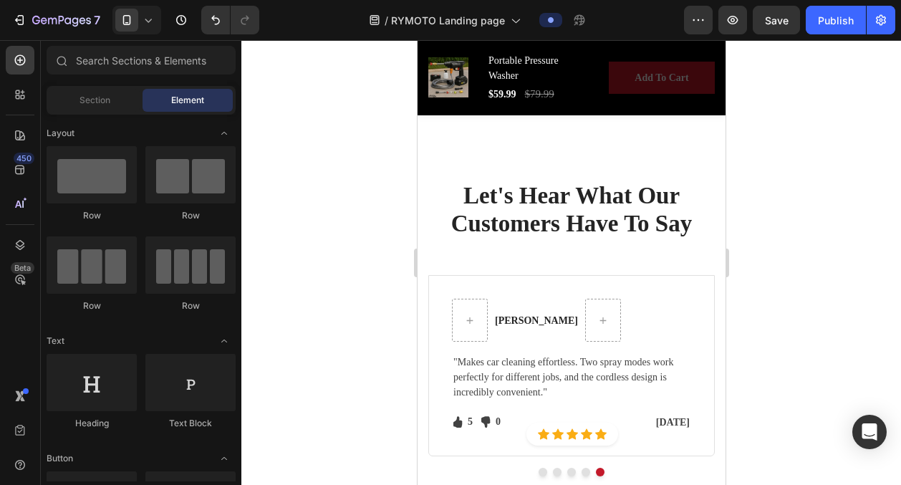
click at [154, 26] on icon at bounding box center [148, 20] width 14 height 14
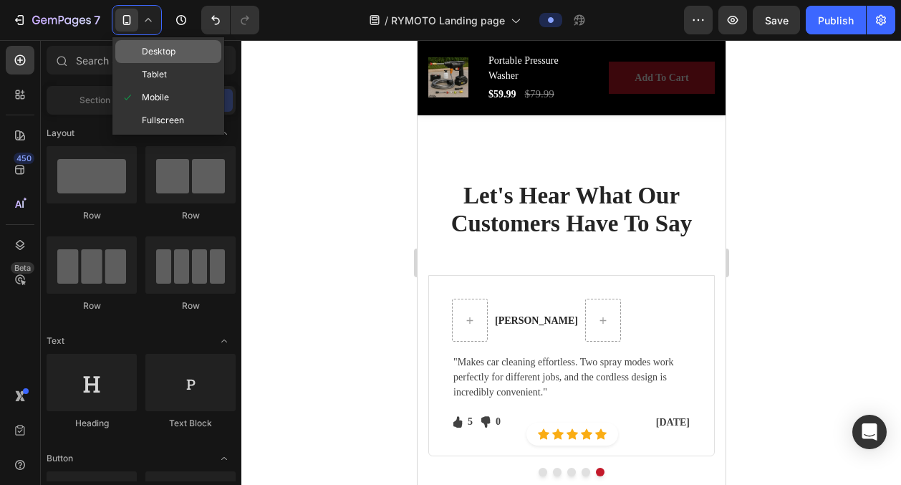
click at [173, 63] on div "Desktop" at bounding box center [168, 74] width 106 height 23
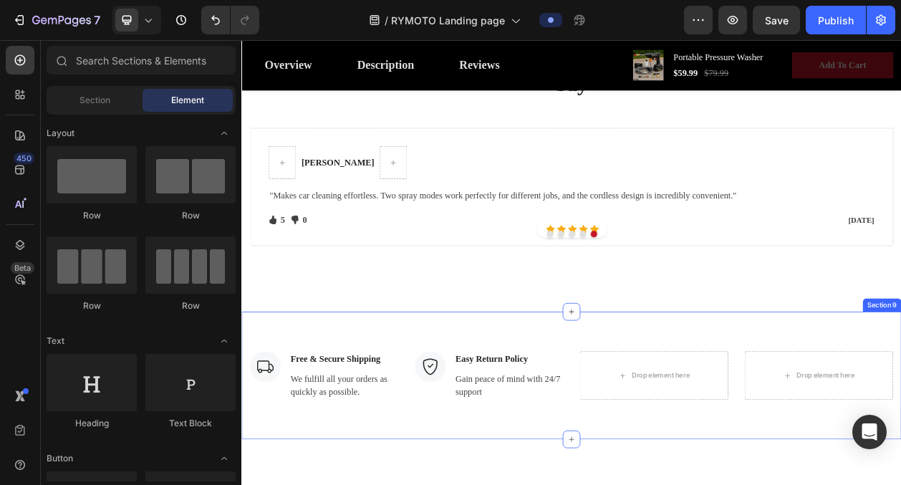
scroll to position [2537, 0]
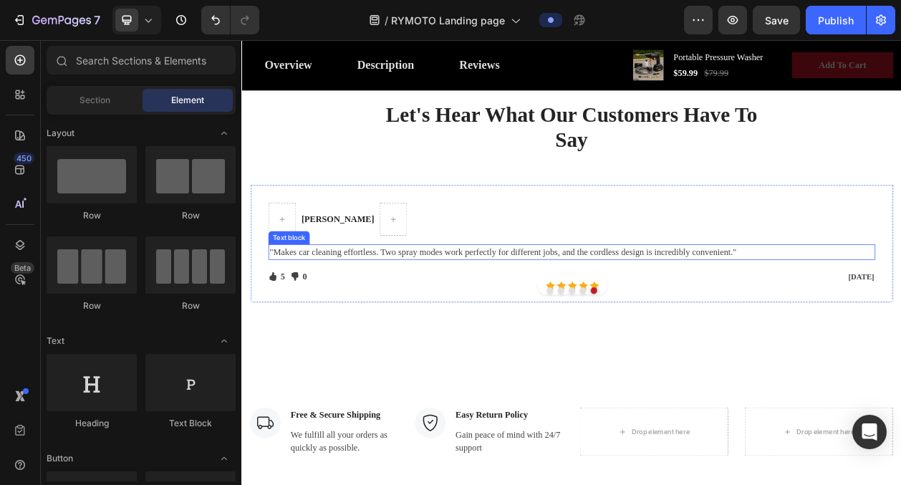
click at [534, 308] on p ""Makes car cleaning effortless. Two spray modes work perfectly for different jo…" at bounding box center [671, 315] width 788 height 17
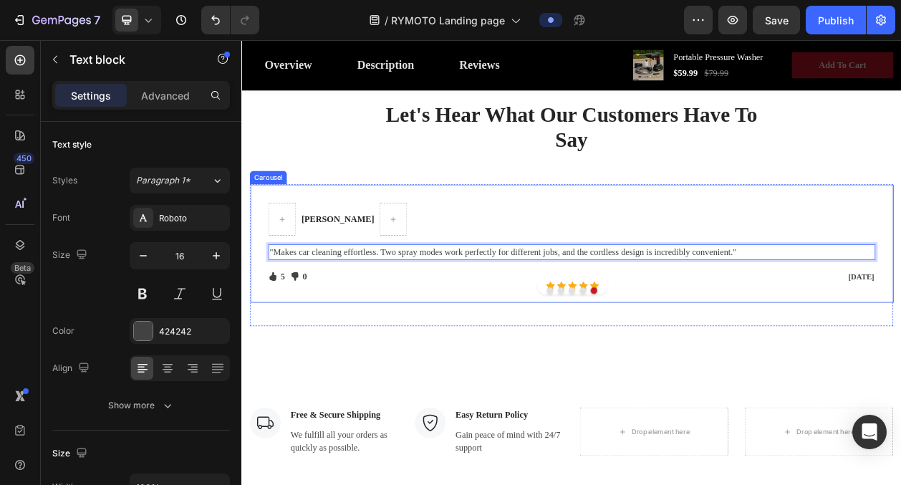
click at [536, 435] on div "Let's Hear What Our Customers Have To Say Heading Row Sarah J. Text block Row "…" at bounding box center [670, 266] width 859 height 396
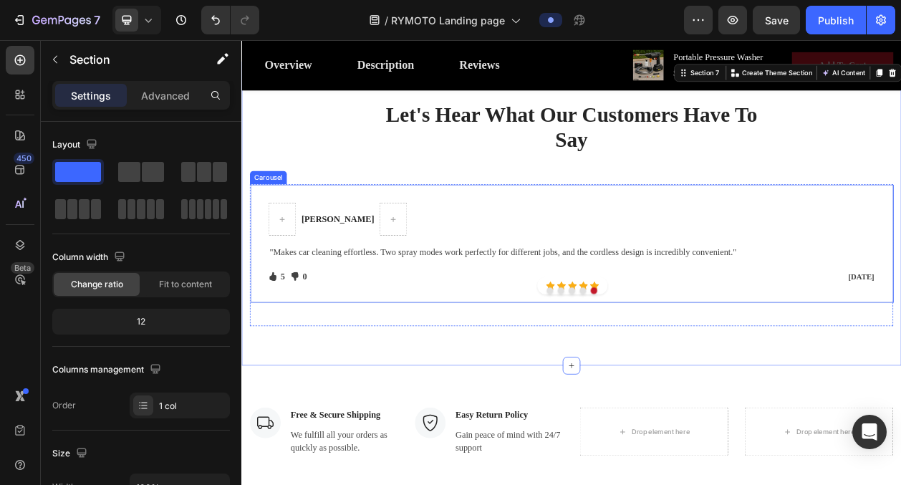
click at [685, 365] on button "Dot" at bounding box center [685, 366] width 9 height 9
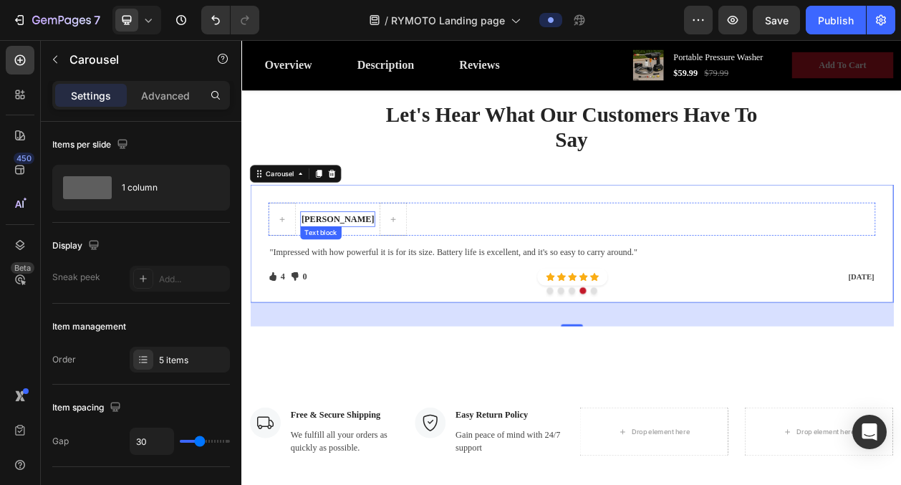
click at [325, 270] on strong "Ali S" at bounding box center [366, 272] width 95 height 12
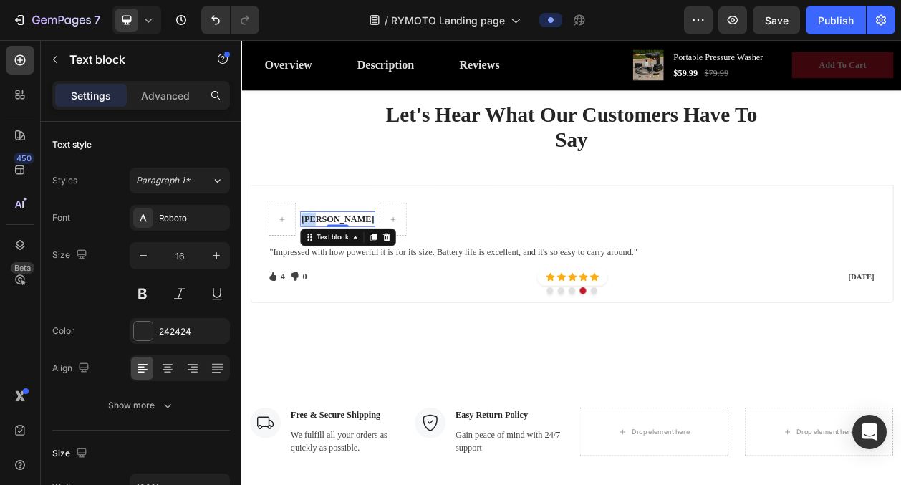
click at [325, 270] on strong "Ali S" at bounding box center [366, 272] width 95 height 12
click at [152, 29] on div at bounding box center [136, 20] width 49 height 29
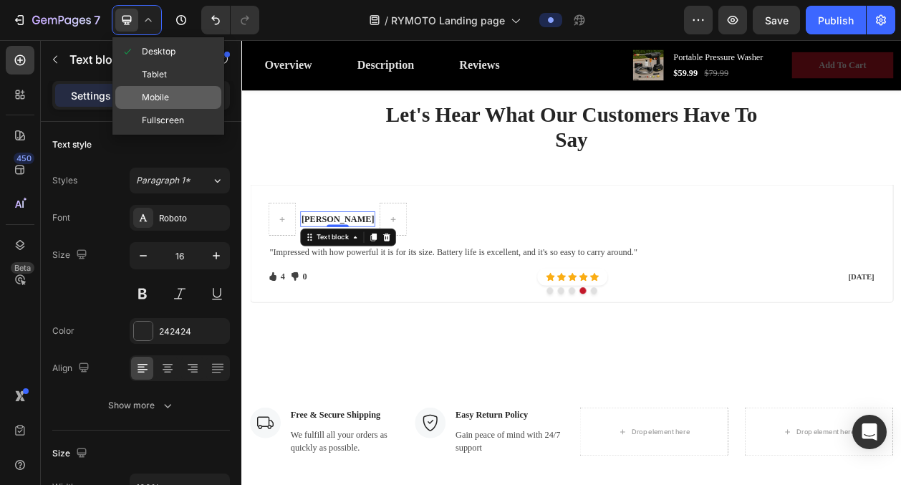
click at [163, 95] on span "Mobile" at bounding box center [155, 97] width 27 height 14
type input "14"
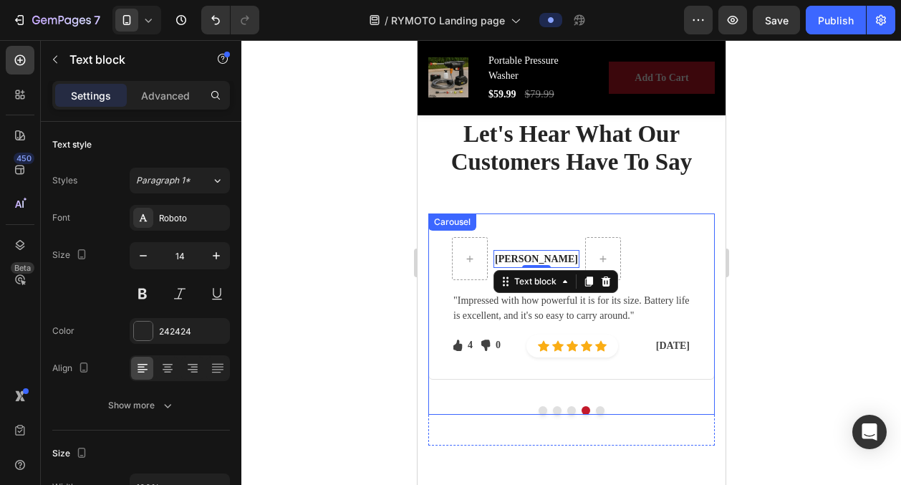
scroll to position [2868, 0]
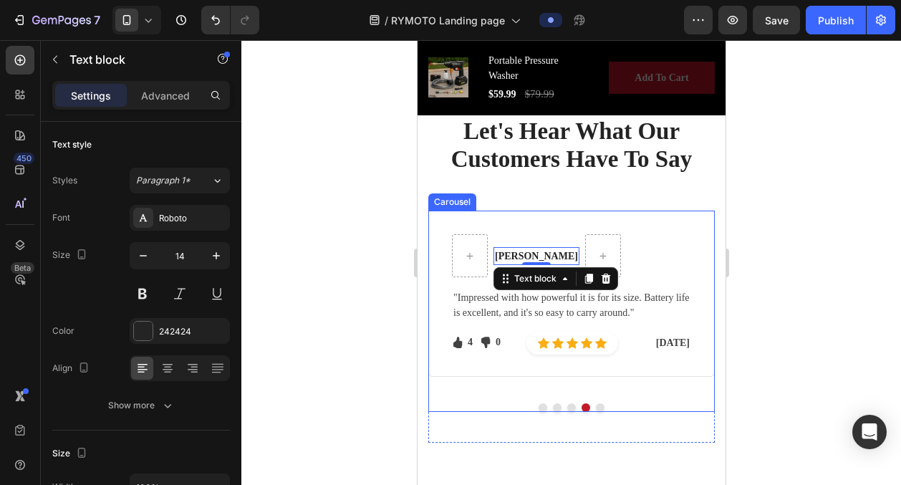
click at [602, 407] on button "Dot" at bounding box center [599, 407] width 9 height 9
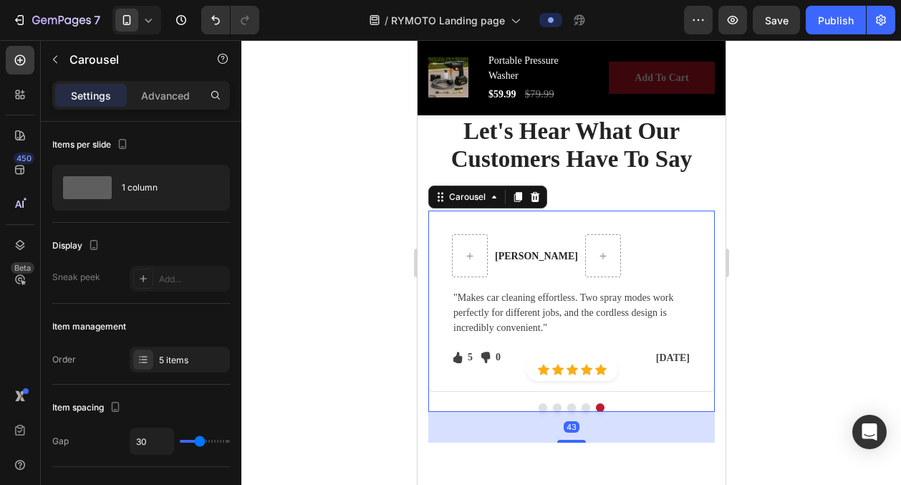
click at [583, 405] on button "Dot" at bounding box center [585, 407] width 9 height 9
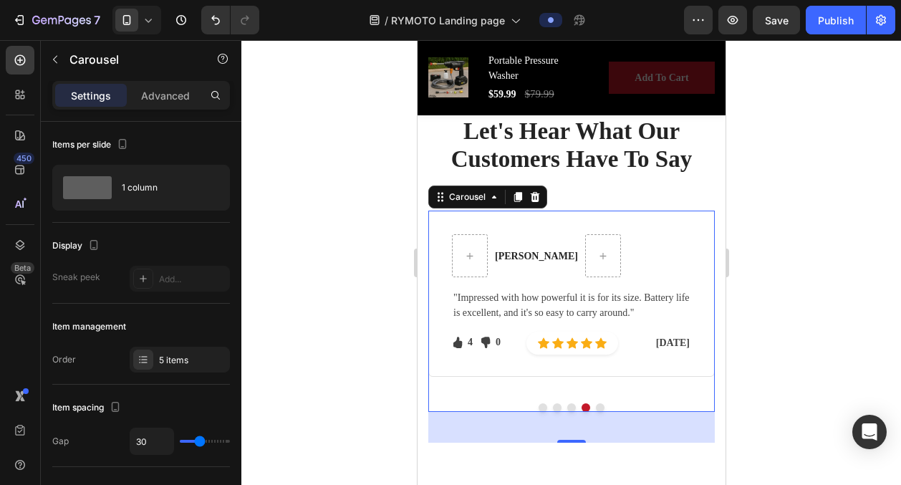
click at [570, 405] on button "Dot" at bounding box center [570, 407] width 9 height 9
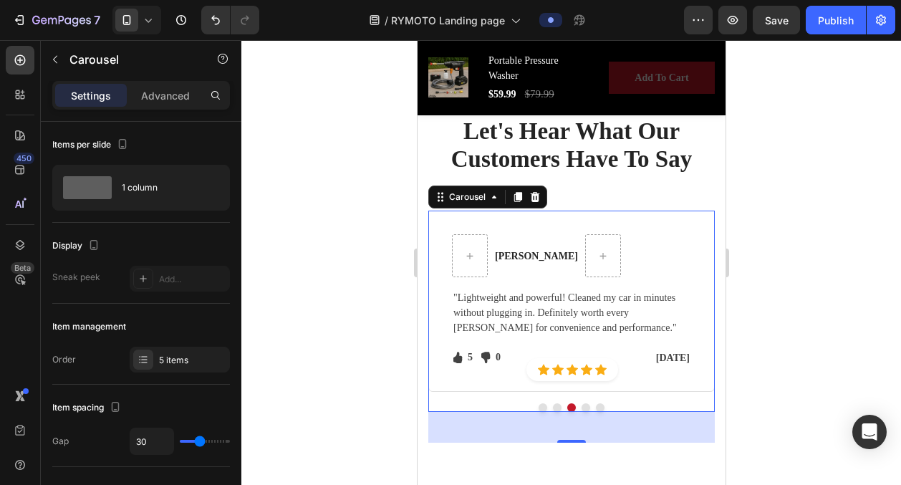
click at [585, 405] on button "Dot" at bounding box center [585, 407] width 9 height 9
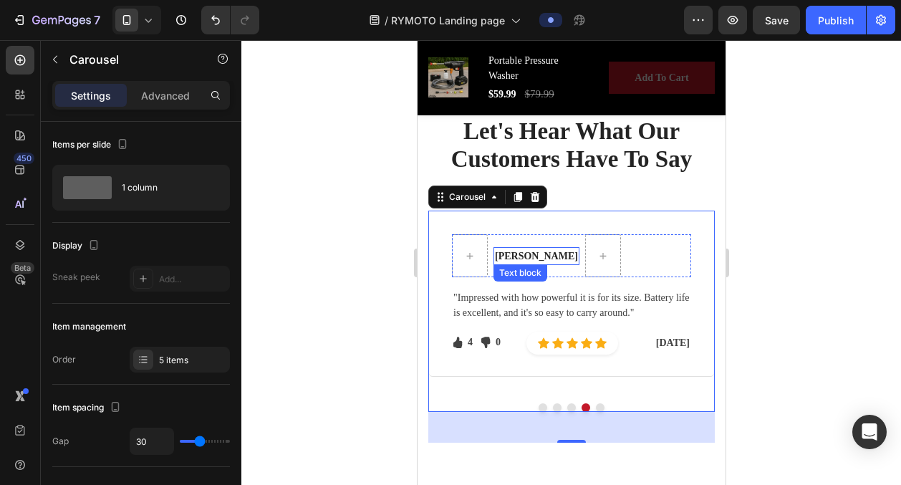
click at [503, 254] on strong "Ali S" at bounding box center [535, 256] width 83 height 11
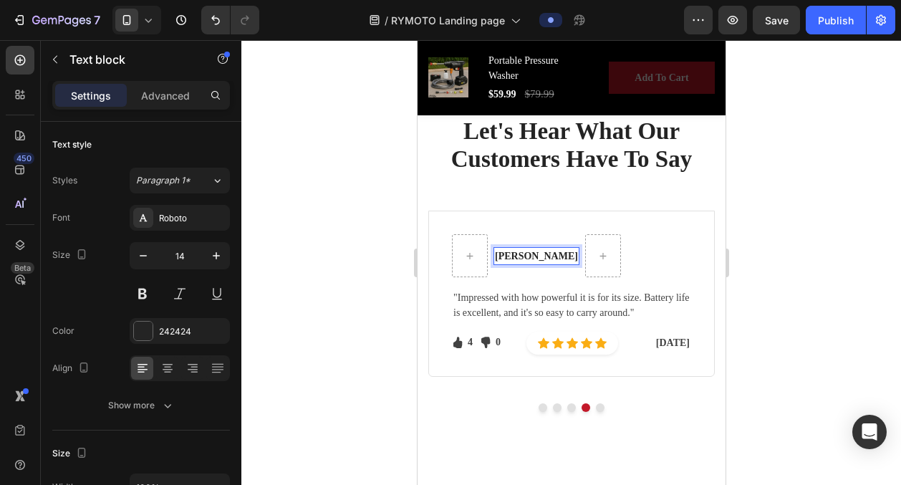
click at [503, 254] on strong "Ali S" at bounding box center [535, 256] width 83 height 11
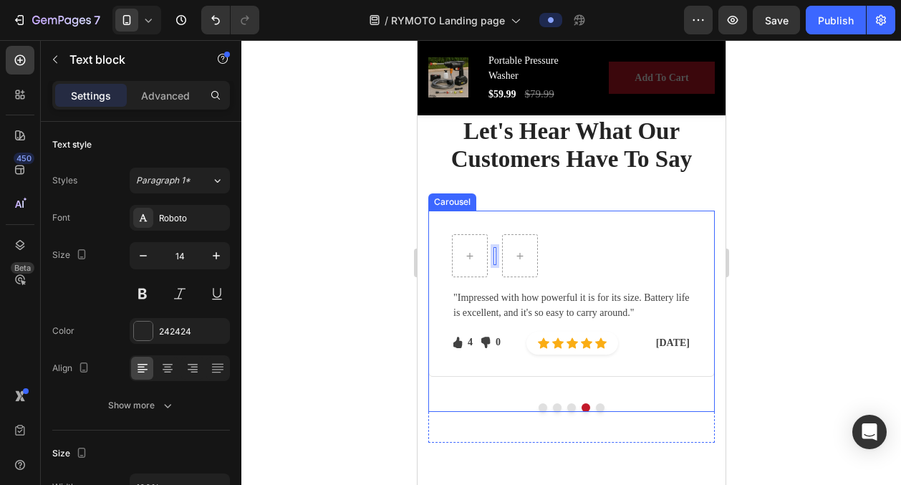
click at [568, 408] on button "Dot" at bounding box center [570, 407] width 9 height 9
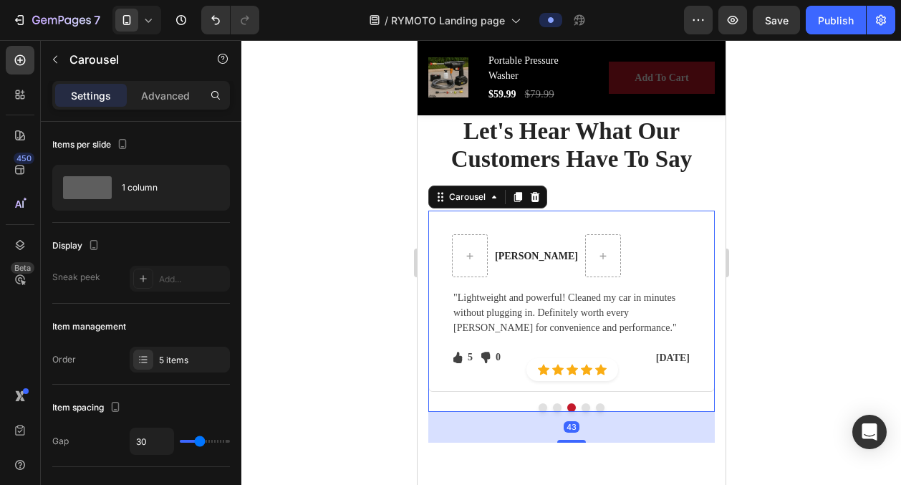
click at [553, 405] on button "Dot" at bounding box center [556, 407] width 9 height 9
click at [573, 404] on button "Dot" at bounding box center [570, 407] width 9 height 9
click at [286, 356] on div at bounding box center [571, 262] width 660 height 445
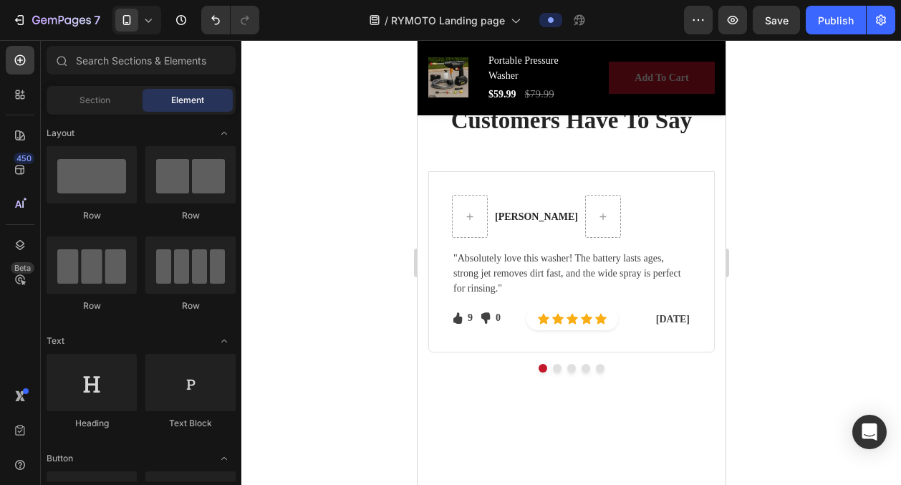
scroll to position [3186, 0]
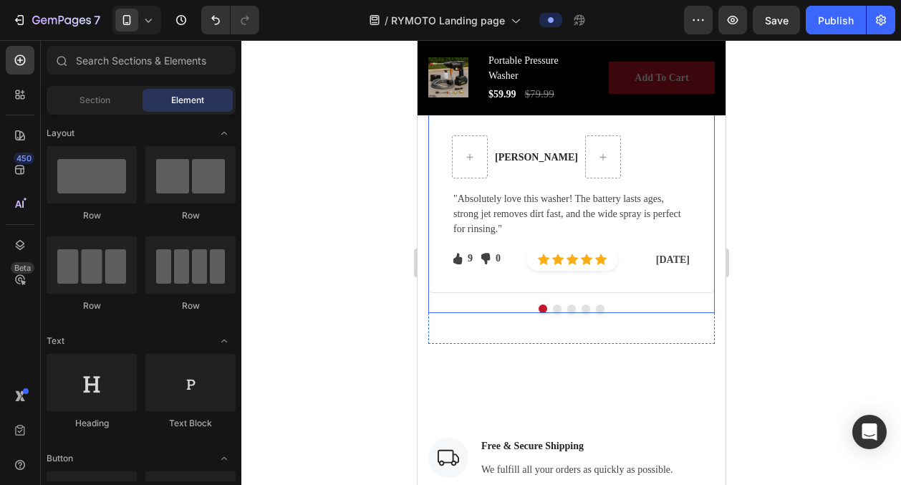
click at [579, 306] on div at bounding box center [571, 308] width 286 height 9
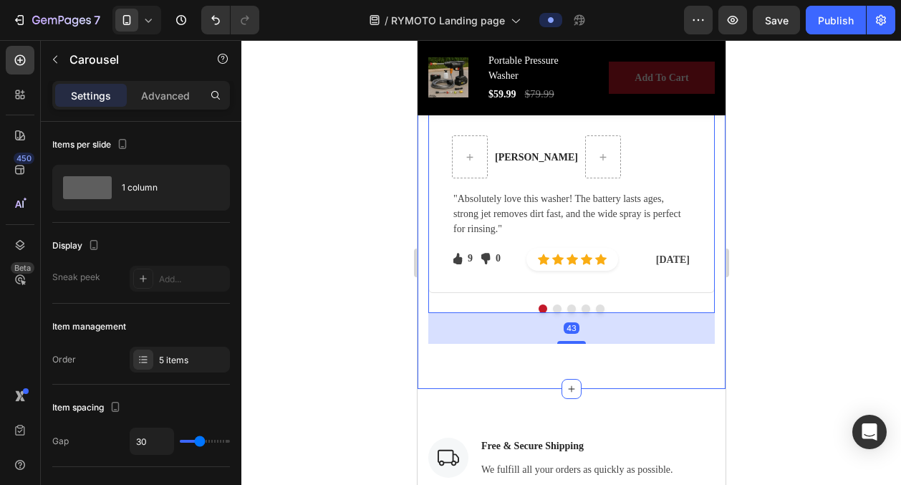
click at [526, 354] on div "Let's Hear What Our Customers Have To Say Heading Row Sarah J. Text block Row "…" at bounding box center [571, 180] width 308 height 417
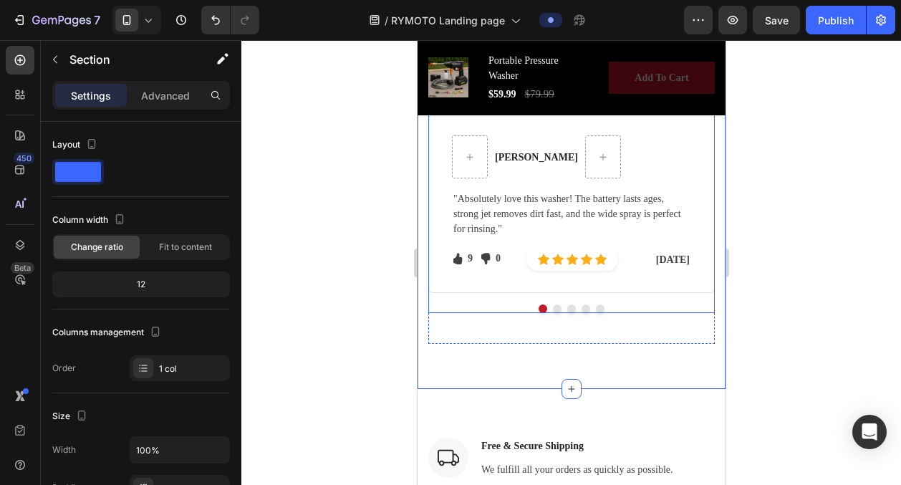
click at [558, 309] on button "Dot" at bounding box center [556, 308] width 9 height 9
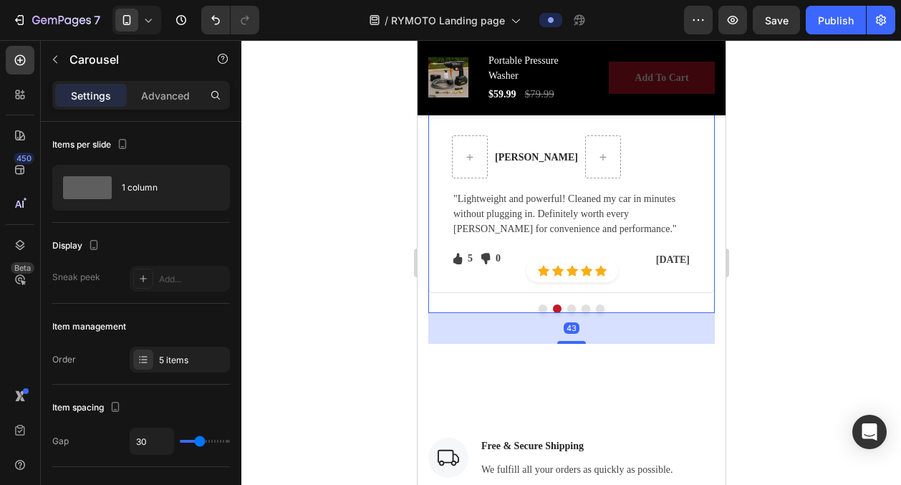
click at [567, 307] on button "Dot" at bounding box center [570, 308] width 9 height 9
click at [559, 306] on button "Dot" at bounding box center [556, 308] width 9 height 9
click at [505, 157] on strong "[PERSON_NAME]" at bounding box center [535, 157] width 83 height 11
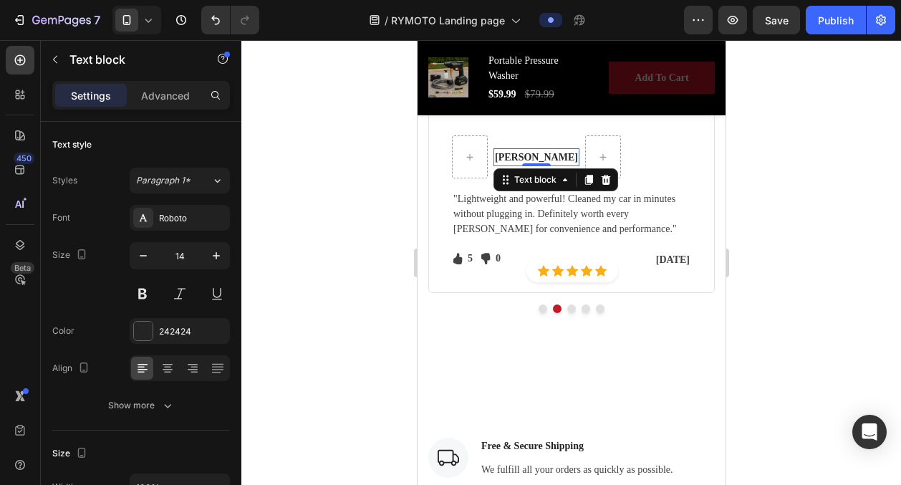
click at [505, 157] on strong "[PERSON_NAME]" at bounding box center [535, 157] width 83 height 11
click at [512, 153] on strong "Mike D." at bounding box center [535, 157] width 83 height 11
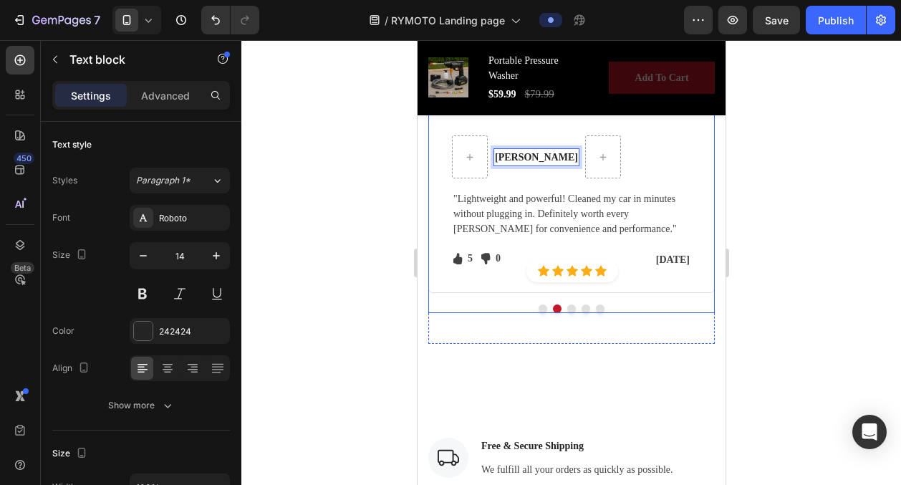
click at [580, 306] on div at bounding box center [571, 308] width 286 height 9
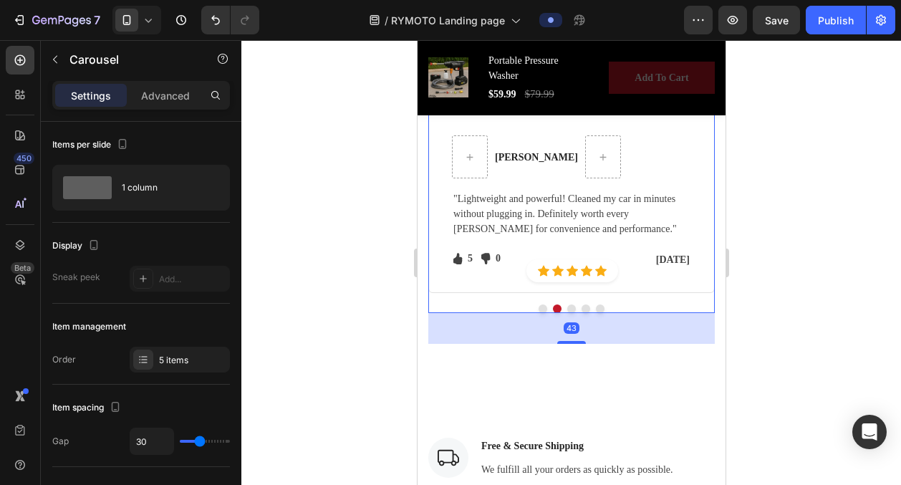
click at [583, 307] on button "Dot" at bounding box center [585, 308] width 9 height 9
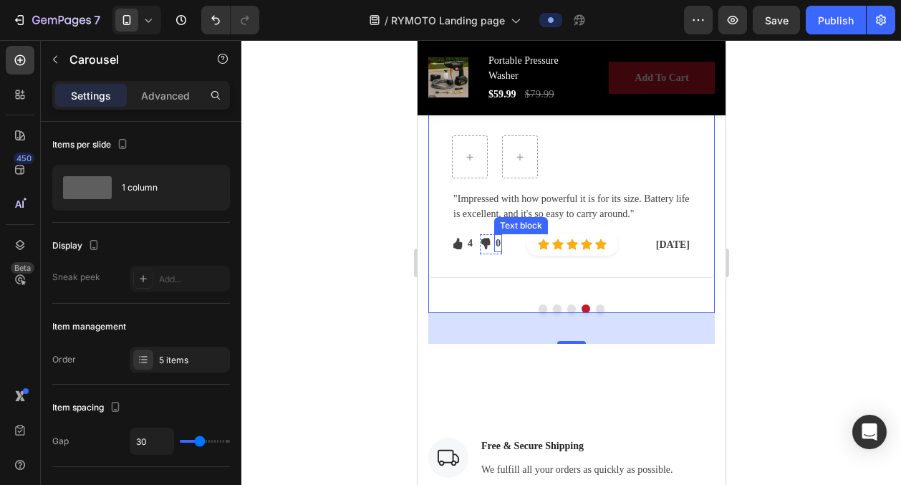
scroll to position [3122, 0]
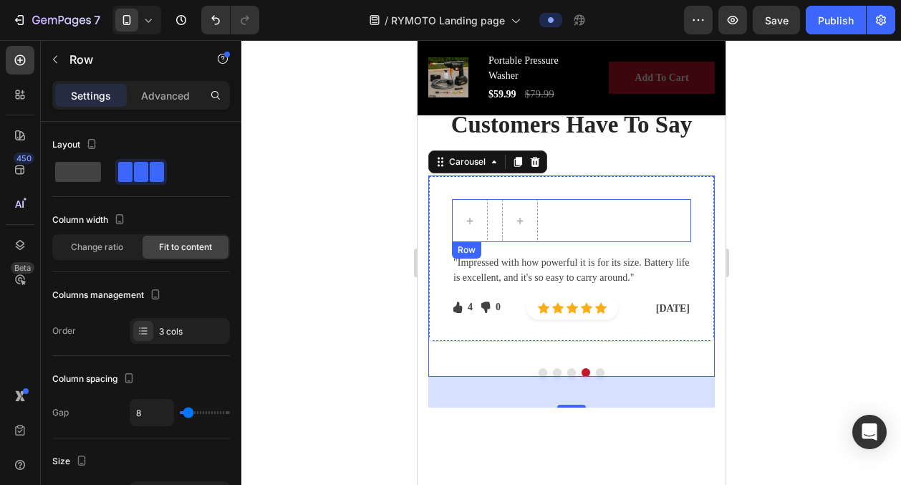
click at [495, 222] on div "Text block" at bounding box center [494, 220] width 3 height 43
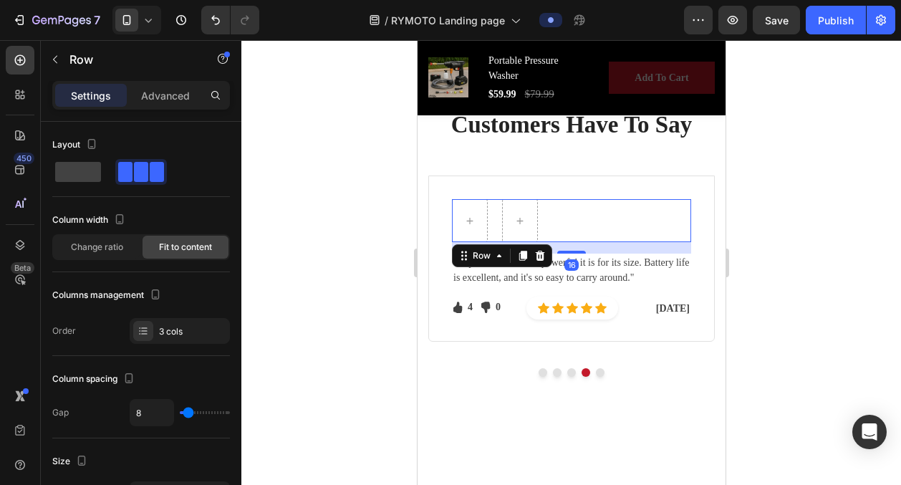
click at [495, 222] on div "Text block" at bounding box center [494, 220] width 3 height 43
click at [497, 221] on div "Text block Row 16" at bounding box center [570, 220] width 239 height 43
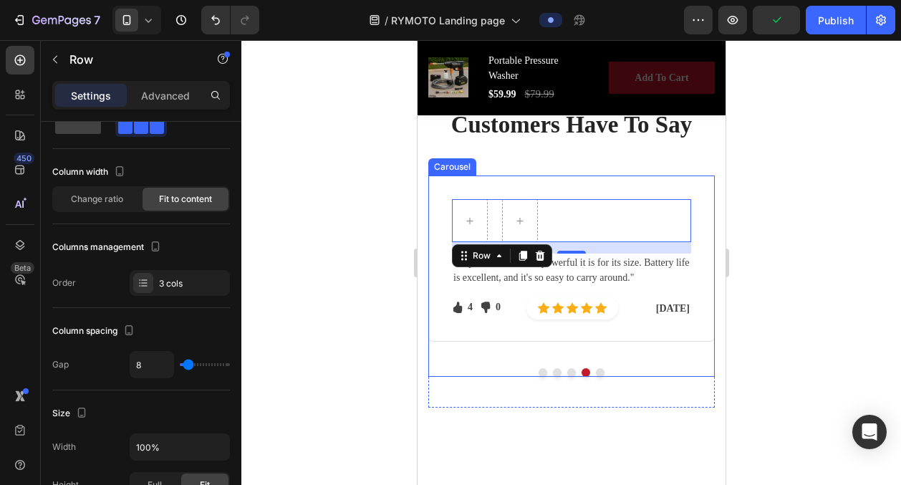
click at [570, 372] on button "Dot" at bounding box center [570, 372] width 9 height 9
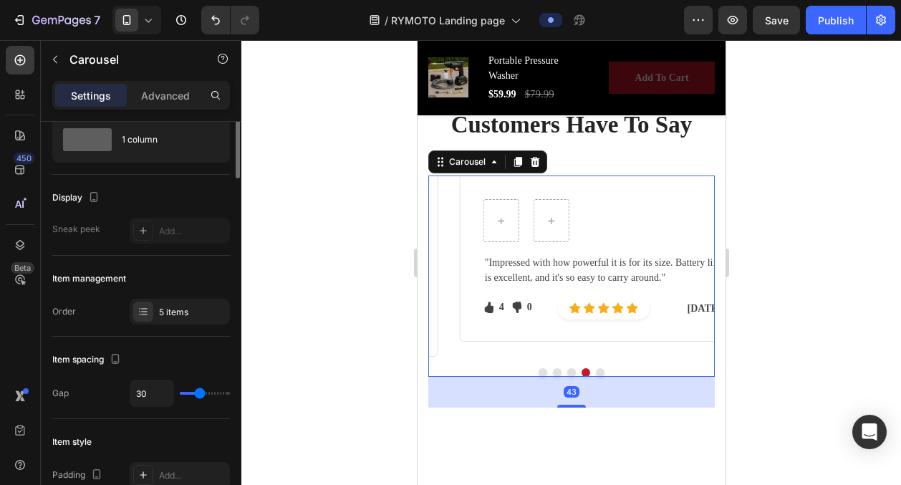
scroll to position [0, 0]
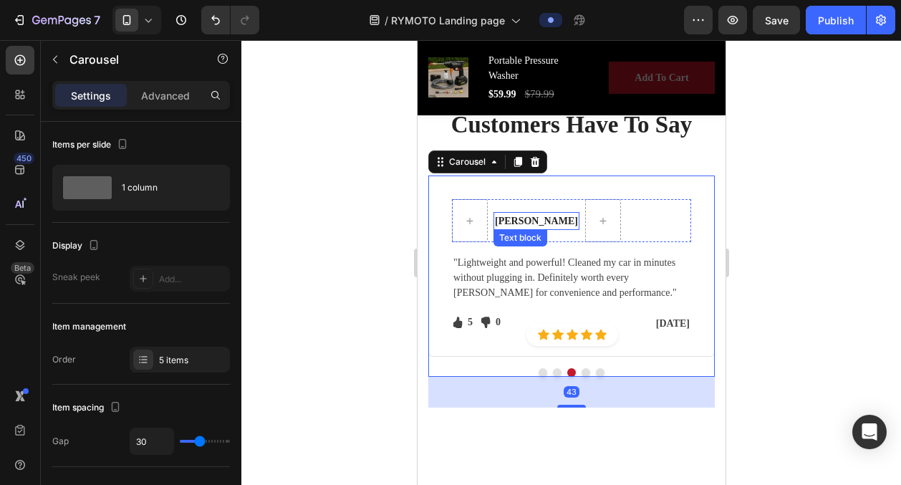
click at [509, 220] on strong "[PERSON_NAME]" at bounding box center [535, 221] width 83 height 11
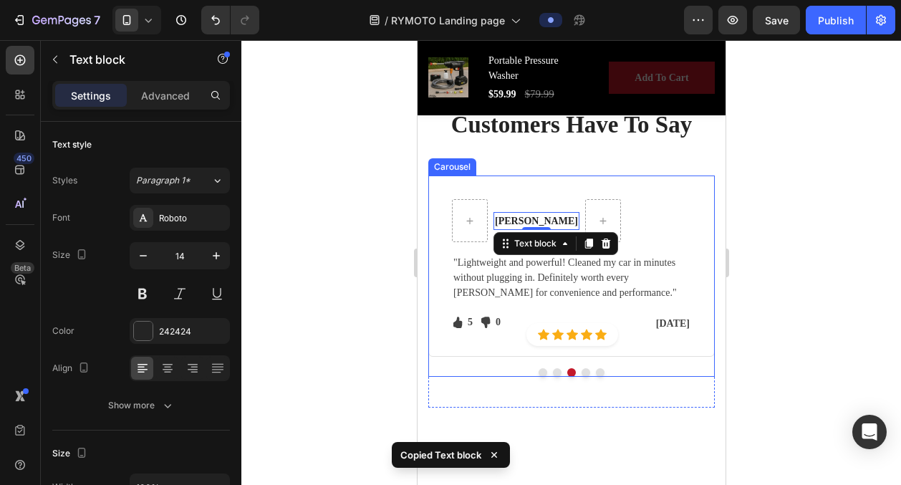
click at [584, 370] on button "Dot" at bounding box center [585, 372] width 9 height 9
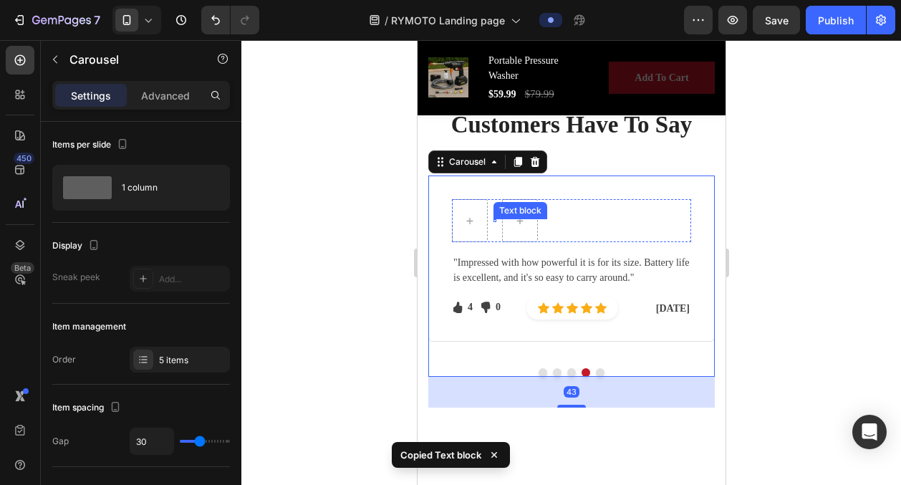
click at [493, 221] on div at bounding box center [494, 220] width 3 height 3
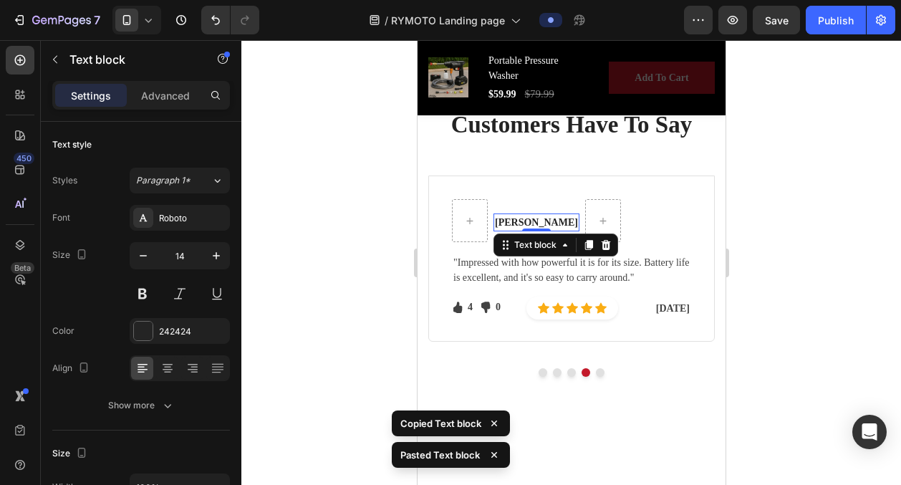
click at [508, 221] on strong "[PERSON_NAME]" at bounding box center [535, 222] width 83 height 11
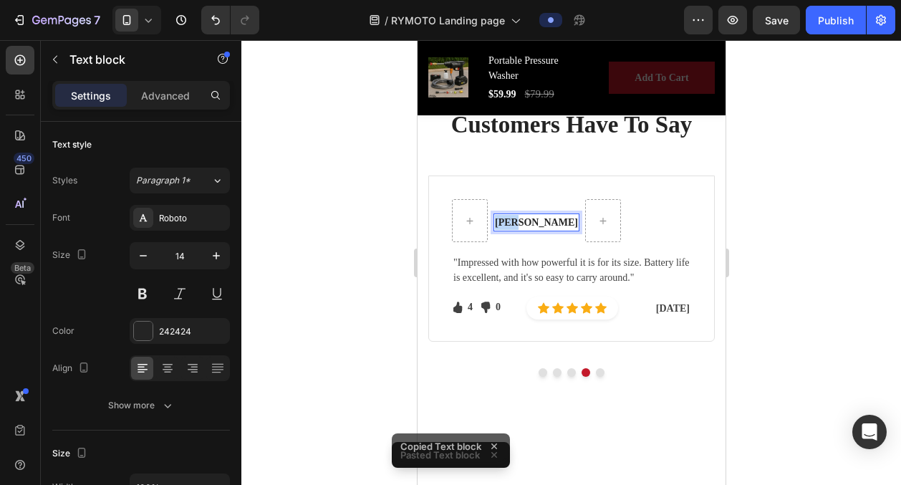
click at [508, 221] on strong "[PERSON_NAME]" at bounding box center [535, 222] width 83 height 11
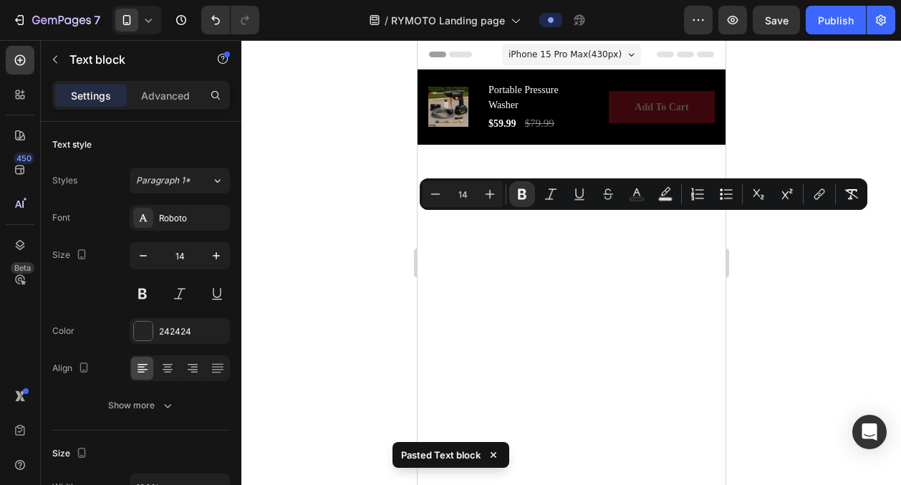
scroll to position [3122, 0]
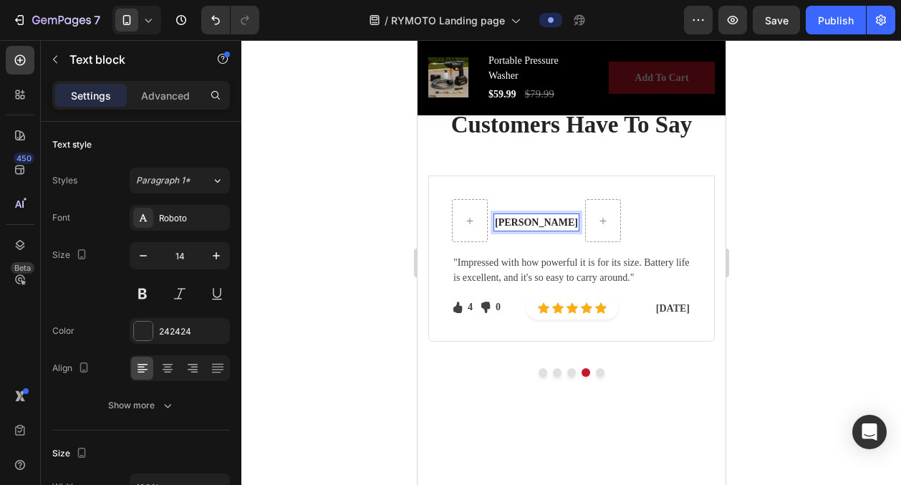
click at [536, 221] on strong "[PERSON_NAME]" at bounding box center [535, 222] width 83 height 11
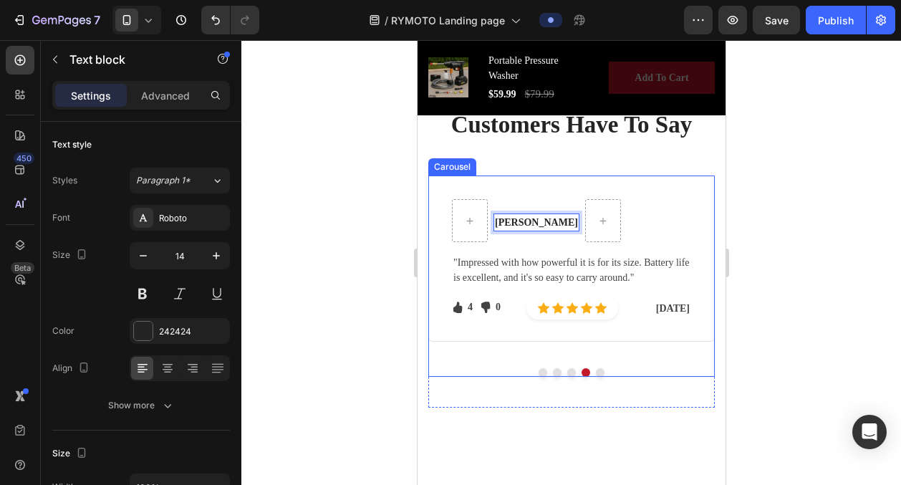
click at [571, 372] on button "Dot" at bounding box center [570, 372] width 9 height 9
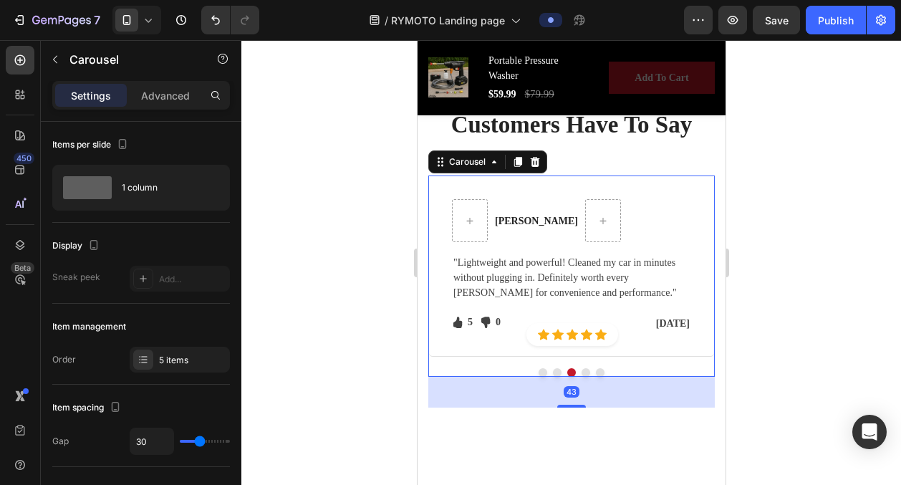
click at [556, 370] on button "Dot" at bounding box center [556, 372] width 9 height 9
click at [587, 372] on button "Dot" at bounding box center [585, 372] width 9 height 9
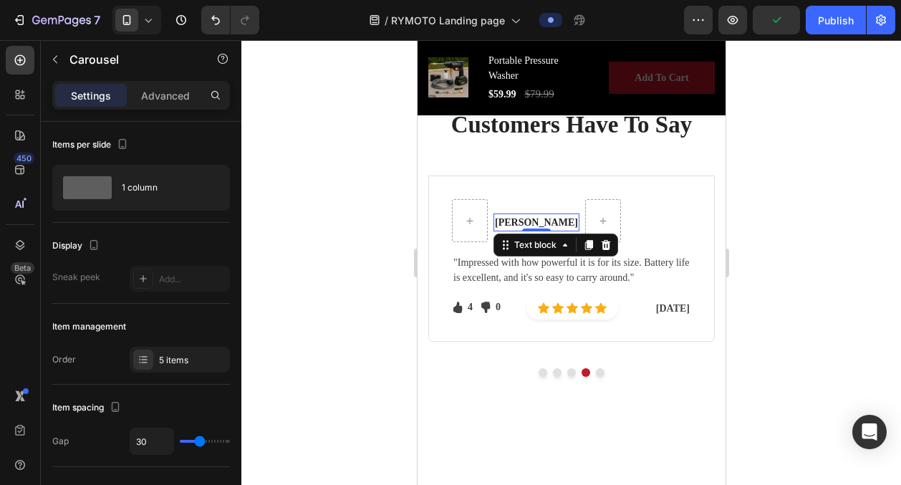
click at [536, 222] on strong "[PERSON_NAME]" at bounding box center [535, 222] width 83 height 11
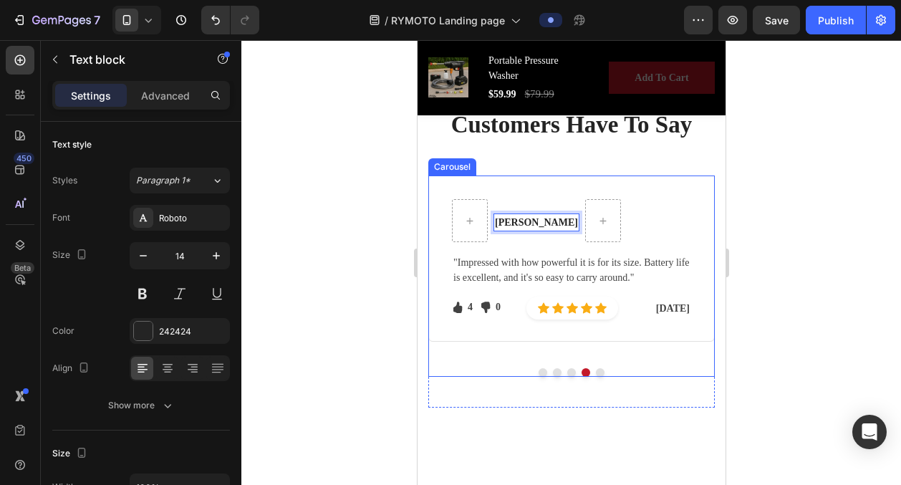
click at [599, 373] on button "Dot" at bounding box center [599, 372] width 9 height 9
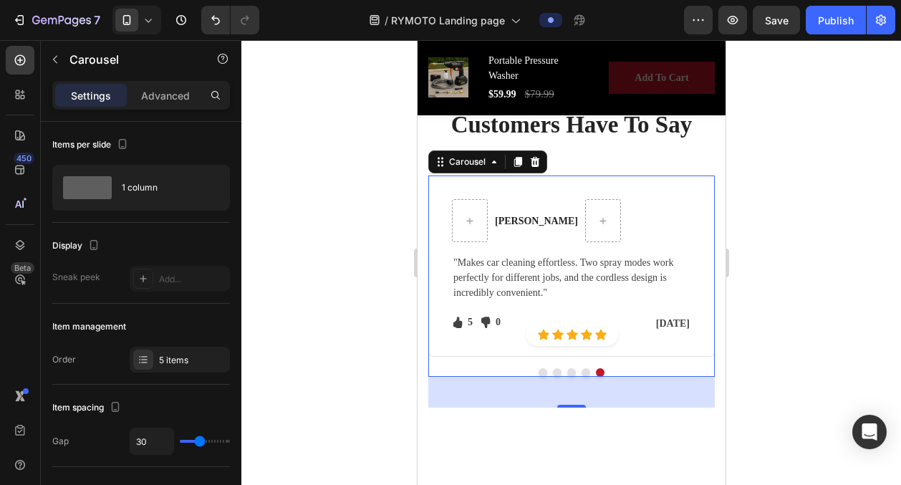
click at [587, 371] on button "Dot" at bounding box center [585, 372] width 9 height 9
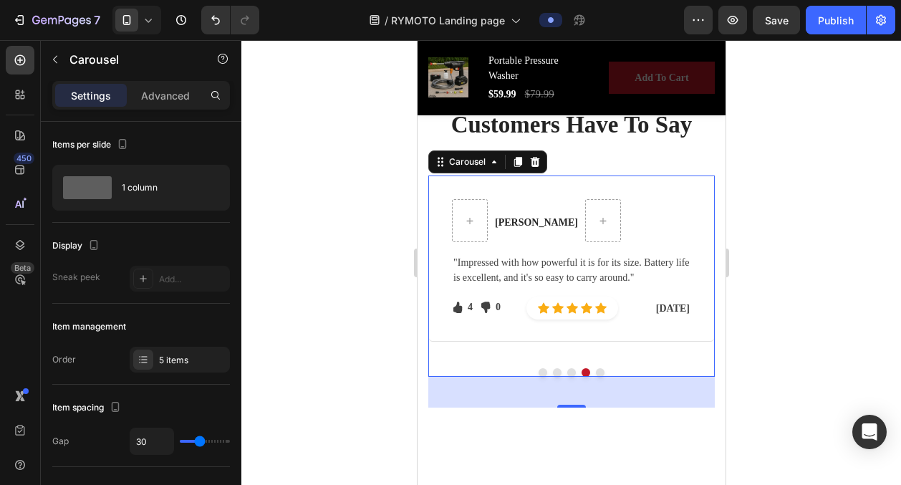
click at [570, 369] on button "Dot" at bounding box center [570, 372] width 9 height 9
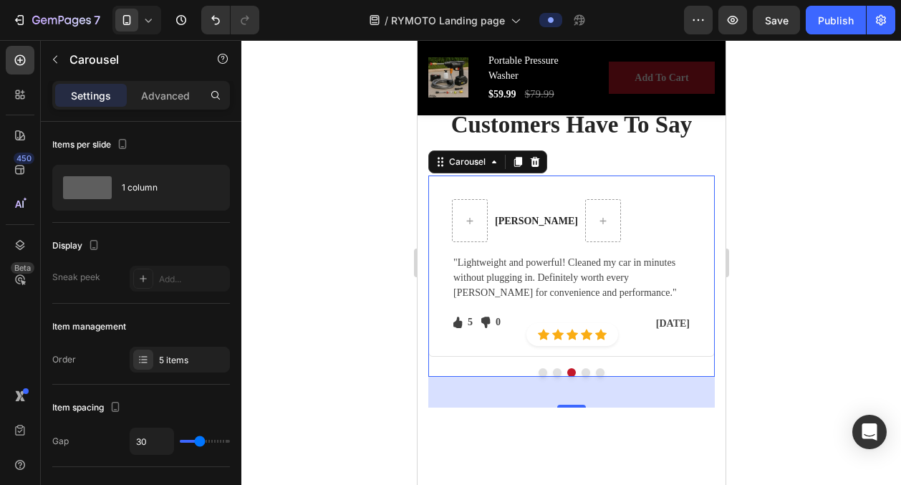
click at [552, 371] on button "Dot" at bounding box center [556, 372] width 9 height 9
click at [566, 370] on button "Dot" at bounding box center [570, 372] width 9 height 9
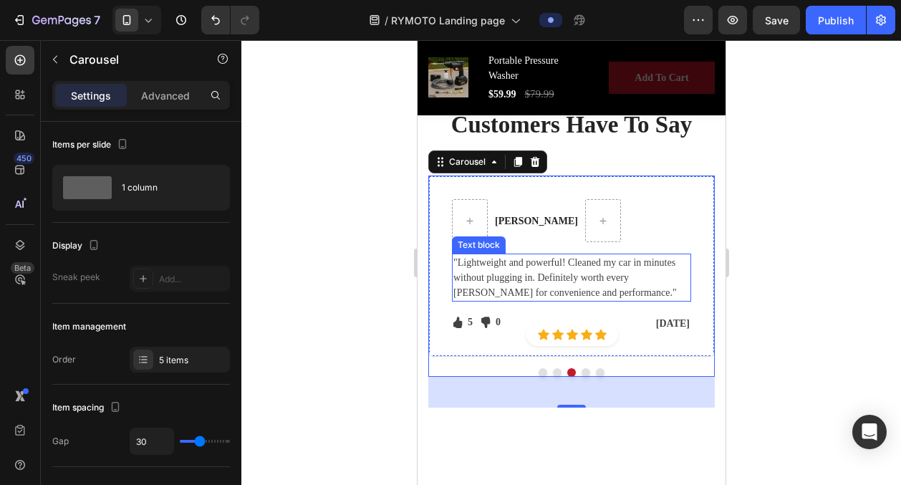
click at [535, 288] on p ""Lightweight and powerful! Cleaned my car in minutes without plugging in. Defin…" at bounding box center [571, 277] width 236 height 45
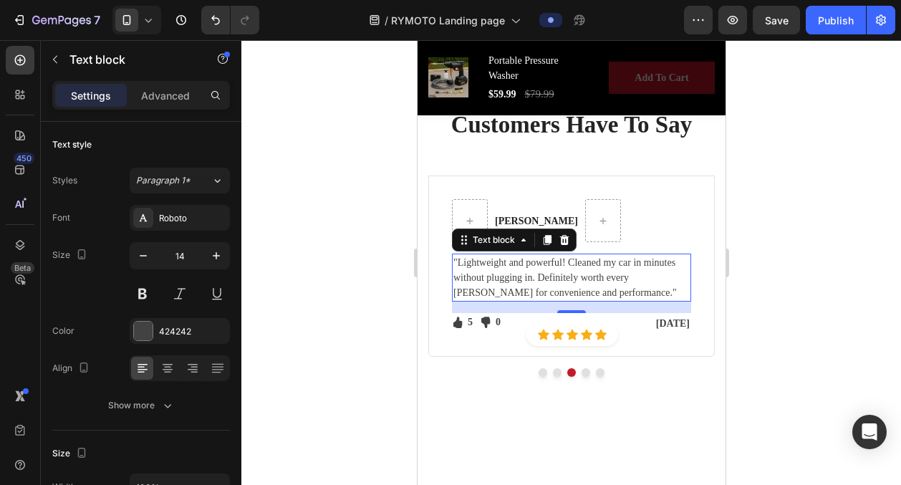
click at [535, 288] on p ""Lightweight and powerful! Cleaned my car in minutes without plugging in. Defin…" at bounding box center [571, 277] width 236 height 45
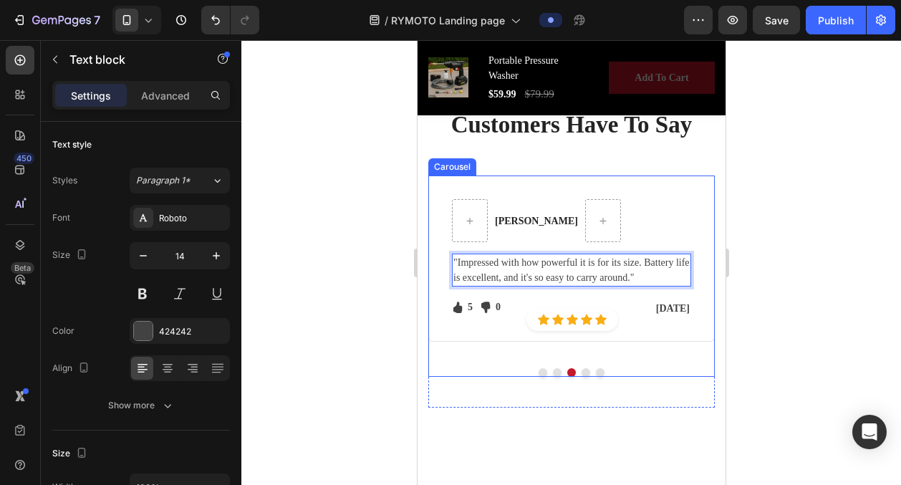
click at [540, 369] on button "Dot" at bounding box center [542, 372] width 9 height 9
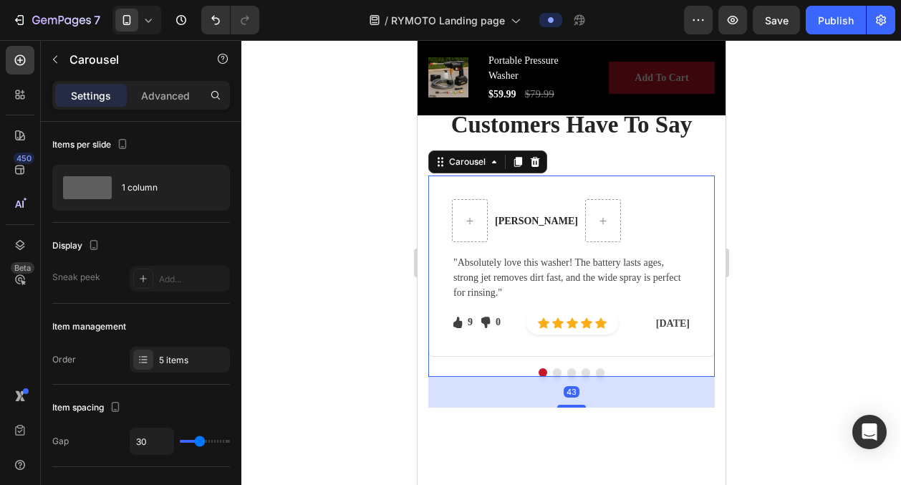
click at [597, 370] on button "Dot" at bounding box center [599, 372] width 9 height 9
click at [584, 372] on button "Dot" at bounding box center [585, 372] width 9 height 9
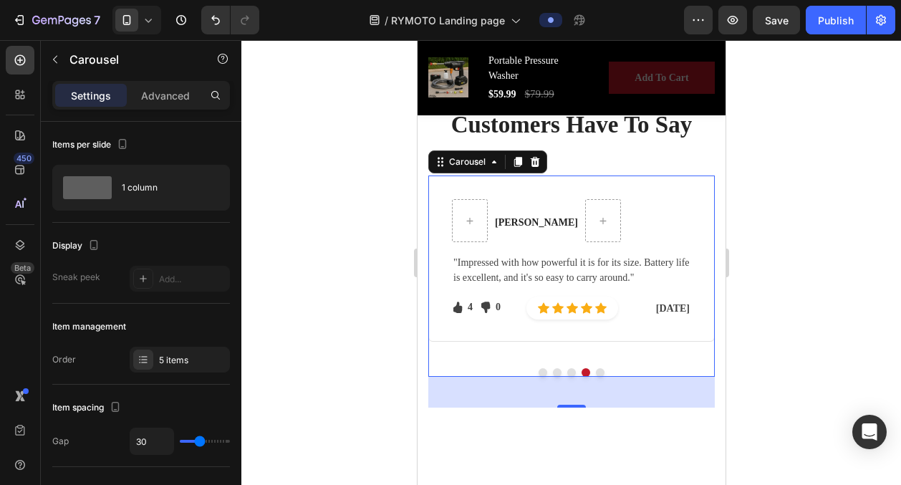
click at [569, 371] on button "Dot" at bounding box center [570, 372] width 9 height 9
click at [589, 370] on div at bounding box center [571, 372] width 286 height 9
click at [587, 370] on button "Dot" at bounding box center [585, 372] width 9 height 9
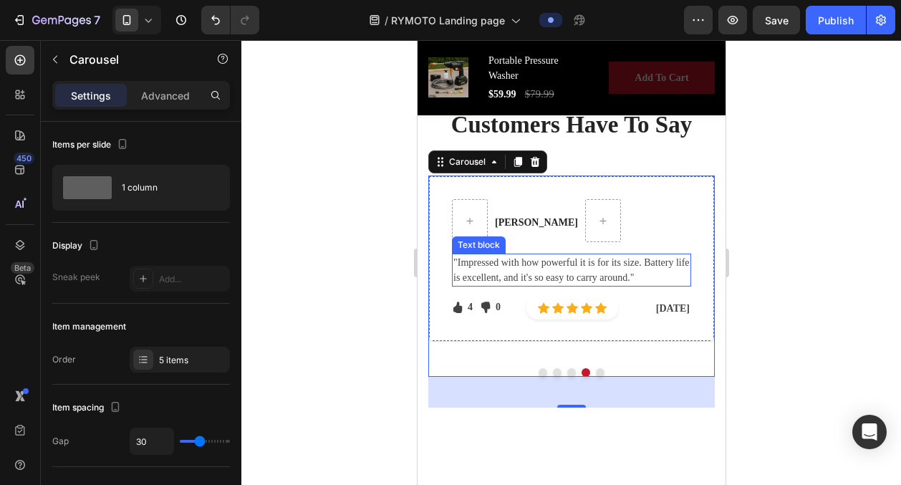
click at [522, 271] on p ""Impressed with how powerful it is for its size. Battery life is excellent, and…" at bounding box center [571, 270] width 236 height 30
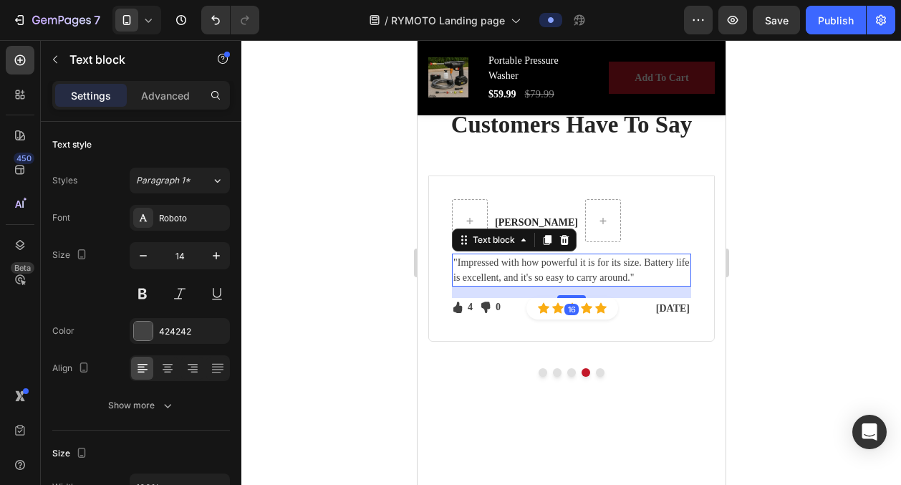
click at [522, 271] on p ""Impressed with how powerful it is for its size. Battery life is excellent, and…" at bounding box center [571, 270] width 236 height 30
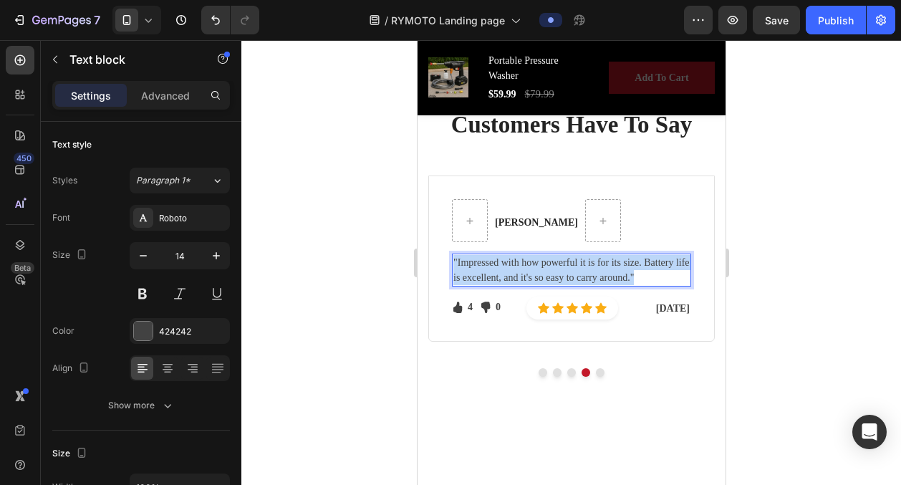
click at [522, 271] on p ""Impressed with how powerful it is for its size. Battery life is excellent, and…" at bounding box center [571, 270] width 236 height 30
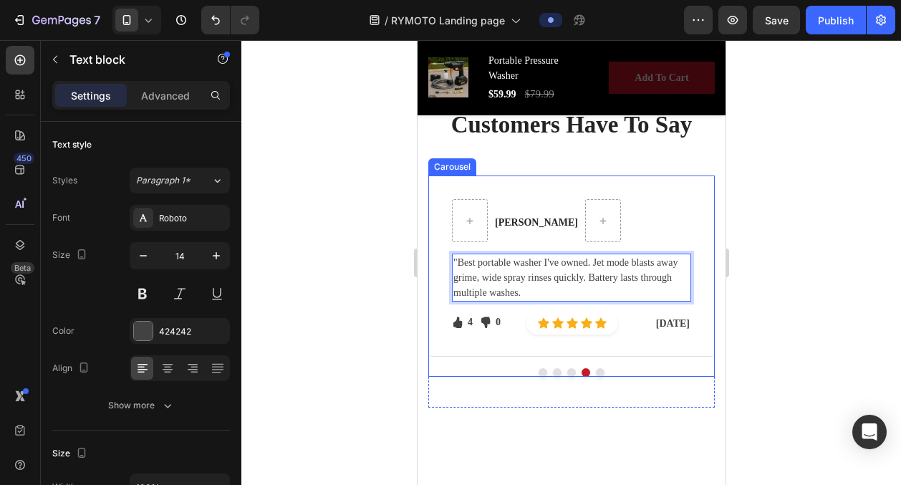
click at [572, 370] on button "Dot" at bounding box center [570, 372] width 9 height 9
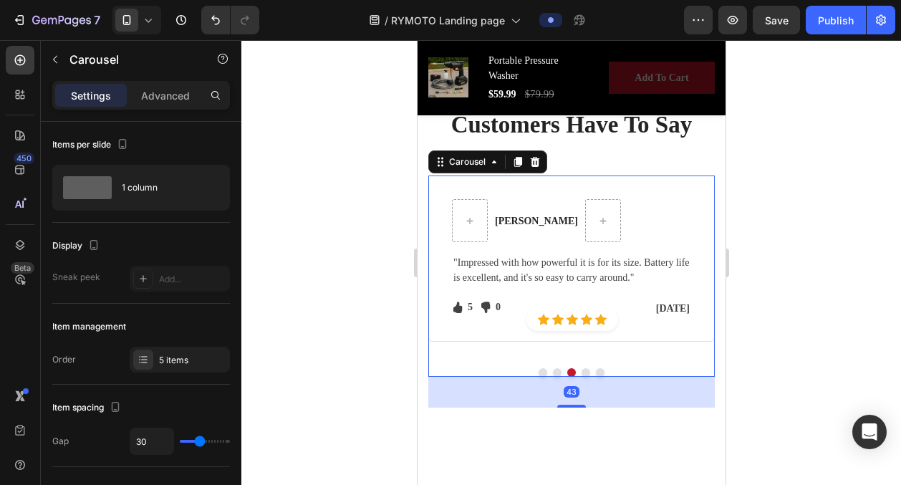
click at [556, 370] on button "Dot" at bounding box center [556, 372] width 9 height 9
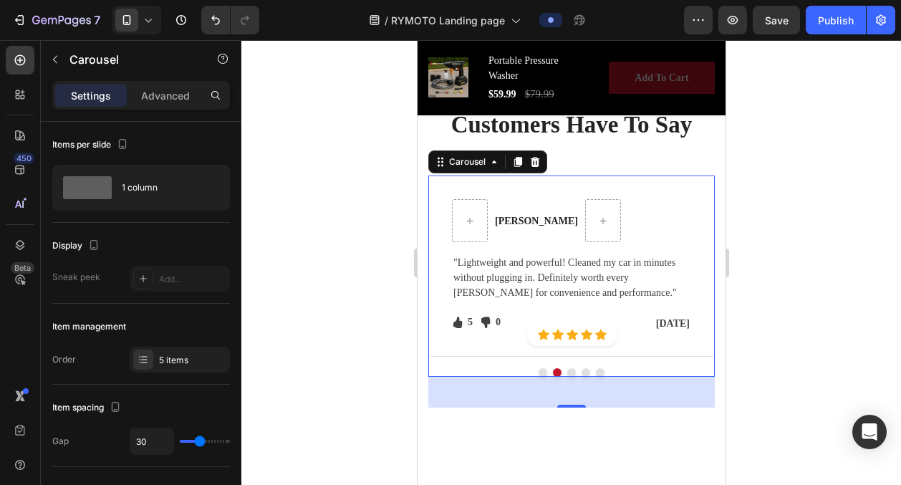
click at [539, 371] on button "Dot" at bounding box center [542, 372] width 9 height 9
click at [587, 370] on button "Dot" at bounding box center [585, 372] width 9 height 9
click at [599, 372] on button "Dot" at bounding box center [599, 372] width 9 height 9
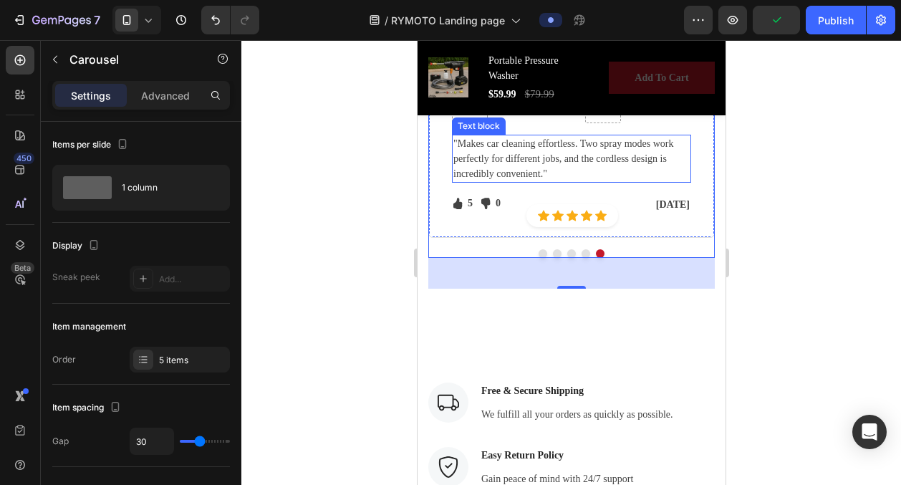
scroll to position [3446, 0]
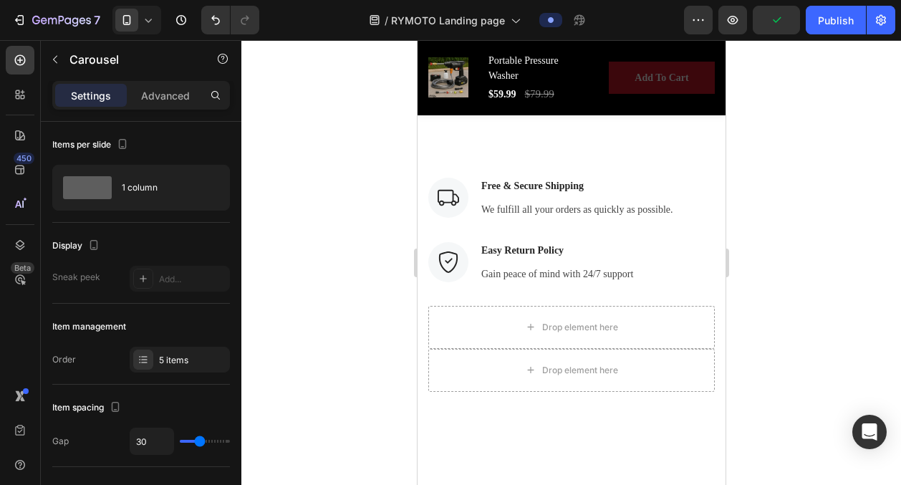
click at [788, 220] on div at bounding box center [571, 262] width 660 height 445
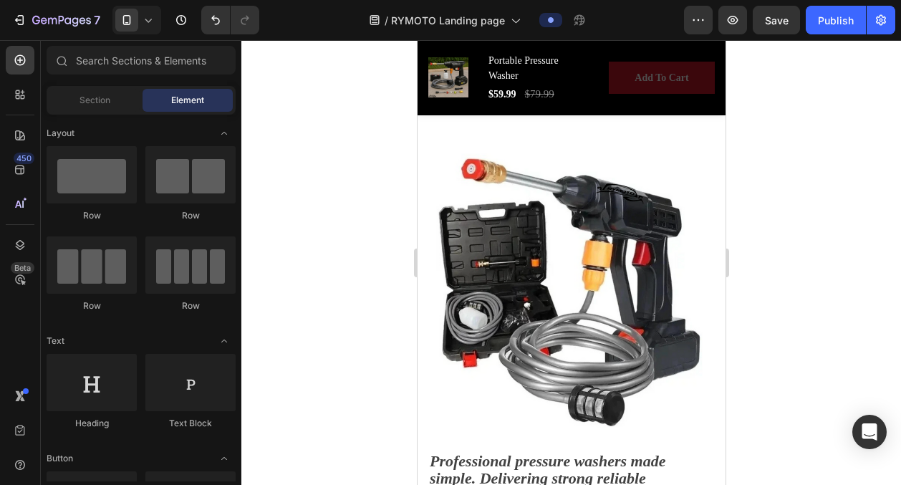
scroll to position [2098, 0]
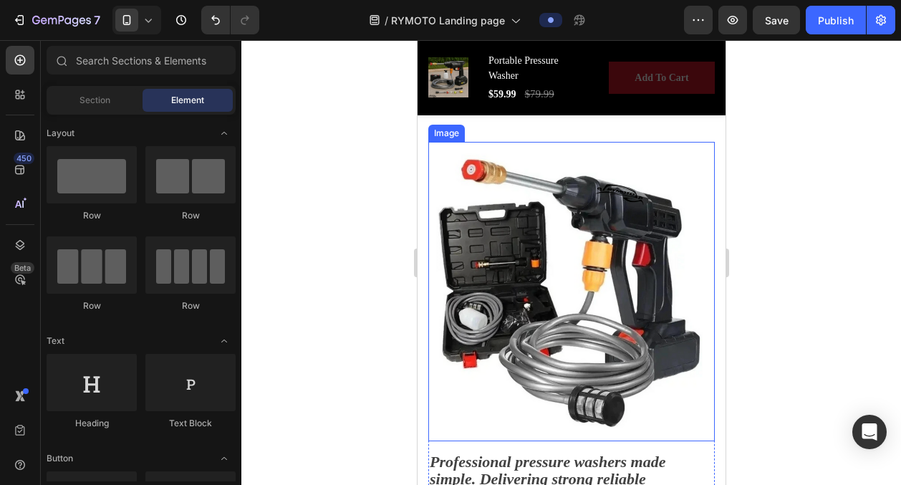
click at [559, 289] on img at bounding box center [571, 291] width 286 height 299
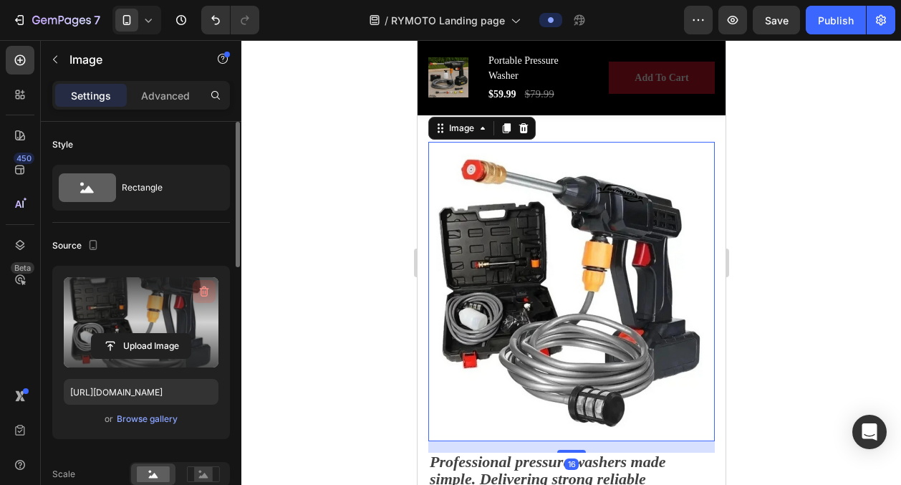
click at [204, 289] on icon "button" at bounding box center [204, 291] width 9 height 11
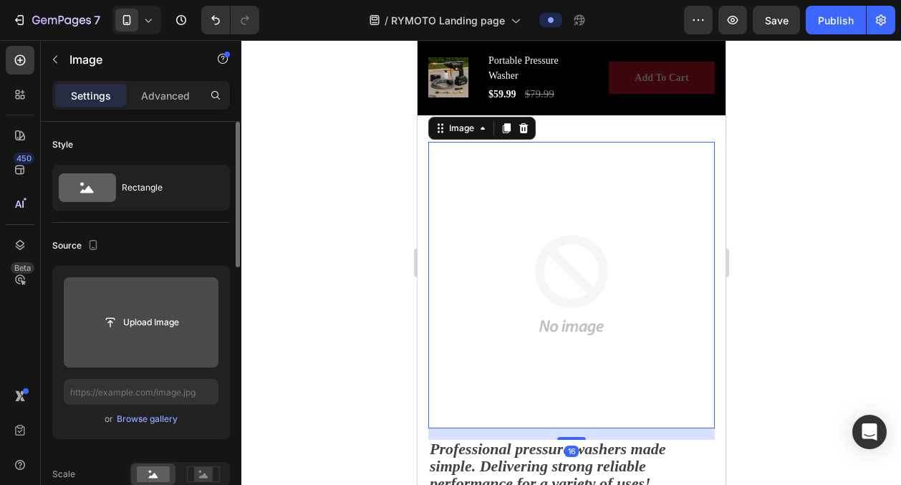
click at [135, 315] on input "file" at bounding box center [141, 322] width 99 height 24
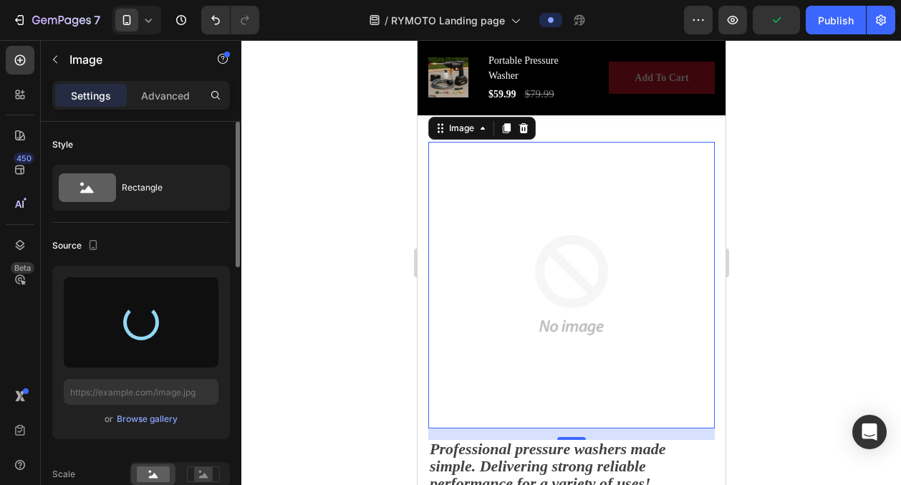
type input "[URL][DOMAIN_NAME]"
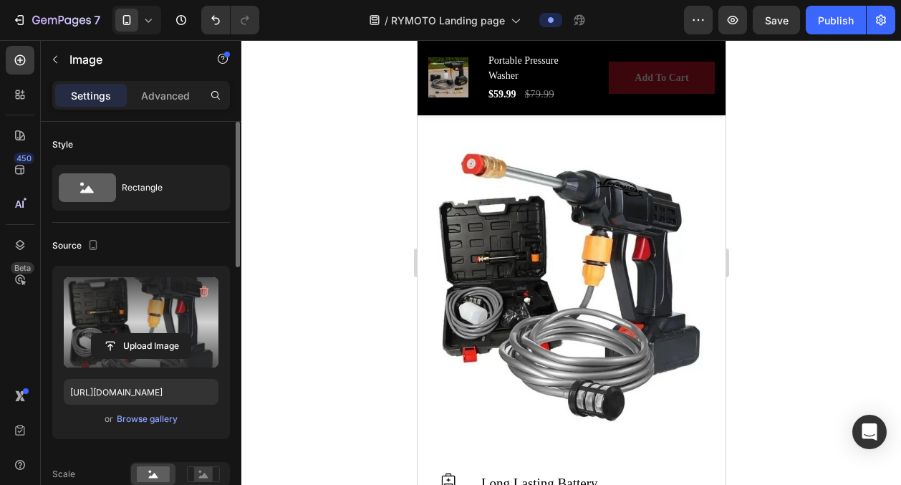
scroll to position [3253, 0]
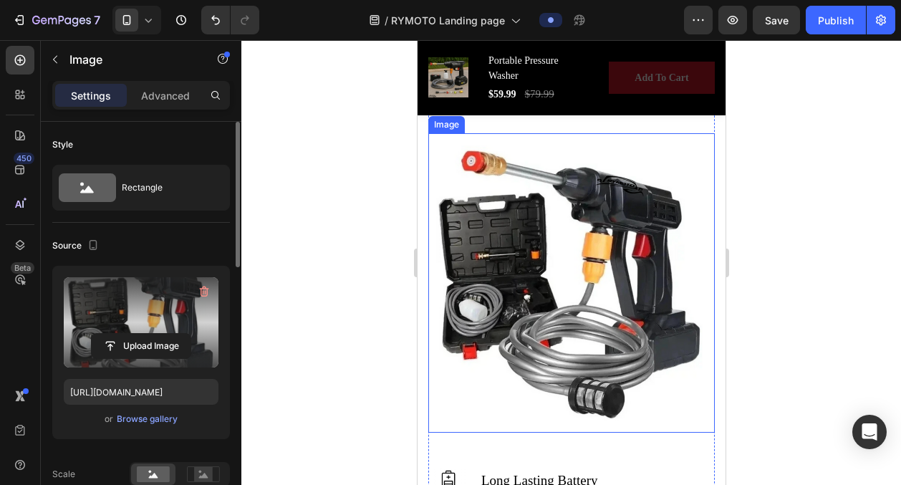
click at [578, 276] on img at bounding box center [571, 282] width 286 height 299
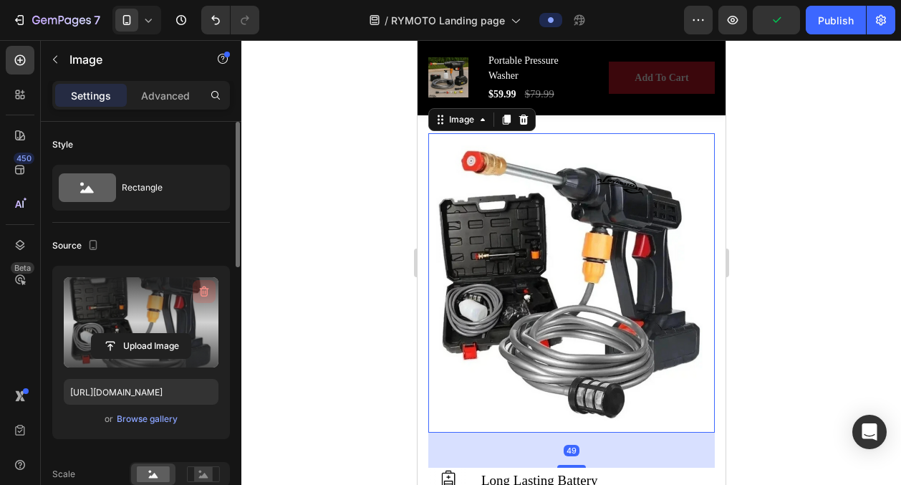
click at [206, 287] on icon "button" at bounding box center [204, 291] width 14 height 14
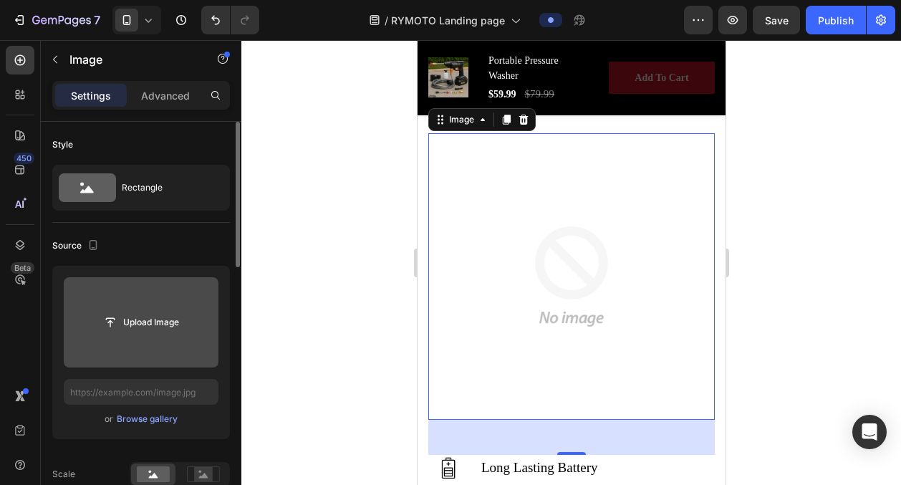
click at [74, 339] on input "file" at bounding box center [141, 322] width 155 height 90
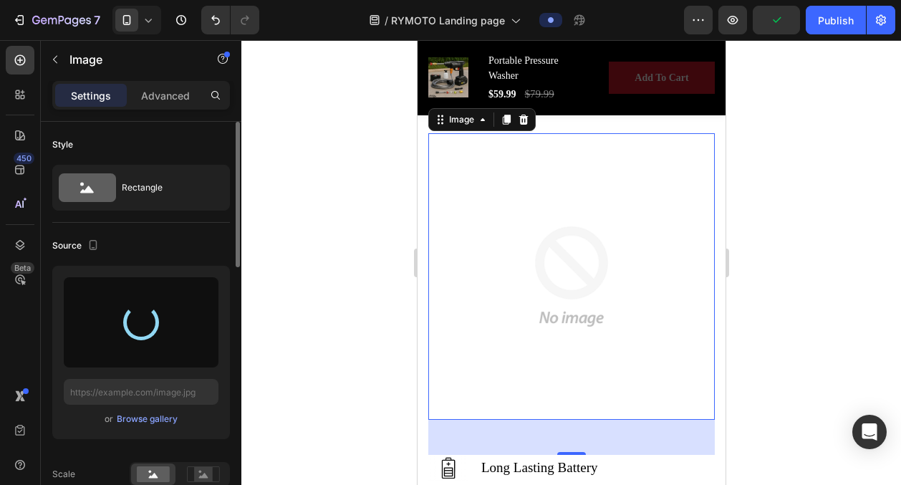
type input "[URL][DOMAIN_NAME]"
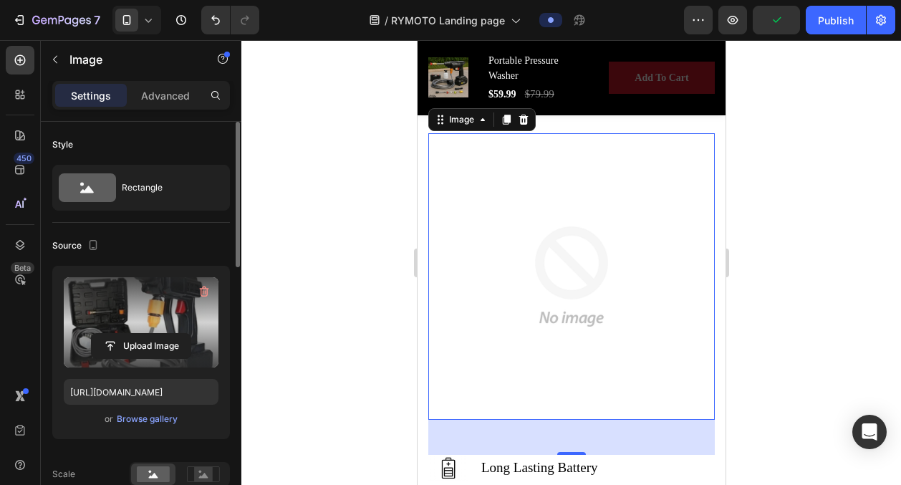
scroll to position [3445, 0]
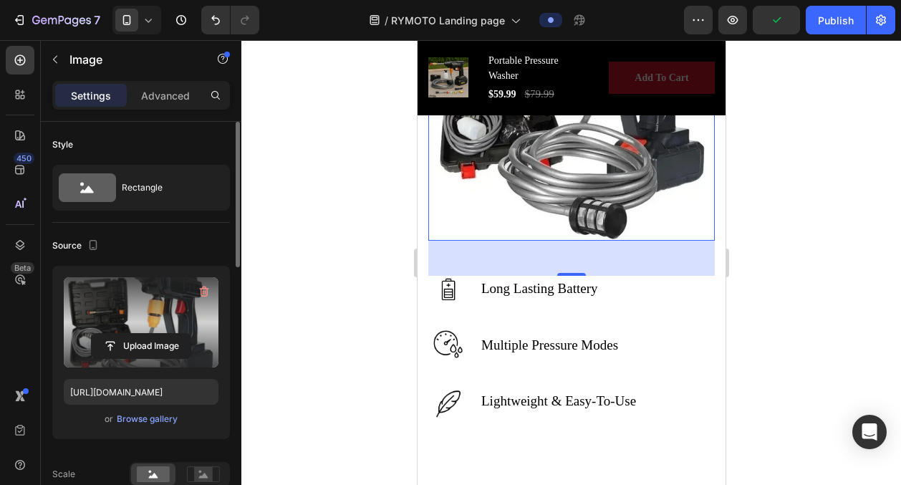
click at [799, 212] on div at bounding box center [571, 262] width 660 height 445
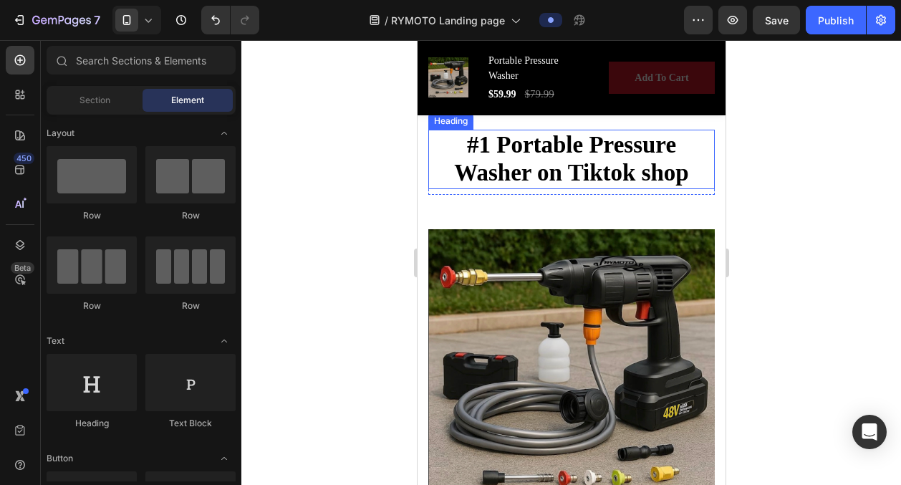
scroll to position [219, 0]
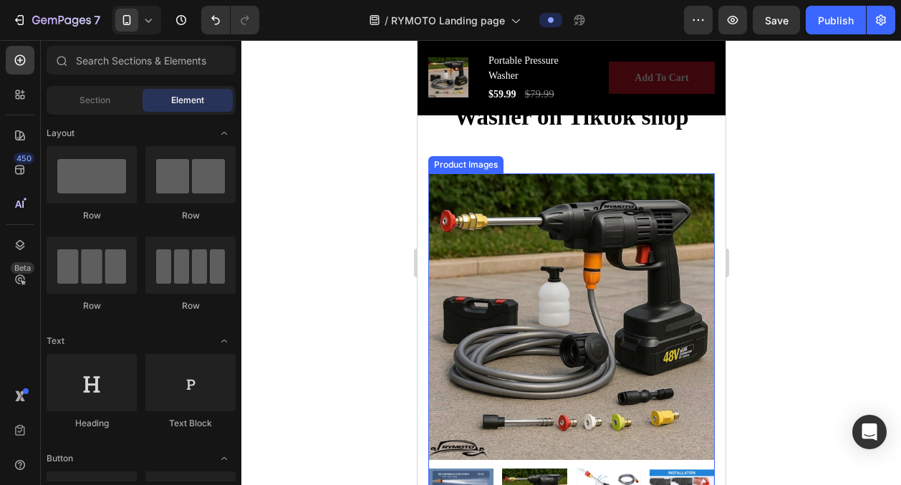
click at [641, 281] on img at bounding box center [571, 316] width 286 height 286
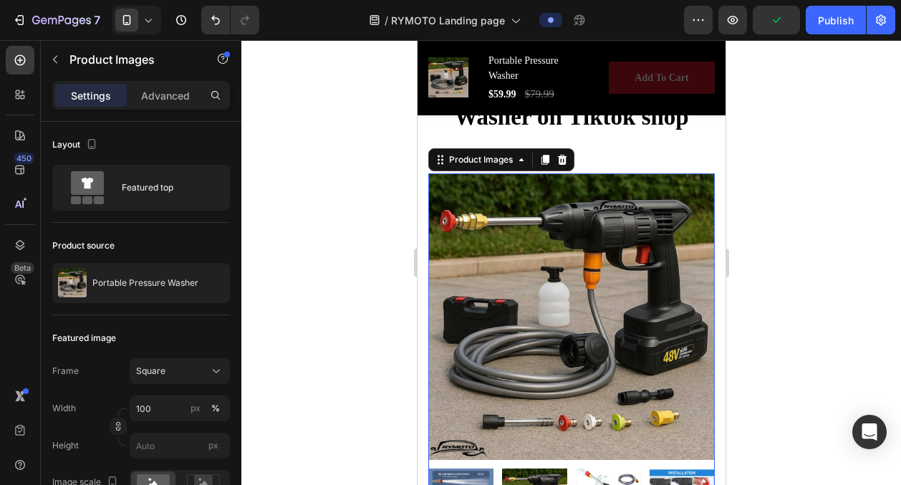
click at [330, 178] on div at bounding box center [571, 262] width 660 height 445
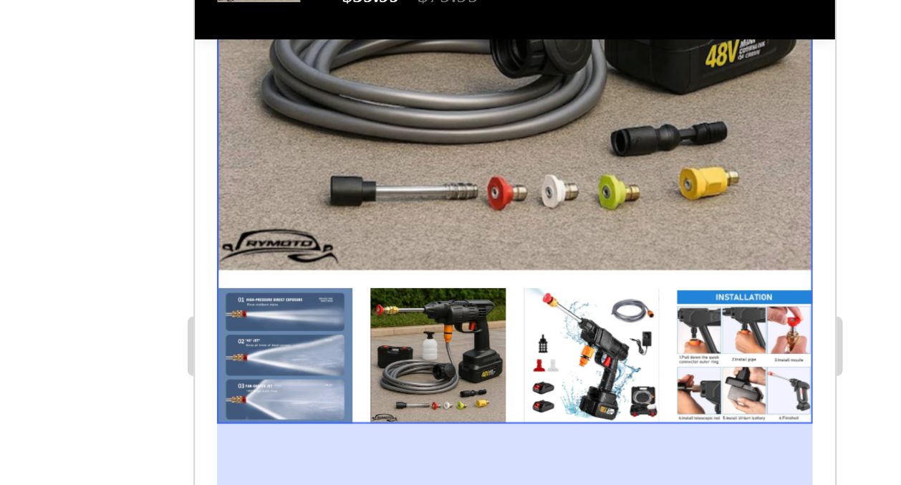
scroll to position [455, 0]
